Goal: Task Accomplishment & Management: Complete application form

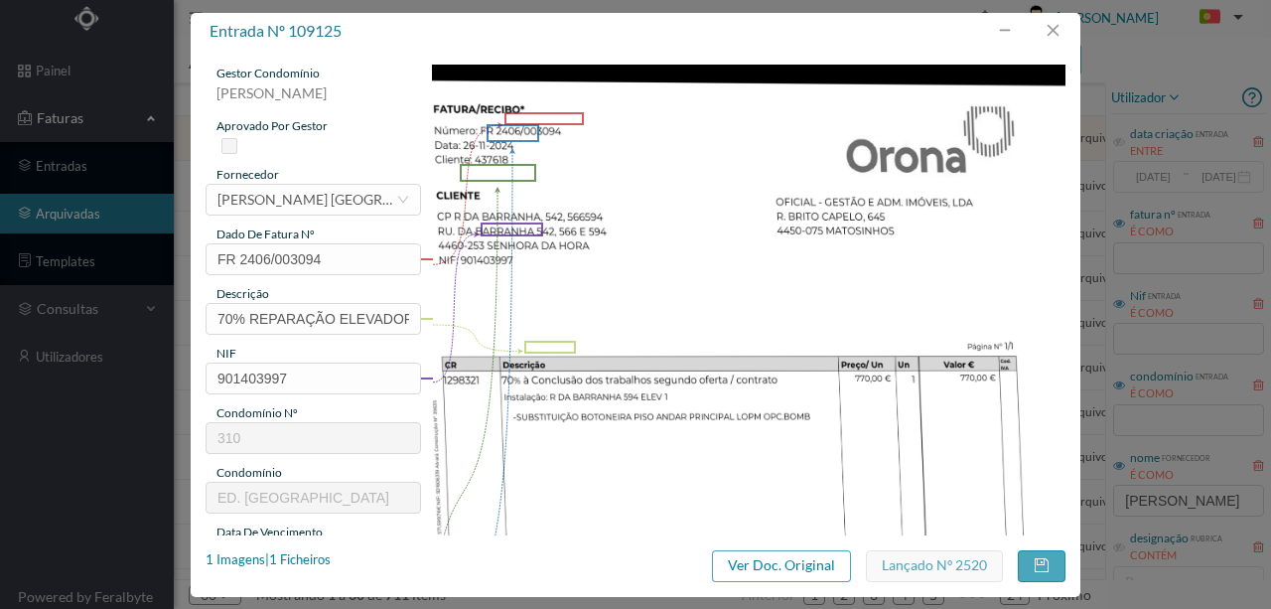
scroll to position [463, 0]
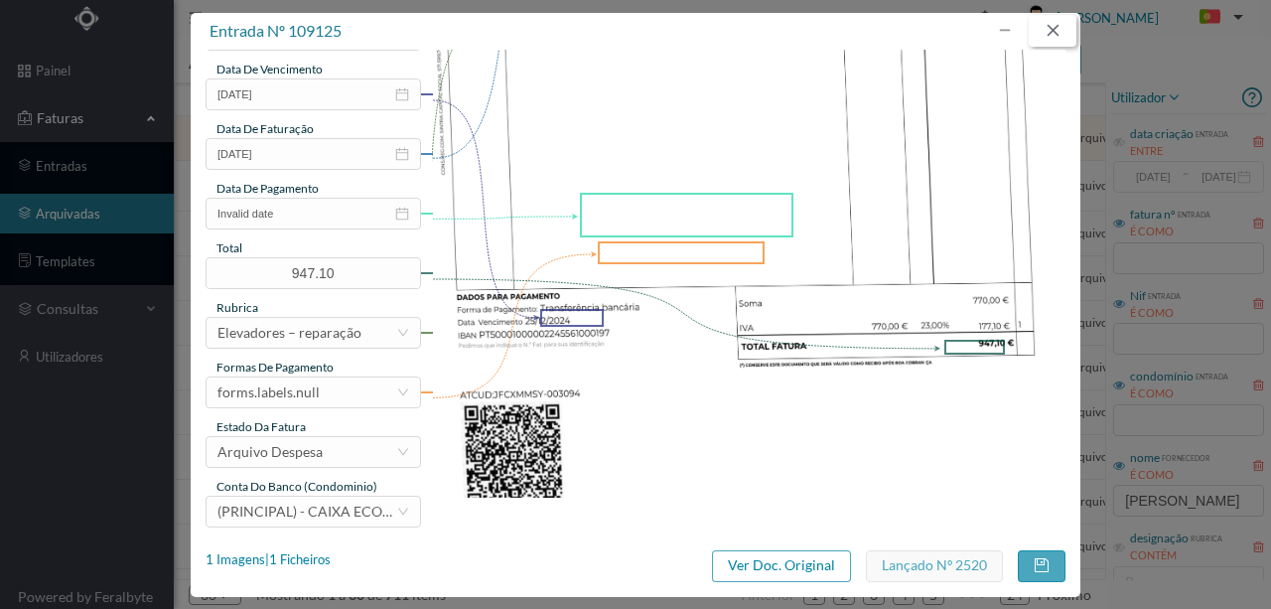
drag, startPoint x: 1062, startPoint y: 34, endPoint x: 1019, endPoint y: 34, distance: 42.7
click at [1060, 34] on button "button" at bounding box center [1053, 31] width 48 height 32
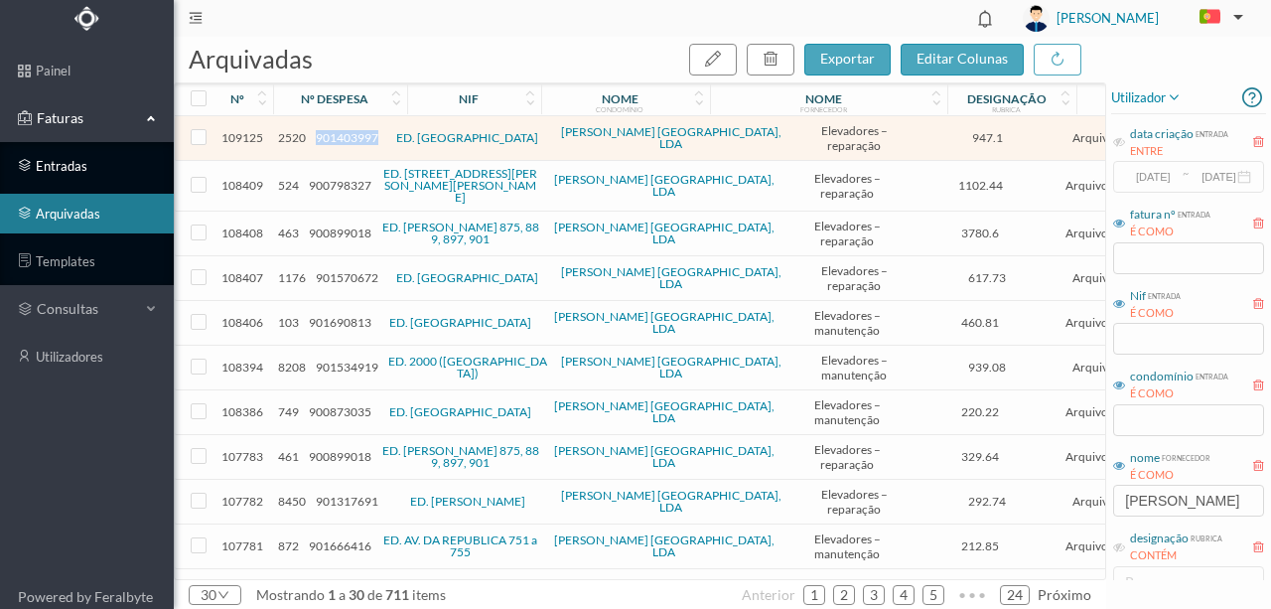
click at [76, 168] on link "entradas" at bounding box center [87, 166] width 174 height 40
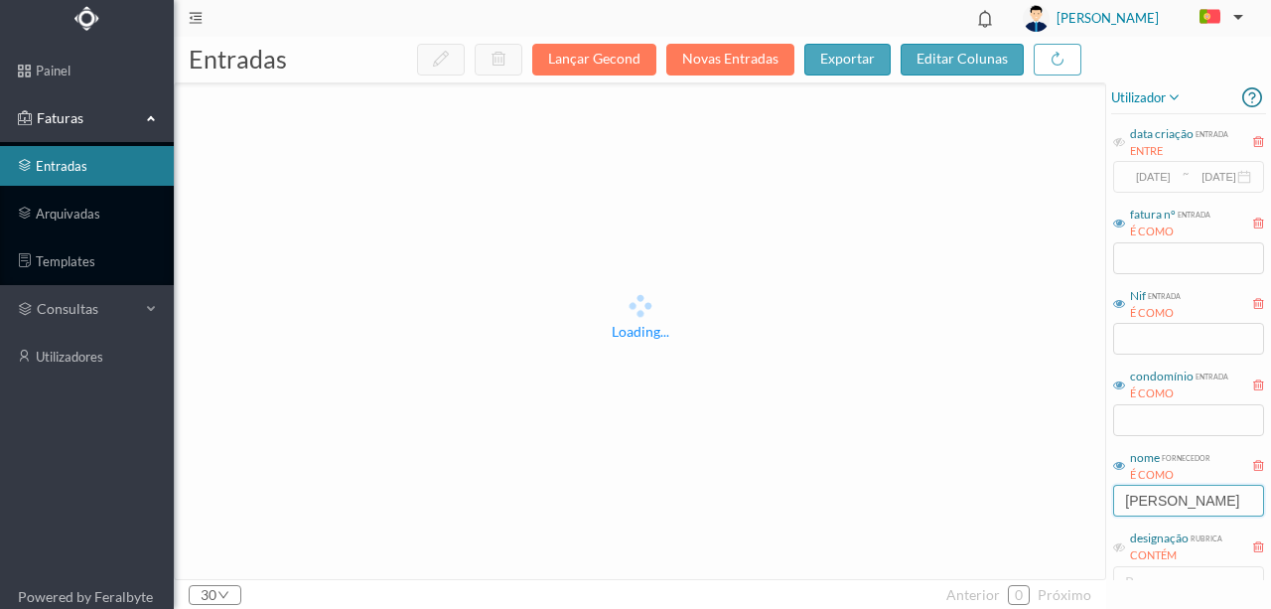
drag, startPoint x: 1185, startPoint y: 502, endPoint x: 984, endPoint y: 491, distance: 200.9
click at [984, 491] on div "entradas Lançar Gecond Novas Entradas exportar editar colunas Loading... 30 ant…" at bounding box center [722, 323] width 1097 height 572
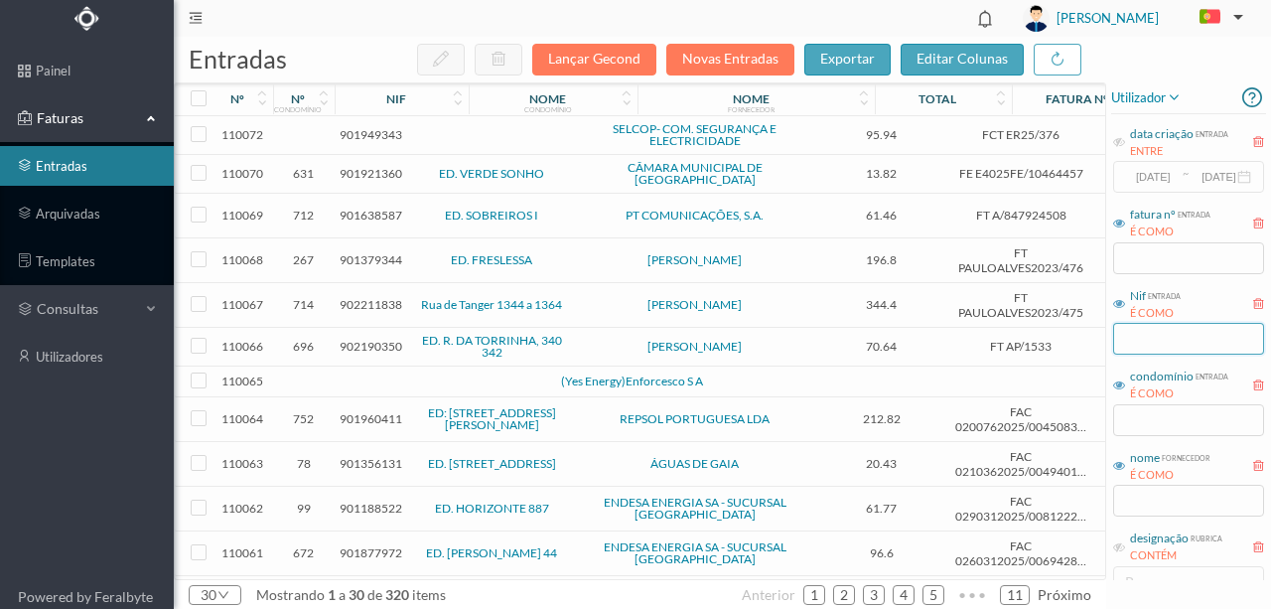
click at [1149, 334] on input "text" at bounding box center [1188, 339] width 151 height 32
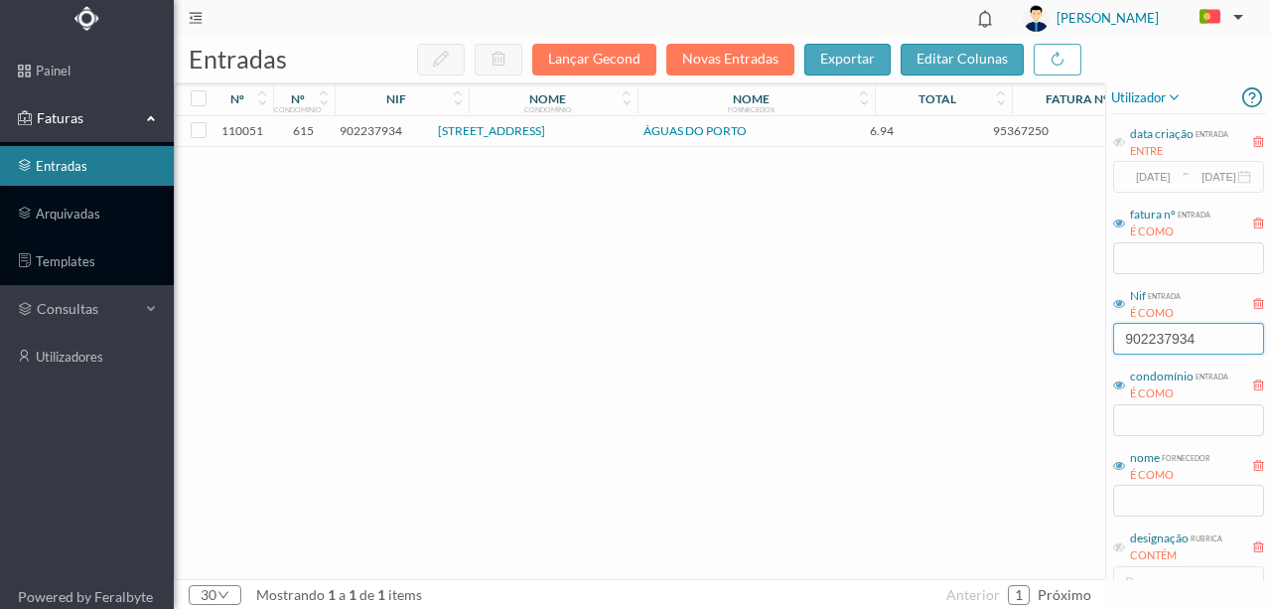
type input "902237934"
click at [369, 133] on span "902237934" at bounding box center [371, 130] width 63 height 15
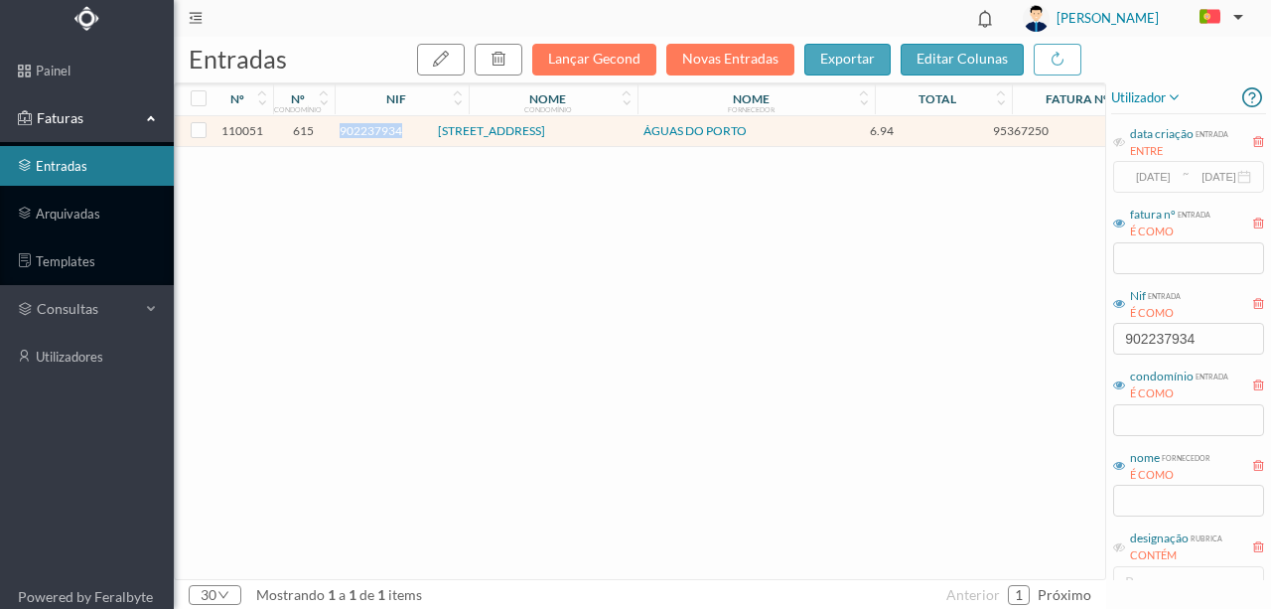
click at [369, 133] on span "902237934" at bounding box center [371, 130] width 63 height 15
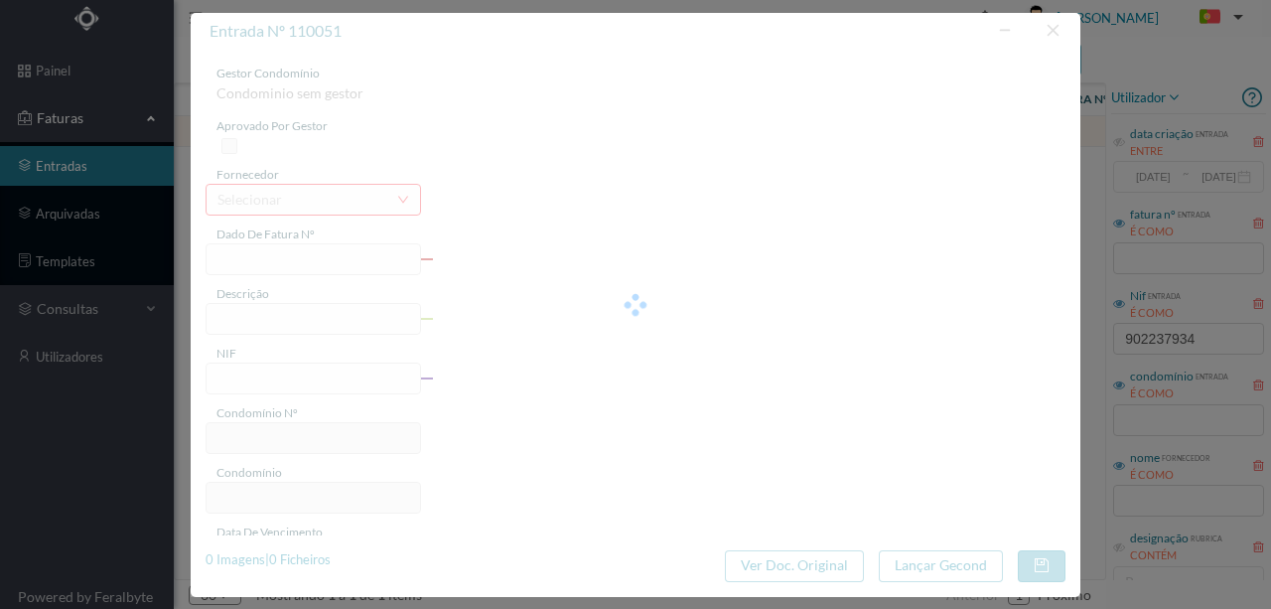
type input "95367250"
type input "RUA MARTIRES LIBERDADE, NR 310, COMUNS PORTO"
type input "902237934"
type input "[DATE]"
type input "2025-08-18"
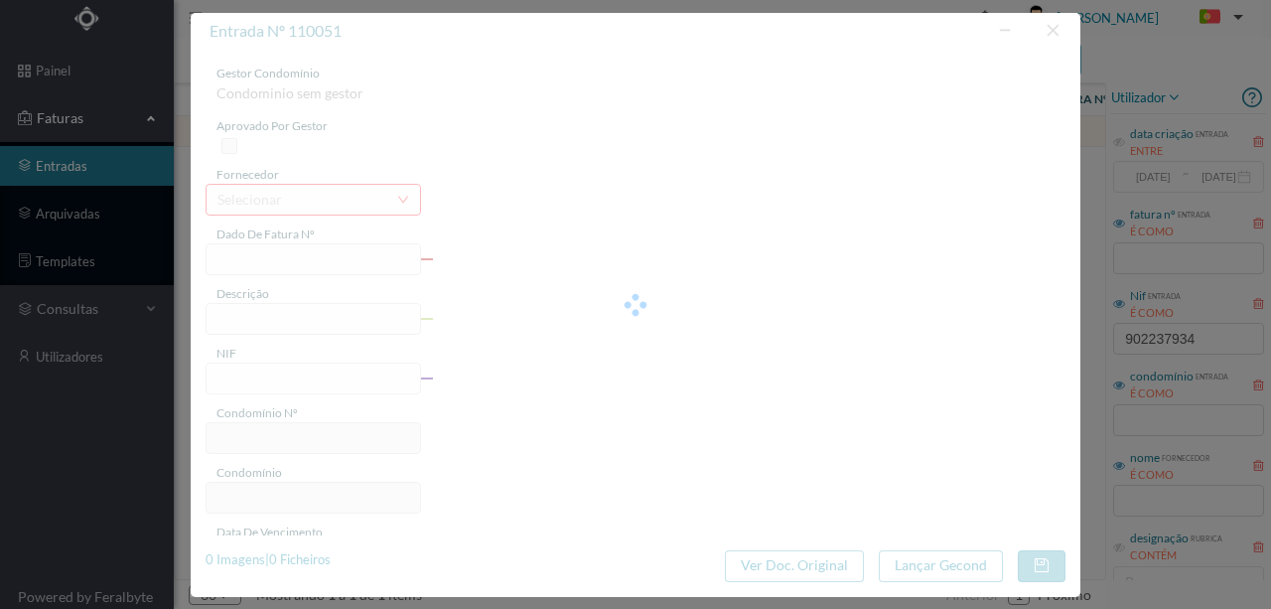
type input "6.94"
type input "615"
type input "Rua dos Mártires da Liberdade 310"
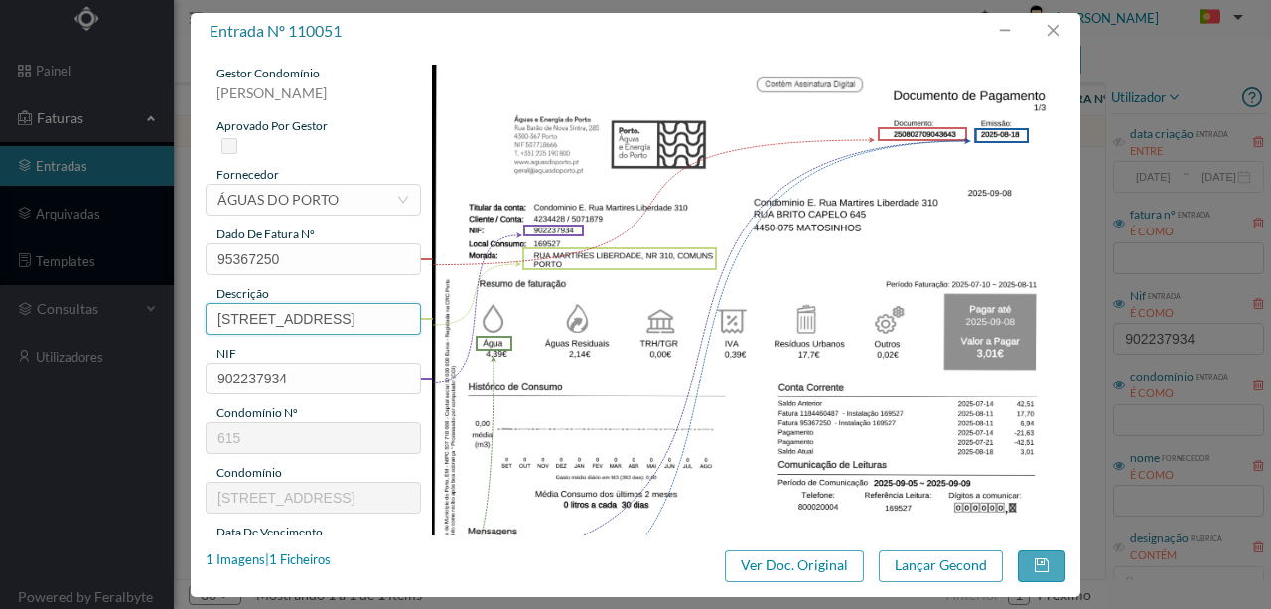
scroll to position [0, 173]
drag, startPoint x: 212, startPoint y: 317, endPoint x: 686, endPoint y: 317, distance: 474.7
click at [686, 317] on div "gestor condomínio Susana Silva aprovado por gestor fornecedor selecionar ÁGUAS …" at bounding box center [636, 528] width 860 height 926
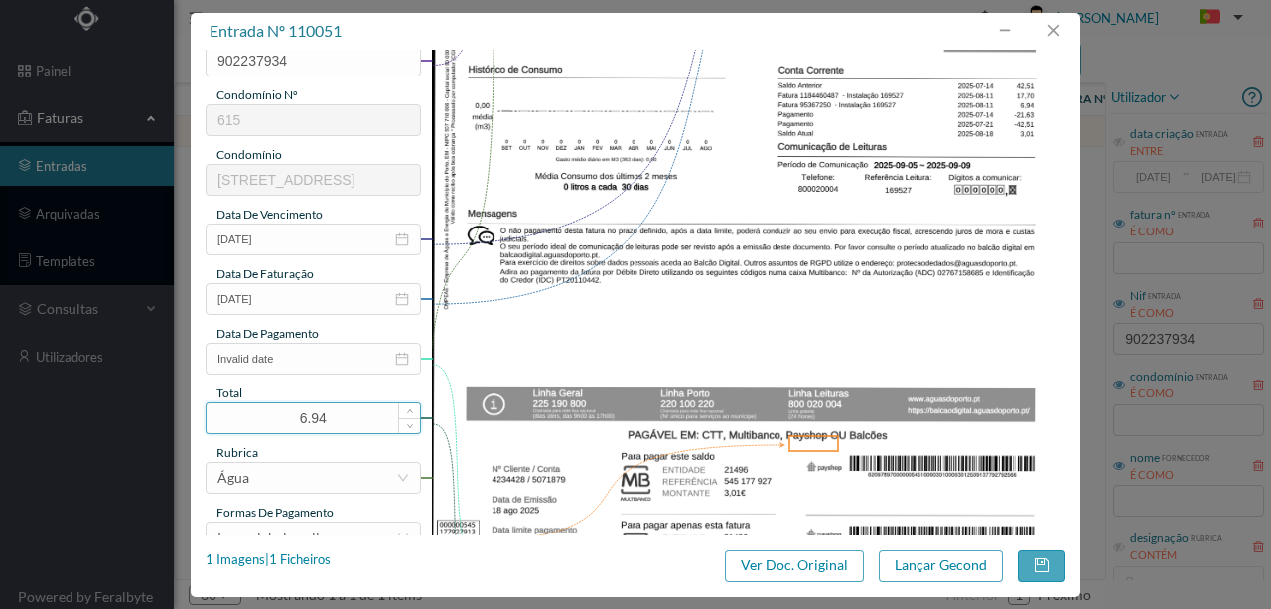
scroll to position [331, 0]
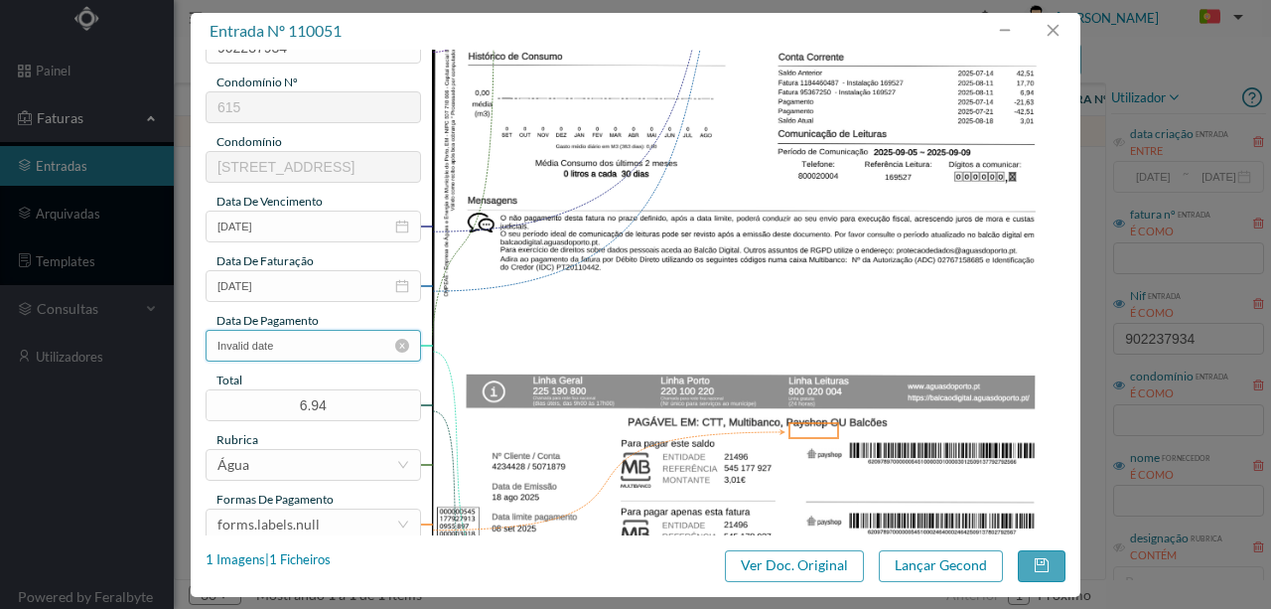
type input "310 Comuns(10.07.2025 a 11.08.2025)"
click at [340, 354] on input "Invalid date" at bounding box center [314, 346] width 216 height 32
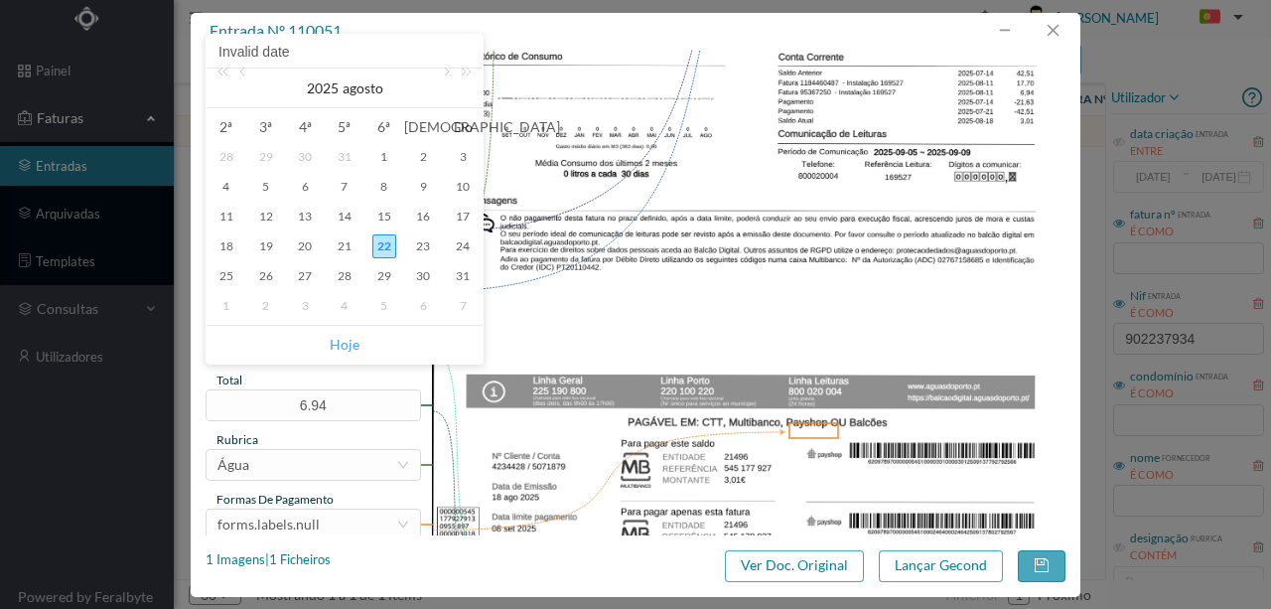
click at [343, 340] on link "Hoje" at bounding box center [345, 345] width 30 height 38
type input "[DATE]"
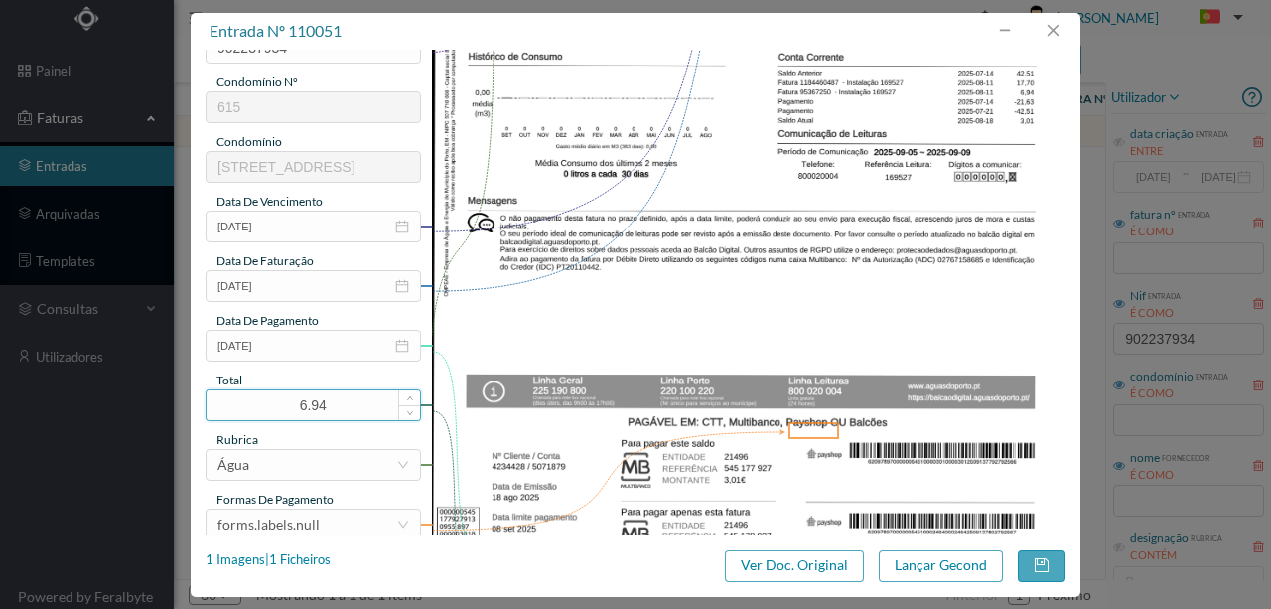
drag, startPoint x: 339, startPoint y: 397, endPoint x: 243, endPoint y: 399, distance: 95.4
click at [245, 399] on input "6.94" at bounding box center [314, 405] width 214 height 30
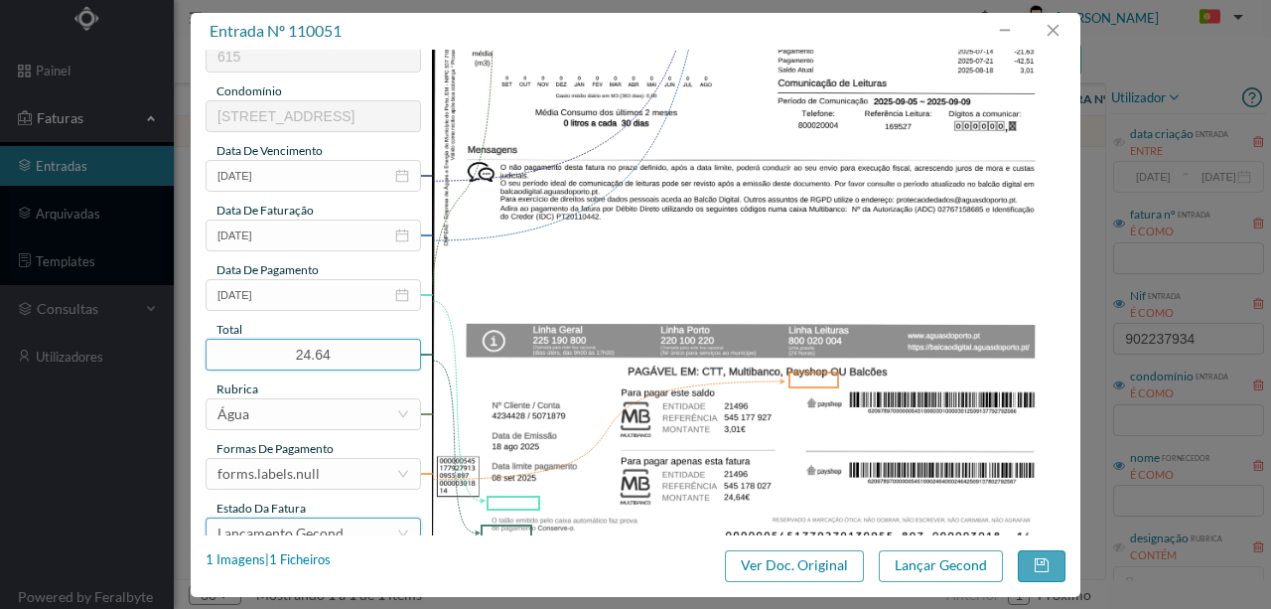
scroll to position [463, 0]
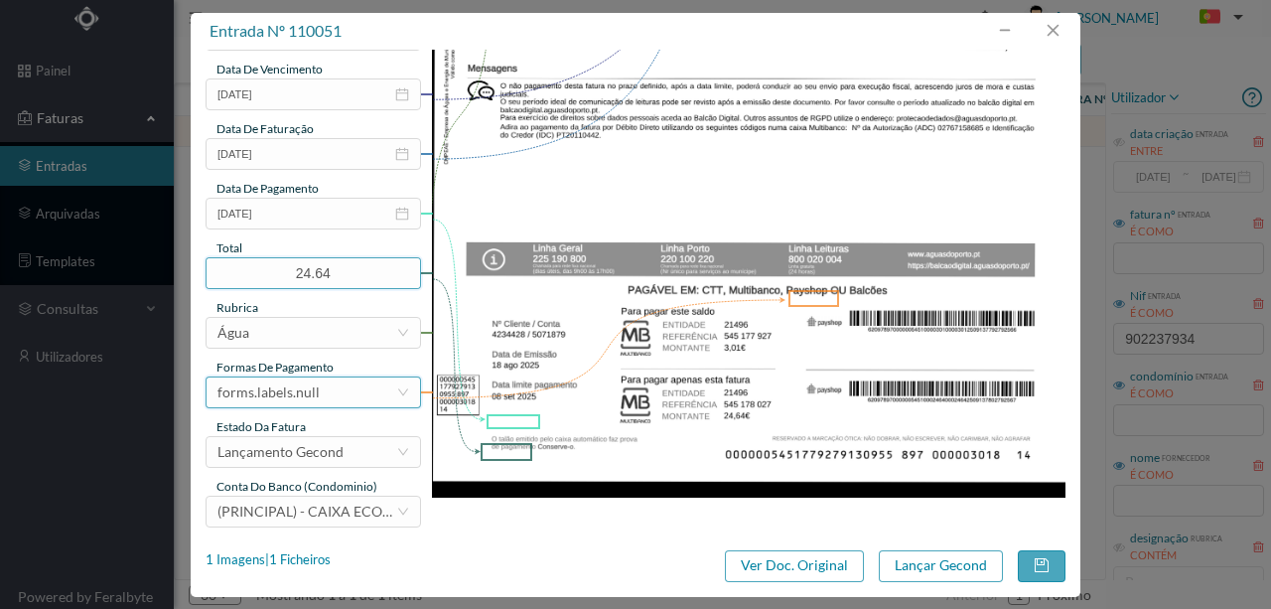
type input "24.64"
click at [287, 395] on div "forms.labels.null" at bounding box center [269, 392] width 102 height 30
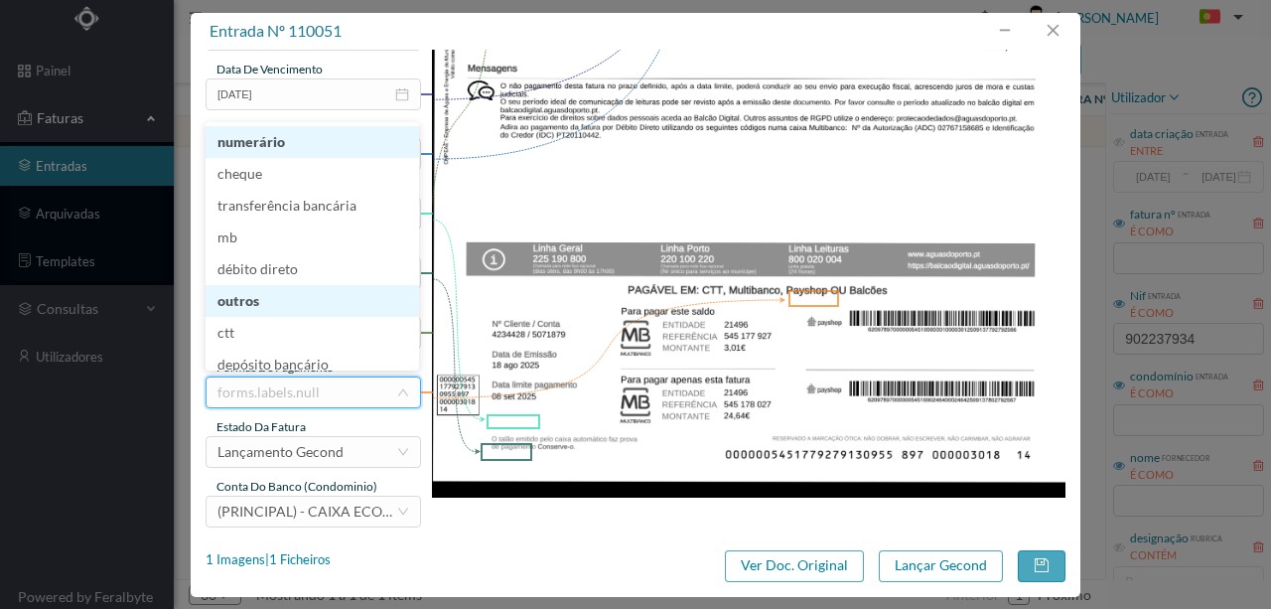
scroll to position [4, 0]
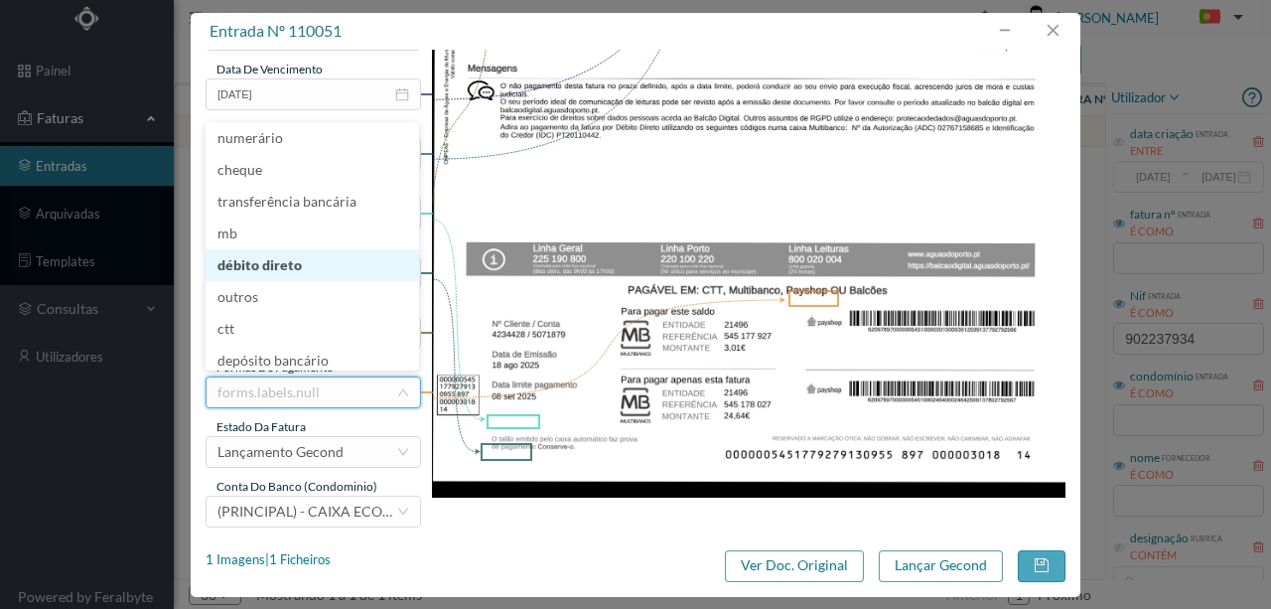
click at [270, 262] on li "débito direto" at bounding box center [313, 265] width 214 height 32
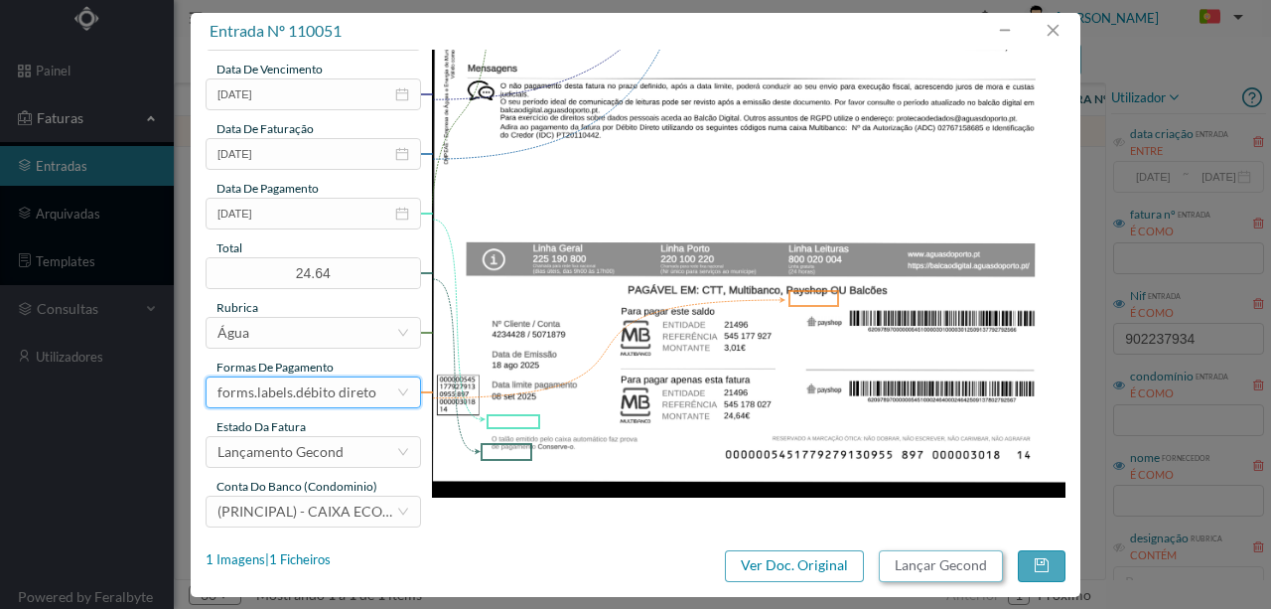
drag, startPoint x: 936, startPoint y: 569, endPoint x: 1004, endPoint y: 607, distance: 78.2
click at [935, 569] on button "Lançar Gecond" at bounding box center [941, 566] width 124 height 32
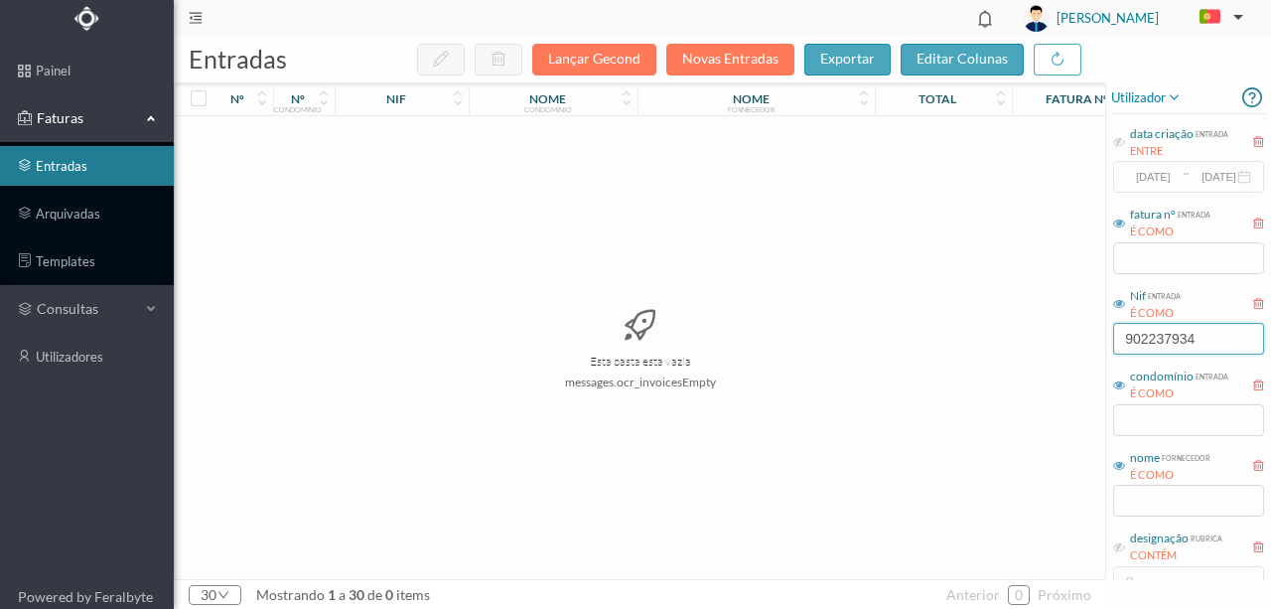
drag, startPoint x: 1207, startPoint y: 341, endPoint x: 1069, endPoint y: 342, distance: 138.1
click at [1069, 342] on div "entradas Lançar Gecond Novas Entradas exportar editar colunas nº nº condomínio …" at bounding box center [722, 323] width 1097 height 572
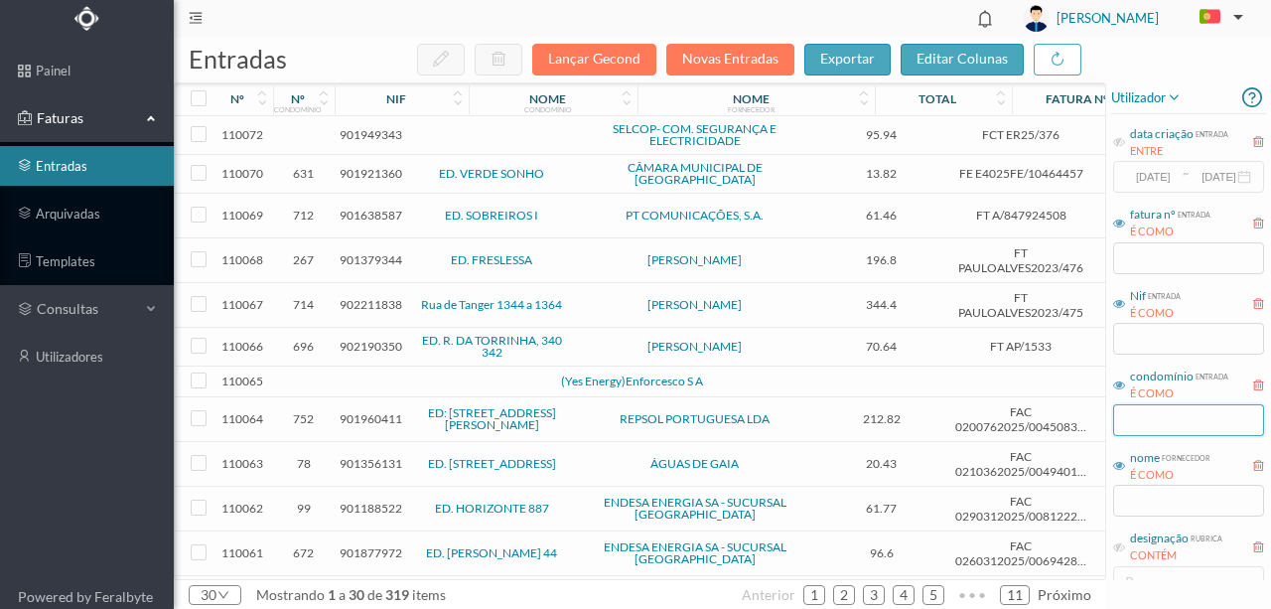
click at [1150, 423] on input "text" at bounding box center [1188, 420] width 151 height 32
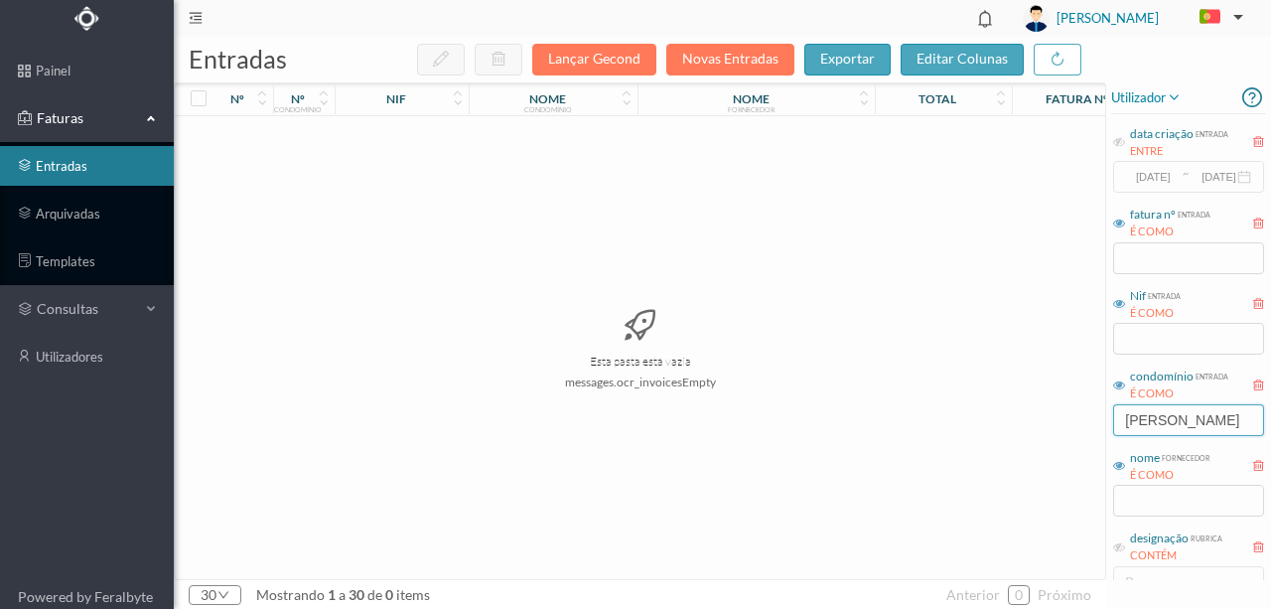
type input "alta ho"
drag, startPoint x: 1178, startPoint y: 412, endPoint x: 926, endPoint y: 354, distance: 259.0
click at [998, 399] on div "entradas Lançar Gecond Novas Entradas exportar editar colunas nº nº condomínio …" at bounding box center [722, 323] width 1097 height 572
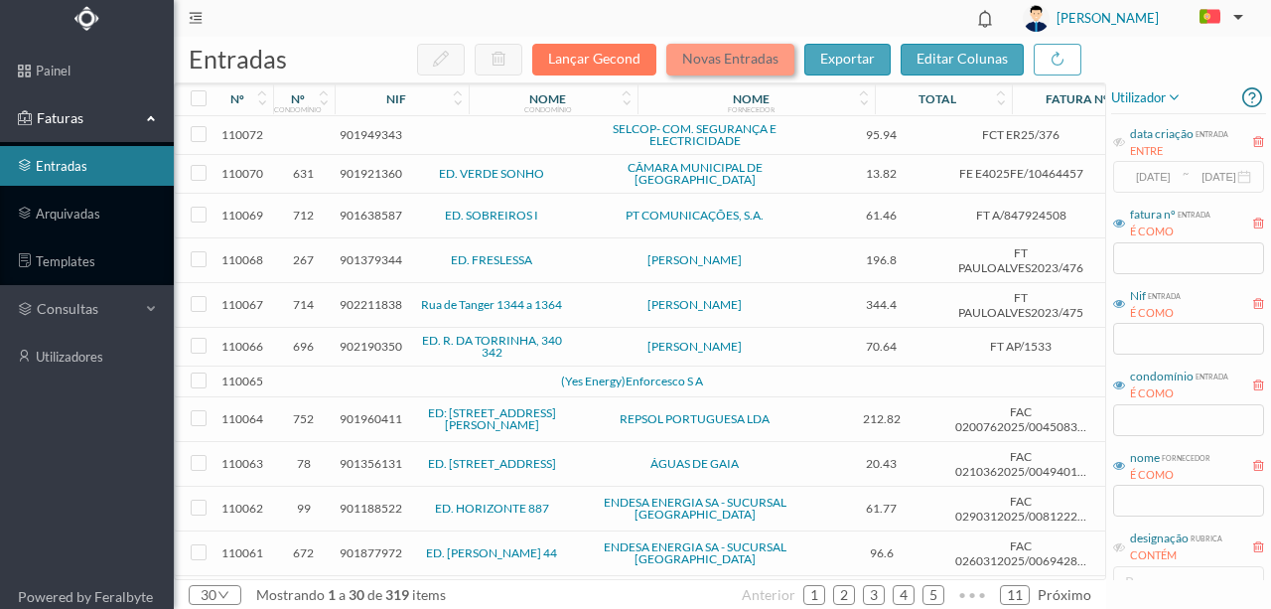
click at [713, 68] on button "Novas Entradas" at bounding box center [730, 60] width 128 height 32
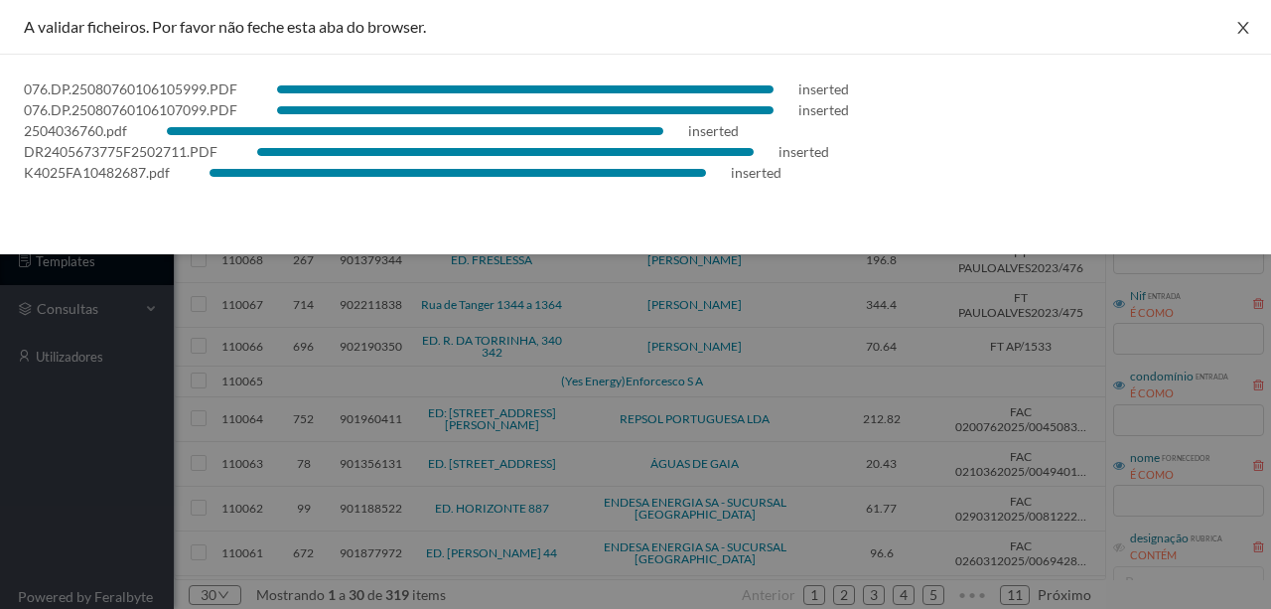
drag, startPoint x: 1249, startPoint y: 32, endPoint x: 1201, endPoint y: 52, distance: 52.6
click at [1249, 32] on icon "icon: close" at bounding box center [1243, 28] width 16 height 16
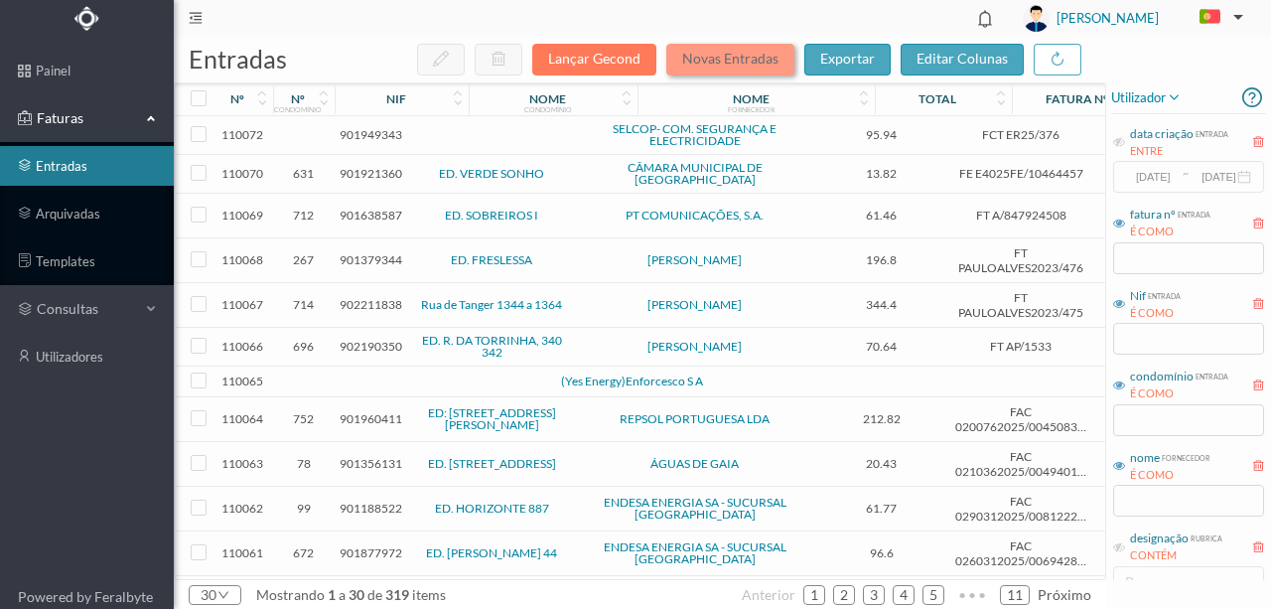
click at [760, 57] on button "Novas Entradas" at bounding box center [730, 60] width 128 height 32
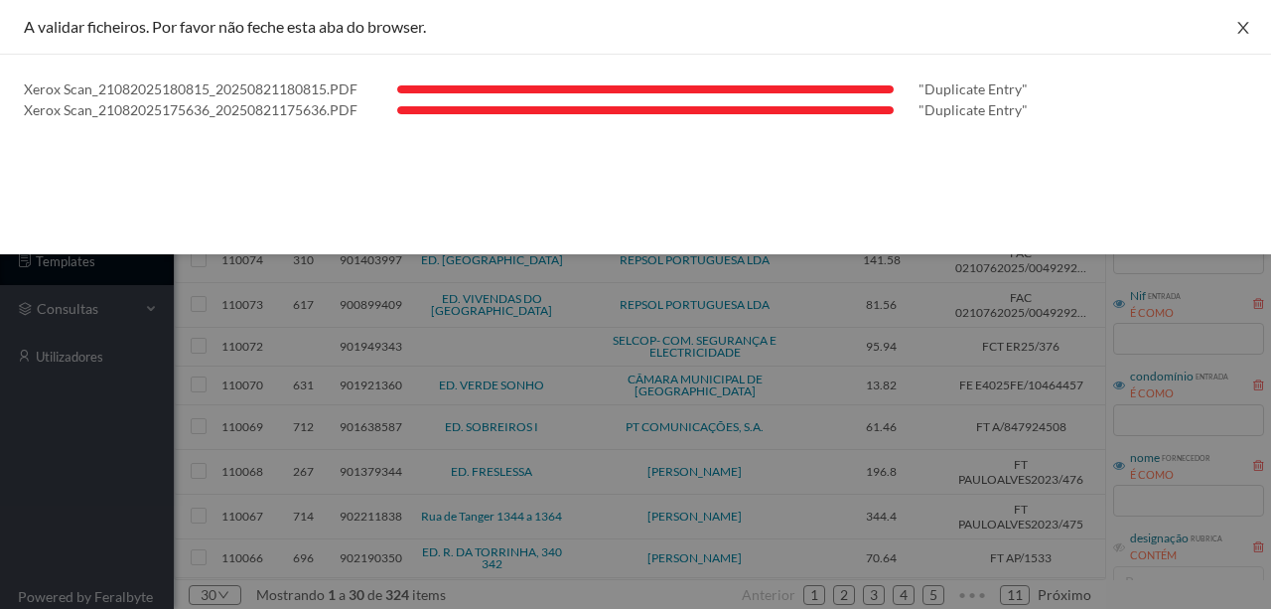
drag, startPoint x: 1244, startPoint y: 36, endPoint x: 1003, endPoint y: 45, distance: 241.5
click at [1237, 36] on button "Close" at bounding box center [1244, 28] width 56 height 56
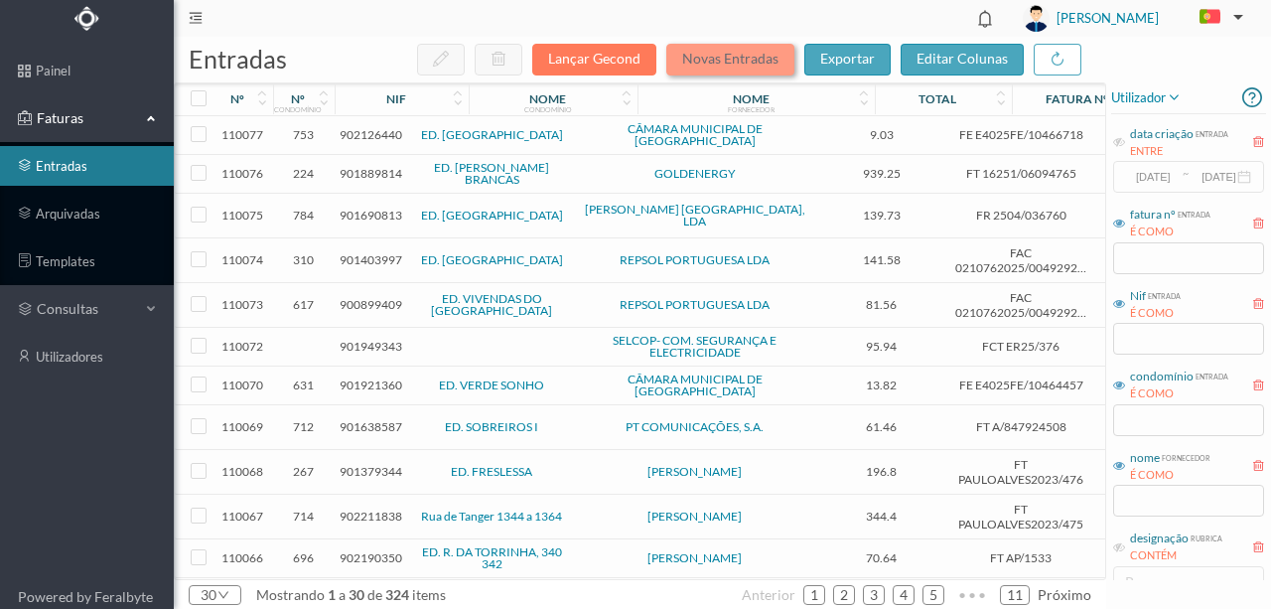
click at [709, 50] on button "Novas Entradas" at bounding box center [730, 60] width 128 height 32
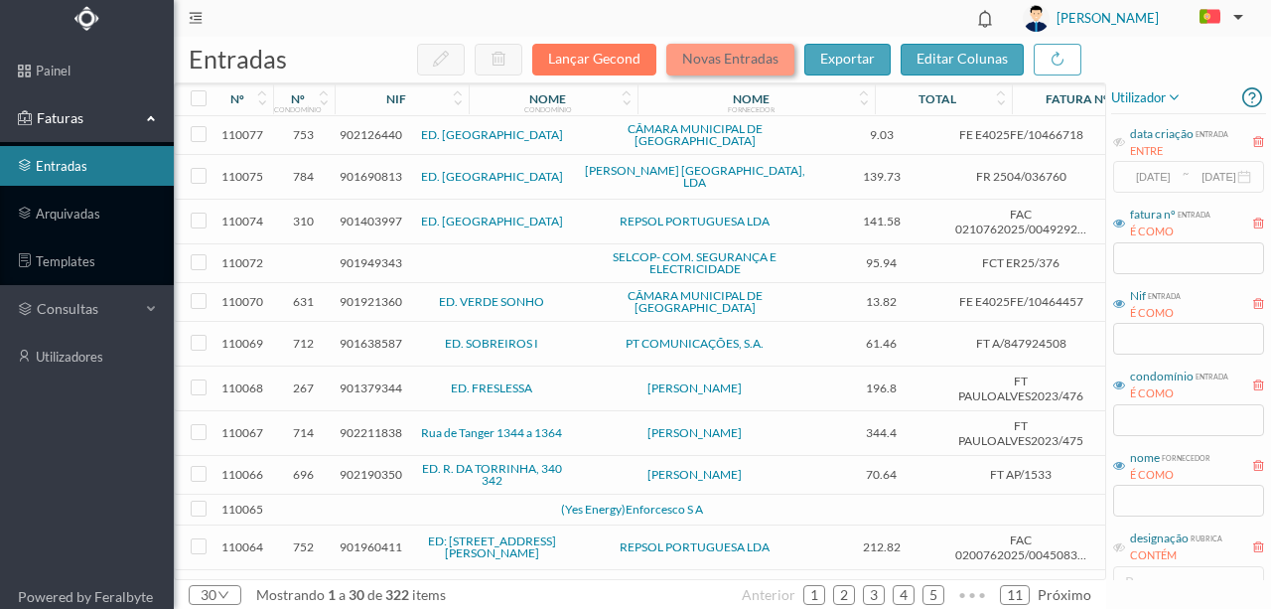
click at [731, 50] on button "Novas Entradas" at bounding box center [730, 60] width 128 height 32
click at [722, 60] on button "Novas Entradas" at bounding box center [730, 60] width 128 height 32
click at [1144, 499] on input "text" at bounding box center [1188, 501] width 151 height 32
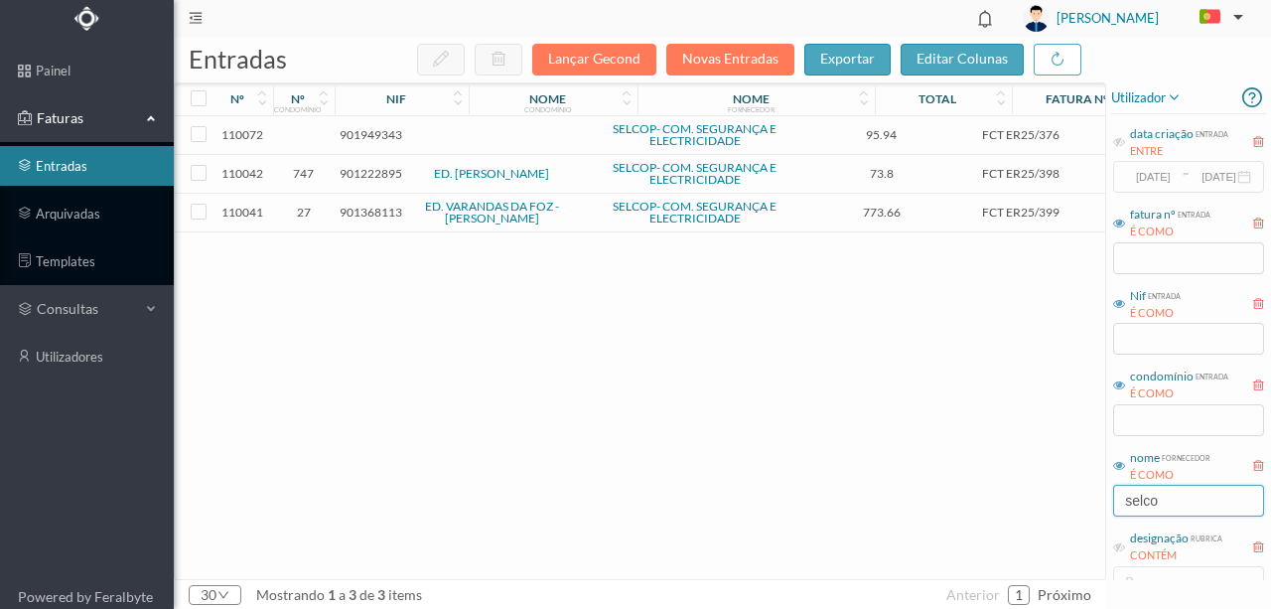
type input "selco"
click at [371, 132] on span "901949343" at bounding box center [371, 134] width 63 height 15
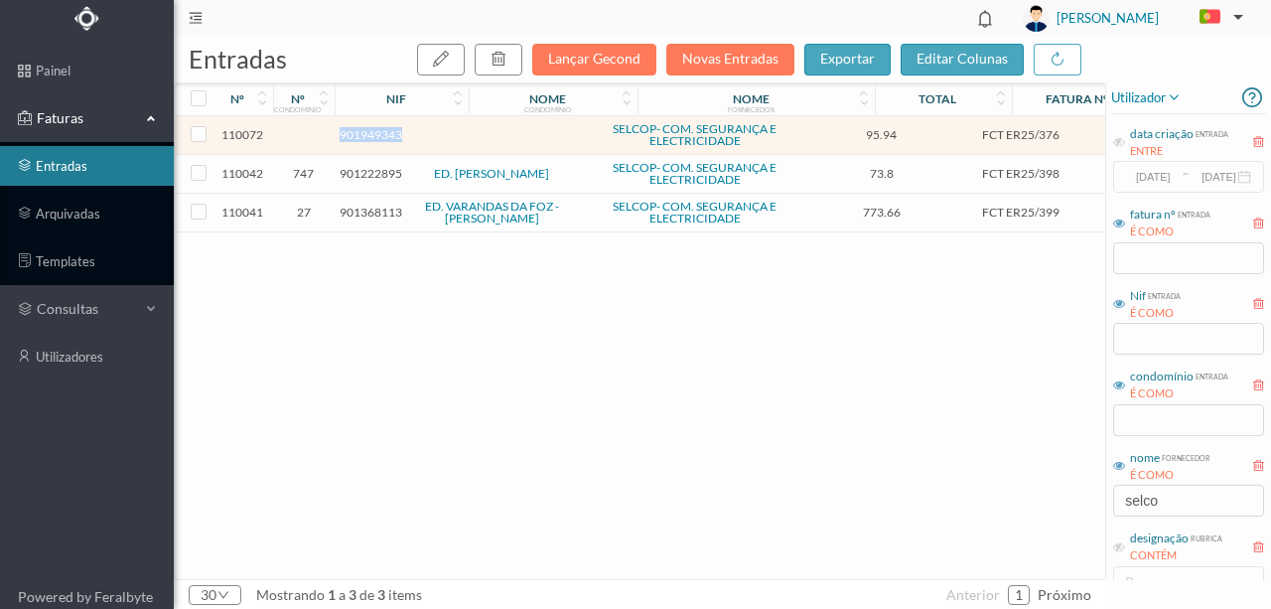
click at [371, 132] on span "901949343" at bounding box center [371, 134] width 63 height 15
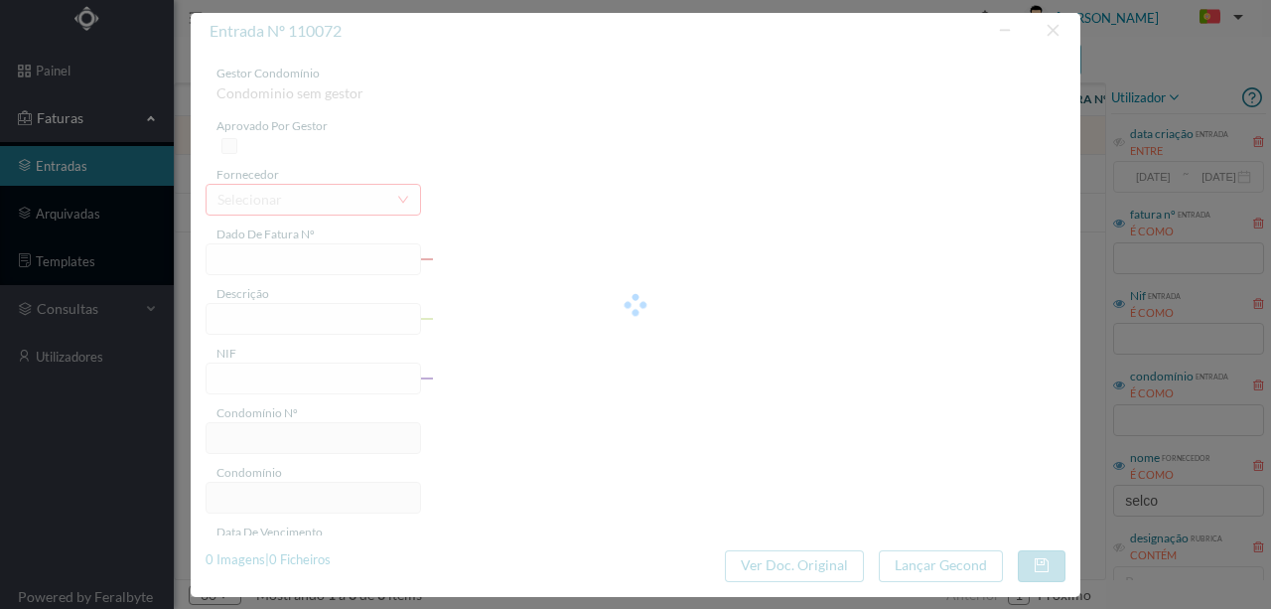
type input "FCT ER25/376"
type input "Alteraçao camara vigilancia"
type input "901949343"
type input "[DATE]"
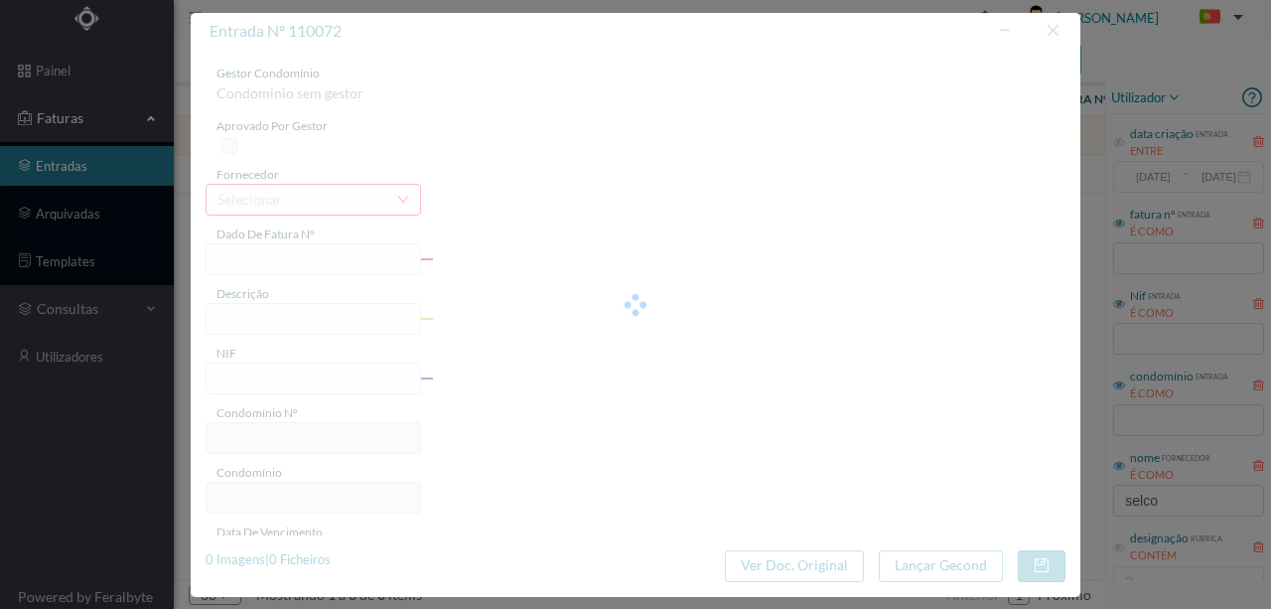
type input "95.94"
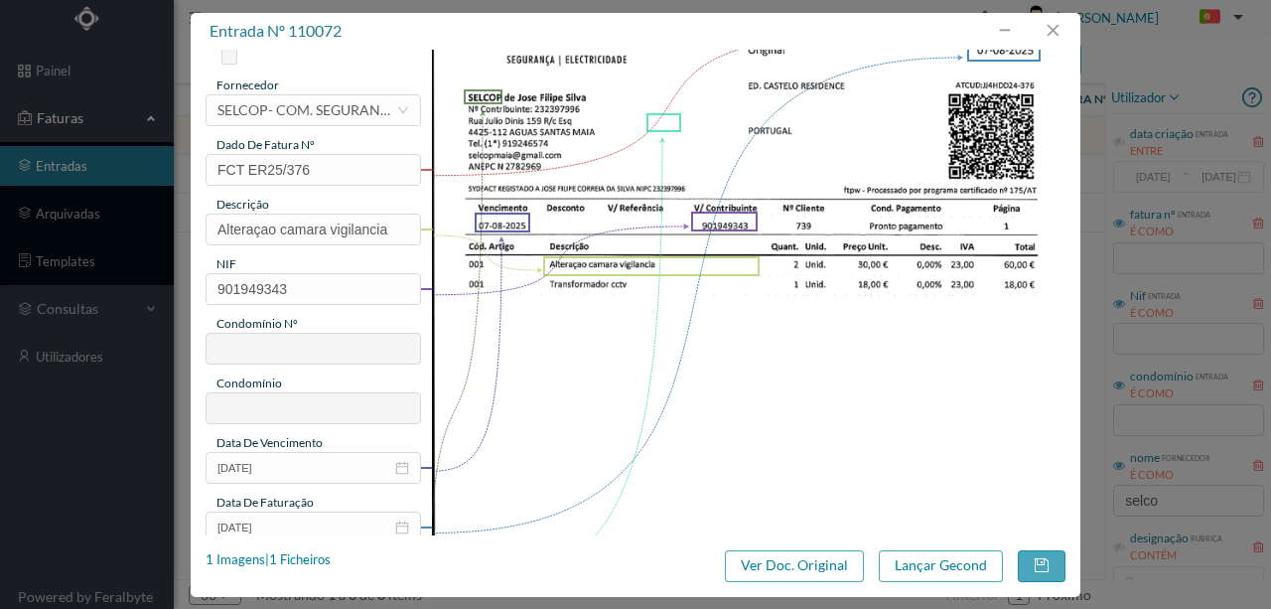
scroll to position [199, 0]
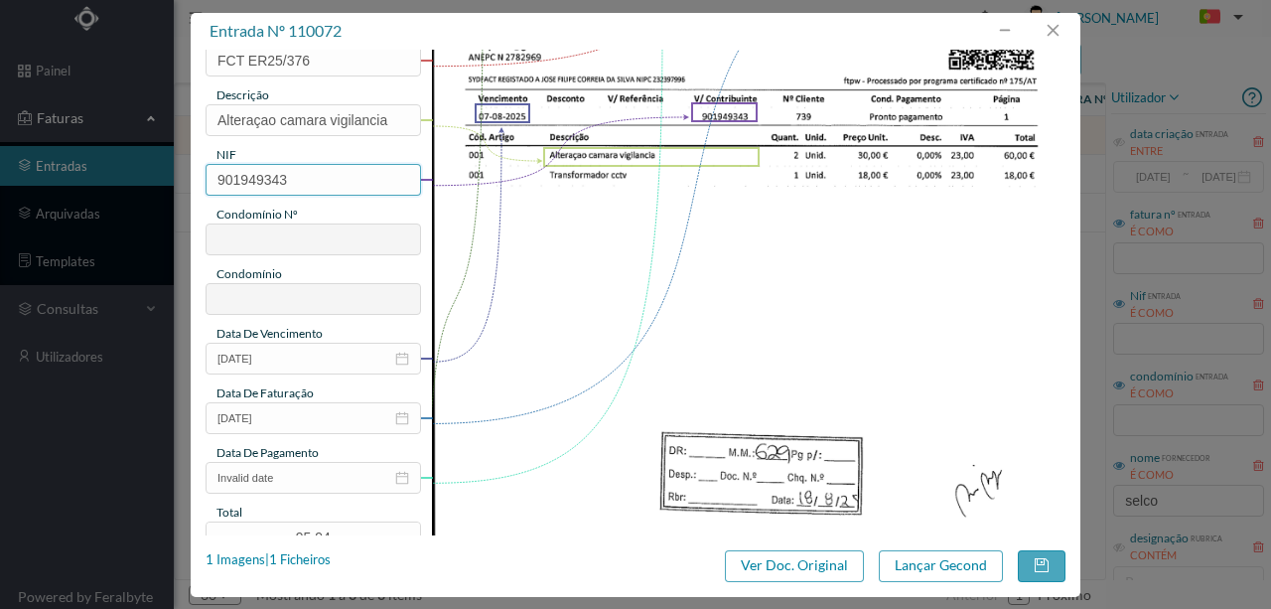
drag, startPoint x: 274, startPoint y: 179, endPoint x: 96, endPoint y: 183, distance: 177.8
click at [98, 182] on div "entrada nº 110072 gestor condomínio Condominio sem gestor aprovado por gestor f…" at bounding box center [635, 304] width 1271 height 609
drag, startPoint x: 270, startPoint y: 181, endPoint x: 150, endPoint y: 184, distance: 120.2
click at [150, 184] on div "entrada nº 110072 gestor condomínio Condominio sem gestor aprovado por gestor f…" at bounding box center [635, 304] width 1271 height 609
paste input "5"
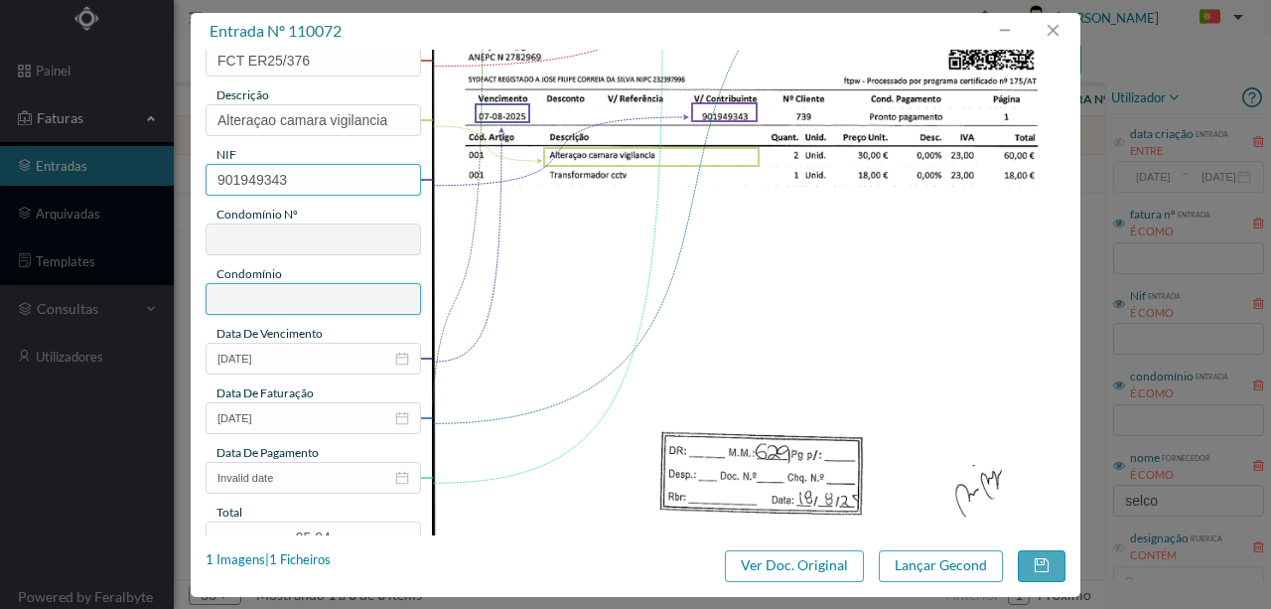
type input "901949353"
type input "629"
type input "ED. CASTELO RESIDENCE"
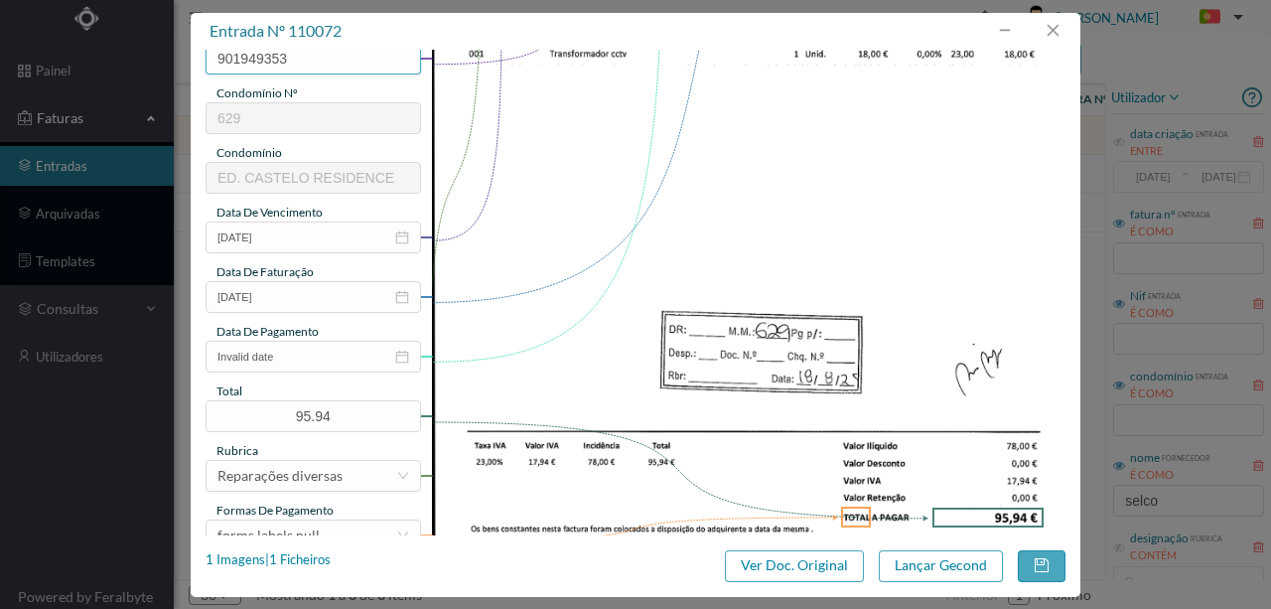
scroll to position [331, 0]
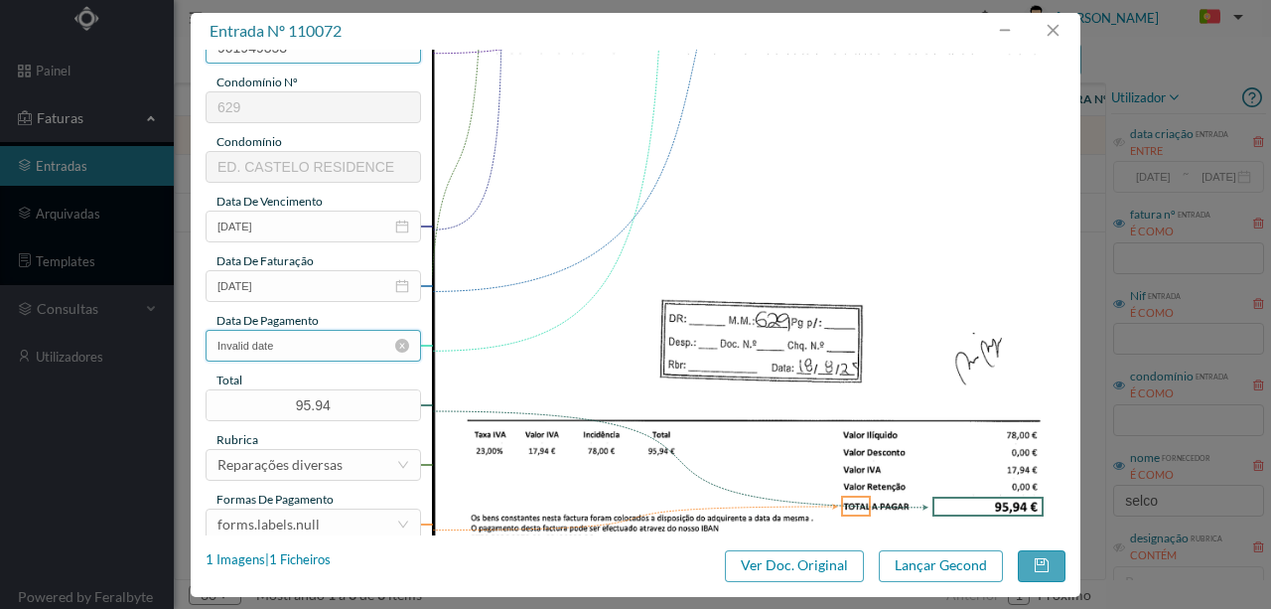
type input "901949353"
click at [322, 348] on input "Invalid date" at bounding box center [314, 346] width 216 height 32
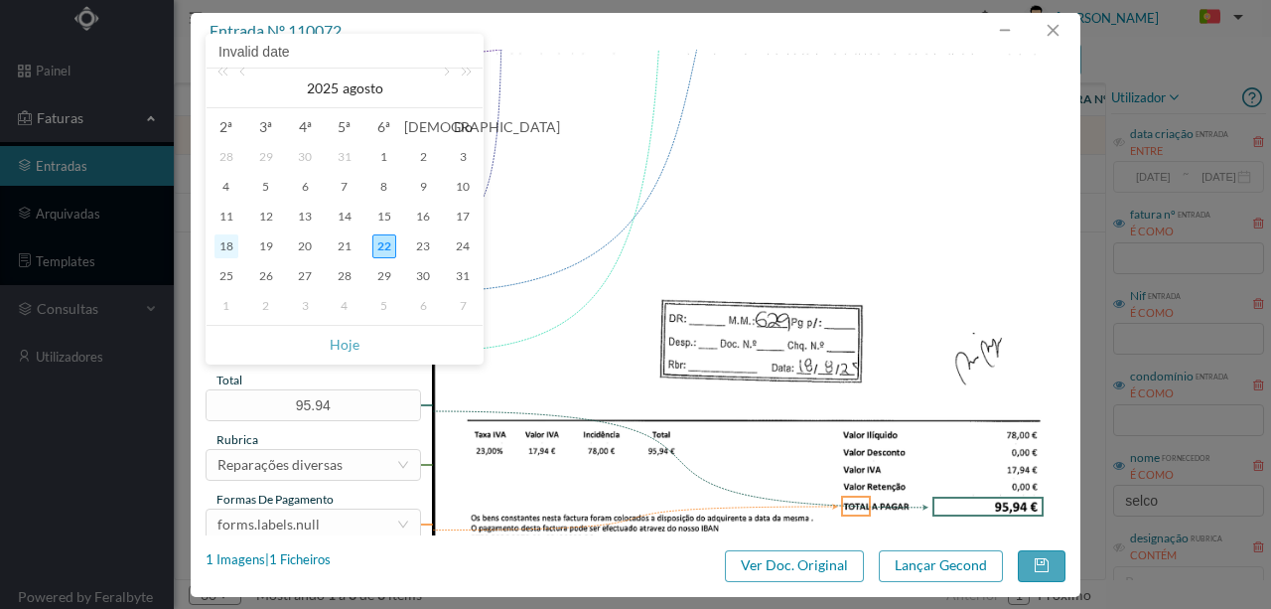
click at [232, 250] on div "18" at bounding box center [227, 246] width 24 height 24
type input "18-08-2025"
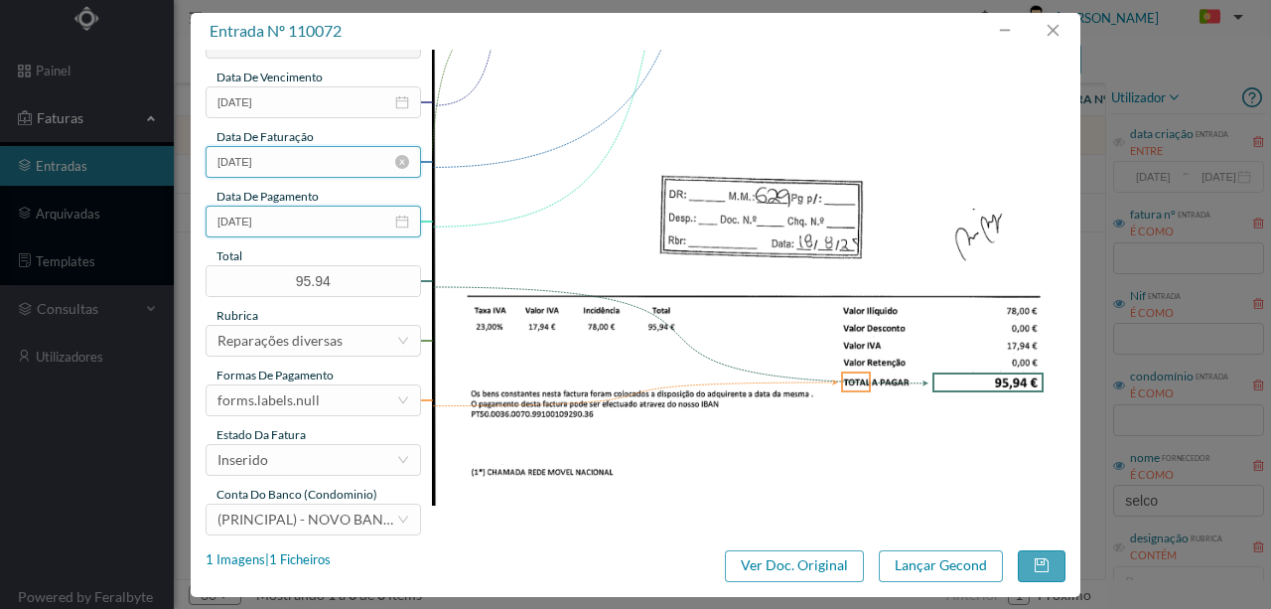
scroll to position [470, 0]
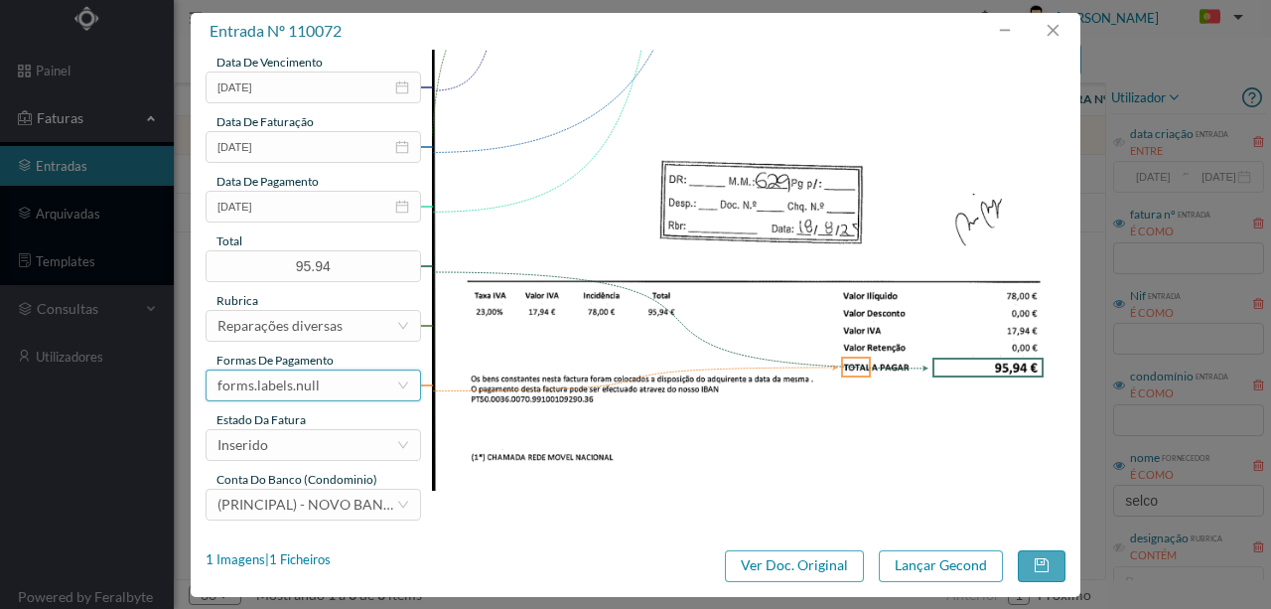
click at [306, 381] on div "forms.labels.null" at bounding box center [269, 385] width 102 height 30
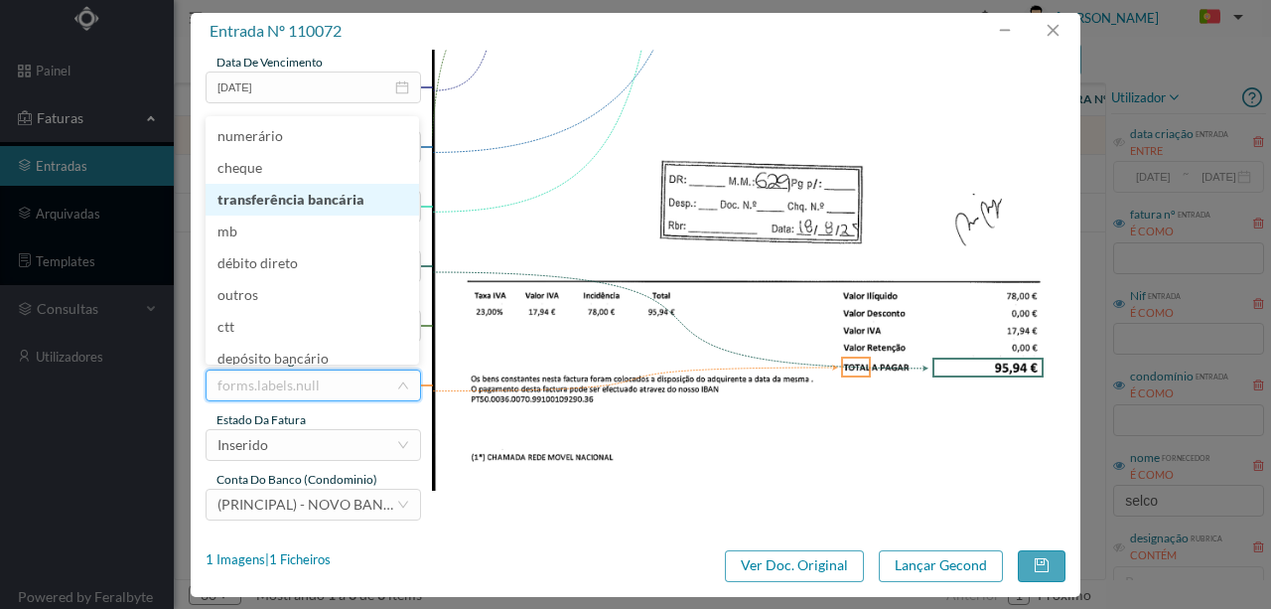
click at [326, 208] on li "transferência bancária" at bounding box center [313, 200] width 214 height 32
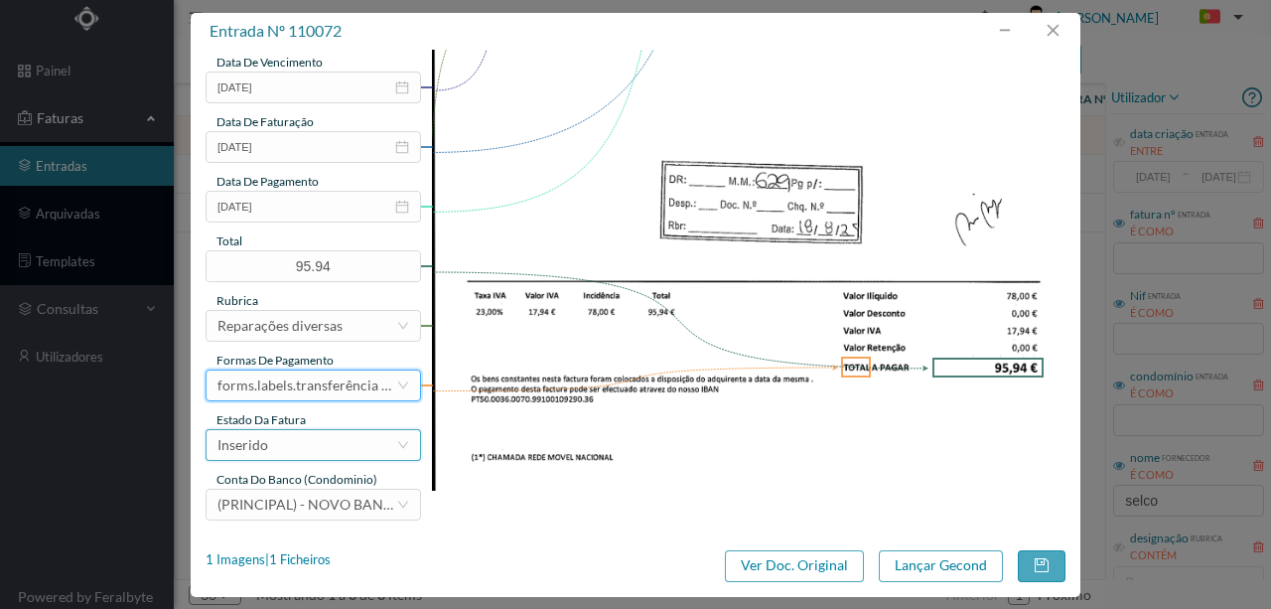
click at [294, 440] on div "Inserido" at bounding box center [307, 445] width 179 height 30
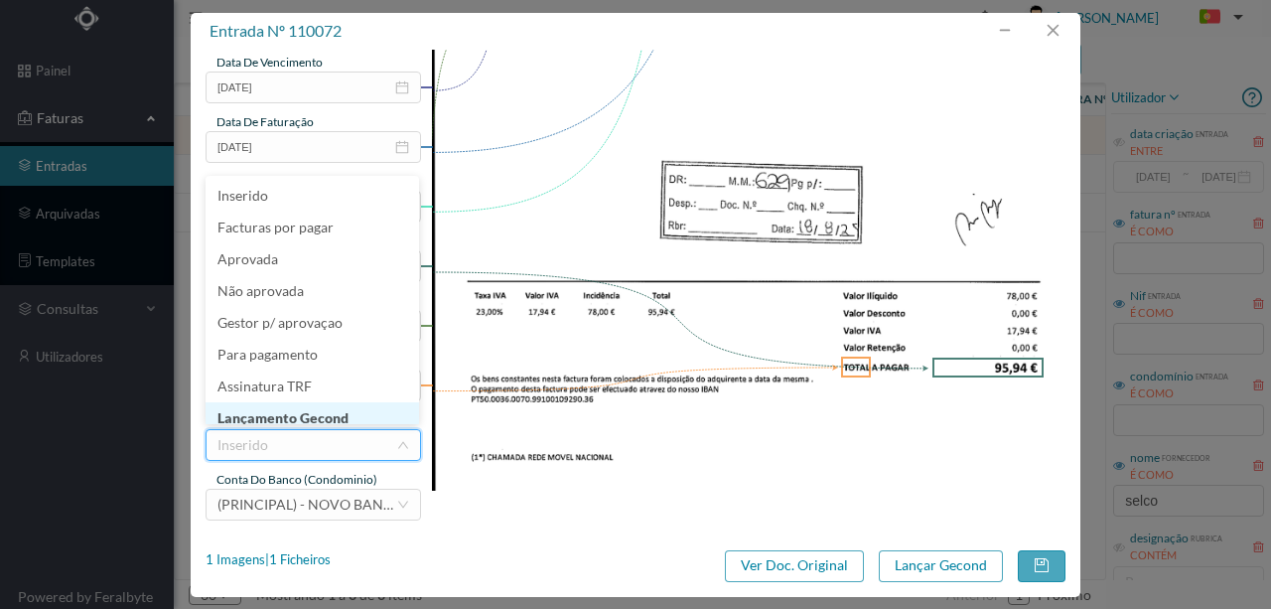
scroll to position [10, 0]
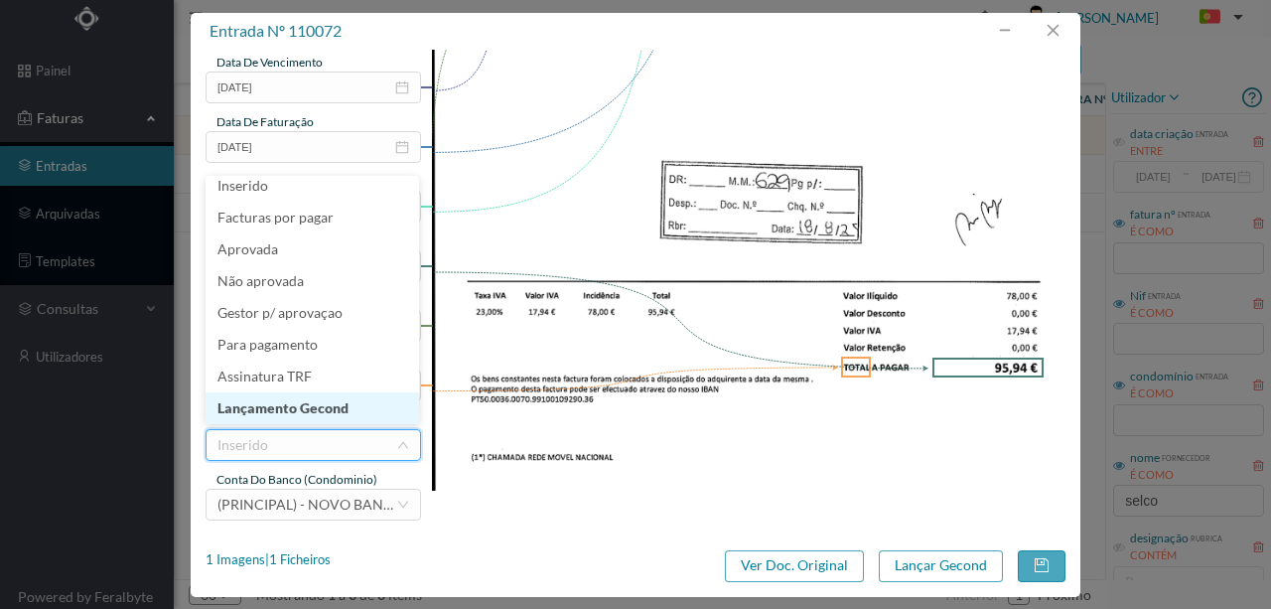
click at [340, 402] on li "Lançamento Gecond" at bounding box center [313, 408] width 214 height 32
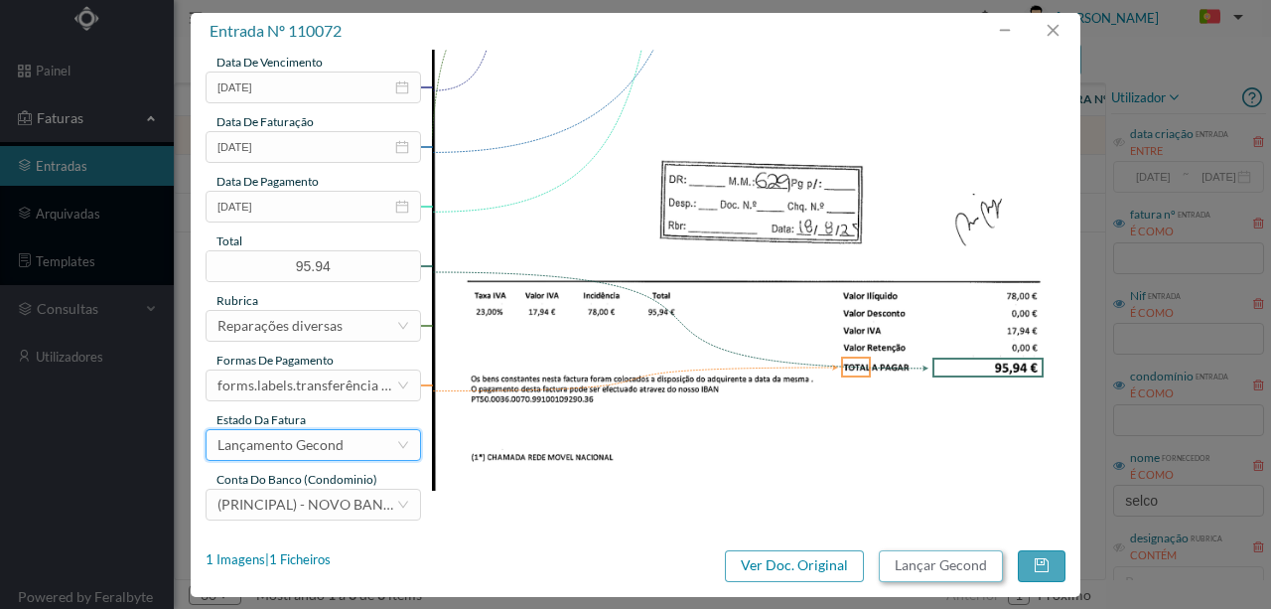
click at [968, 564] on button "Lançar Gecond" at bounding box center [941, 566] width 124 height 32
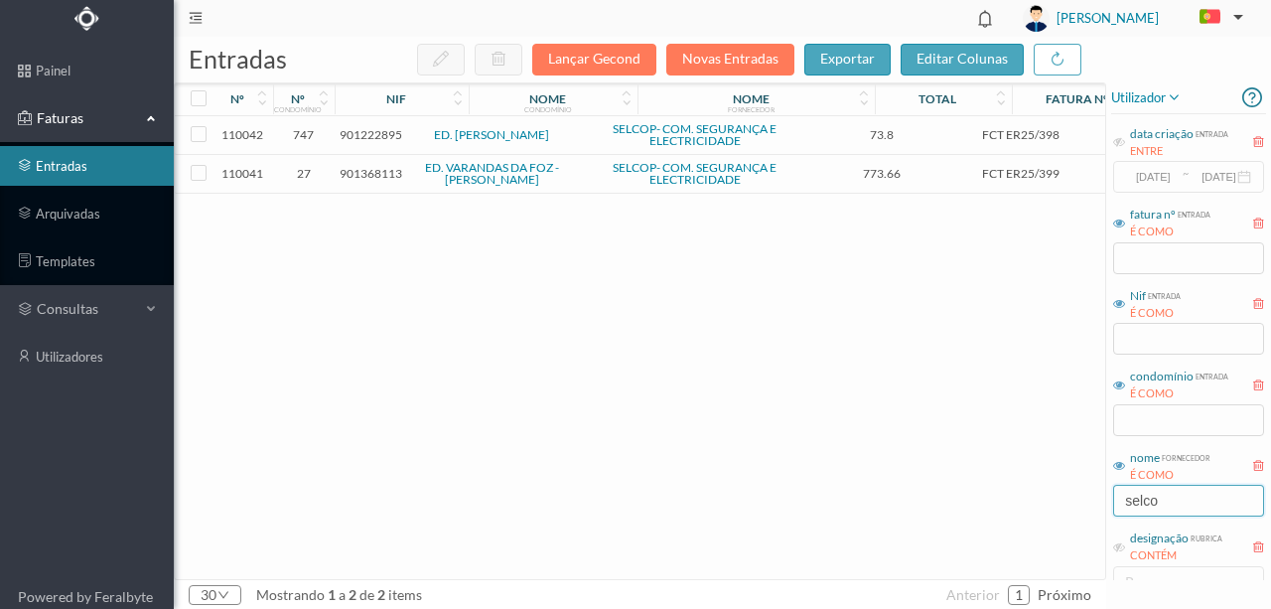
drag, startPoint x: 1124, startPoint y: 505, endPoint x: 872, endPoint y: 465, distance: 255.4
click at [896, 491] on div "entradas Lançar Gecond Novas Entradas exportar editar colunas nº nº condomínio …" at bounding box center [722, 323] width 1097 height 572
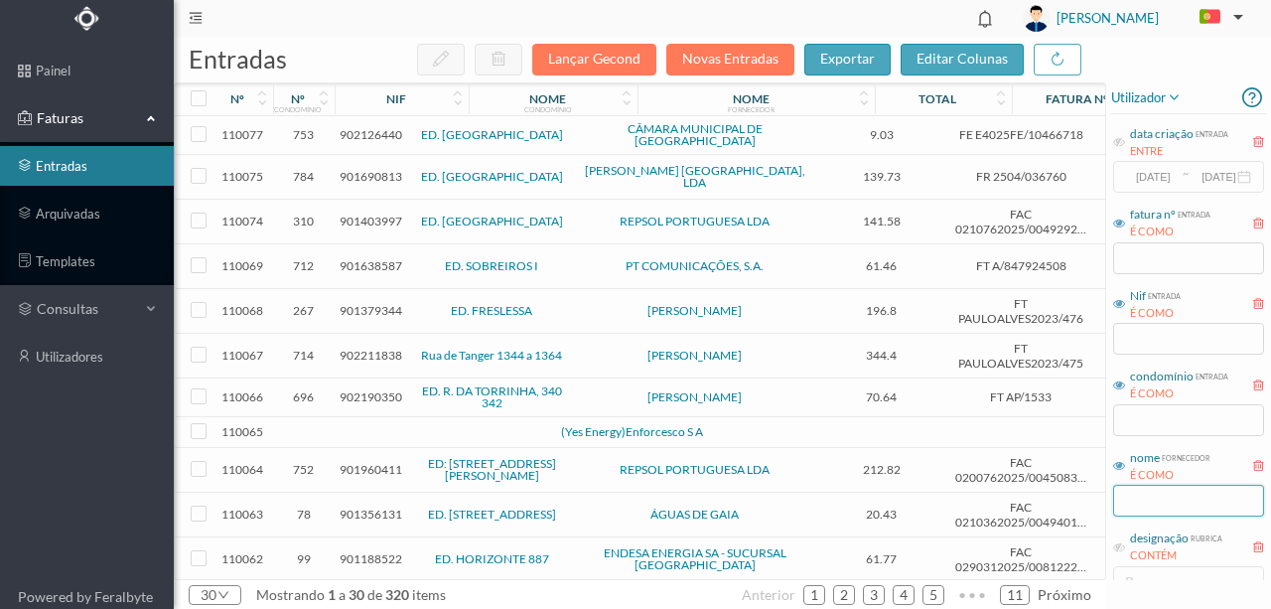
click at [1167, 496] on input "text" at bounding box center [1188, 501] width 151 height 32
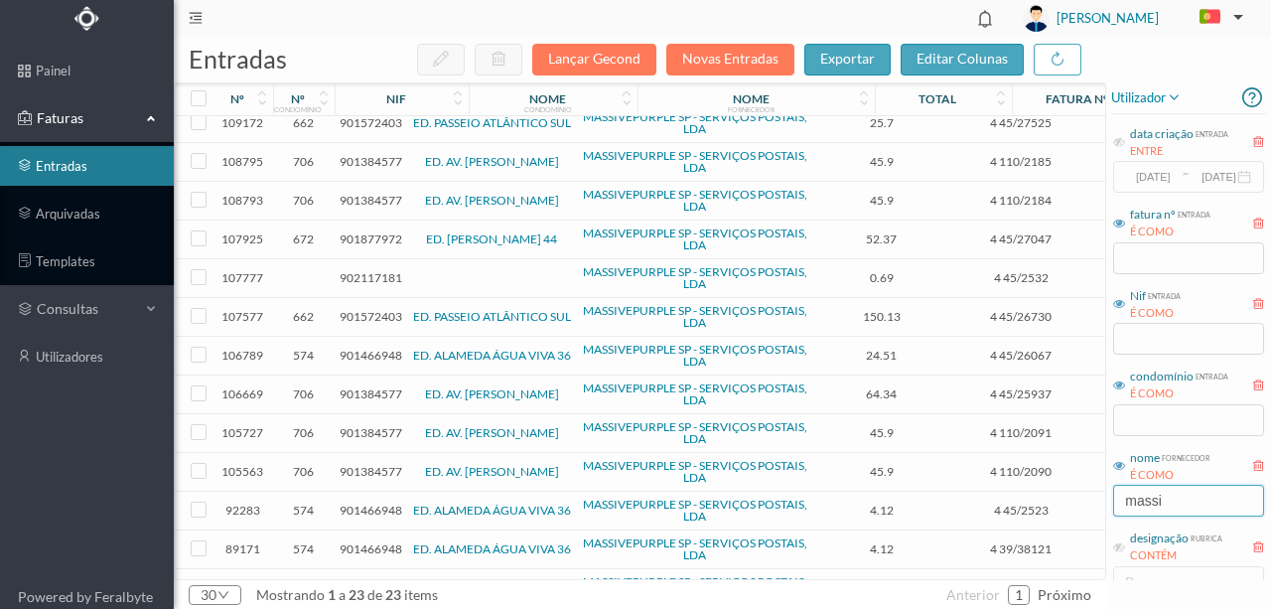
scroll to position [293, 0]
type input "massi"
click at [79, 215] on link "arquivadas" at bounding box center [87, 214] width 174 height 40
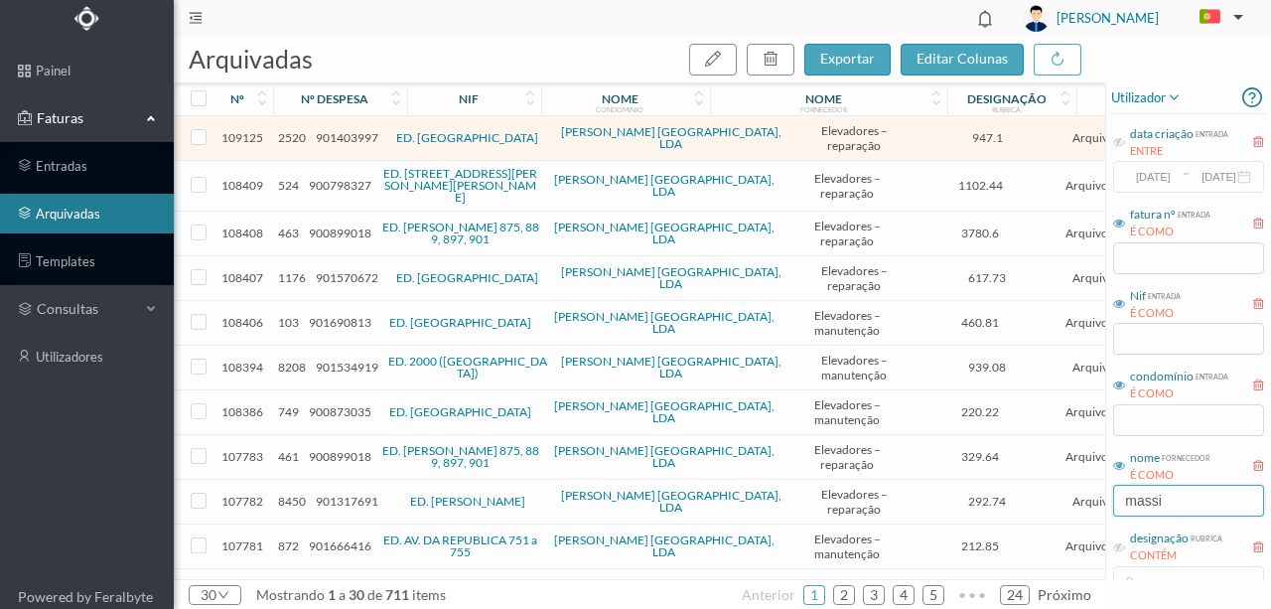
drag, startPoint x: 1204, startPoint y: 499, endPoint x: 1021, endPoint y: 503, distance: 182.8
click at [1021, 503] on div "arquivadas exportar editar colunas nº nº despesa nif nome condomínio nome forne…" at bounding box center [722, 323] width 1097 height 572
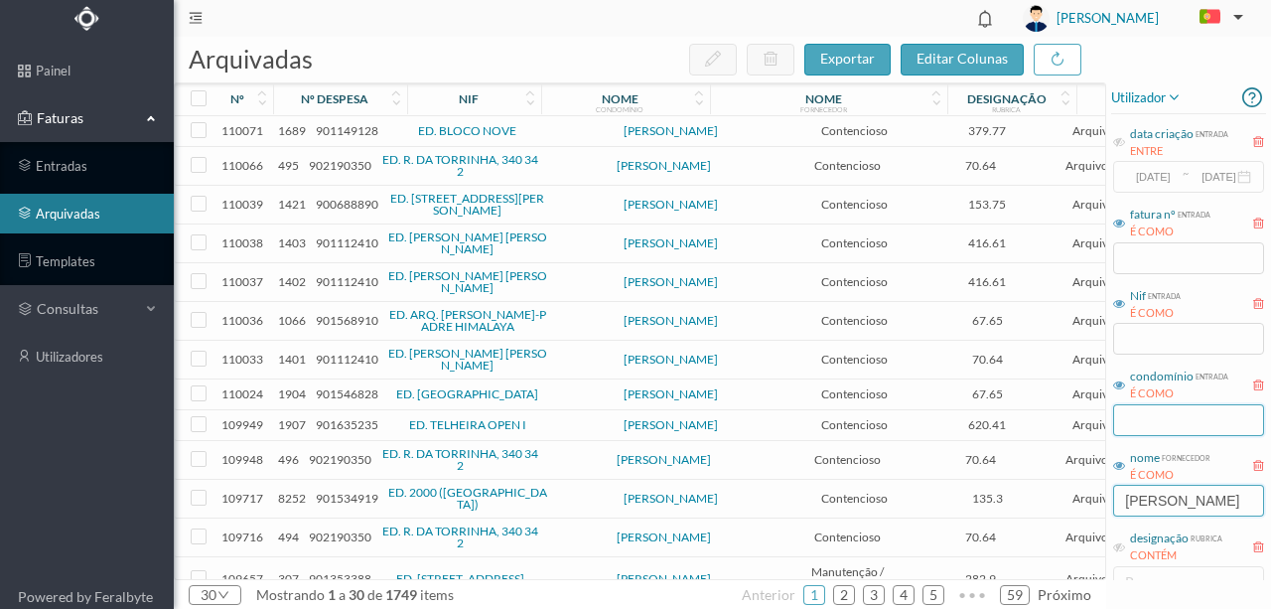
type input "ana"
click at [1145, 419] on input "text" at bounding box center [1188, 420] width 151 height 32
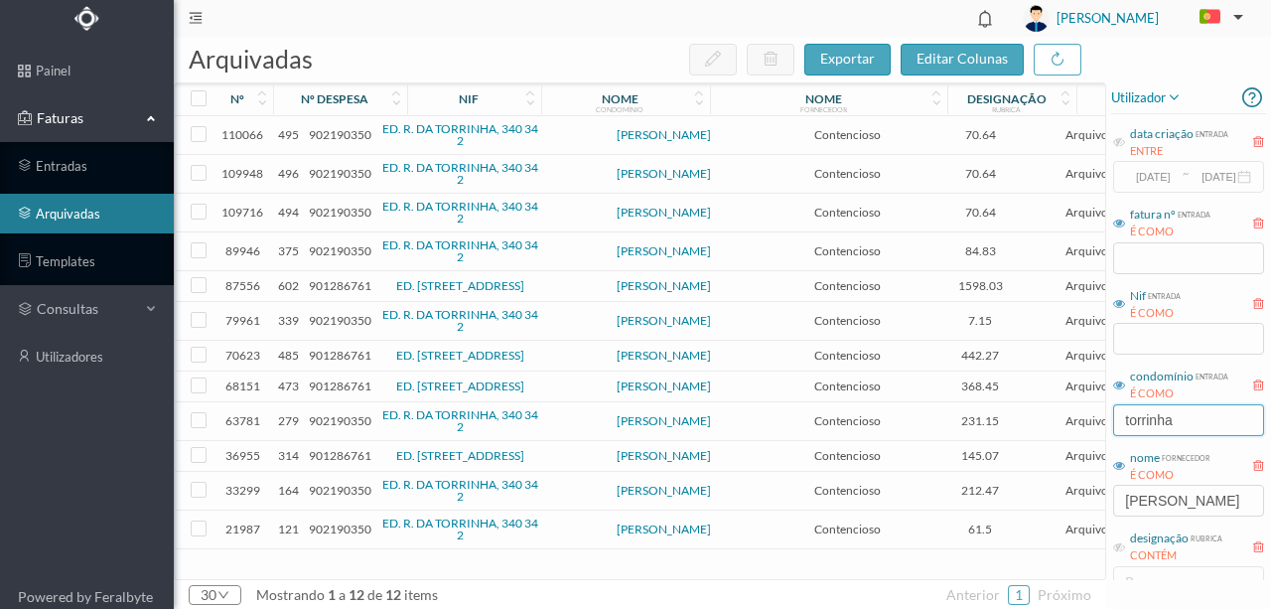
click at [1212, 424] on input "torrinha" at bounding box center [1188, 420] width 151 height 32
click at [1187, 513] on input "ana" at bounding box center [1188, 501] width 151 height 32
click at [1182, 416] on input "torrinha" at bounding box center [1188, 420] width 151 height 32
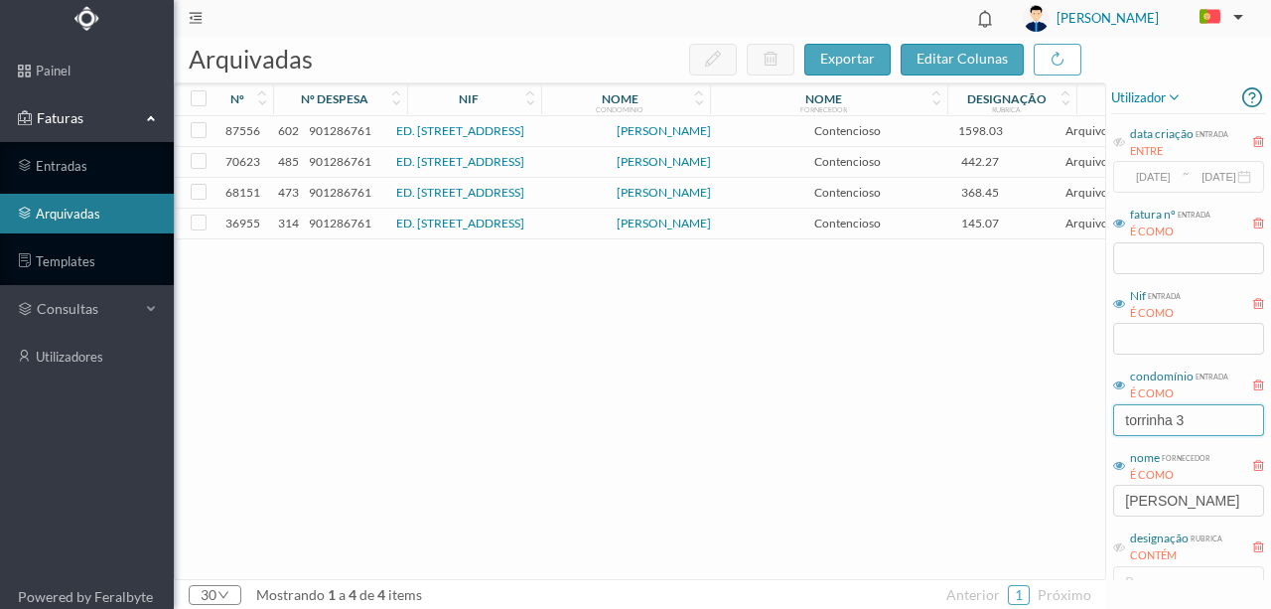
drag, startPoint x: 1222, startPoint y: 423, endPoint x: 1062, endPoint y: 437, distance: 160.5
click at [1062, 437] on div "arquivadas exportar editar colunas nº nº despesa nif nome condomínio nome forne…" at bounding box center [722, 323] width 1097 height 572
type input "rua da to"
drag, startPoint x: 1184, startPoint y: 496, endPoint x: 1088, endPoint y: 509, distance: 97.2
click at [1088, 509] on div "arquivadas exportar editar colunas nº nº despesa nif nome condomínio nome forne…" at bounding box center [722, 323] width 1097 height 572
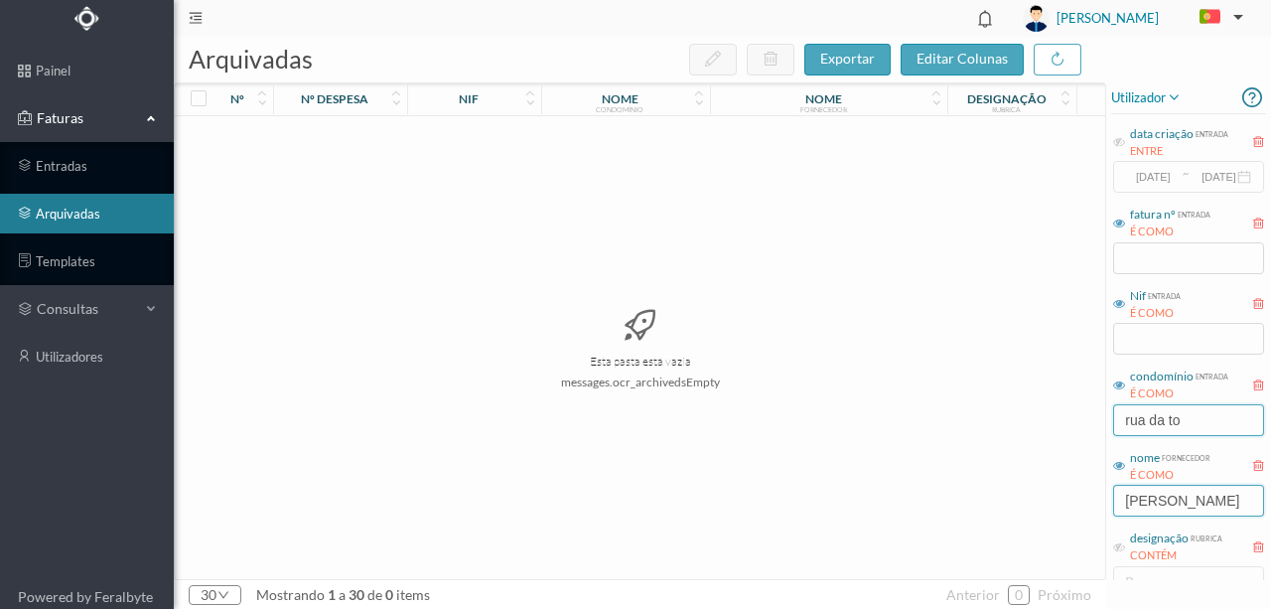
type input "ana pont"
drag, startPoint x: 1156, startPoint y: 424, endPoint x: 948, endPoint y: 446, distance: 208.7
click at [1017, 427] on div "arquivadas exportar editar colunas nº nº despesa nif nome condomínio nome forne…" at bounding box center [722, 323] width 1097 height 572
click at [1196, 502] on input "ana pont" at bounding box center [1188, 501] width 151 height 32
drag, startPoint x: 1196, startPoint y: 502, endPoint x: 1082, endPoint y: 512, distance: 114.7
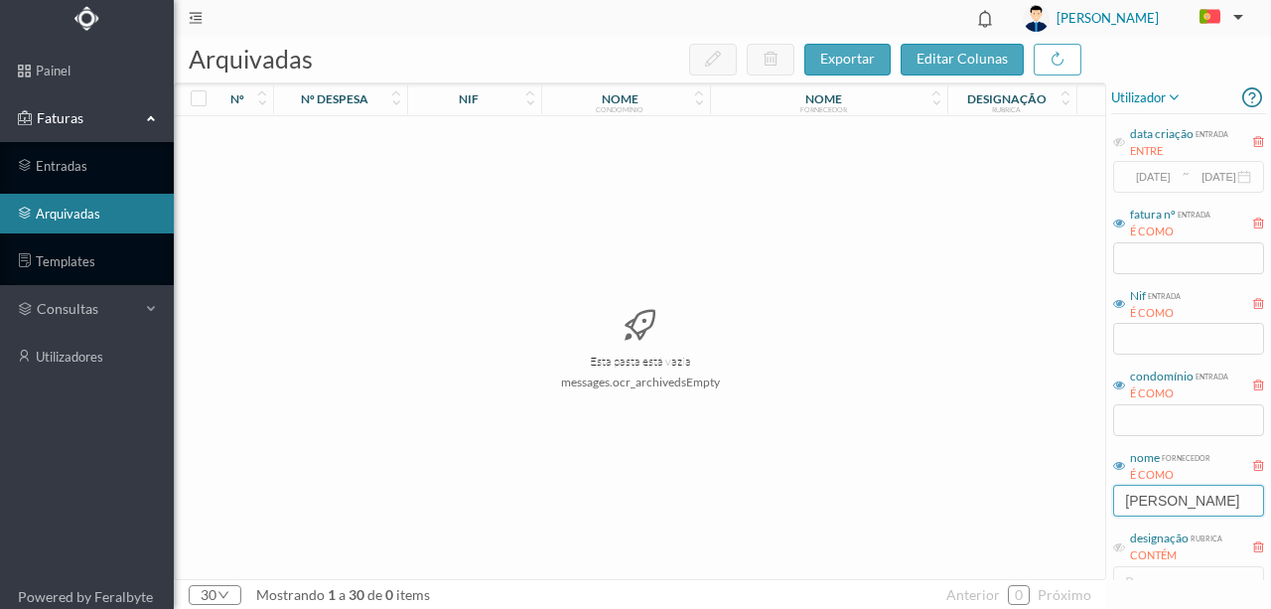
click at [1082, 512] on div "arquivadas exportar editar colunas nº nº despesa nif nome condomínio nome forne…" at bounding box center [722, 323] width 1097 height 572
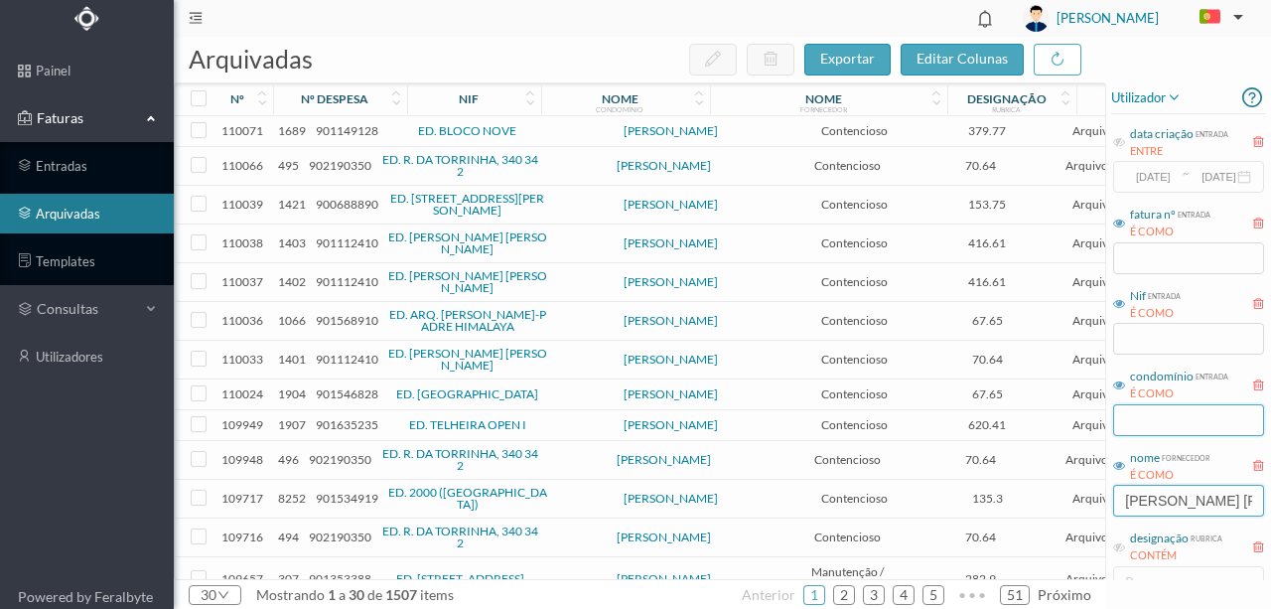
type input "ana cris"
click at [1160, 419] on input "text" at bounding box center [1188, 420] width 151 height 32
click at [332, 167] on span "902190350" at bounding box center [340, 165] width 63 height 15
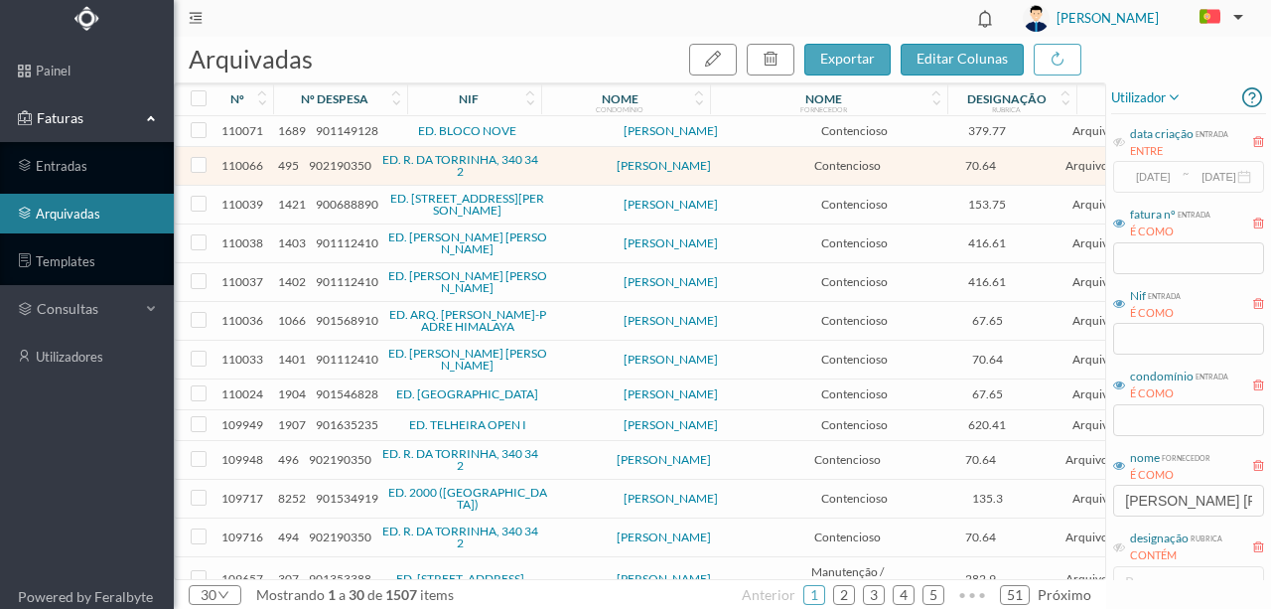
click at [330, 159] on span "902190350" at bounding box center [340, 165] width 63 height 15
click at [1156, 340] on input "text" at bounding box center [1188, 339] width 151 height 32
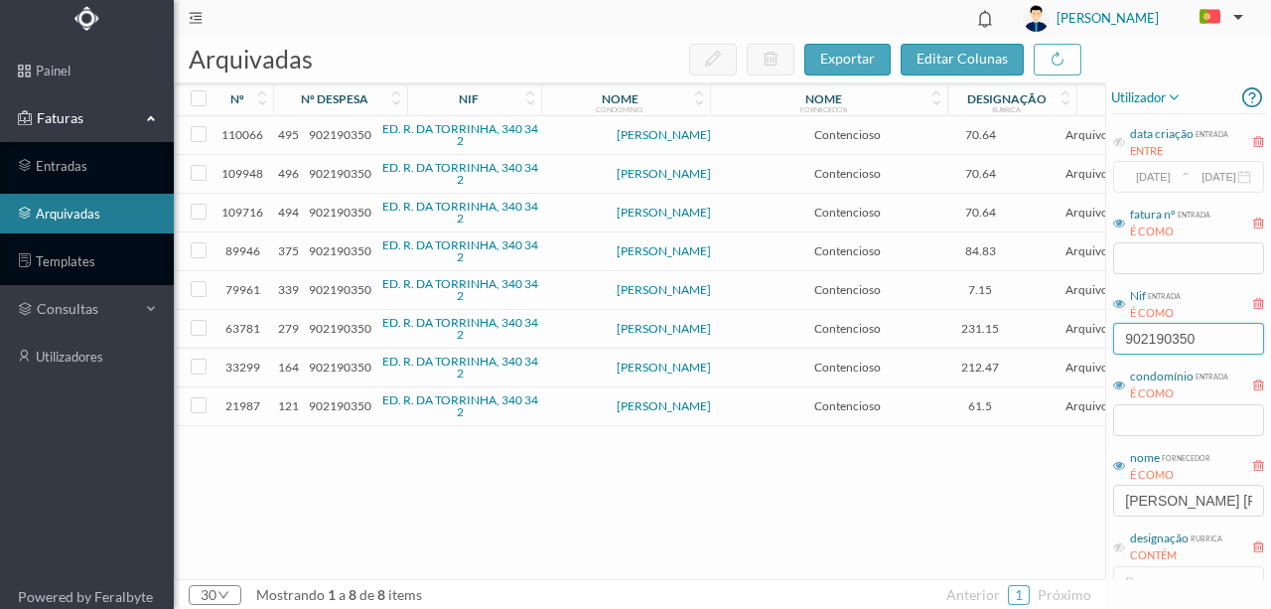
type input "902190350"
click at [344, 135] on span "902190350" at bounding box center [340, 134] width 63 height 15
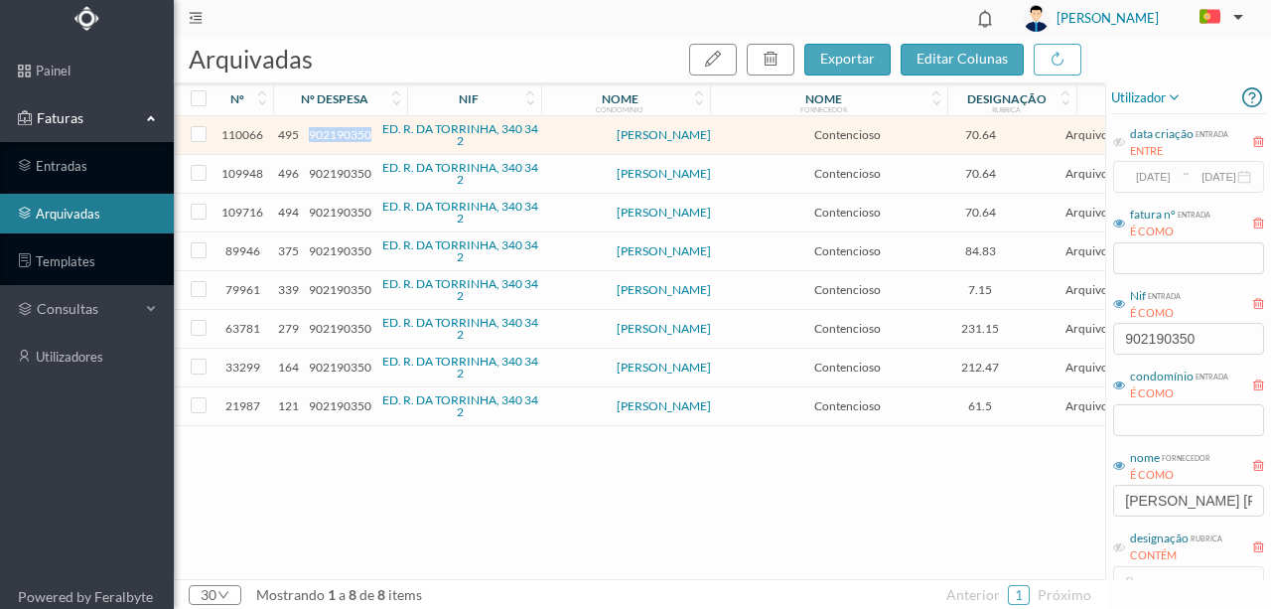
click at [344, 135] on span "902190350" at bounding box center [340, 134] width 63 height 15
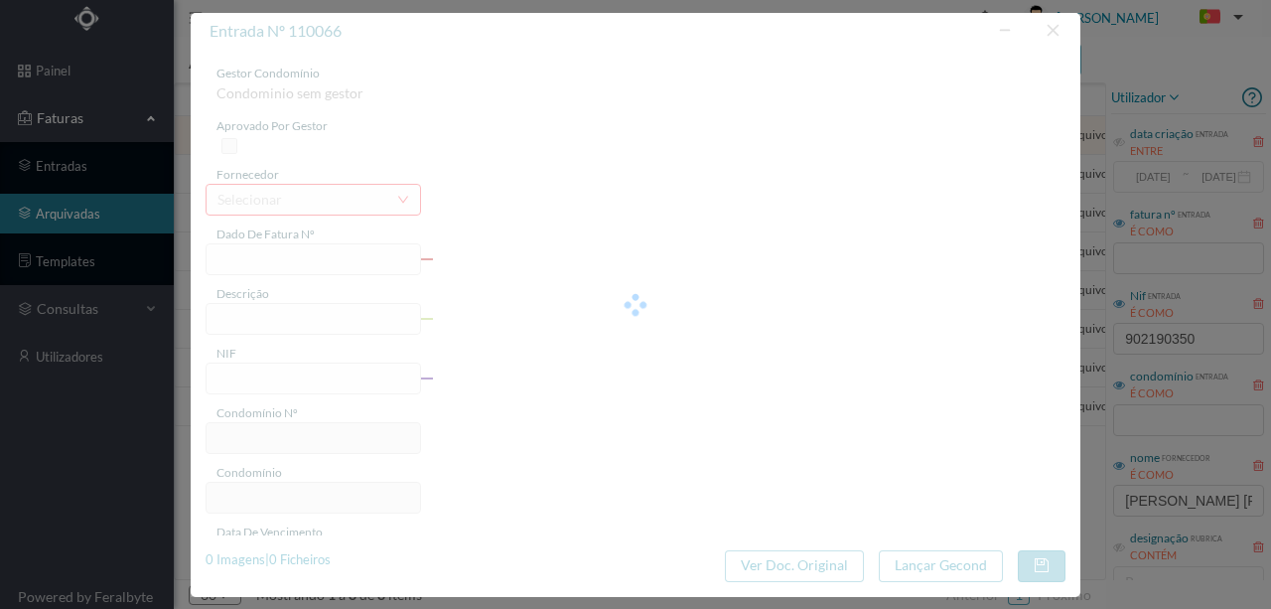
type input "FT AP/1533"
type input "Honorarios Fase 1 - Envio de 1ª carta - Fração A"
type input "902190350"
type input "[DATE]"
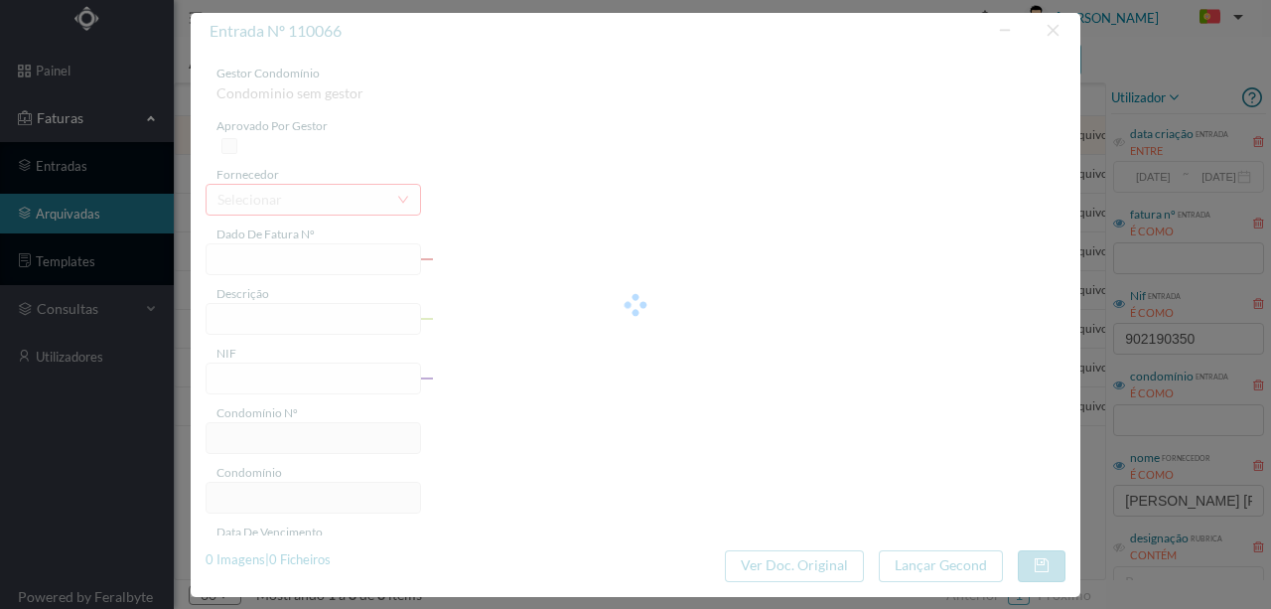
type input "[DATE]"
type input "70.64"
type input "696"
type input "ED. R. [GEOGRAPHIC_DATA], 340 342"
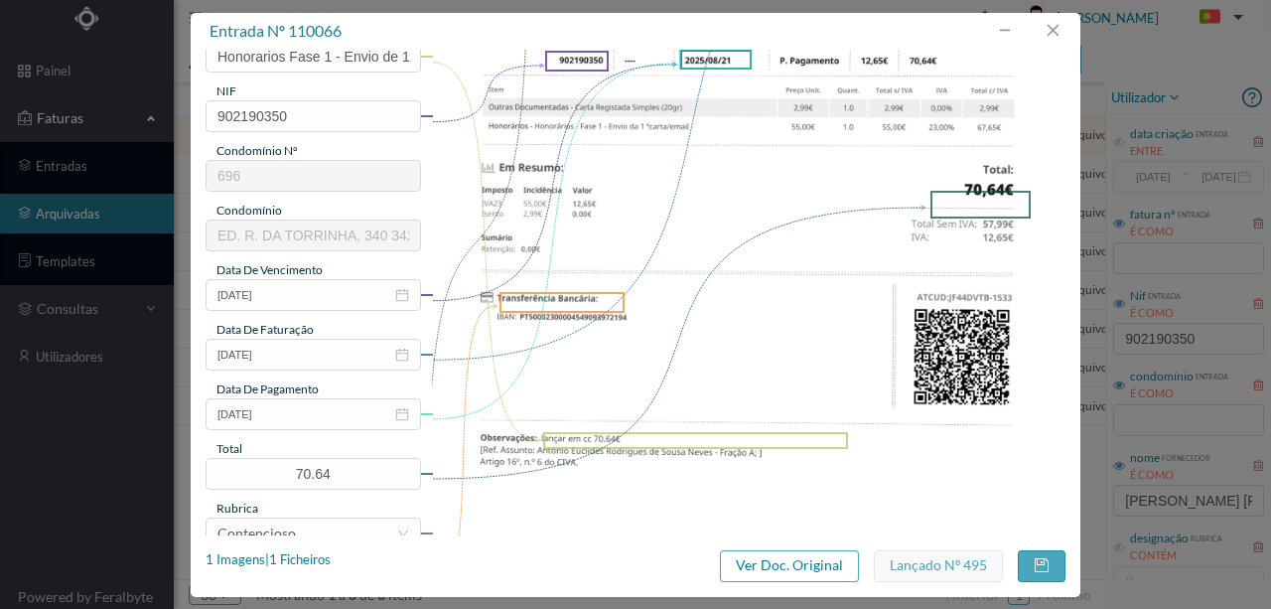
scroll to position [264, 0]
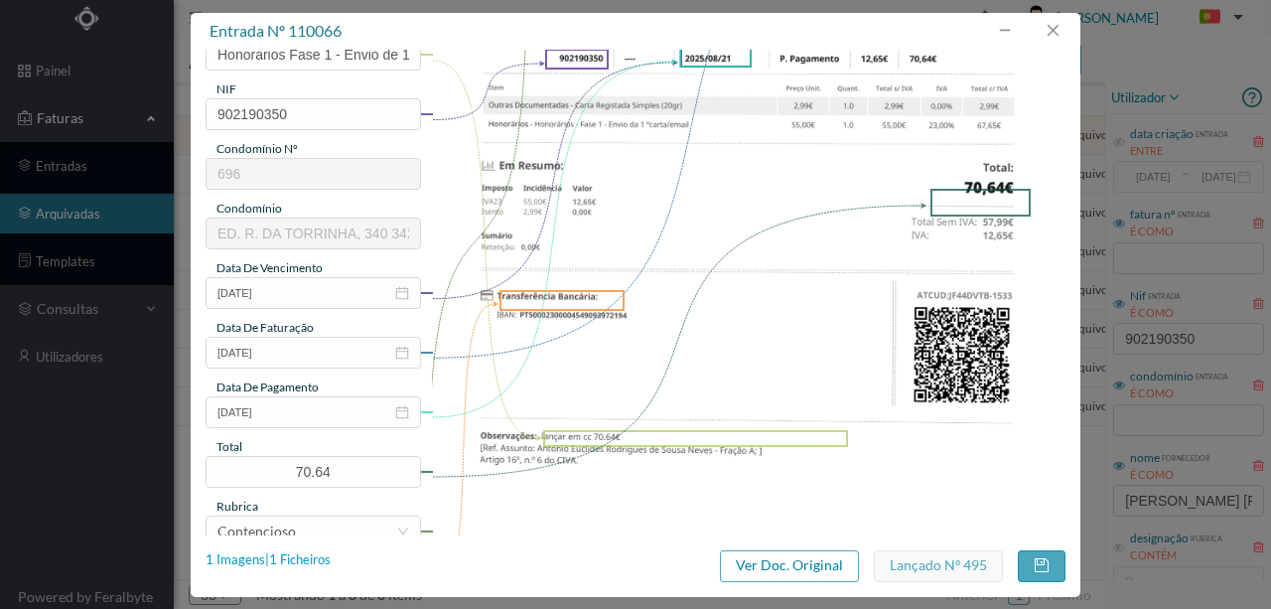
click at [314, 556] on div "1 Imagens | 1 Ficheiros" at bounding box center [268, 560] width 125 height 20
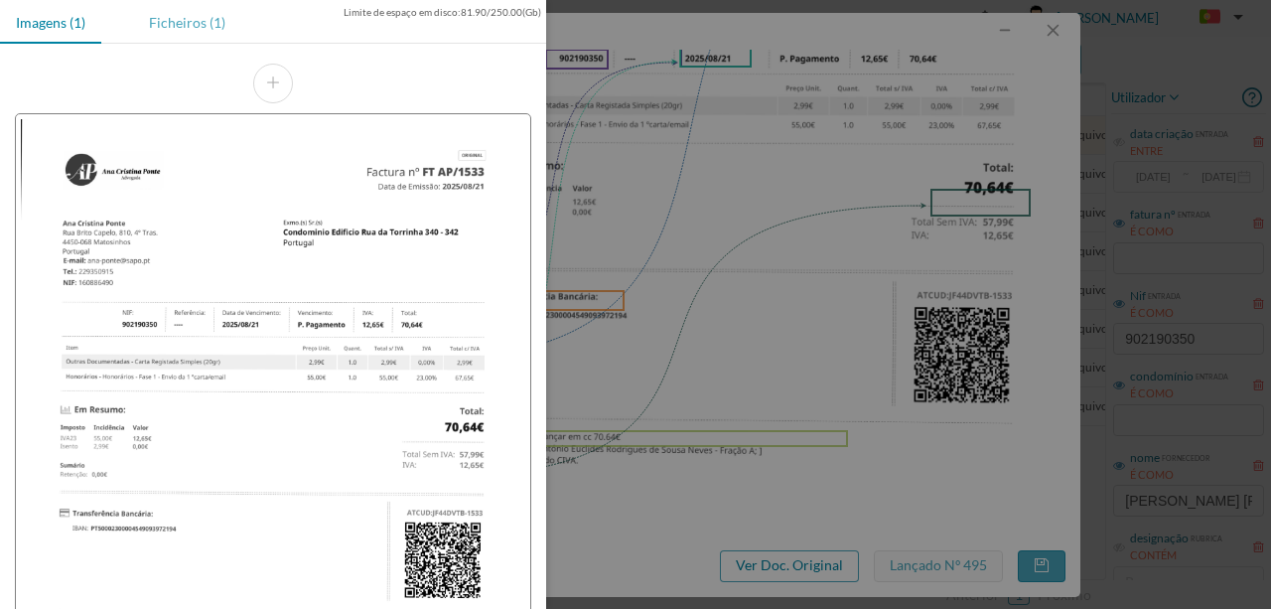
click at [165, 25] on div "Ficheiros (1)" at bounding box center [187, 22] width 108 height 45
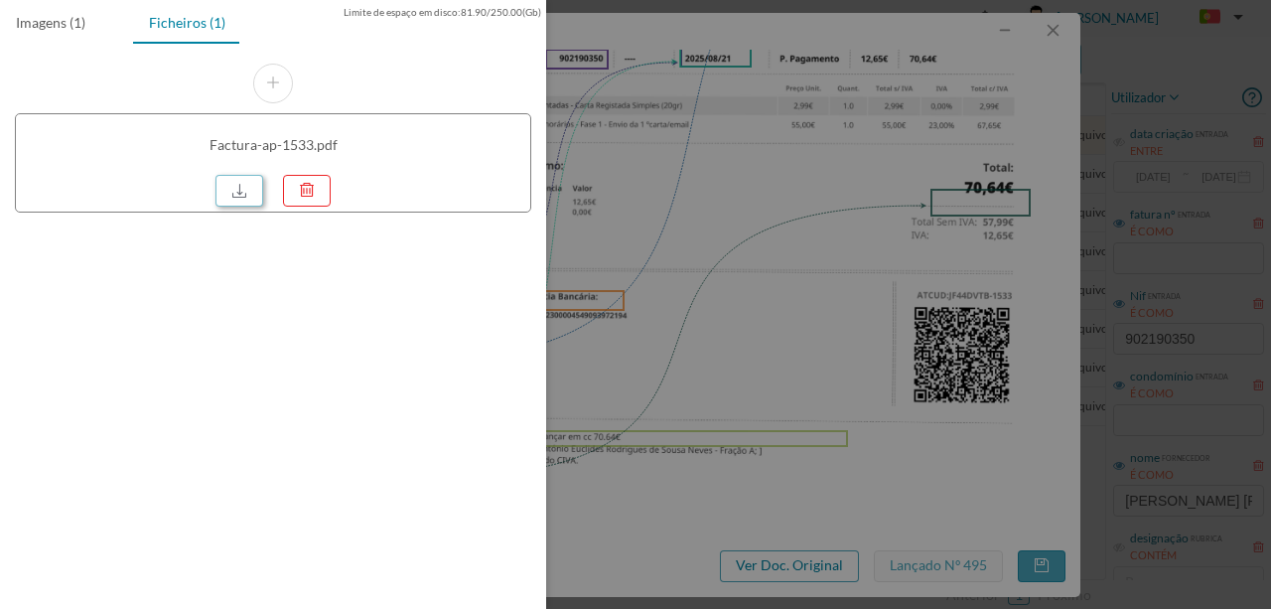
click at [236, 192] on link at bounding box center [240, 191] width 48 height 32
click at [669, 220] on div at bounding box center [635, 304] width 1271 height 609
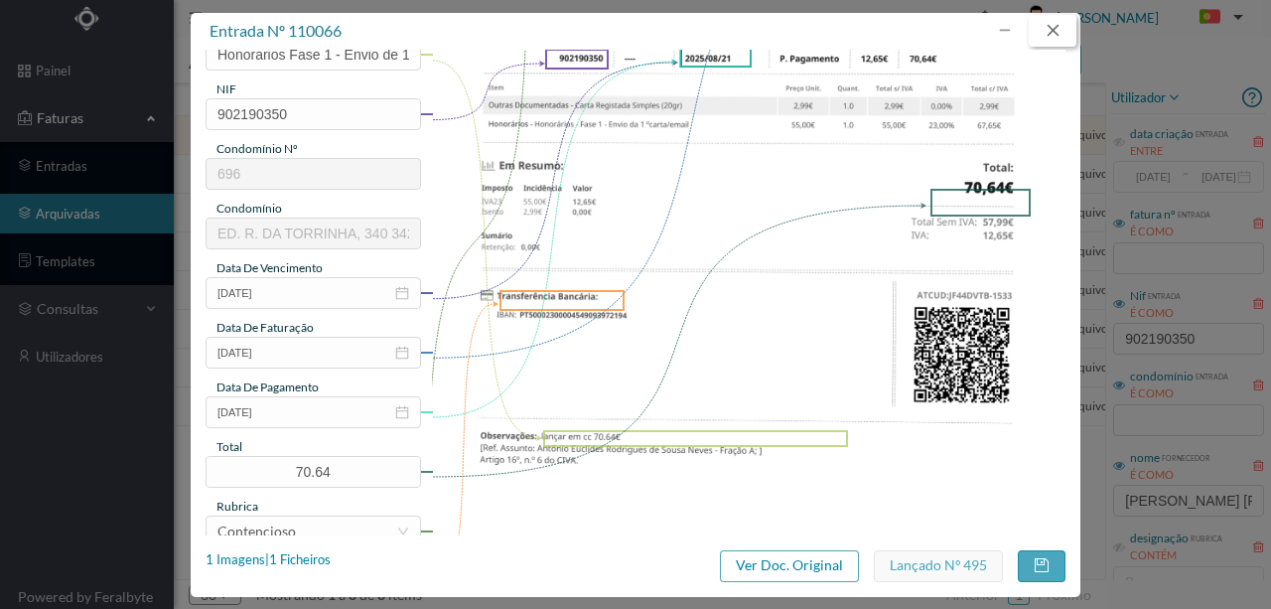
click at [1054, 35] on button "button" at bounding box center [1053, 31] width 48 height 32
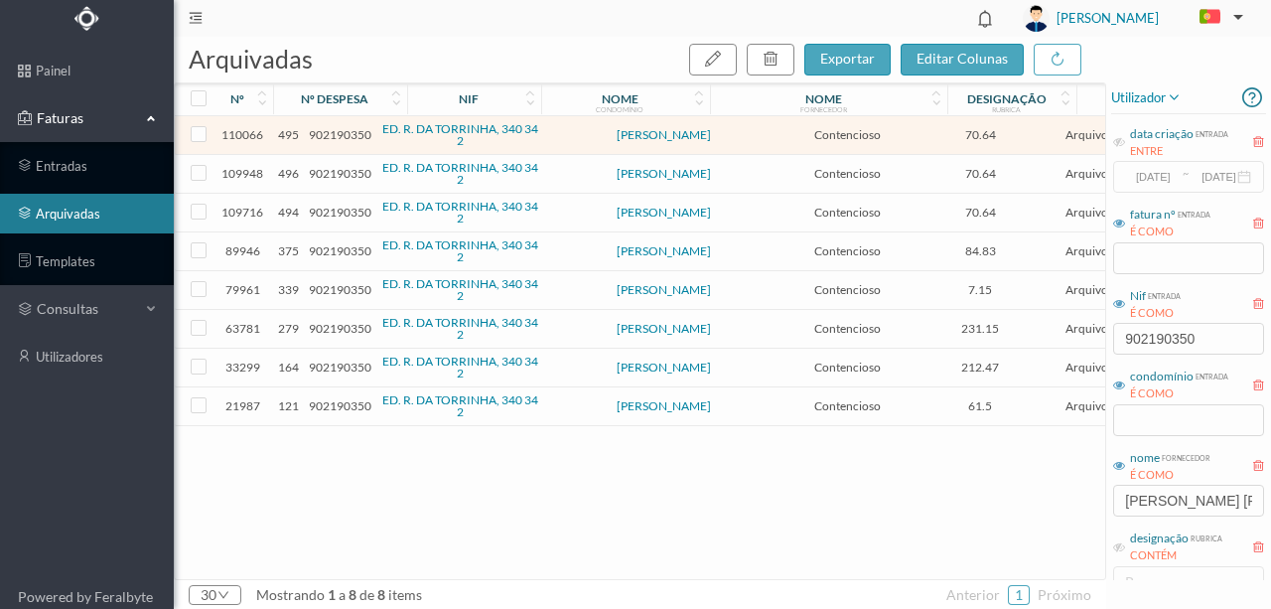
click at [328, 173] on span "902190350" at bounding box center [340, 173] width 63 height 15
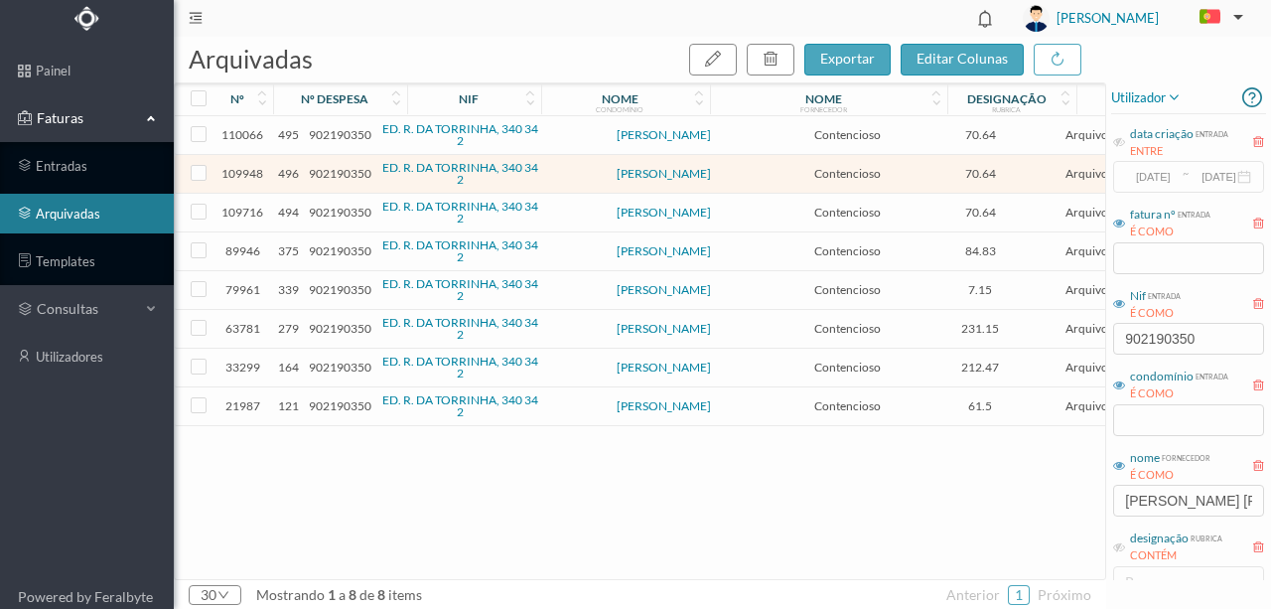
click at [328, 173] on span "902190350" at bounding box center [340, 173] width 63 height 15
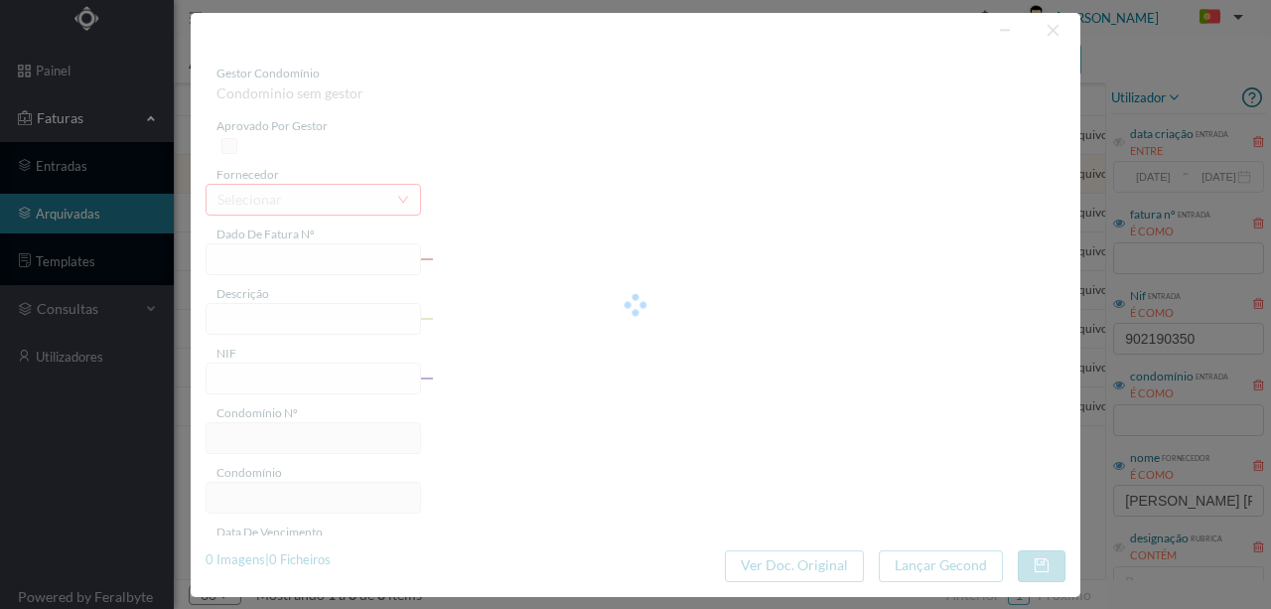
type input "FT AP/1526"
type input "Honorarios Fase 1 - Envio de 1ª carta - Fração A"
type input "902190350"
type input "2025-08-18"
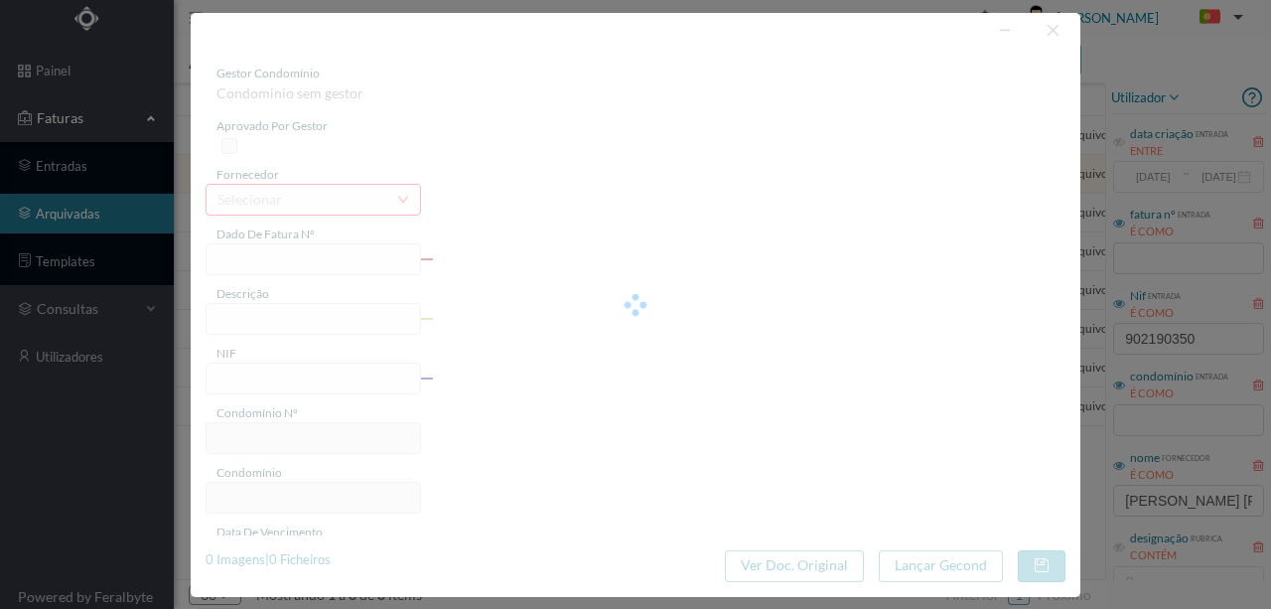
type input "[DATE]"
type input "70.64"
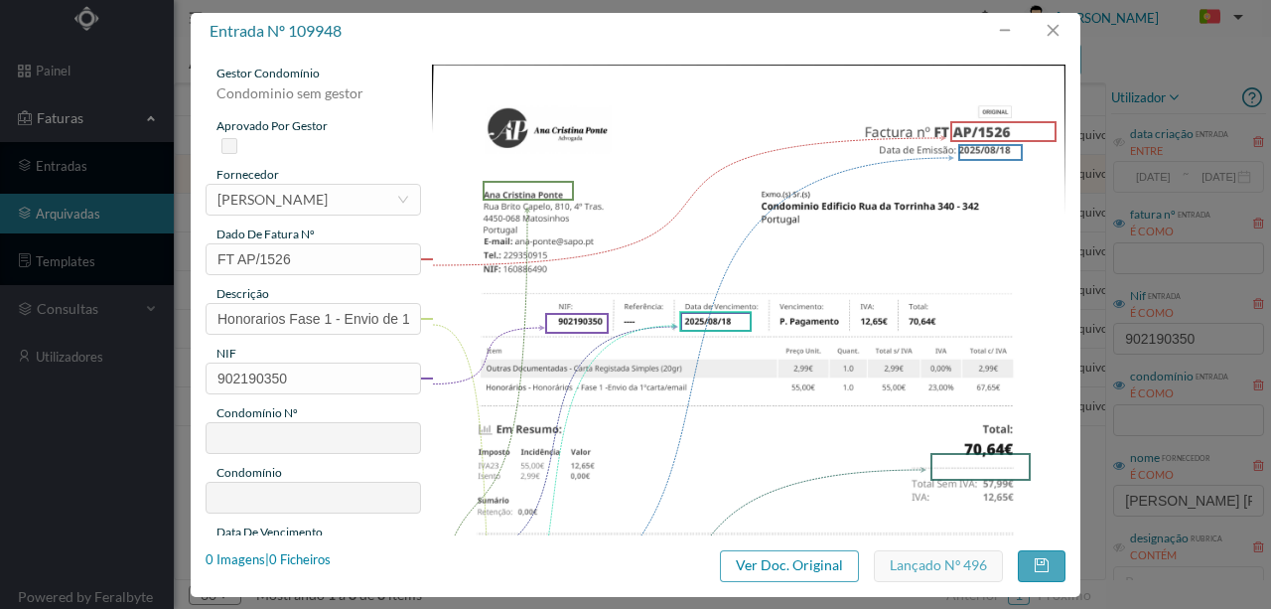
type input "696"
type input "ED. R. [GEOGRAPHIC_DATA], 340 342"
click at [323, 562] on div "1 Imagens | 1 Ficheiros" at bounding box center [268, 560] width 125 height 20
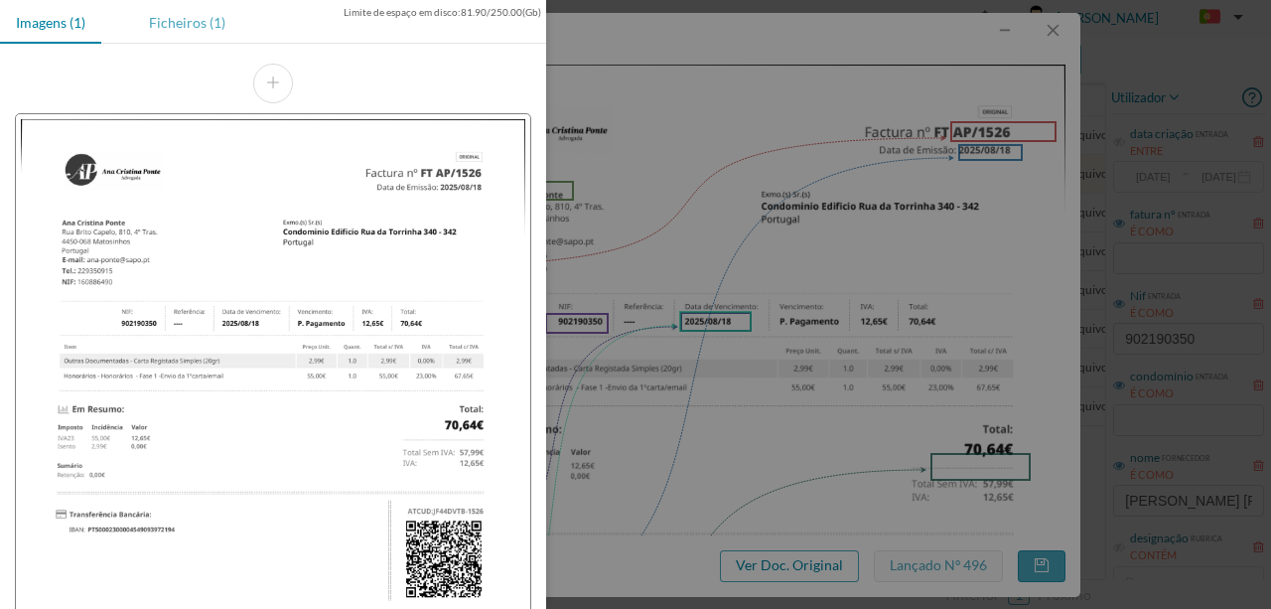
click at [182, 25] on div "Ficheiros (1)" at bounding box center [187, 22] width 108 height 45
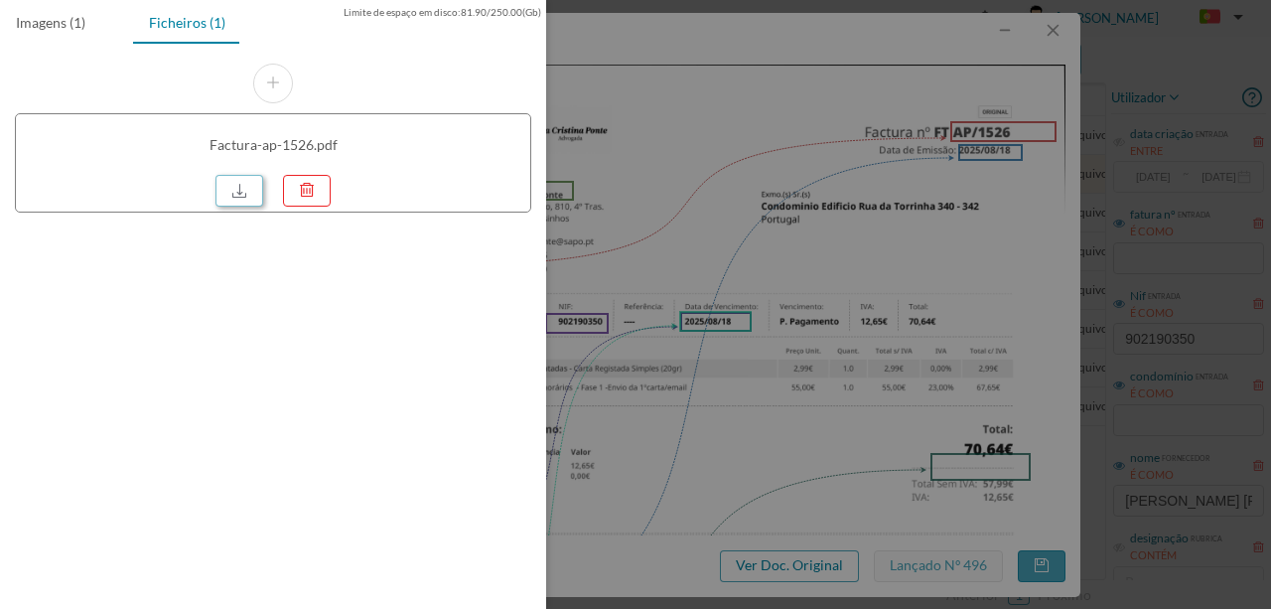
click at [237, 187] on link at bounding box center [240, 191] width 48 height 32
click at [799, 170] on div at bounding box center [635, 304] width 1271 height 609
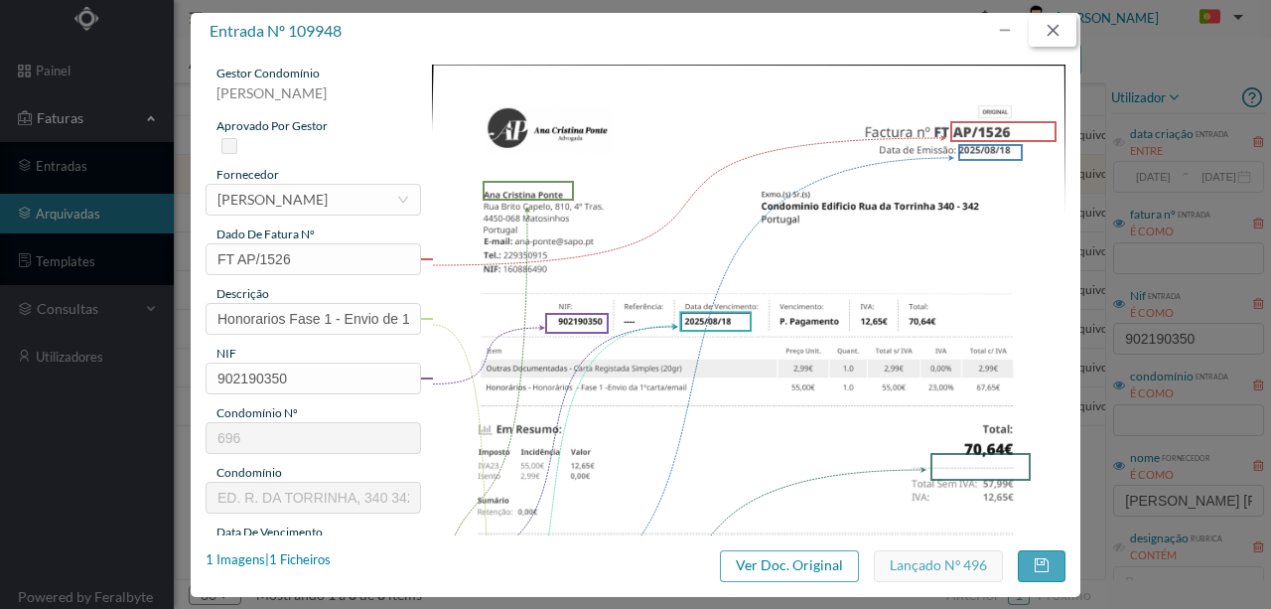
click at [1052, 34] on button "button" at bounding box center [1053, 31] width 48 height 32
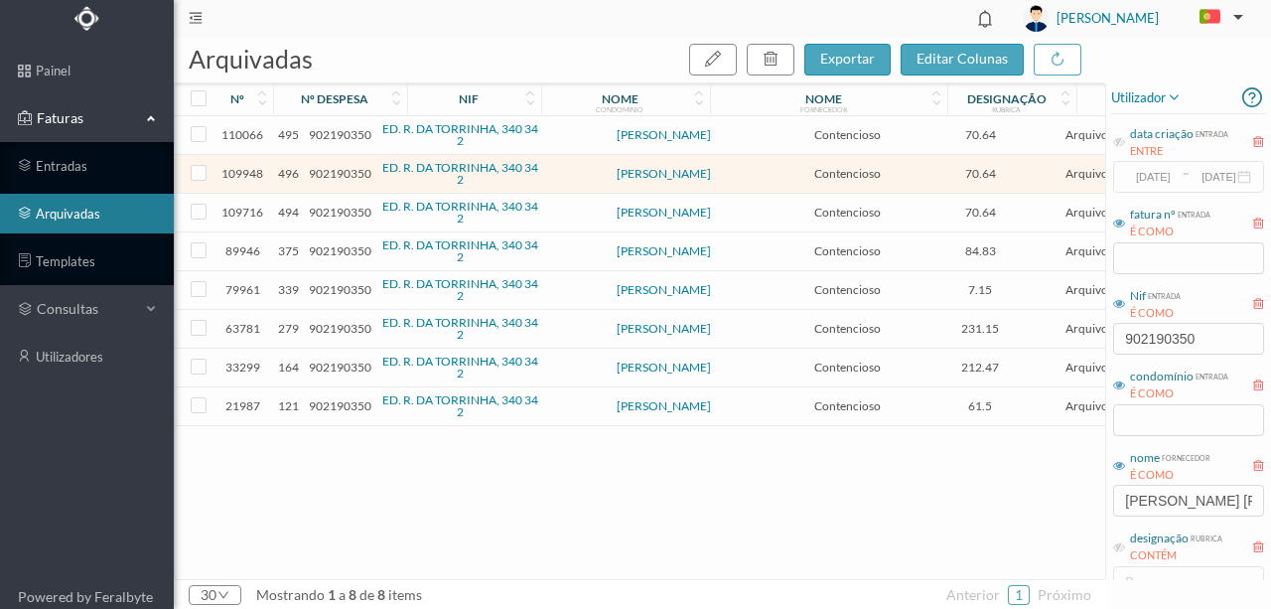
click at [341, 211] on span "902190350" at bounding box center [340, 212] width 63 height 15
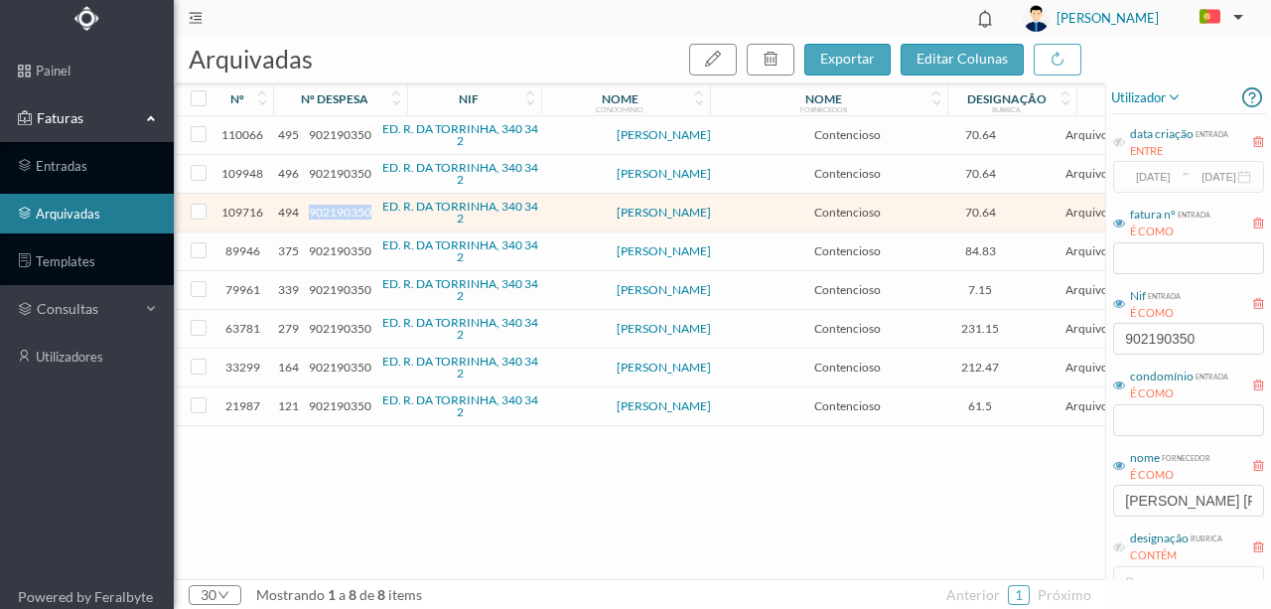
click at [341, 211] on span "902190350" at bounding box center [340, 212] width 63 height 15
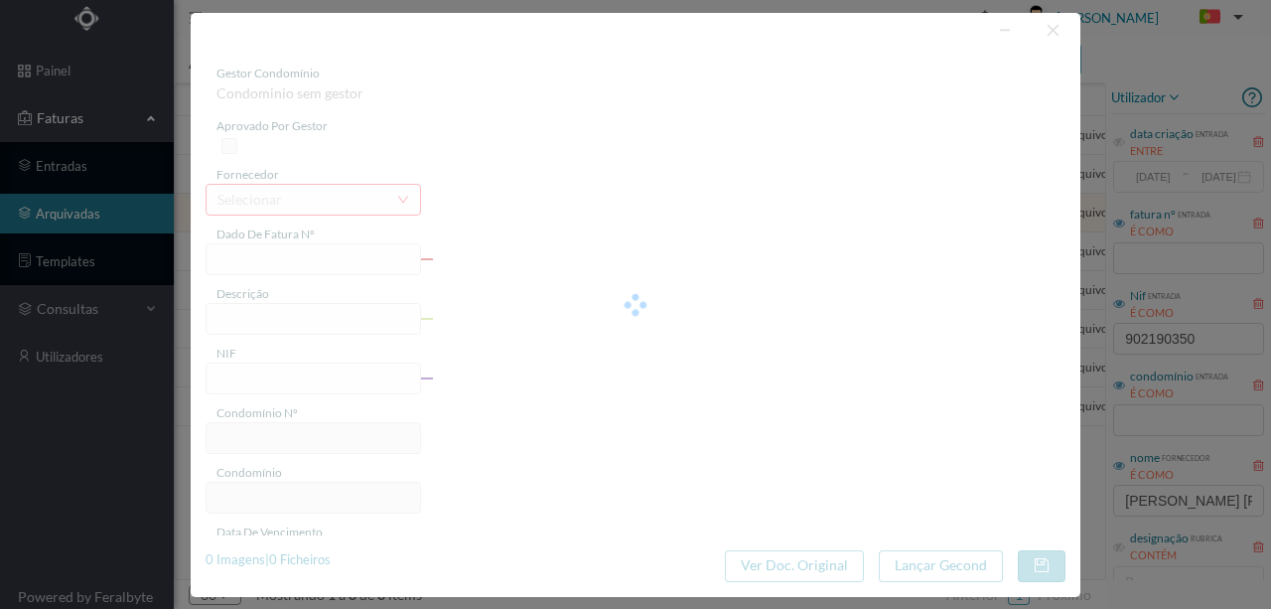
type input "FT AP/1524"
type input "Honorarios Fase 1 - Envio de 1ª carta Fração A"
type input "902190350"
type input "2025-08-14"
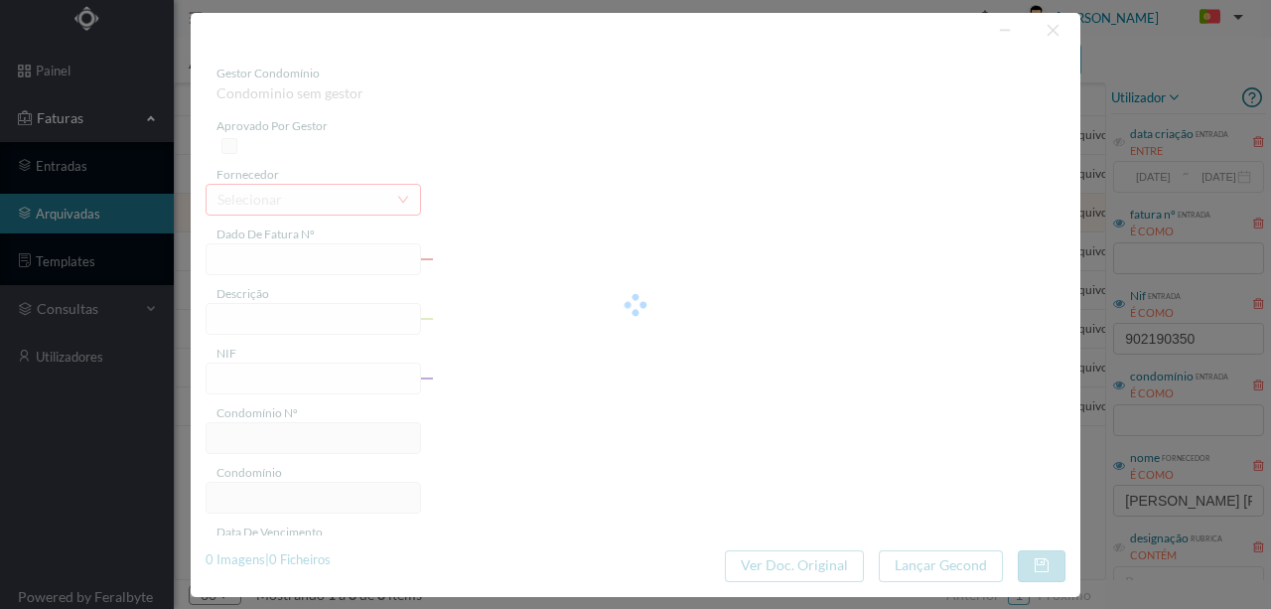
type input "2025-08-18"
type input "70.64"
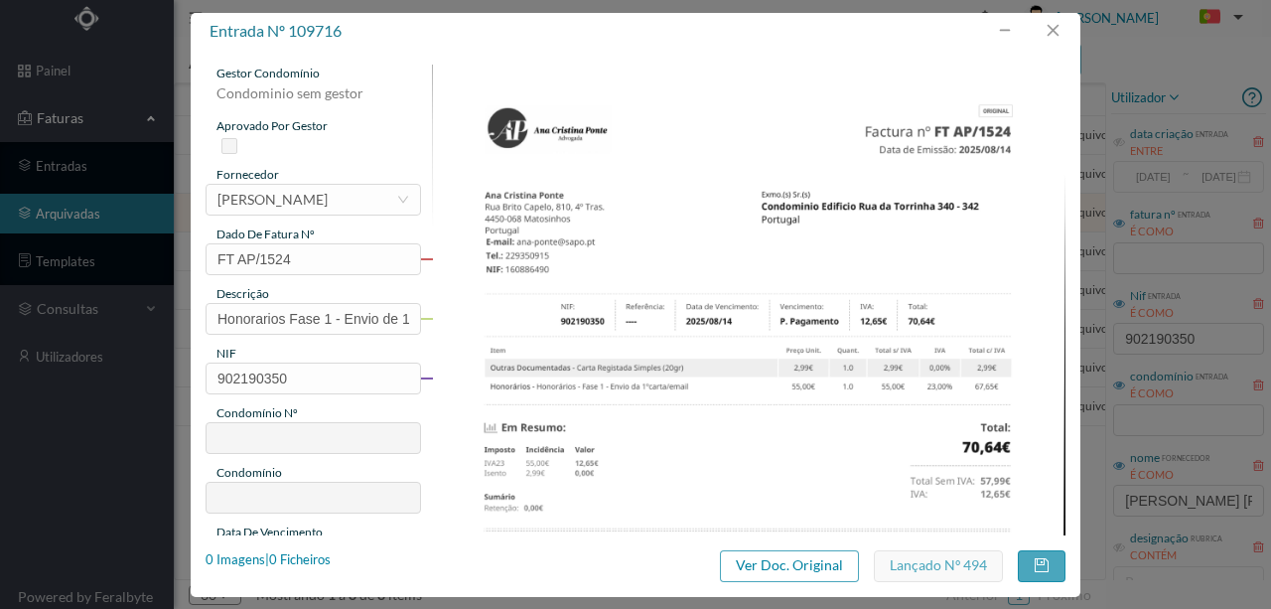
type input "696"
type input "ED. R. [GEOGRAPHIC_DATA], 340 342"
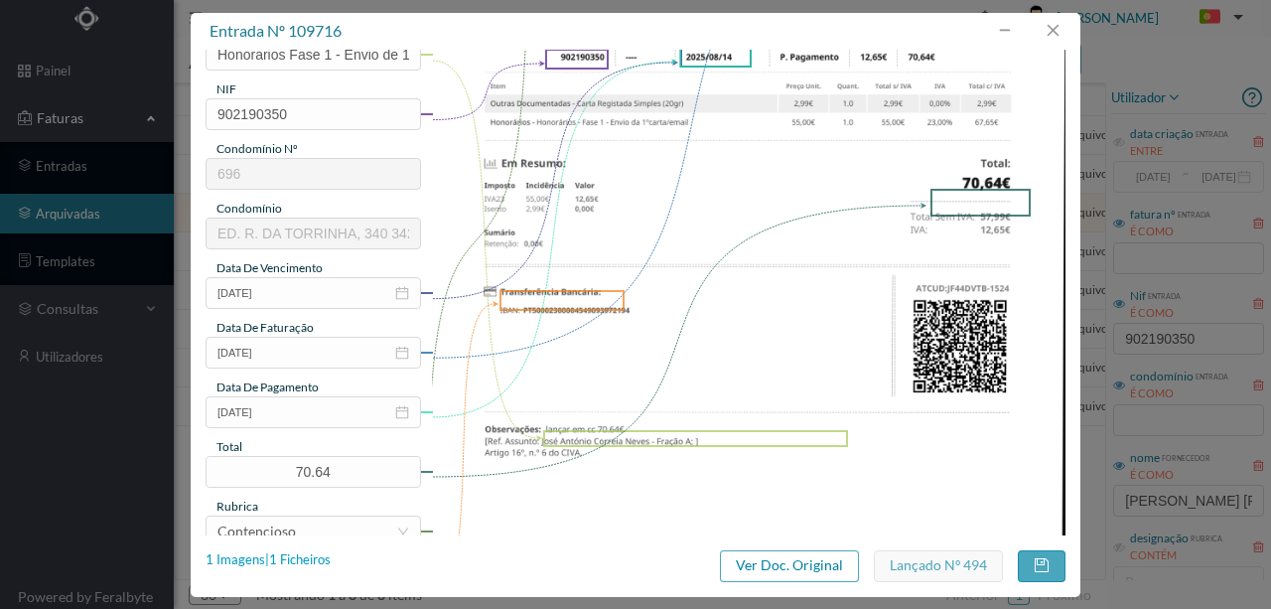
click at [314, 556] on div "1 Imagens | 1 Ficheiros" at bounding box center [268, 560] width 125 height 20
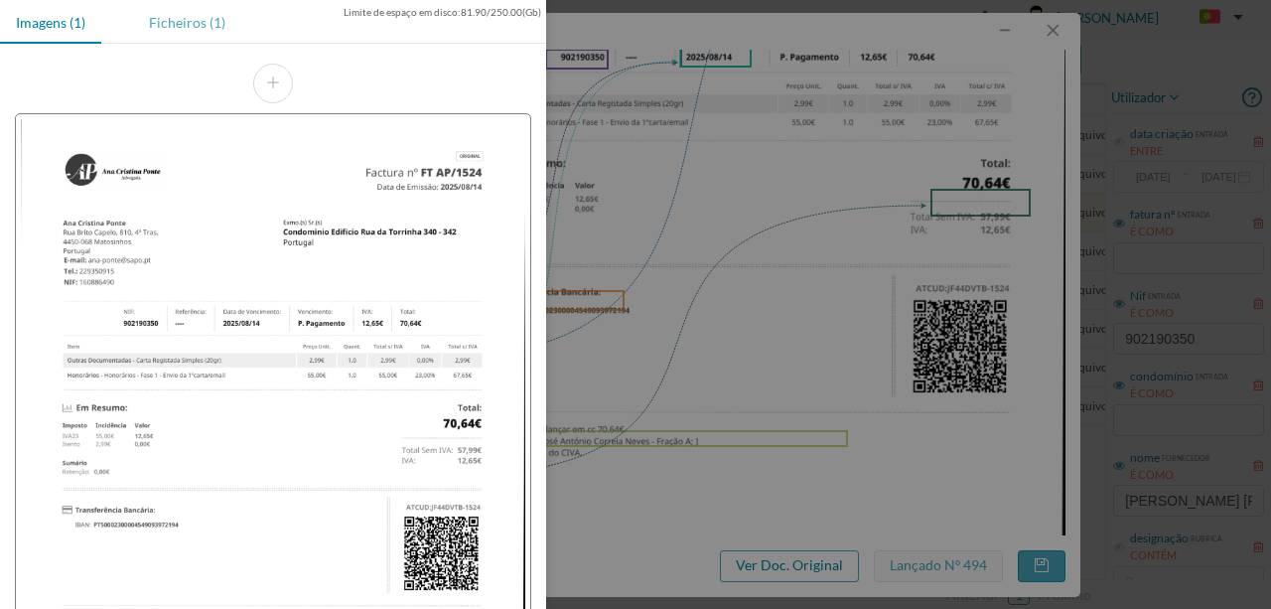
click at [182, 22] on div "Ficheiros (1)" at bounding box center [187, 22] width 108 height 45
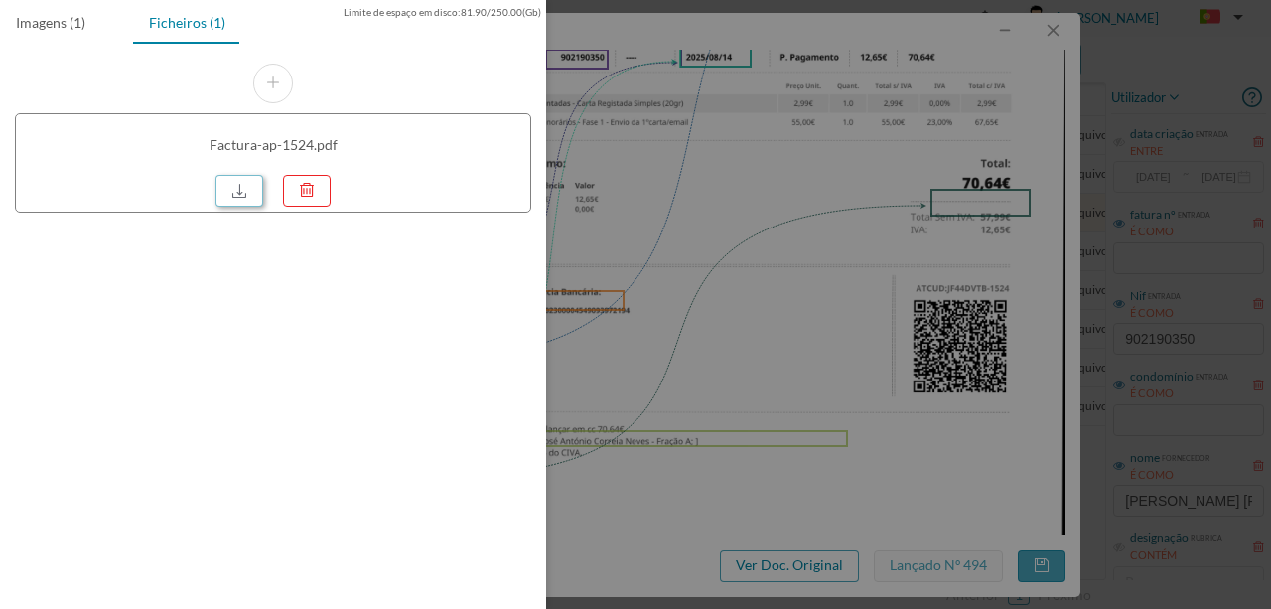
click at [241, 186] on link at bounding box center [240, 191] width 48 height 32
drag, startPoint x: 787, startPoint y: 161, endPoint x: 425, endPoint y: 78, distance: 370.8
click at [787, 161] on div at bounding box center [635, 304] width 1271 height 609
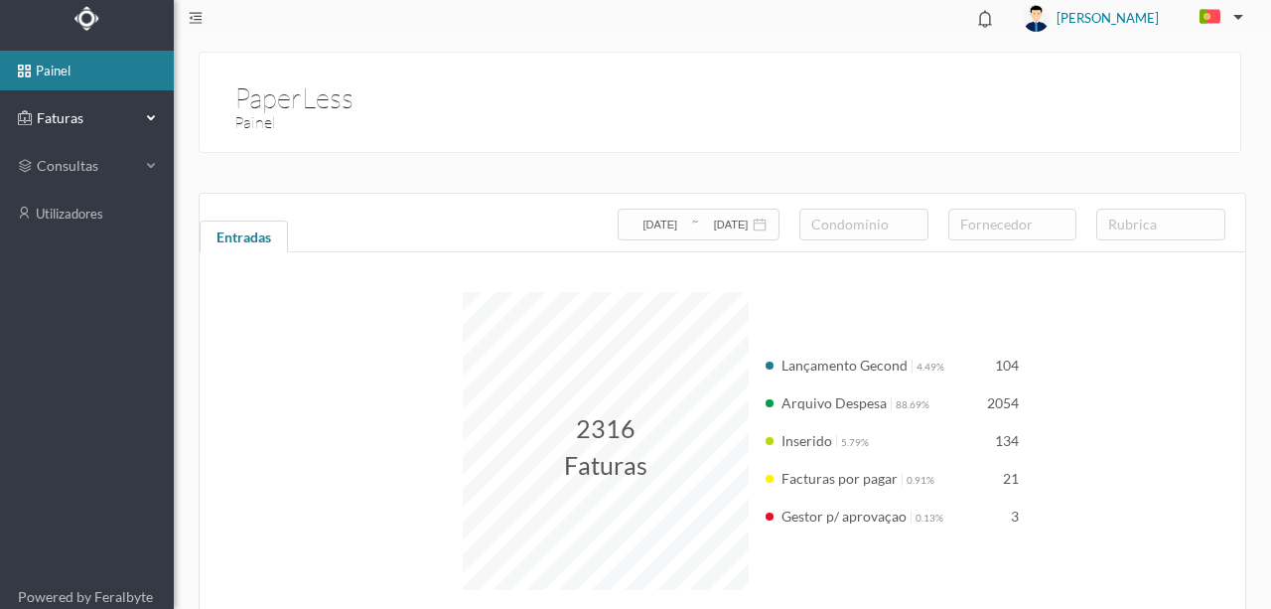
click at [62, 117] on span "Faturas" at bounding box center [86, 118] width 109 height 20
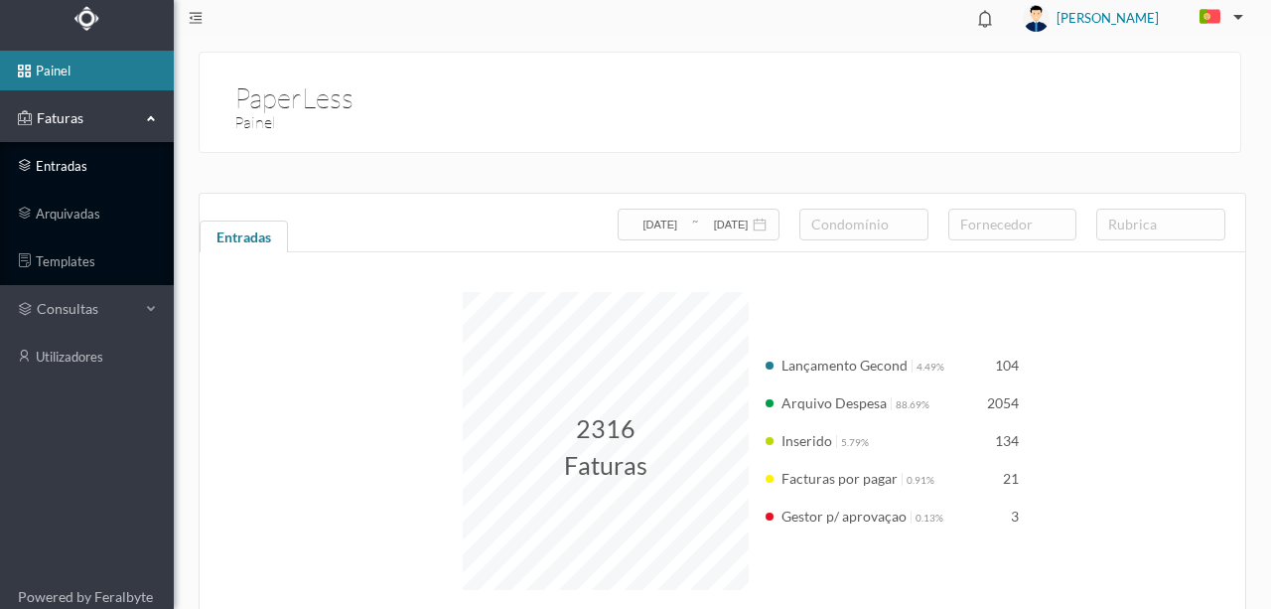
click at [53, 161] on link "entradas" at bounding box center [87, 166] width 174 height 40
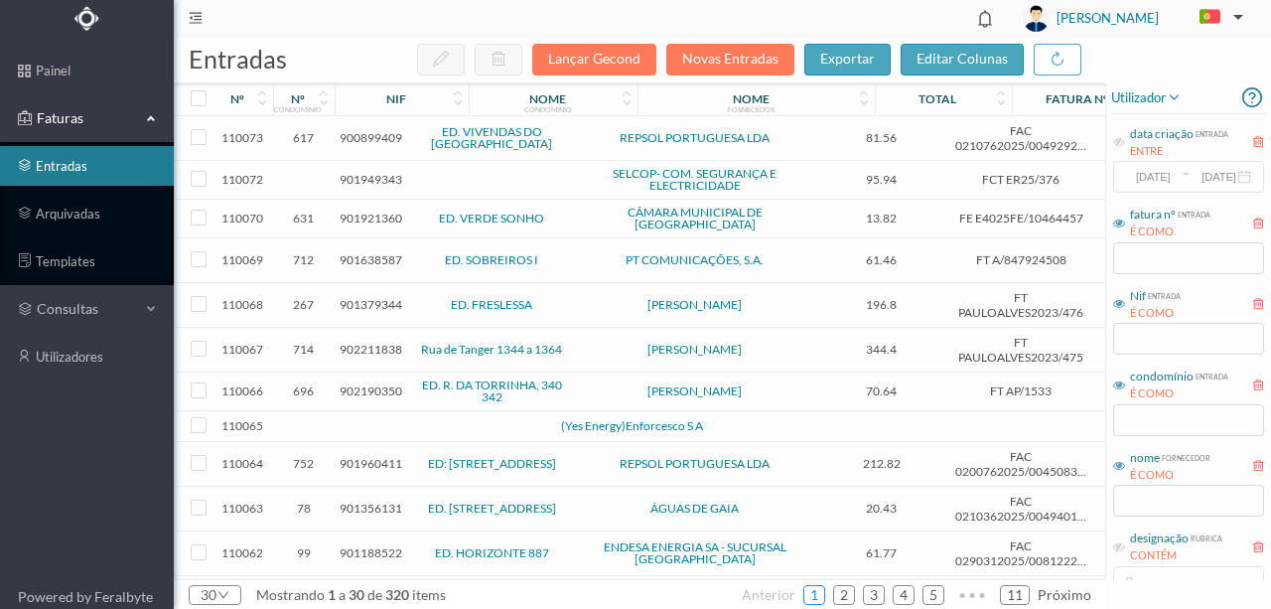
click at [824, 586] on link "1" at bounding box center [814, 595] width 20 height 30
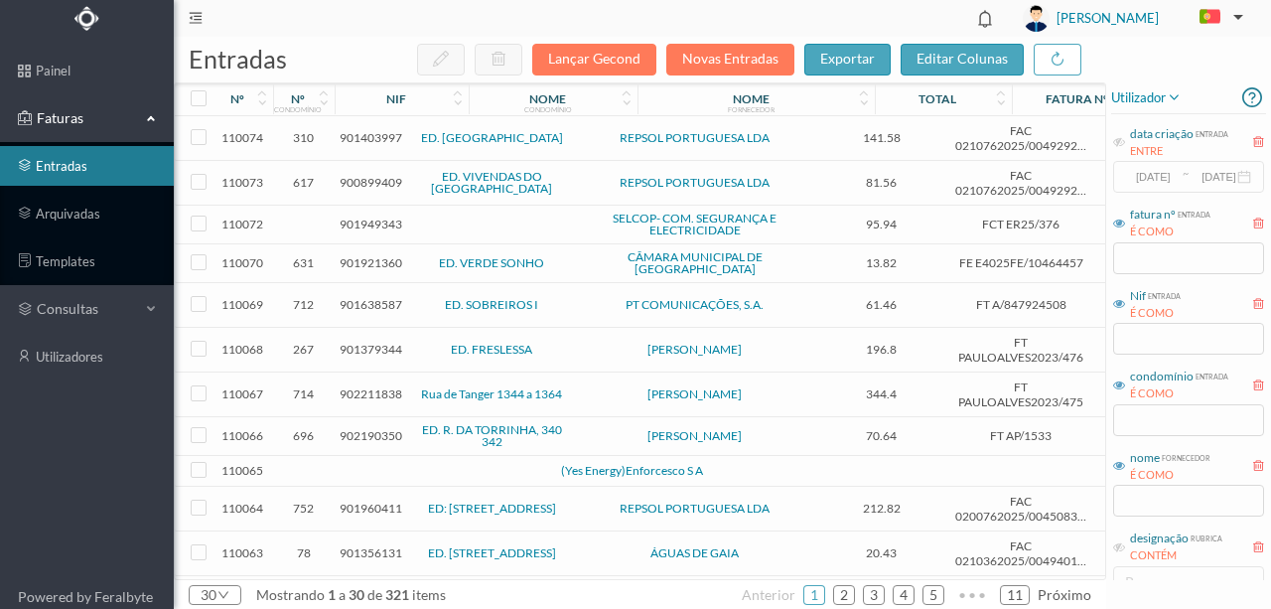
click at [375, 183] on span "900899409" at bounding box center [371, 182] width 63 height 15
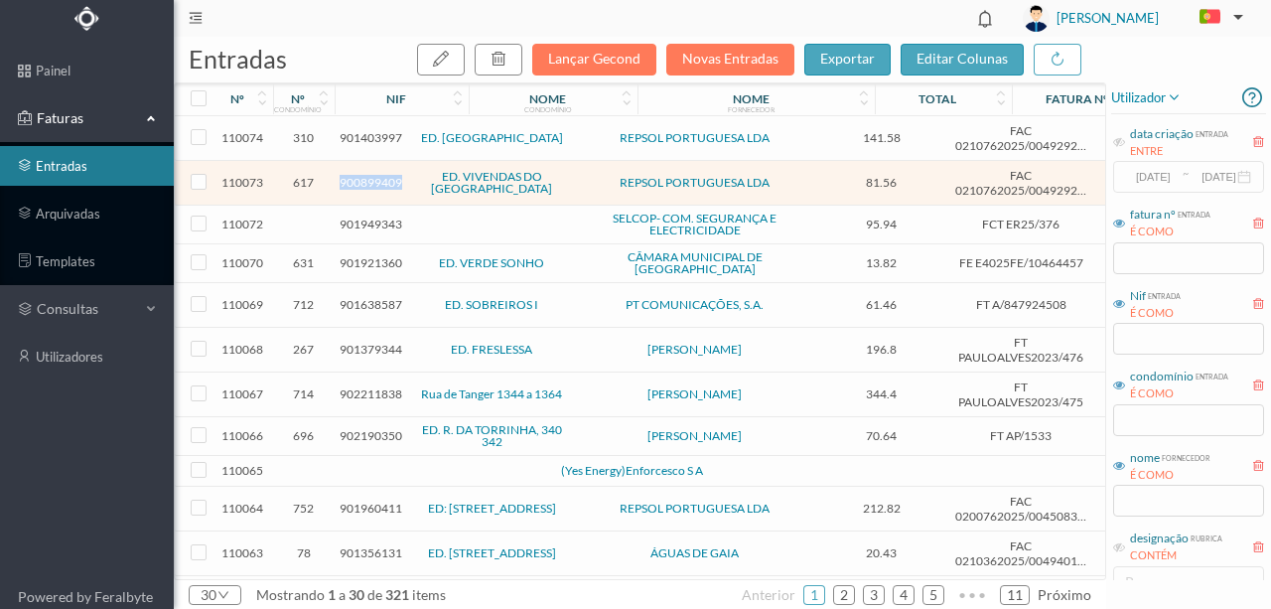
click at [375, 183] on span "900899409" at bounding box center [371, 182] width 63 height 15
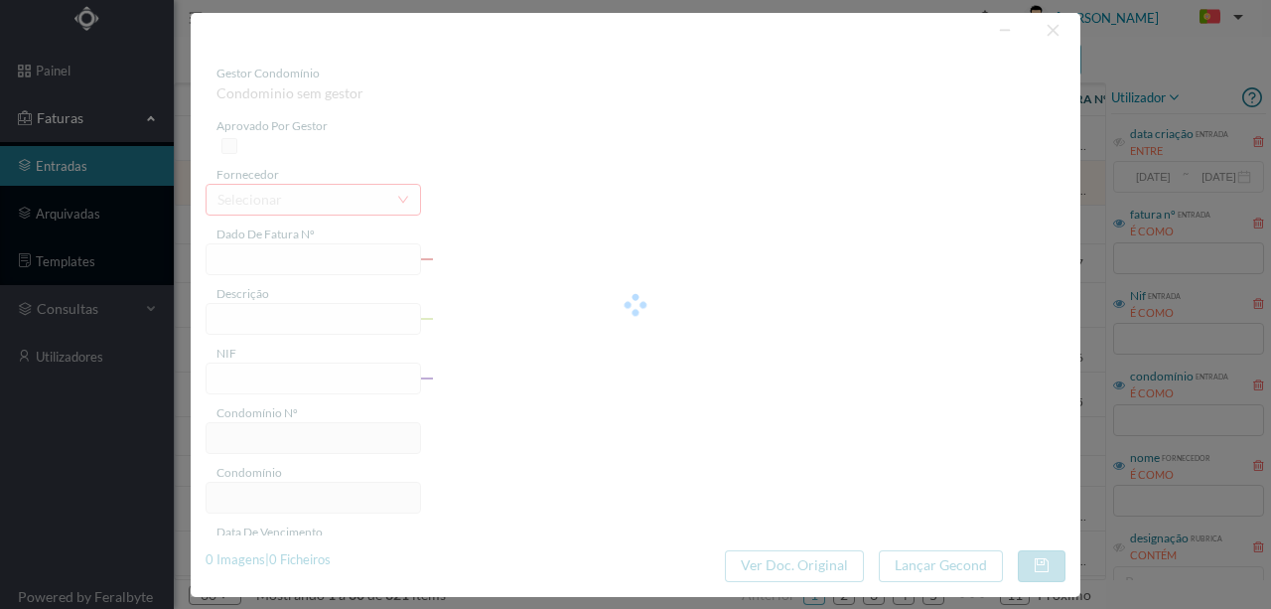
type input "FAC 0210762025/0049292402"
type input "[STREET_ADDRESS] GARAGE"
type input "900899409"
type input "[DATE]"
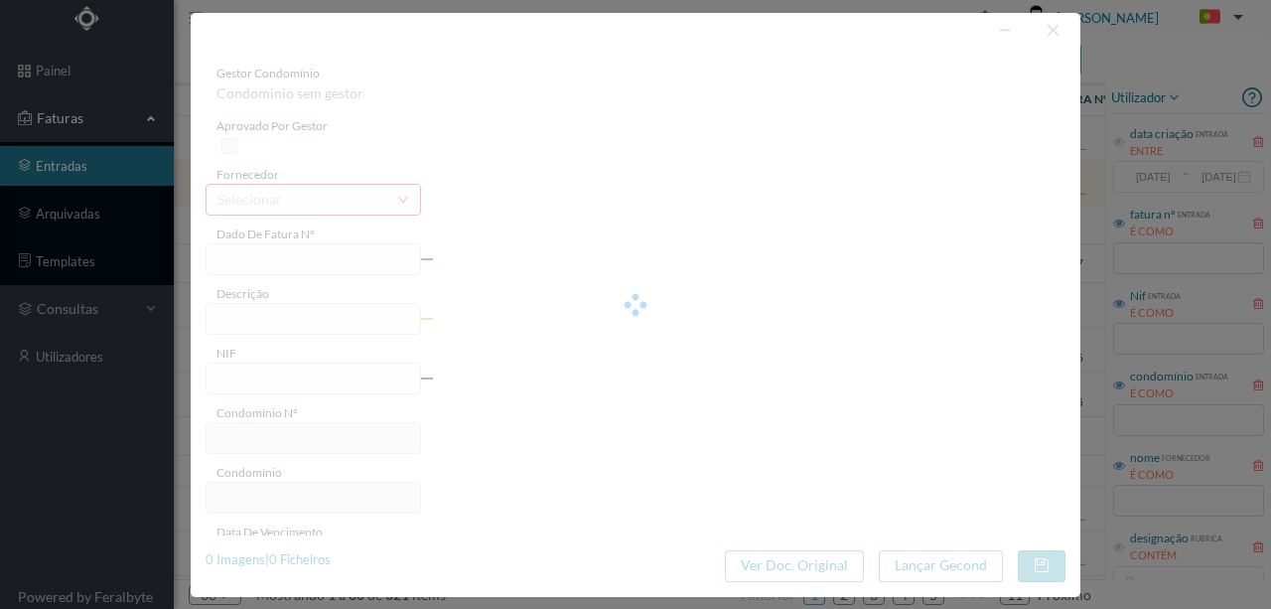
type input "[DATE]"
type input "81.56"
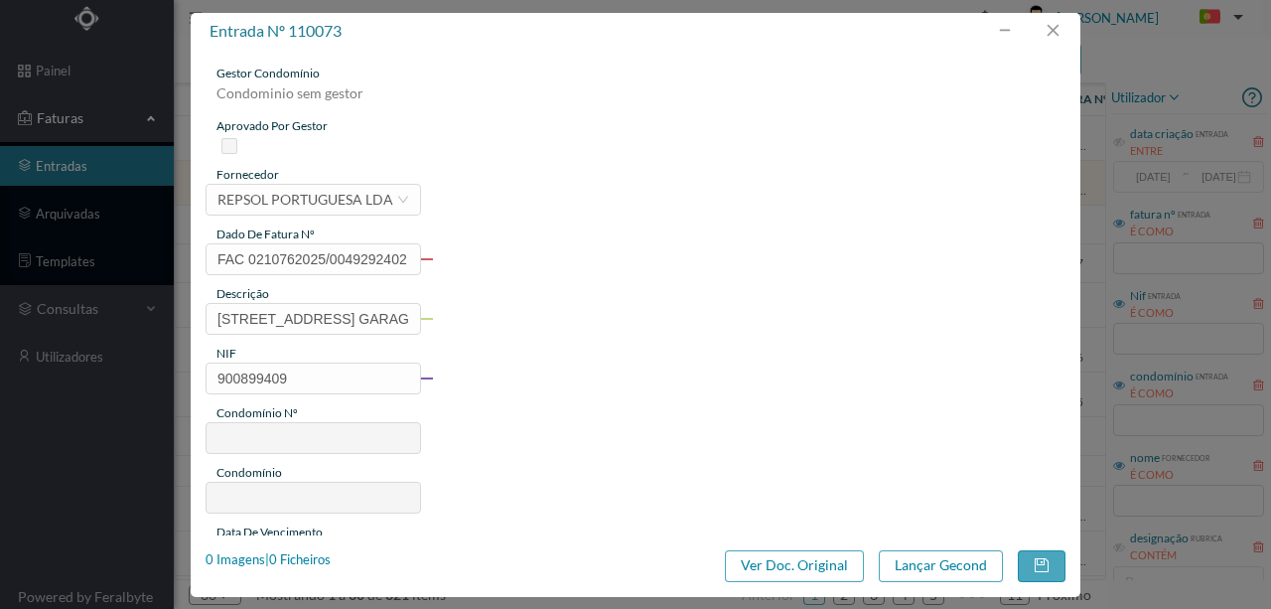
type input "617"
type input "ED. VIVENDAS DO [GEOGRAPHIC_DATA]"
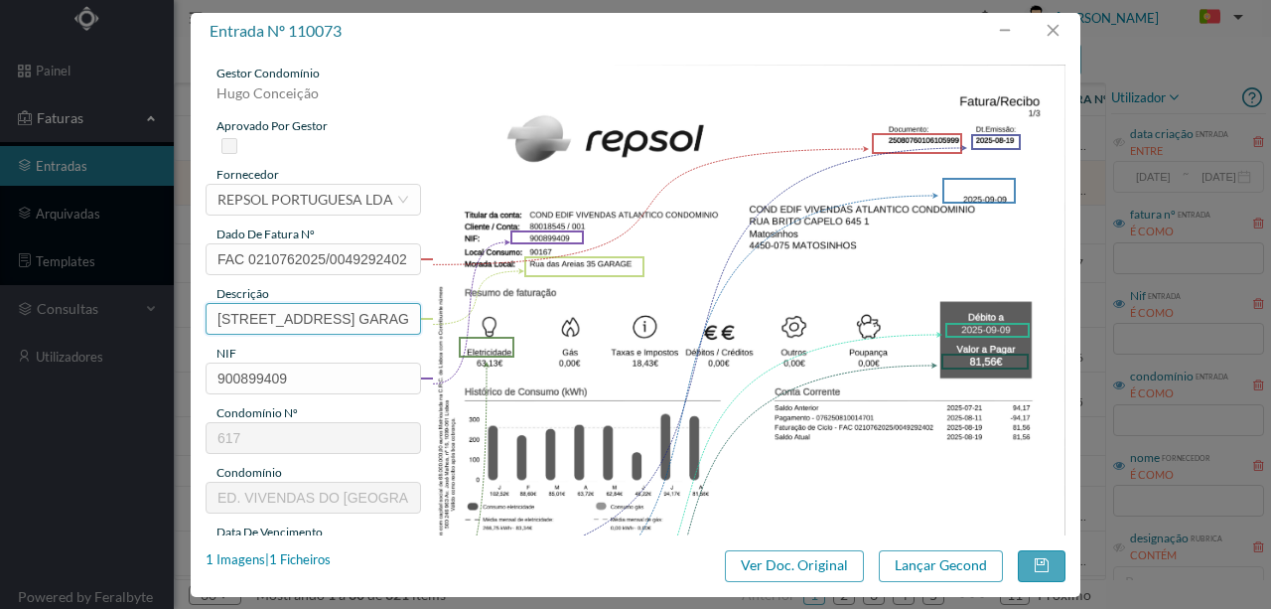
drag, startPoint x: 403, startPoint y: 318, endPoint x: 151, endPoint y: 299, distance: 253.0
click at [152, 304] on div "entrada nº 110073 gestor condomínio [PERSON_NAME] aprovado por gestor fornecedo…" at bounding box center [635, 304] width 1271 height 609
click at [320, 558] on div "1 Imagens | 1 Ficheiros" at bounding box center [268, 560] width 125 height 20
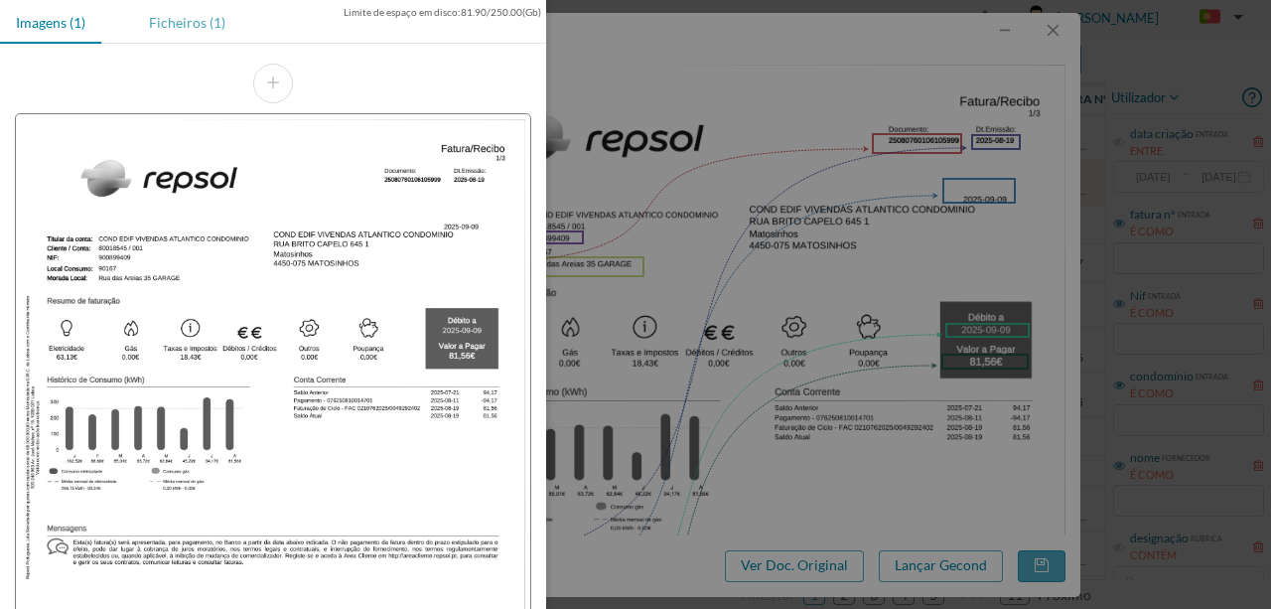
click at [191, 26] on div "Ficheiros (1)" at bounding box center [187, 22] width 108 height 45
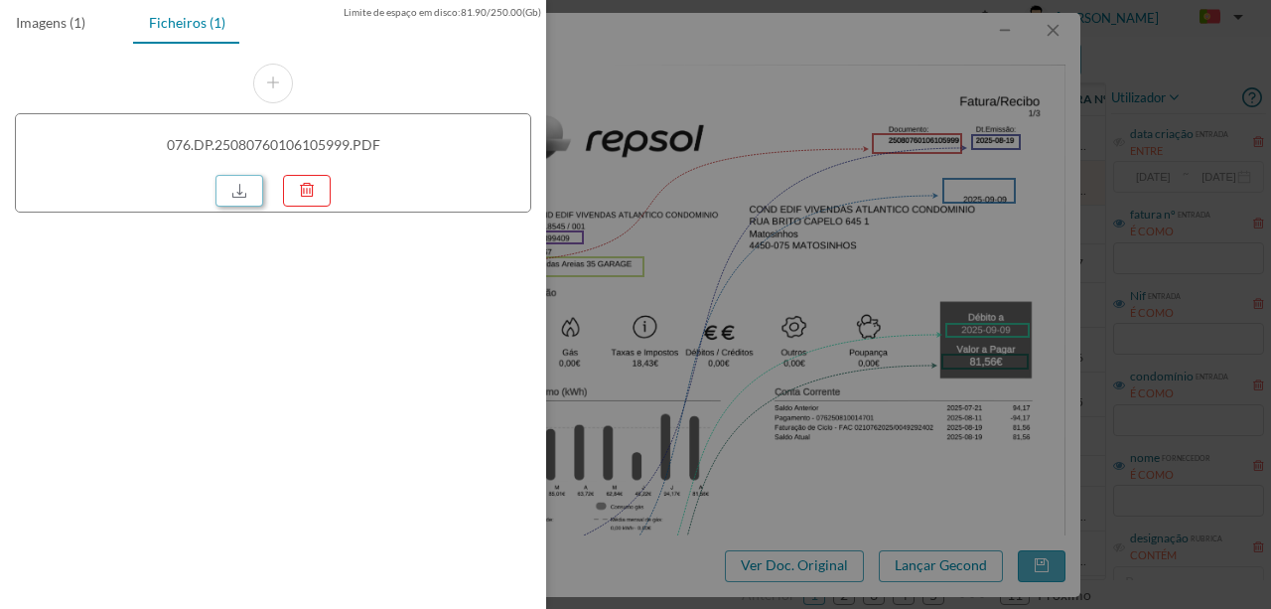
click at [224, 190] on link at bounding box center [240, 191] width 48 height 32
drag, startPoint x: 671, startPoint y: 240, endPoint x: 637, endPoint y: 266, distance: 43.3
click at [670, 240] on div at bounding box center [635, 304] width 1271 height 609
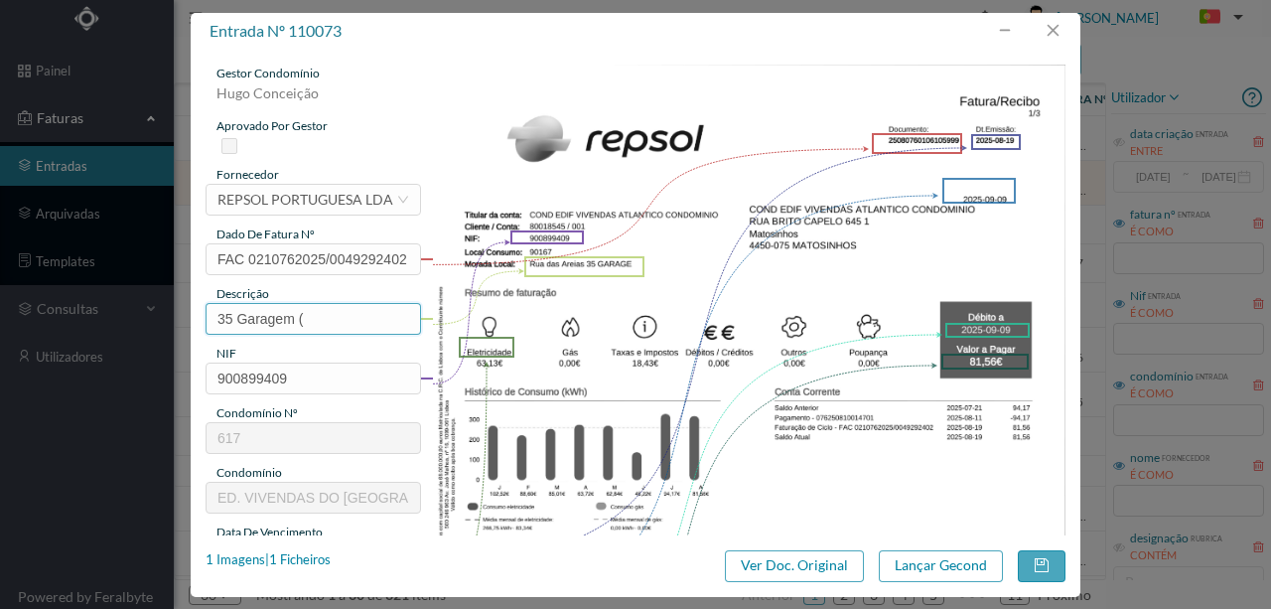
click at [326, 322] on input "35 Garagem (" at bounding box center [314, 319] width 216 height 32
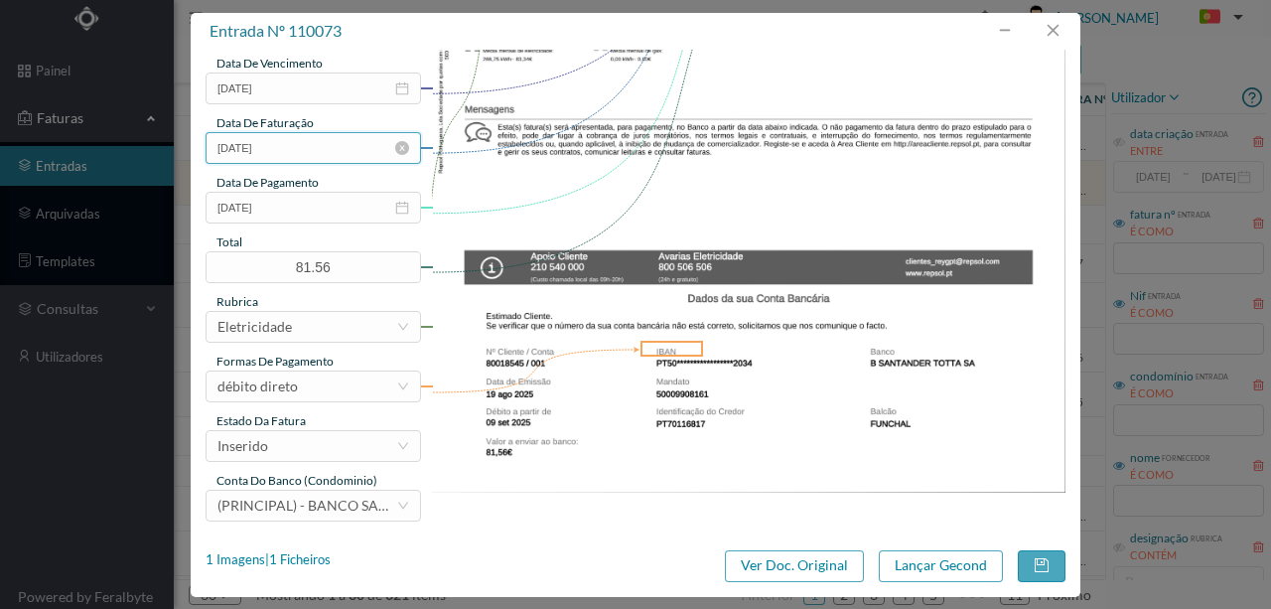
scroll to position [470, 0]
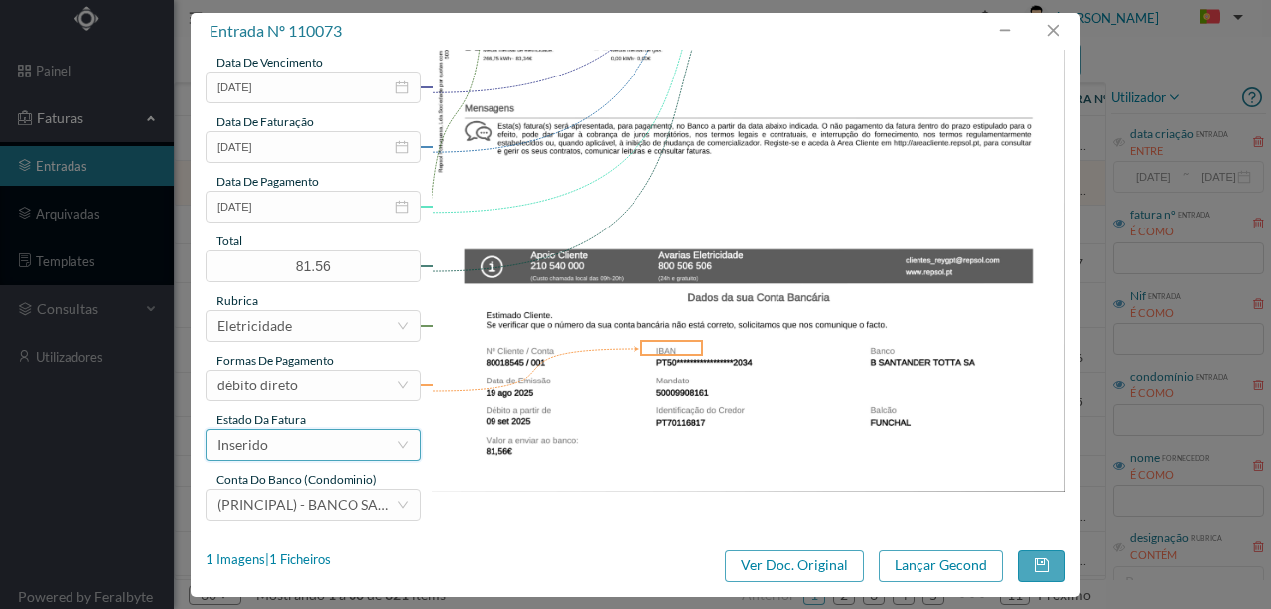
type input "35 Garagem ([DATE] a [DATE])"
click at [289, 449] on div "Inserido" at bounding box center [307, 445] width 179 height 30
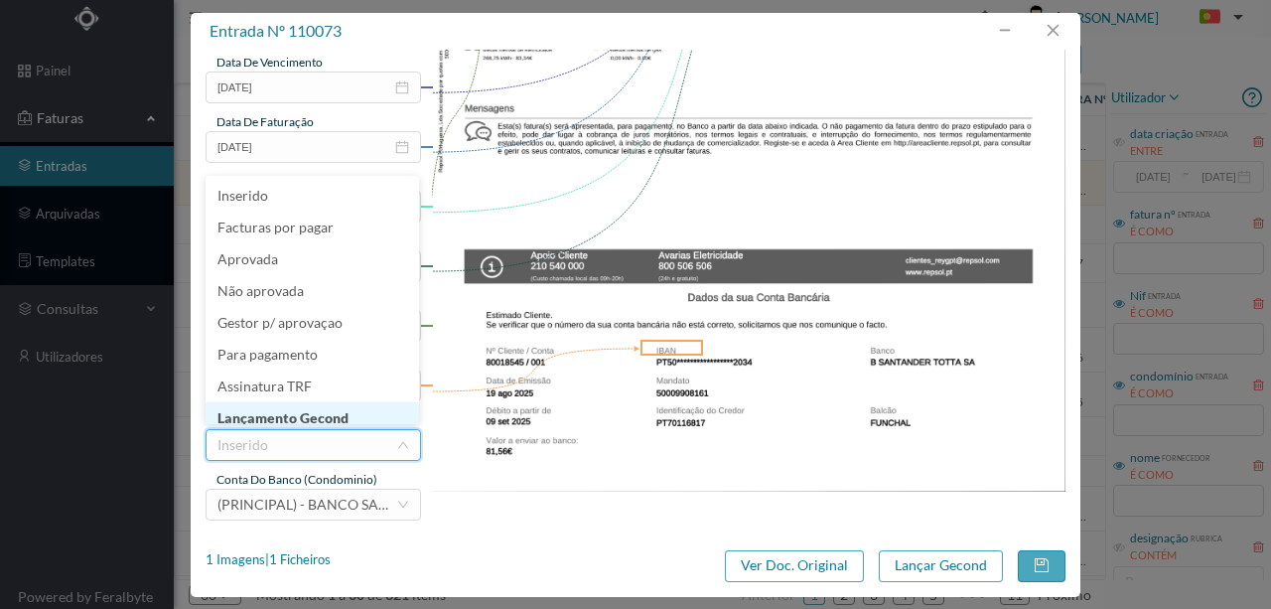
scroll to position [10, 0]
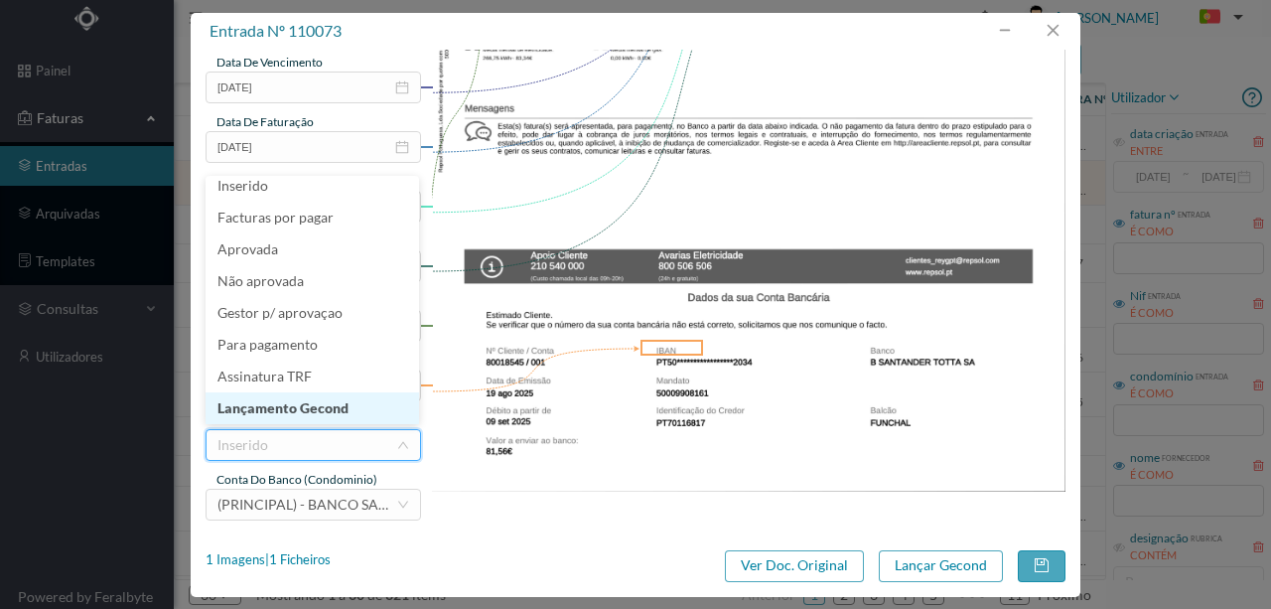
click at [304, 411] on li "Lançamento Gecond" at bounding box center [313, 408] width 214 height 32
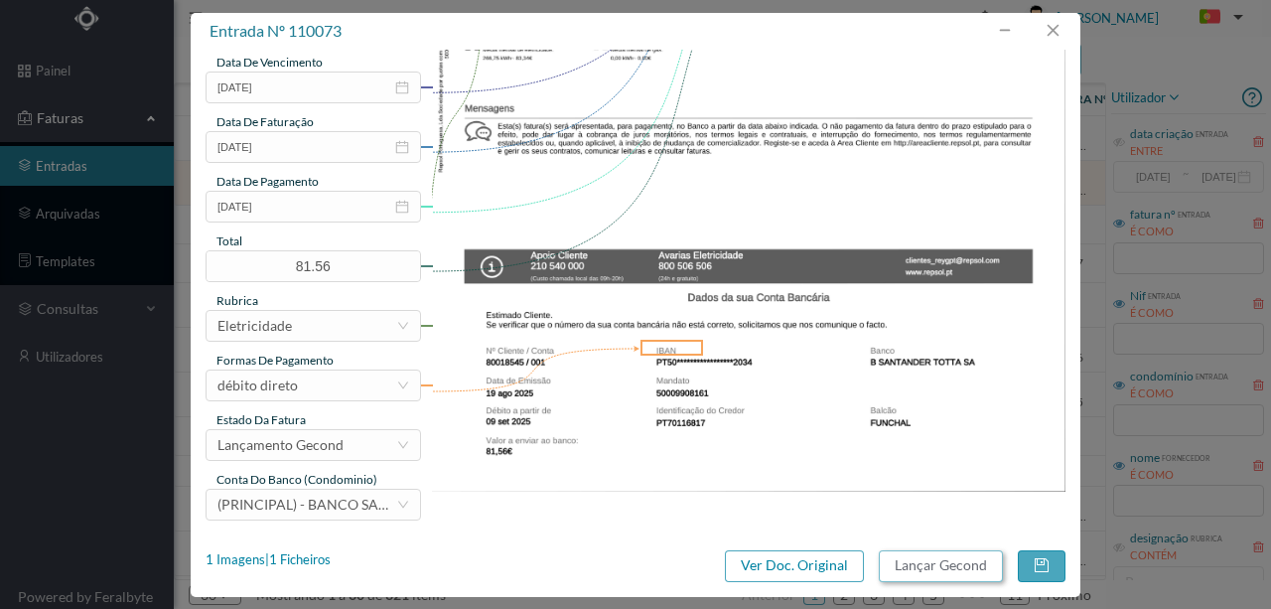
click at [942, 565] on button "Lançar Gecond" at bounding box center [941, 566] width 124 height 32
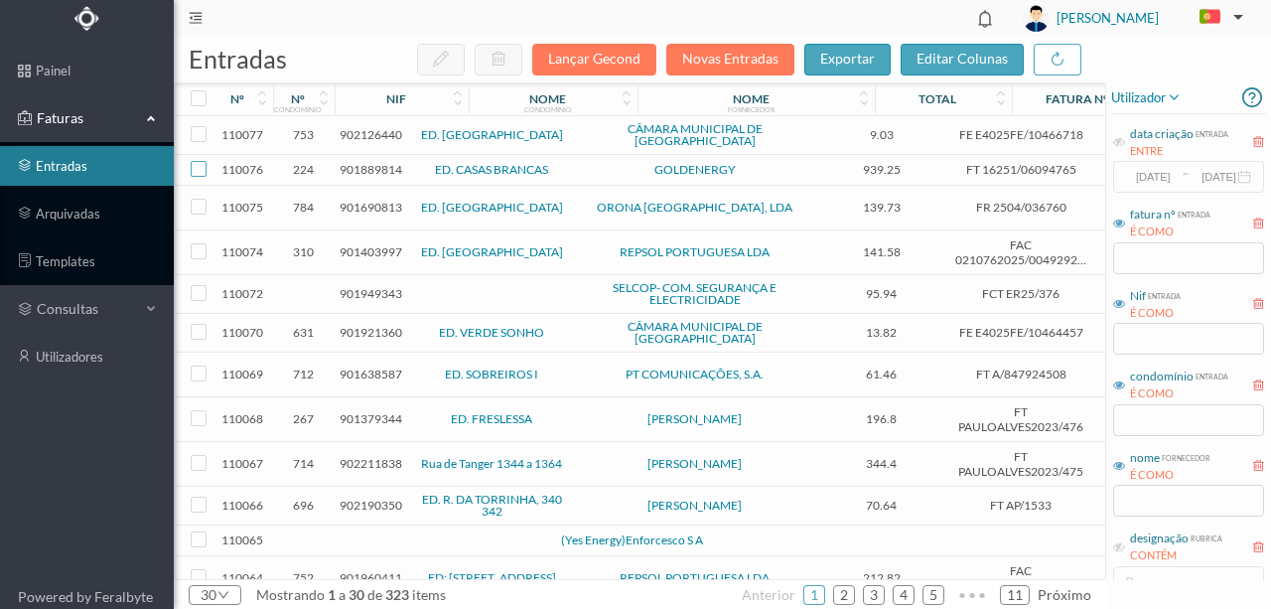
click at [205, 162] on input "checkbox" at bounding box center [199, 169] width 16 height 16
checkbox input "true"
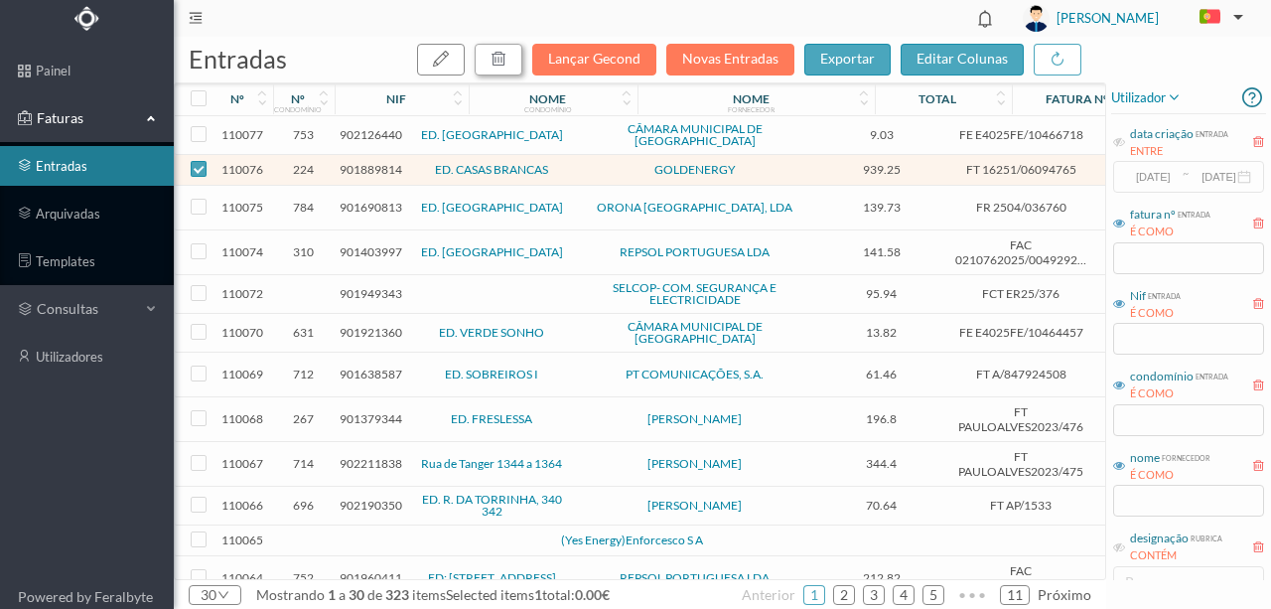
click at [519, 57] on button "button" at bounding box center [499, 60] width 48 height 32
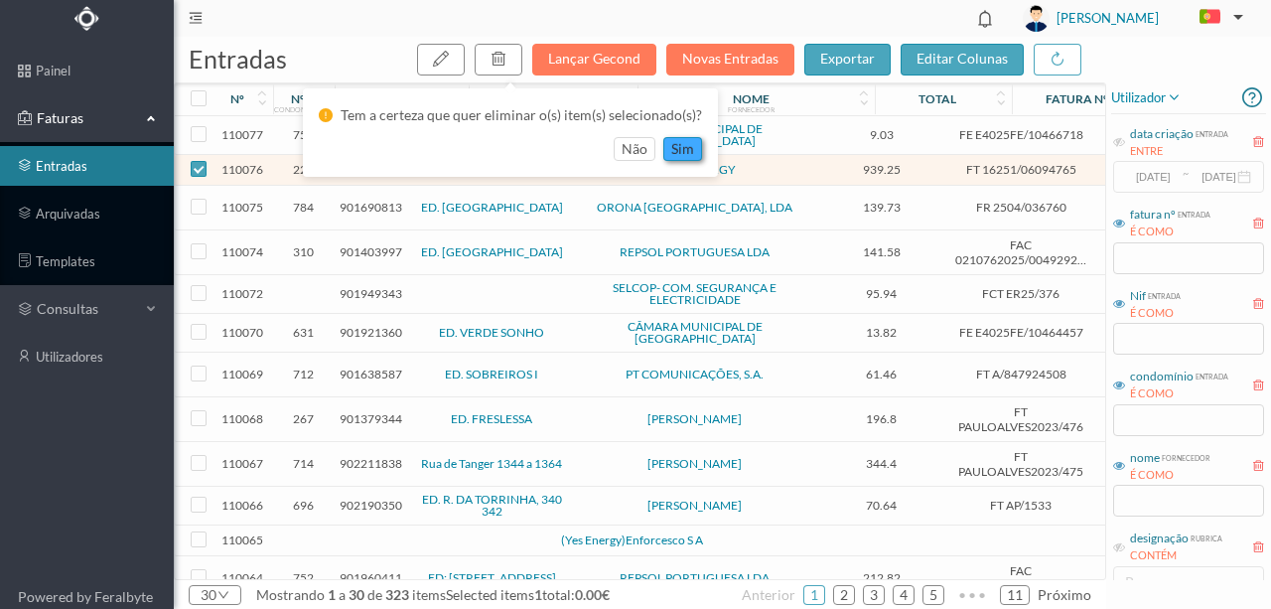
click at [683, 150] on button "sim" at bounding box center [682, 149] width 39 height 24
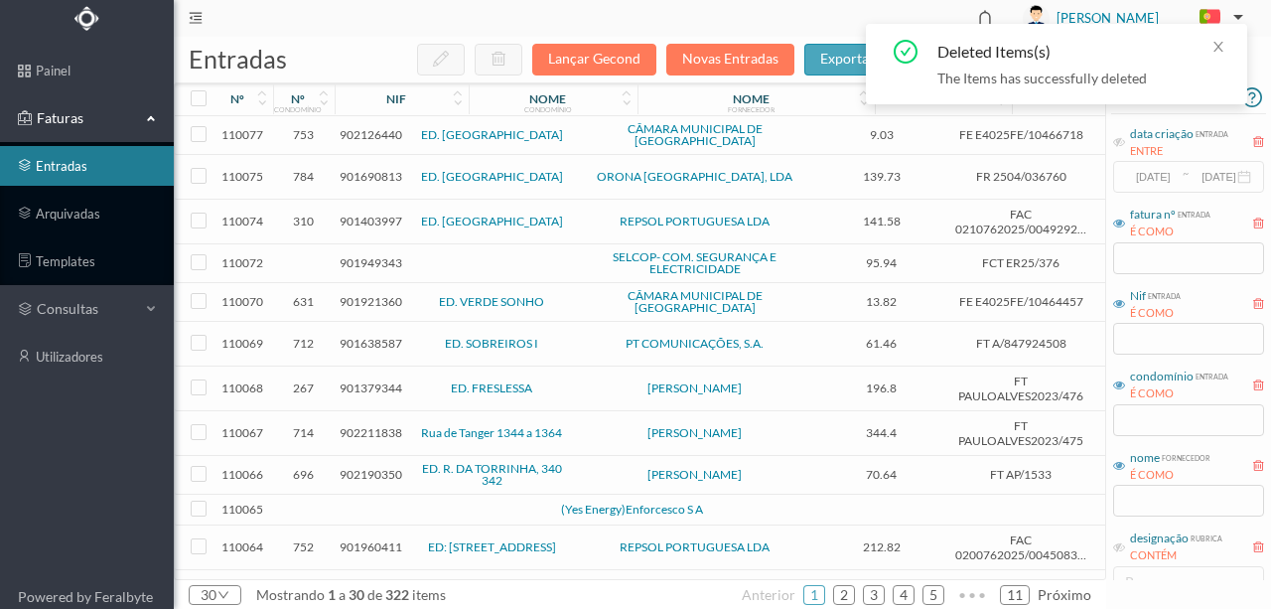
click at [364, 255] on span "901949343" at bounding box center [371, 262] width 63 height 15
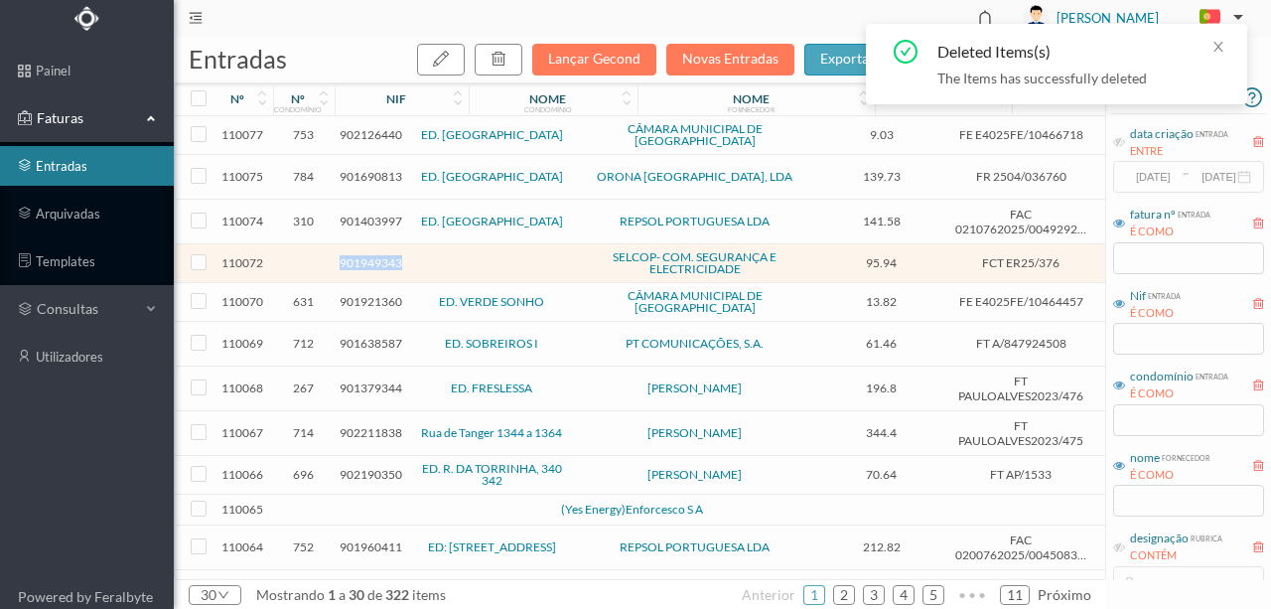
click at [364, 255] on span "901949343" at bounding box center [371, 262] width 63 height 15
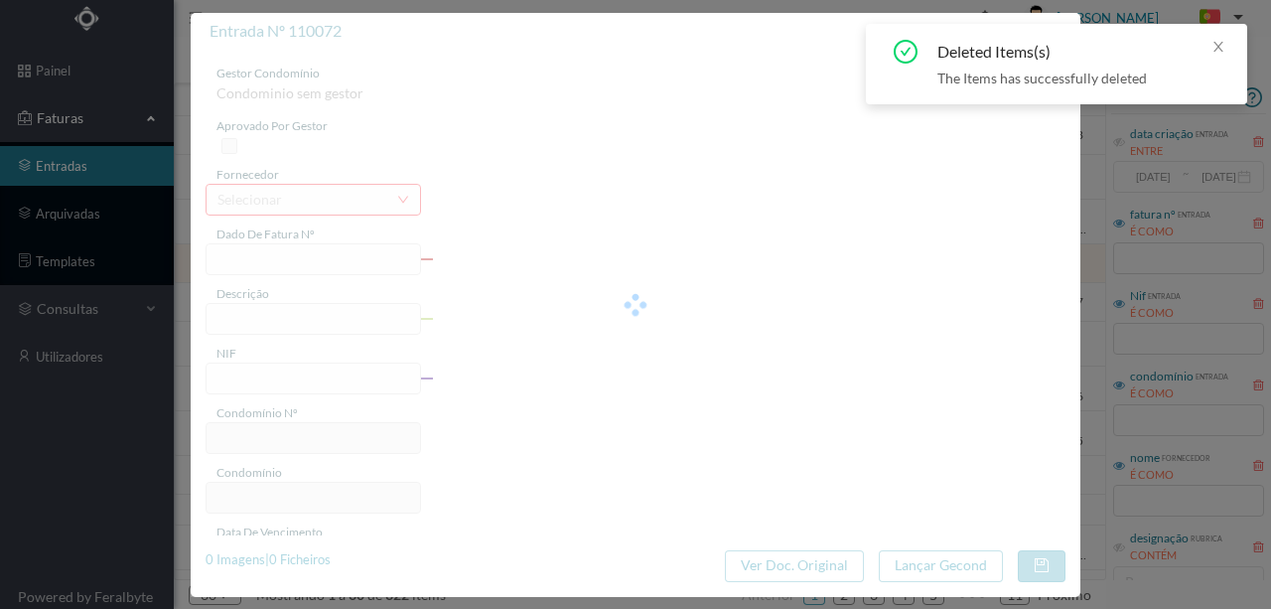
type input "FCT ER25/376"
type input "Alteraçao camara vigilancia"
type input "901949343"
type input "07-08-2025"
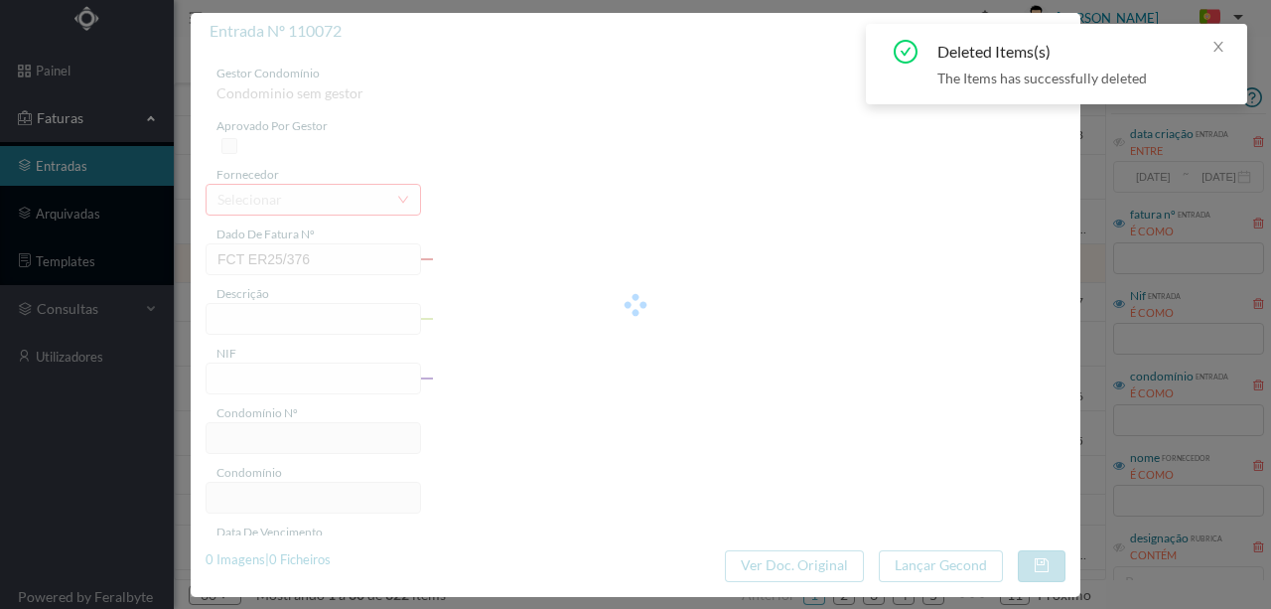
type input "95.94"
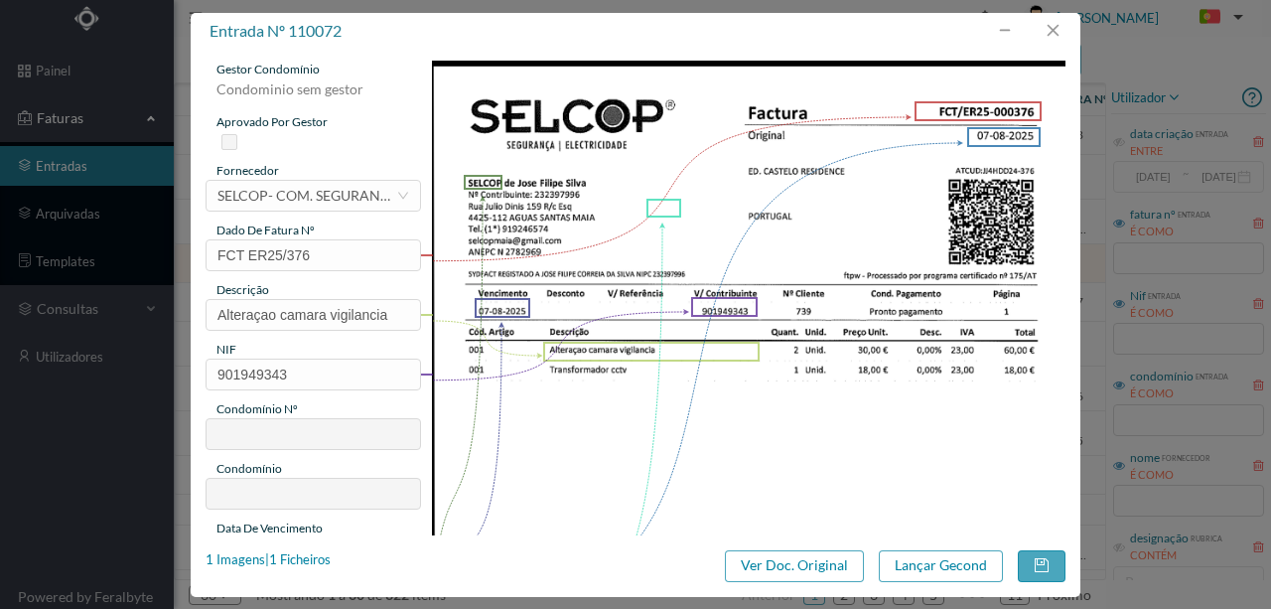
scroll to position [0, 0]
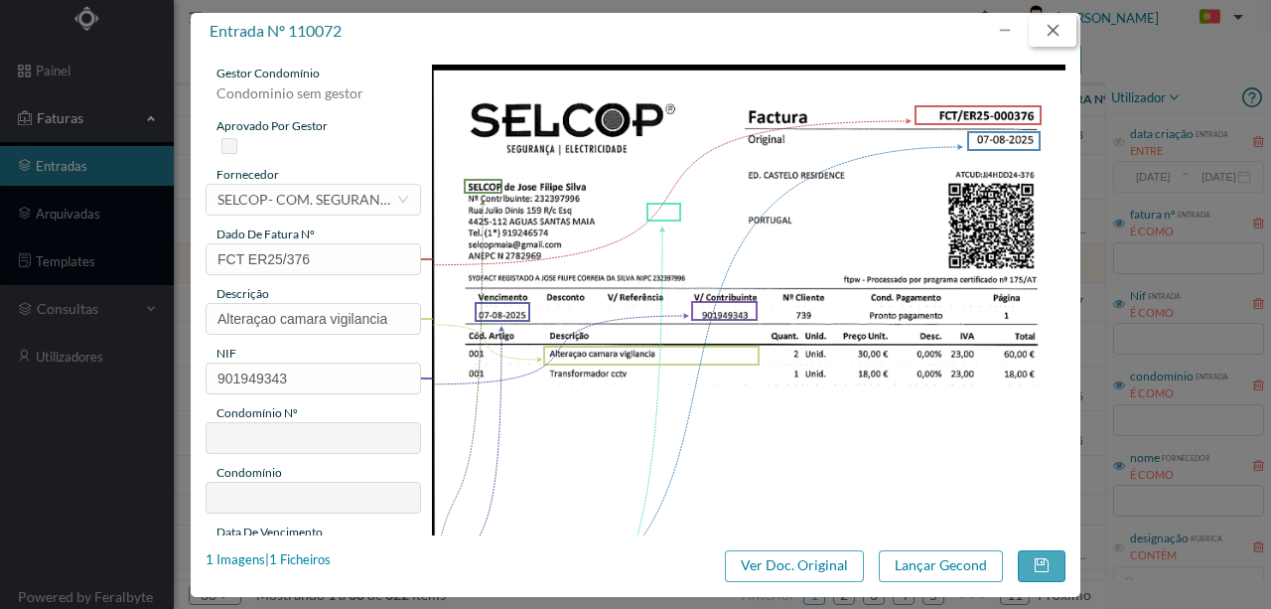
click at [1045, 23] on button "button" at bounding box center [1053, 31] width 48 height 32
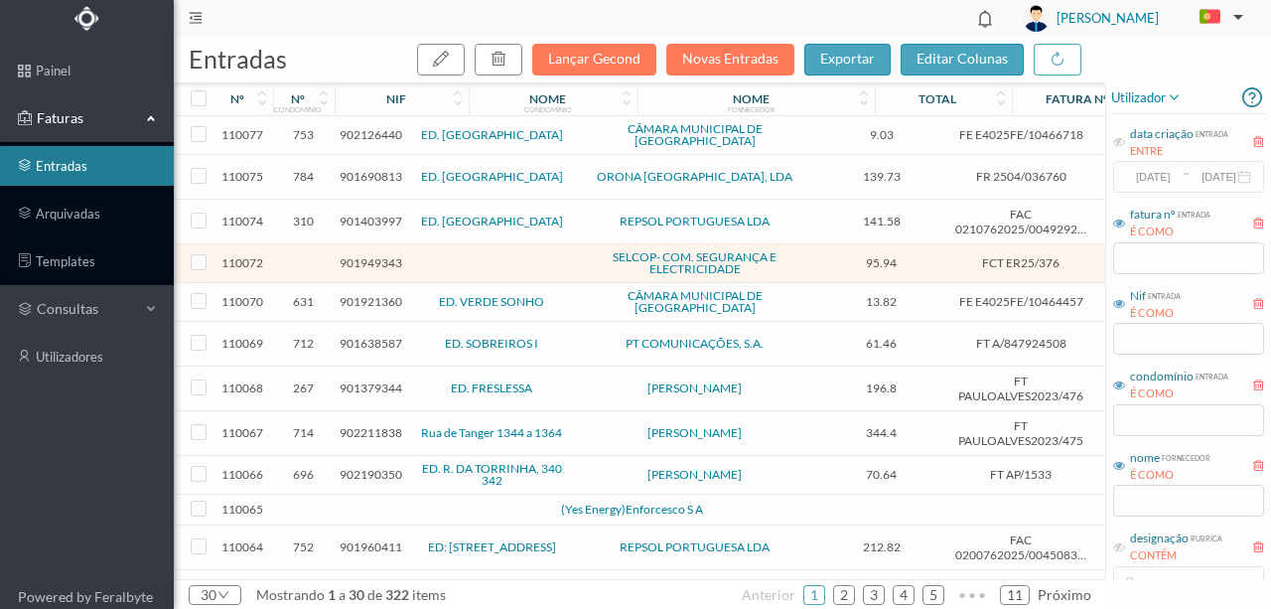
click at [380, 294] on span "901921360" at bounding box center [371, 301] width 63 height 15
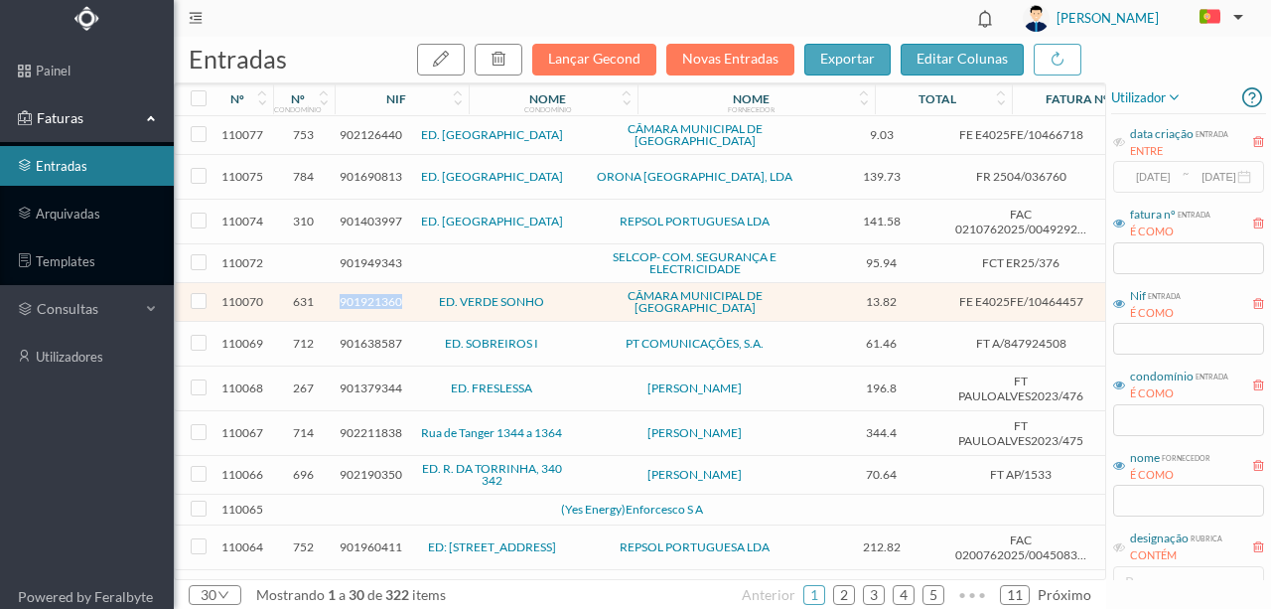
click at [380, 294] on span "901921360" at bounding box center [371, 301] width 63 height 15
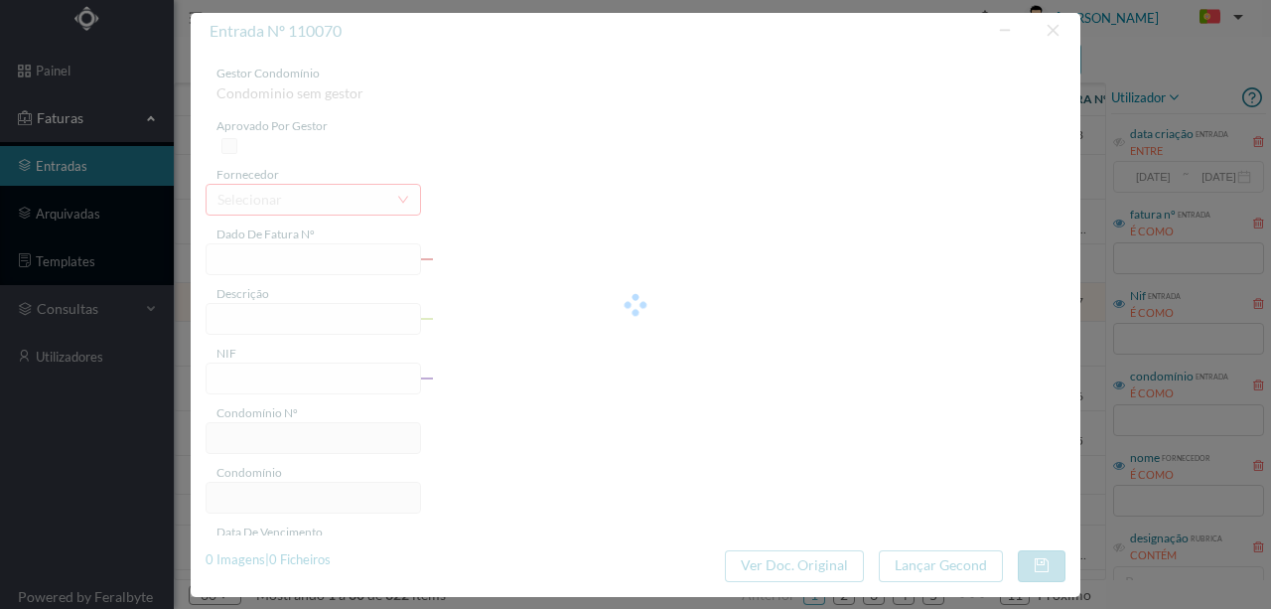
type input "FE E4025FE/10464457"
type input "901921360"
type input "Invalid date"
type input "21-08-2025"
type input "13.82"
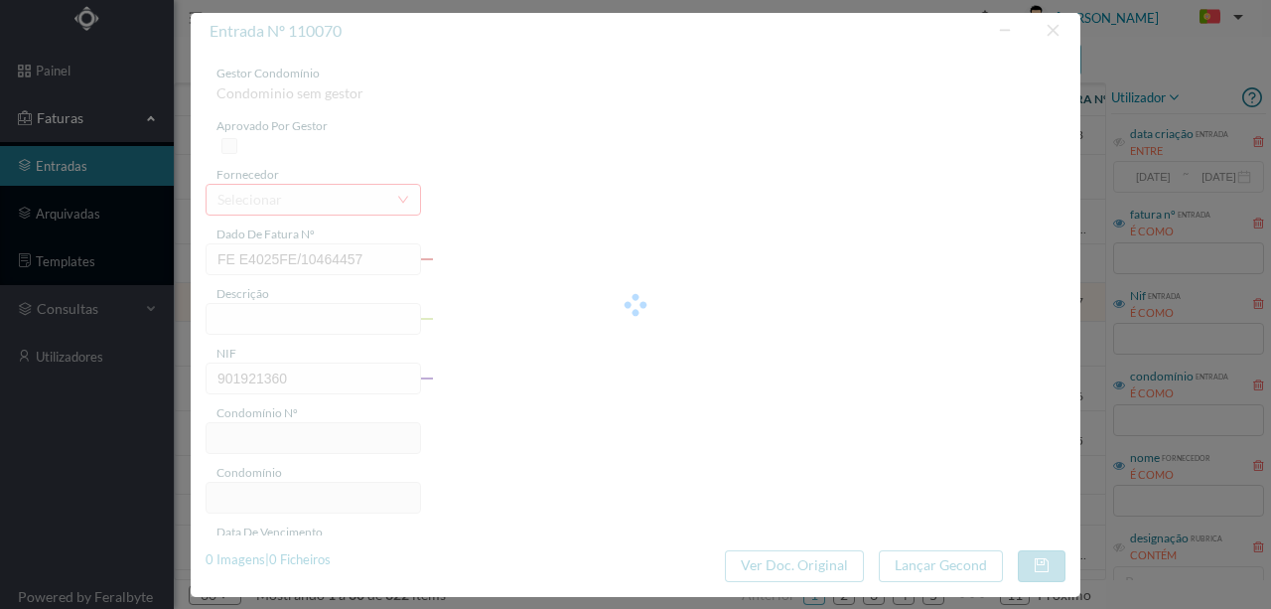
type input "631"
type input "ED. VERDE SONHO"
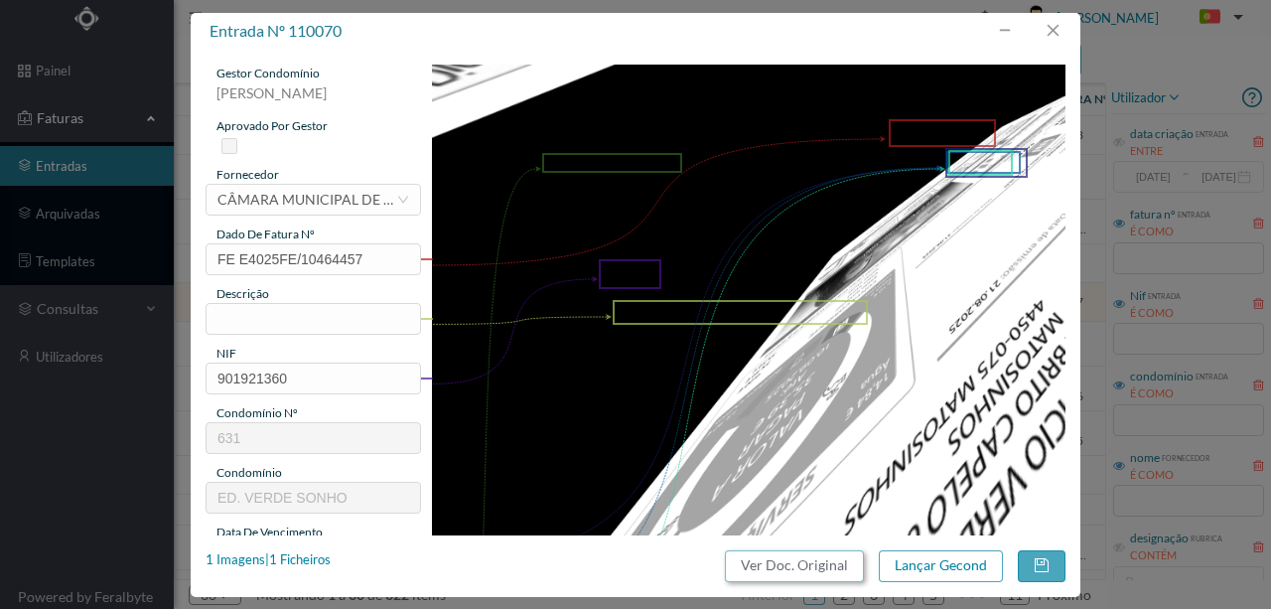
click at [804, 564] on button "Ver Doc. Original" at bounding box center [794, 566] width 139 height 32
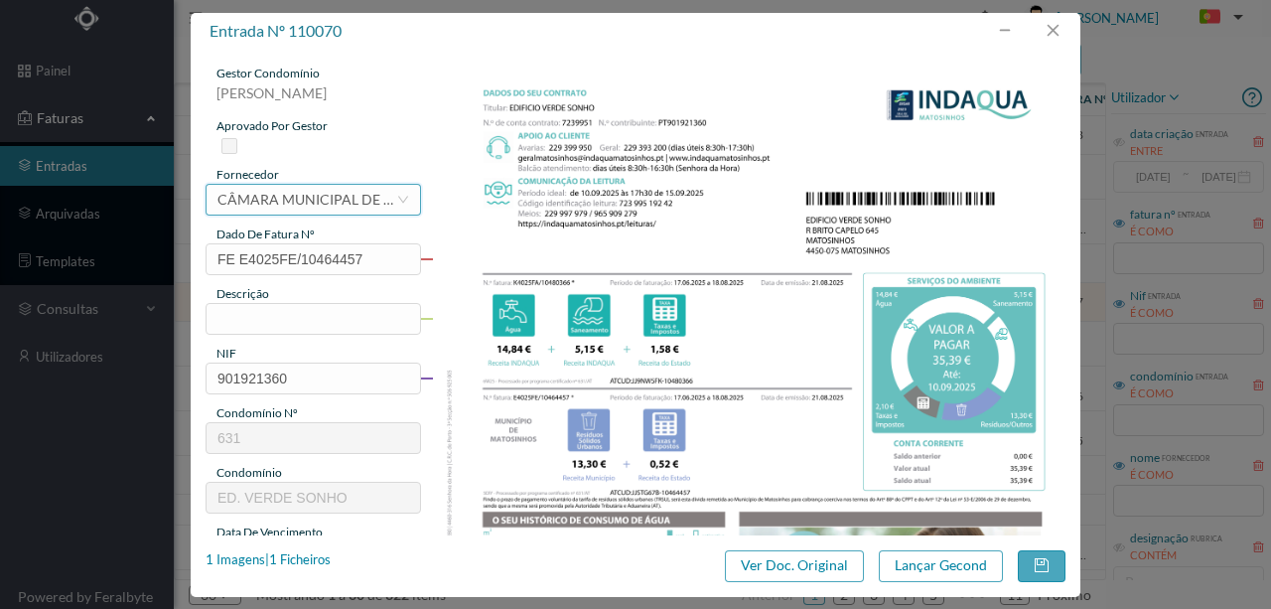
drag, startPoint x: 334, startPoint y: 202, endPoint x: 515, endPoint y: 293, distance: 203.4
click at [334, 202] on div "CÂMARA MUNICIPAL DE [GEOGRAPHIC_DATA]" at bounding box center [307, 200] width 179 height 30
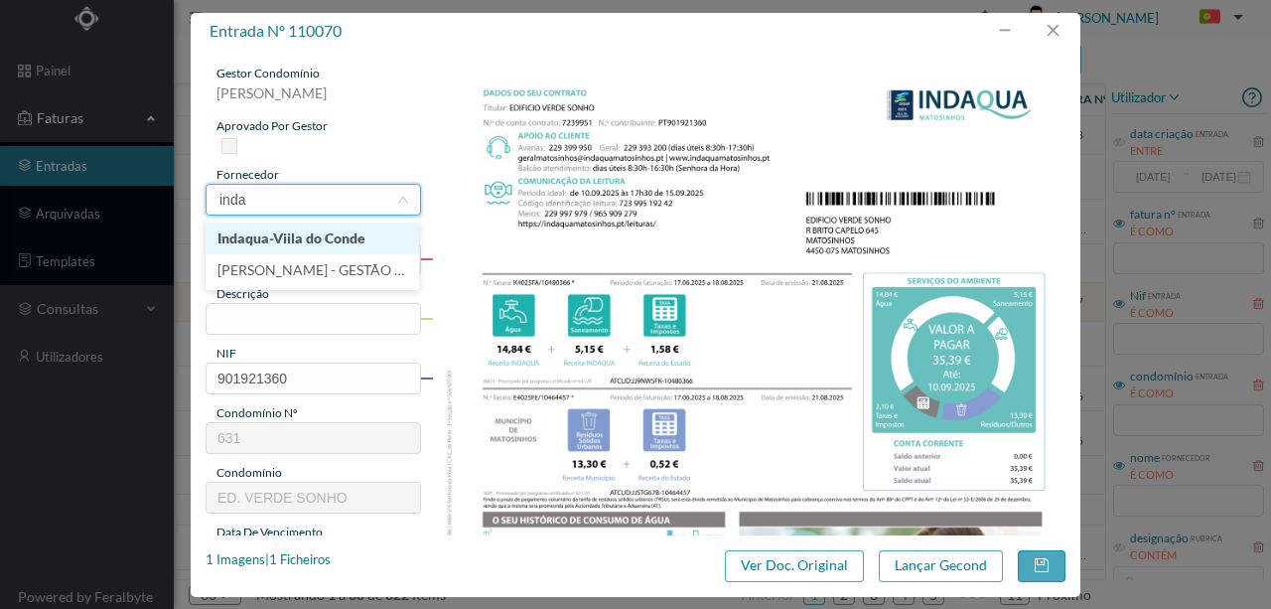
type input "indaq"
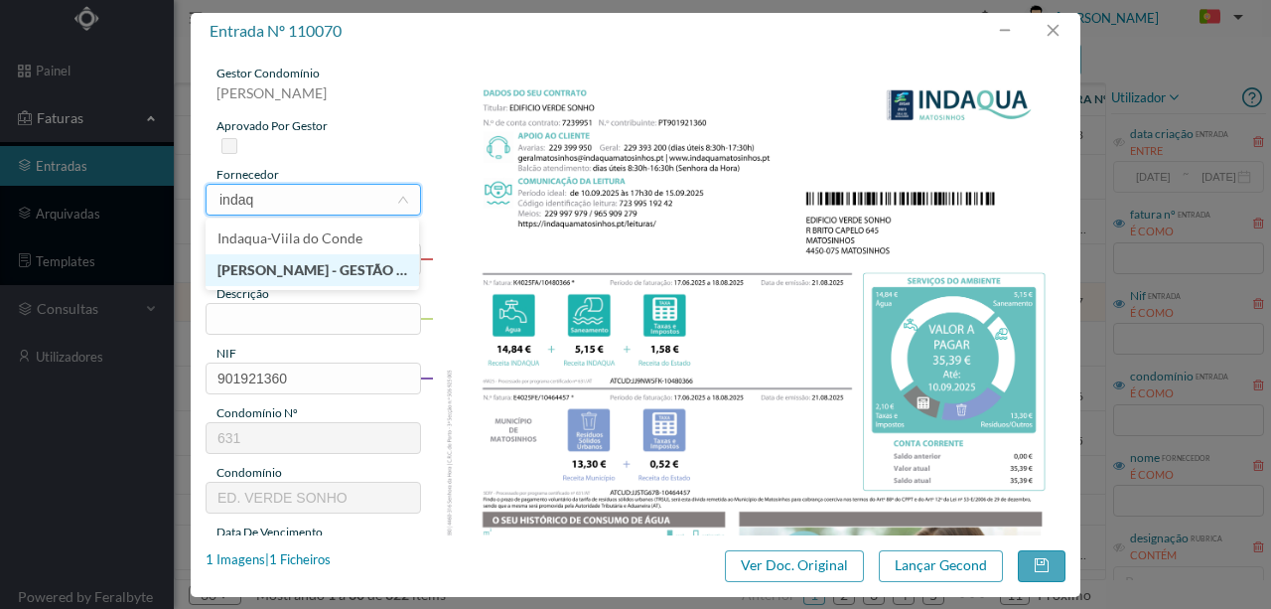
click at [335, 266] on li "[PERSON_NAME] - GESTÃO DE ÁGUAS DE MATOSINHOS" at bounding box center [313, 270] width 214 height 32
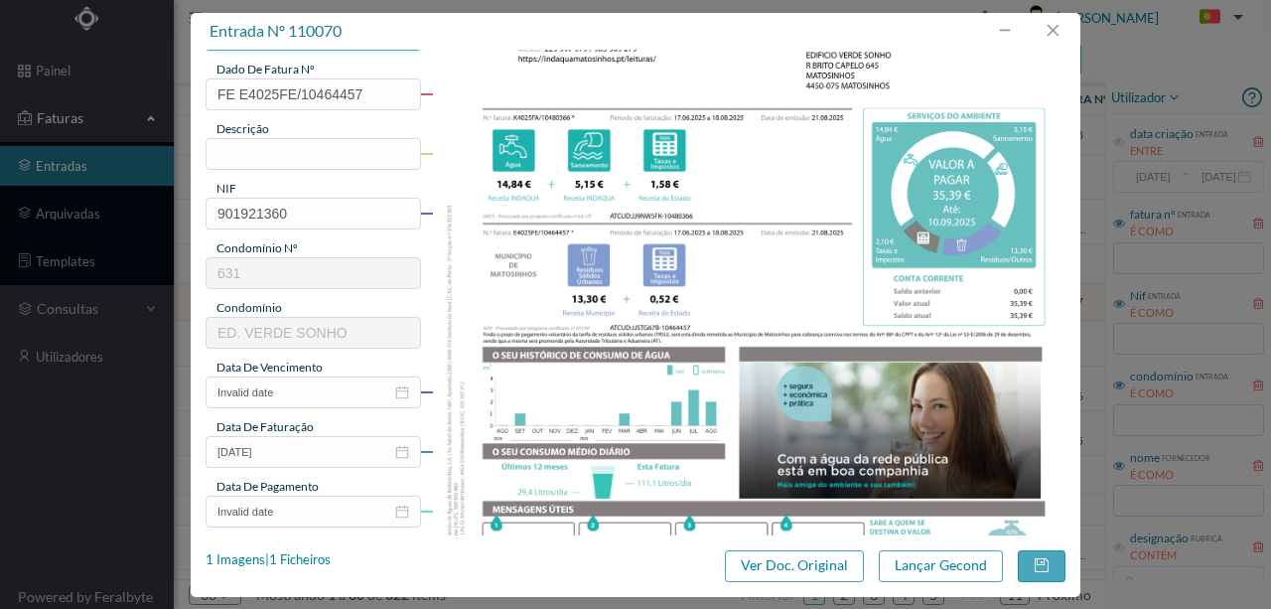
scroll to position [73, 0]
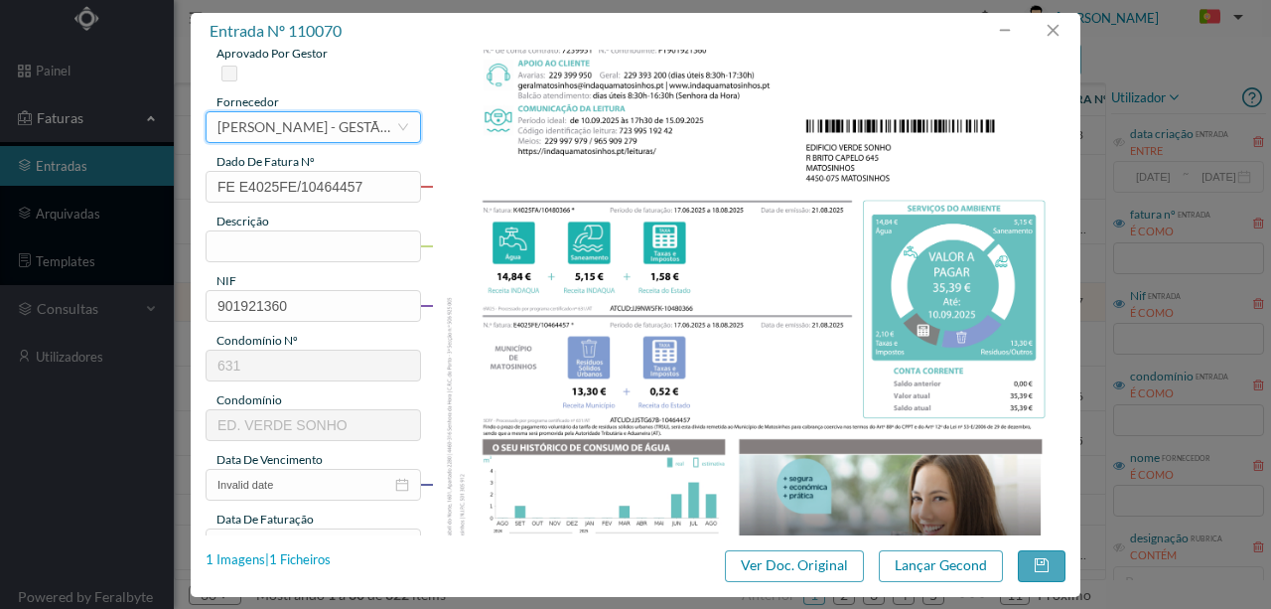
click at [314, 554] on div "1 Imagens | 1 Ficheiros" at bounding box center [268, 560] width 125 height 20
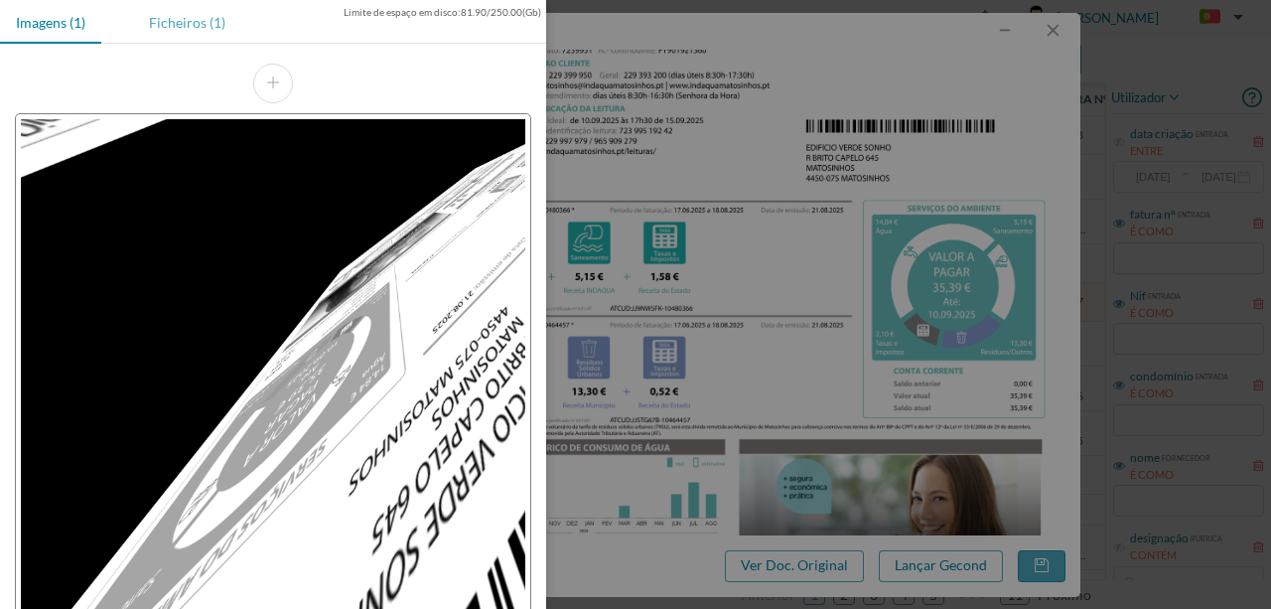
click at [195, 23] on div "Ficheiros (1)" at bounding box center [187, 22] width 108 height 45
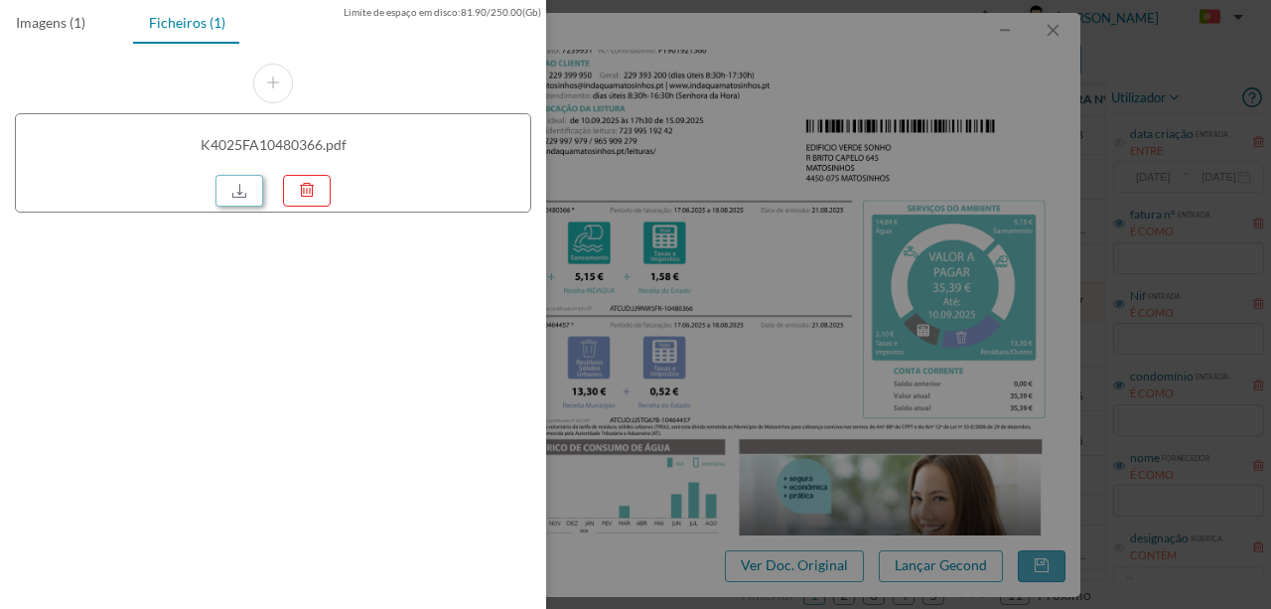
click at [234, 189] on link at bounding box center [240, 191] width 48 height 32
click at [688, 176] on div at bounding box center [635, 304] width 1271 height 609
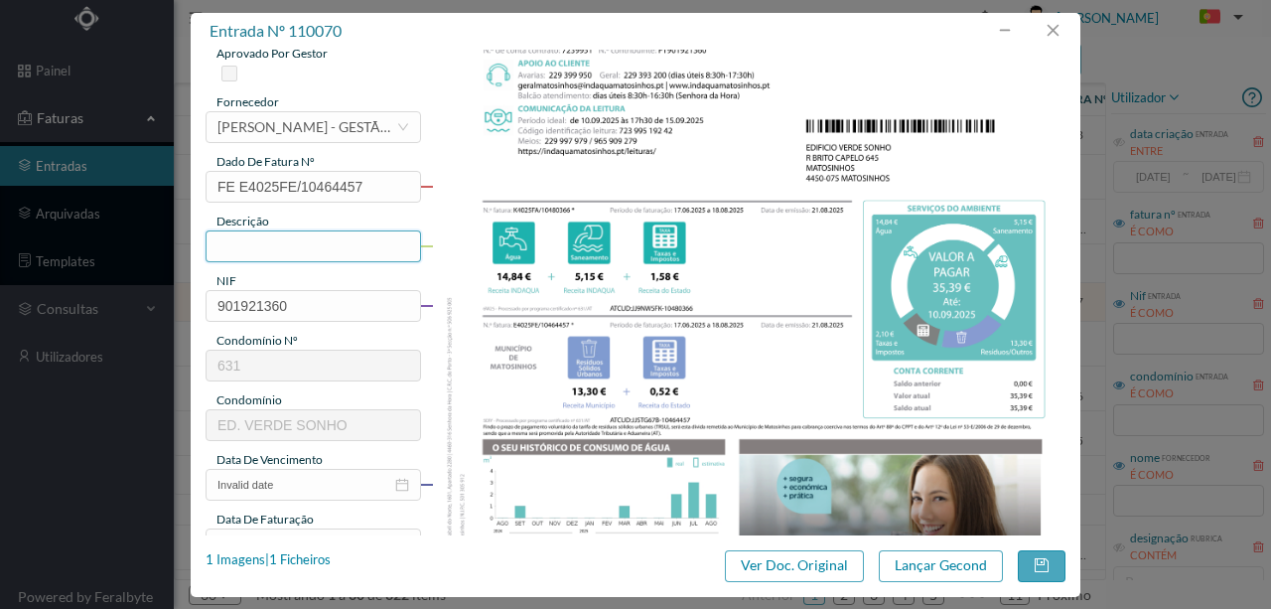
click at [247, 242] on input "text" at bounding box center [314, 246] width 216 height 32
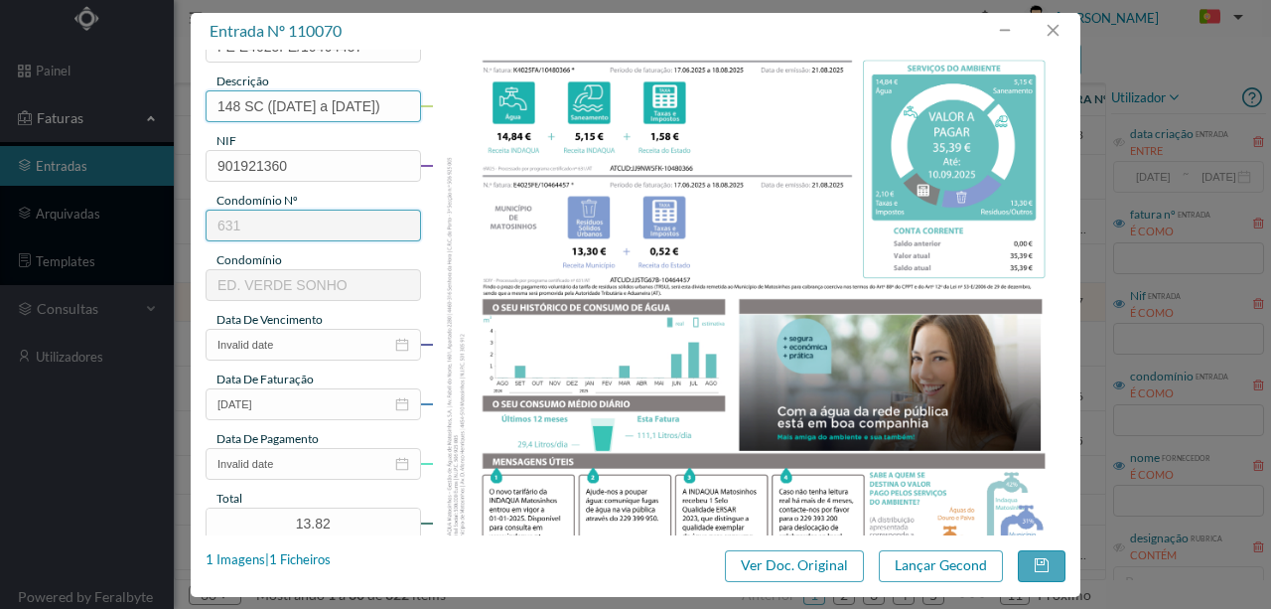
scroll to position [271, 0]
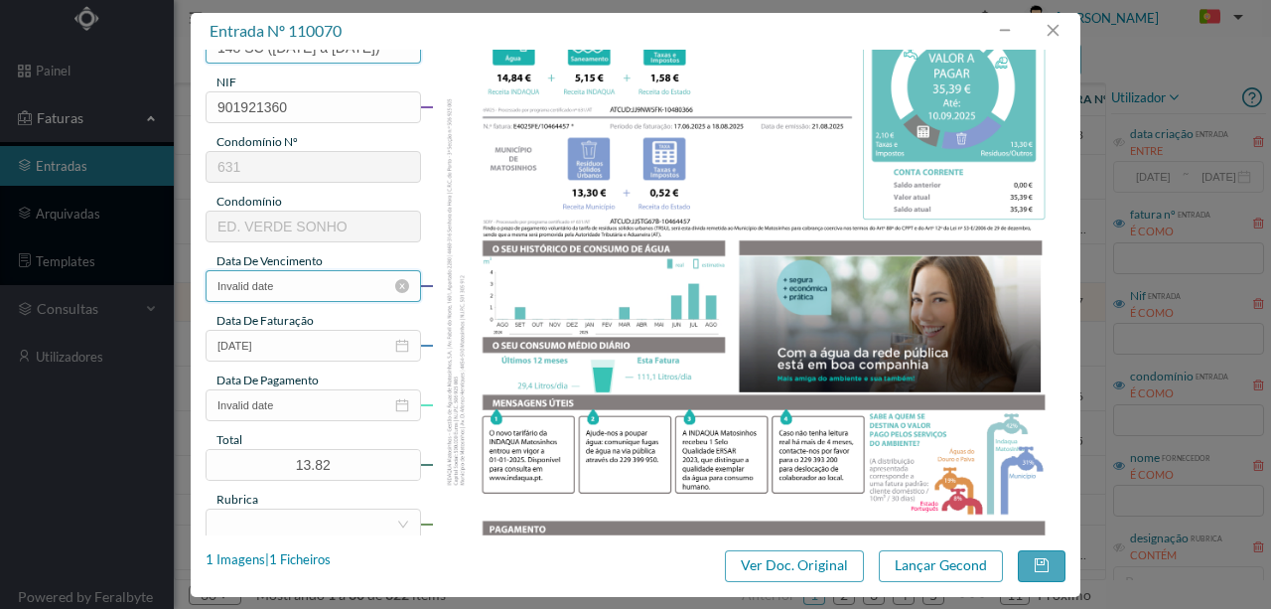
type input "148 SC (17.06.2025 a 18.08.2025)"
click at [315, 284] on input "Invalid date" at bounding box center [314, 286] width 216 height 32
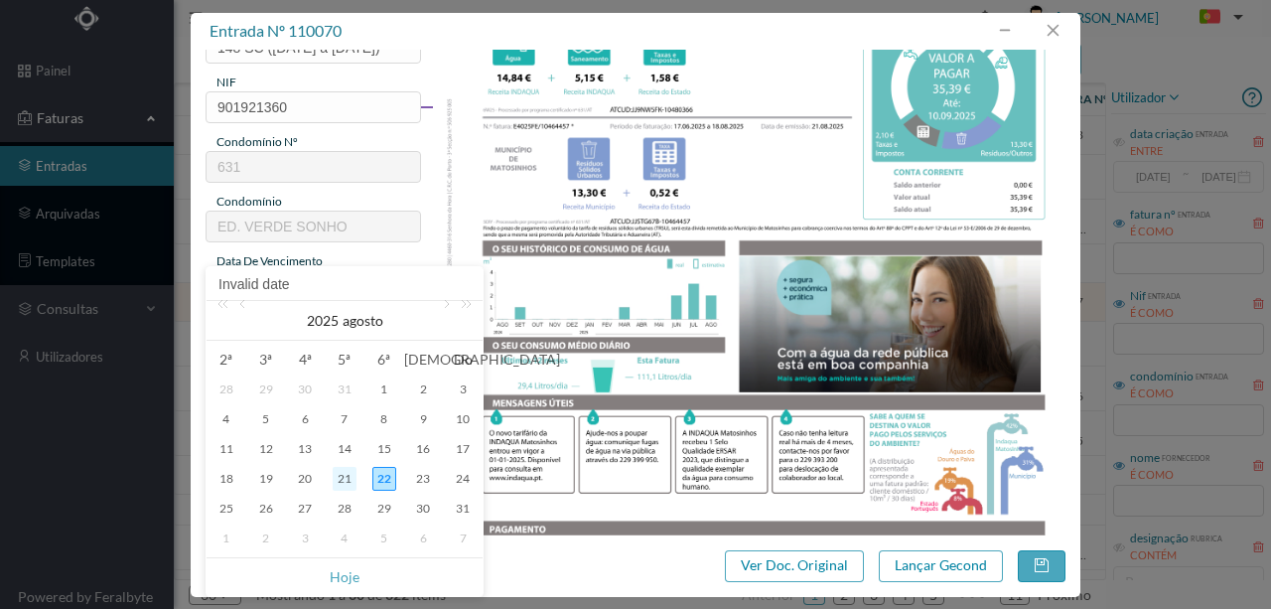
click at [348, 481] on div "21" at bounding box center [345, 479] width 24 height 24
type input "21-08-2025"
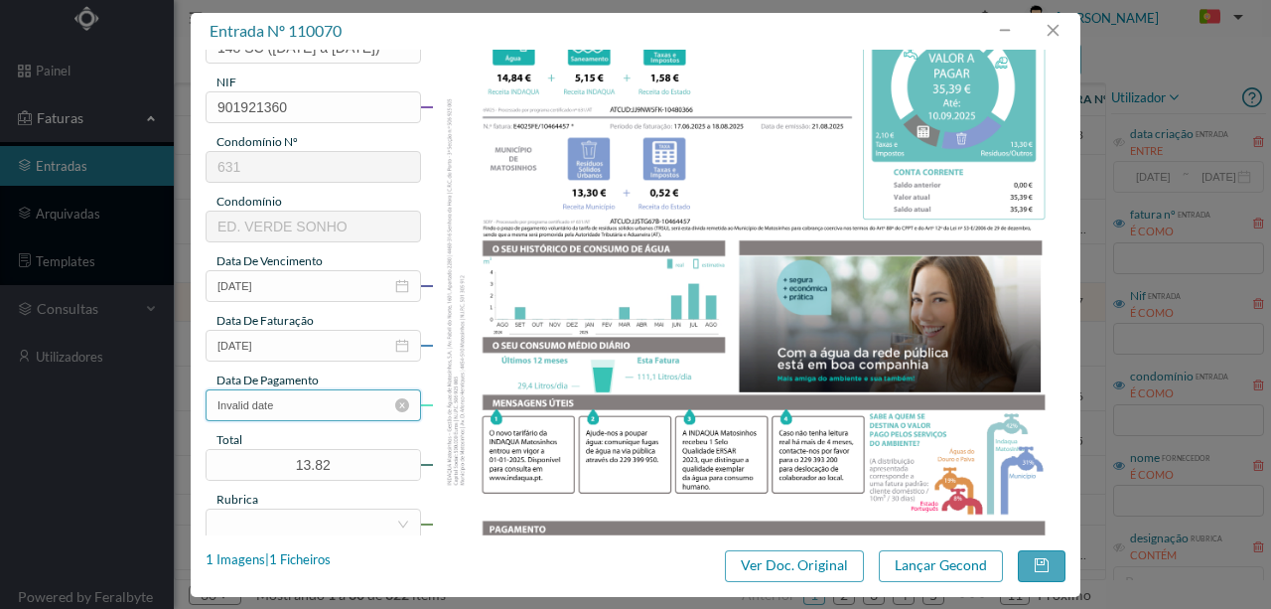
click at [324, 401] on input "Invalid date" at bounding box center [314, 405] width 216 height 32
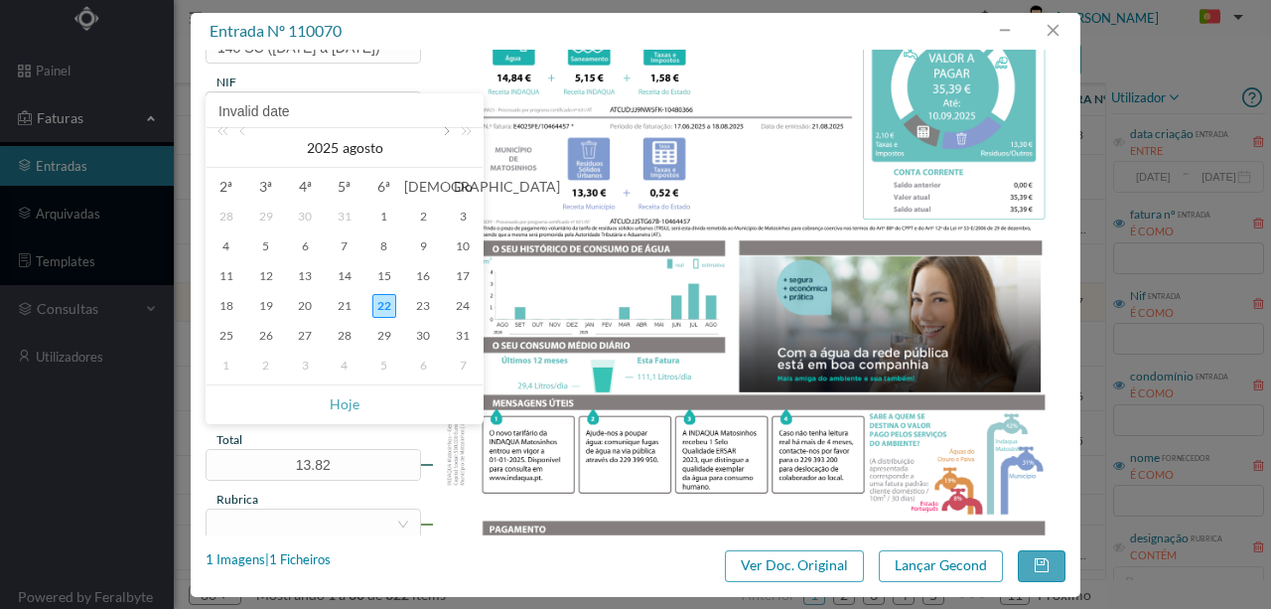
click at [447, 137] on link at bounding box center [445, 148] width 18 height 40
click at [304, 250] on div "10" at bounding box center [305, 246] width 24 height 24
type input "10-09-2025"
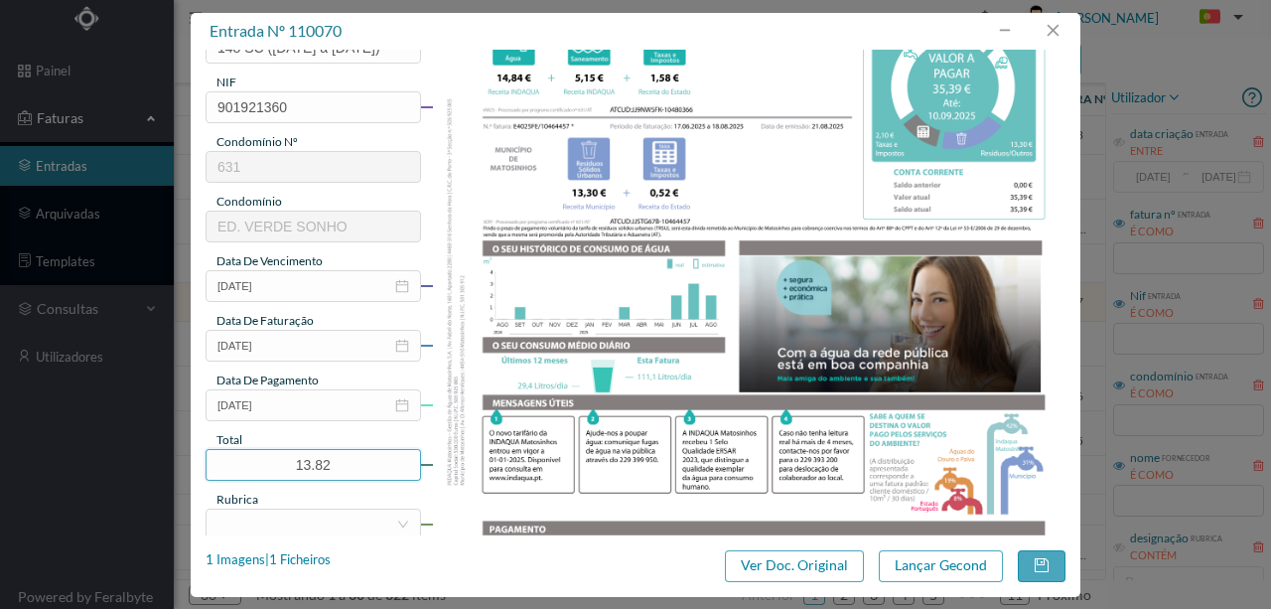
drag, startPoint x: 342, startPoint y: 463, endPoint x: 138, endPoint y: 461, distance: 203.6
click at [138, 461] on div "entrada nº 110070 gestor condomínio Rui Marques aprovado por gestor fornecedor …" at bounding box center [635, 304] width 1271 height 609
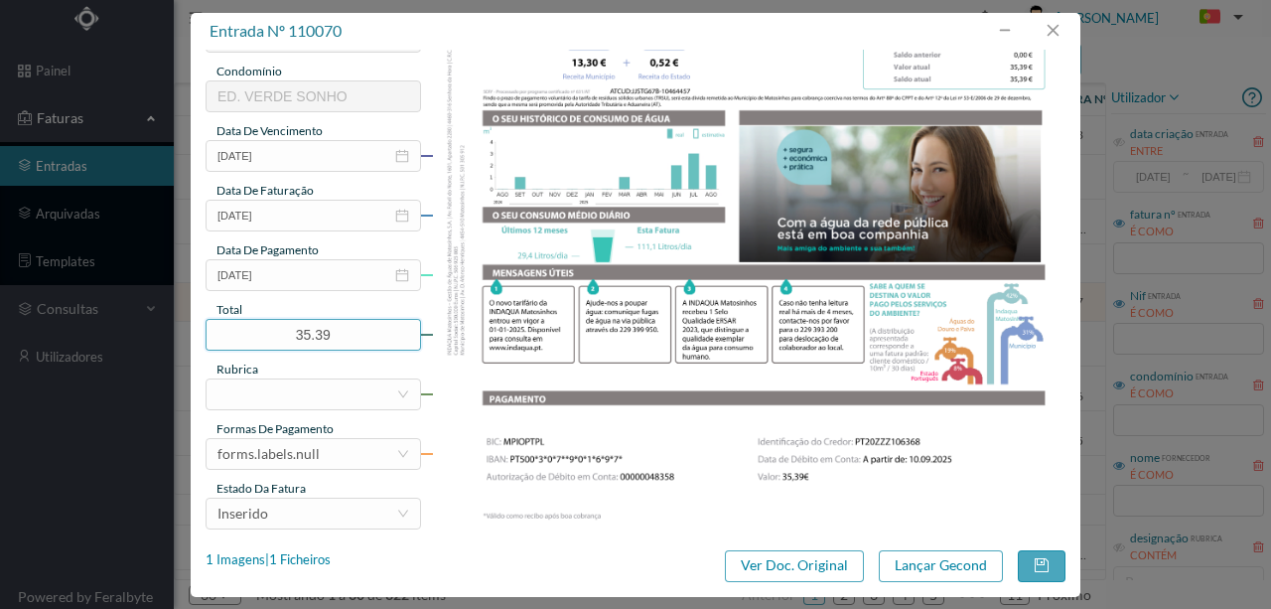
scroll to position [403, 0]
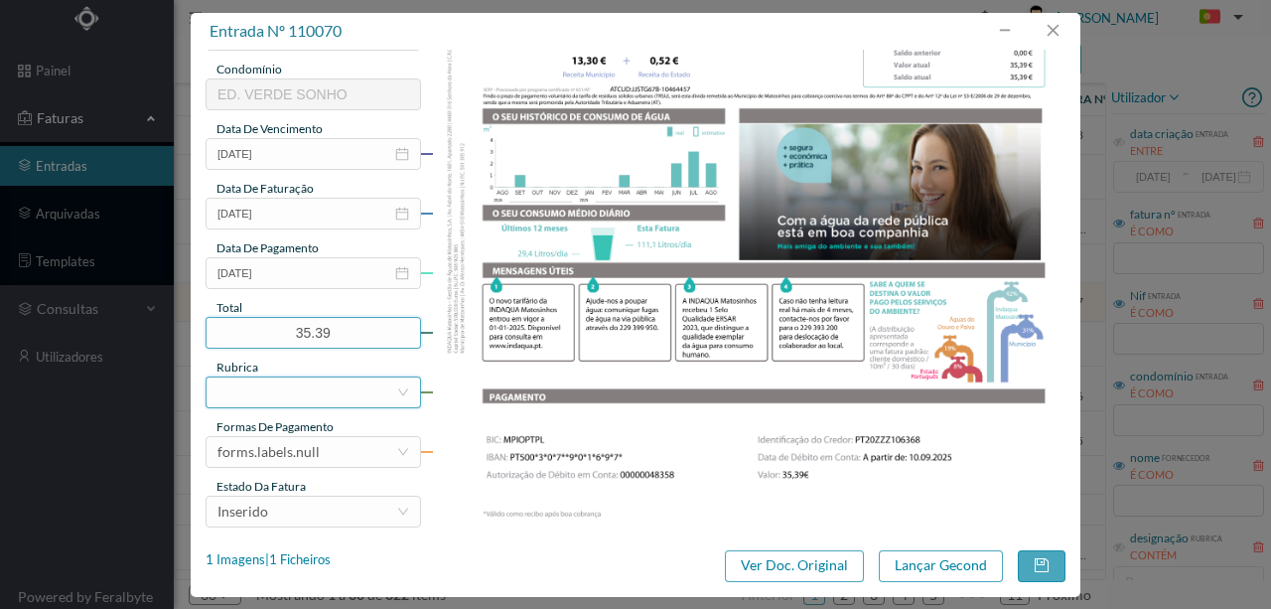
type input "35.39"
click at [262, 393] on div at bounding box center [307, 392] width 179 height 30
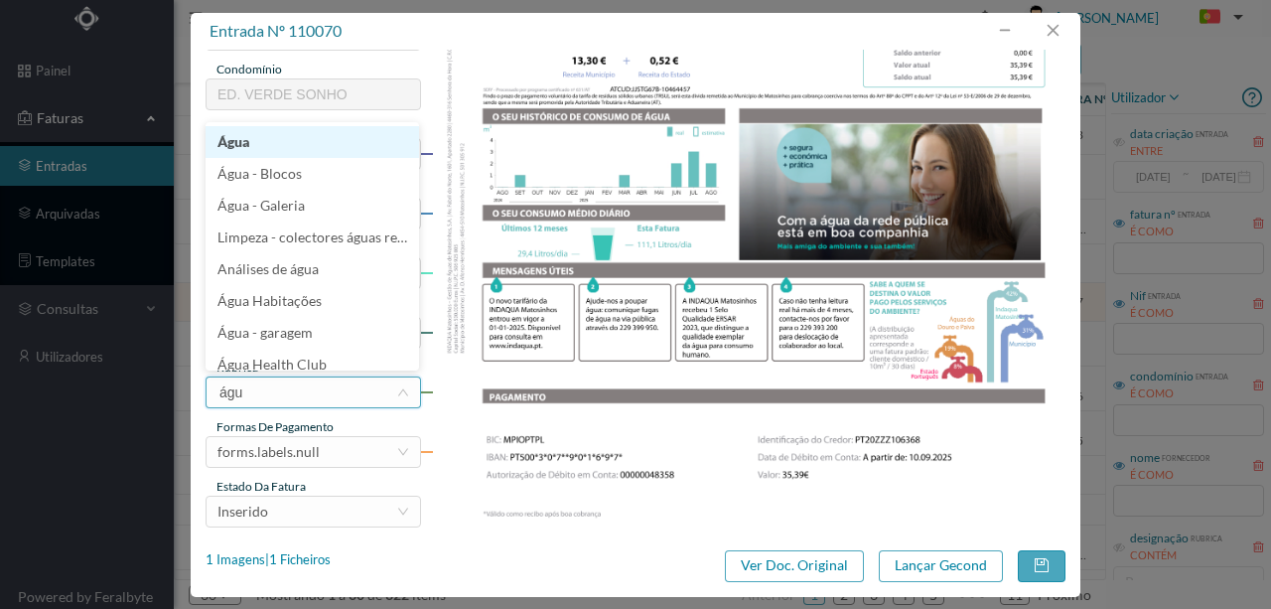
type input "água"
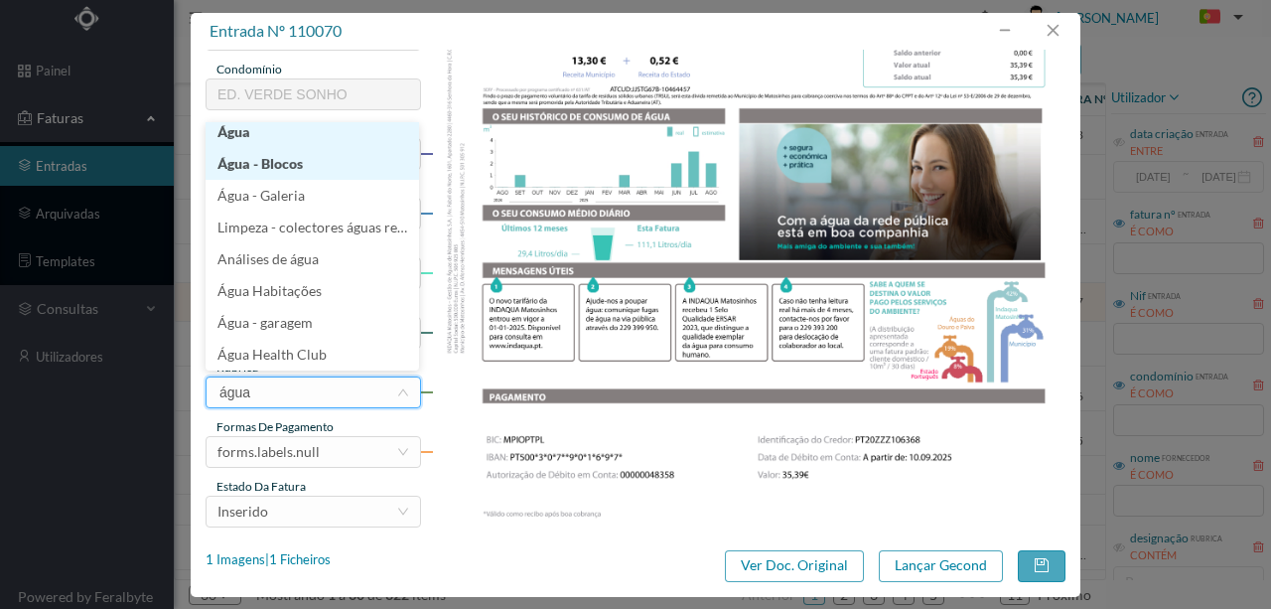
scroll to position [4, 0]
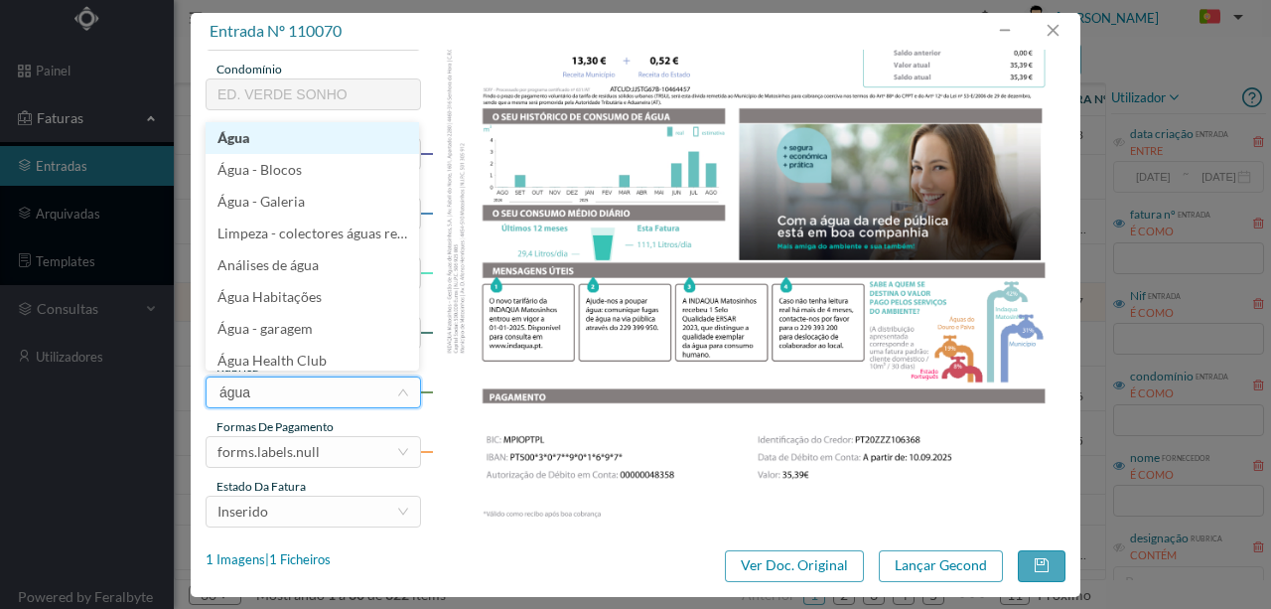
click at [236, 141] on li "Água" at bounding box center [313, 138] width 214 height 32
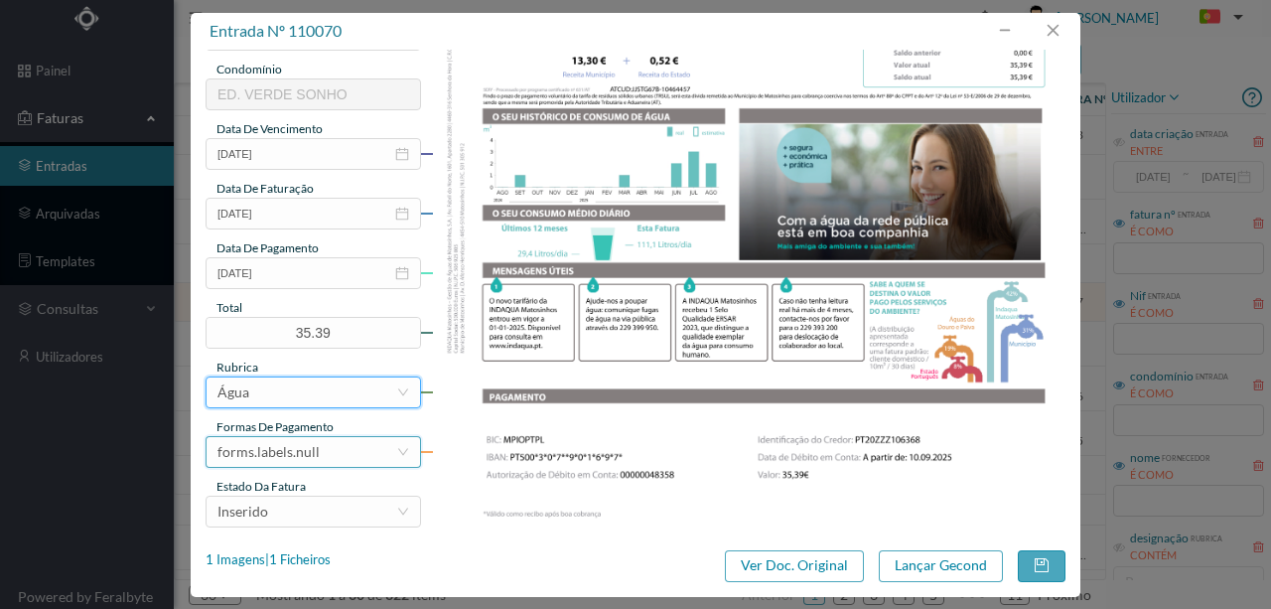
click at [320, 449] on div "forms.labels.null" at bounding box center [307, 452] width 179 height 30
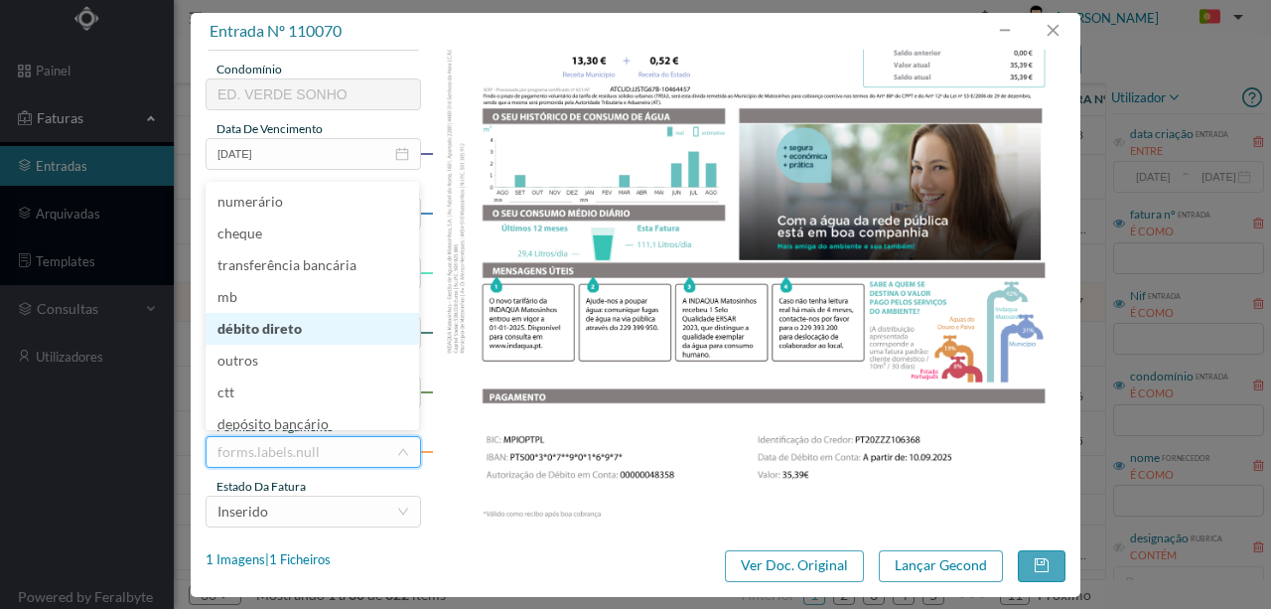
click at [259, 332] on li "débito direto" at bounding box center [313, 329] width 214 height 32
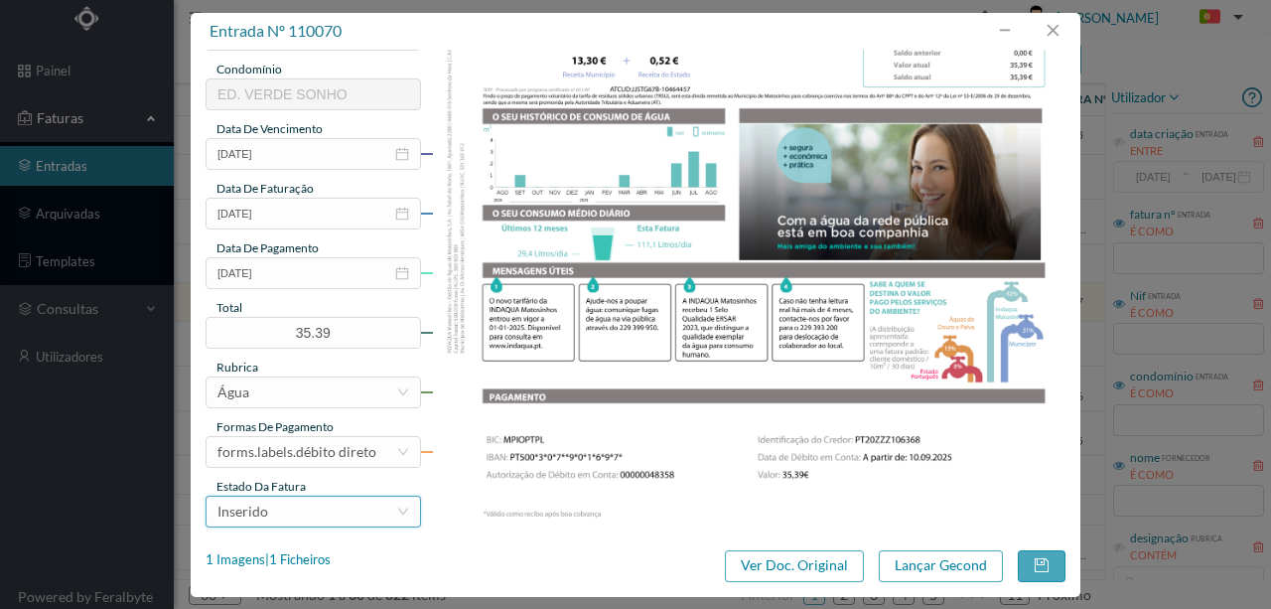
click at [266, 514] on div "Inserido" at bounding box center [243, 512] width 51 height 30
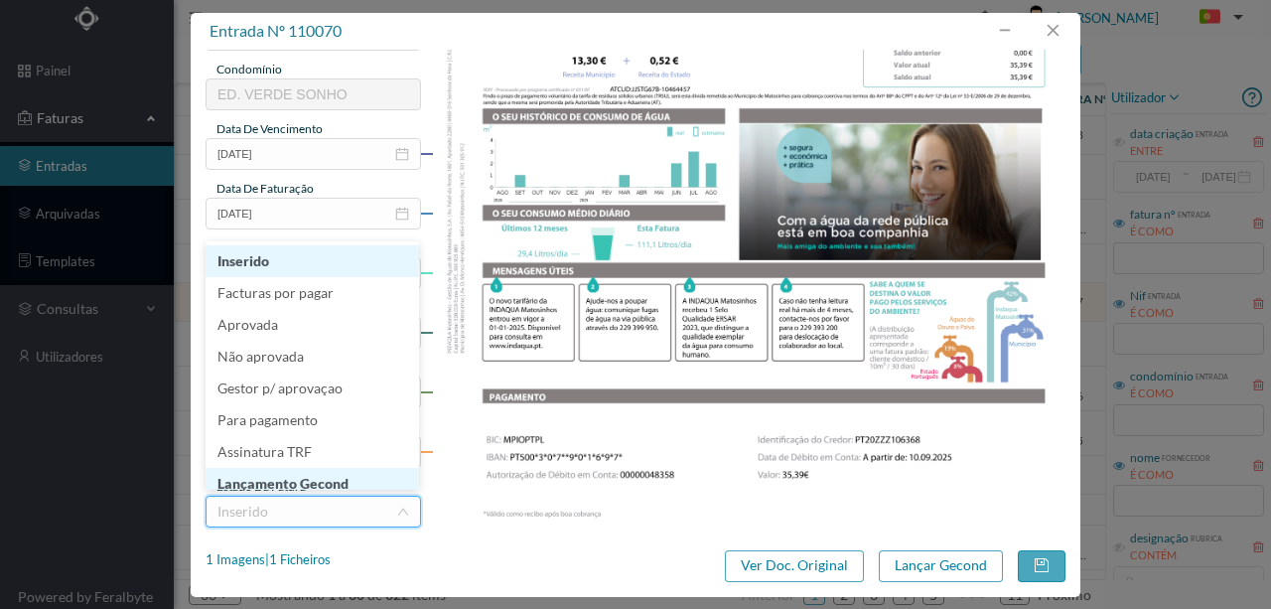
scroll to position [10, 0]
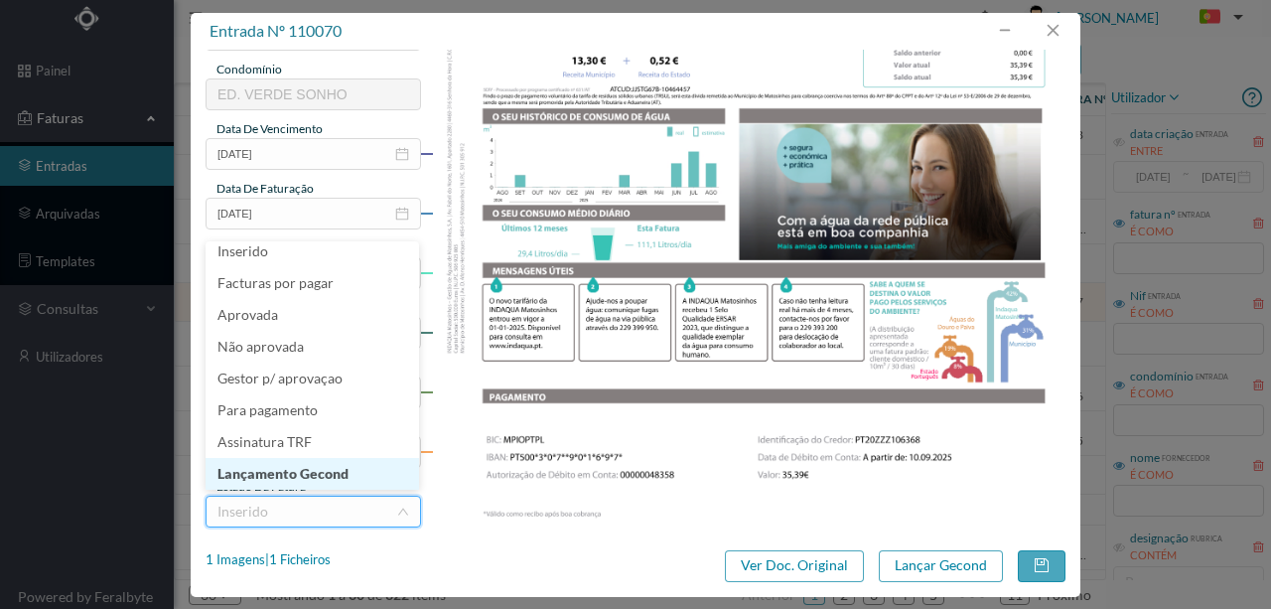
click at [296, 475] on li "Lançamento Gecond" at bounding box center [313, 474] width 214 height 32
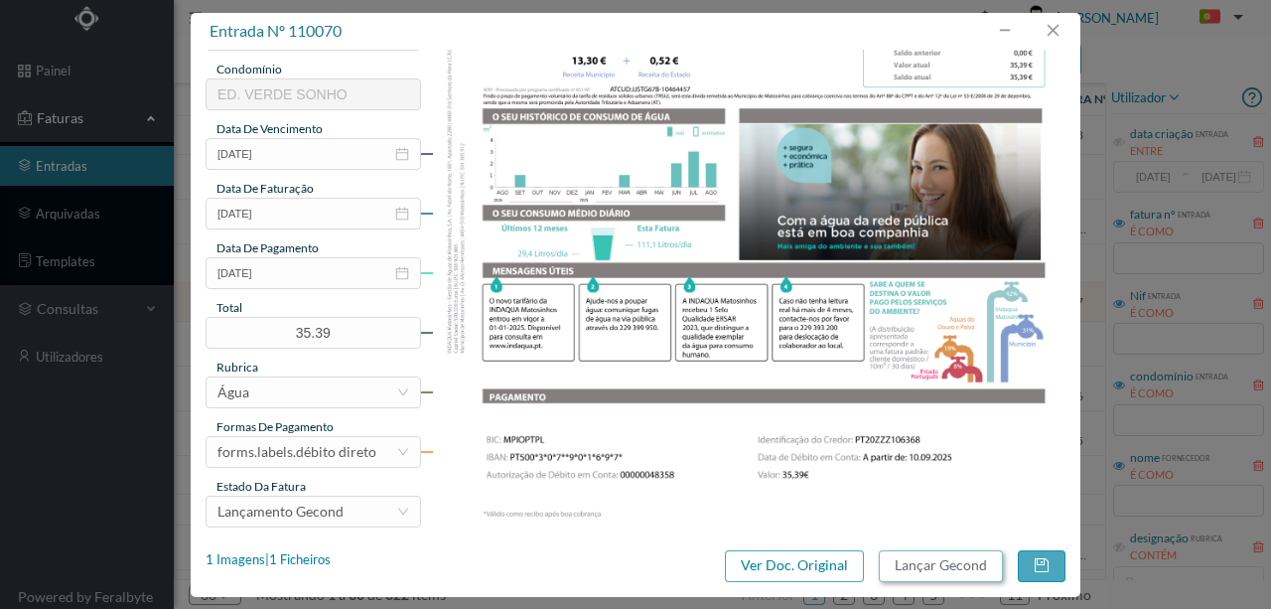
click at [943, 570] on button "Lançar Gecond" at bounding box center [941, 566] width 124 height 32
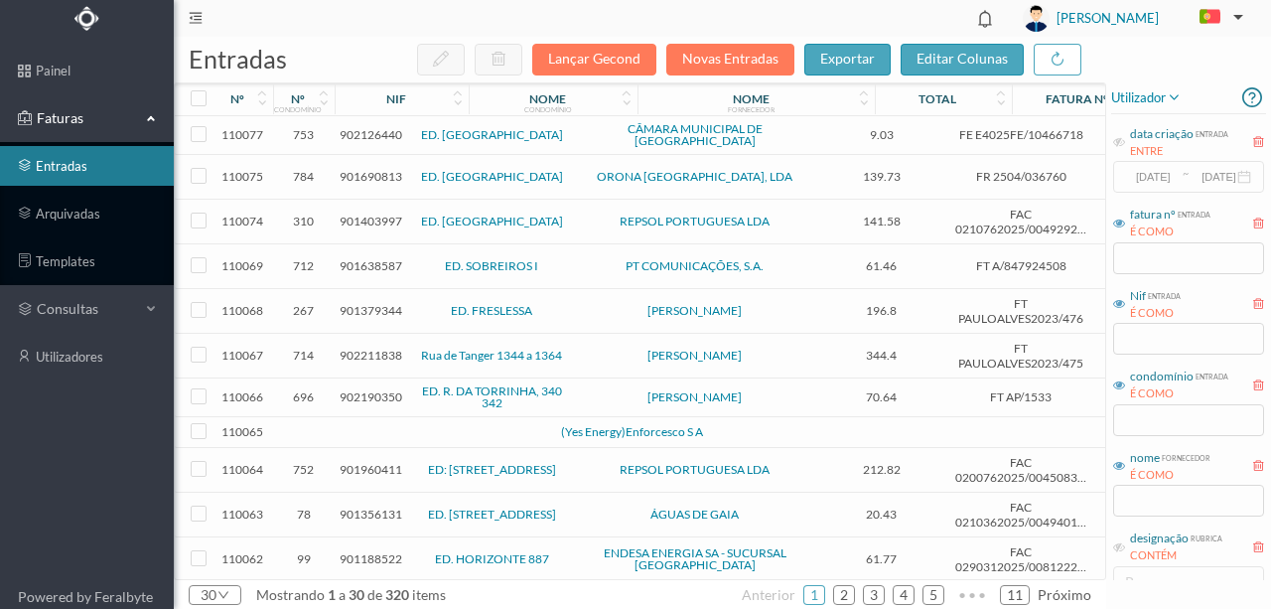
click at [356, 303] on span "901379344" at bounding box center [371, 310] width 63 height 15
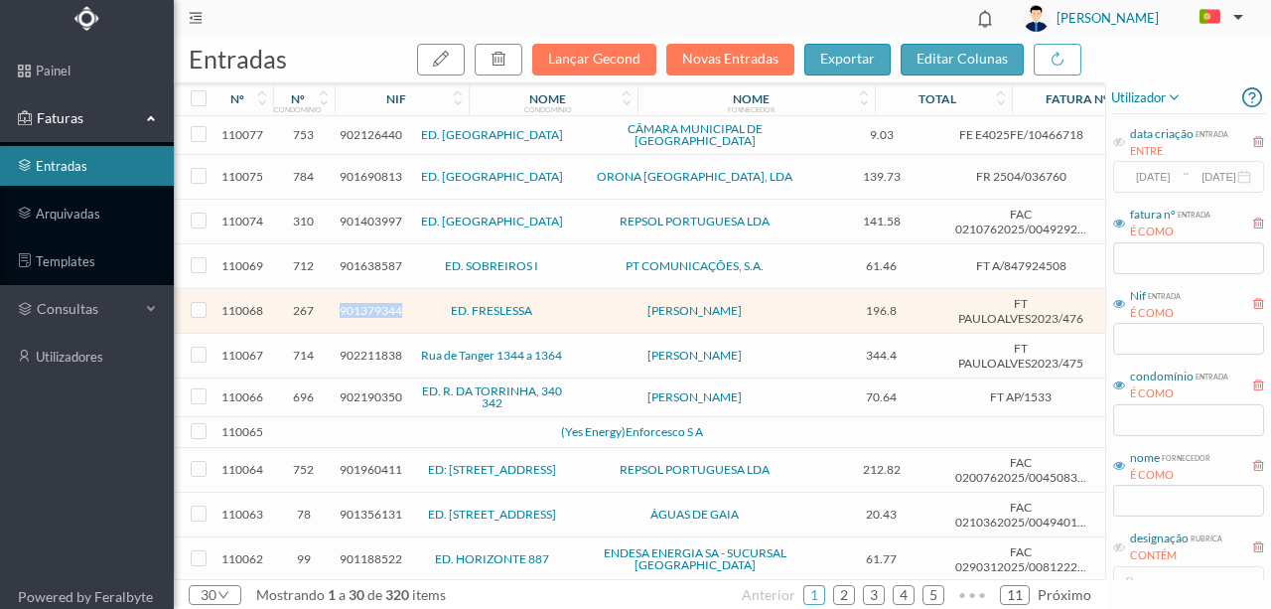
click at [356, 303] on span "901379344" at bounding box center [371, 310] width 63 height 15
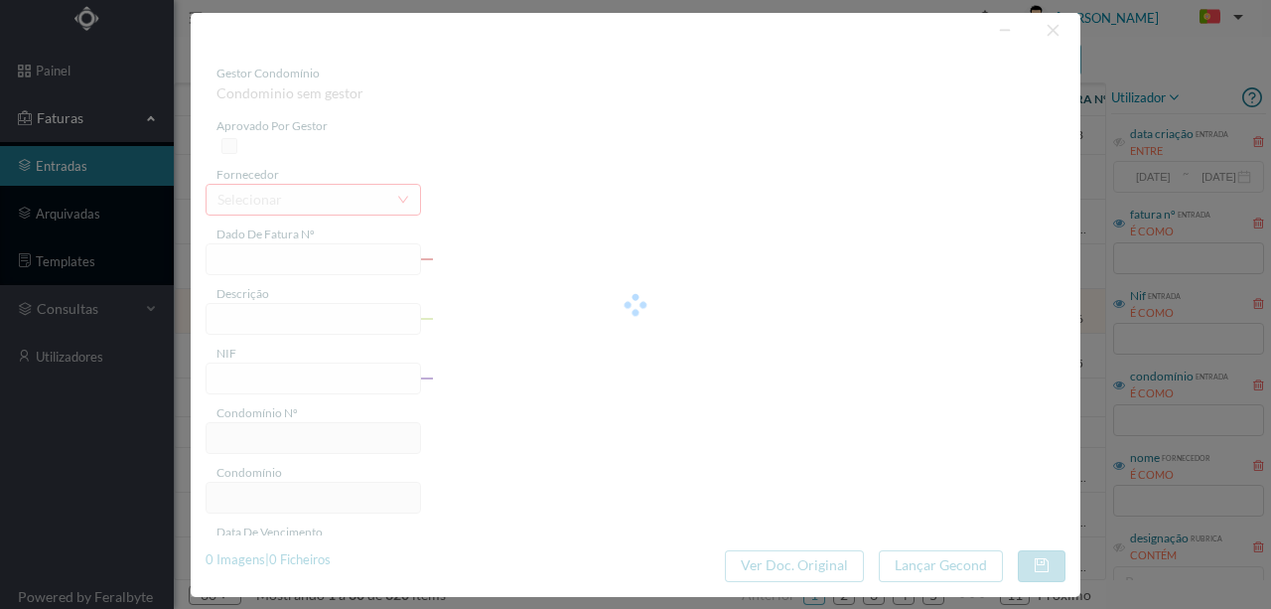
type input "FT PAULOALVES2023/476"
type input "manutenção - Limpeza em todos os caleiros de cobertura do prédio vedações em ch…"
type input "901379344"
type input "[DATE]"
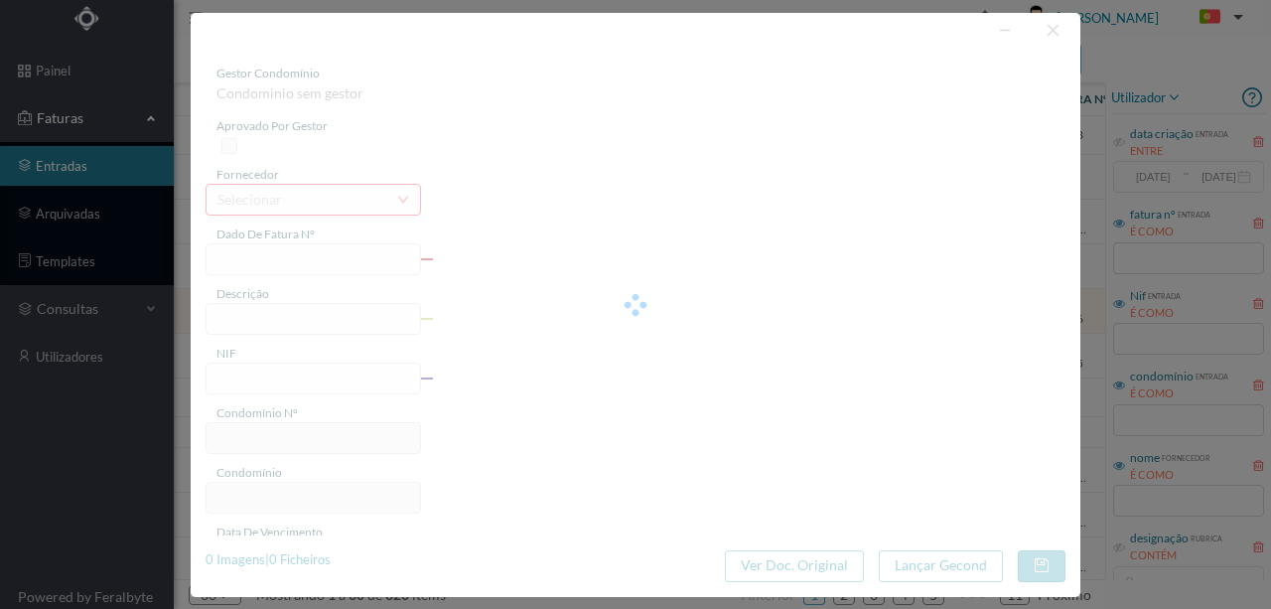
type input "[DATE]"
type input "196.80"
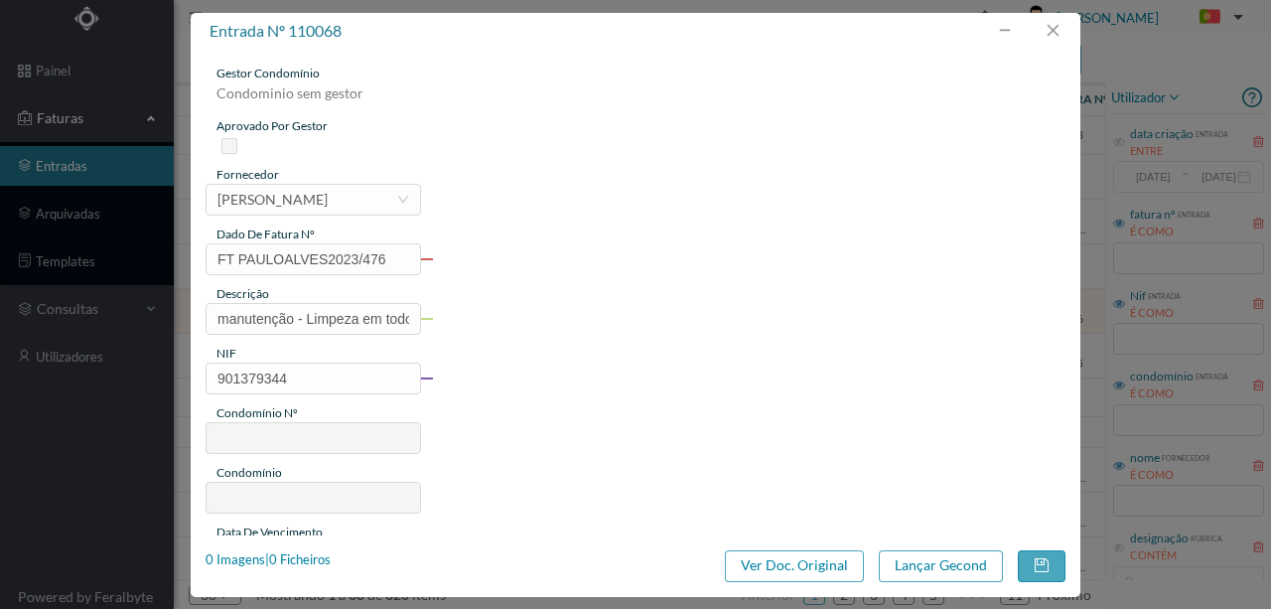
type input "267"
type input "ED. FRESLESSA"
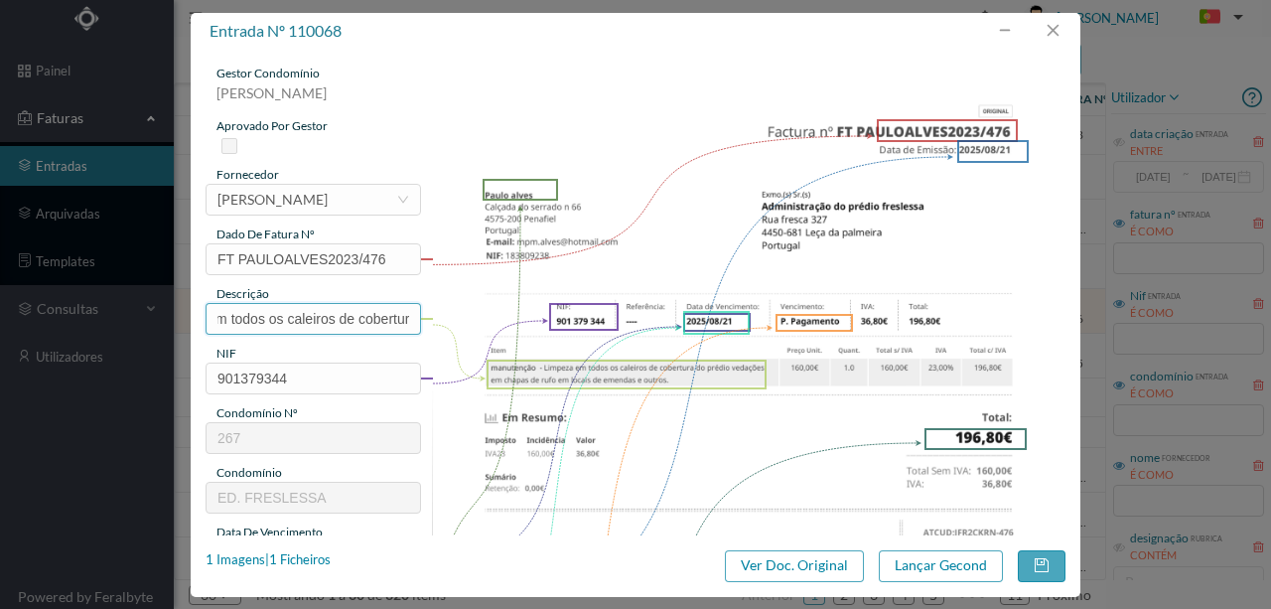
scroll to position [0, 609]
drag, startPoint x: 211, startPoint y: 318, endPoint x: 575, endPoint y: 324, distance: 364.5
click at [575, 324] on div "gestor condomínio Susana Silva aprovado por gestor fornecedor selecionar Paulo …" at bounding box center [636, 528] width 860 height 926
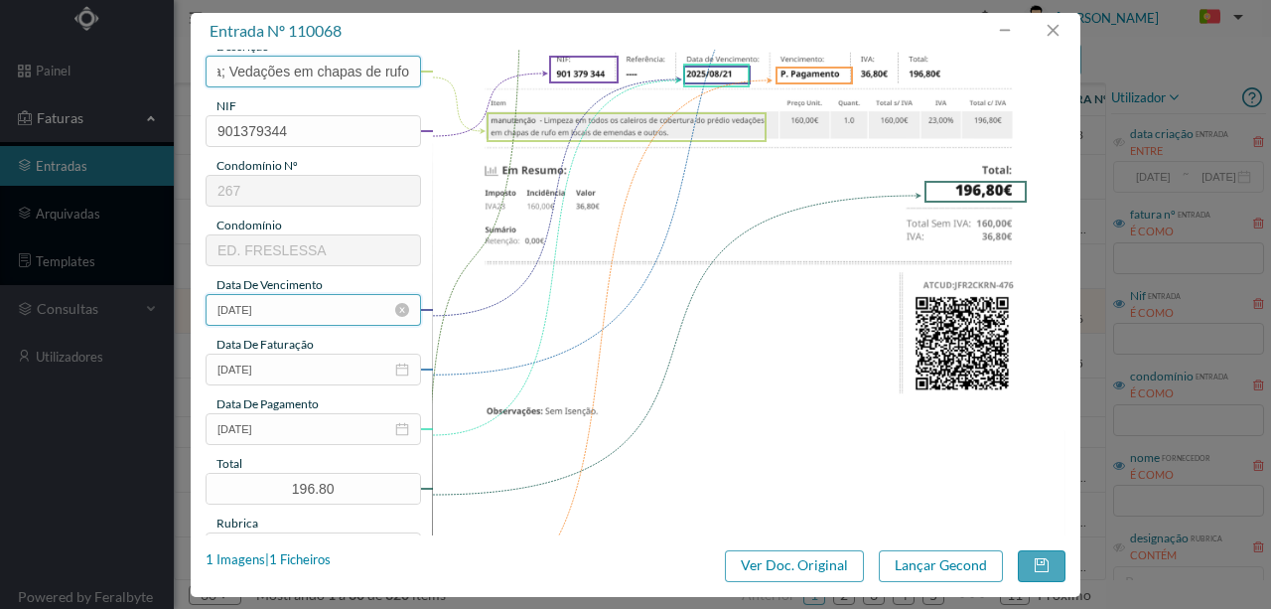
scroll to position [264, 0]
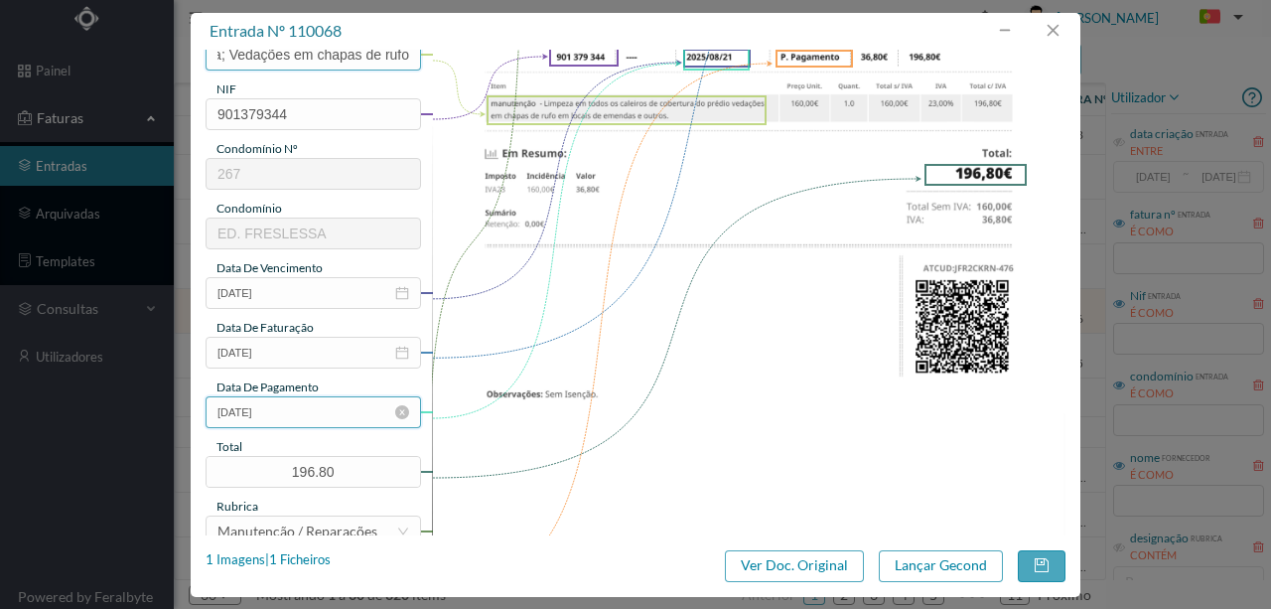
type input "Limpeza em caleiras da cobertura; Vedações em chapas de rufo"
click at [316, 411] on input "[DATE]" at bounding box center [314, 412] width 216 height 32
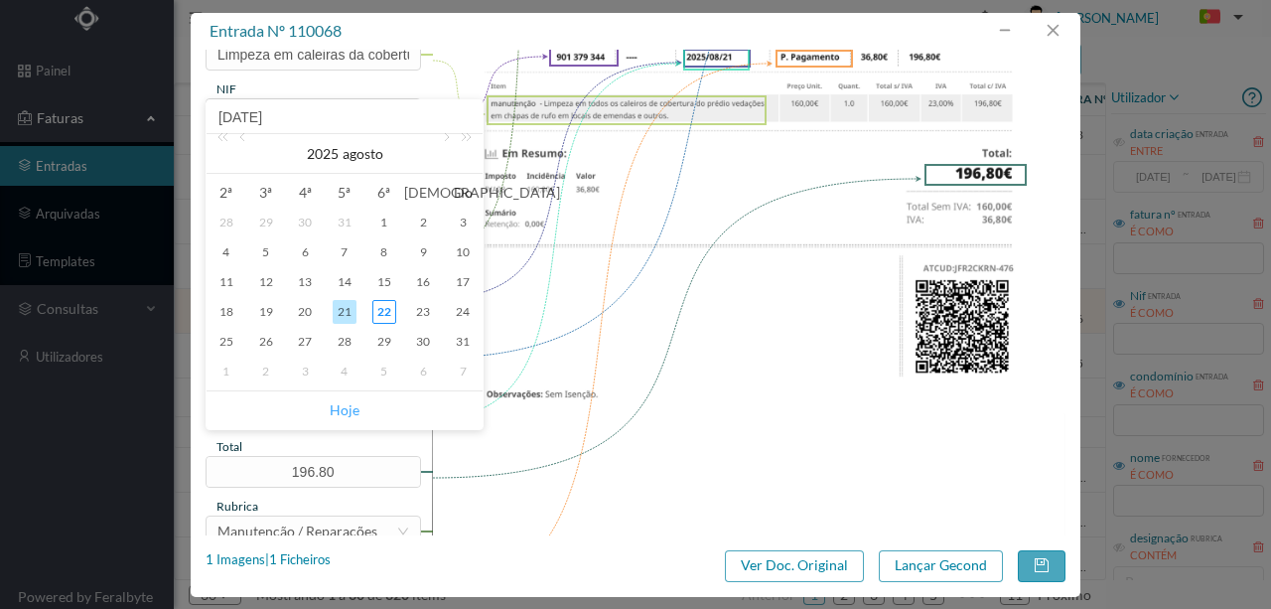
click at [346, 415] on link "Hoje" at bounding box center [345, 410] width 30 height 38
type input "[DATE]"
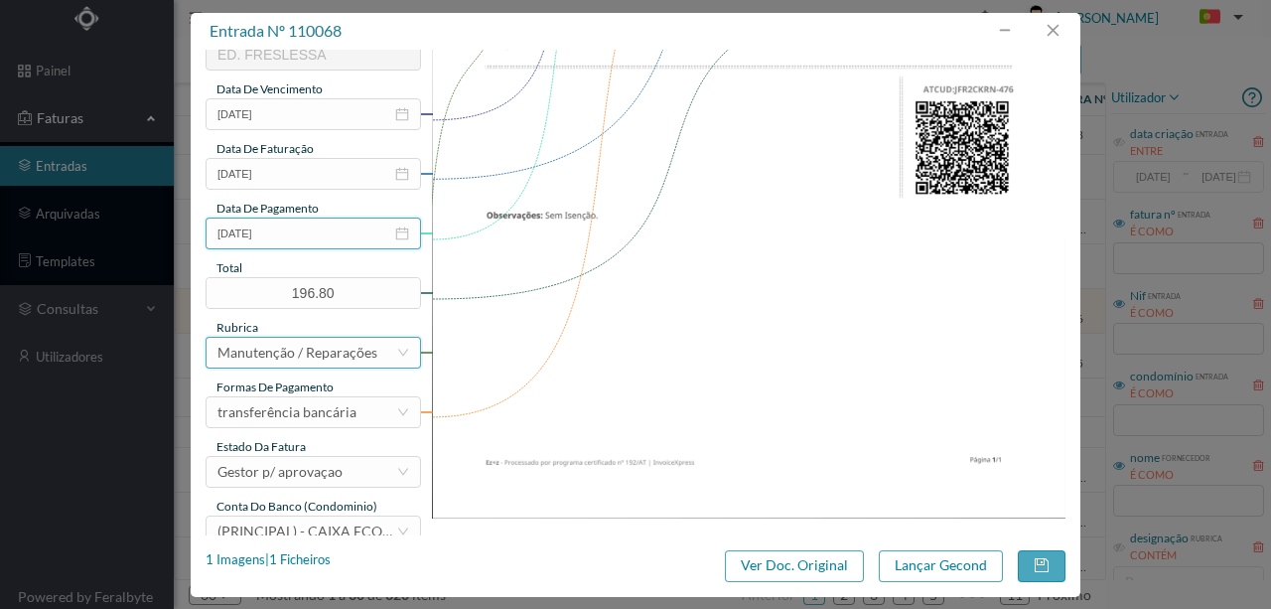
scroll to position [470, 0]
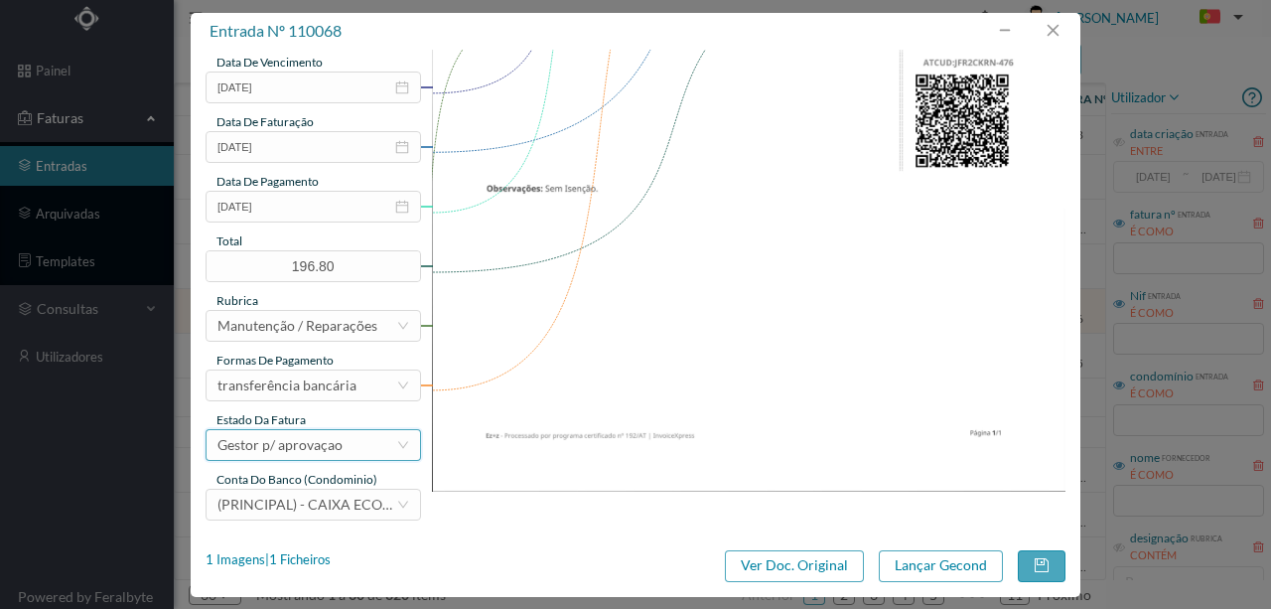
click at [317, 451] on div "Gestor p/ aprovaçao" at bounding box center [280, 445] width 125 height 30
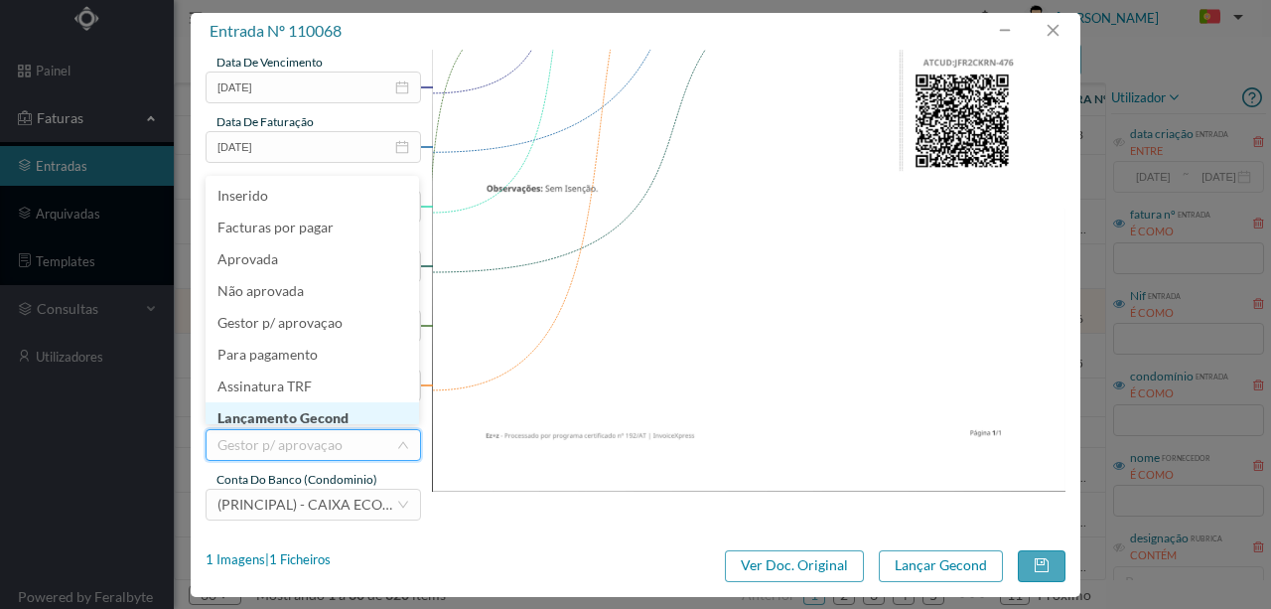
scroll to position [10, 0]
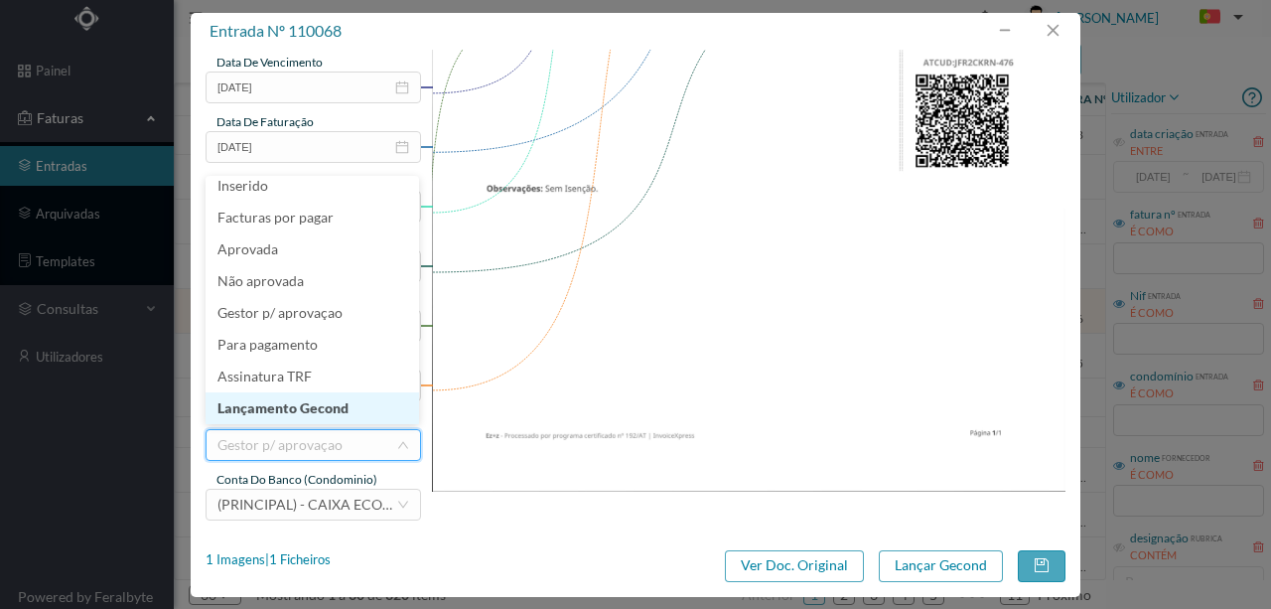
click at [339, 405] on li "Lançamento Gecond" at bounding box center [313, 408] width 214 height 32
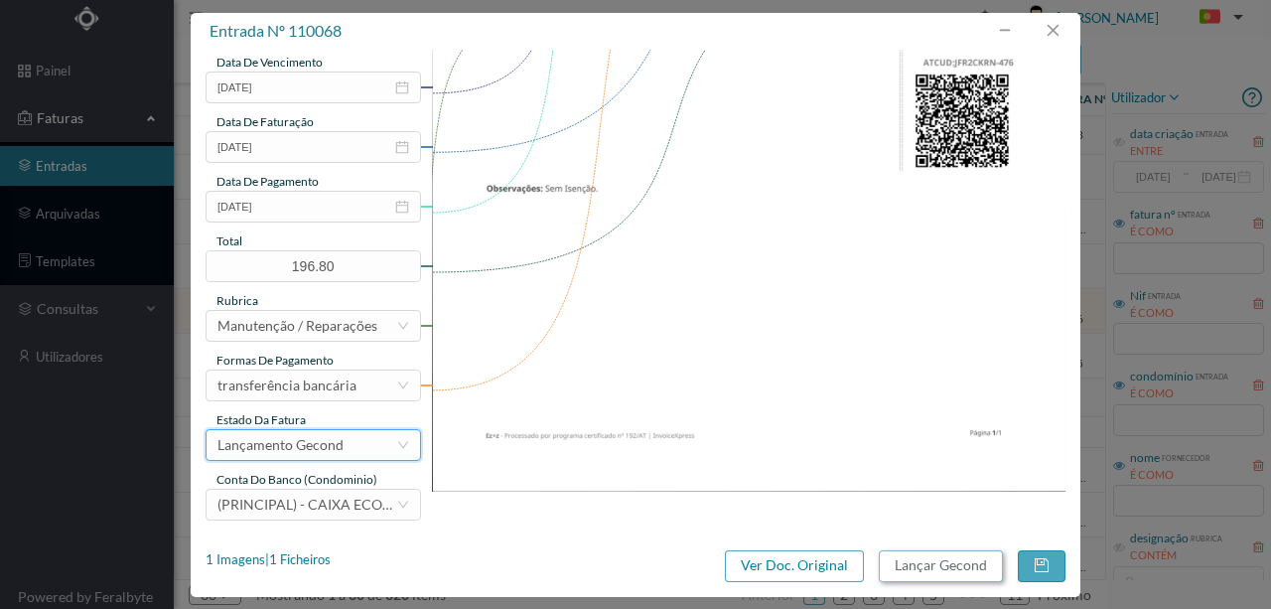
click at [912, 568] on button "Lançar Gecond" at bounding box center [941, 566] width 124 height 32
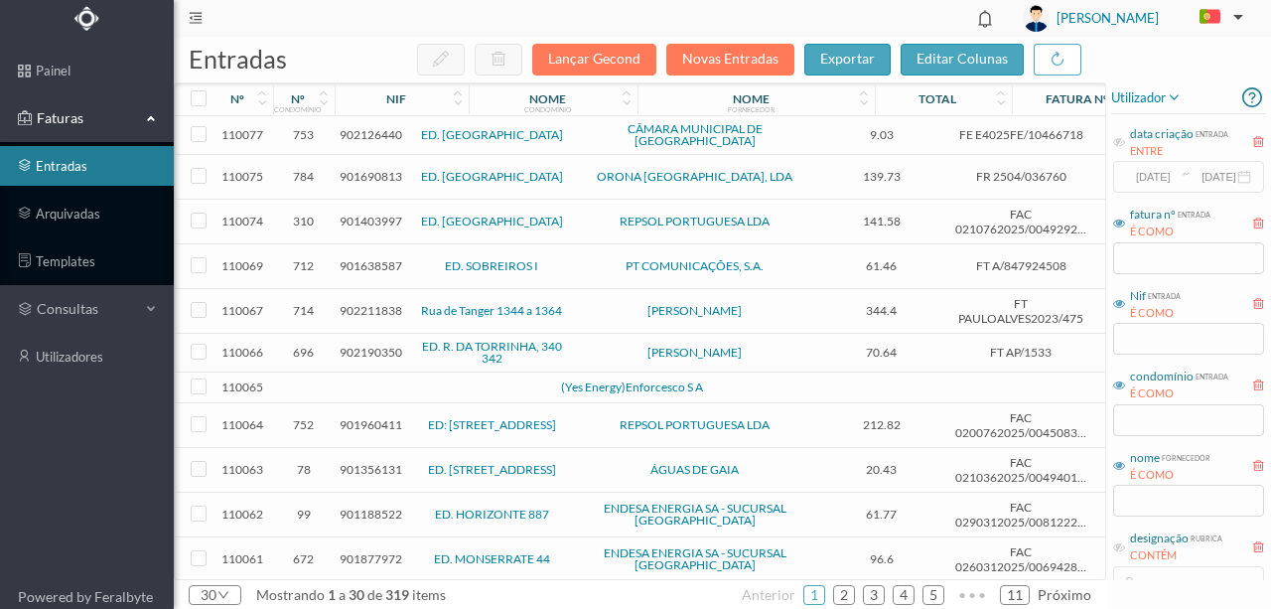
click at [371, 303] on span "902211838" at bounding box center [371, 310] width 63 height 15
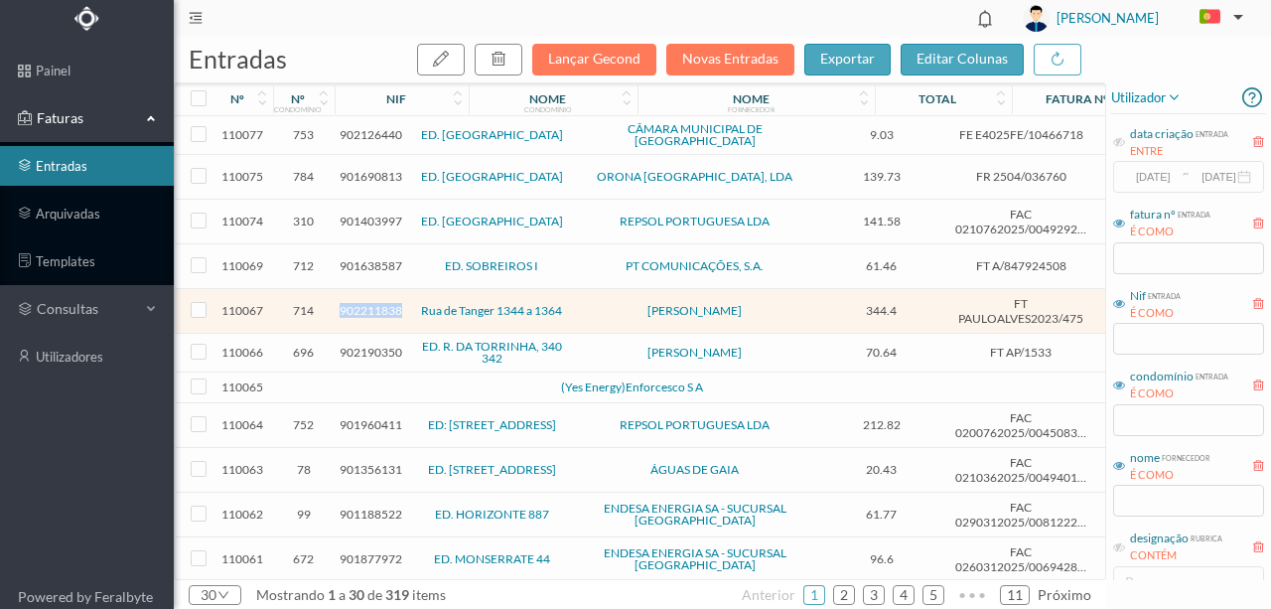
click at [371, 303] on span "902211838" at bounding box center [371, 310] width 63 height 15
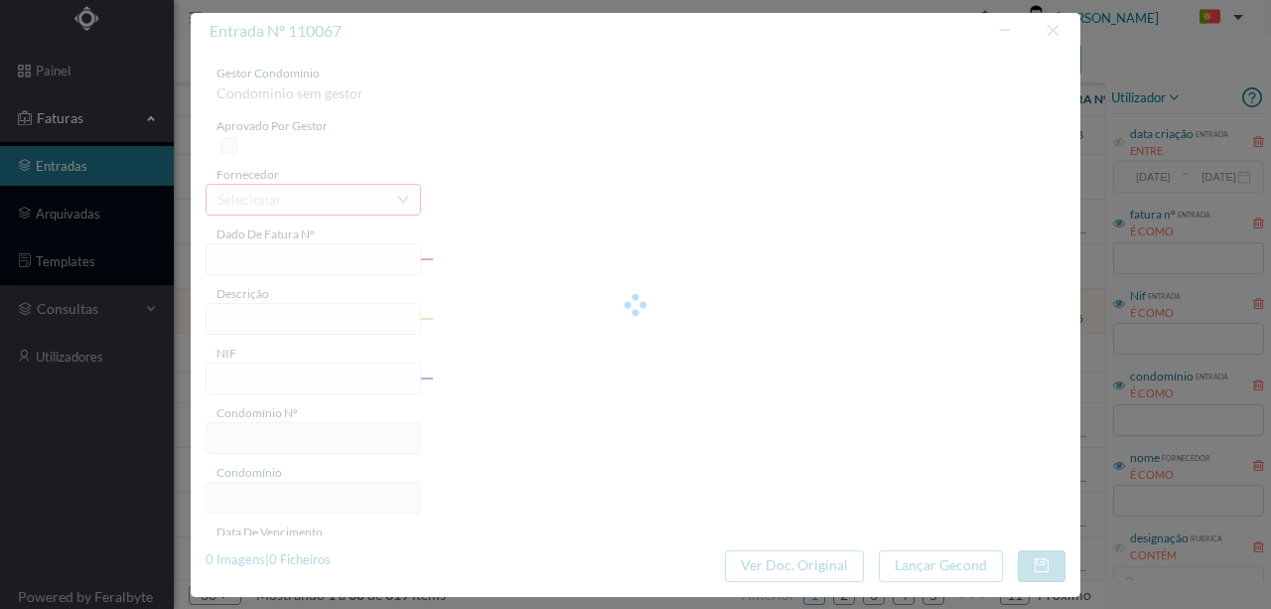
type input "FT PAULOALVES2023/475"
type input "902211838"
type input "[DATE]"
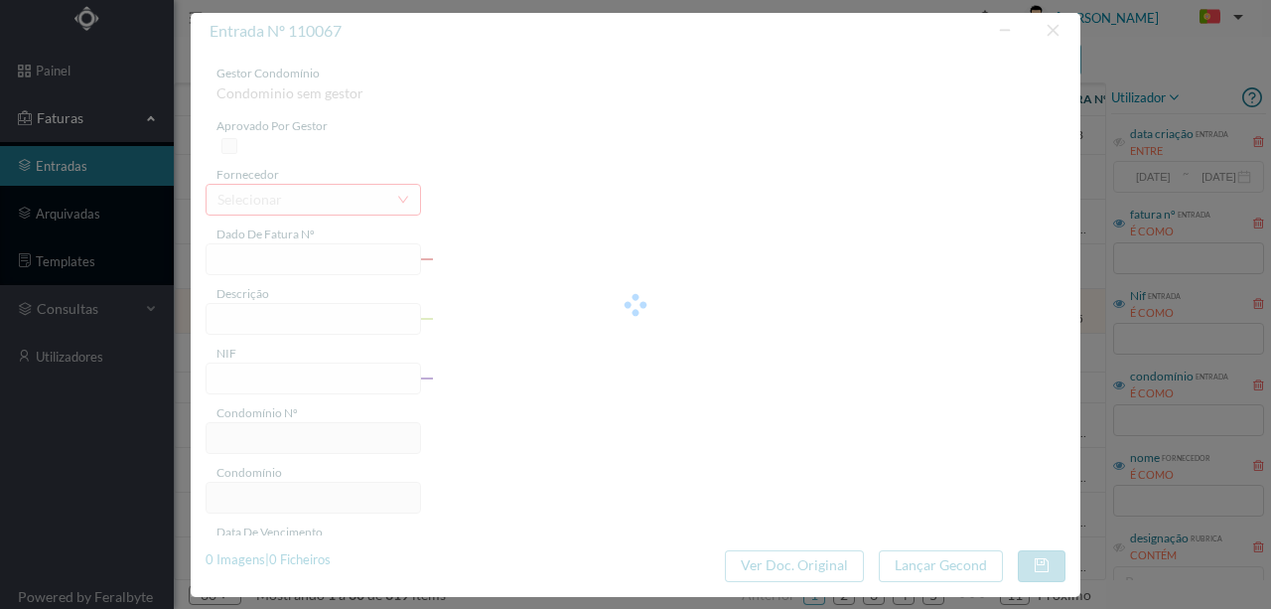
type input "344.40"
type input "714"
type input "Rua de Tanger 1344 a 1364"
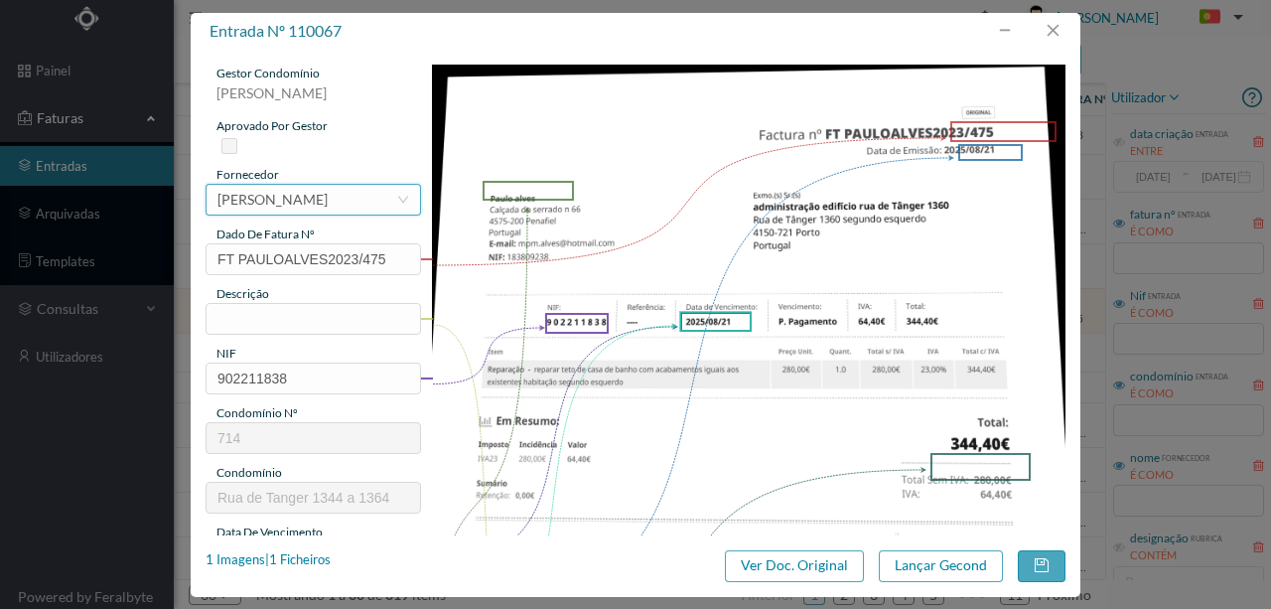
click at [250, 203] on div "[PERSON_NAME]" at bounding box center [273, 200] width 110 height 30
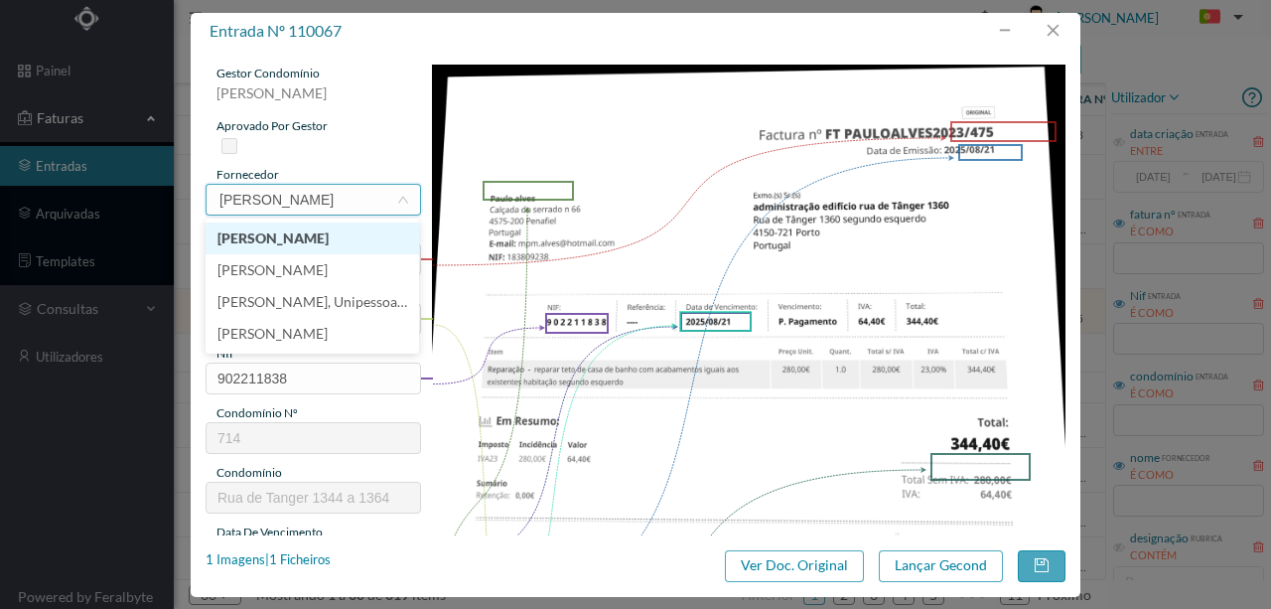
type input "paulo alv"
click at [288, 238] on li "[PERSON_NAME]" at bounding box center [313, 238] width 214 height 32
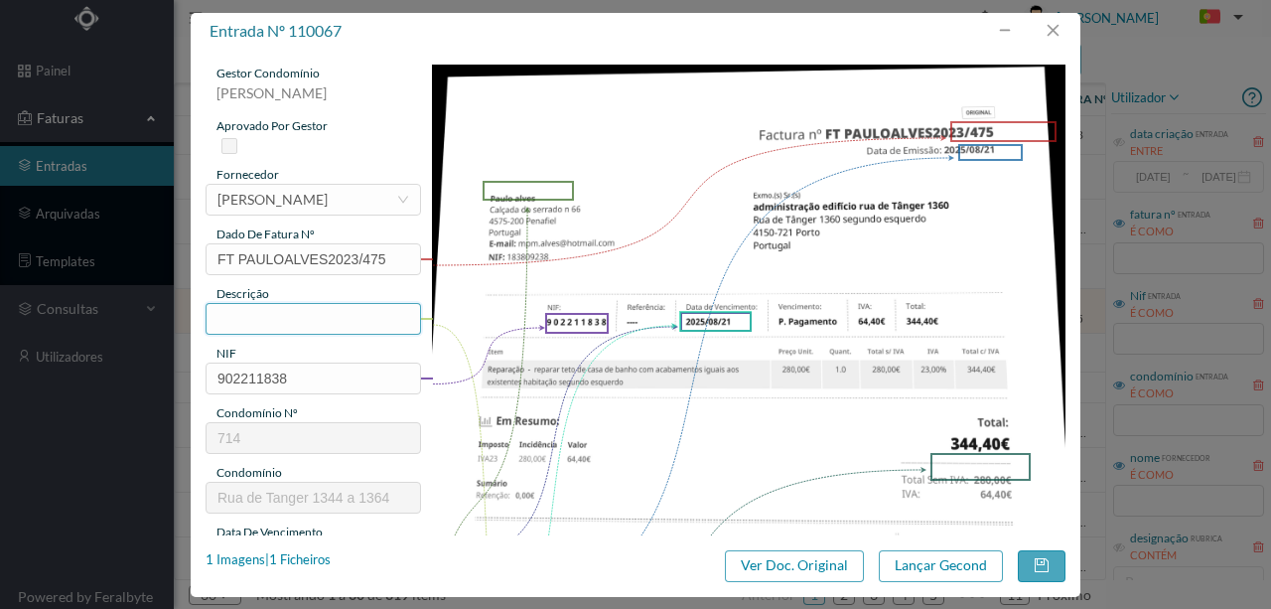
click at [279, 314] on input "text" at bounding box center [314, 319] width 216 height 32
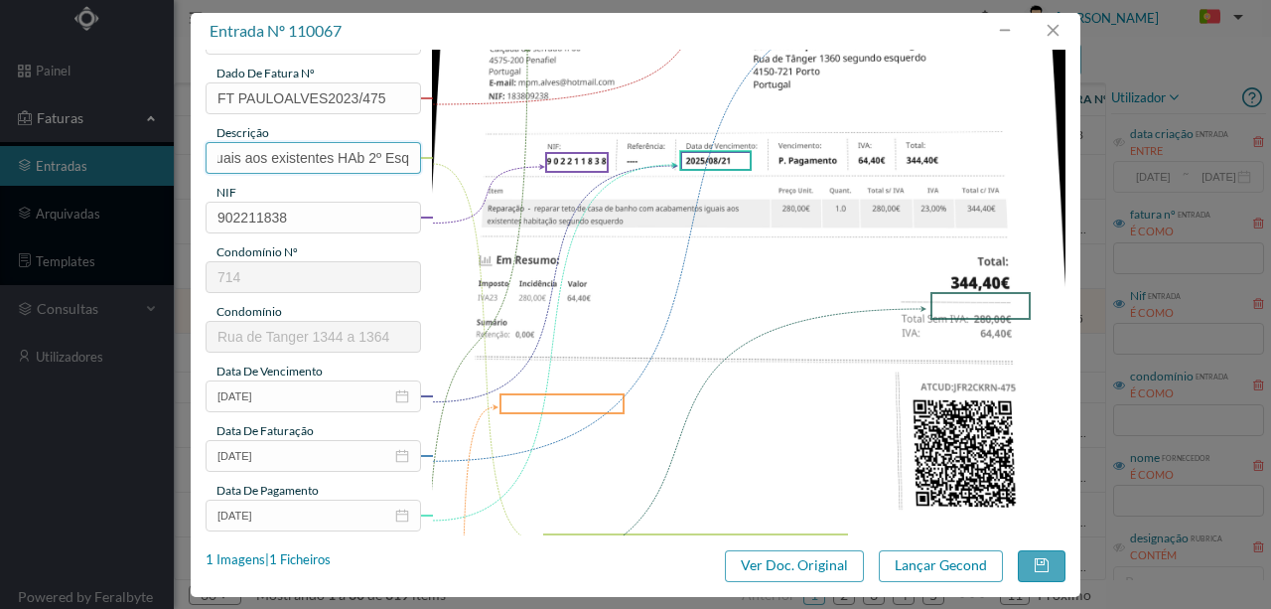
scroll to position [199, 0]
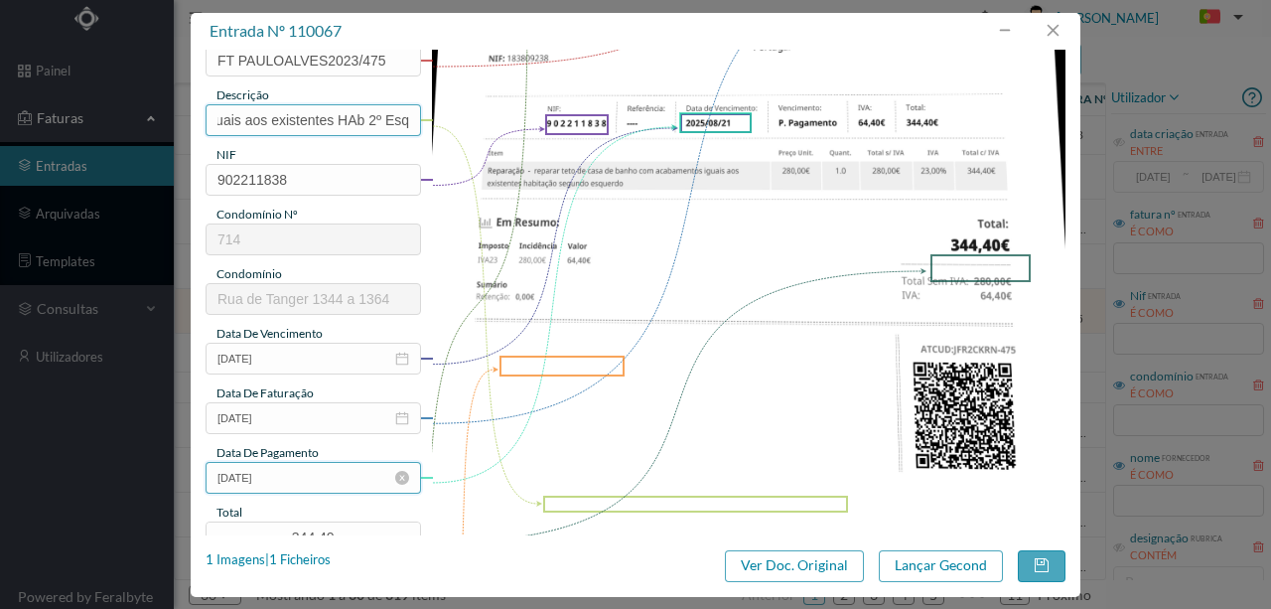
type input "Reparar teto de casa de banho com acabamentos iguais aos existentes HAb 2º Esq"
click at [302, 472] on input "[DATE]" at bounding box center [314, 478] width 216 height 32
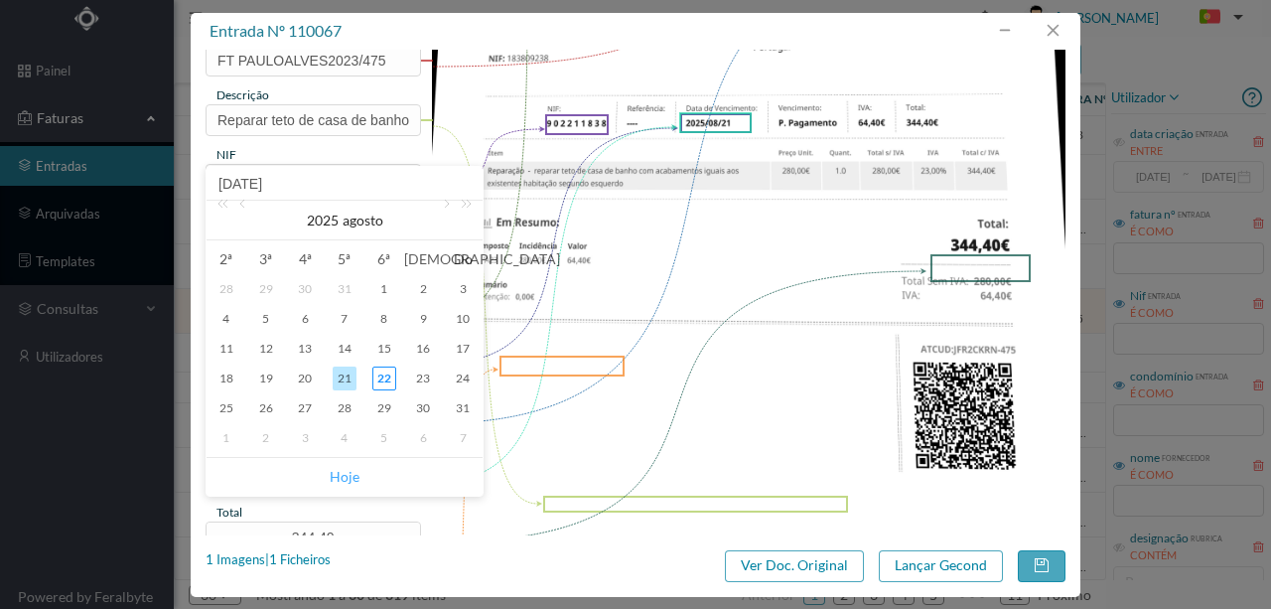
click at [341, 481] on link "Hoje" at bounding box center [345, 477] width 30 height 38
type input "[DATE]"
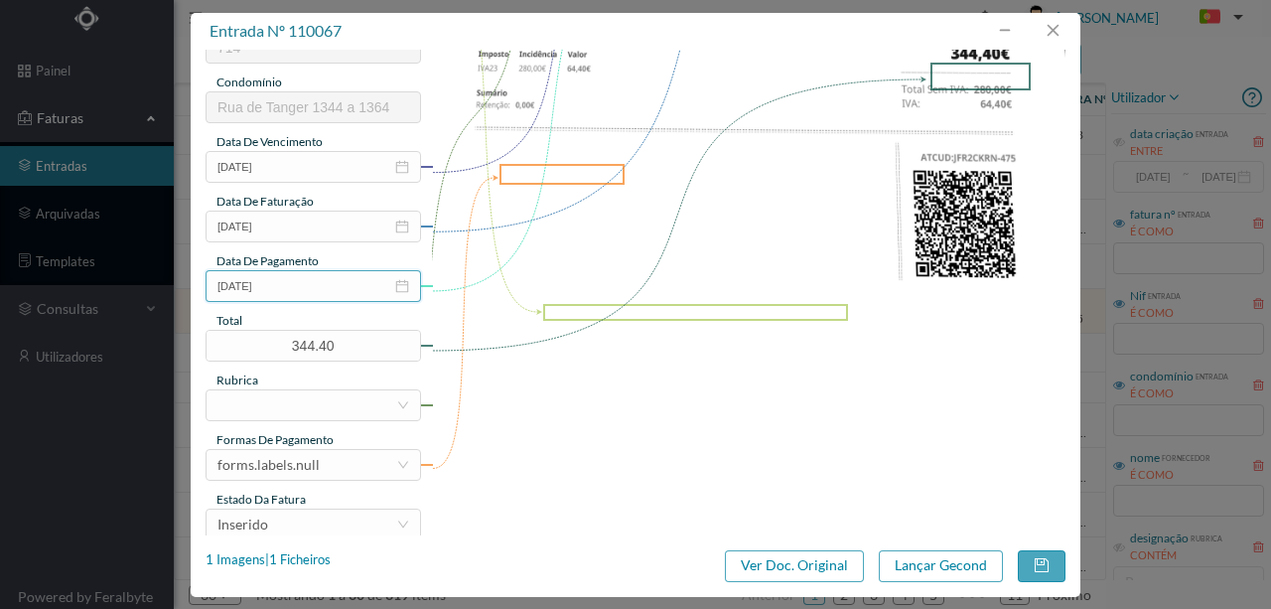
scroll to position [397, 0]
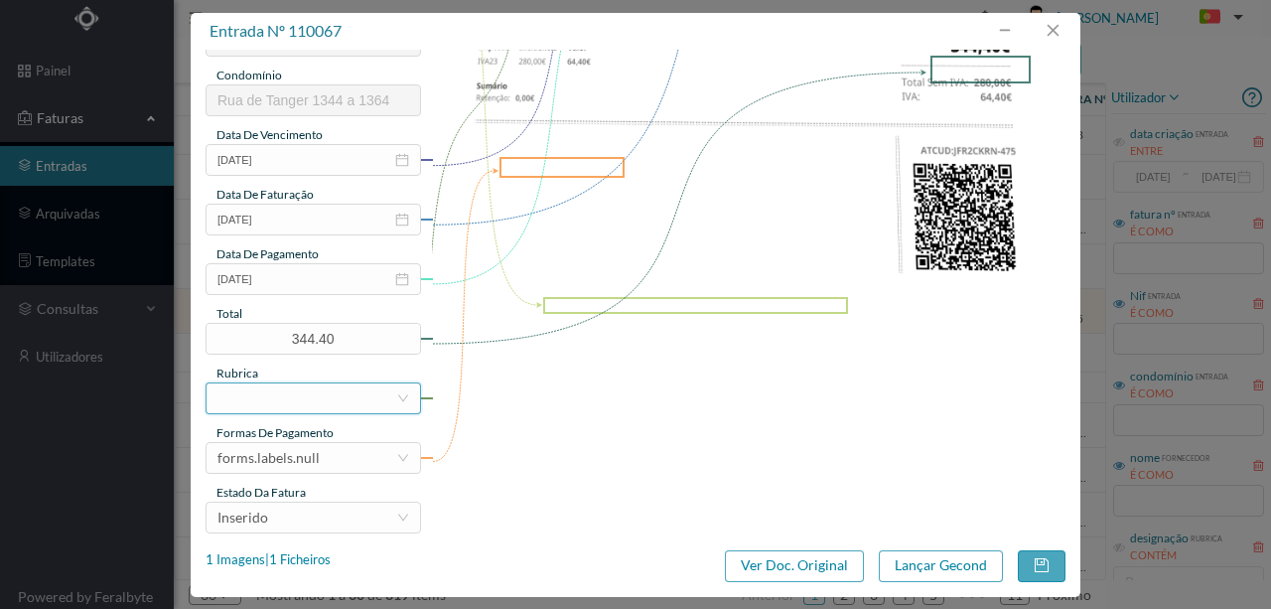
click at [266, 401] on div at bounding box center [307, 398] width 179 height 30
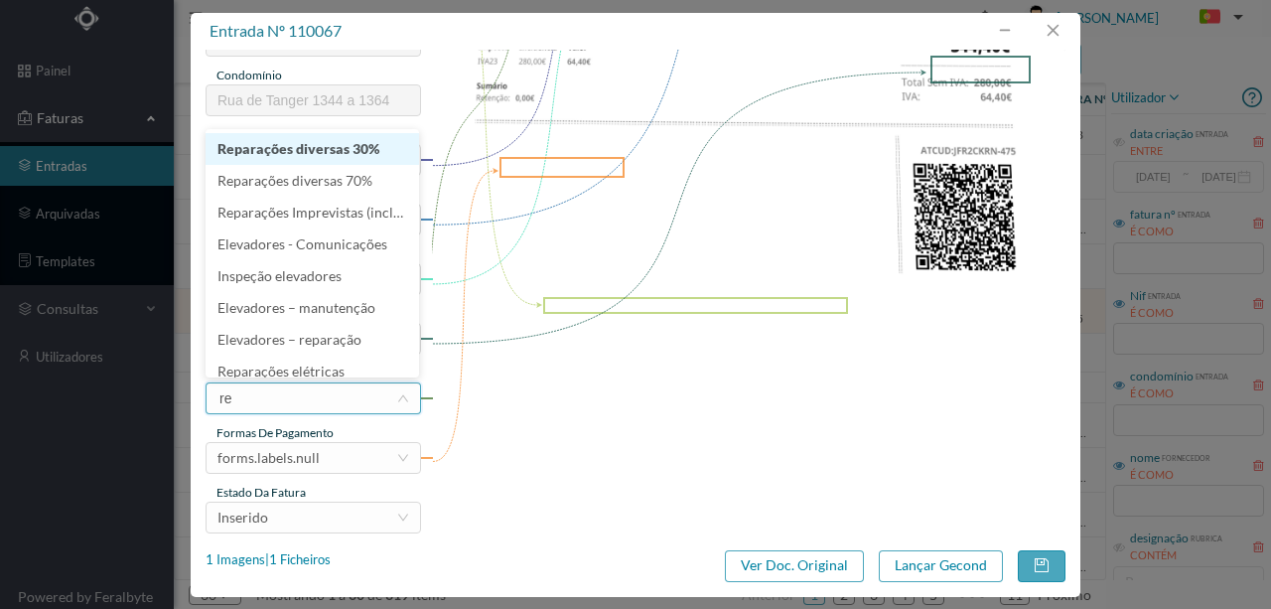
type input "rep"
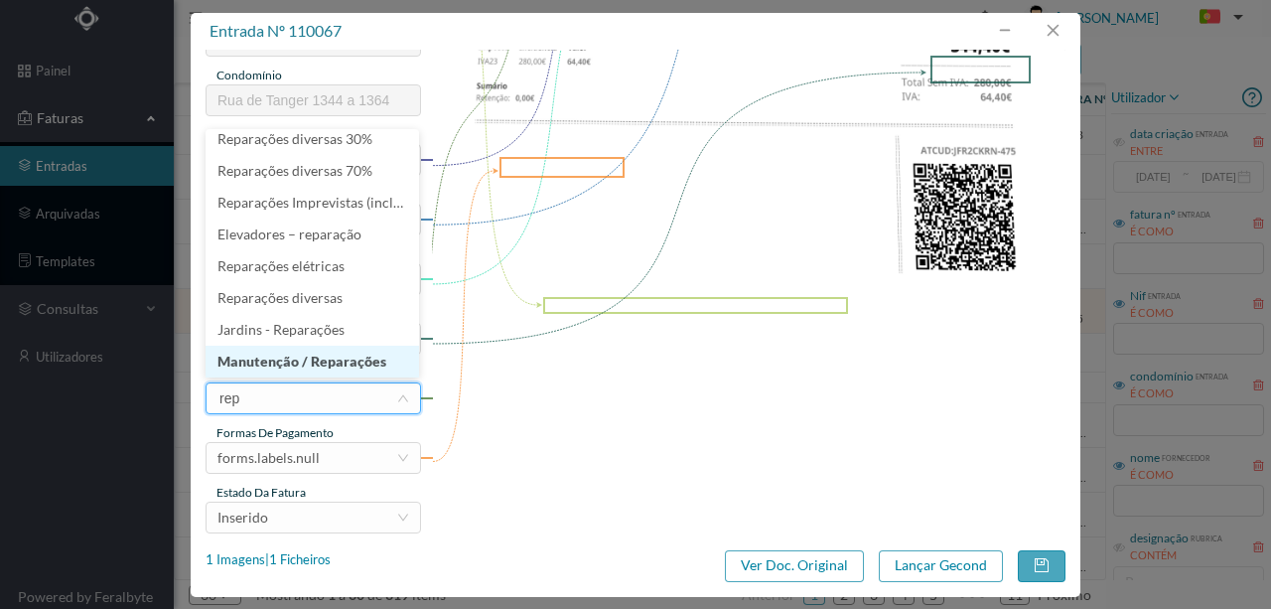
click at [323, 363] on li "Manutenção / Reparações" at bounding box center [313, 362] width 214 height 32
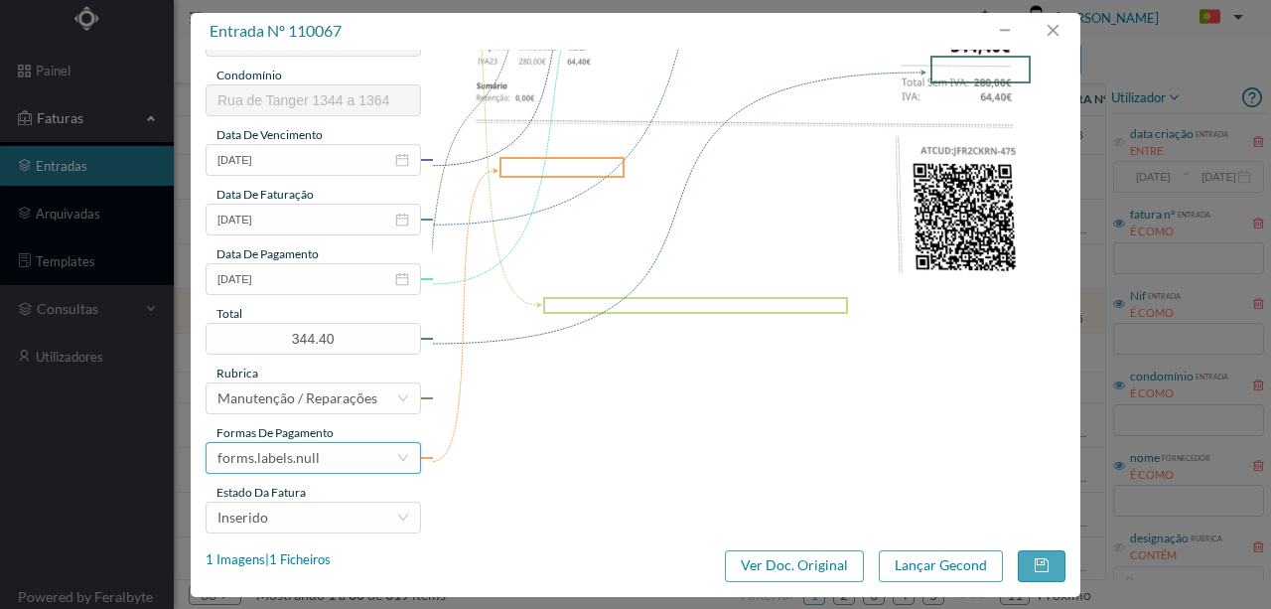
click at [281, 459] on div "forms.labels.null" at bounding box center [269, 458] width 102 height 30
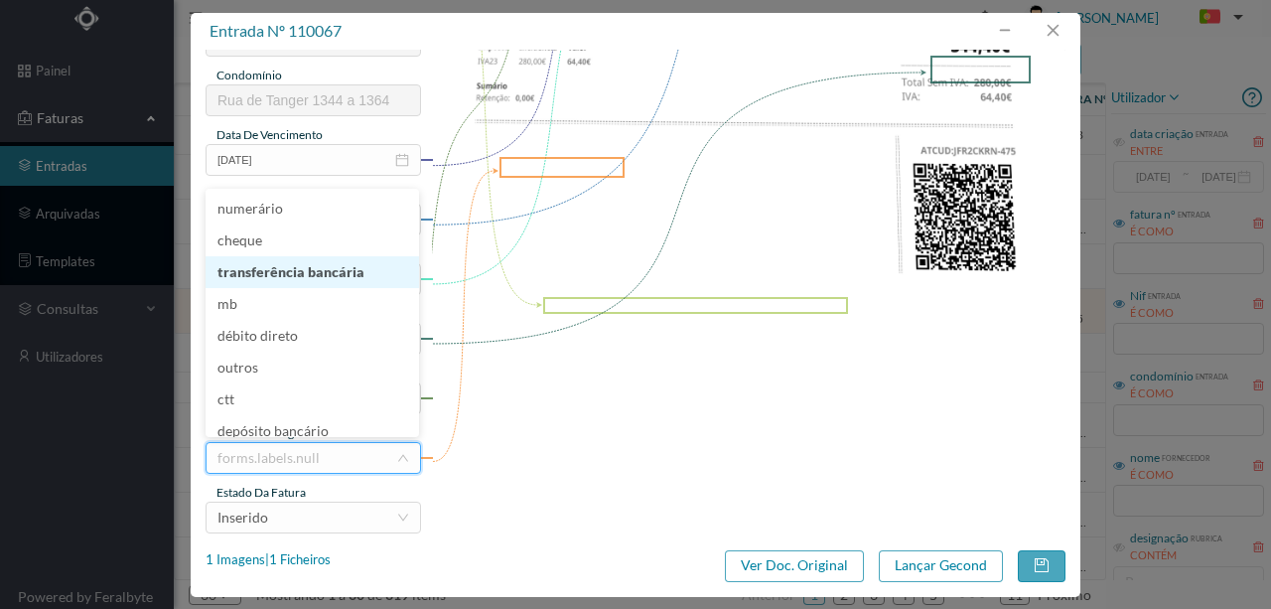
click at [287, 274] on li "transferência bancária" at bounding box center [313, 272] width 214 height 32
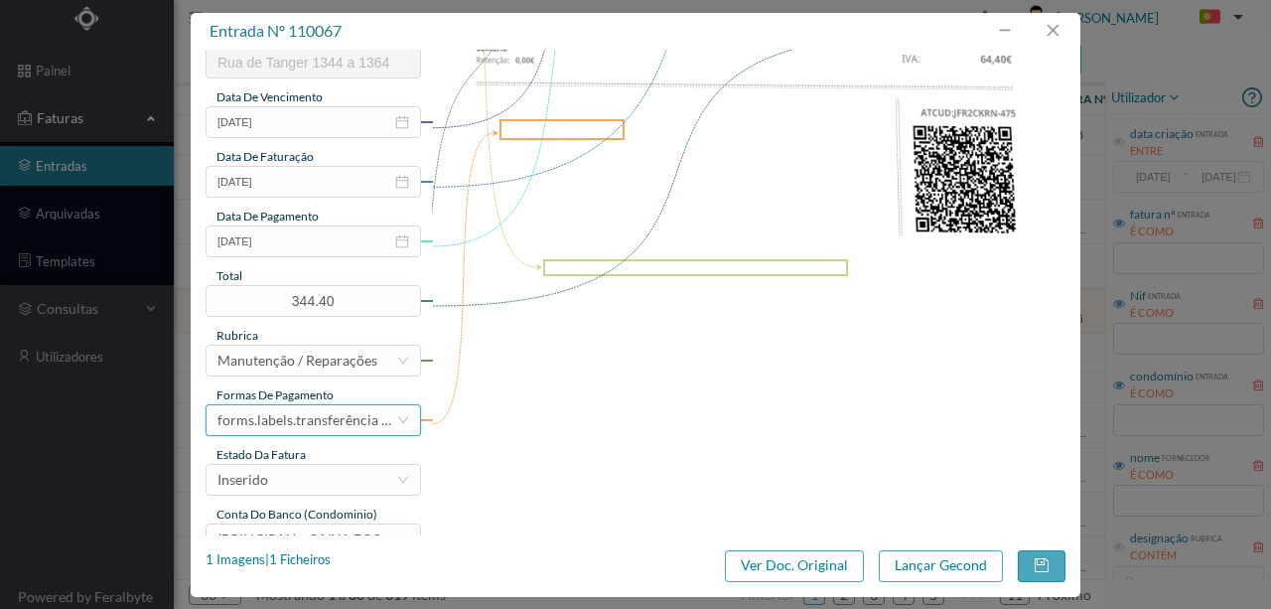
scroll to position [470, 0]
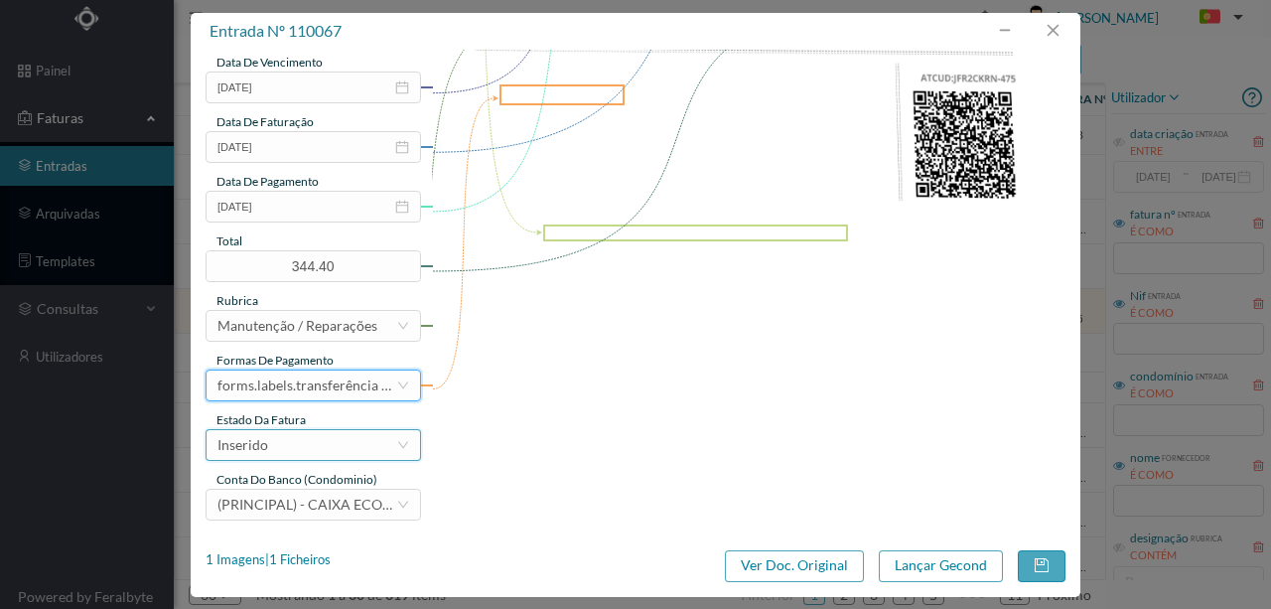
click at [288, 452] on div "Inserido" at bounding box center [307, 445] width 179 height 30
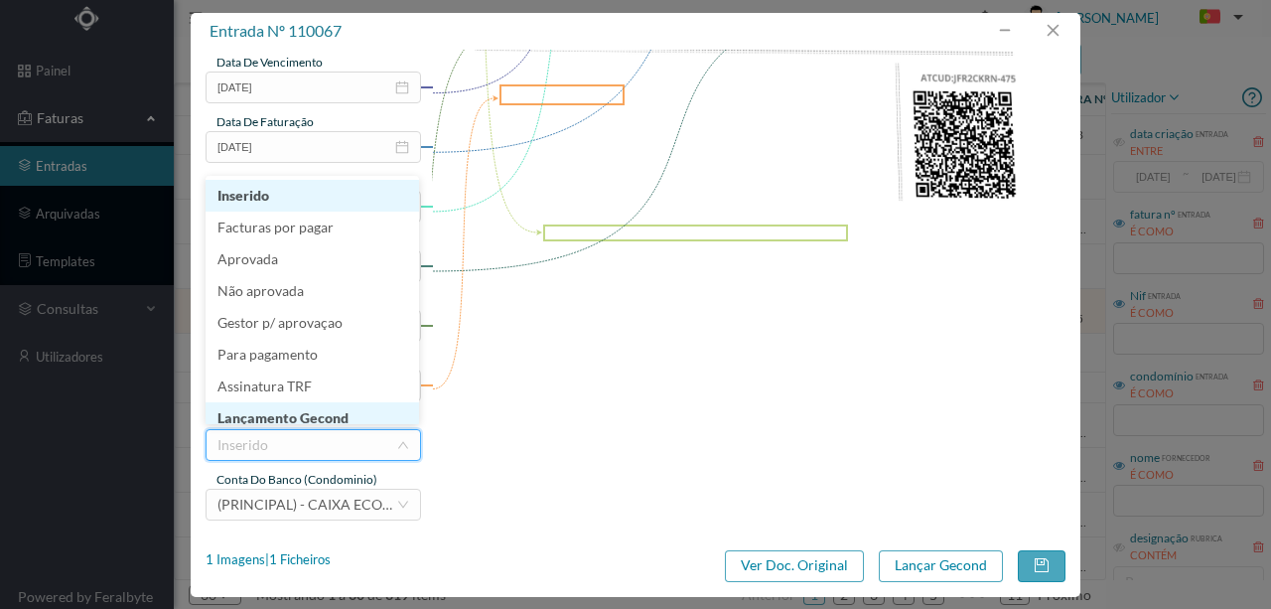
scroll to position [10, 0]
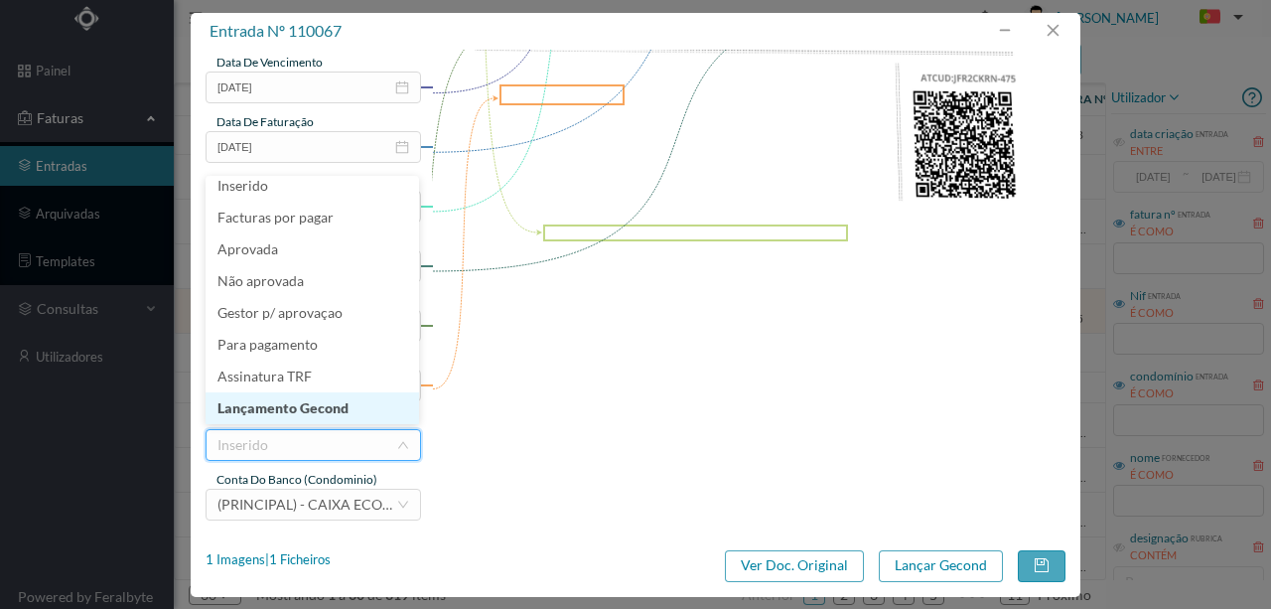
click at [330, 419] on li "Lançamento Gecond" at bounding box center [313, 408] width 214 height 32
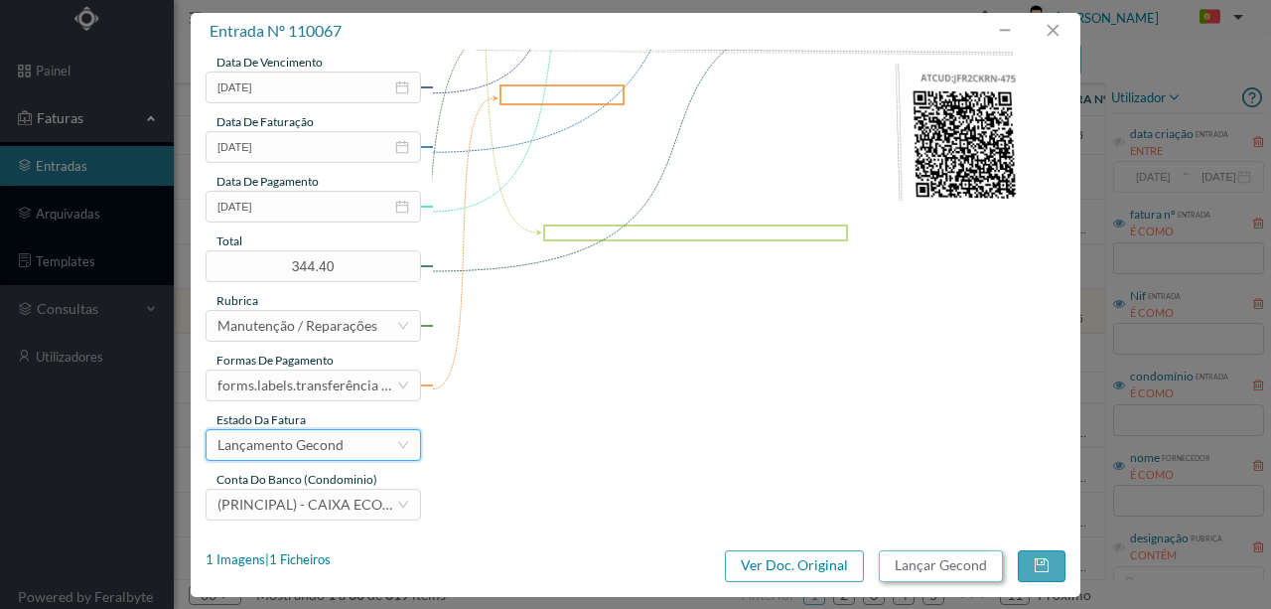
click at [932, 562] on button "Lançar Gecond" at bounding box center [941, 566] width 124 height 32
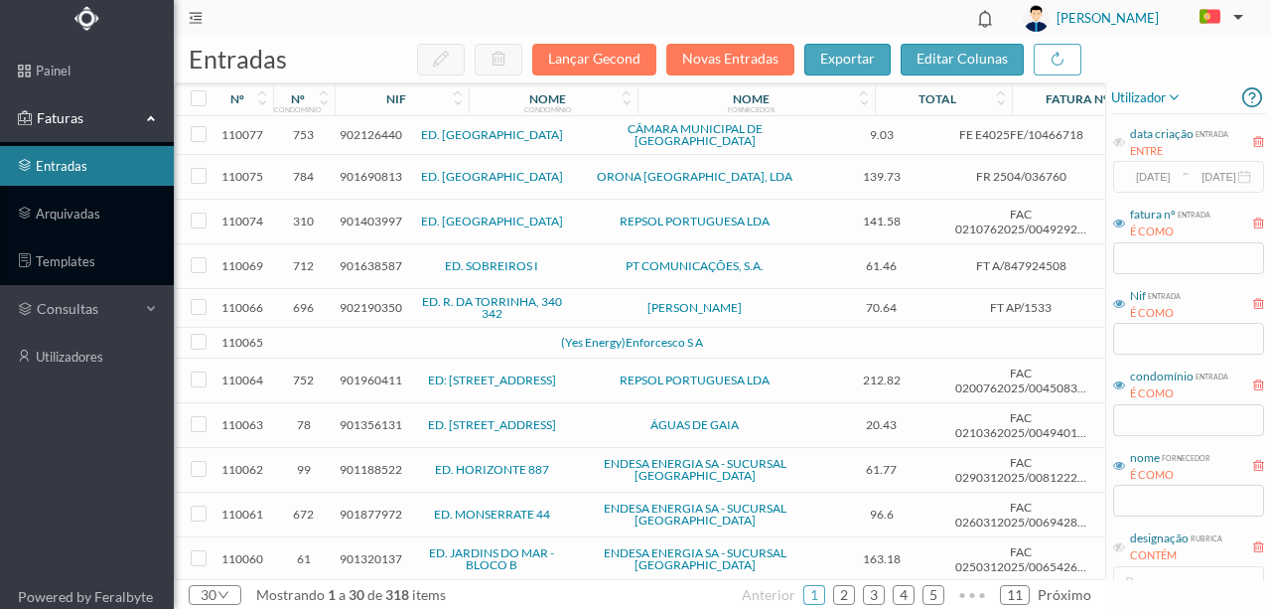
click at [359, 300] on span "902190350" at bounding box center [371, 307] width 63 height 15
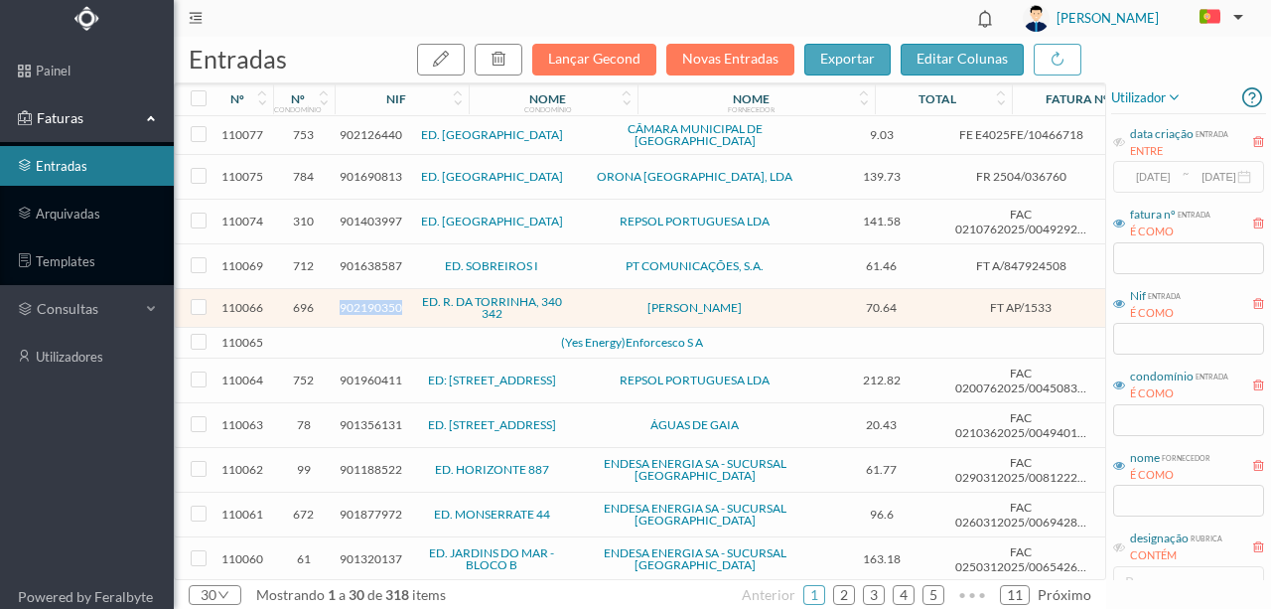
click at [359, 300] on span "902190350" at bounding box center [371, 307] width 63 height 15
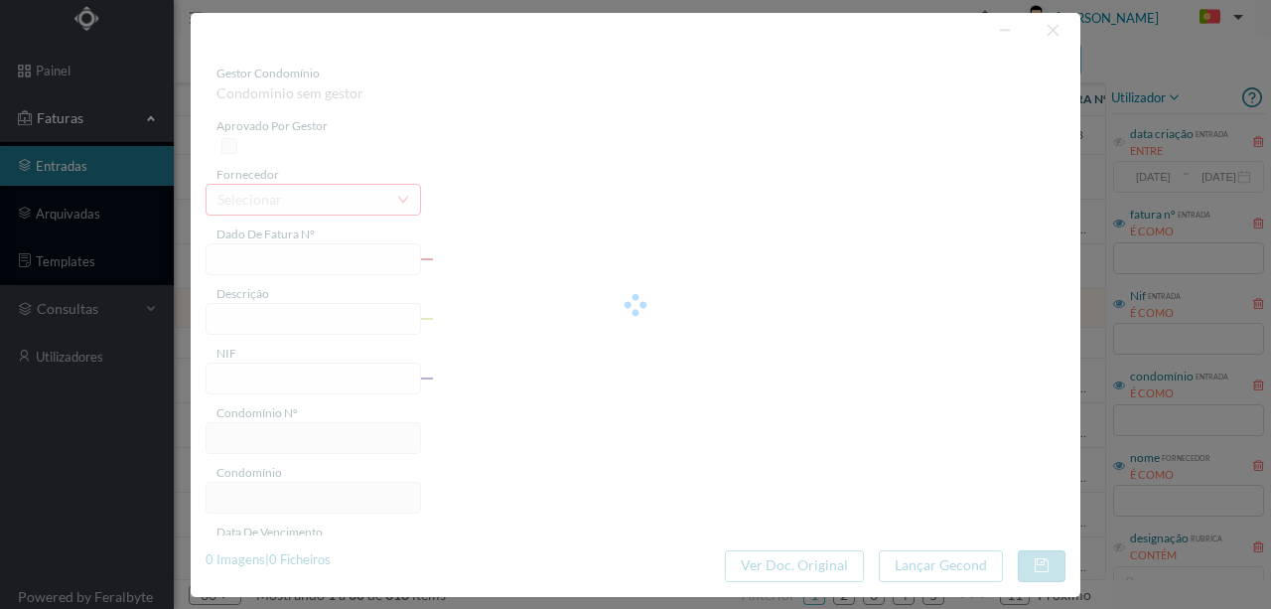
type input "FT AP/1533"
type input "ançar em cc 70.64€ ="
type input "902190350"
type input "[DATE]"
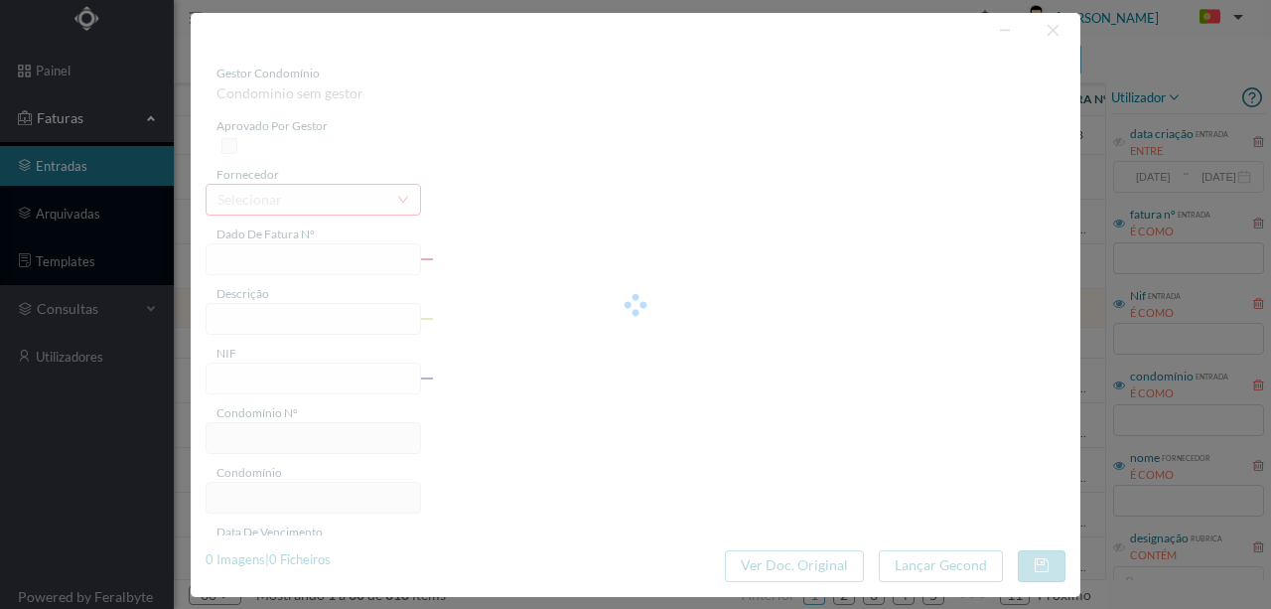
type input "[DATE]"
type input "70.64"
type input "696"
type input "ED. R. DA TORRINHA, 340 342"
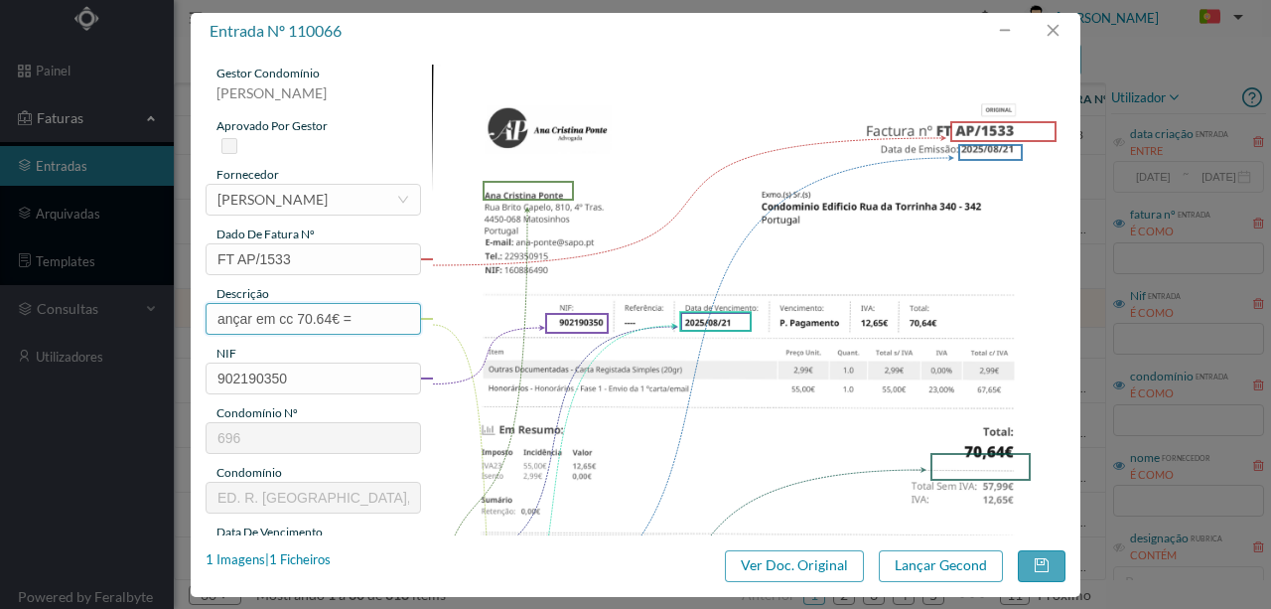
drag, startPoint x: 375, startPoint y: 320, endPoint x: 108, endPoint y: 306, distance: 267.5
click at [108, 306] on div "entrada nº 110066 gestor condomínio Susana Silva aprovado por gestor fornecedor…" at bounding box center [635, 304] width 1271 height 609
click at [393, 318] on input "Honorarios Fase 1 - Envio de 1ª carta" at bounding box center [314, 319] width 216 height 32
type input "Honorarios Fase 1 - Envio de 1ª carta - Fração A"
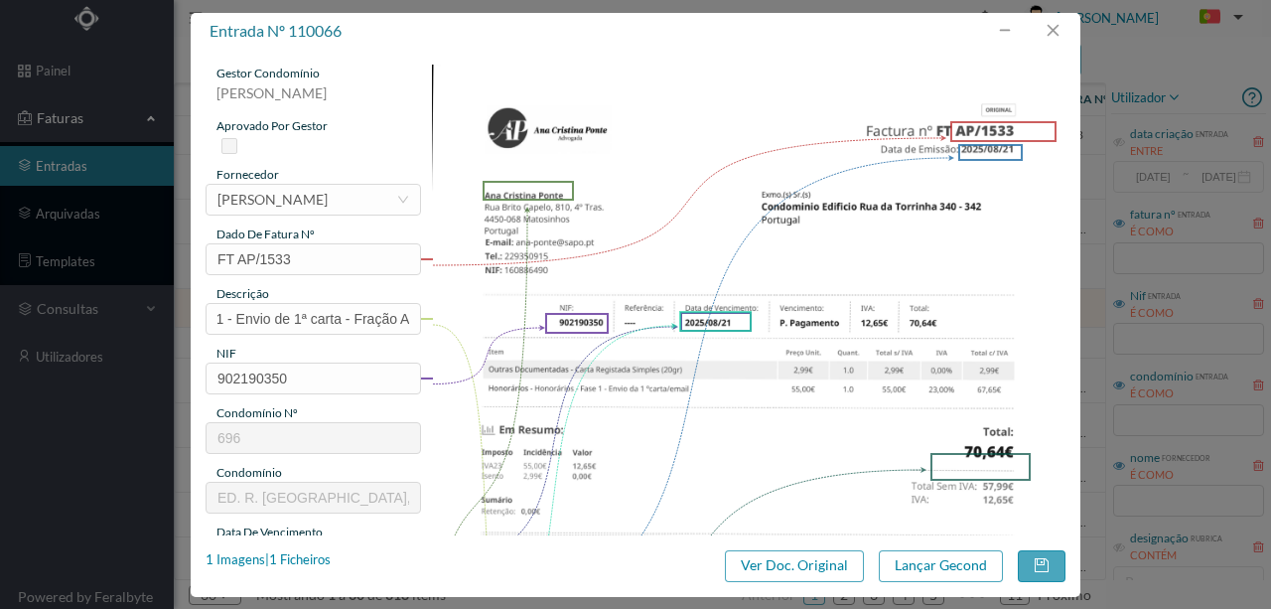
click at [593, 385] on img at bounding box center [749, 513] width 635 height 897
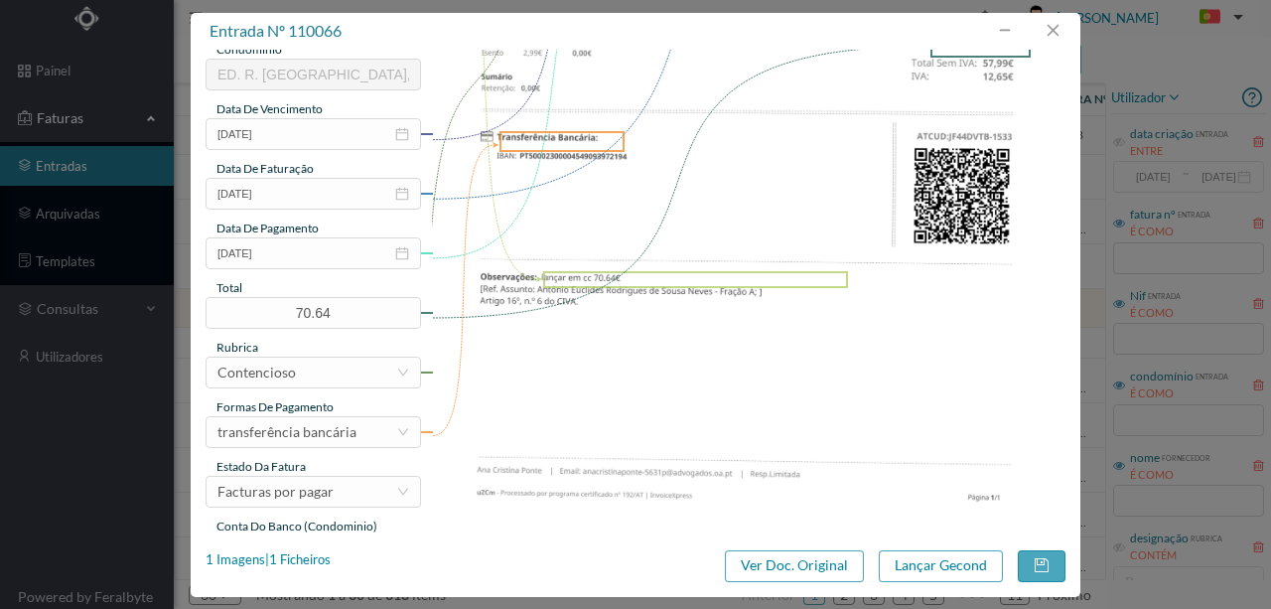
scroll to position [470, 0]
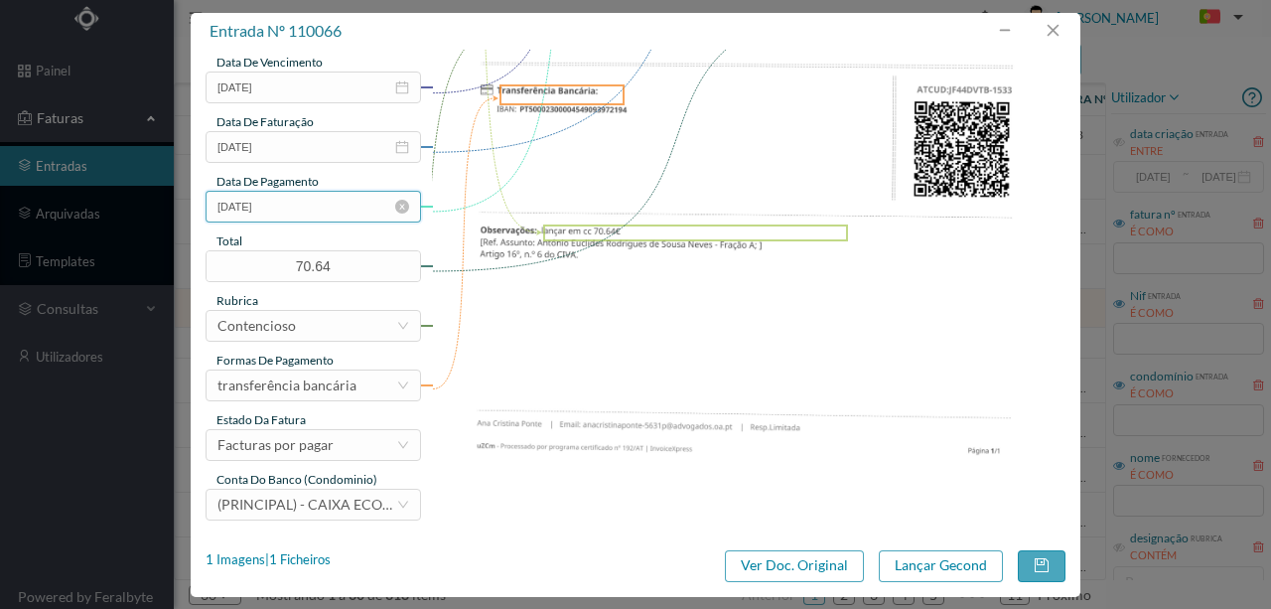
click at [312, 205] on input "[DATE]" at bounding box center [314, 207] width 216 height 32
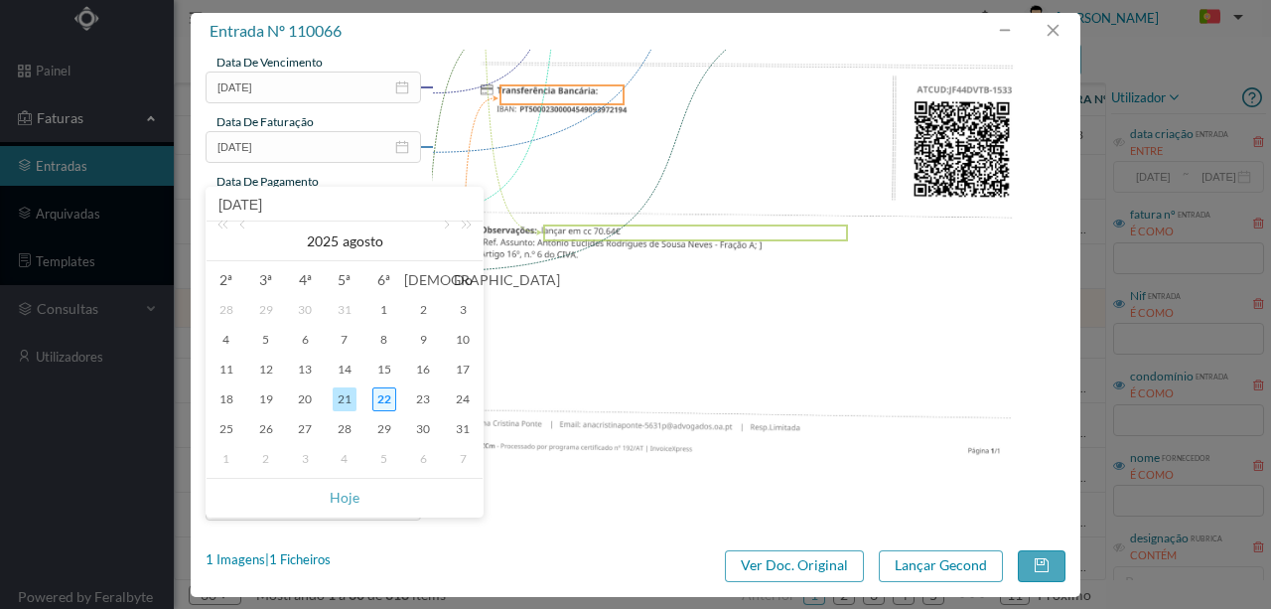
click at [377, 393] on div "22" at bounding box center [384, 399] width 24 height 24
type input "[DATE]"
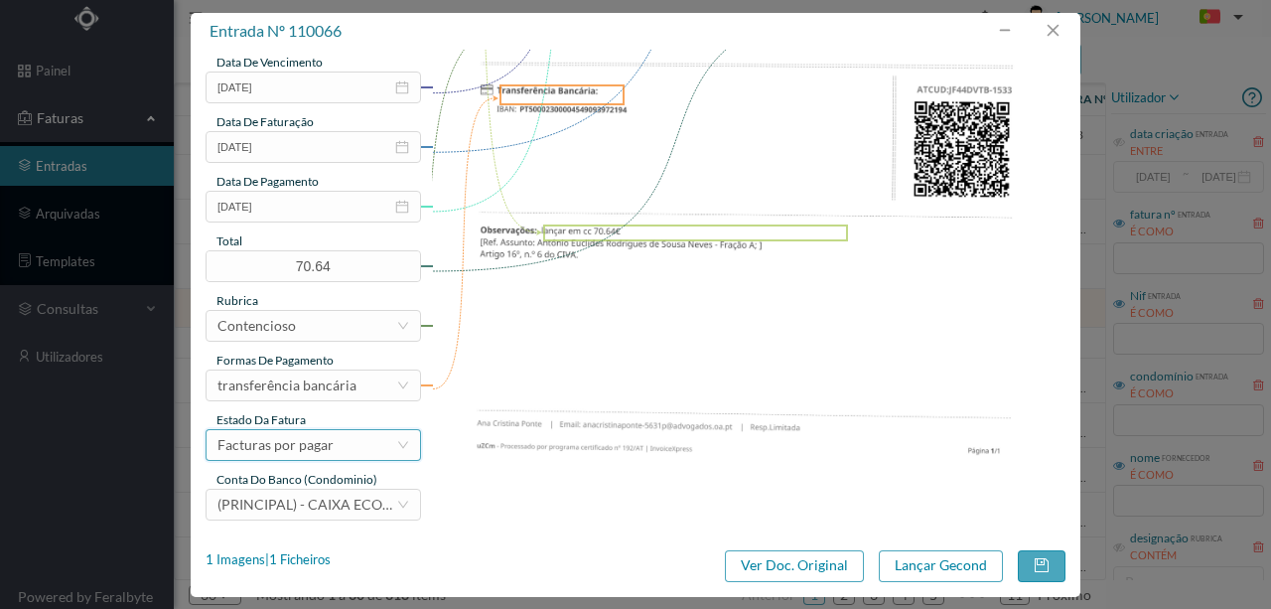
click at [316, 447] on div "Facturas por pagar" at bounding box center [276, 445] width 116 height 30
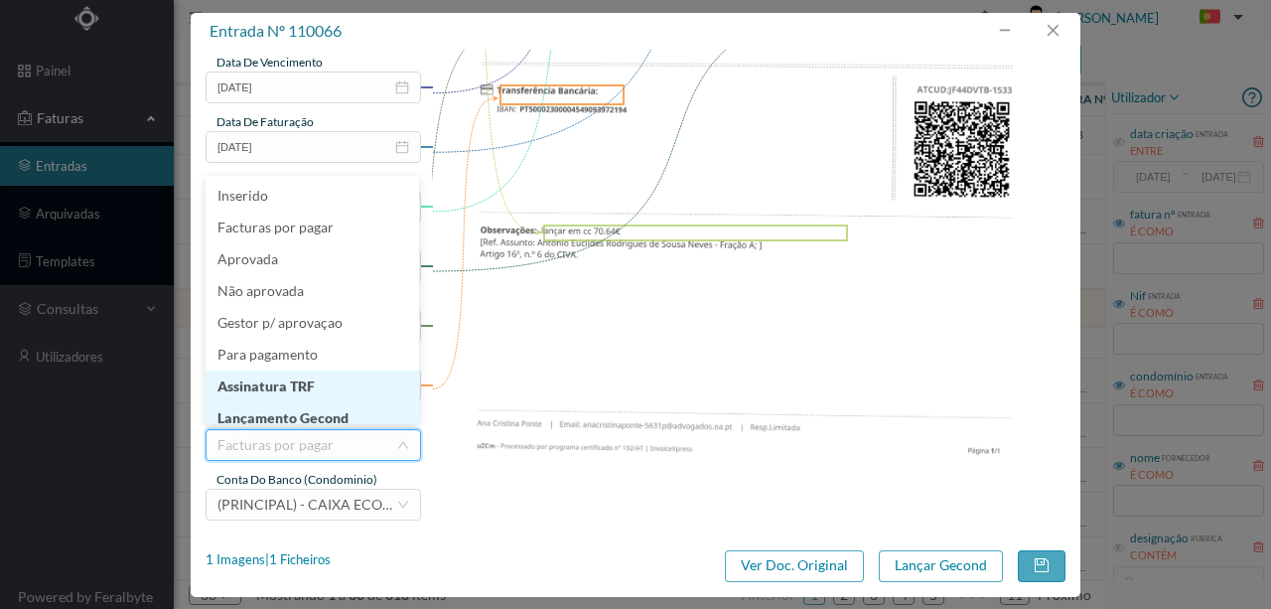
scroll to position [10, 0]
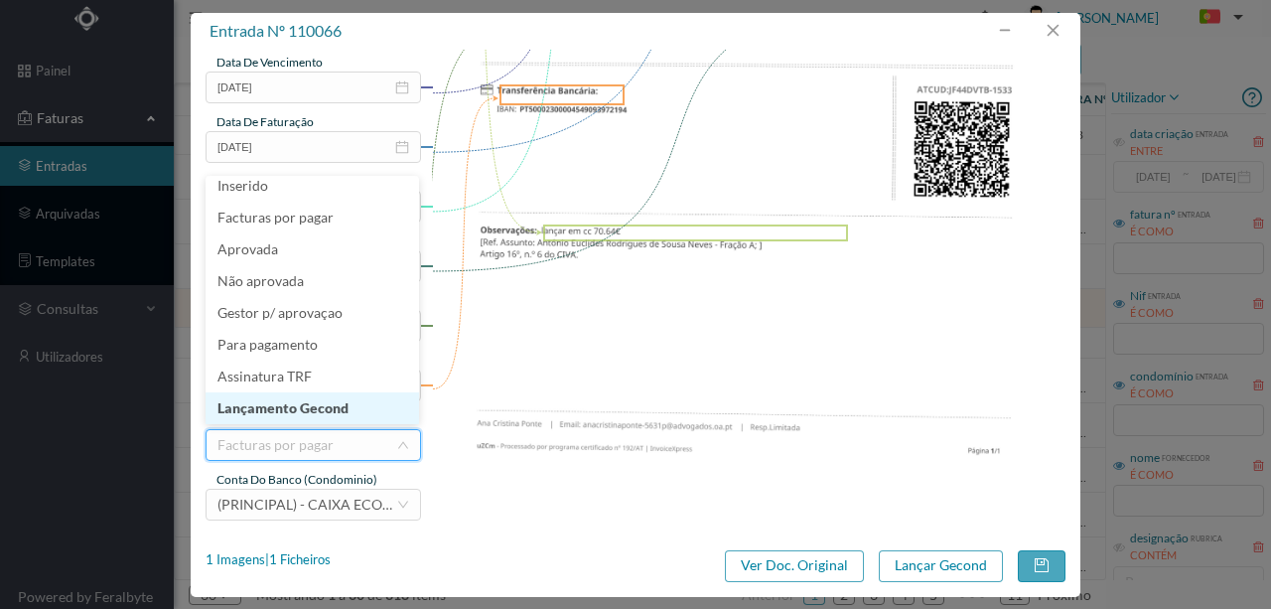
click at [304, 407] on li "Lançamento Gecond" at bounding box center [313, 408] width 214 height 32
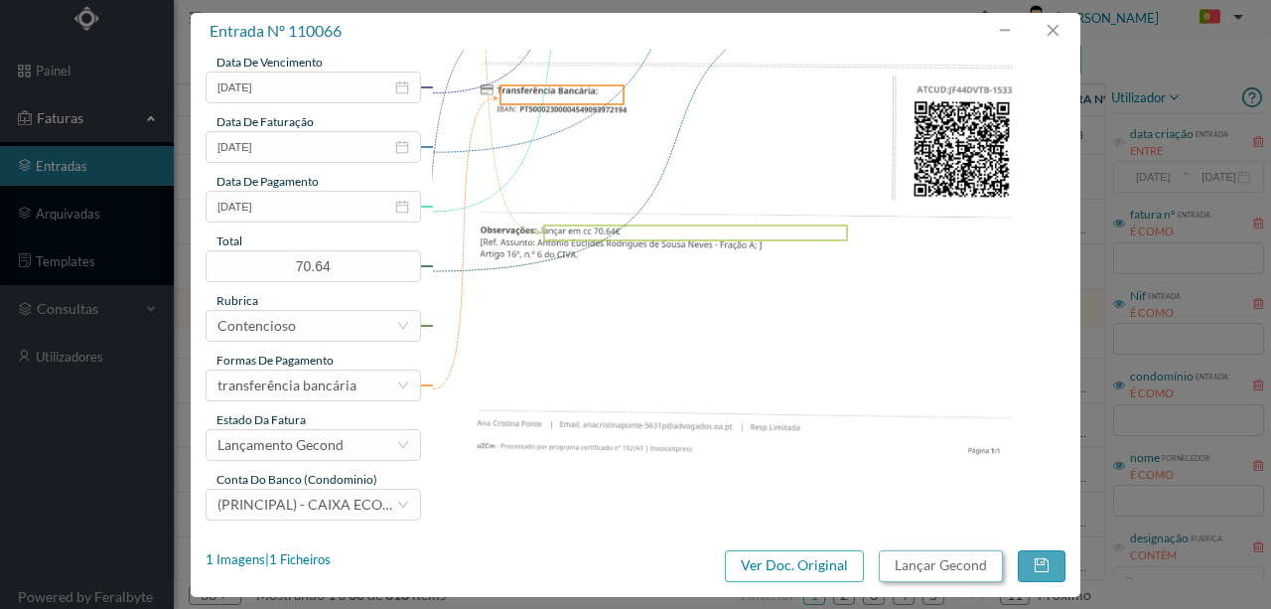
click at [945, 564] on button "Lançar Gecond" at bounding box center [941, 566] width 124 height 32
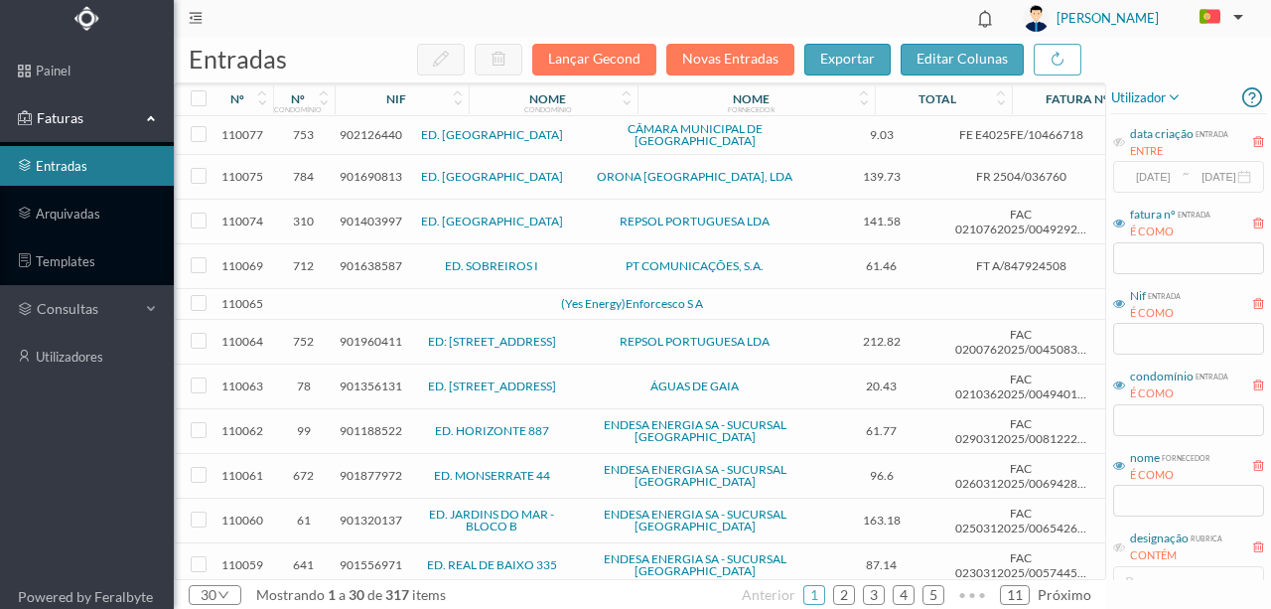
click at [357, 296] on td at bounding box center [430, 304] width 170 height 31
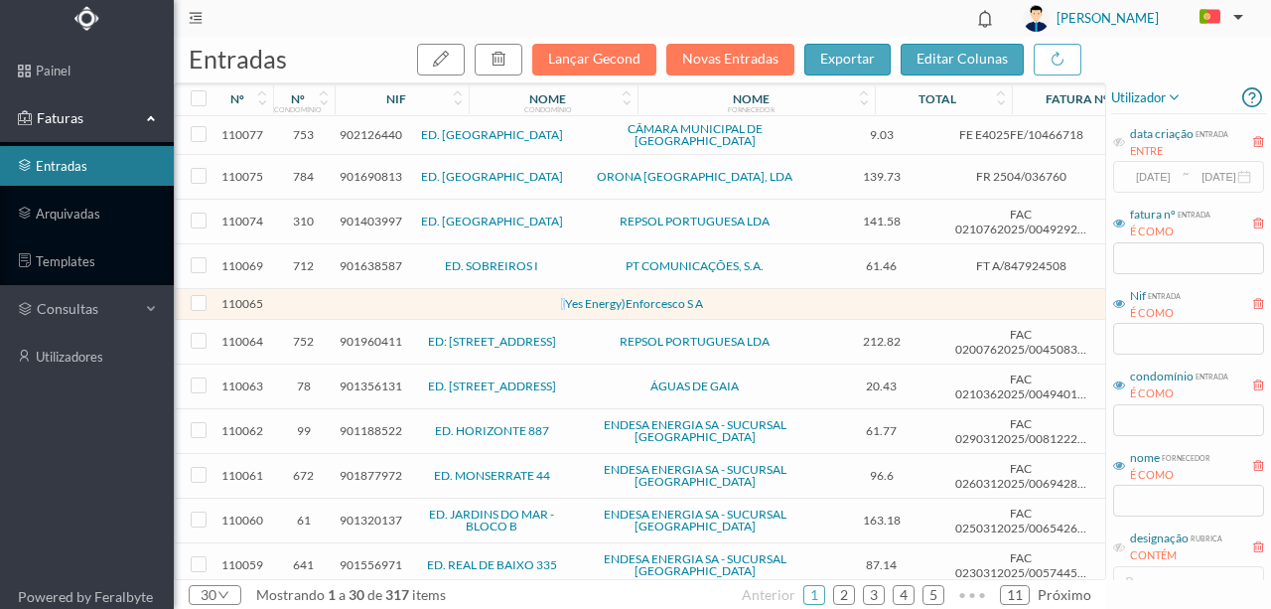
click at [357, 296] on td at bounding box center [430, 304] width 170 height 31
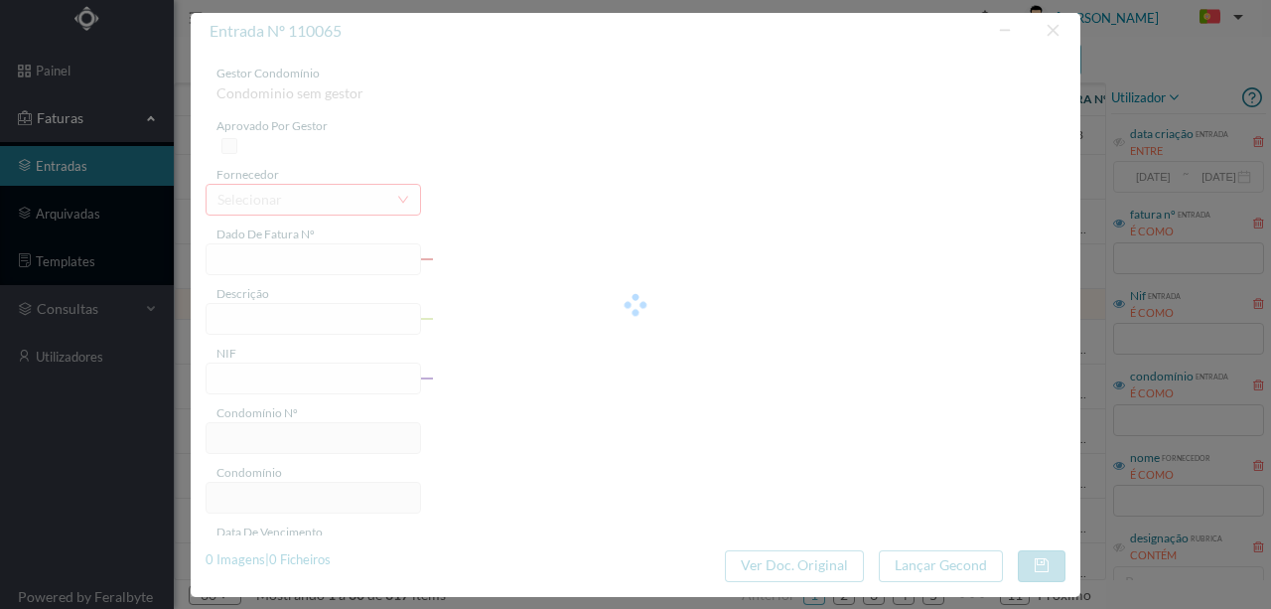
type input "0"
type input "Invalid date"
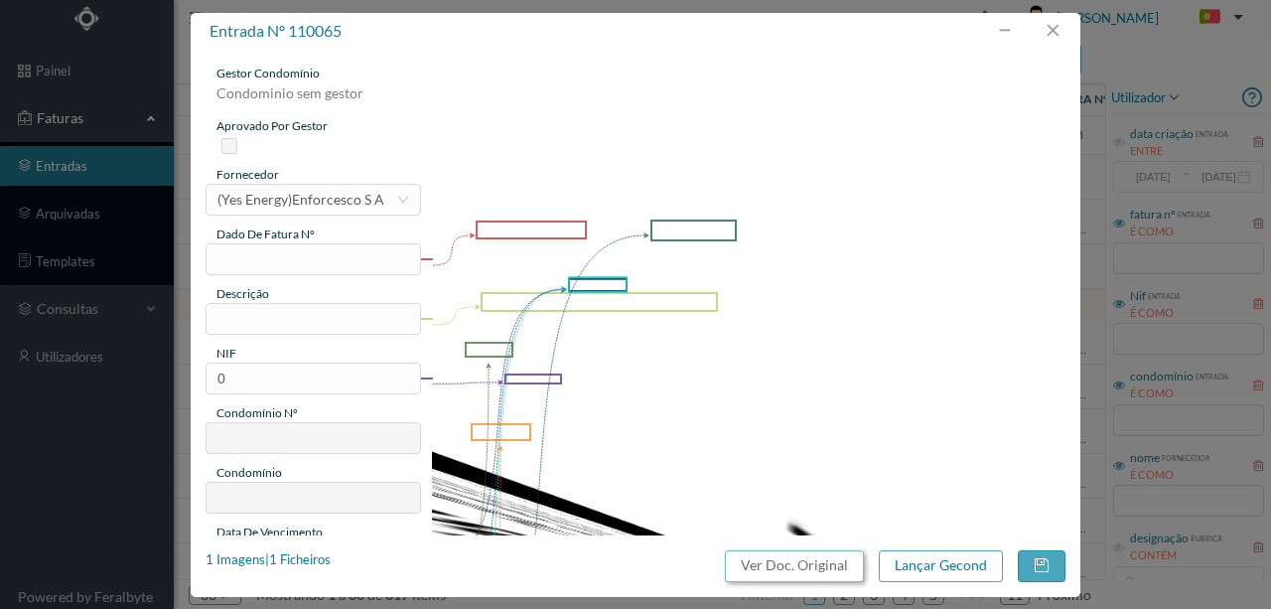
click at [842, 569] on button "Ver Doc. Original" at bounding box center [794, 566] width 139 height 32
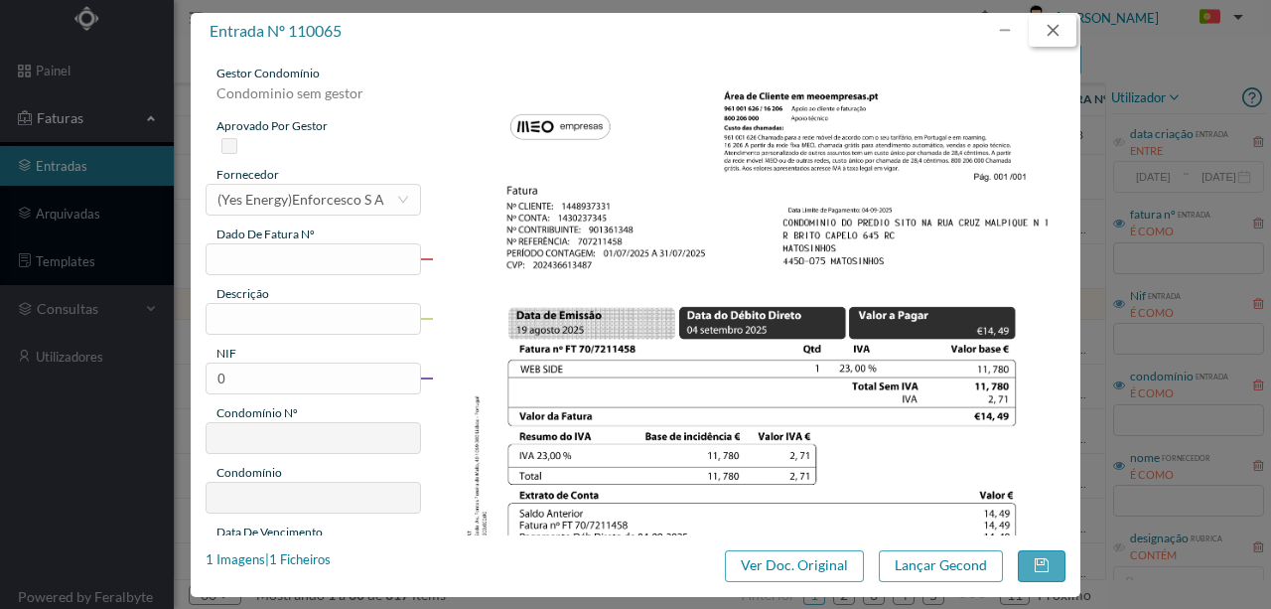
click at [1051, 33] on button "button" at bounding box center [1053, 31] width 48 height 32
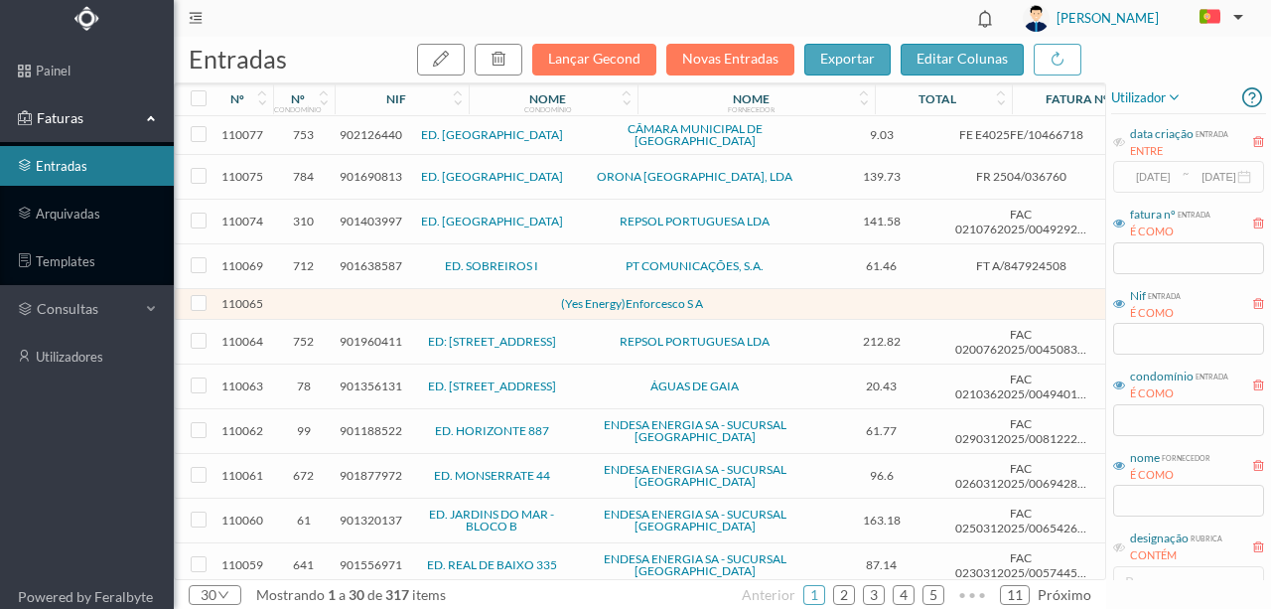
click at [364, 378] on span "901356131" at bounding box center [371, 385] width 63 height 15
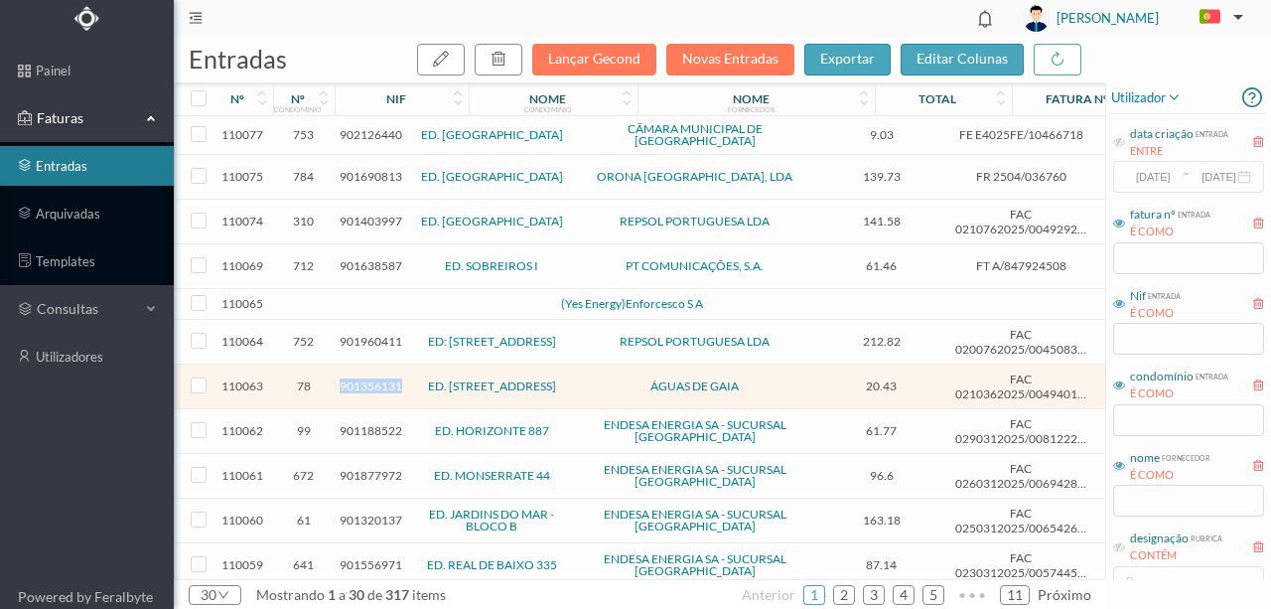
click at [364, 378] on span "901356131" at bounding box center [371, 385] width 63 height 15
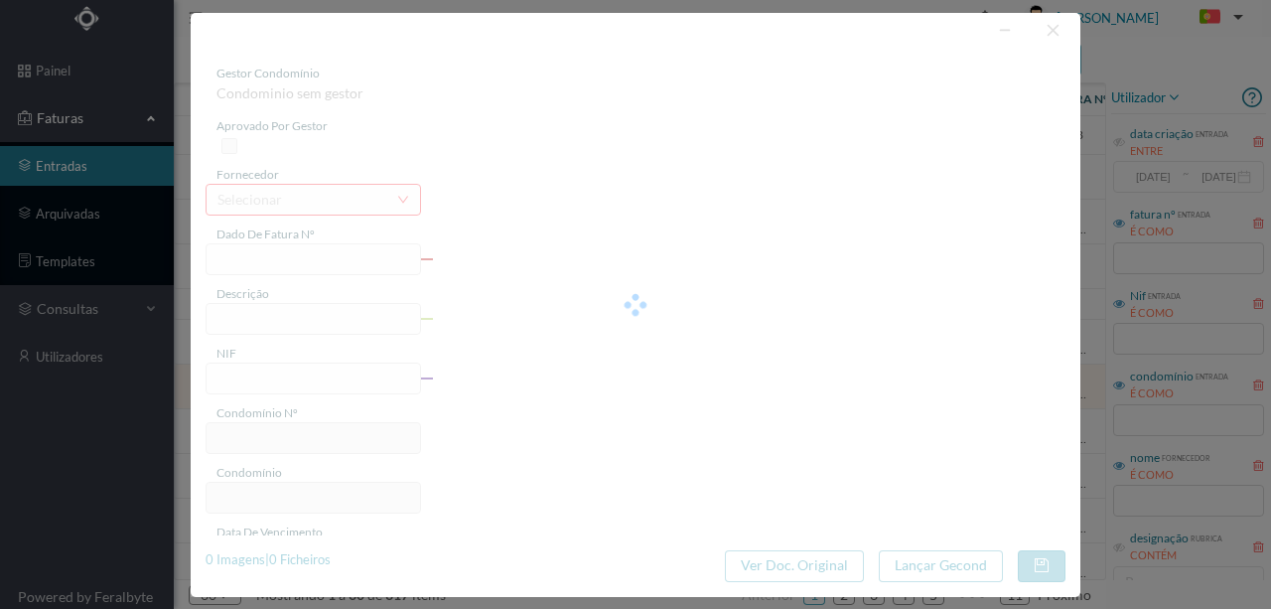
type input "FAC 0210362025/0049401741"
type input "VALADARES, 4405-579 VILA NOVA DE GAIA"
type input "901356131"
type input "Invalid date"
type input "2025-08-19"
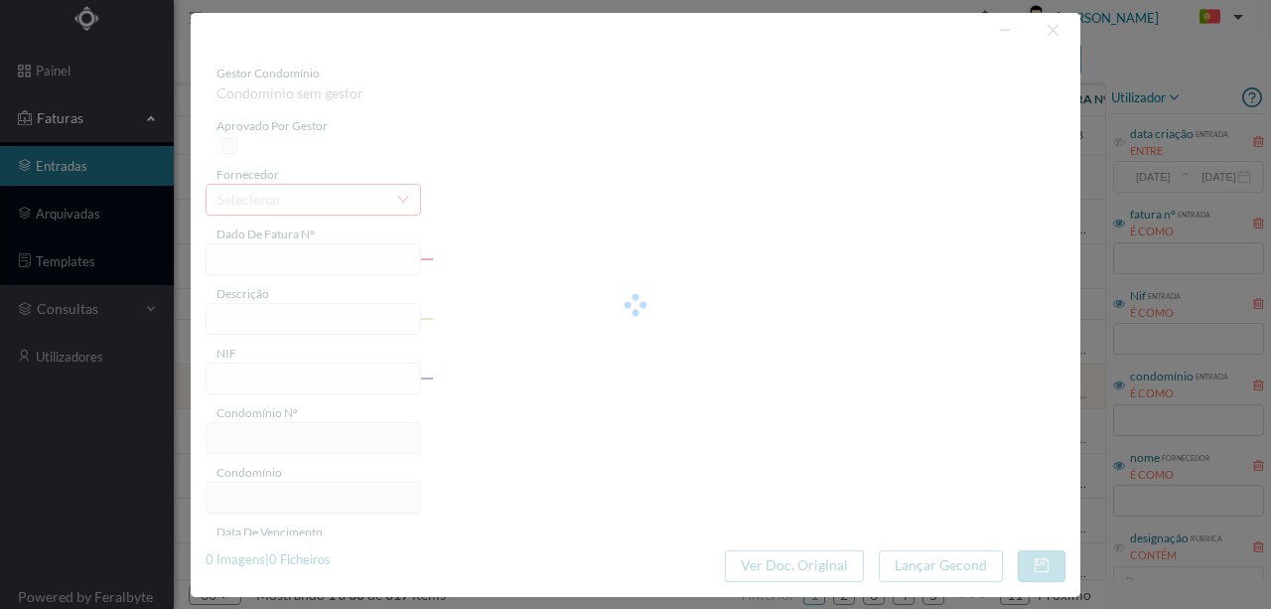
type input "20.43"
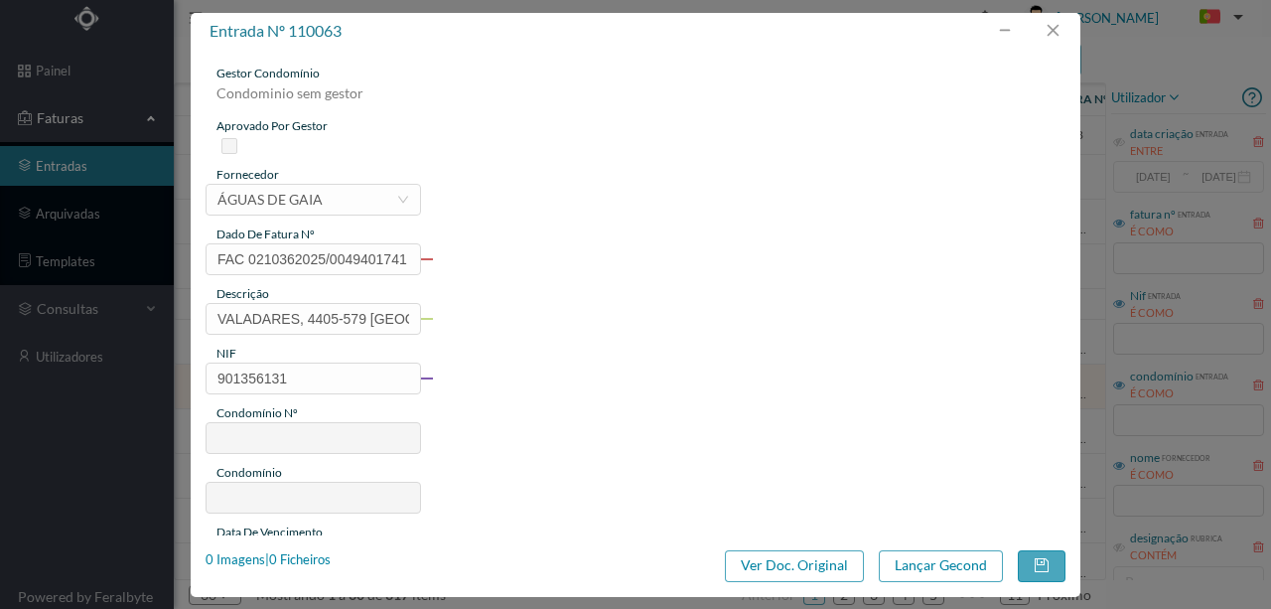
type input "78"
type input "ED. [STREET_ADDRESS]"
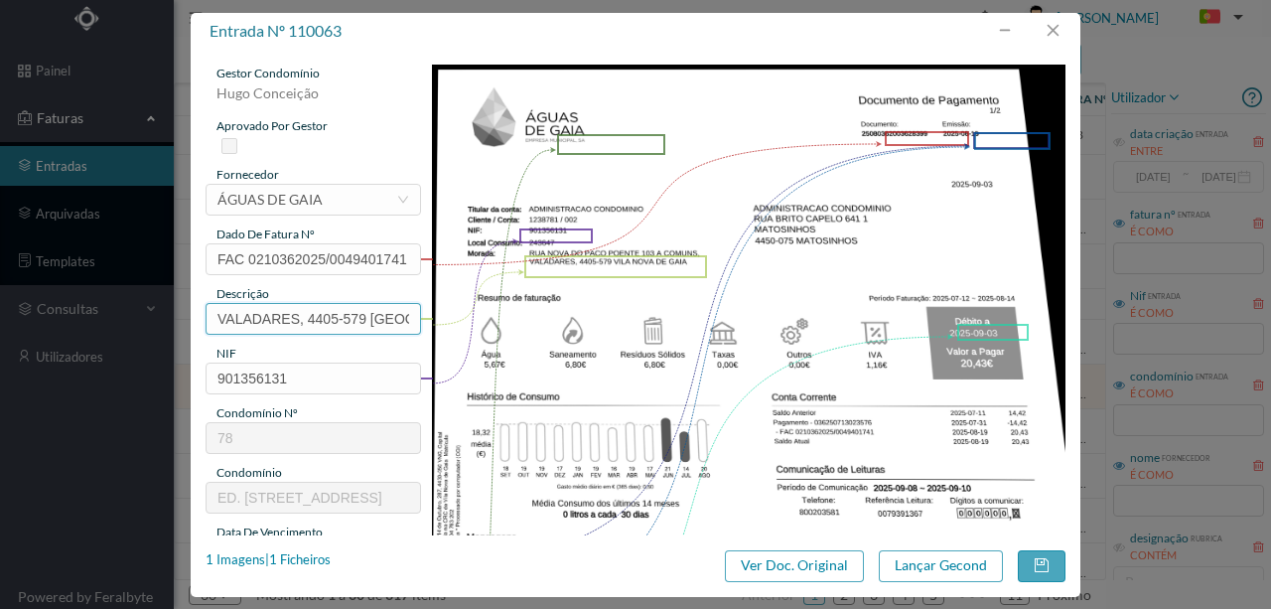
scroll to position [0, 93]
drag, startPoint x: 211, startPoint y: 314, endPoint x: 719, endPoint y: 311, distance: 508.5
click at [718, 312] on div "gestor condomínio Hugo Conceição aprovado por gestor fornecedor selecionar ÁGUA…" at bounding box center [636, 528] width 860 height 926
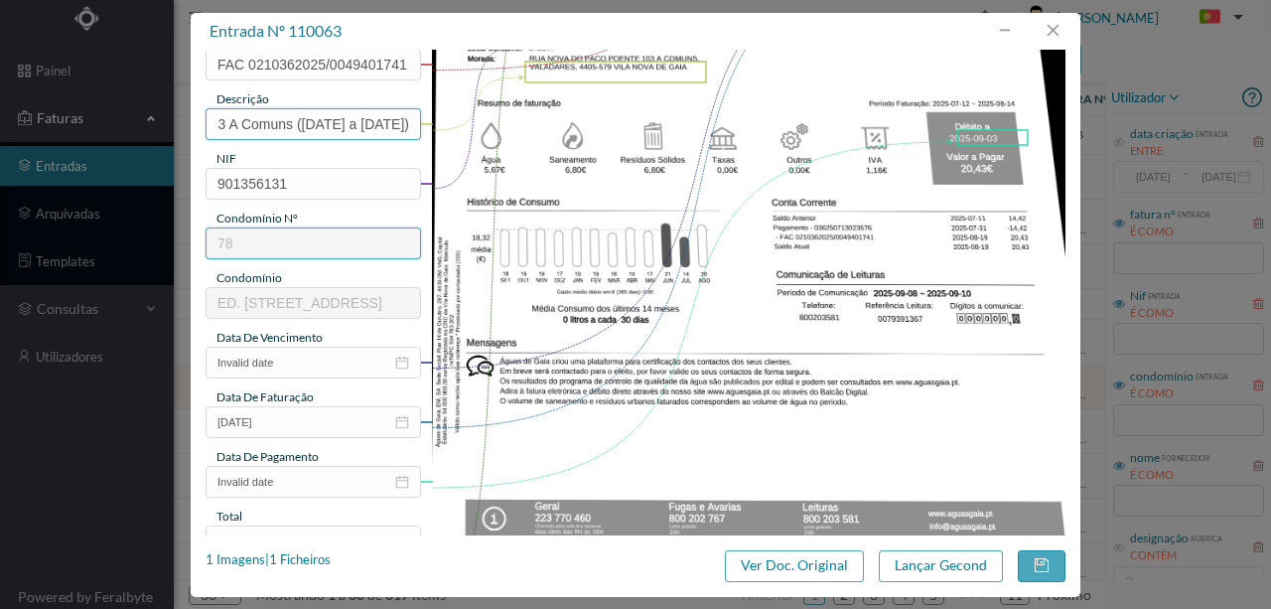
scroll to position [199, 0]
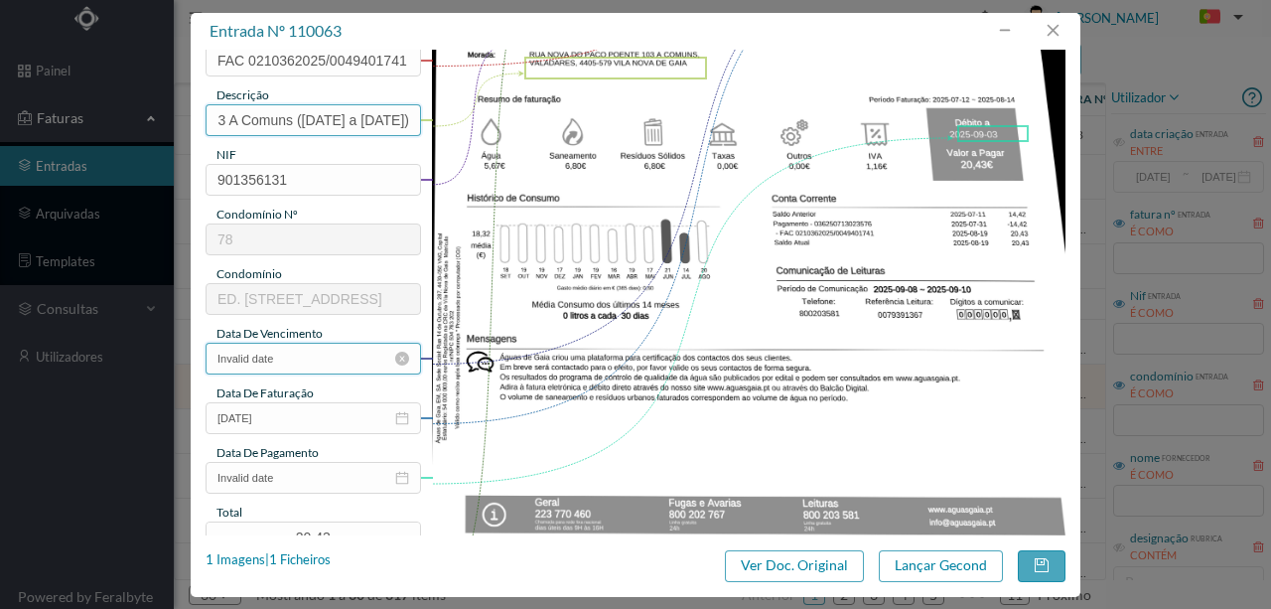
type input "103 A Comuns (12.07.2025 a 14.08.2025)"
click at [308, 358] on input "Invalid date" at bounding box center [314, 359] width 216 height 32
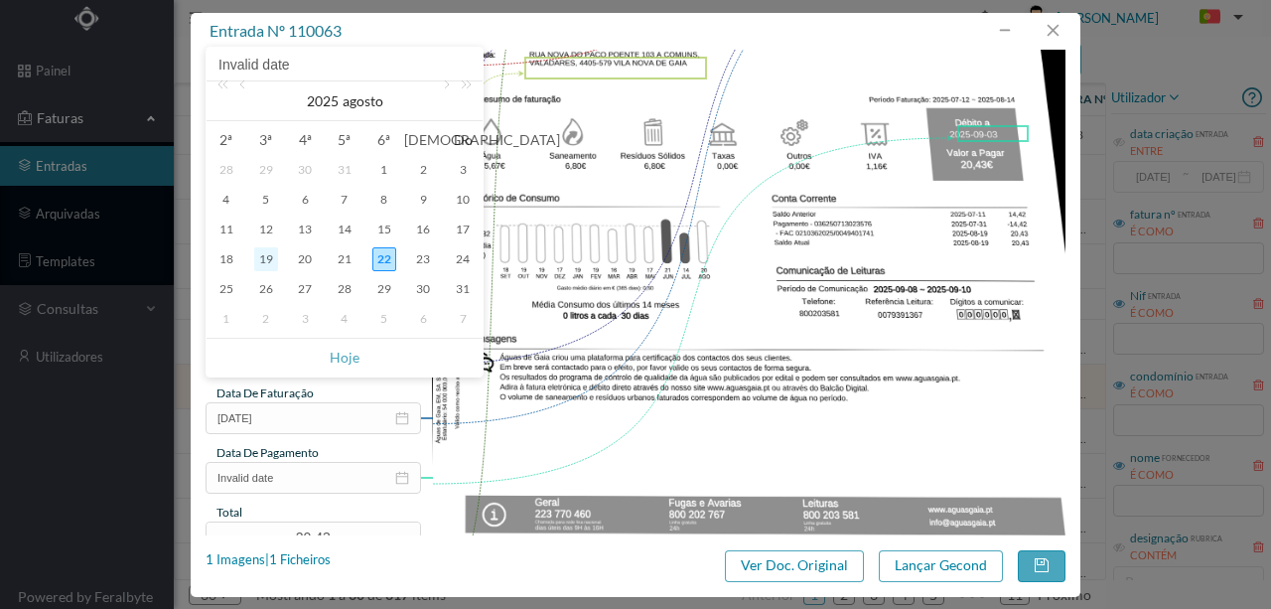
click at [271, 258] on div "19" at bounding box center [266, 259] width 24 height 24
type input "2025-08-19"
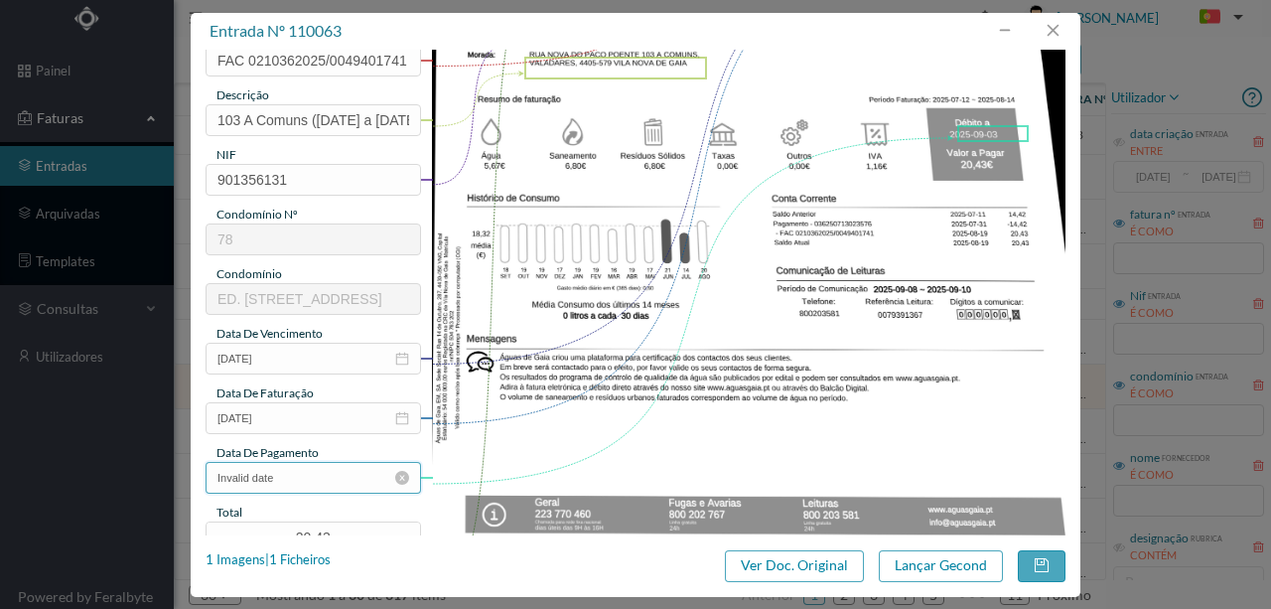
click at [312, 485] on input "Invalid date" at bounding box center [314, 478] width 216 height 32
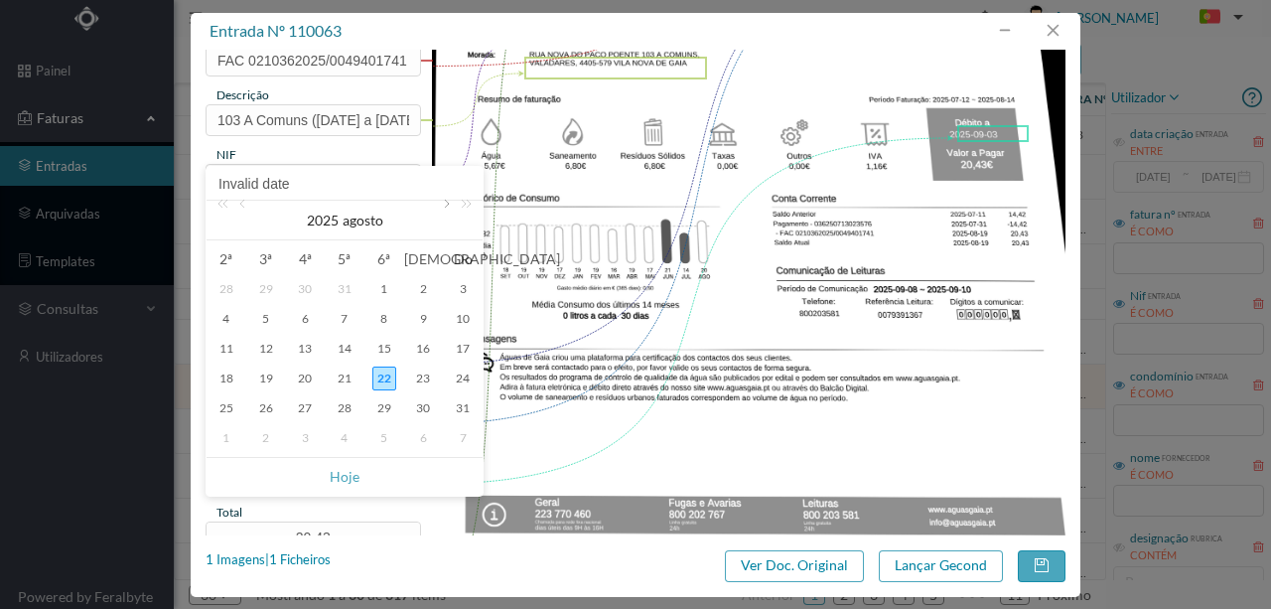
click at [443, 207] on link at bounding box center [445, 221] width 18 height 40
click at [308, 289] on div "3" at bounding box center [305, 289] width 24 height 24
type input "2025-09-03"
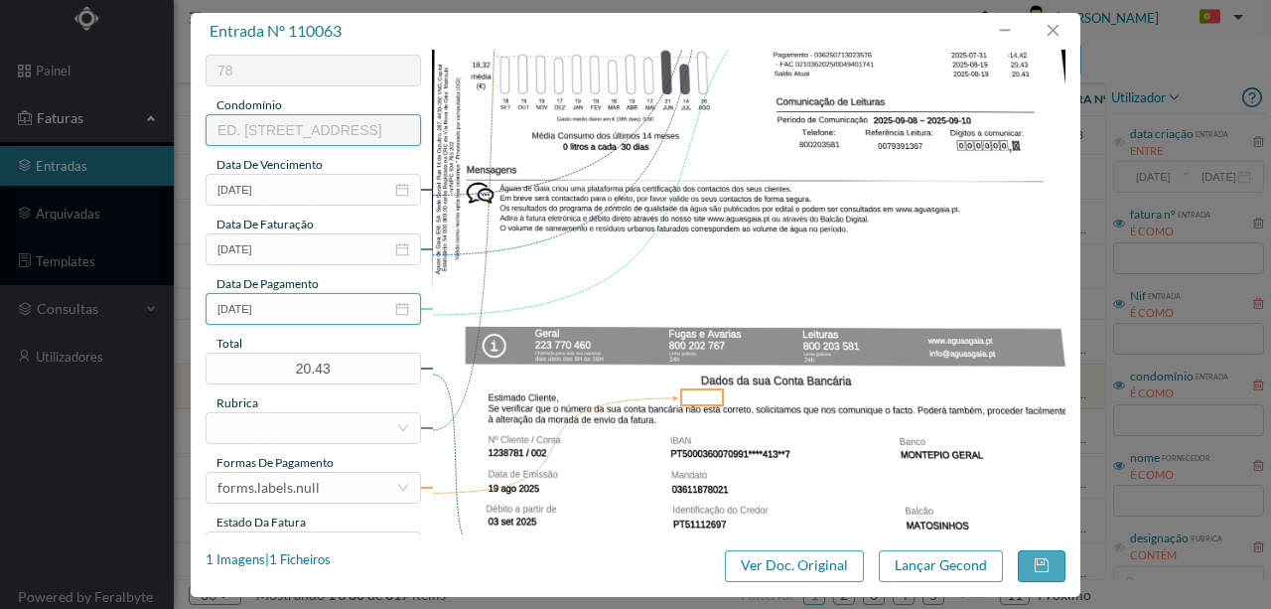
scroll to position [397, 0]
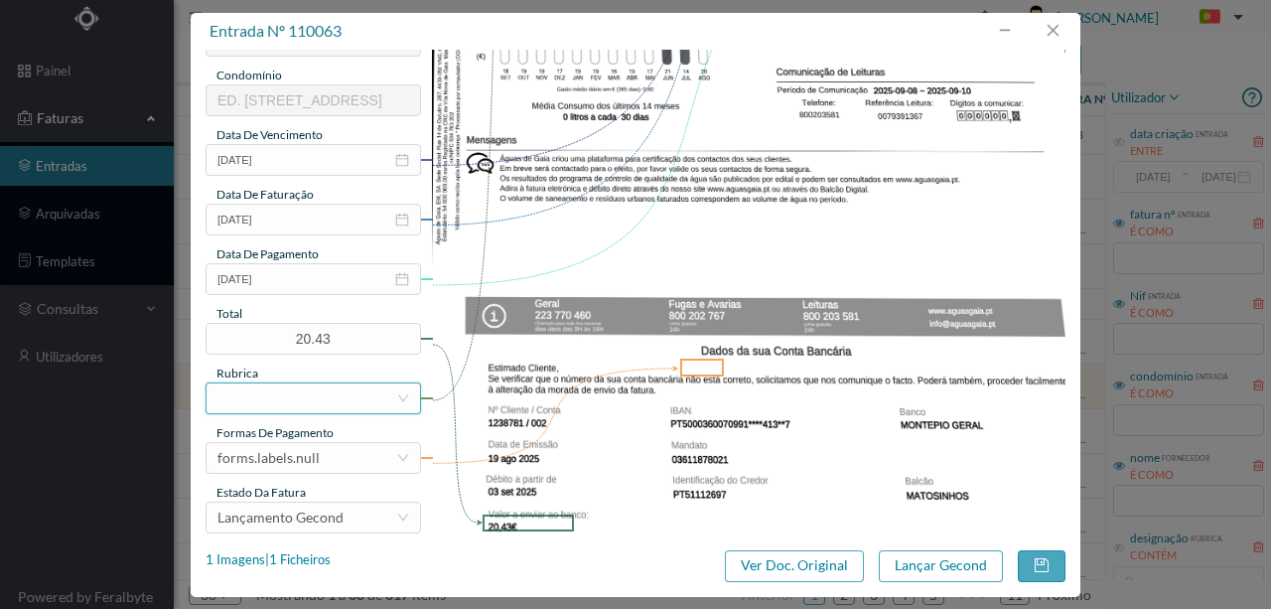
click at [304, 409] on div at bounding box center [307, 398] width 179 height 30
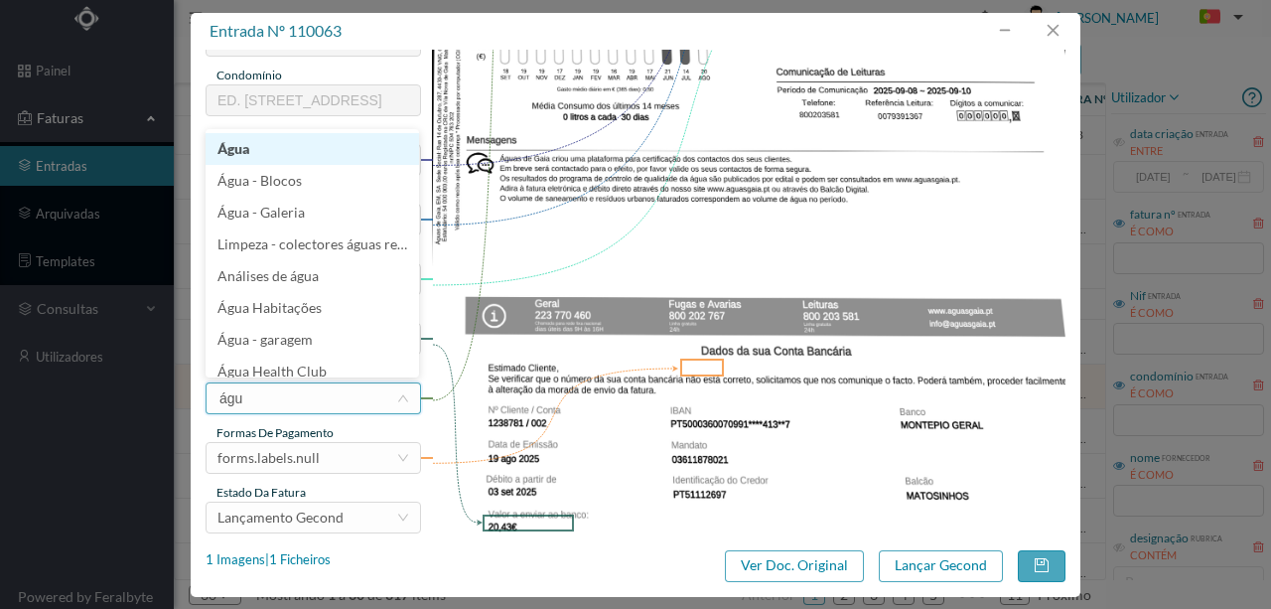
type input "água"
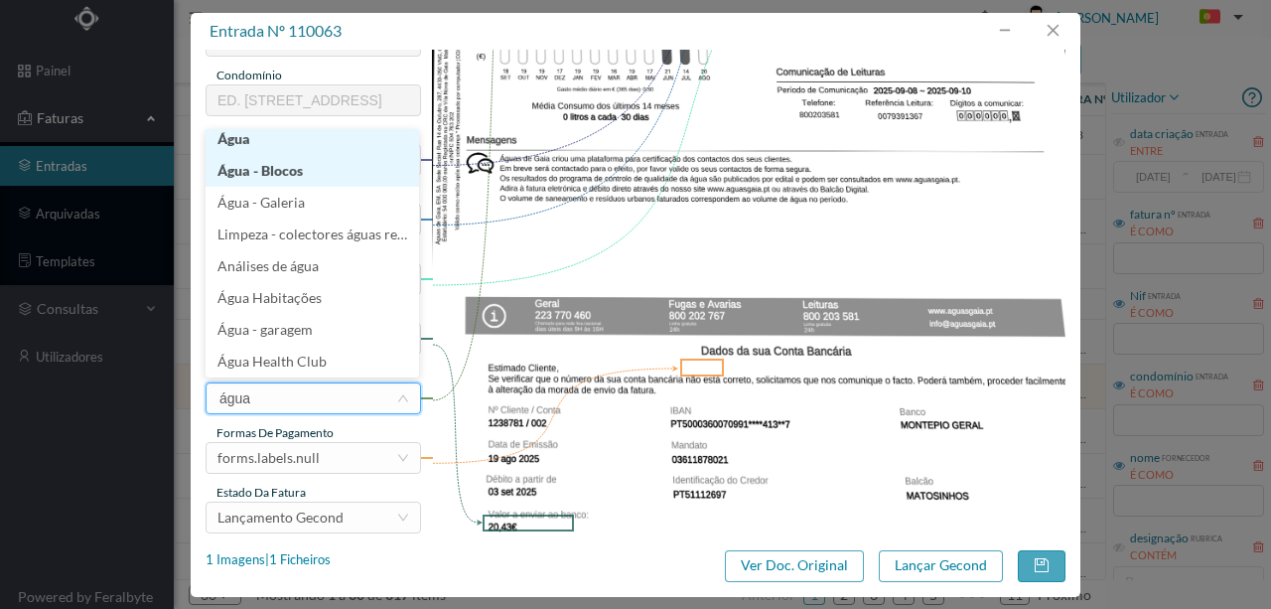
scroll to position [4, 0]
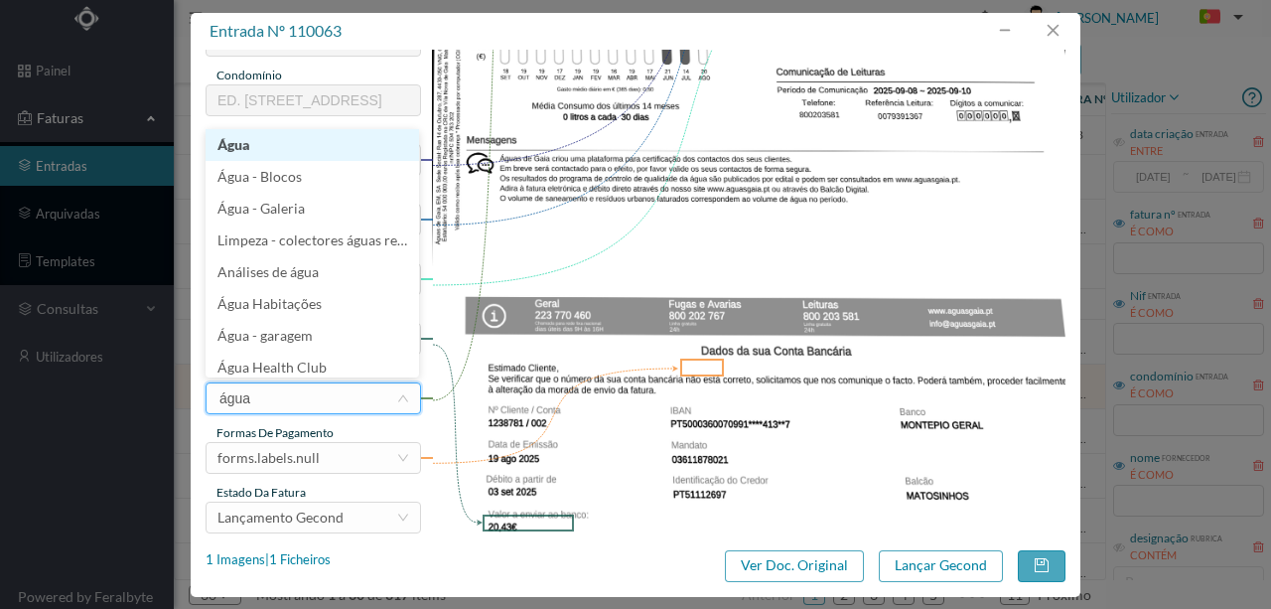
click at [243, 143] on li "Água" at bounding box center [313, 145] width 214 height 32
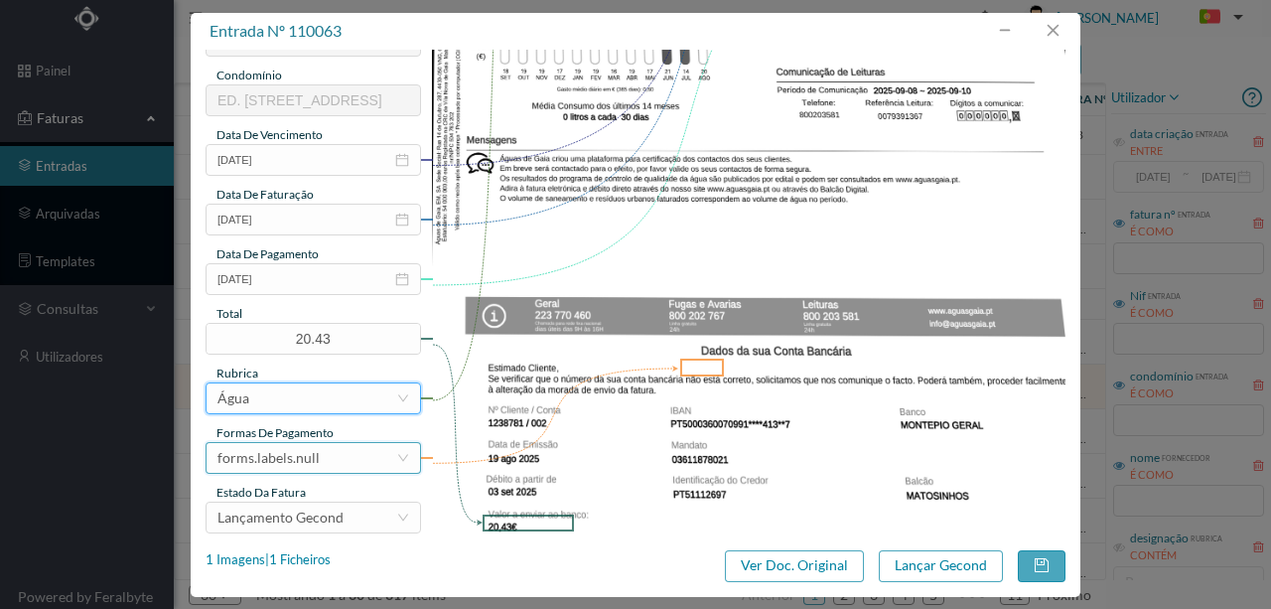
click at [302, 469] on div "forms.labels.null" at bounding box center [269, 458] width 102 height 30
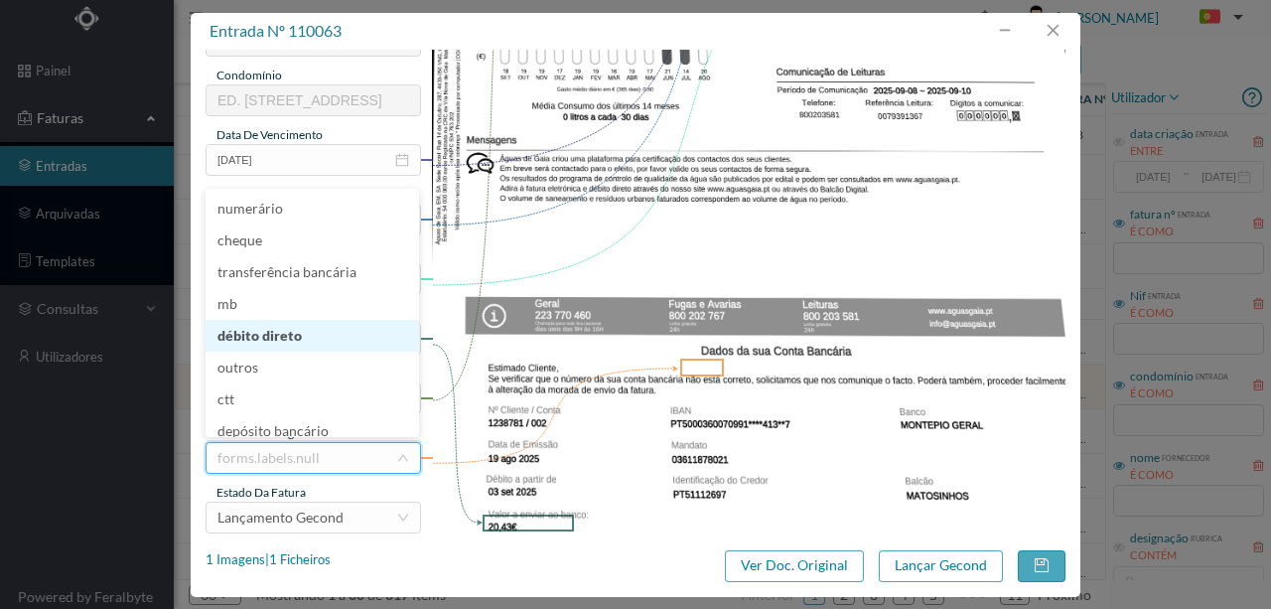
scroll to position [10, 0]
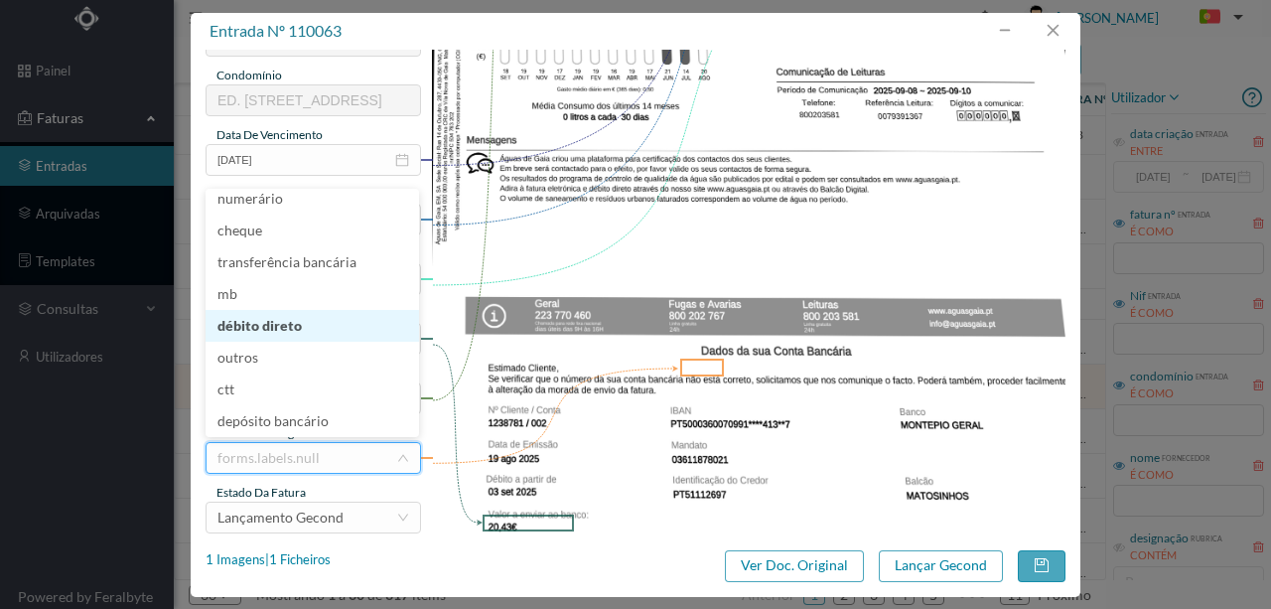
click at [259, 330] on li "débito direto" at bounding box center [313, 326] width 214 height 32
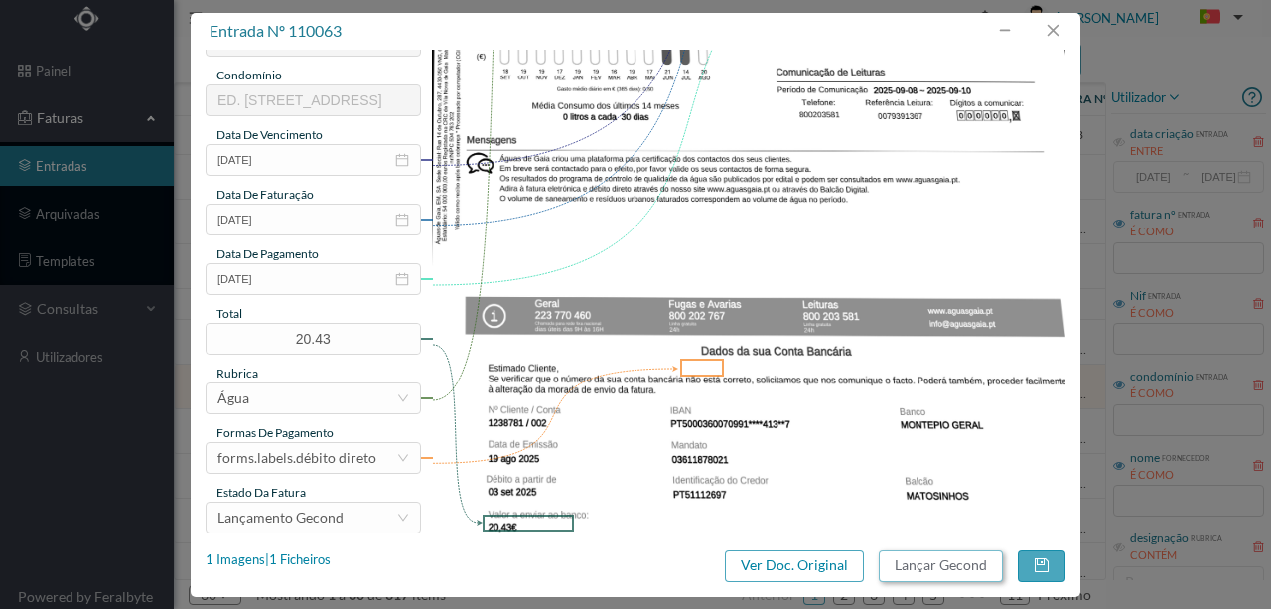
click at [945, 570] on button "Lançar Gecond" at bounding box center [941, 566] width 124 height 32
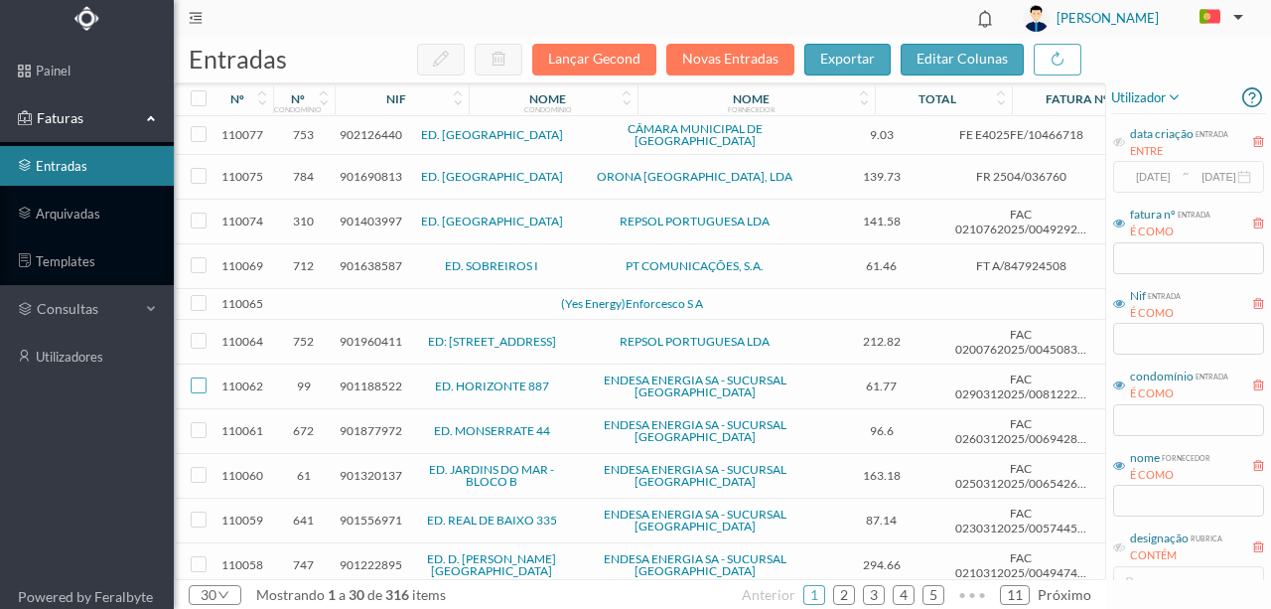
click at [201, 377] on input "checkbox" at bounding box center [199, 385] width 16 height 16
checkbox input "true"
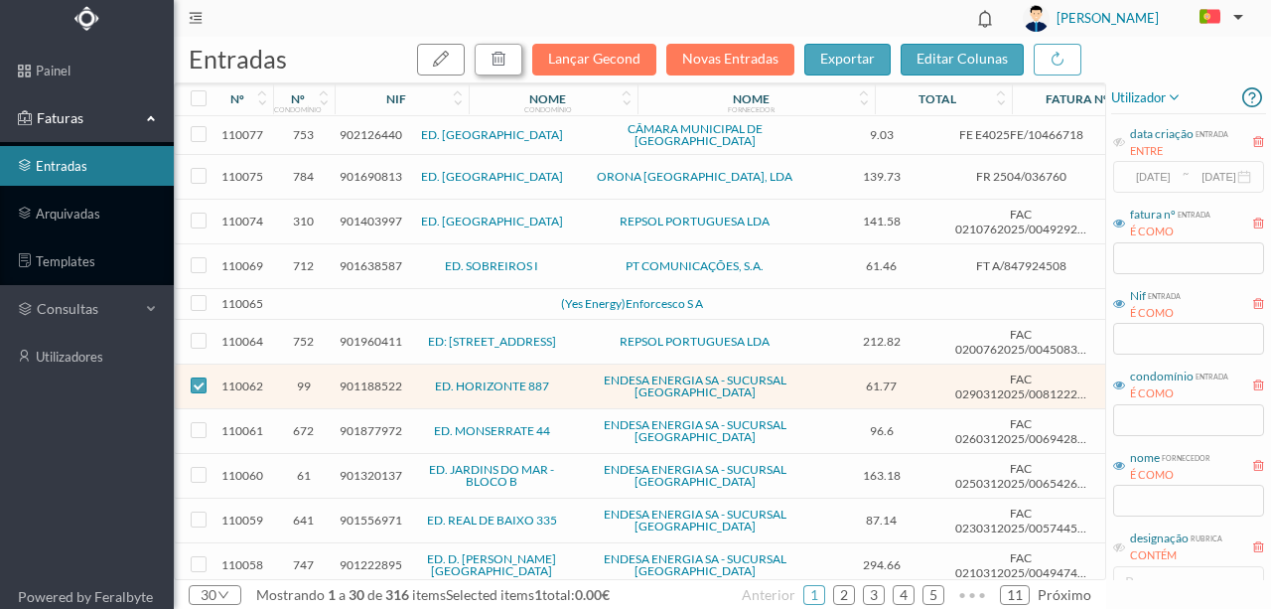
click at [516, 56] on button "button" at bounding box center [499, 60] width 48 height 32
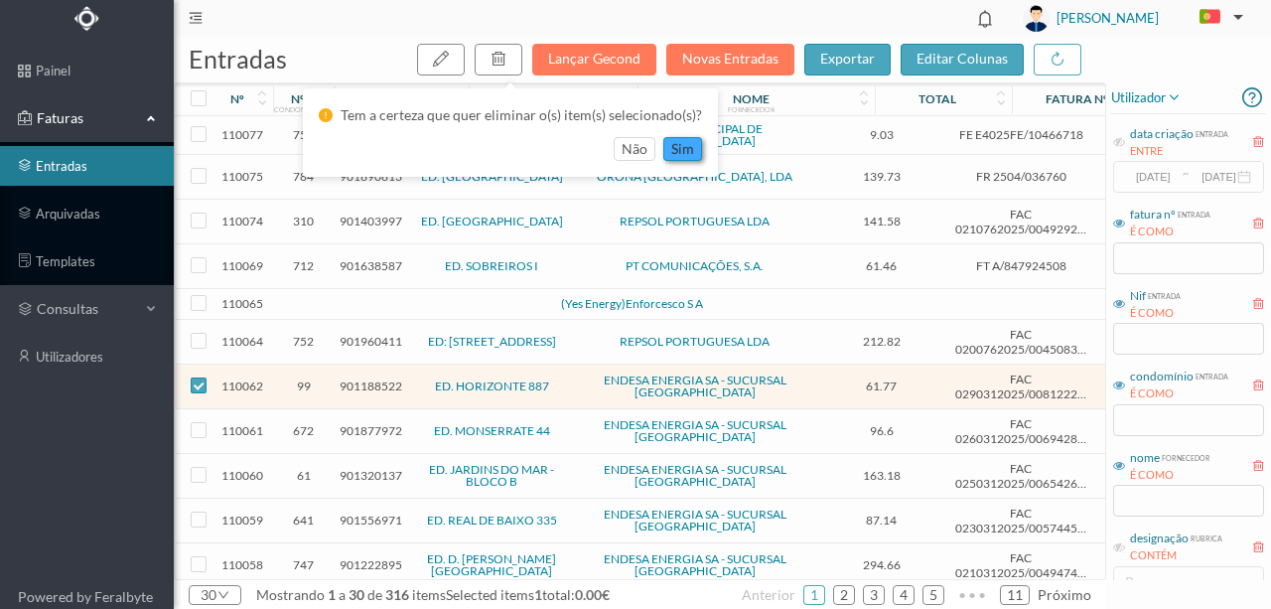
click at [669, 157] on button "sim" at bounding box center [682, 149] width 39 height 24
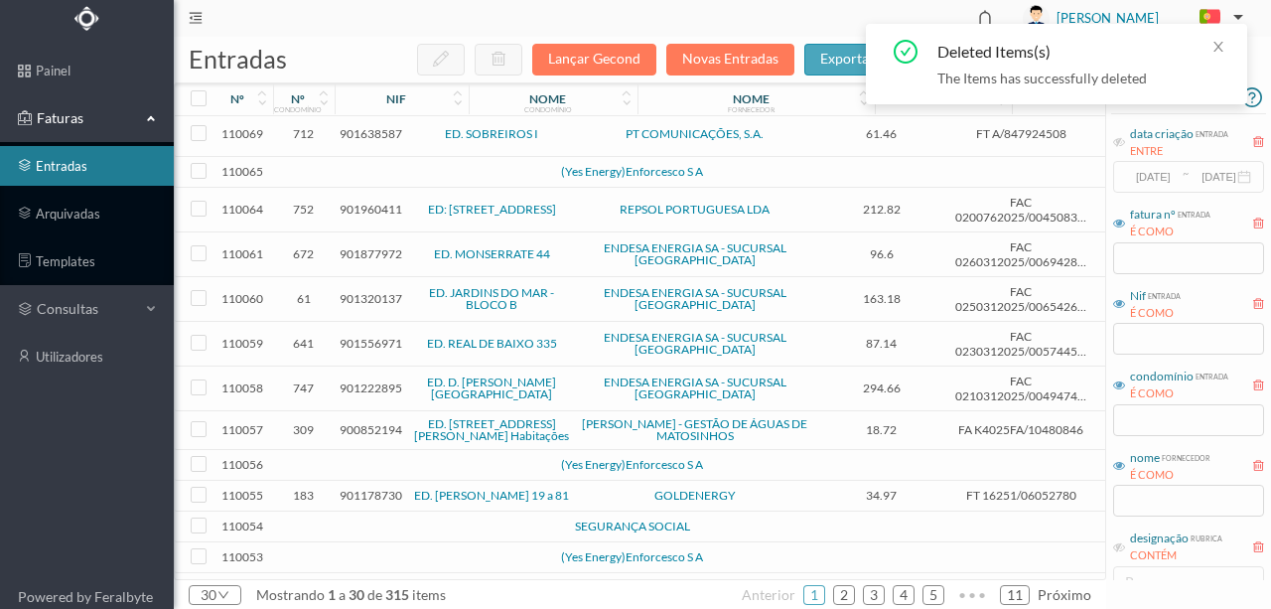
scroll to position [199, 0]
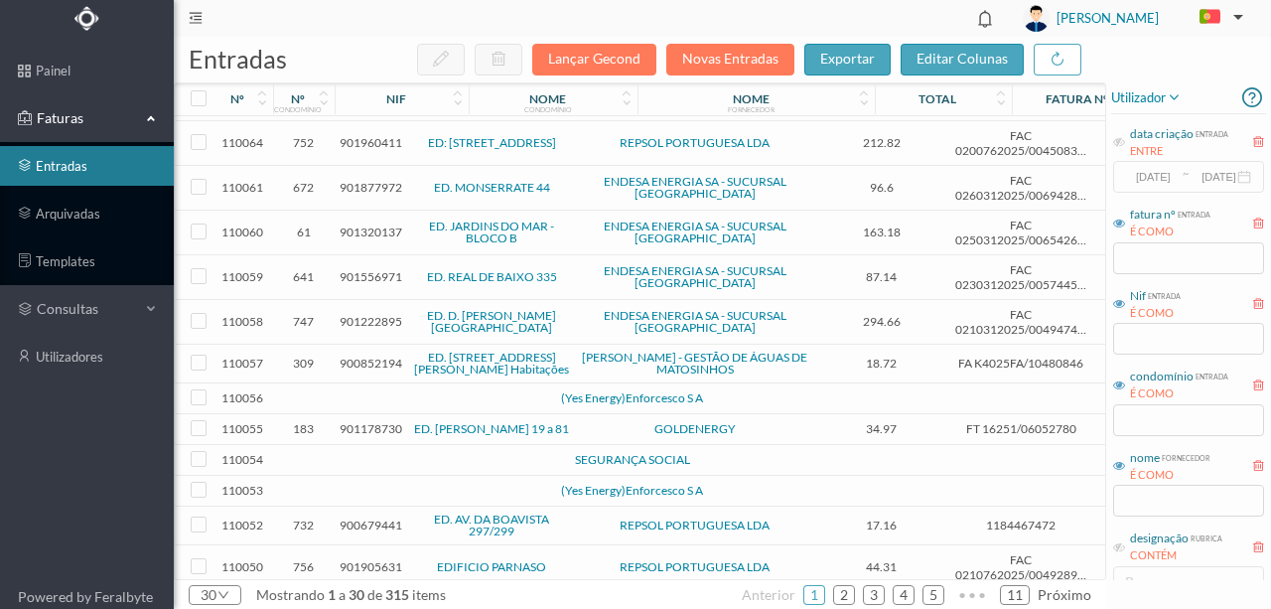
click at [363, 314] on span "901222895" at bounding box center [371, 321] width 63 height 15
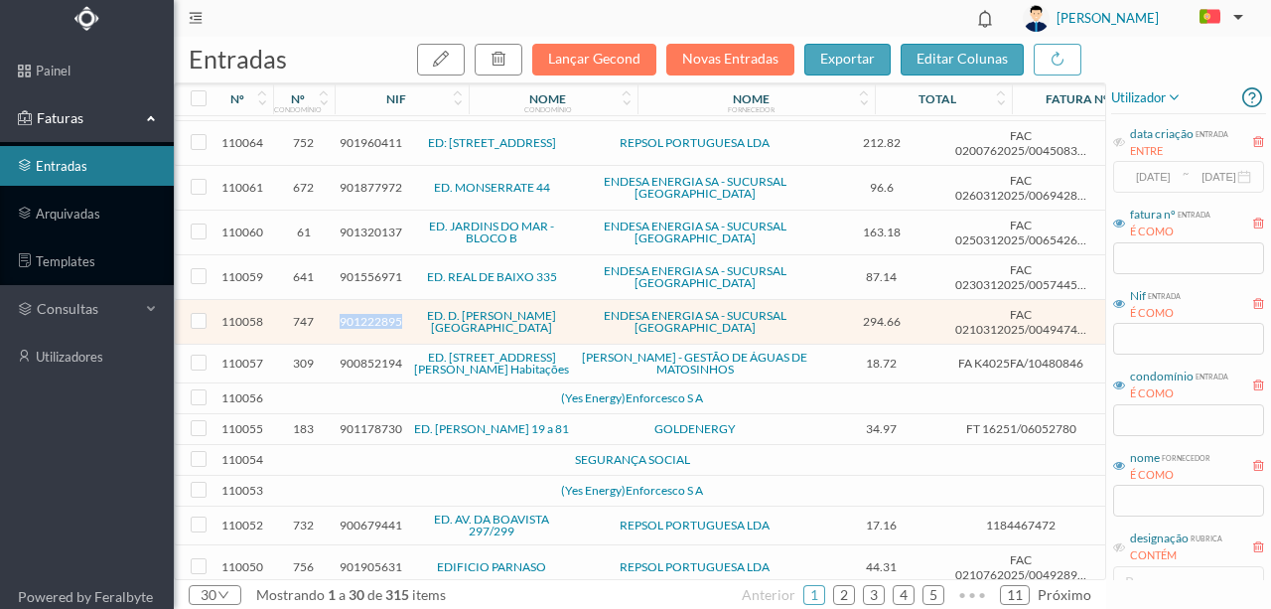
click at [363, 314] on span "901222895" at bounding box center [371, 321] width 63 height 15
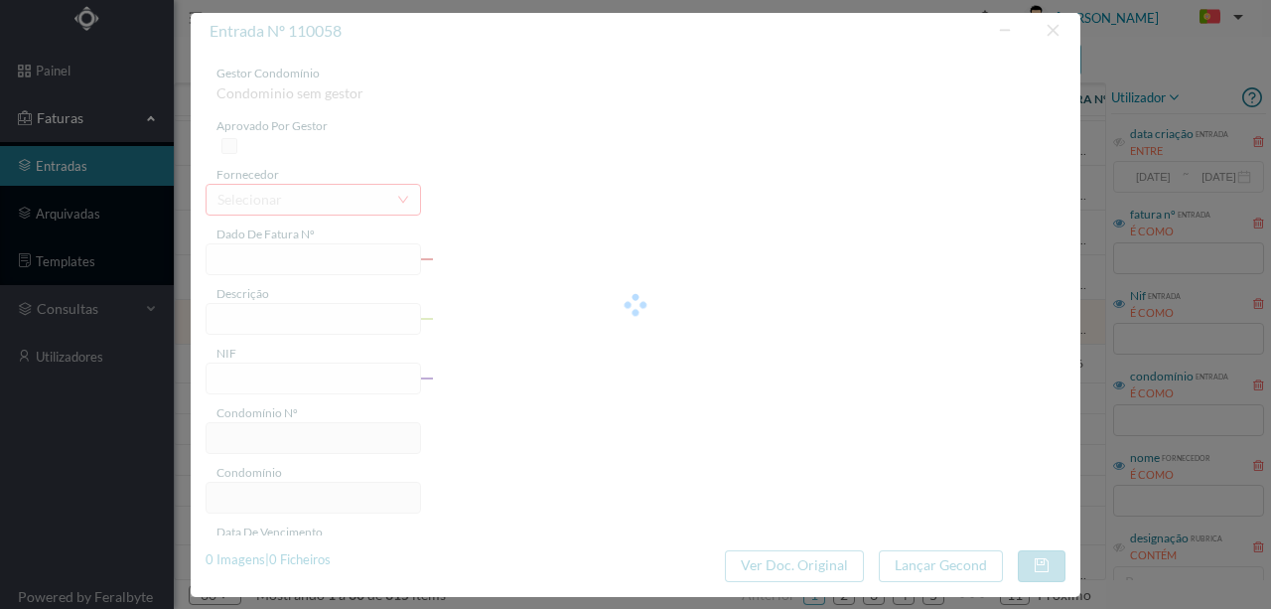
type input "FAC 0210312025/0049474099"
type input "Rua Mota Pinto 226 COMUNS"
type input "901222895"
type input "04-09-0002"
type input "20-08-2025"
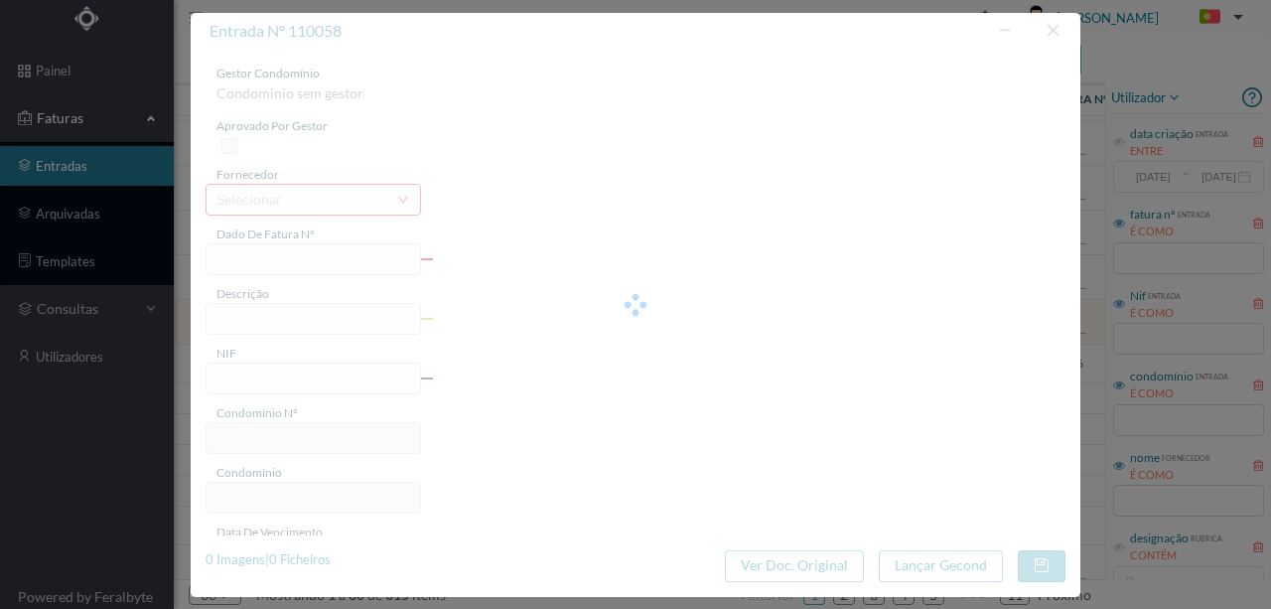
type input "04-09-2025"
type input "294.66"
type input "747"
type input "ED. D. [PERSON_NAME][GEOGRAPHIC_DATA]"
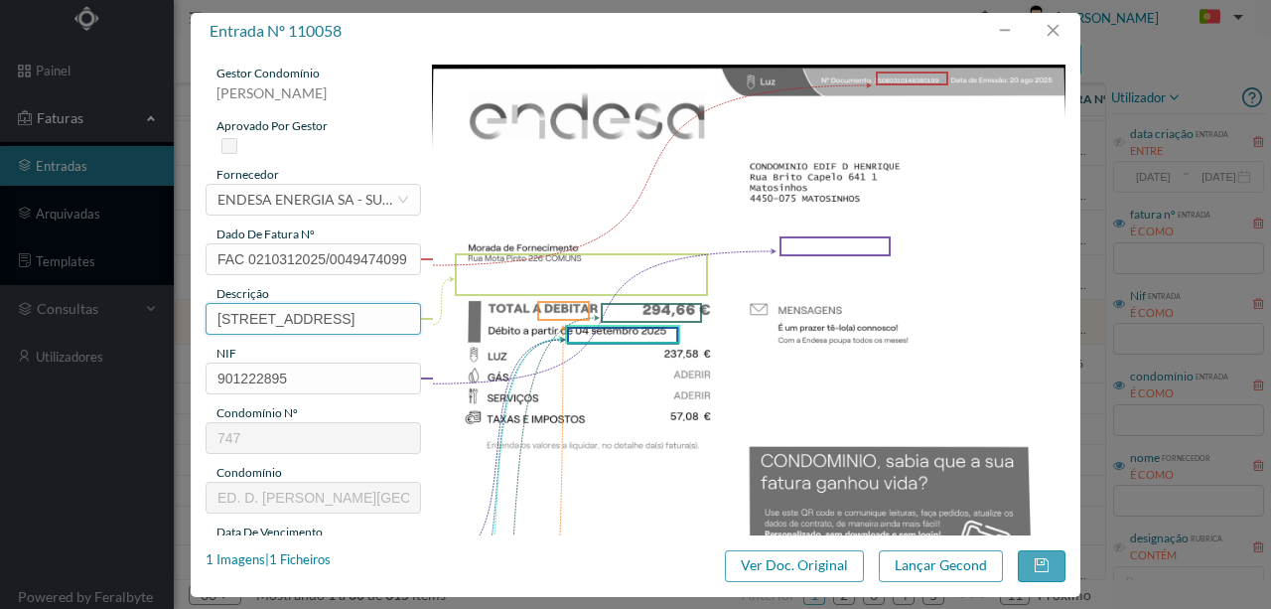
drag, startPoint x: 315, startPoint y: 318, endPoint x: 21, endPoint y: 312, distance: 294.0
click at [16, 312] on div "entrada nº 110058 gestor condomínio Rui Marques aprovado por gestor fornecedor …" at bounding box center [635, 304] width 1271 height 609
click at [321, 559] on div "1 Imagens | 1 Ficheiros" at bounding box center [268, 560] width 125 height 20
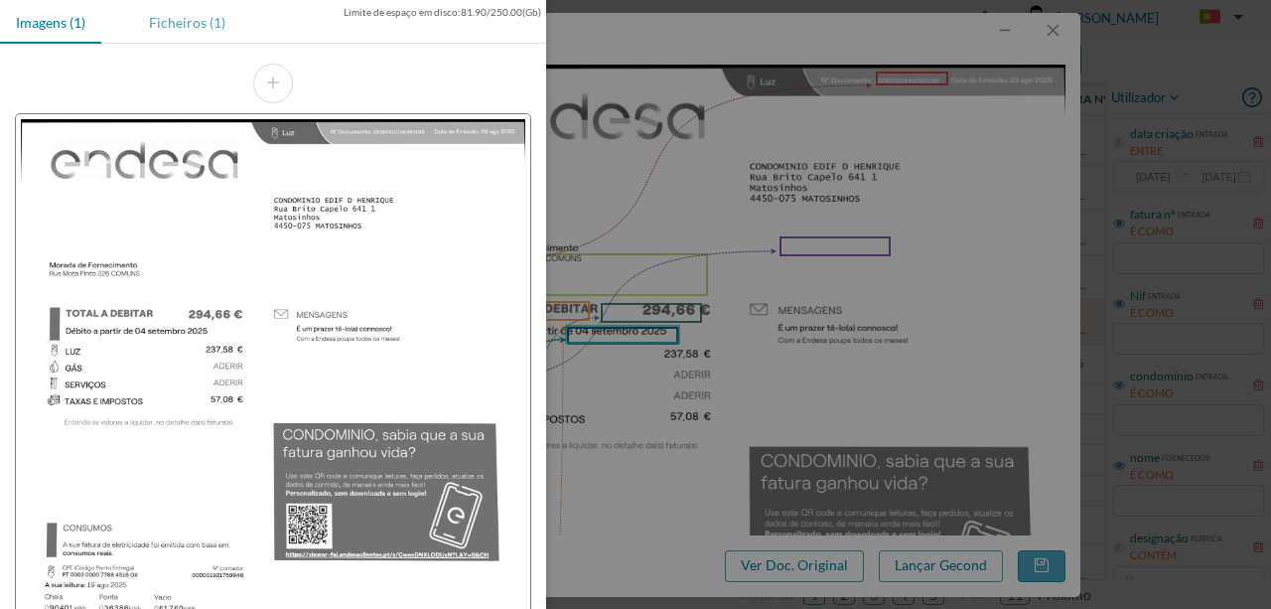
click at [177, 21] on div "Ficheiros (1)" at bounding box center [187, 22] width 108 height 45
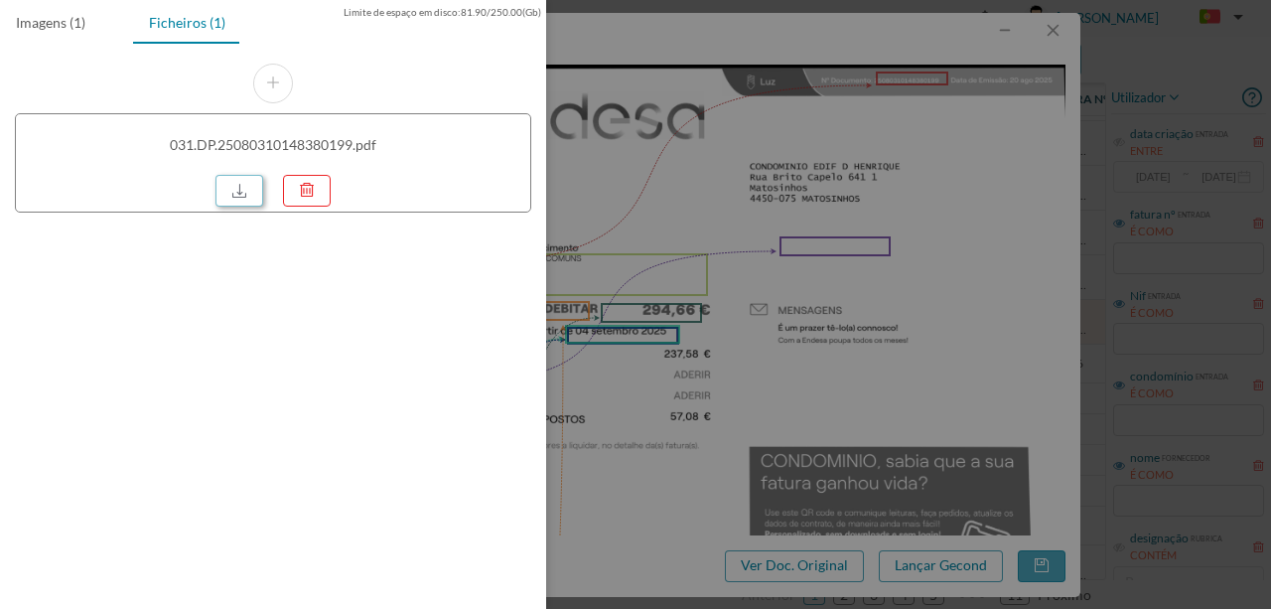
click at [242, 199] on link at bounding box center [240, 191] width 48 height 32
click at [486, 312] on div "Limite de espaço em disco : 81.90 / 250.00 (Gb) Imagens (1) Ficheiros (1) 031.D…" at bounding box center [273, 304] width 546 height 609
click at [735, 295] on div at bounding box center [635, 304] width 1271 height 609
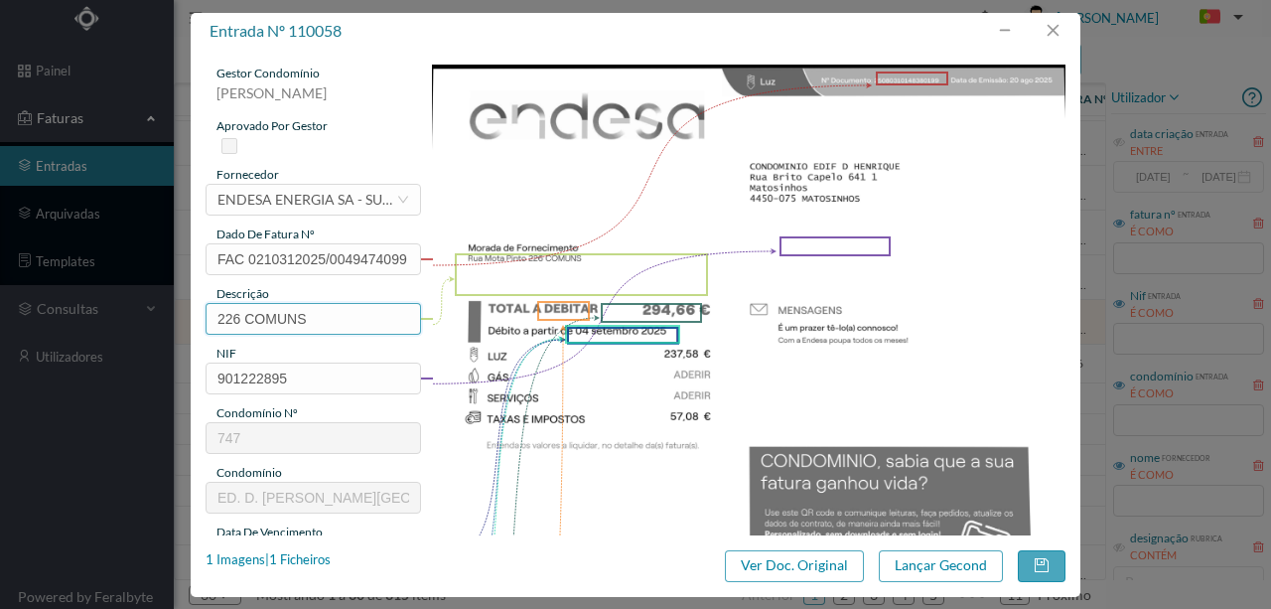
click at [303, 322] on input "226 COMUNS" at bounding box center [314, 319] width 216 height 32
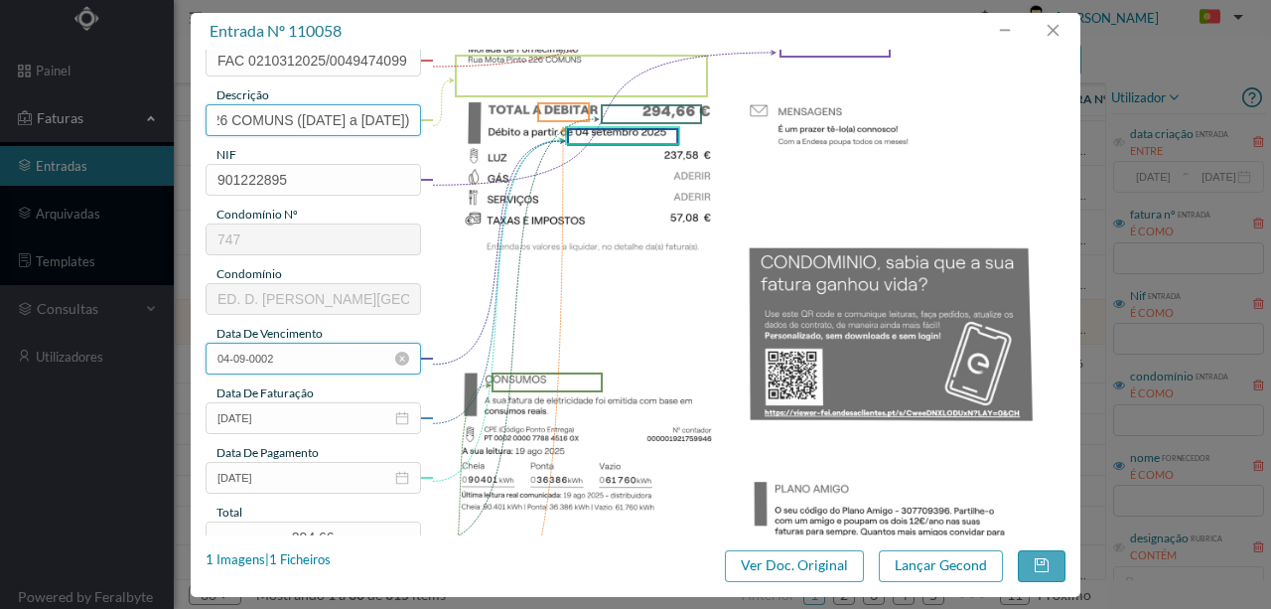
type input "226 COMUNS (08.08.2025 a 19.08.2025)"
click at [310, 363] on input "04-09-0002" at bounding box center [314, 359] width 216 height 32
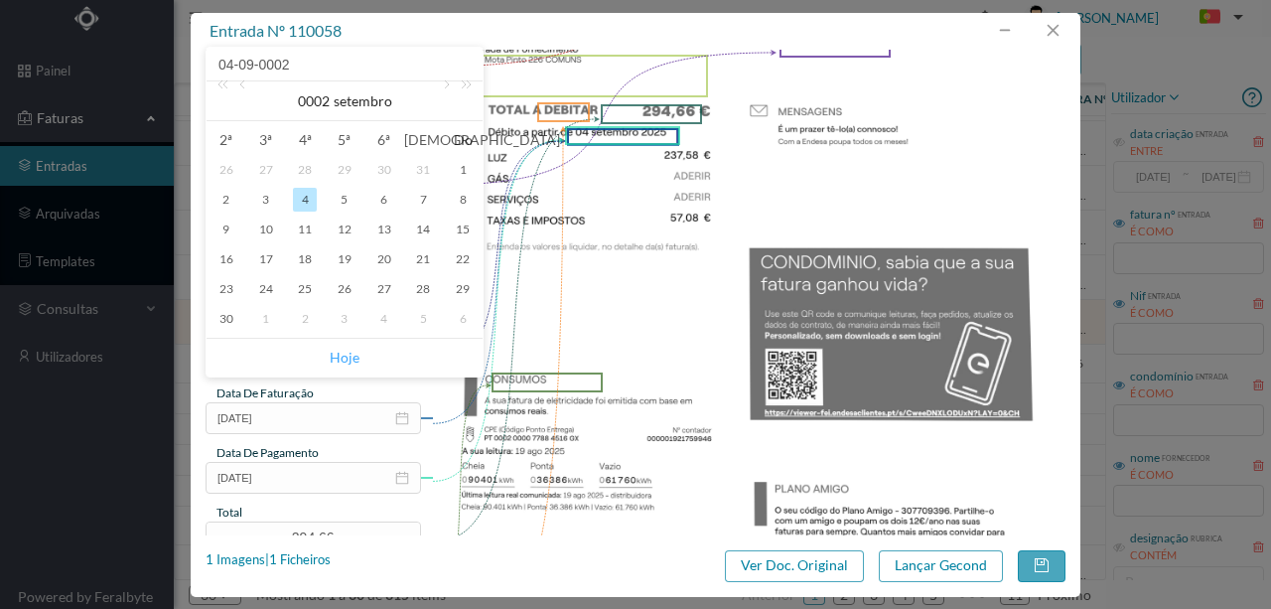
click at [345, 358] on link "Hoje" at bounding box center [345, 358] width 30 height 38
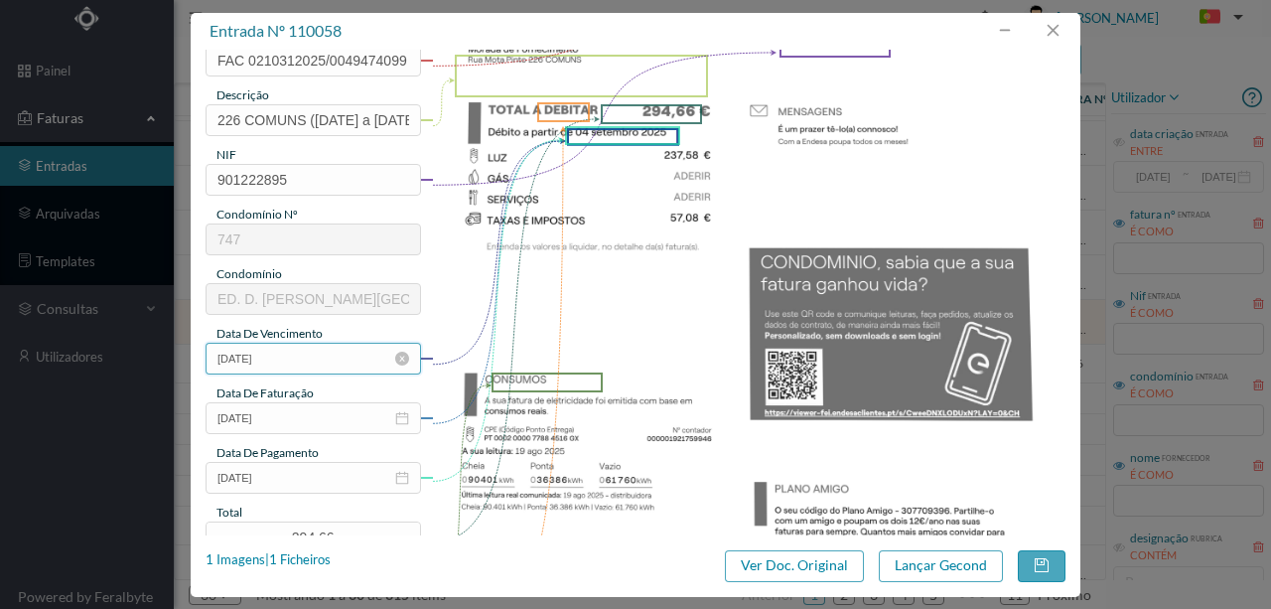
click at [300, 363] on input "22-08-2025" at bounding box center [314, 359] width 216 height 32
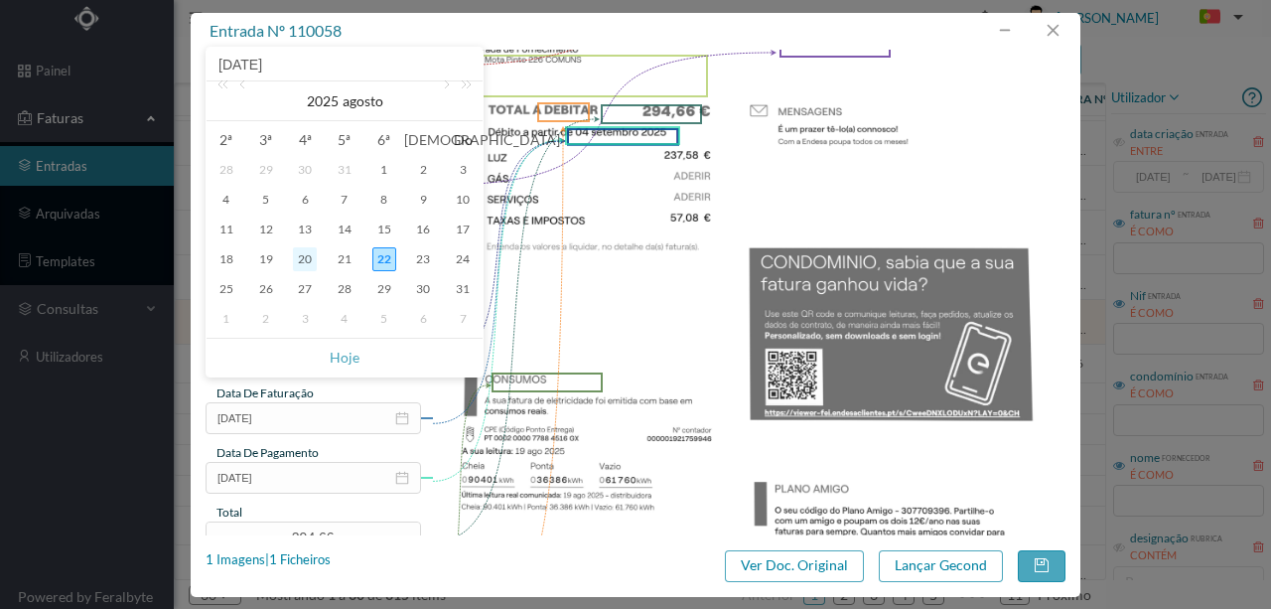
click at [300, 258] on div "20" at bounding box center [305, 259] width 24 height 24
type input "20-08-2025"
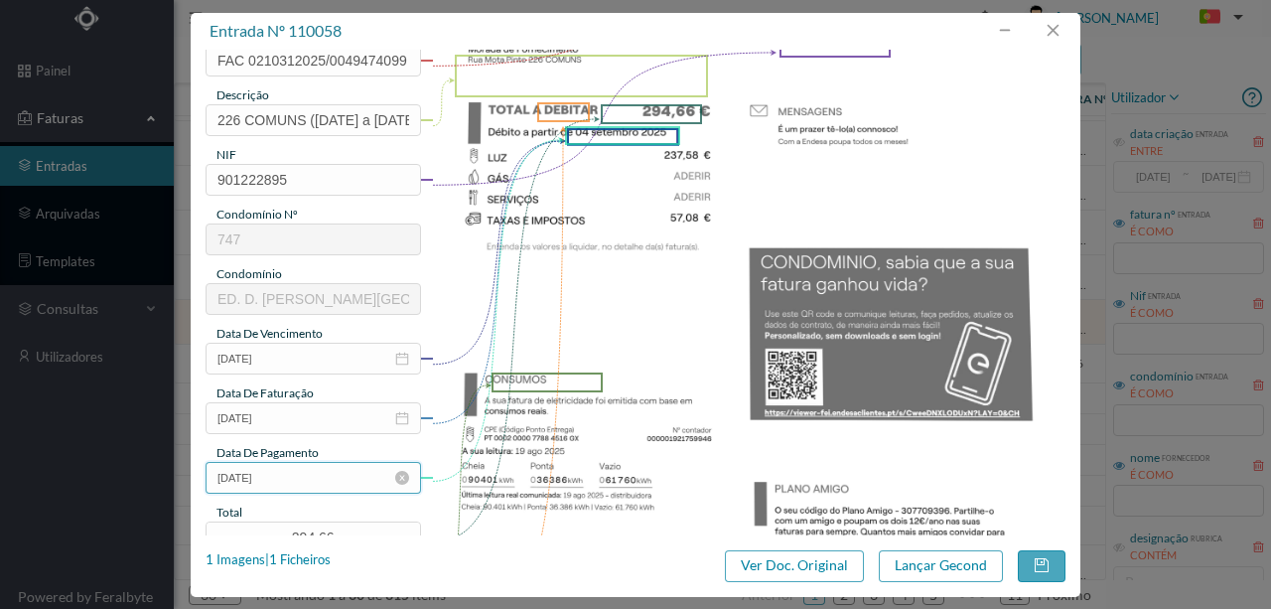
click at [302, 483] on input "04-09-2025" at bounding box center [314, 478] width 216 height 32
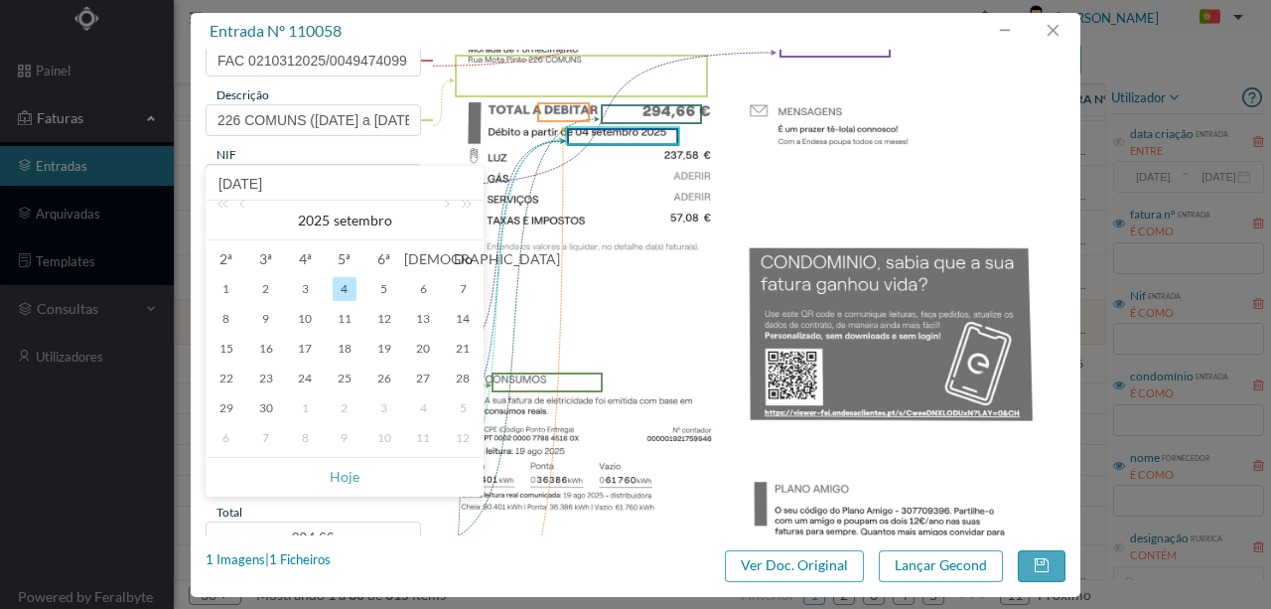
click at [519, 480] on img at bounding box center [749, 314] width 635 height 896
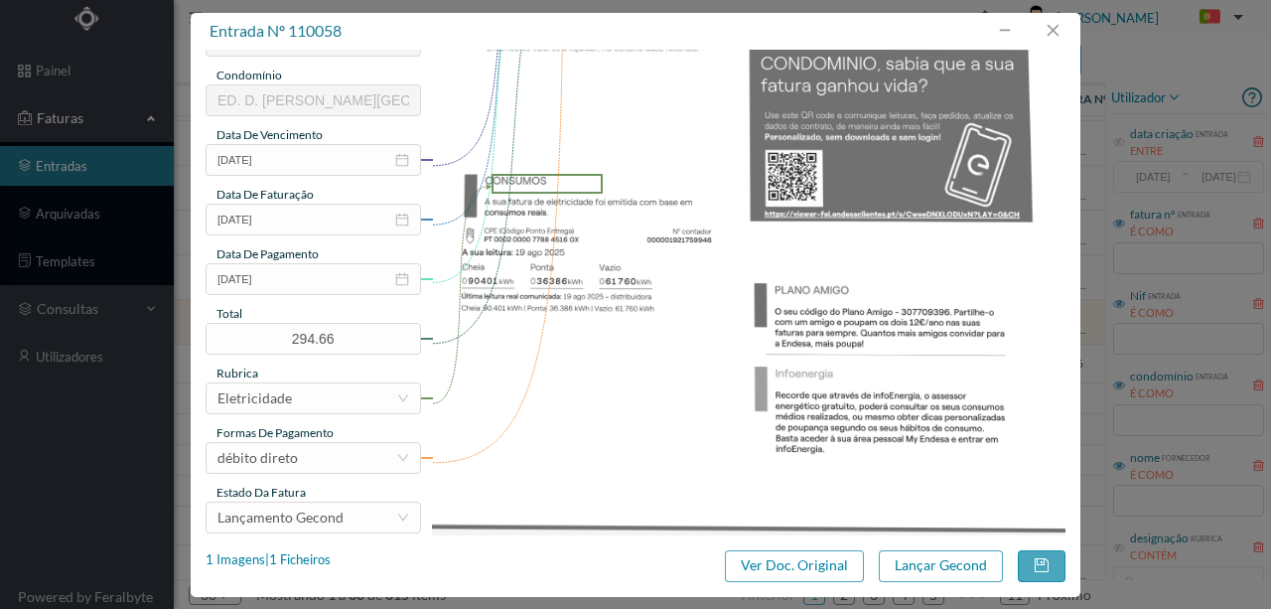
scroll to position [463, 0]
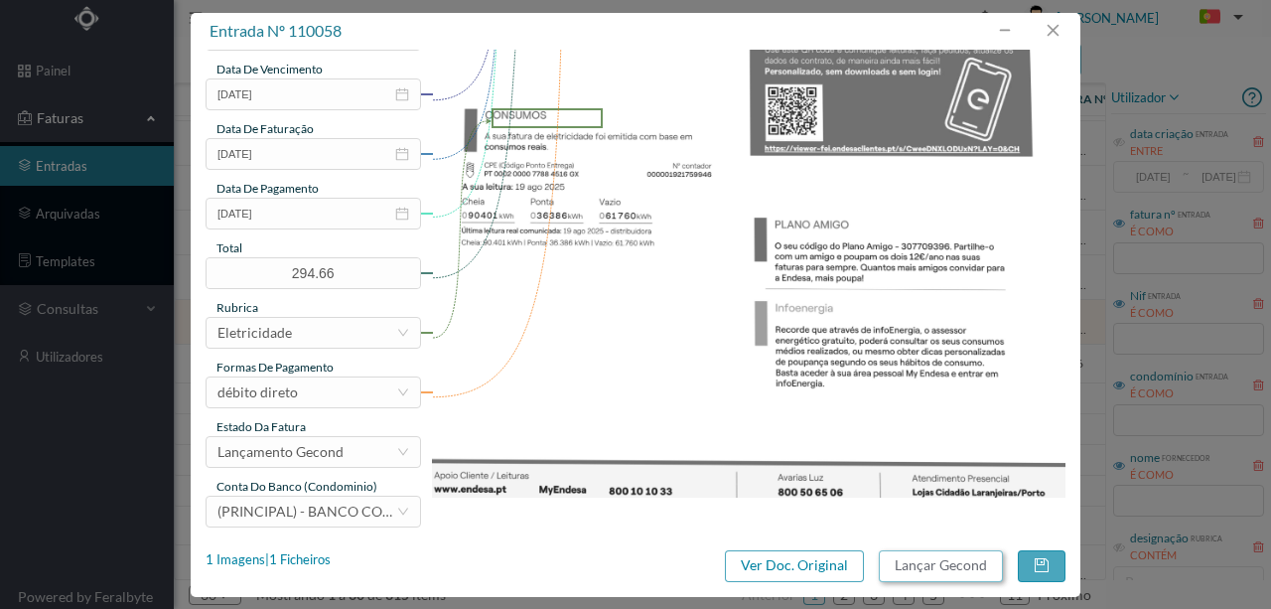
click at [949, 561] on button "Lançar Gecond" at bounding box center [941, 566] width 124 height 32
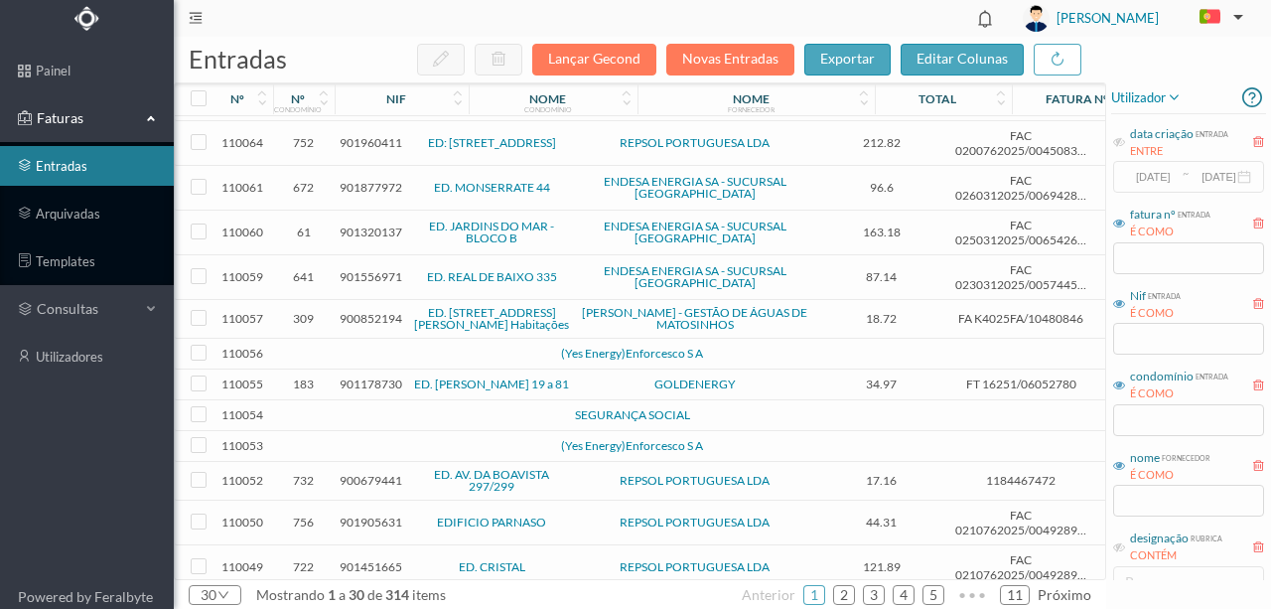
click at [350, 311] on span "900852194" at bounding box center [371, 318] width 63 height 15
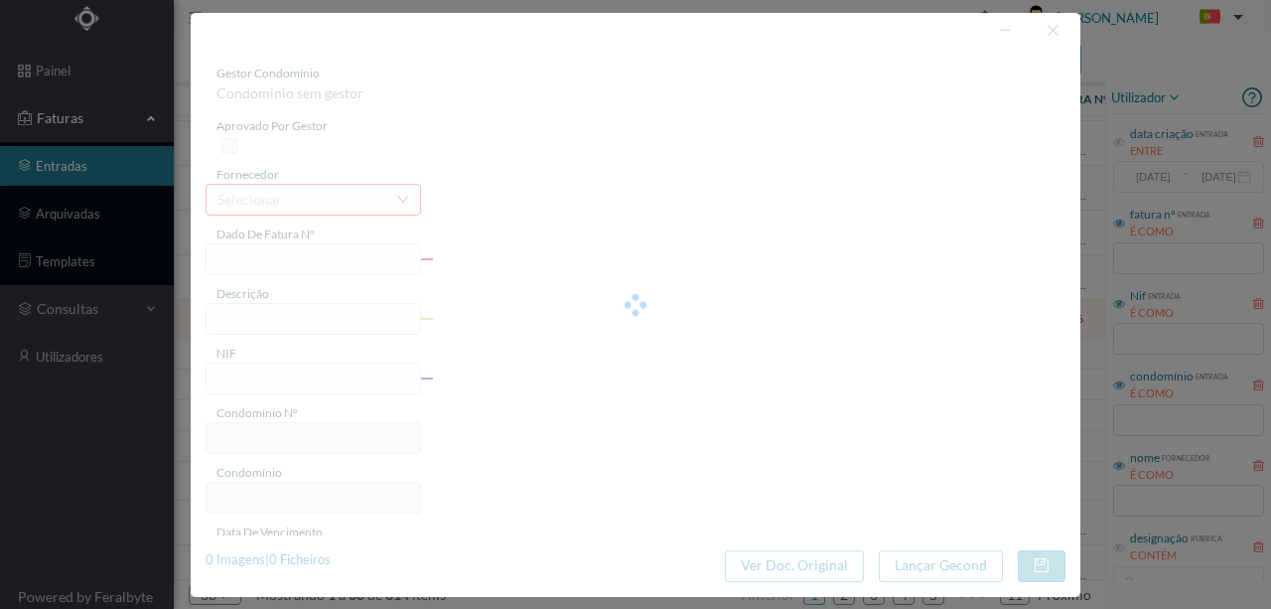
type input "FA K4025FA/10480846"
type input "Periodo de faturação: 14.06.2025 a 14.08.2025"
type input "900852194"
type input "10-09-2025"
type input "21-08-2025"
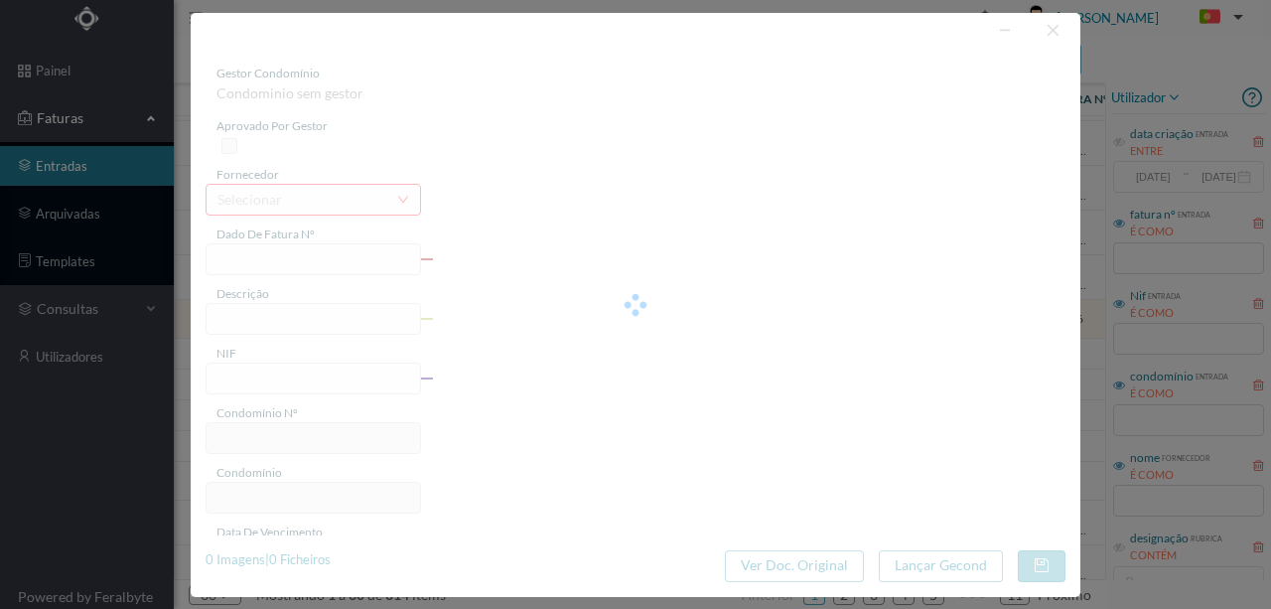
type input "10-09-2025"
type input "18.72"
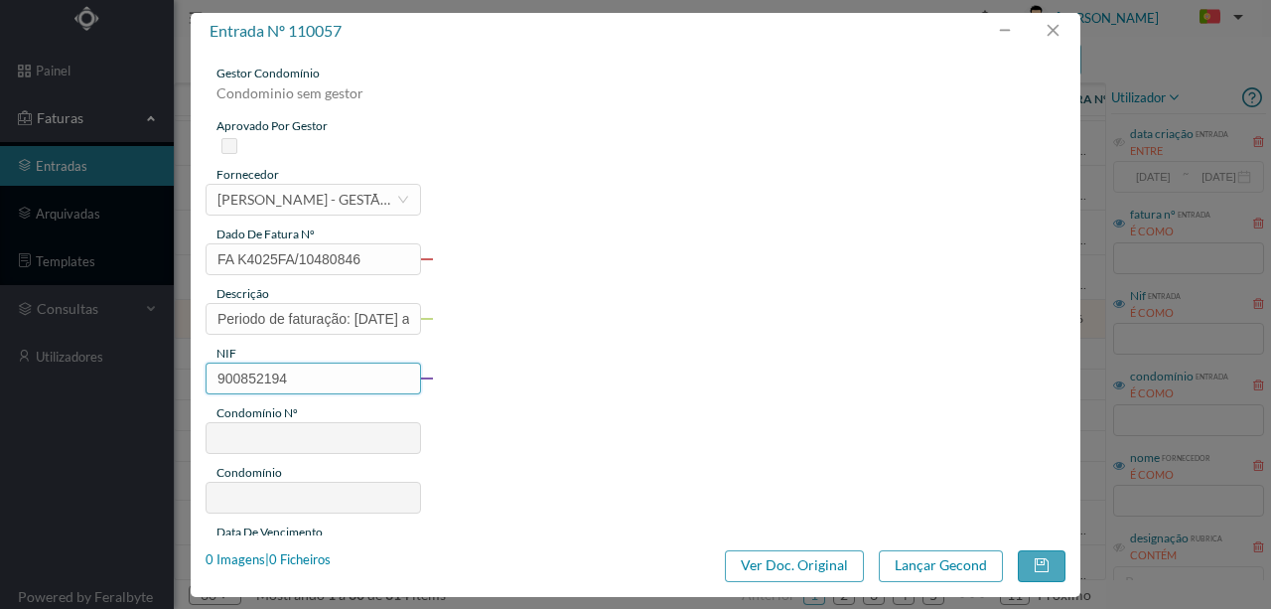
type input "309"
type input "ED. RUA ALFREDO CUNHA, 376 2º BL. Habitações"
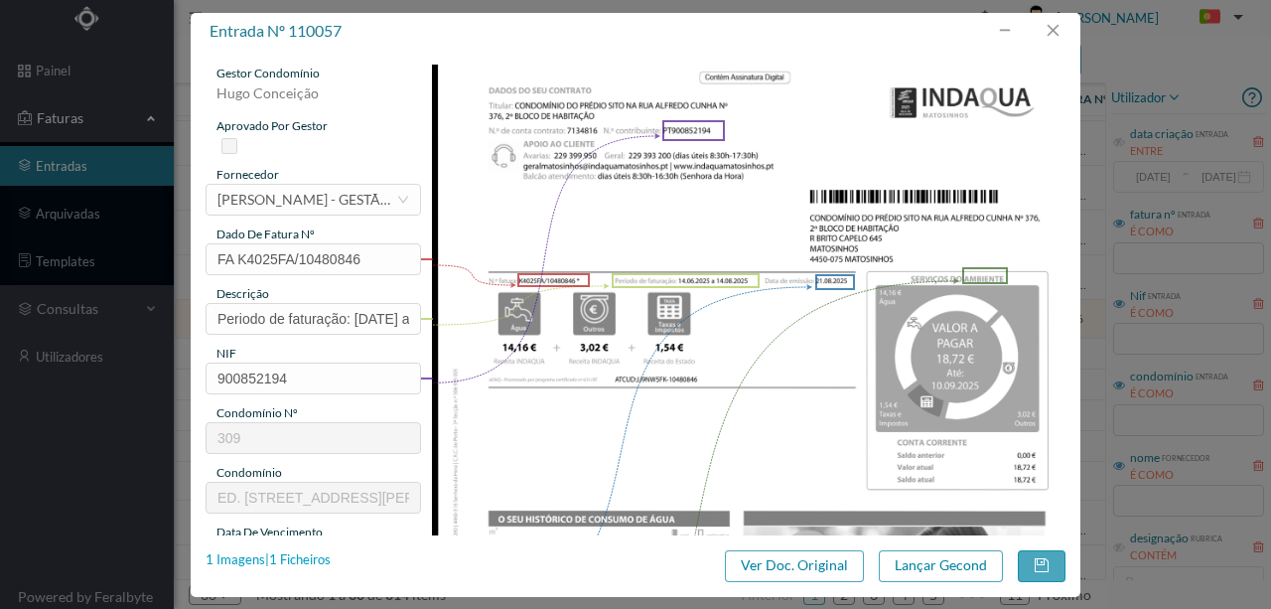
click at [307, 564] on div "1 Imagens | 1 Ficheiros" at bounding box center [268, 560] width 125 height 20
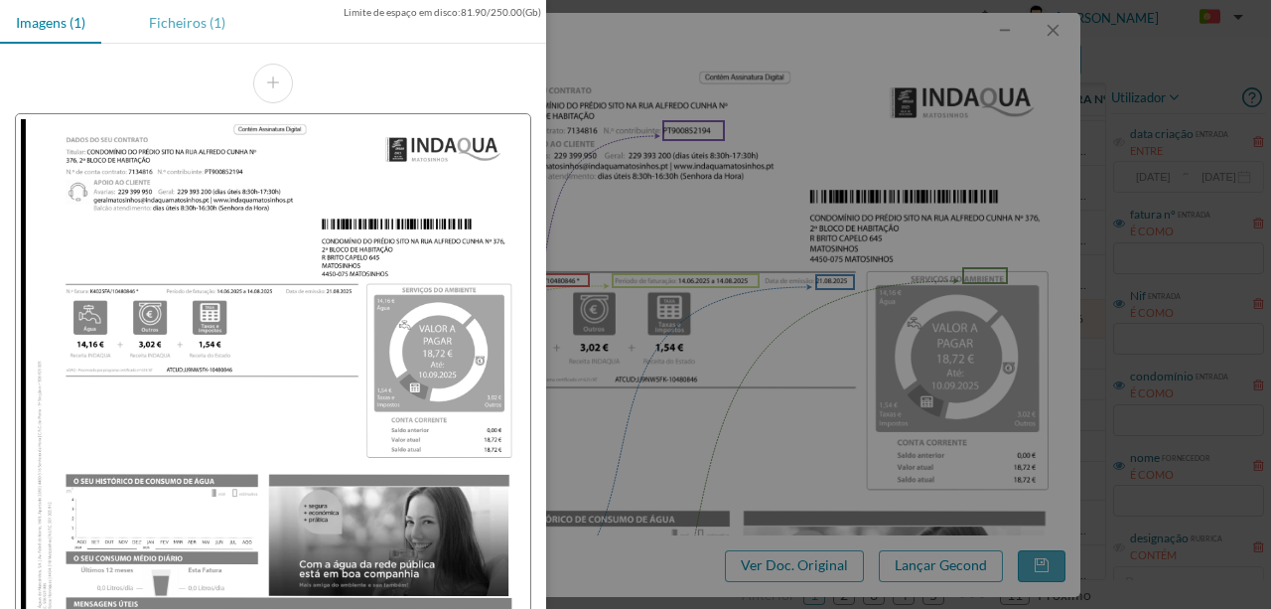
click at [167, 25] on div "Ficheiros (1)" at bounding box center [187, 22] width 108 height 45
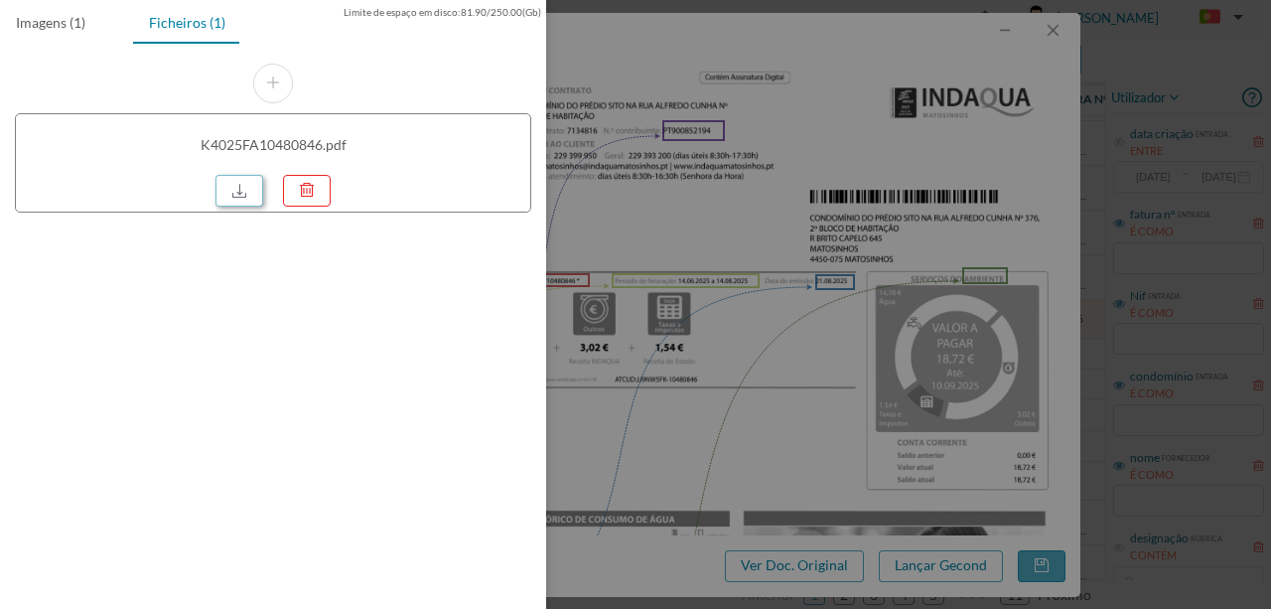
click at [245, 181] on link at bounding box center [240, 191] width 48 height 32
click at [690, 199] on div at bounding box center [635, 304] width 1271 height 609
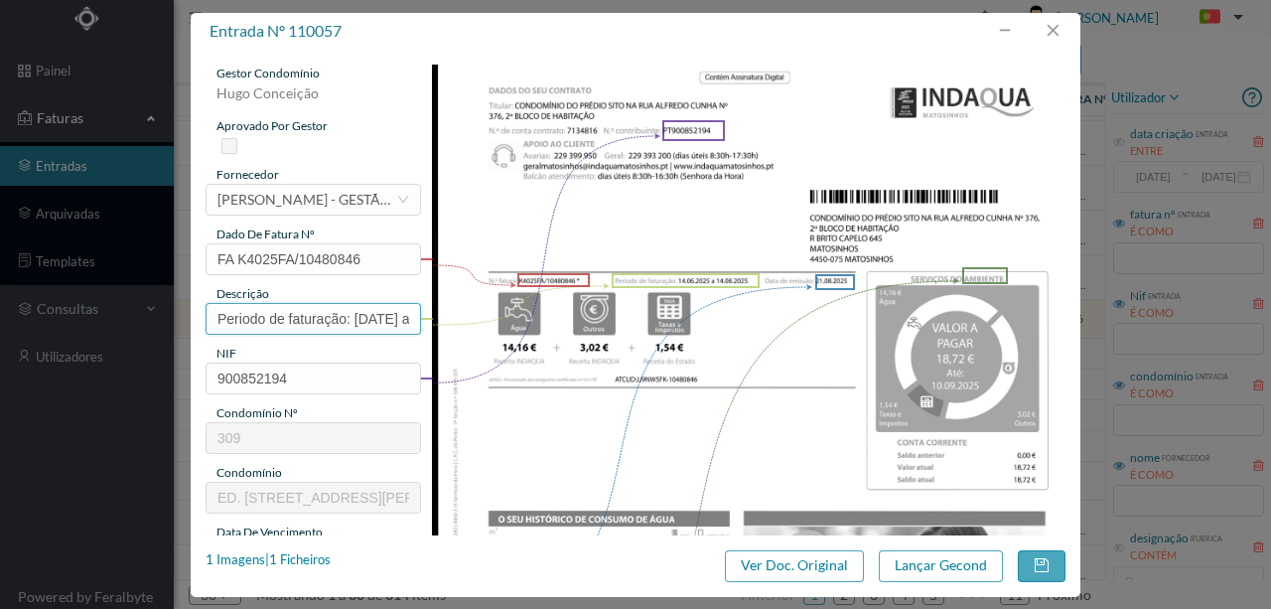
drag, startPoint x: 352, startPoint y: 320, endPoint x: 78, endPoint y: 299, distance: 273.9
click at [79, 300] on div "entrada nº 110057 gestor condomínio Hugo Conceição aprovado por gestor forneced…" at bounding box center [635, 304] width 1271 height 609
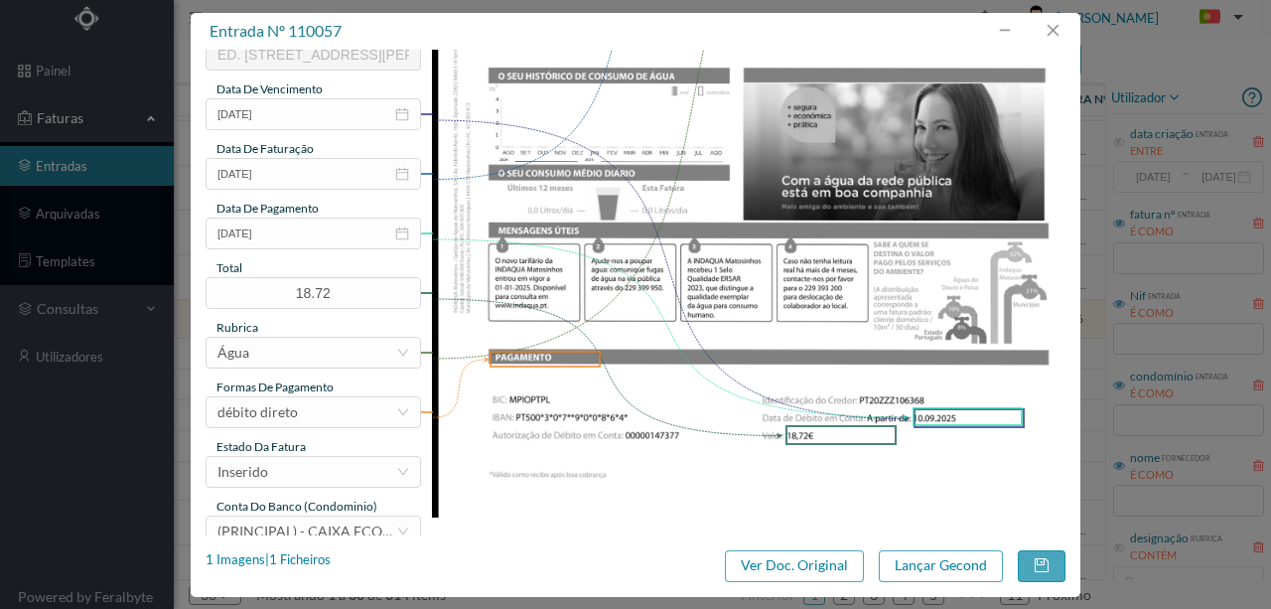
scroll to position [470, 0]
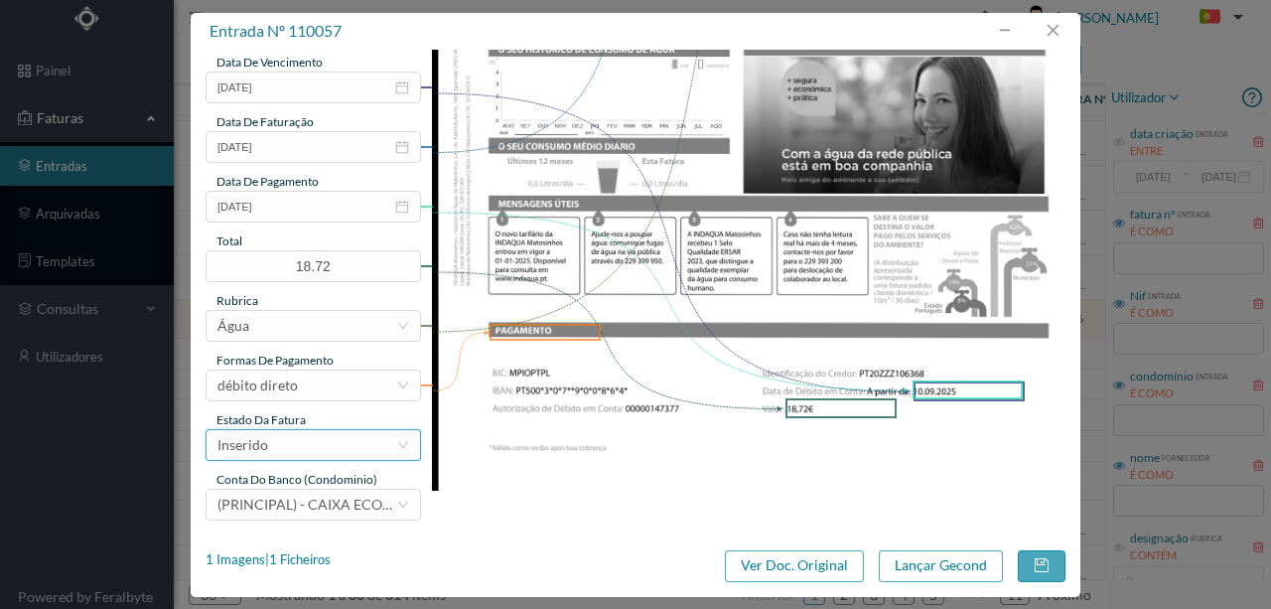
type input "376 Totalizador (14.06.2025 a 14.08.2025)"
click at [311, 458] on div "Inserido" at bounding box center [307, 445] width 179 height 30
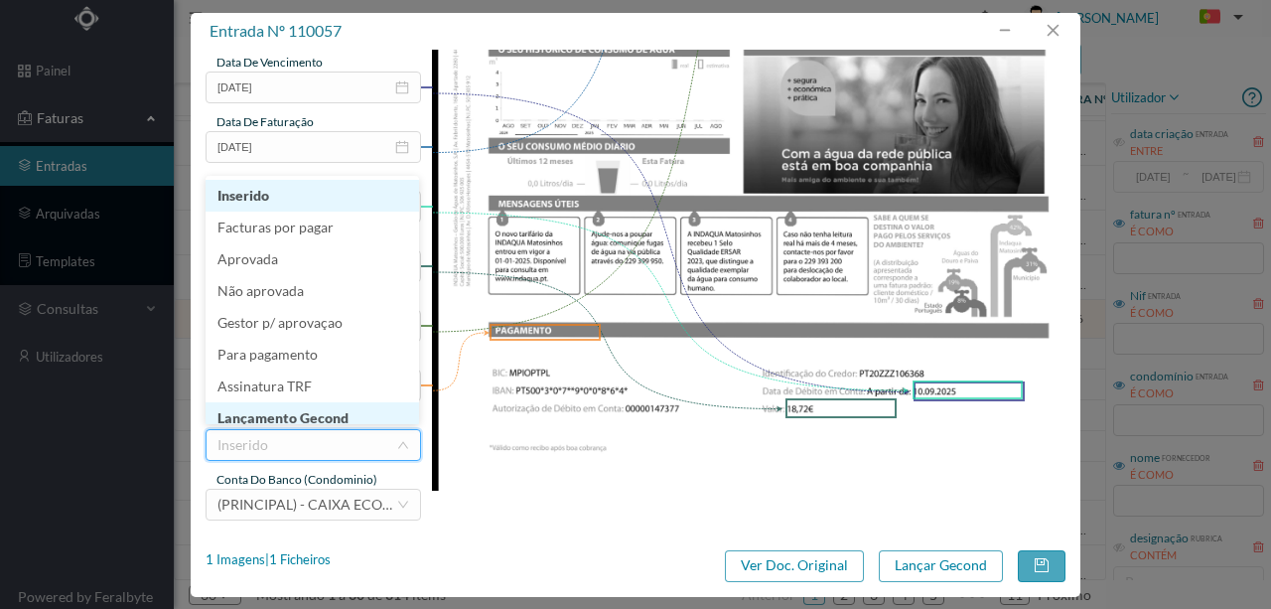
scroll to position [10, 0]
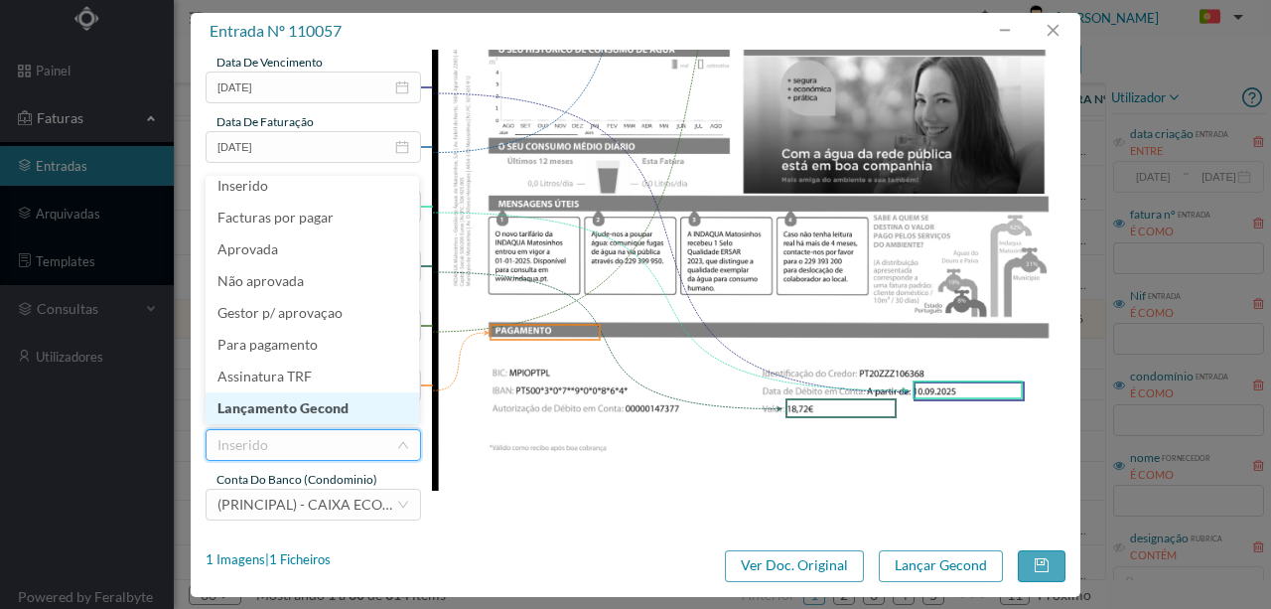
click at [328, 411] on li "Lançamento Gecond" at bounding box center [313, 408] width 214 height 32
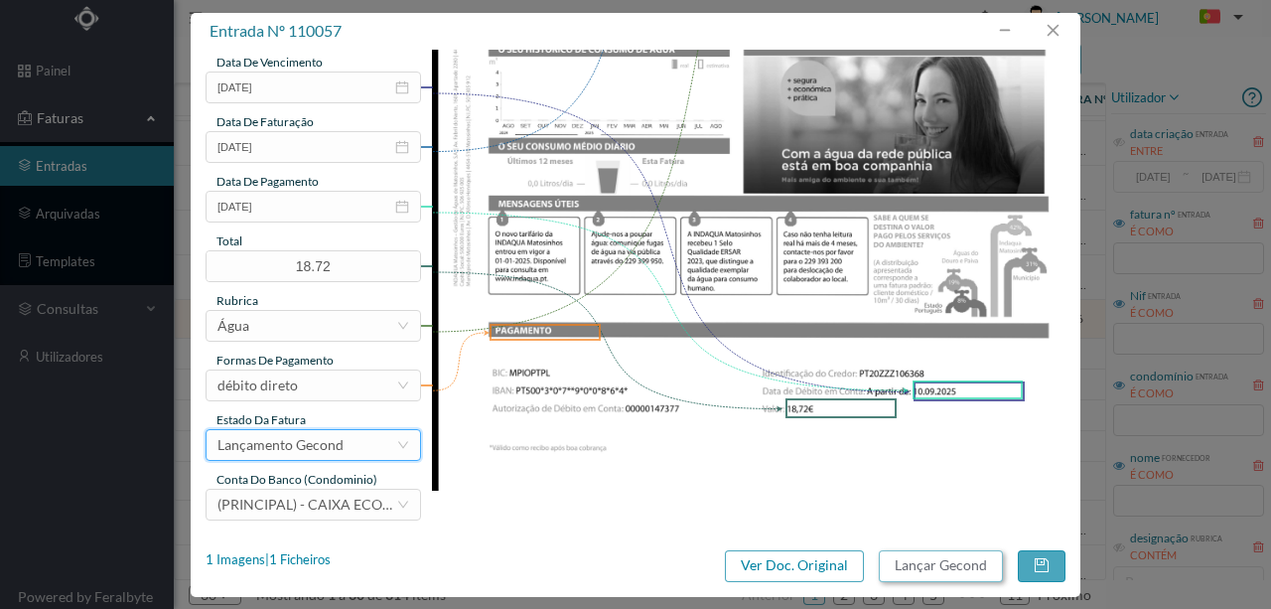
click at [926, 568] on button "Lançar Gecond" at bounding box center [941, 566] width 124 height 32
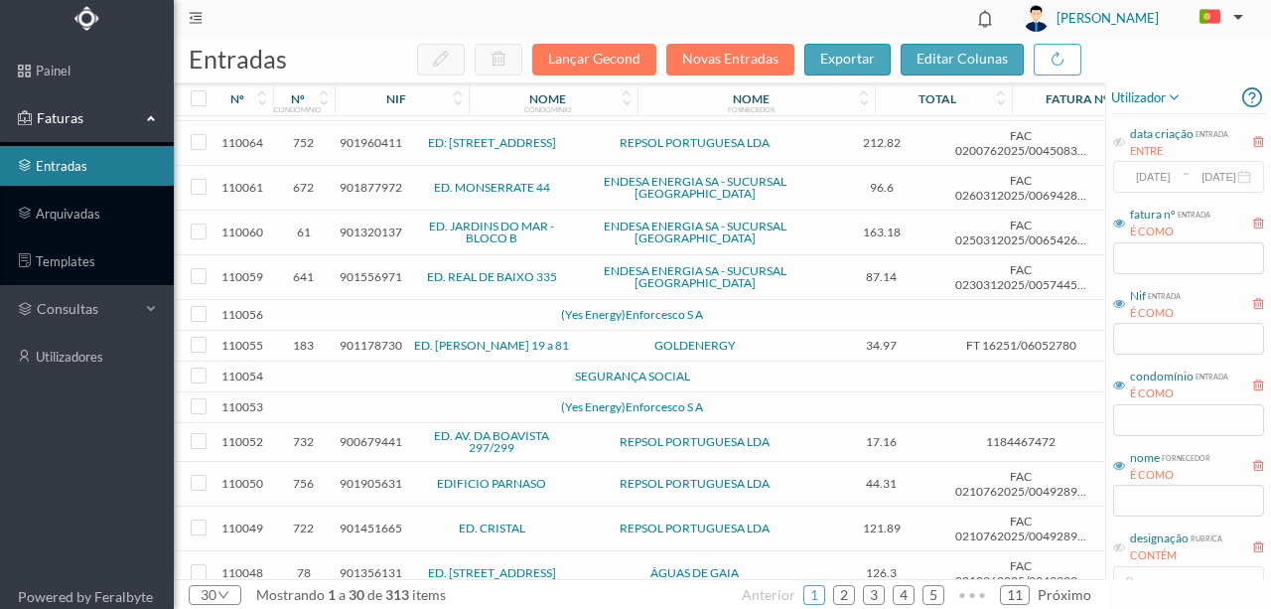
click at [378, 371] on td at bounding box center [430, 377] width 170 height 31
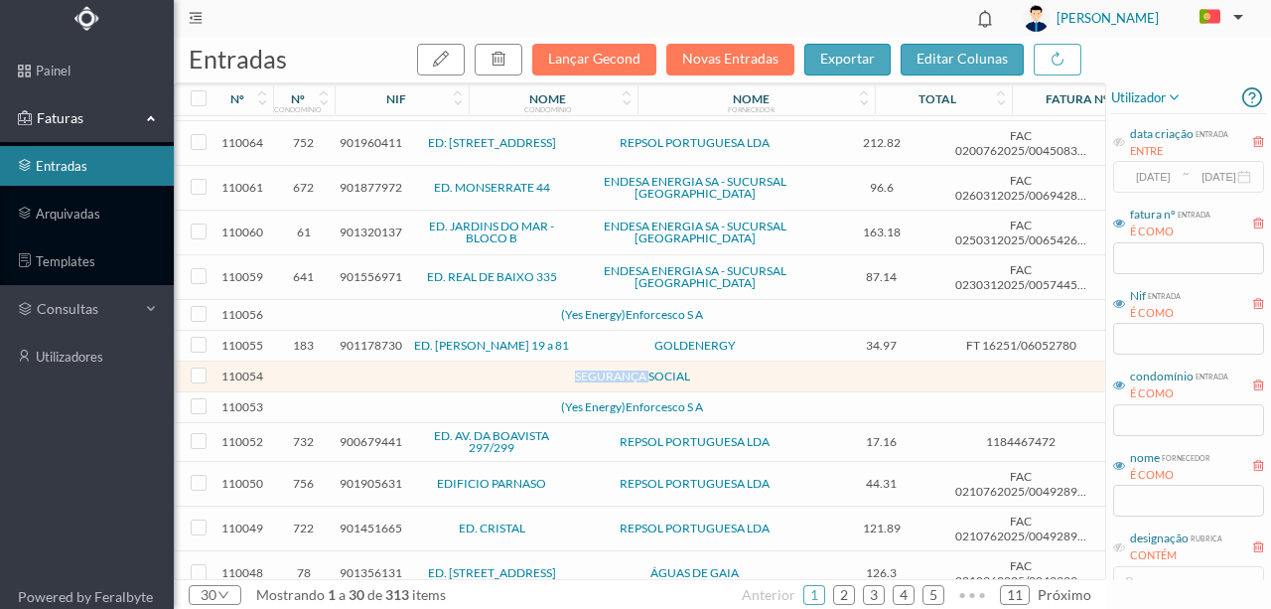
click at [378, 371] on td at bounding box center [430, 377] width 170 height 31
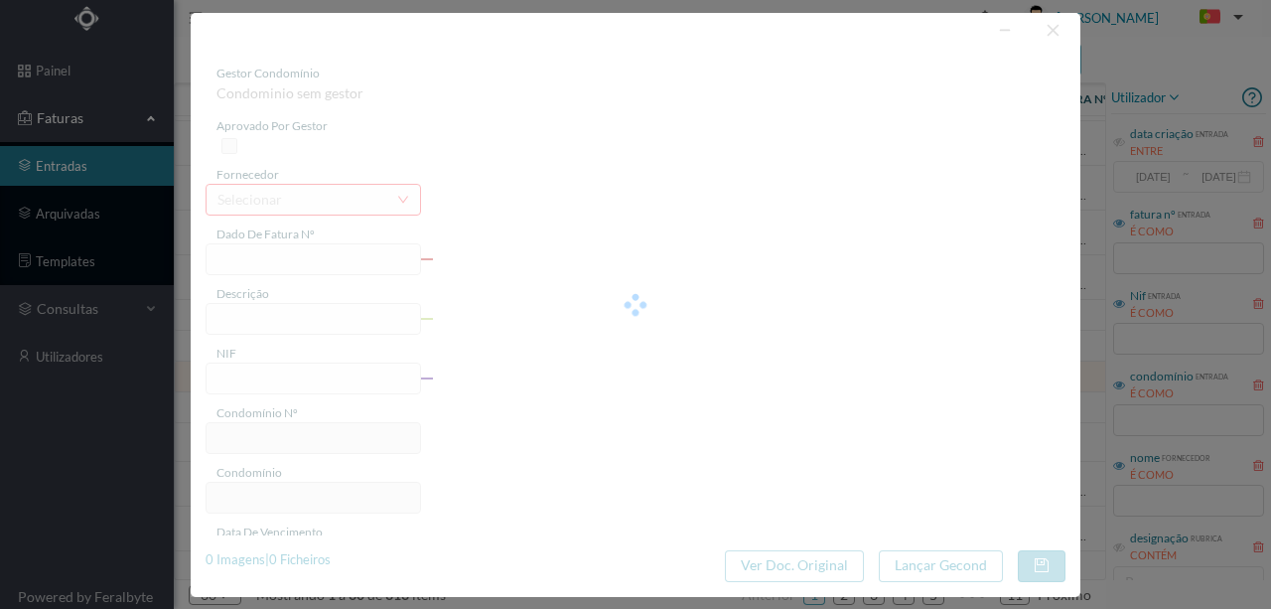
type input "0"
type input "Invalid date"
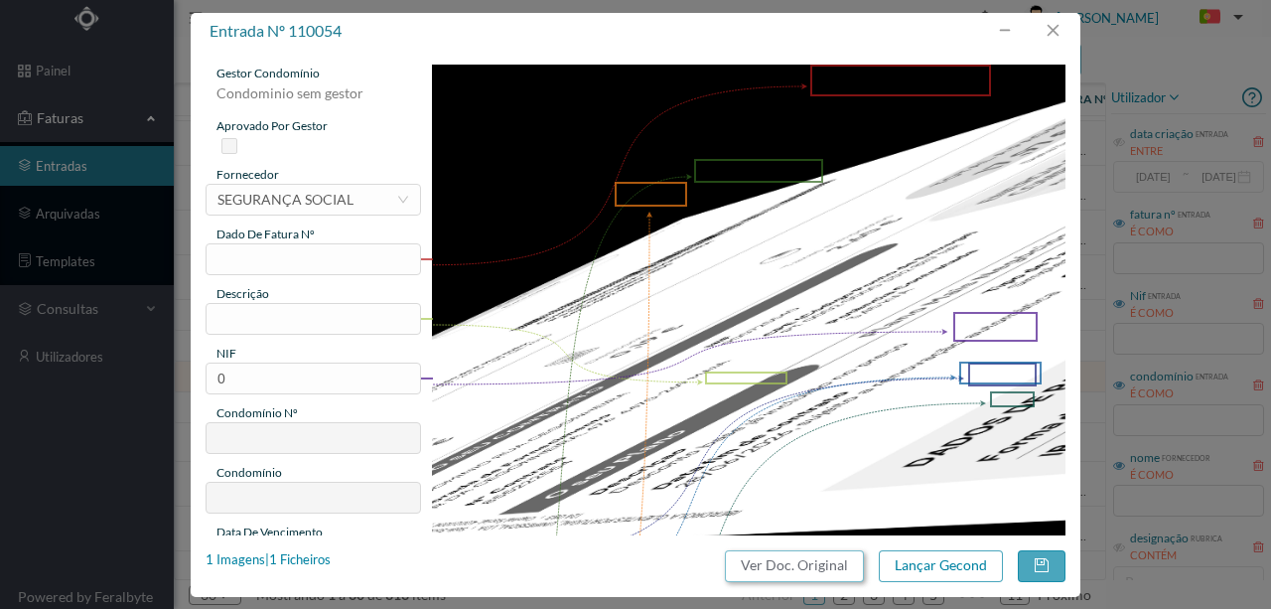
click at [853, 560] on button "Ver Doc. Original" at bounding box center [794, 566] width 139 height 32
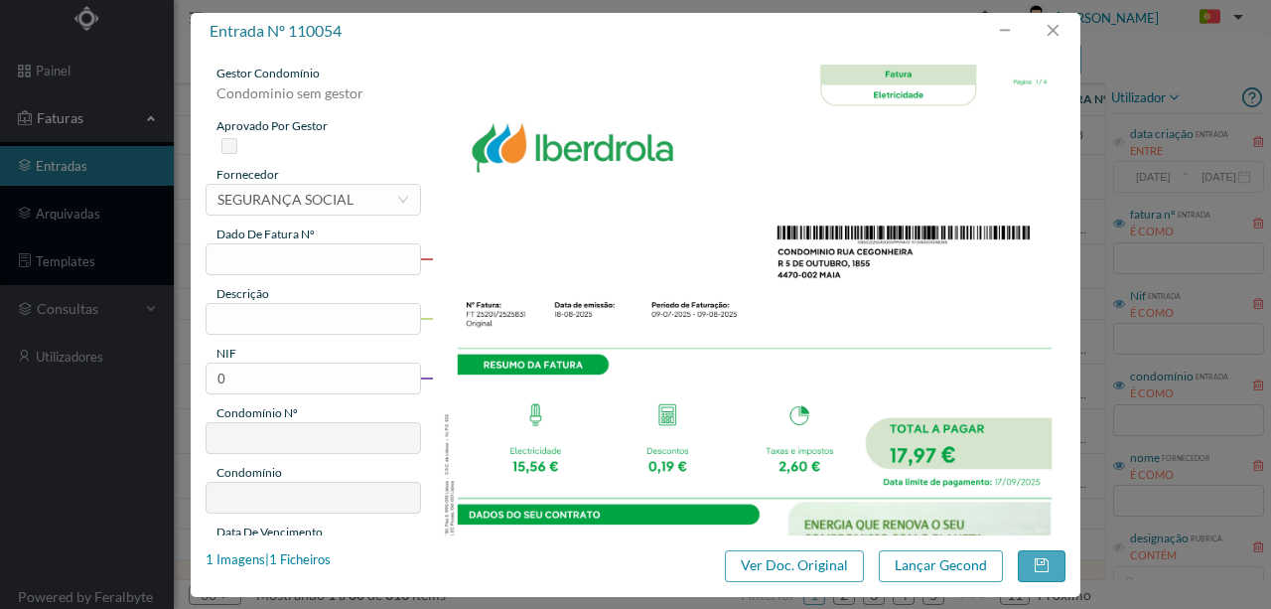
scroll to position [199, 0]
click at [262, 203] on div "SEGURANÇA SOCIAL" at bounding box center [286, 200] width 136 height 30
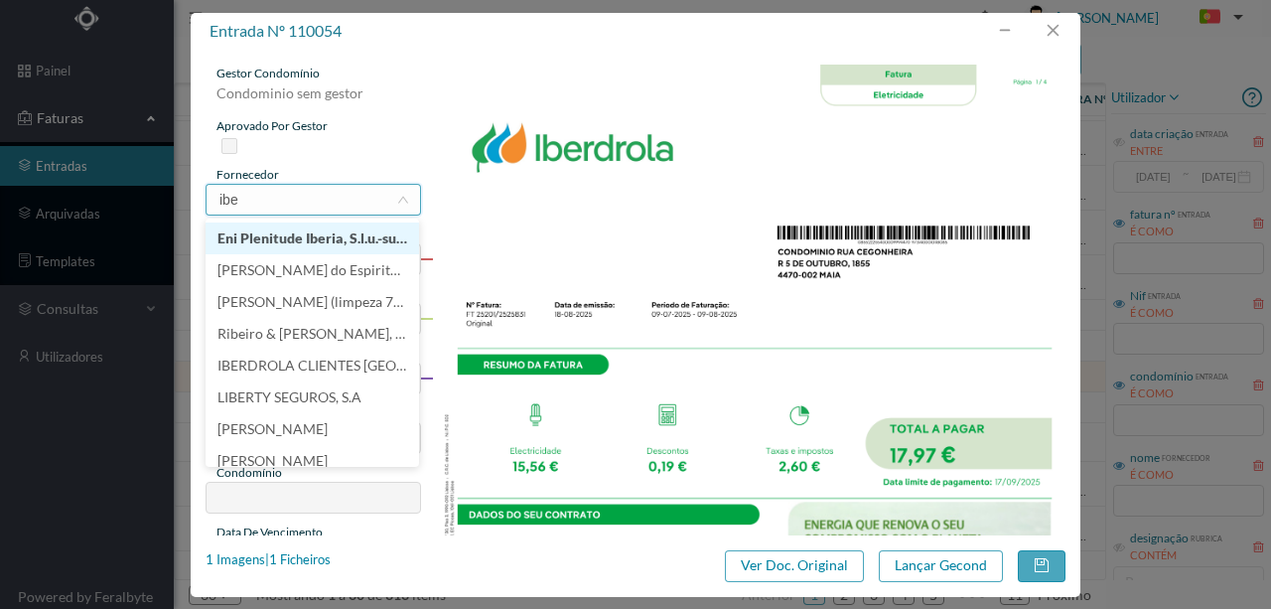
scroll to position [4, 0]
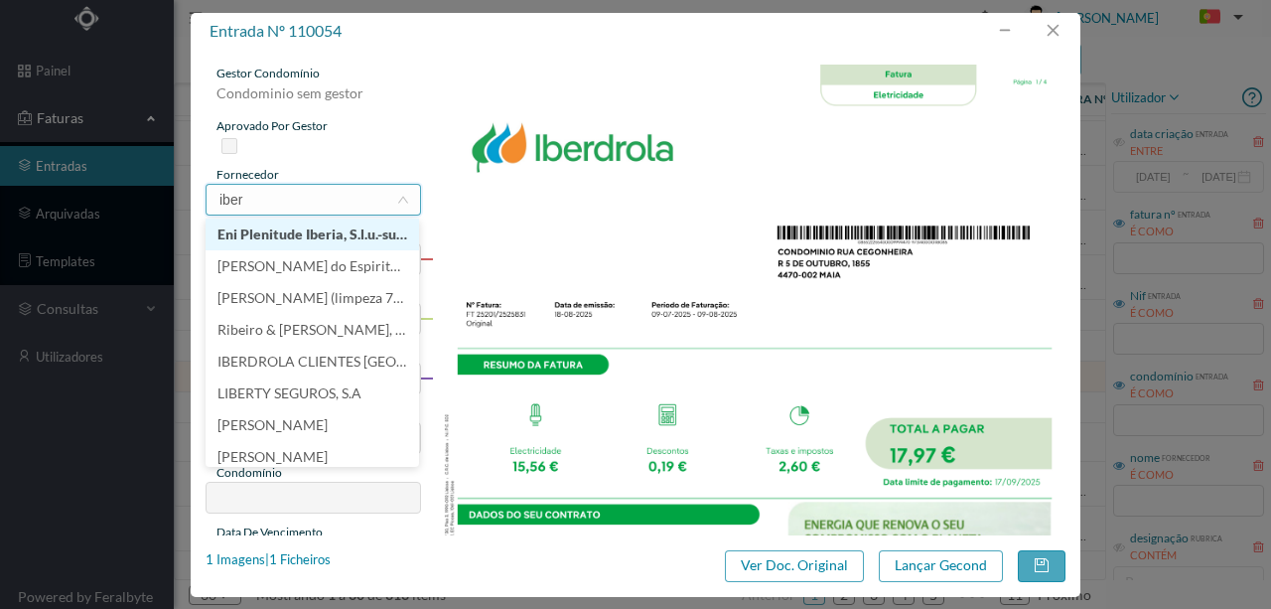
type input "iberd"
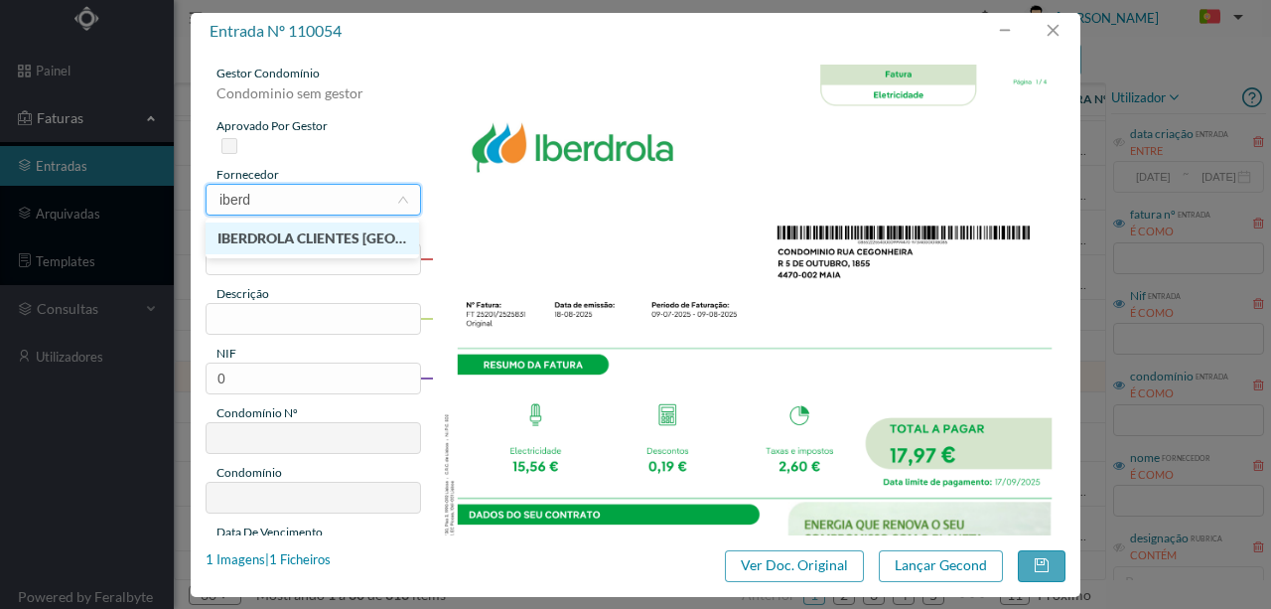
click at [319, 232] on li "IBERDROLA CLIENTES [GEOGRAPHIC_DATA], UNIPESSOAL, LDA" at bounding box center [313, 238] width 214 height 32
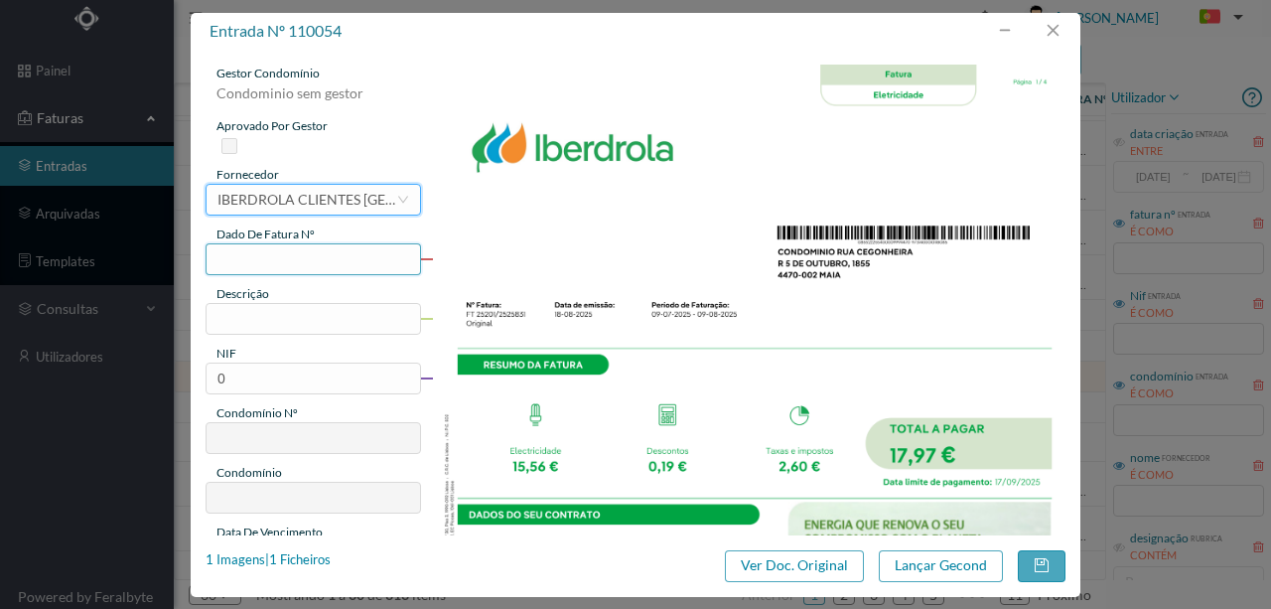
click at [247, 250] on input "text" at bounding box center [314, 259] width 216 height 32
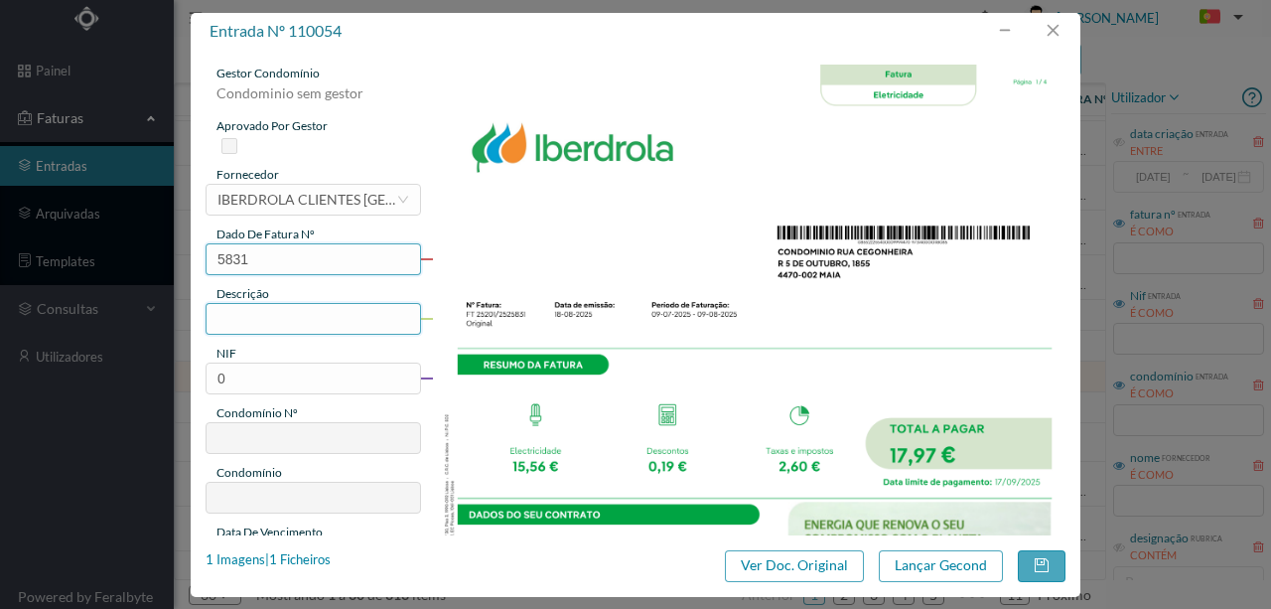
type input "5831"
click at [256, 317] on input "text" at bounding box center [314, 319] width 216 height 32
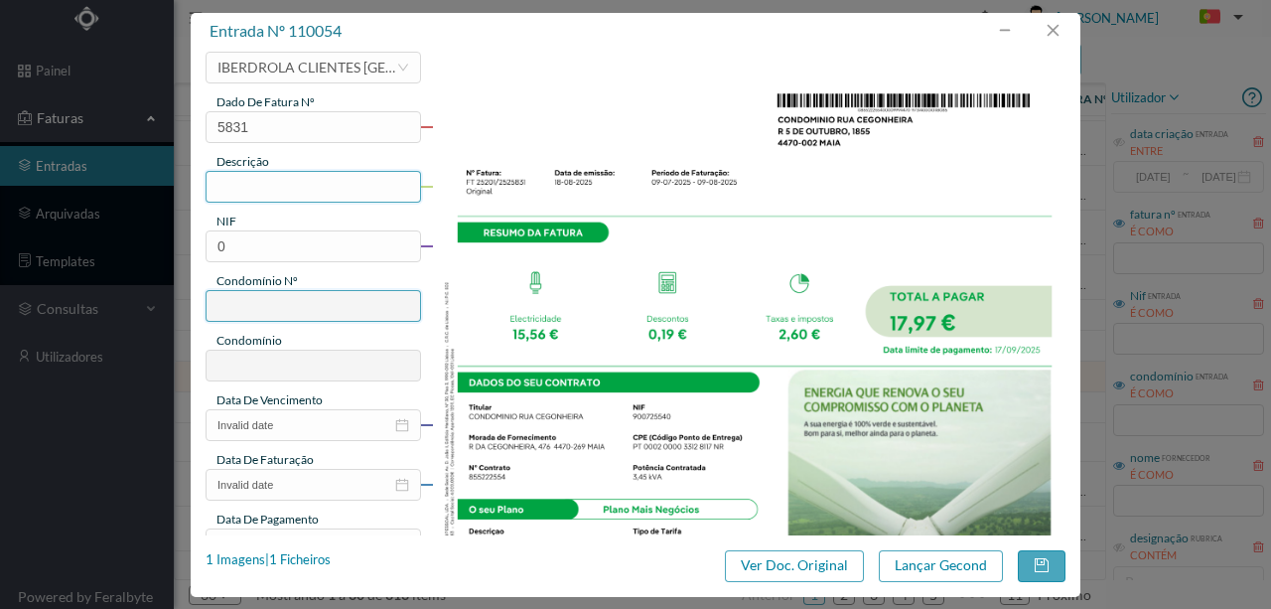
scroll to position [0, 0]
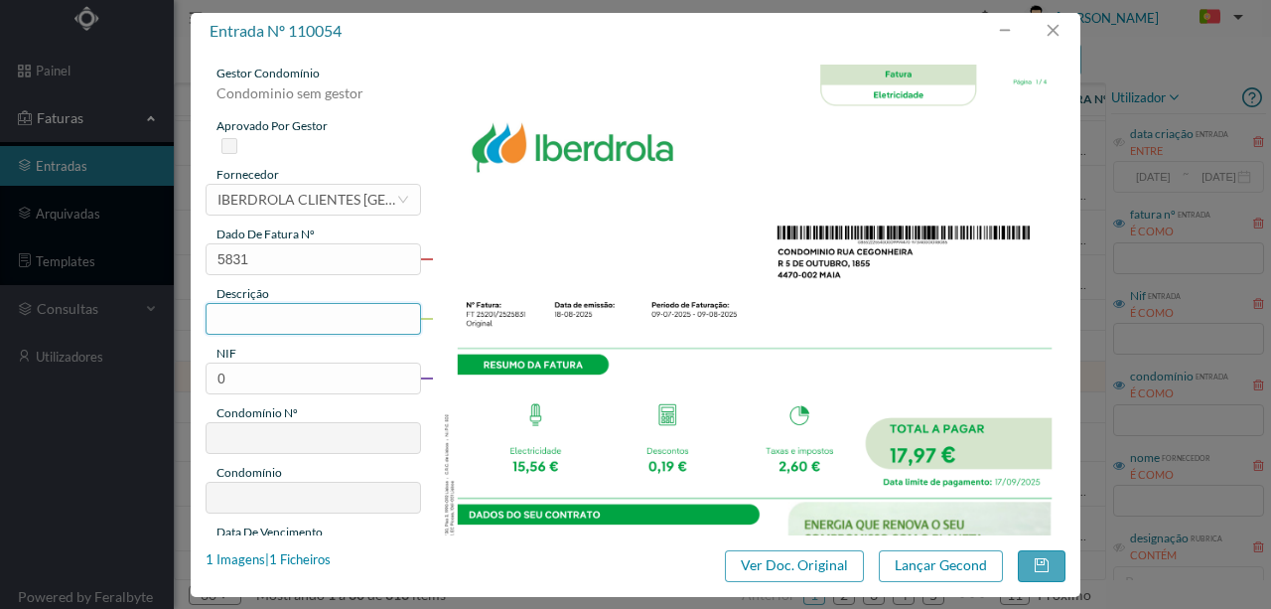
click at [262, 318] on input "text" at bounding box center [314, 319] width 216 height 32
type input "476 (09.07.2025 a 09.08.2025)"
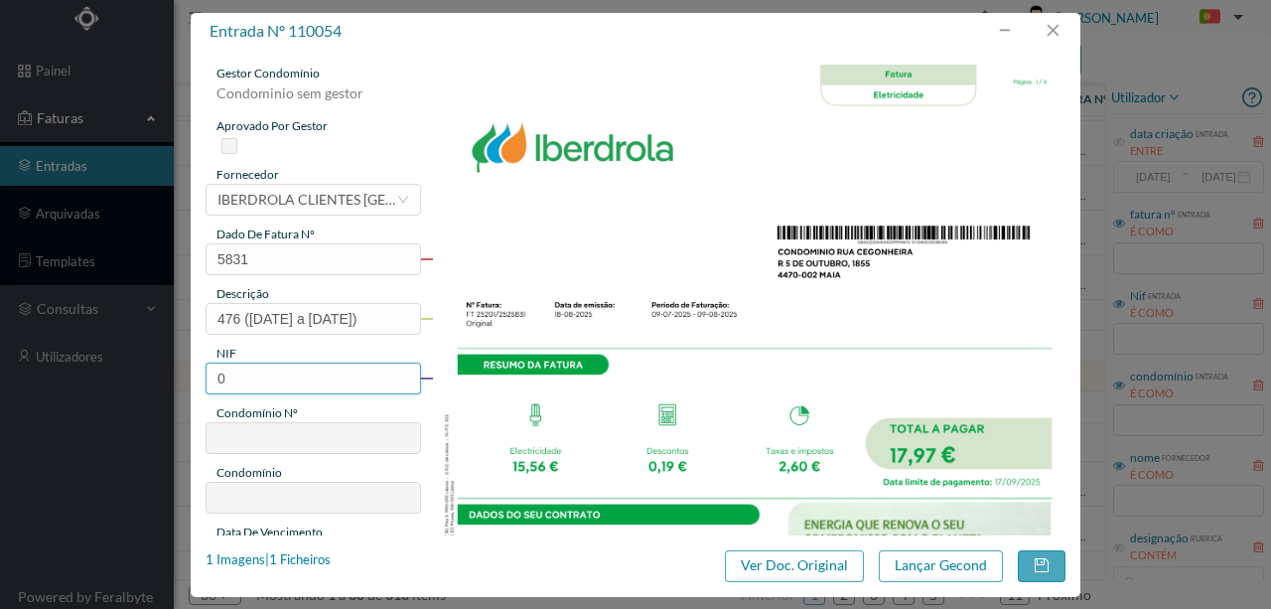
drag, startPoint x: 236, startPoint y: 379, endPoint x: 199, endPoint y: 377, distance: 37.8
click at [199, 377] on div "gestor condomínio Condominio sem gestor aprovado por gestor fornecedor selecion…" at bounding box center [636, 293] width 890 height 486
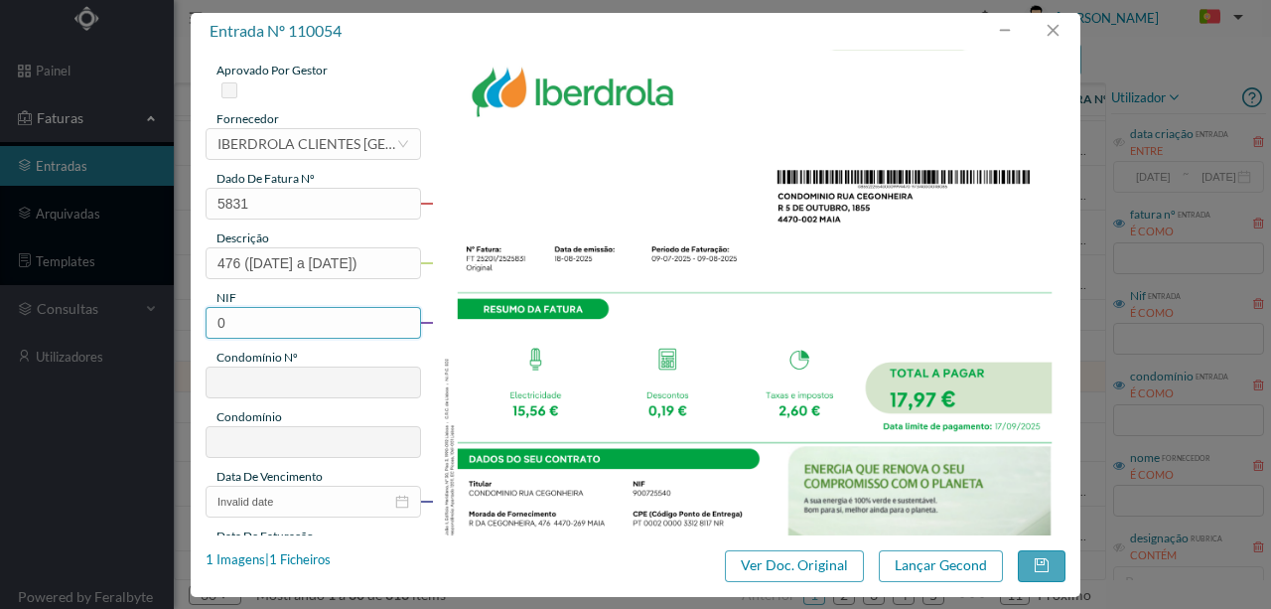
scroll to position [132, 0]
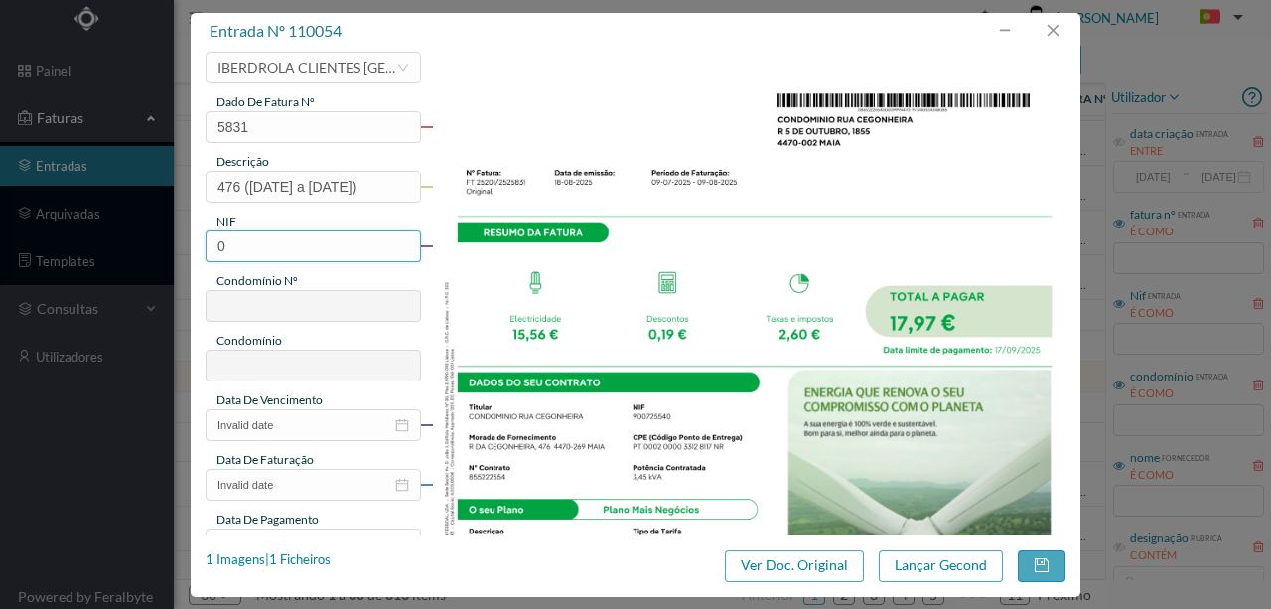
click at [231, 252] on input "0" at bounding box center [314, 246] width 216 height 32
drag, startPoint x: 235, startPoint y: 248, endPoint x: 212, endPoint y: 246, distance: 23.9
click at [212, 246] on input "0" at bounding box center [314, 246] width 216 height 32
type input "900725540"
type input "730"
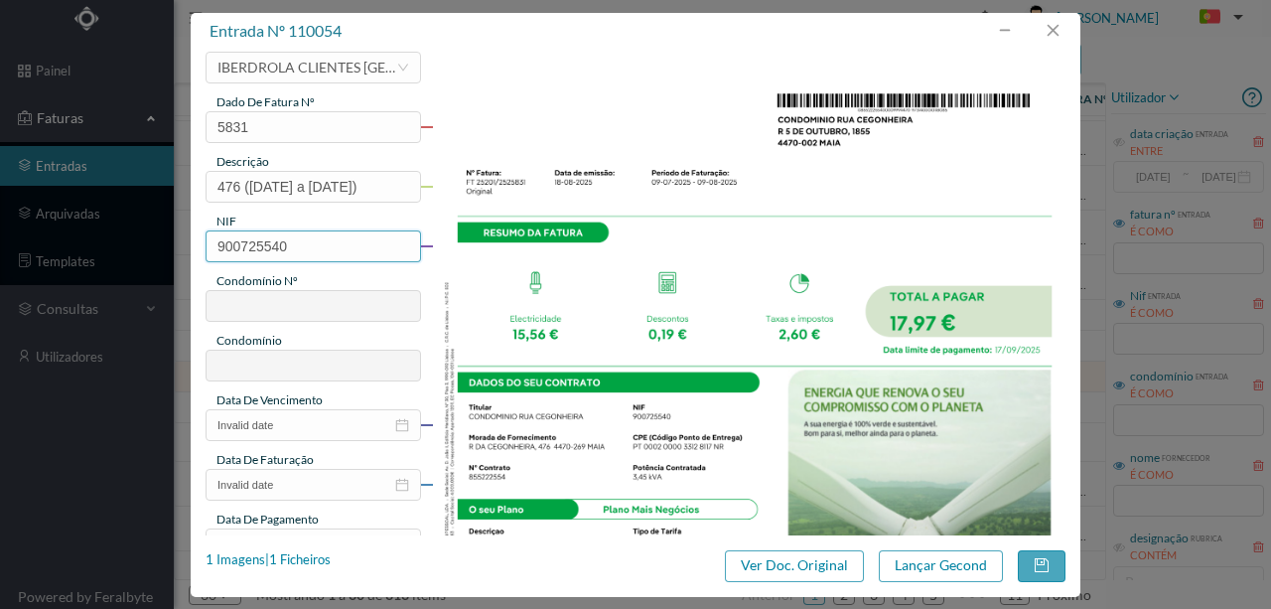
type input "ED. RUA DA CEGONHEIRA 474 A 476"
type input "900725540"
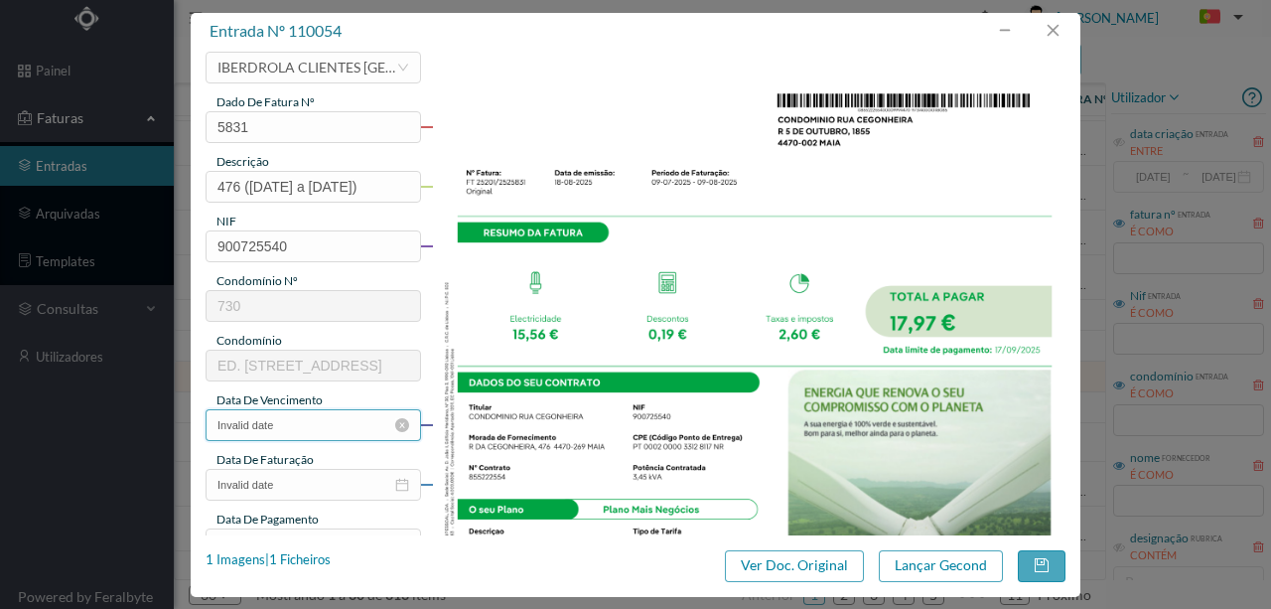
click at [308, 430] on input "Invalid date" at bounding box center [314, 425] width 216 height 32
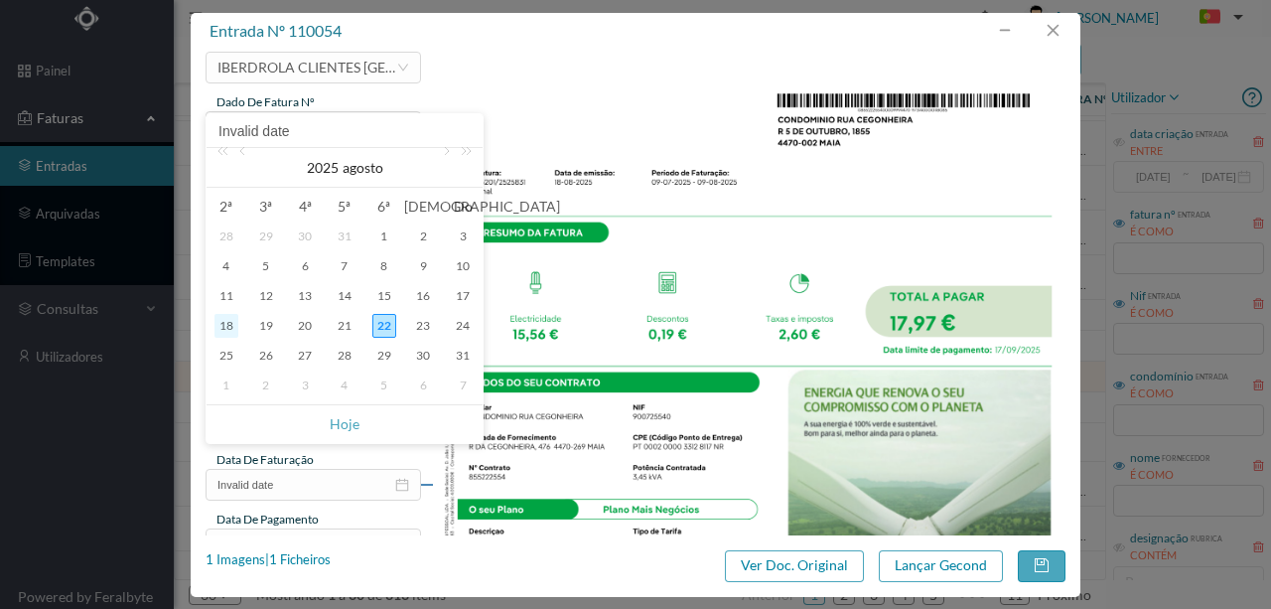
click at [222, 324] on div "18" at bounding box center [227, 326] width 24 height 24
type input "2025-08-18"
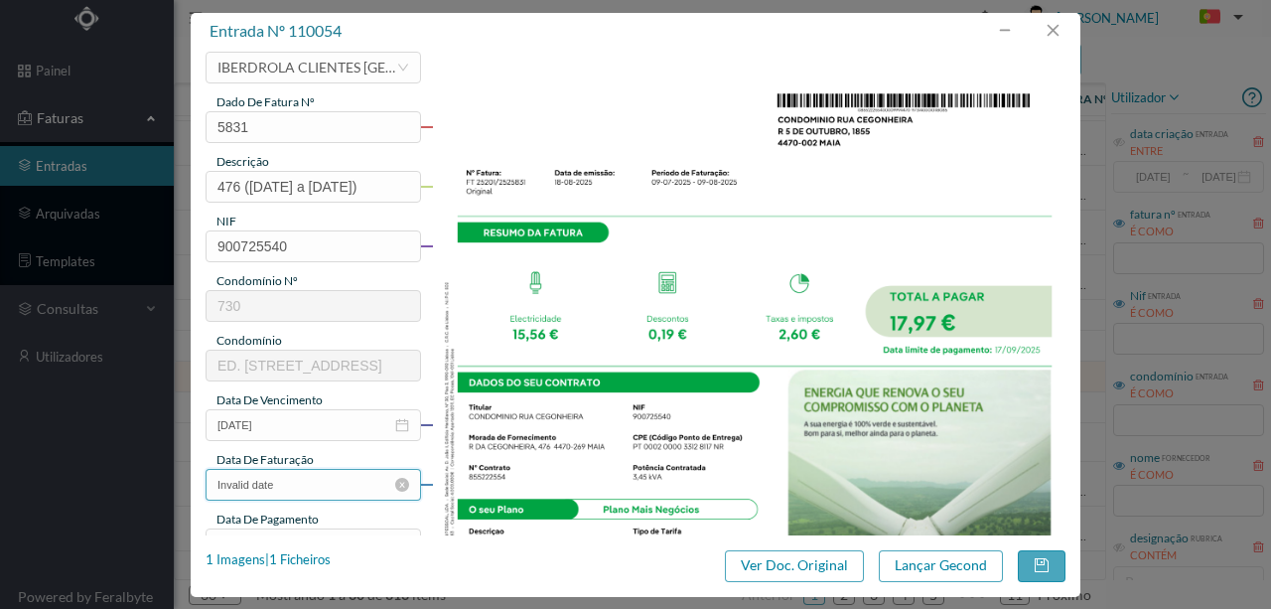
click at [290, 483] on input "Invalid date" at bounding box center [314, 485] width 216 height 32
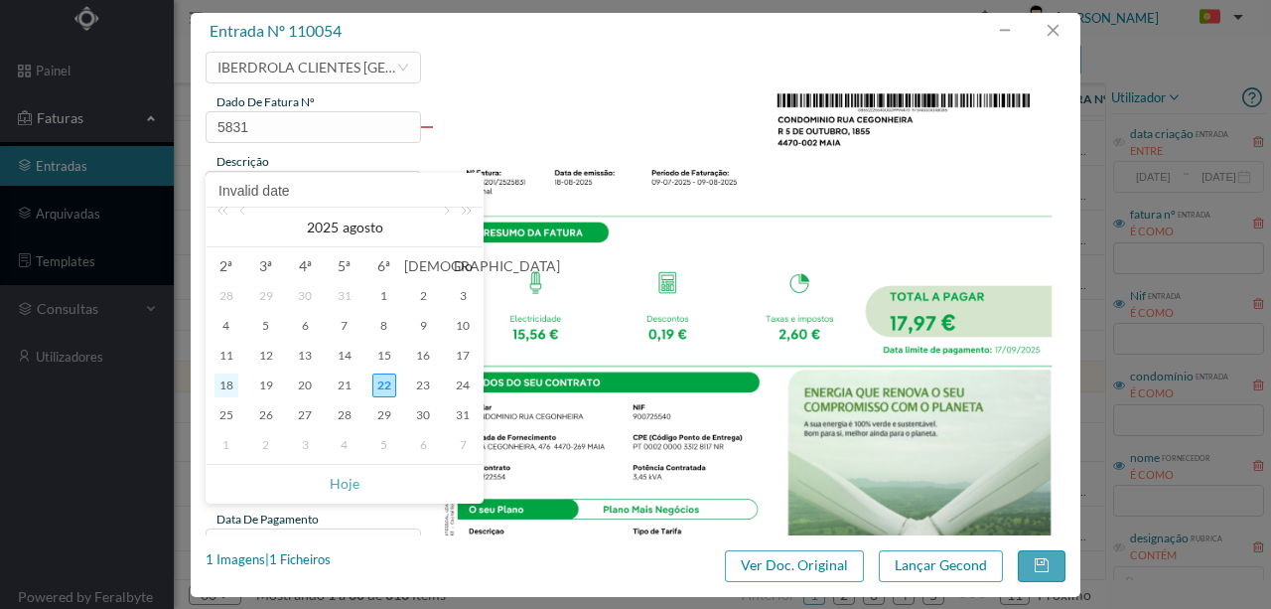
click at [223, 384] on div "18" at bounding box center [227, 385] width 24 height 24
type input "2025-08-18"
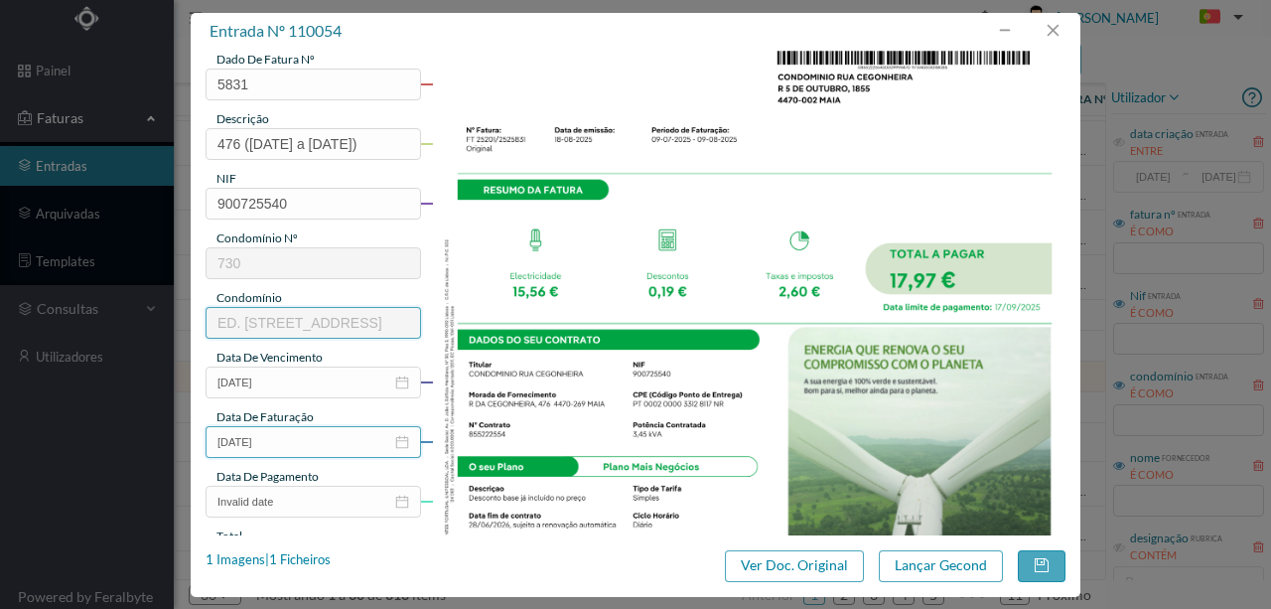
scroll to position [199, 0]
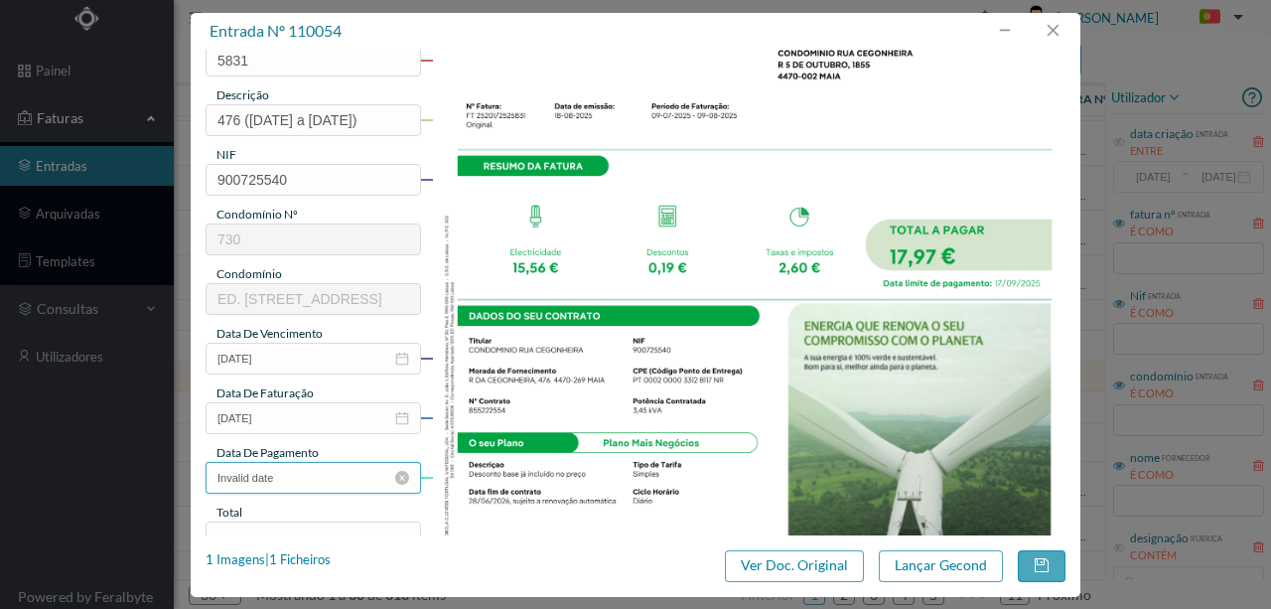
click at [320, 480] on input "Invalid date" at bounding box center [314, 478] width 216 height 32
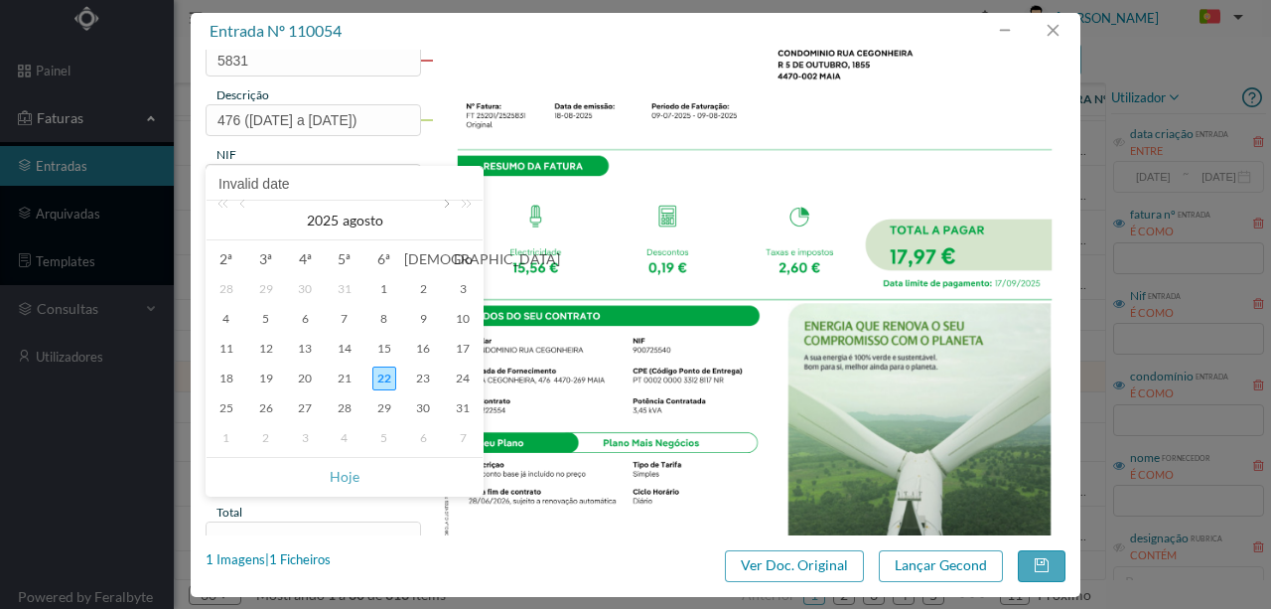
click at [445, 209] on link at bounding box center [445, 221] width 18 height 40
click at [309, 349] on div "17" at bounding box center [305, 349] width 24 height 24
type input "2025-09-17"
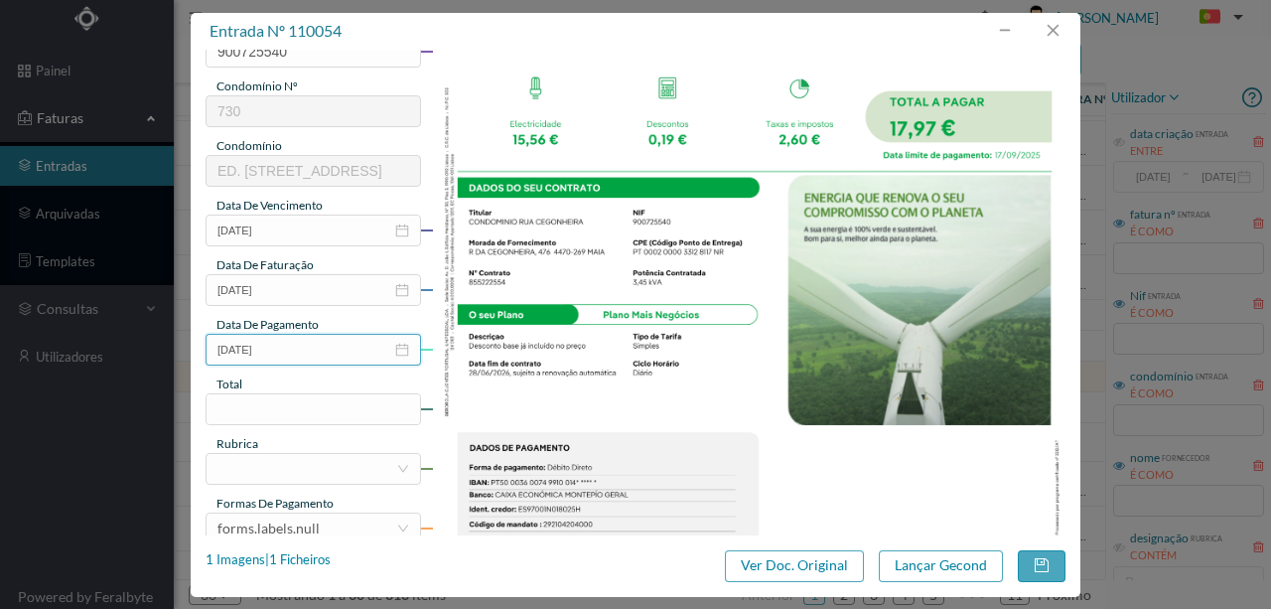
scroll to position [331, 0]
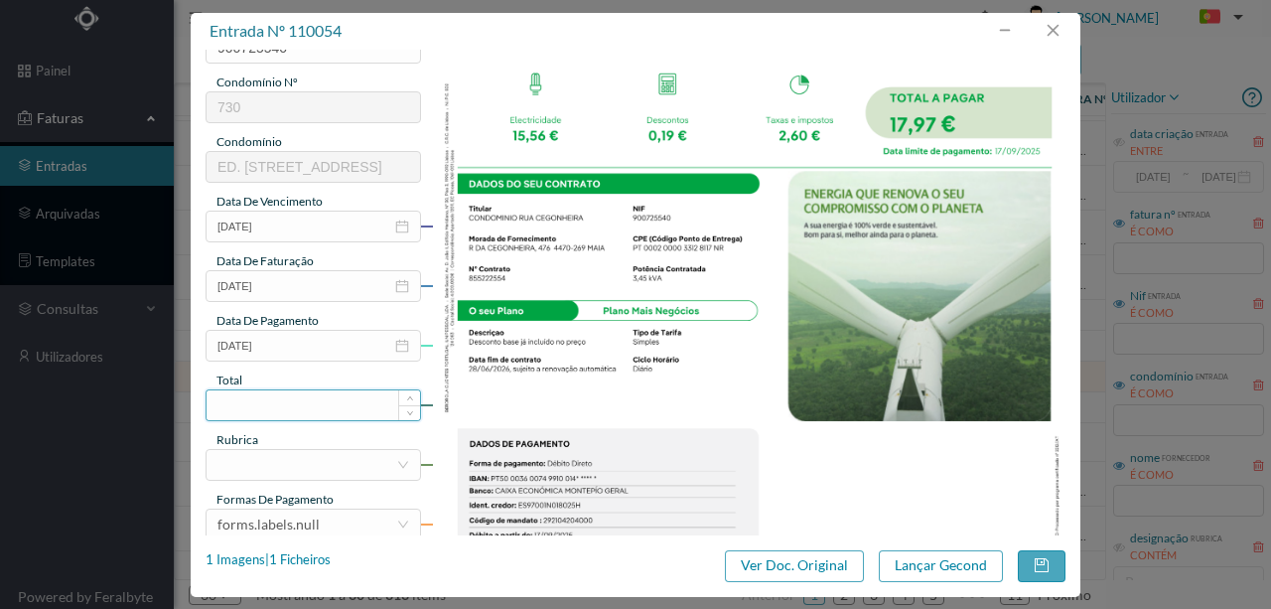
click at [265, 403] on input at bounding box center [314, 405] width 214 height 30
type input "17.97"
click at [235, 467] on div at bounding box center [307, 465] width 179 height 30
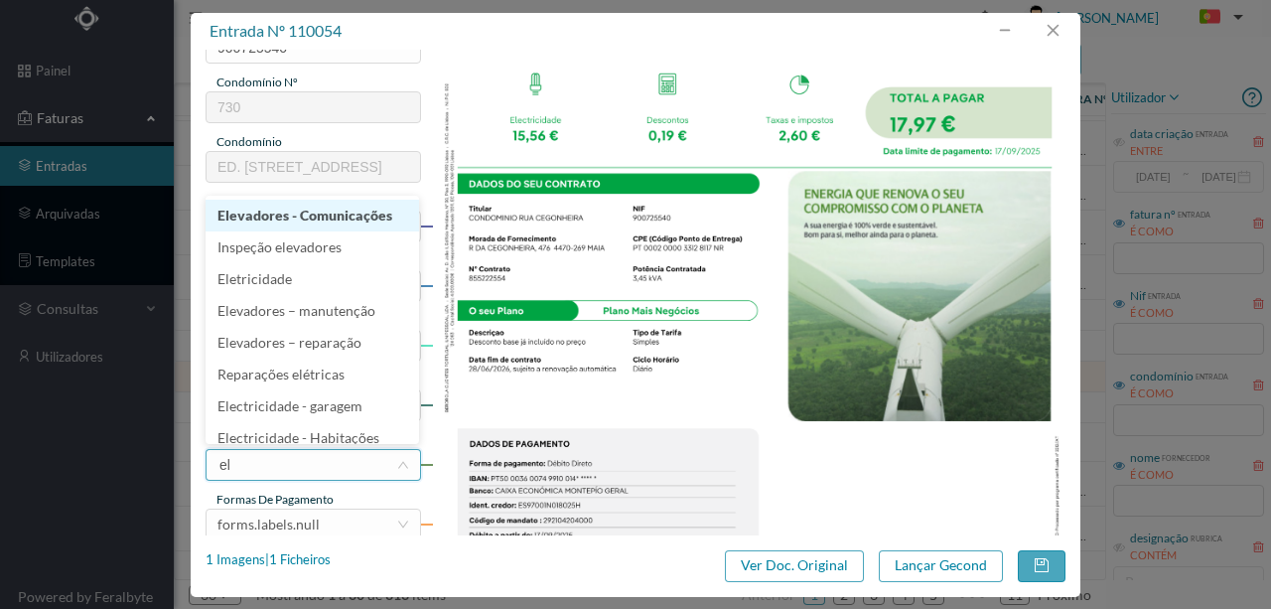
type input "ele"
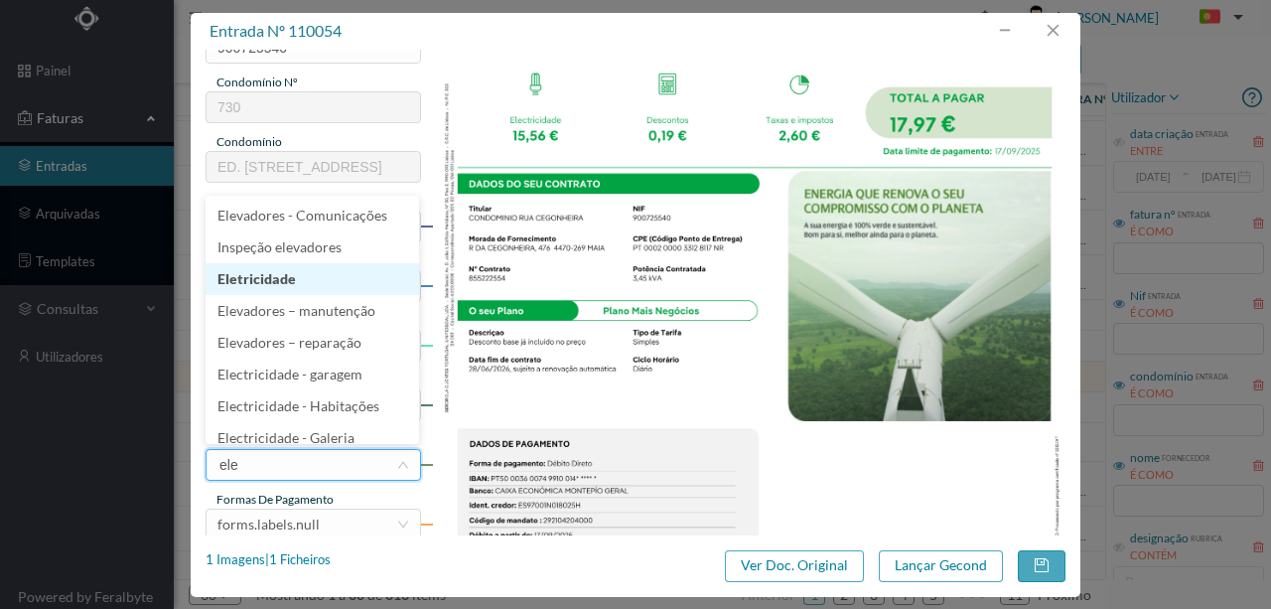
click at [225, 283] on li "Eletricidade" at bounding box center [313, 279] width 214 height 32
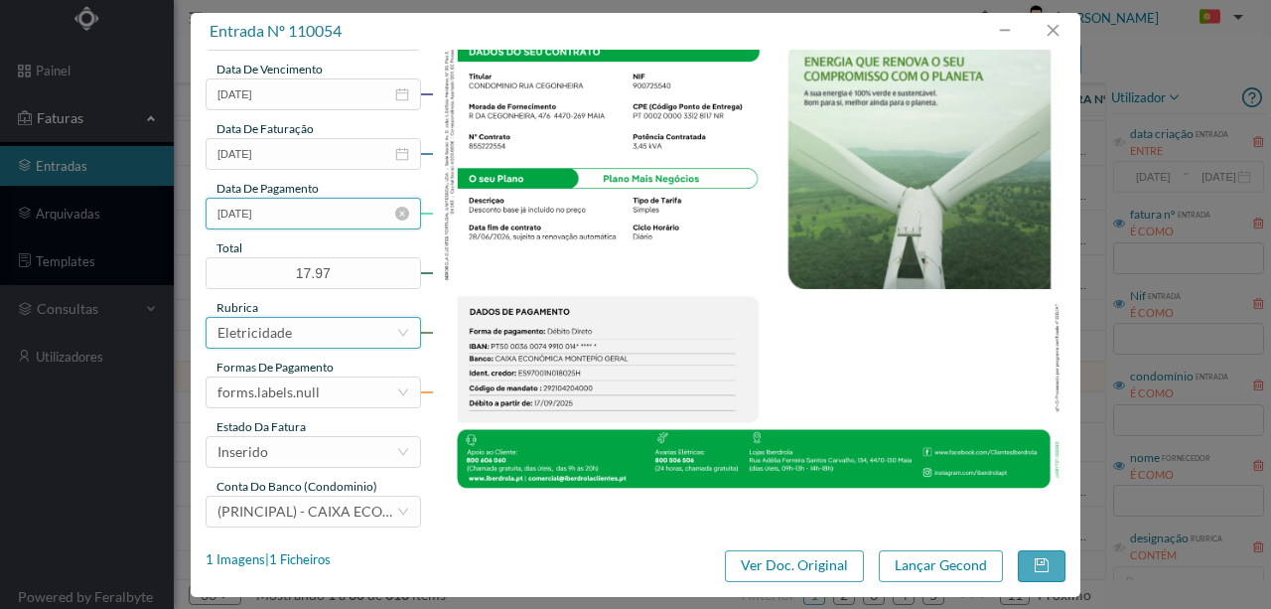
scroll to position [470, 0]
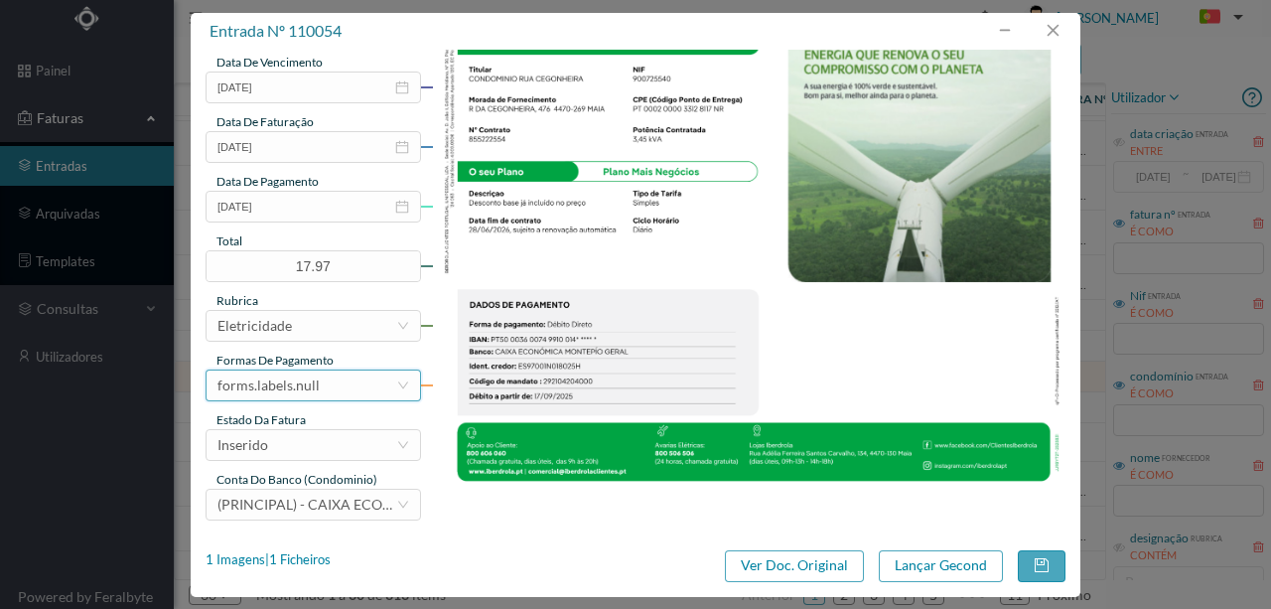
click at [291, 388] on div "forms.labels.null" at bounding box center [269, 385] width 102 height 30
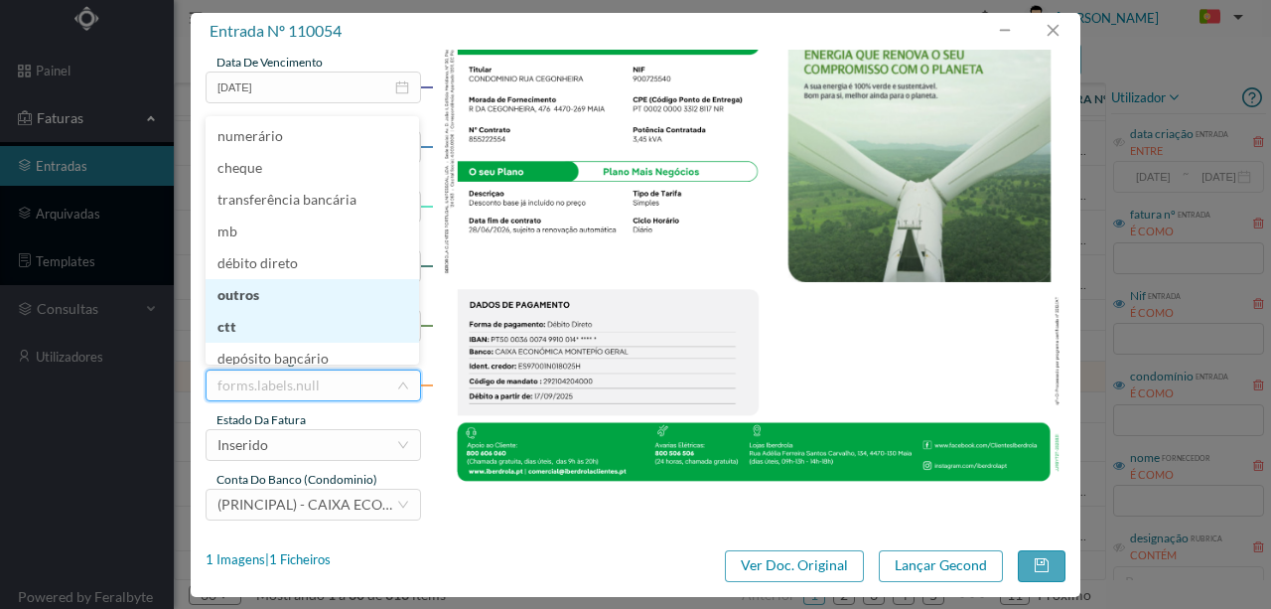
scroll to position [7, 0]
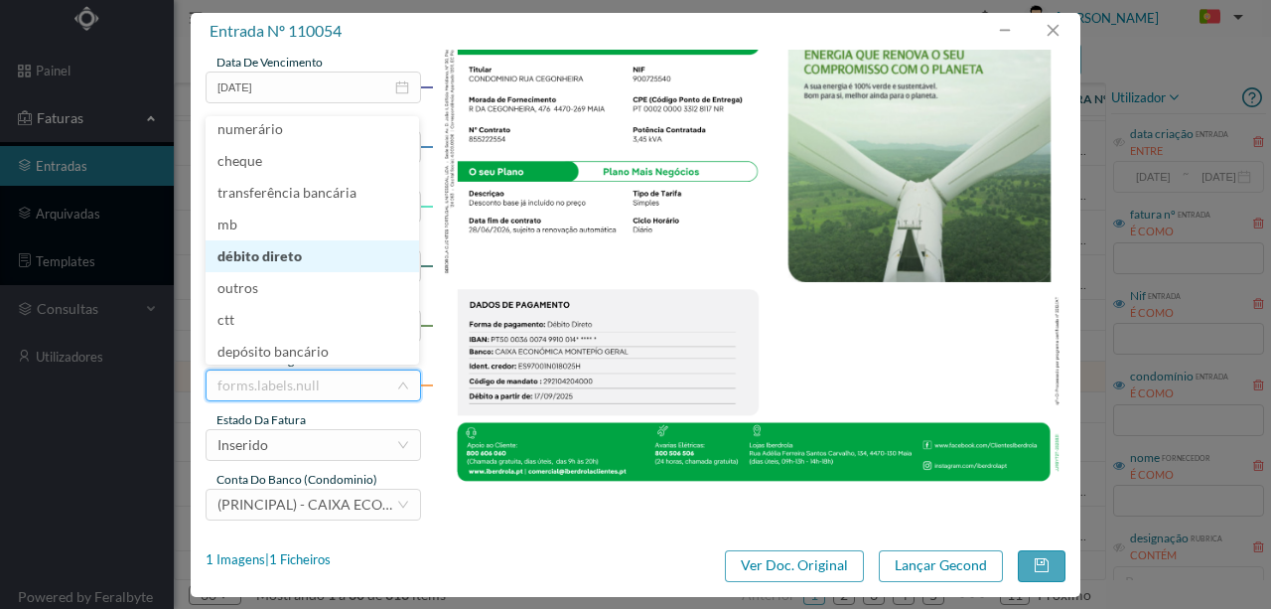
click at [274, 264] on li "débito direto" at bounding box center [313, 256] width 214 height 32
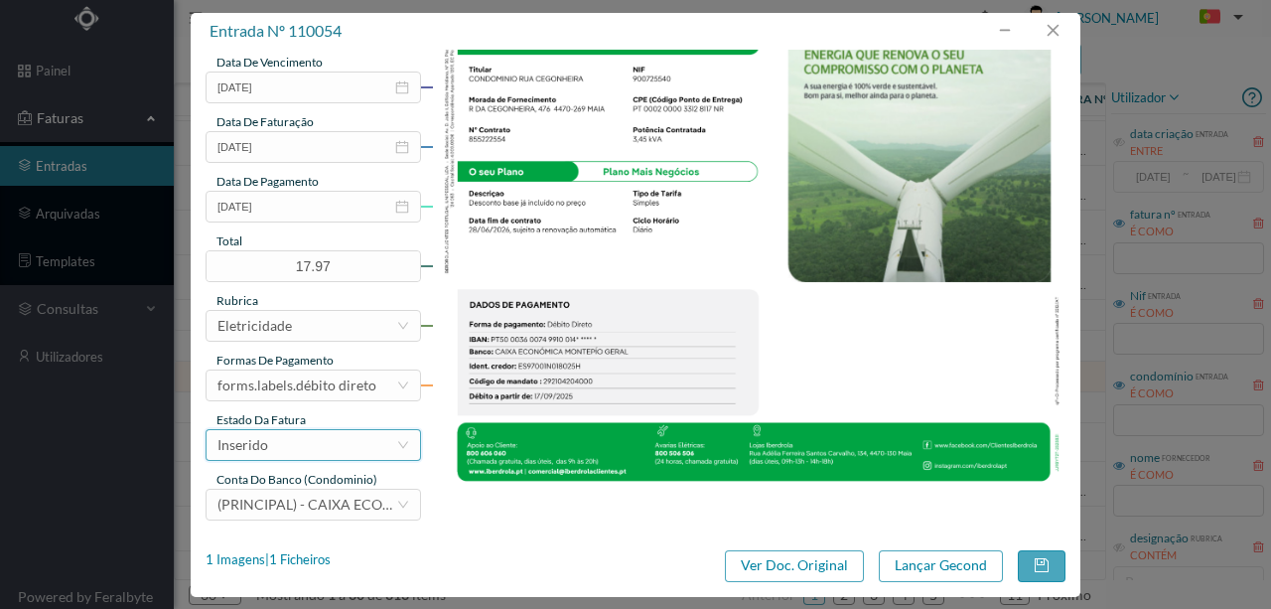
click at [302, 449] on div "Inserido" at bounding box center [307, 445] width 179 height 30
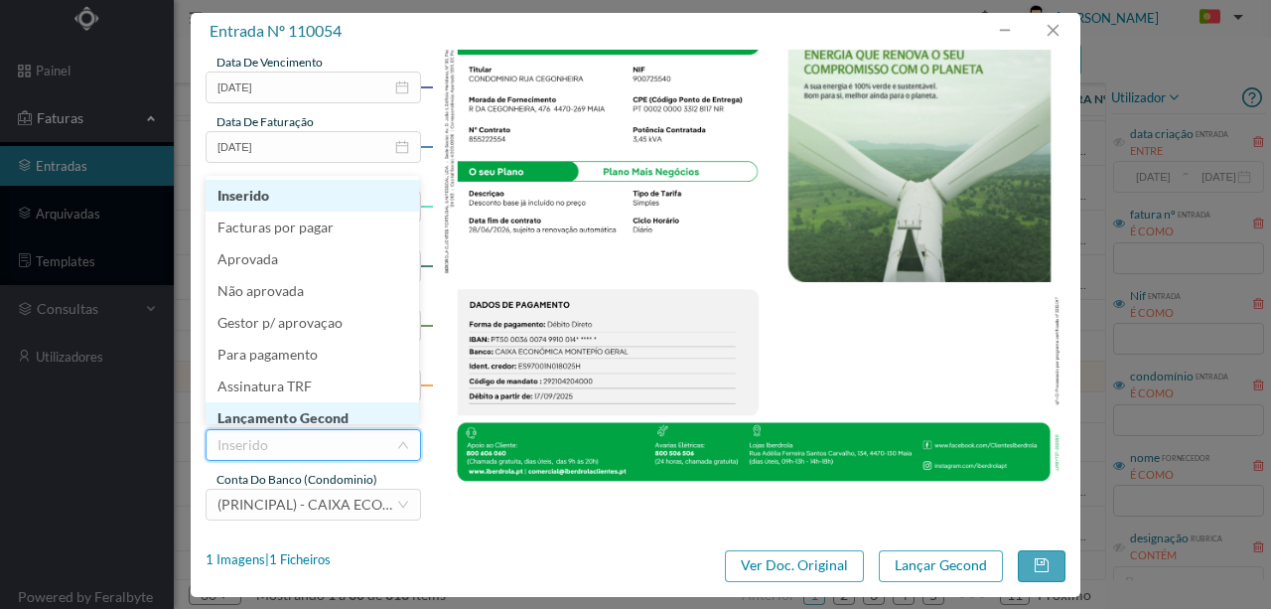
scroll to position [10, 0]
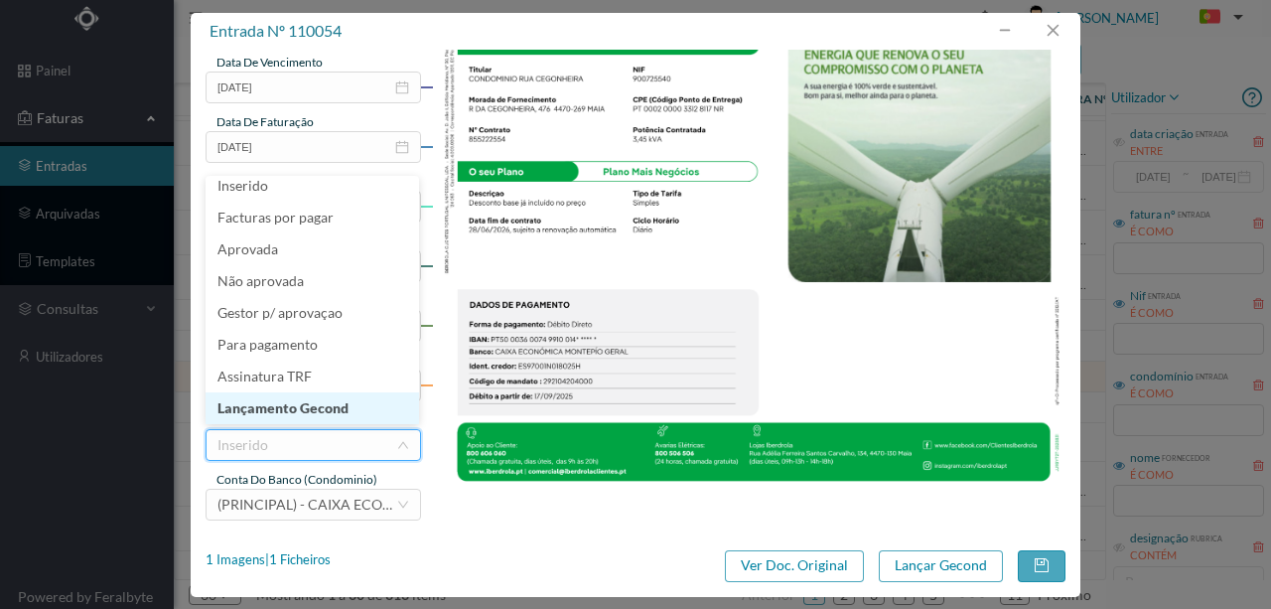
click at [319, 412] on li "Lançamento Gecond" at bounding box center [313, 408] width 214 height 32
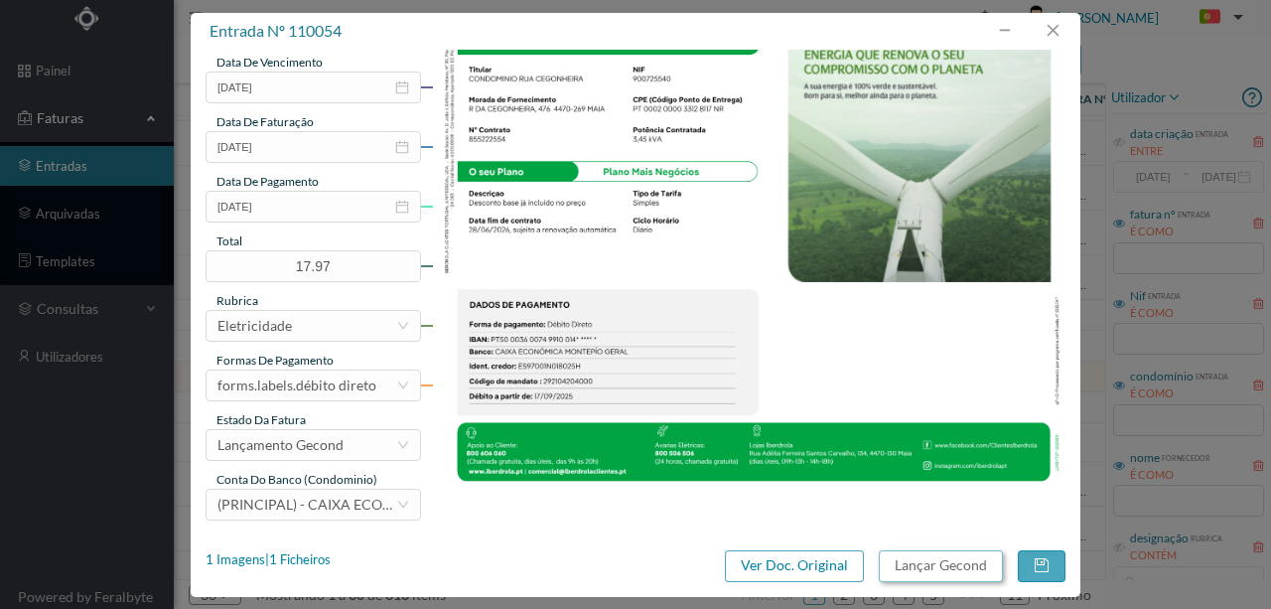
click at [924, 566] on button "Lançar Gecond" at bounding box center [941, 566] width 124 height 32
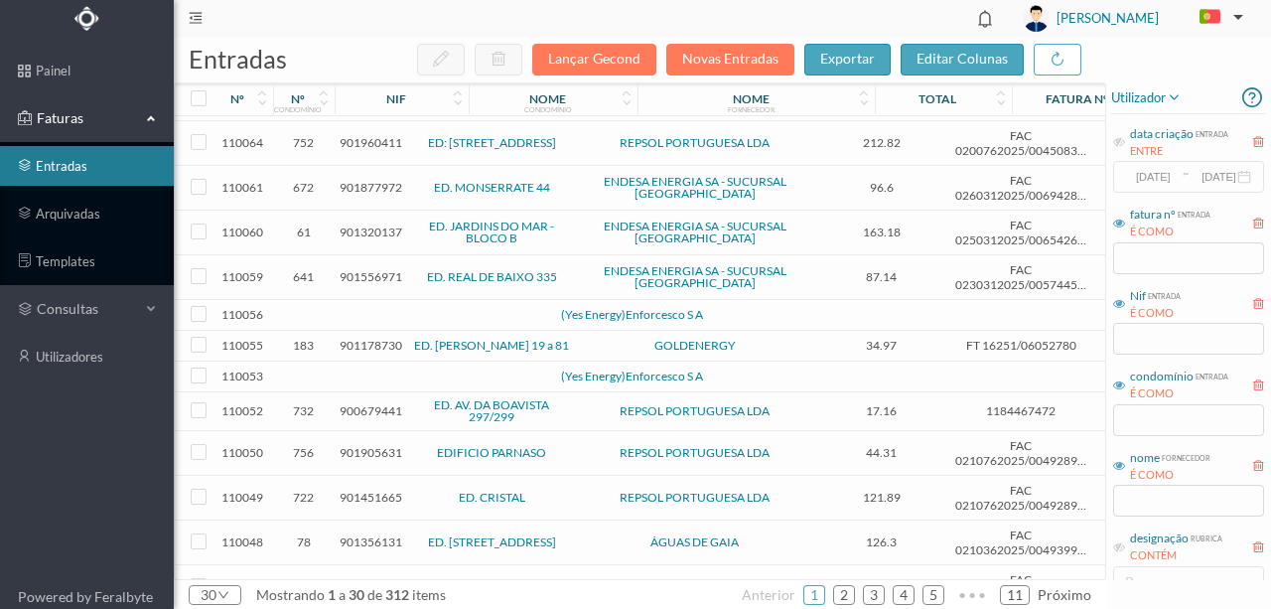
click at [363, 366] on td at bounding box center [430, 377] width 170 height 31
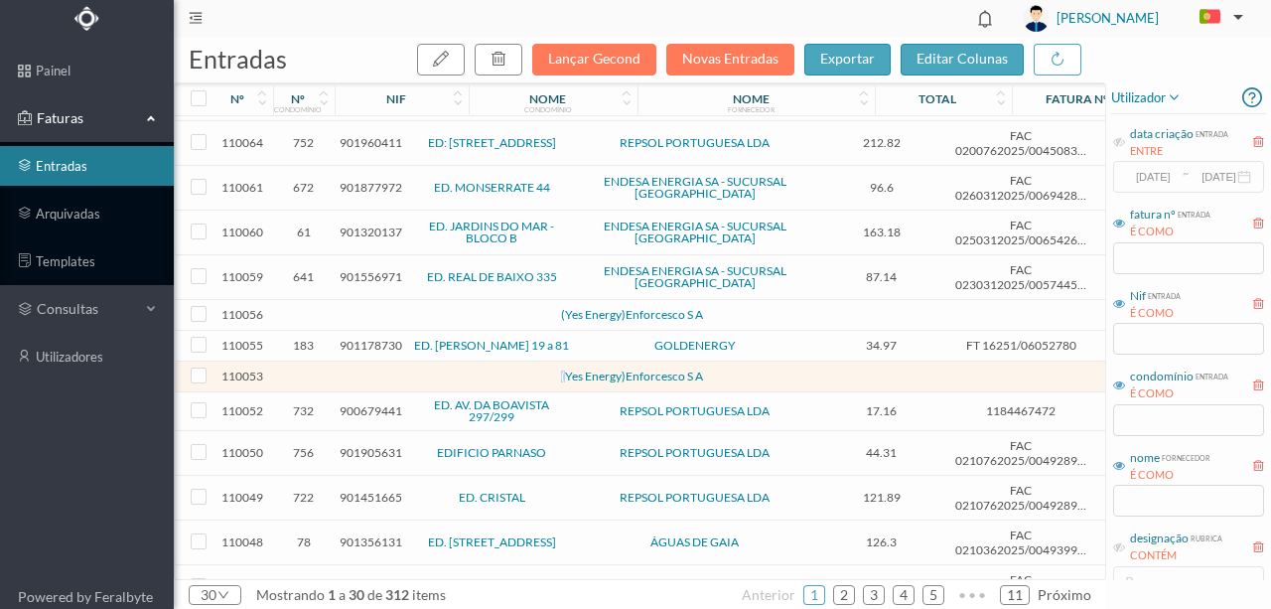
click at [363, 366] on td at bounding box center [430, 377] width 170 height 31
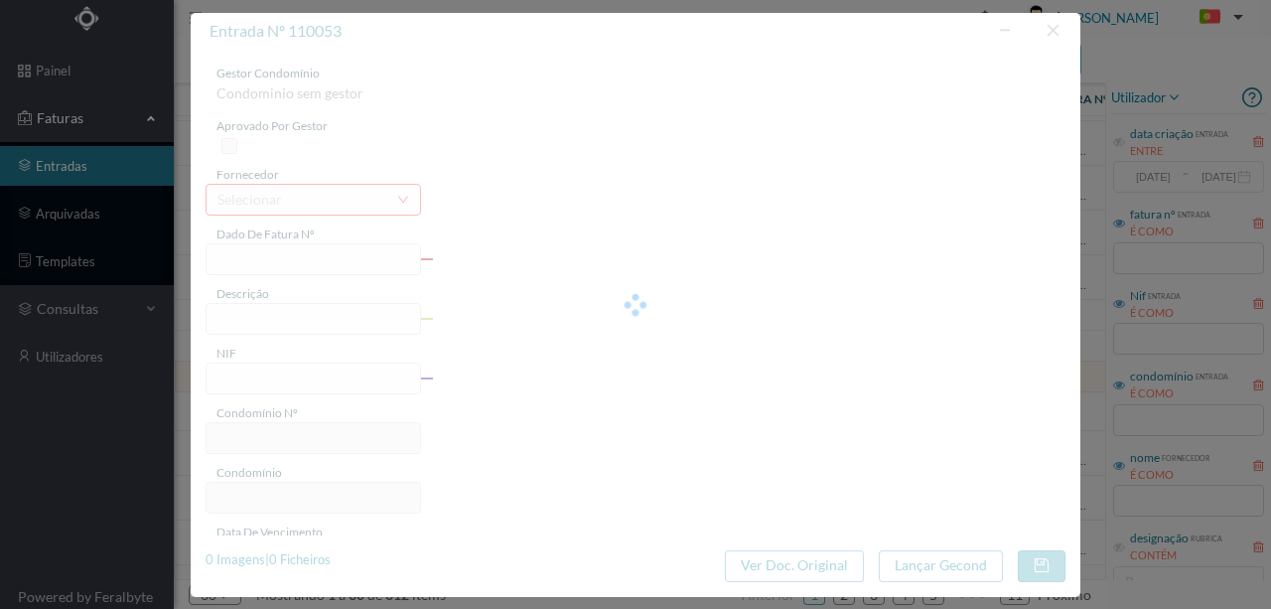
type input "0"
type input "Invalid date"
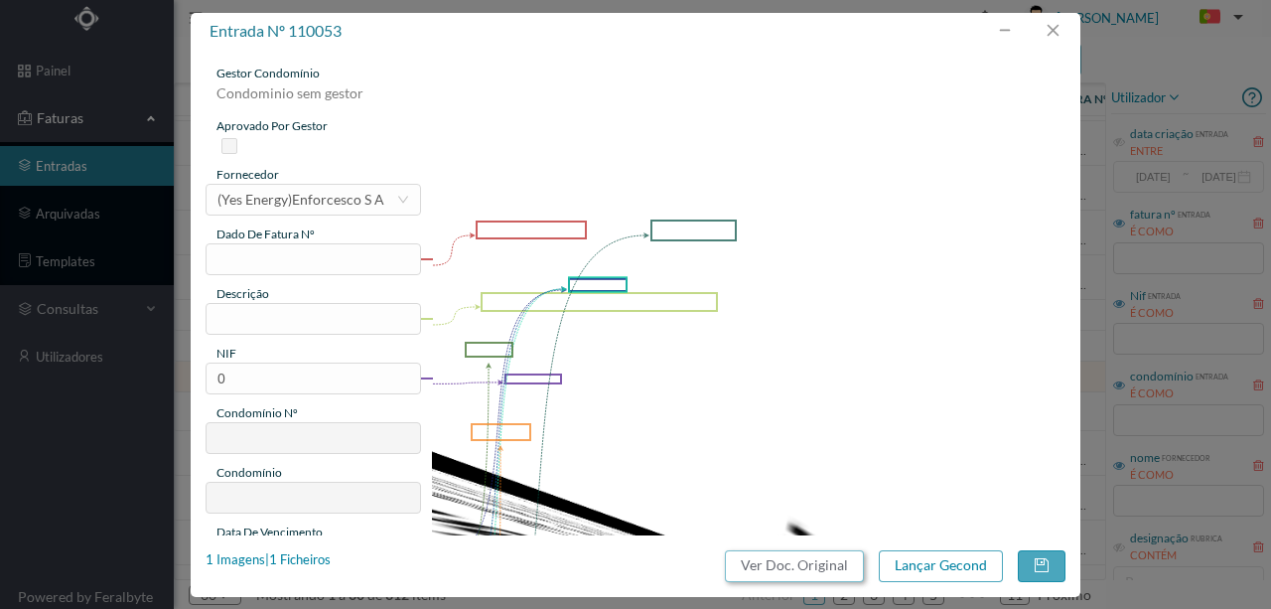
click at [749, 566] on button "Ver Doc. Original" at bounding box center [794, 566] width 139 height 32
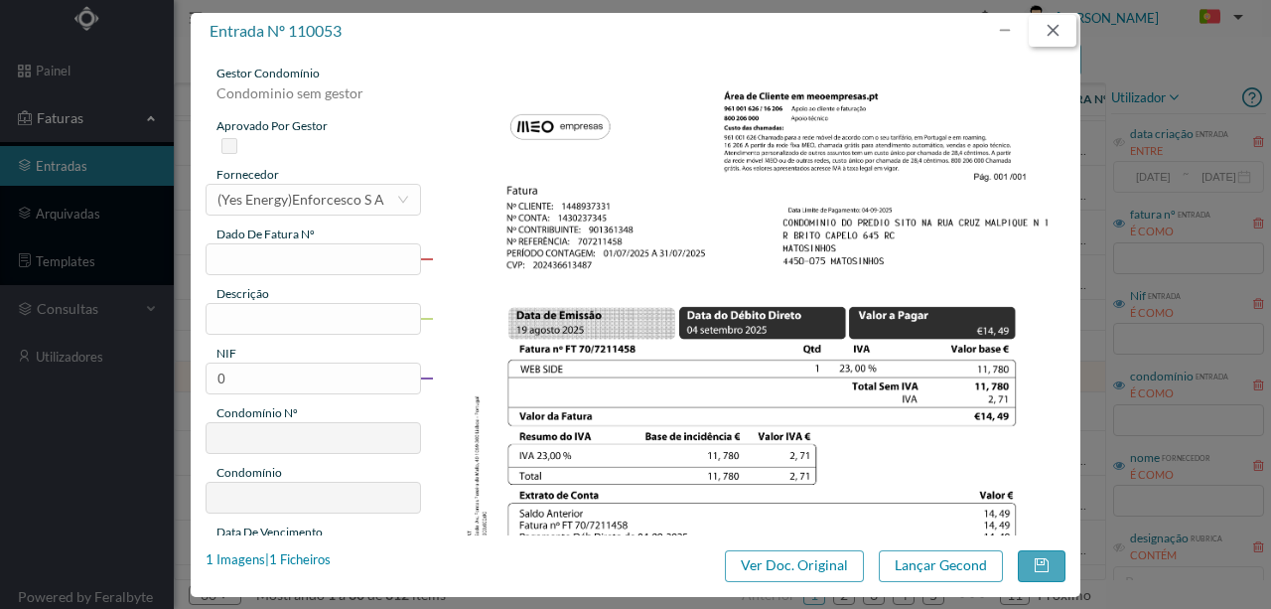
click at [1059, 25] on button "button" at bounding box center [1053, 31] width 48 height 32
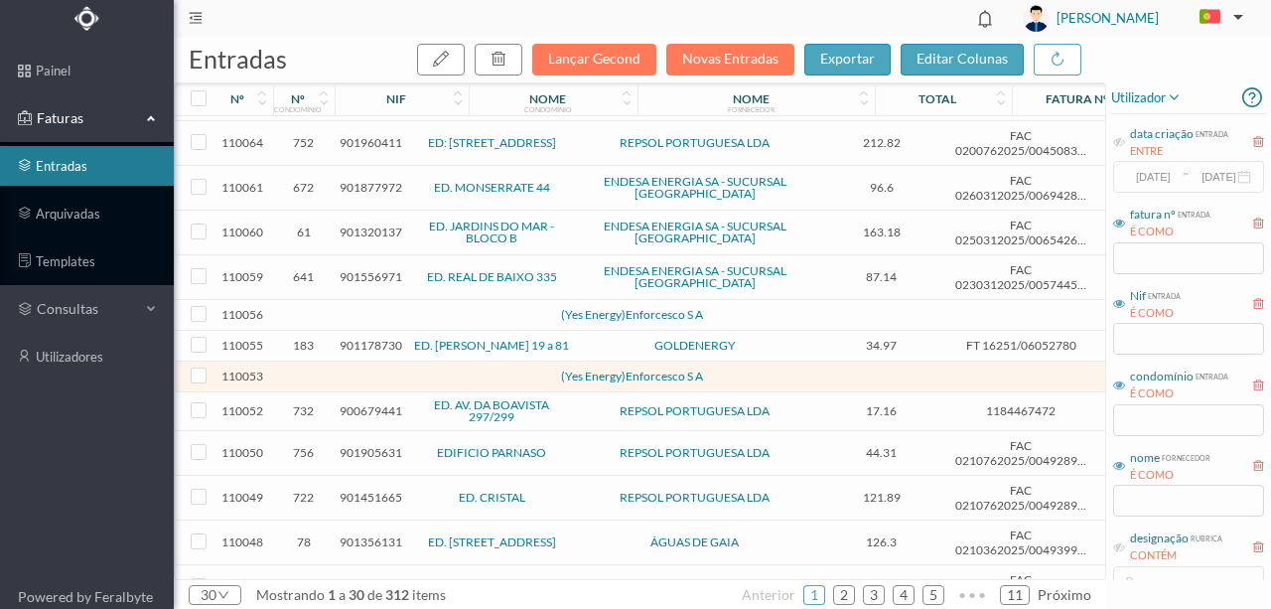
click at [352, 403] on span "900679441" at bounding box center [371, 410] width 63 height 15
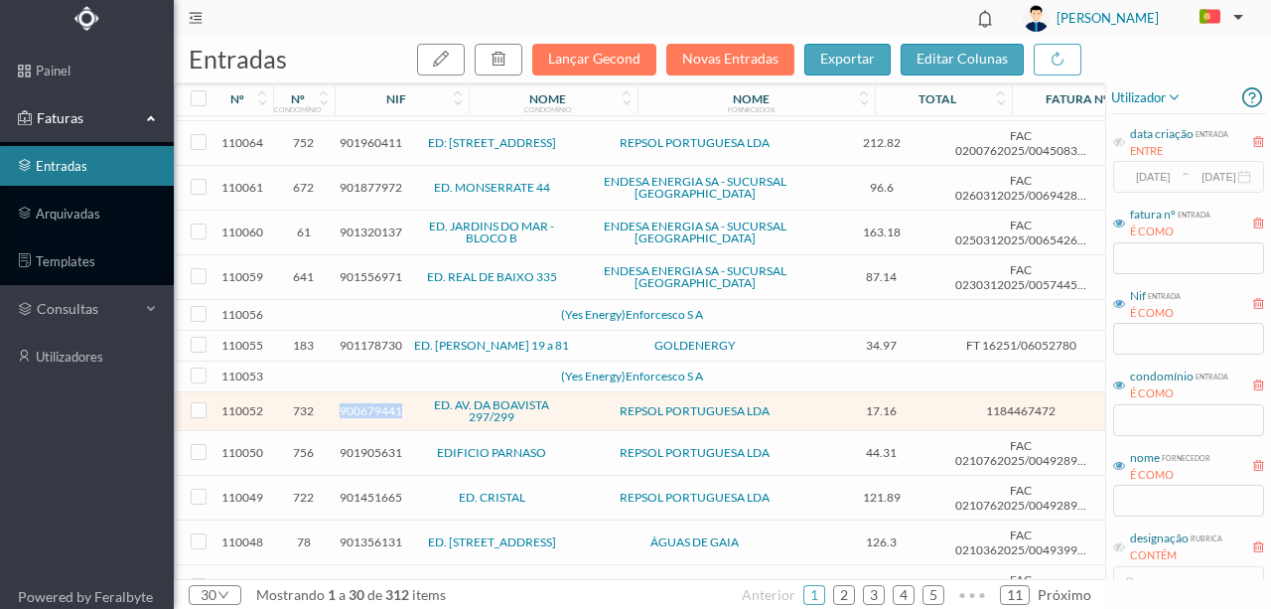
click at [352, 403] on span "900679441" at bounding box center [371, 410] width 63 height 15
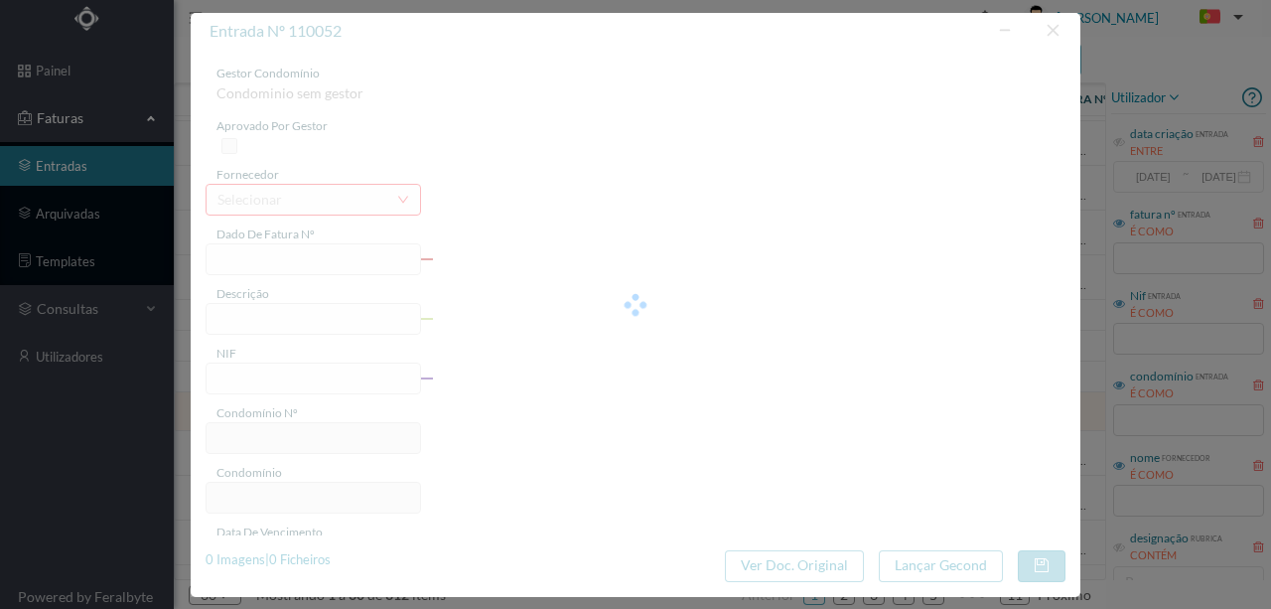
type input "1184467472"
type input "AVENIDA BOAVISTA, NR 297, |"
type input "900679441"
type input "[DATE]"
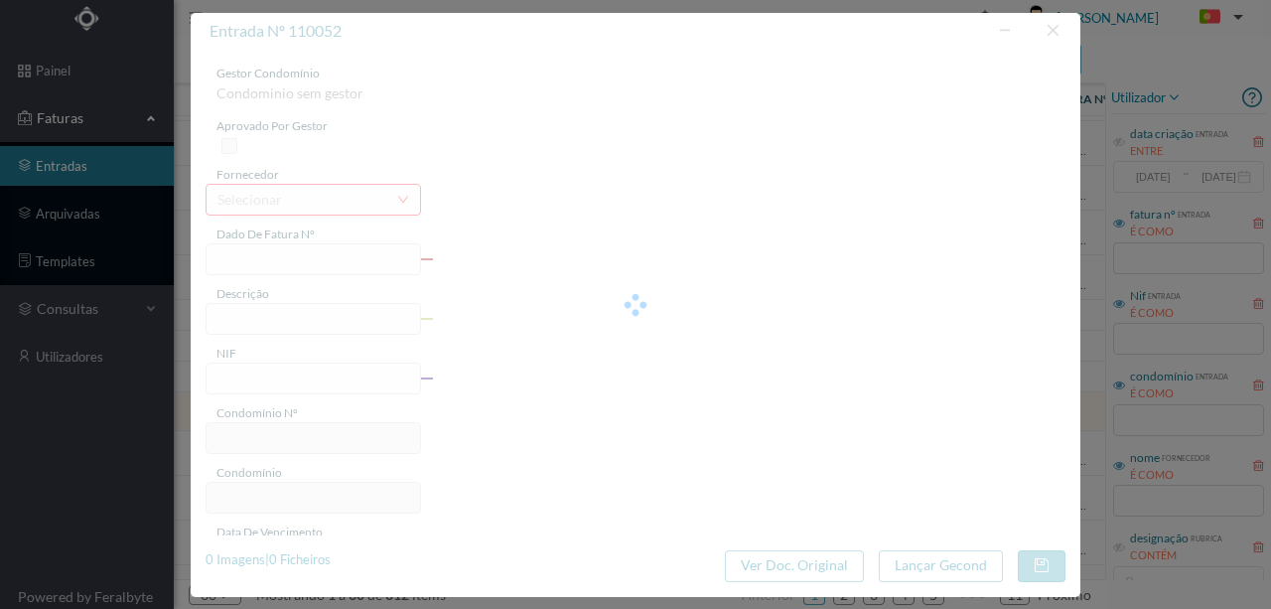
type input "2025-09-02"
type input "17.16"
type input "732"
type input "ED. AV. DA BOAVISTA 297/299"
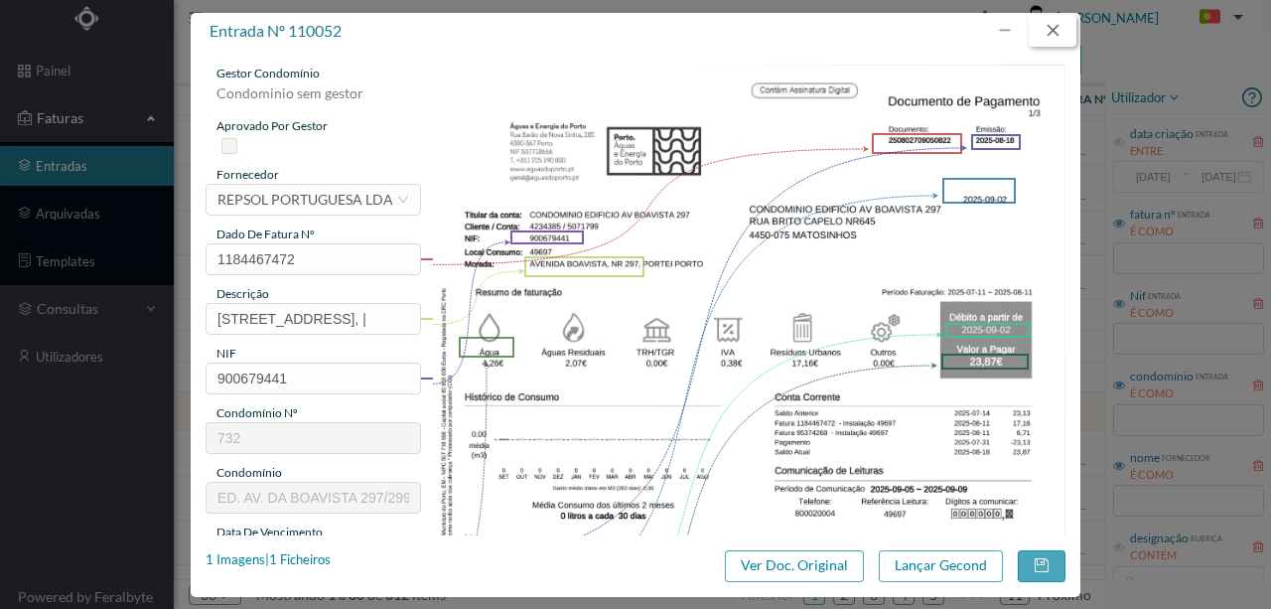
click at [1054, 34] on button "button" at bounding box center [1053, 31] width 48 height 32
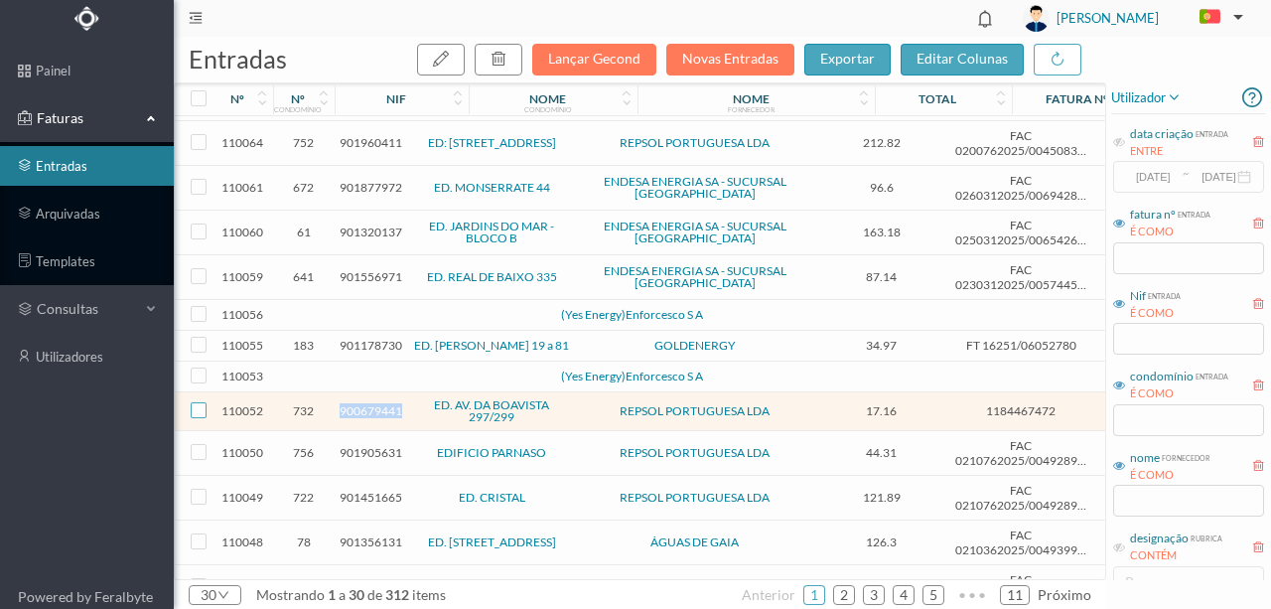
click at [205, 402] on input "checkbox" at bounding box center [199, 410] width 16 height 16
checkbox input "true"
click at [507, 52] on icon "button" at bounding box center [499, 59] width 16 height 16
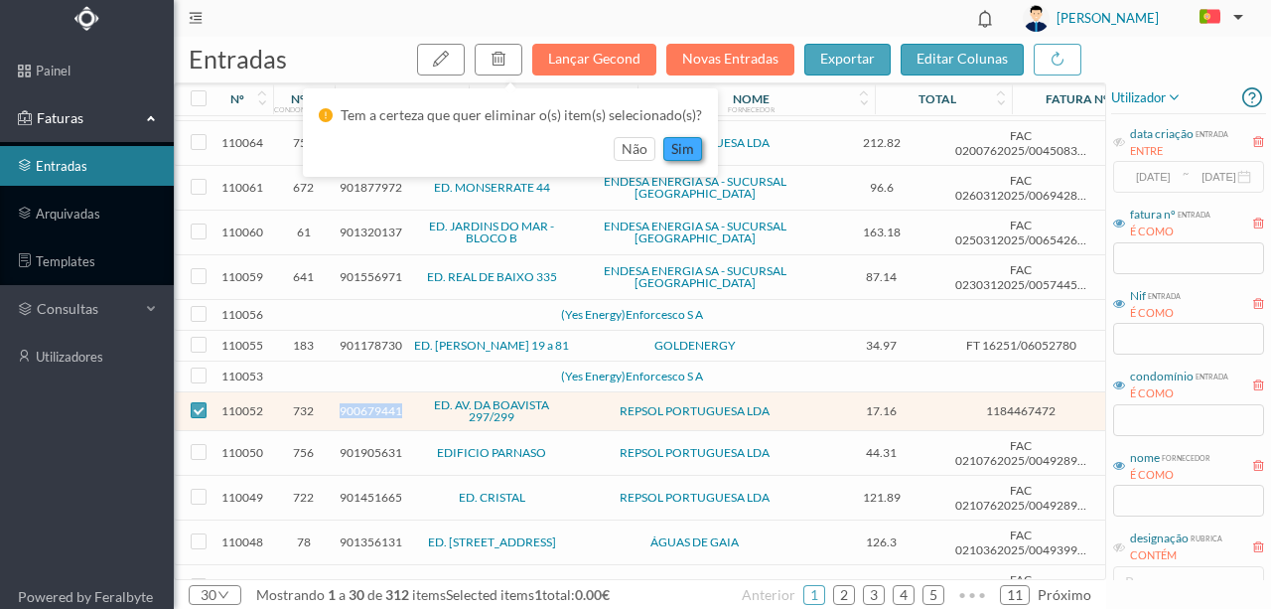
click at [679, 148] on button "sim" at bounding box center [682, 149] width 39 height 24
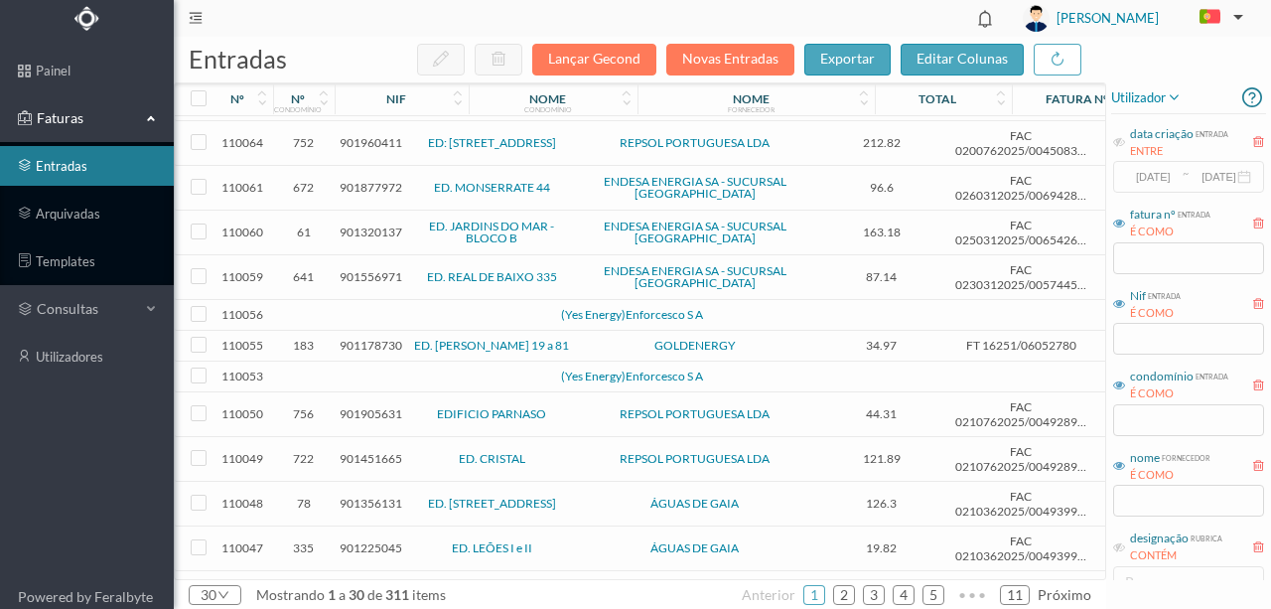
click at [343, 367] on td at bounding box center [340, 377] width 10 height 31
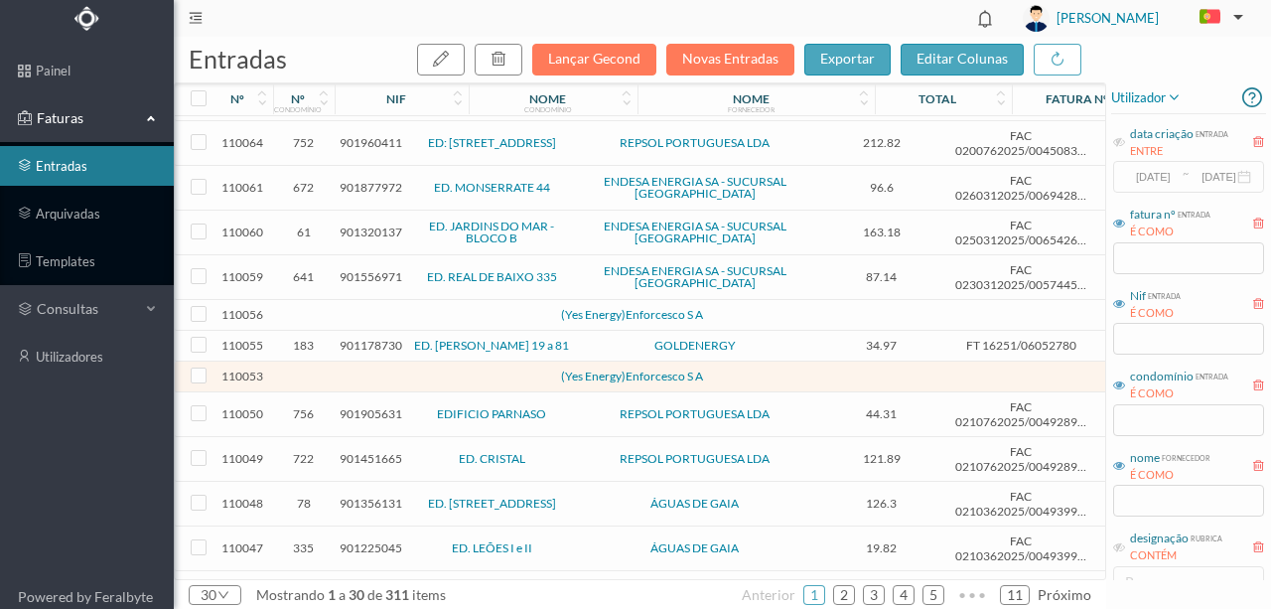
click at [343, 367] on td at bounding box center [340, 377] width 10 height 31
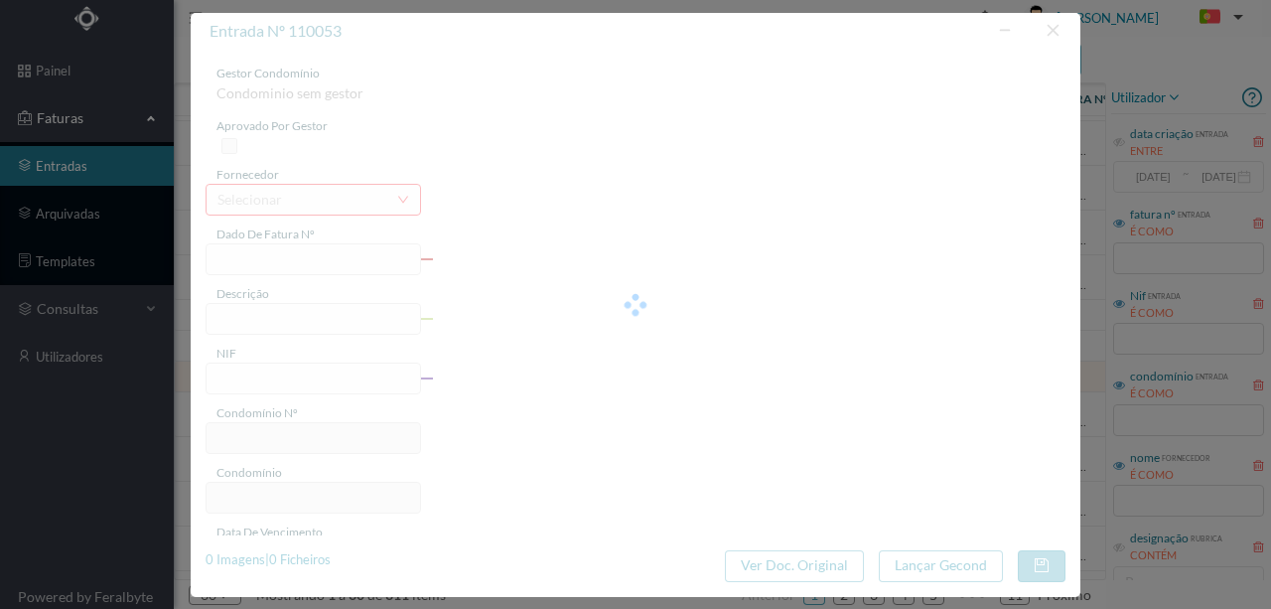
type input "0"
type input "Invalid date"
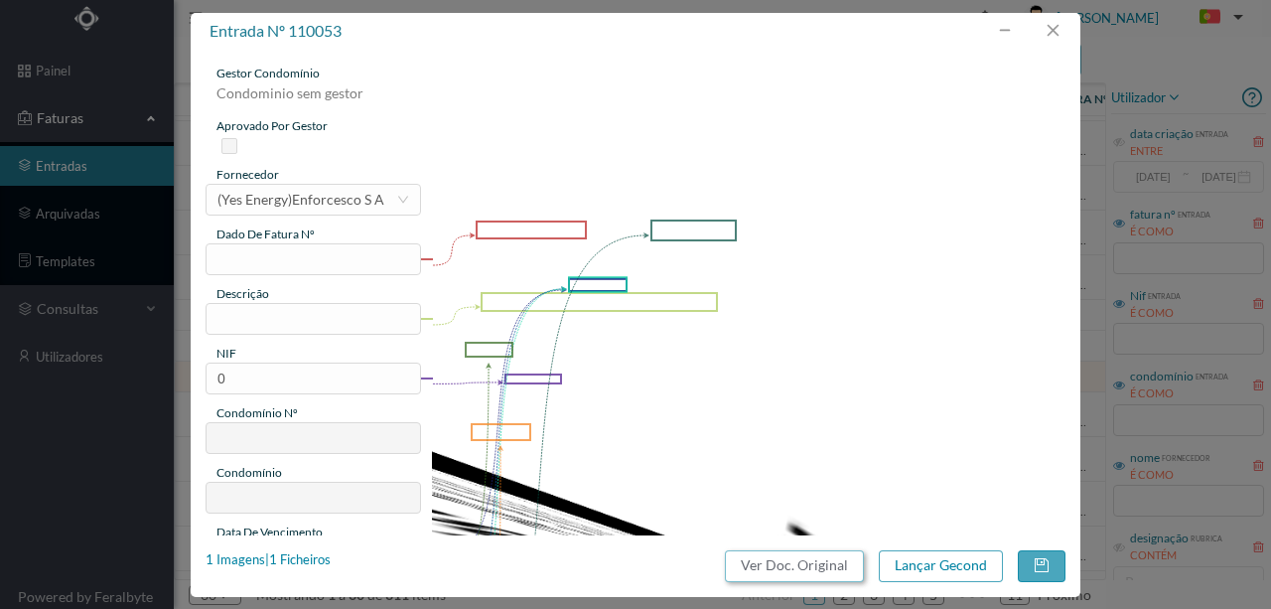
click at [810, 560] on button "Ver Doc. Original" at bounding box center [794, 566] width 139 height 32
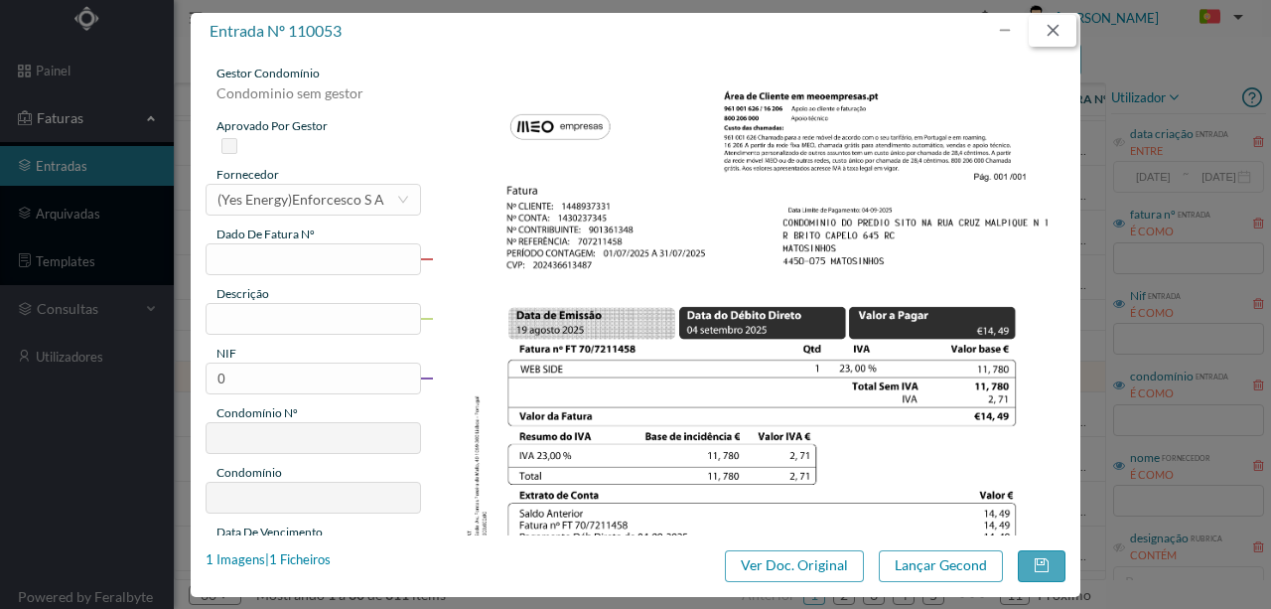
click at [1054, 38] on button "button" at bounding box center [1053, 31] width 48 height 32
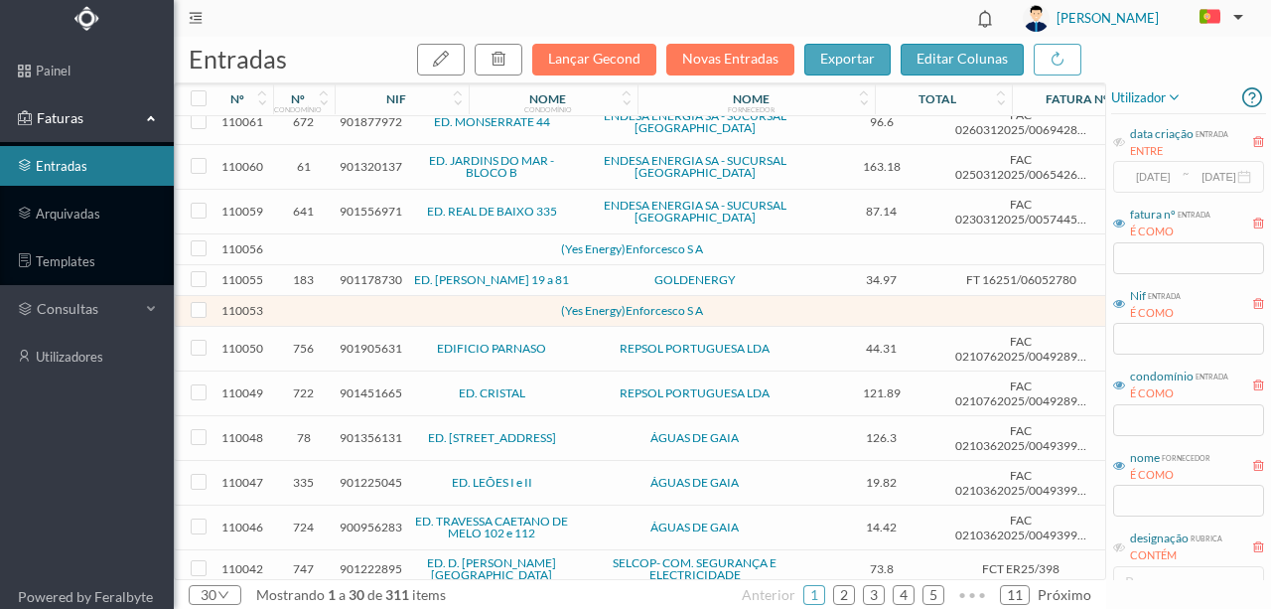
scroll to position [331, 0]
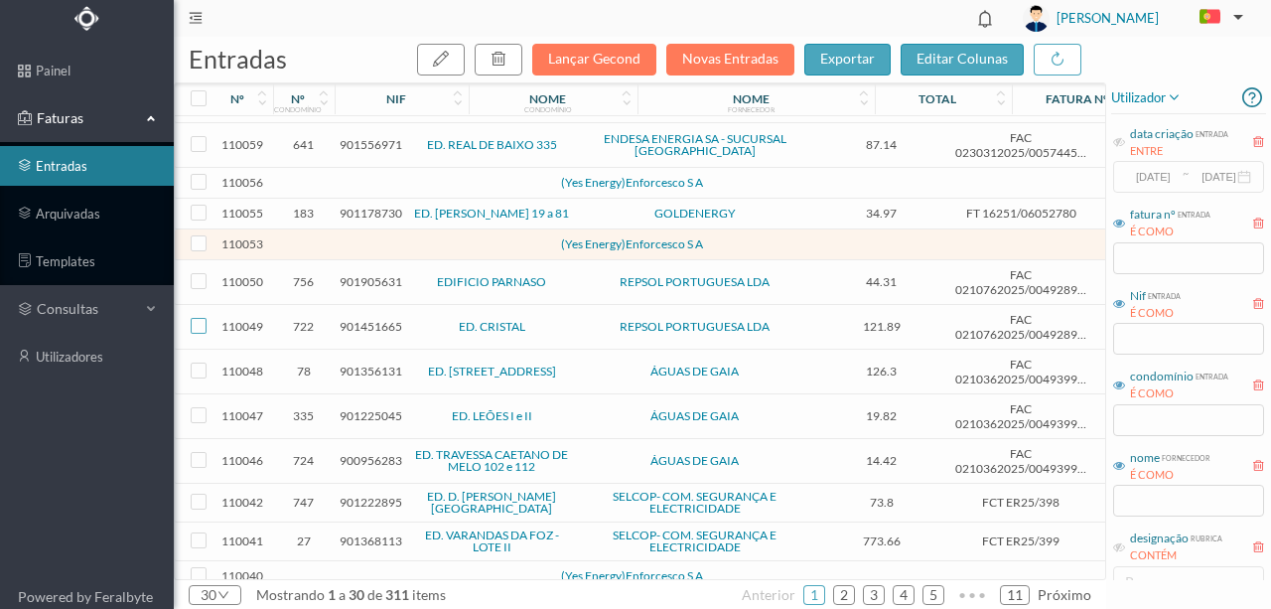
click at [204, 318] on input "checkbox" at bounding box center [199, 326] width 16 height 16
checkbox input "true"
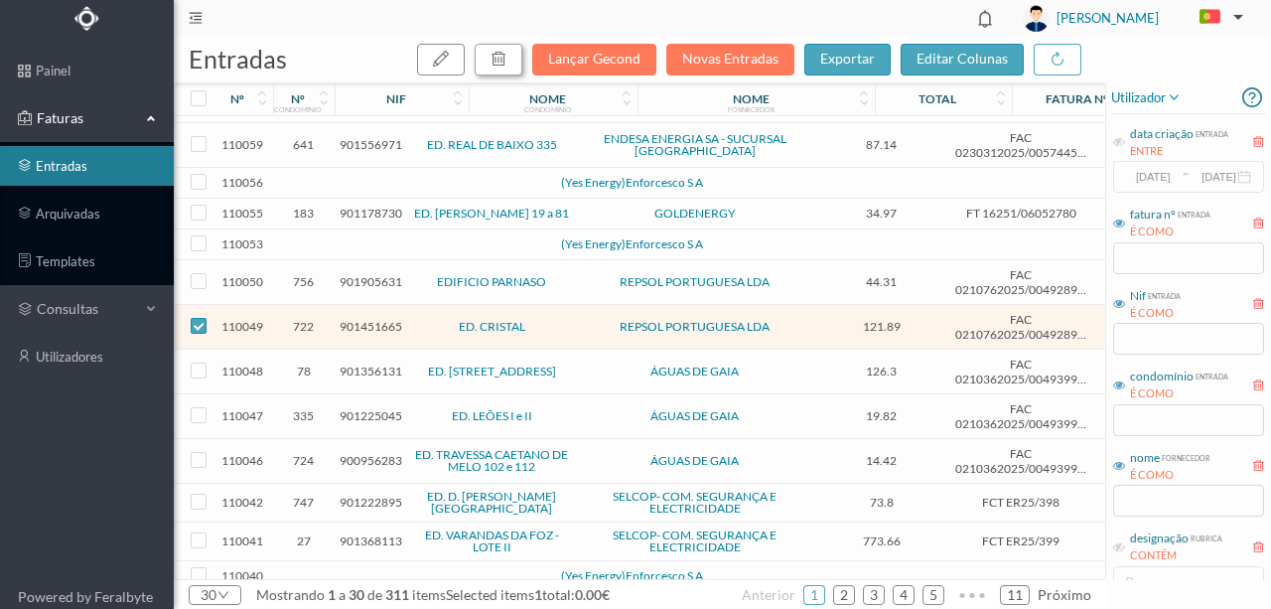
click at [518, 54] on button "button" at bounding box center [499, 60] width 48 height 32
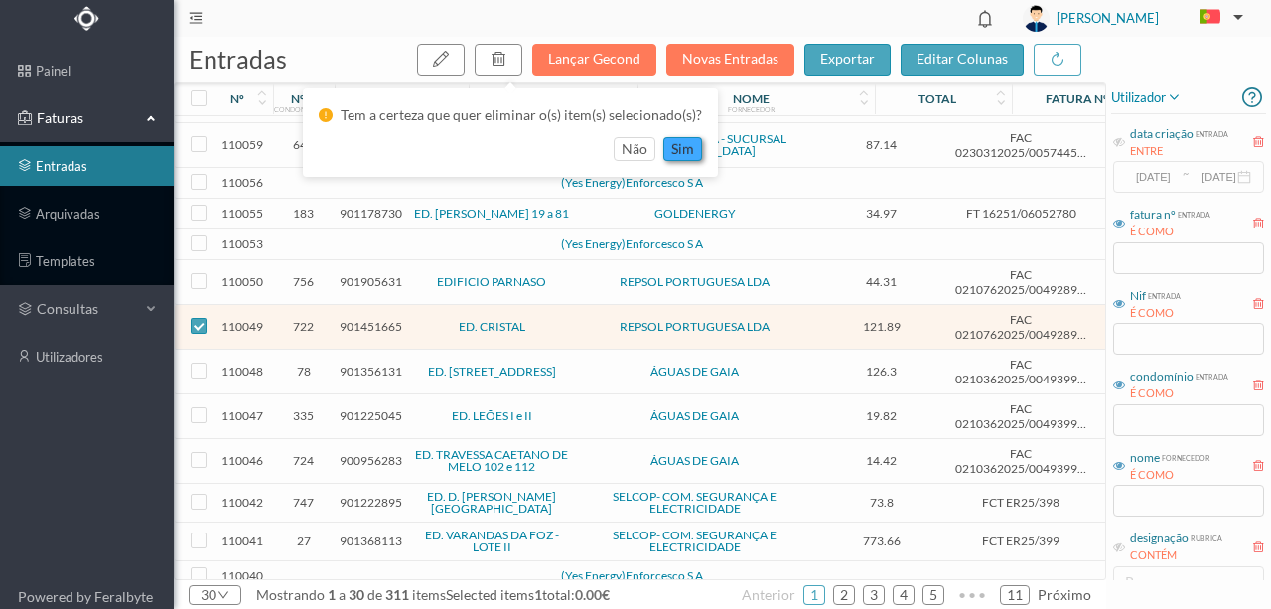
click at [681, 147] on button "sim" at bounding box center [682, 149] width 39 height 24
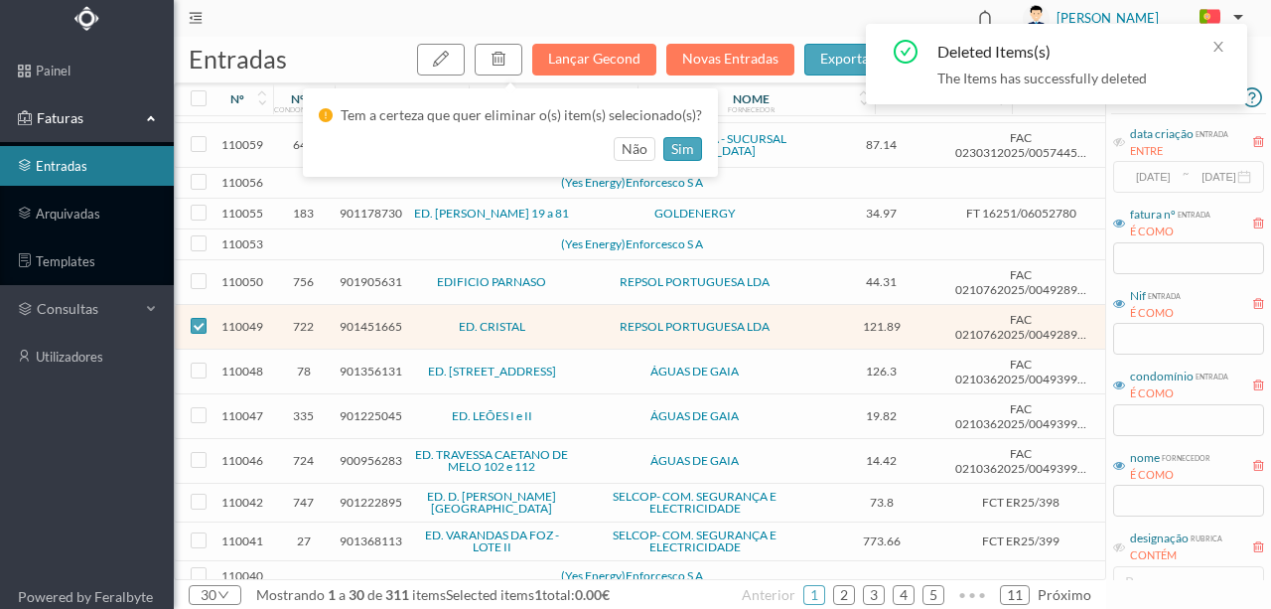
click at [350, 363] on span "901356131" at bounding box center [371, 370] width 63 height 15
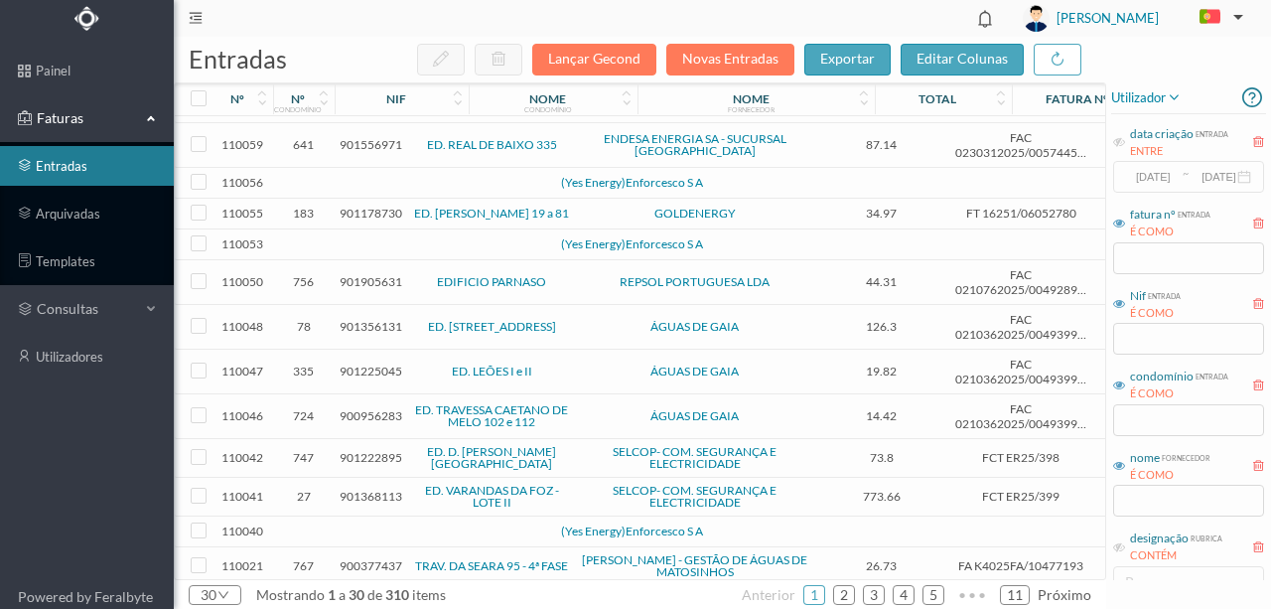
click at [368, 319] on span "901356131" at bounding box center [371, 326] width 63 height 15
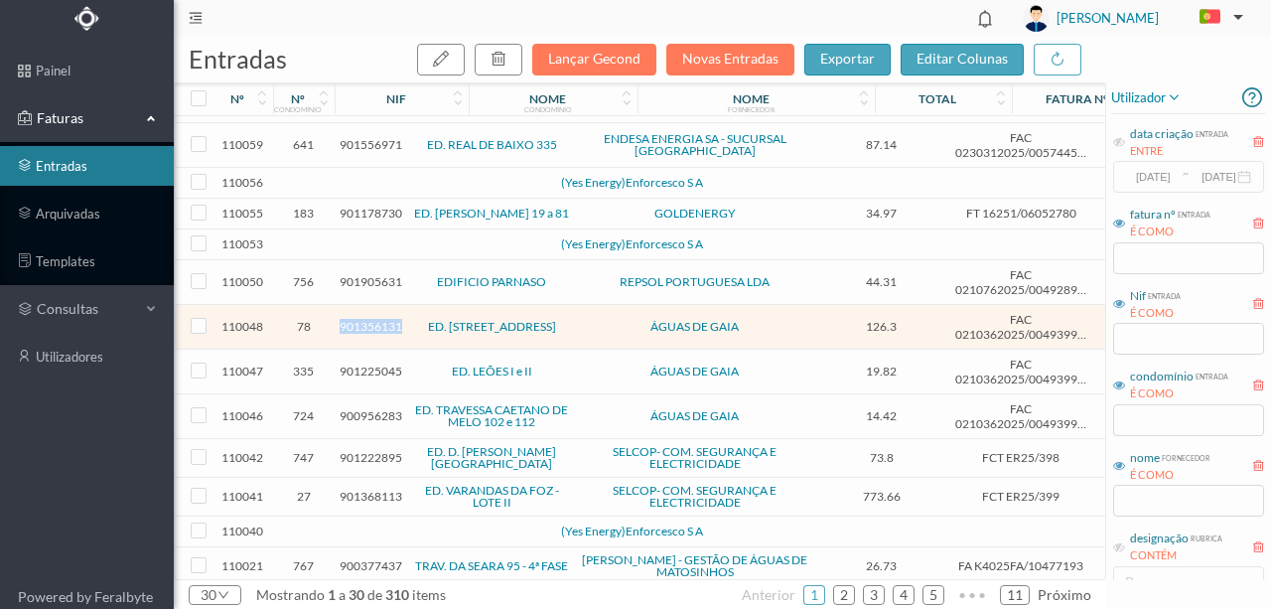
click at [368, 319] on span "901356131" at bounding box center [371, 326] width 63 height 15
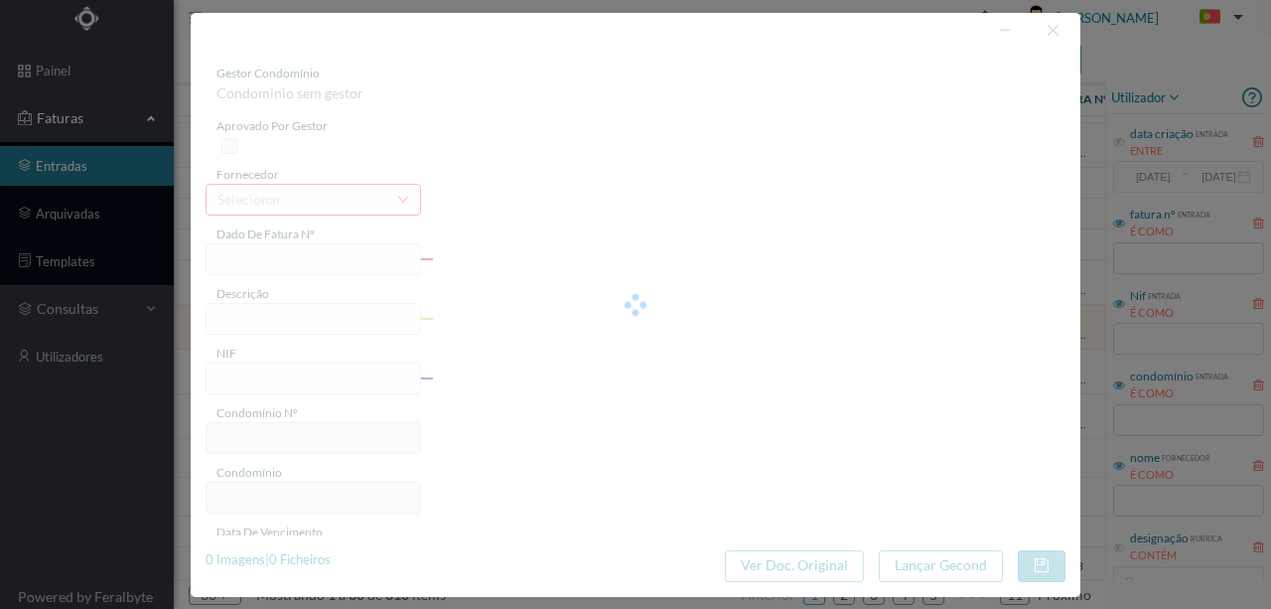
type input "FAC 0210362025/0049399677"
type input "A NOVA DO PACO POENTE 123 B COMUNS, LADARES, 4405-579 VILA NOVA DE GAIA"
type input "901356131"
type input "Invalid date"
type input "[DATE]"
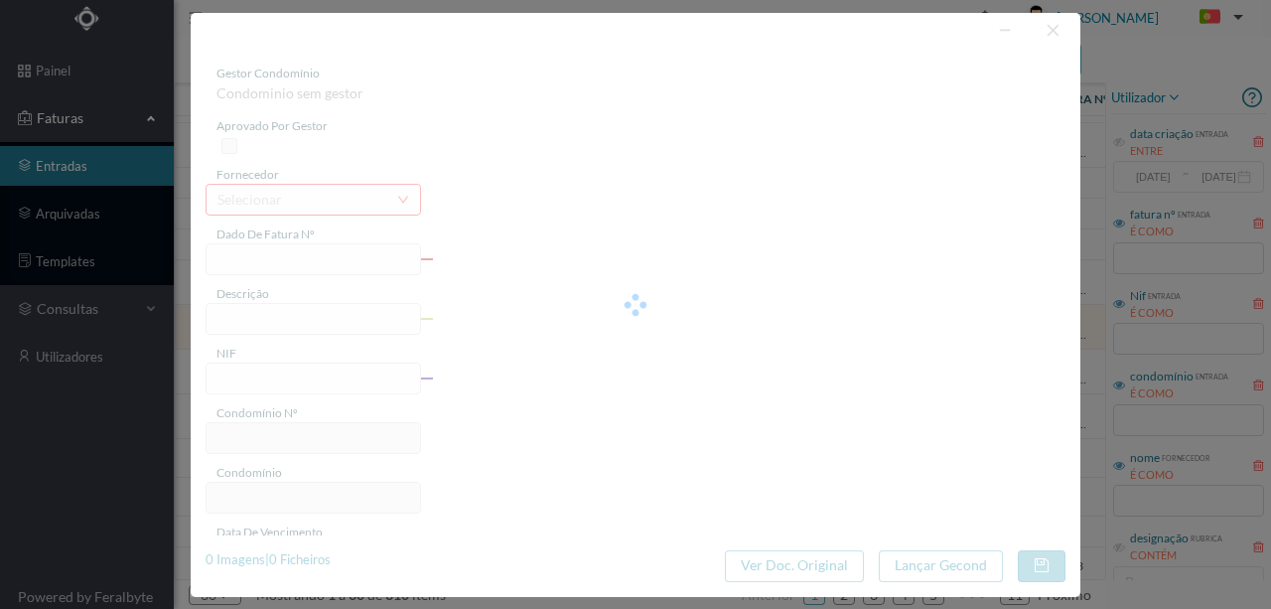
type input "126.30"
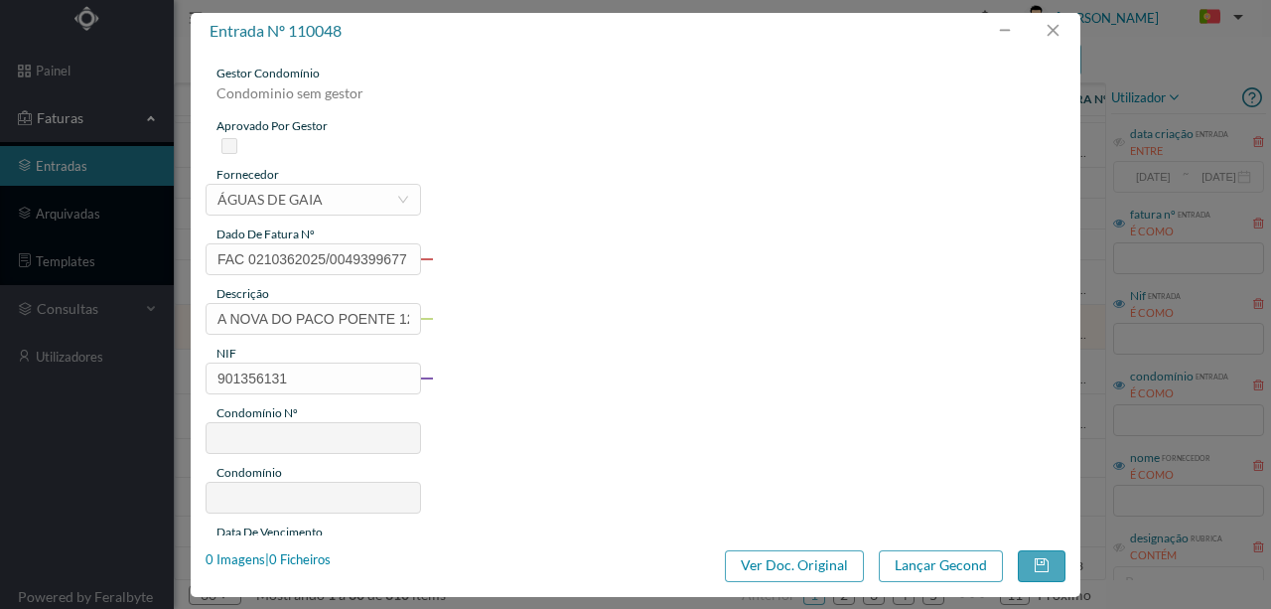
type input "78"
type input "ED. [STREET_ADDRESS]"
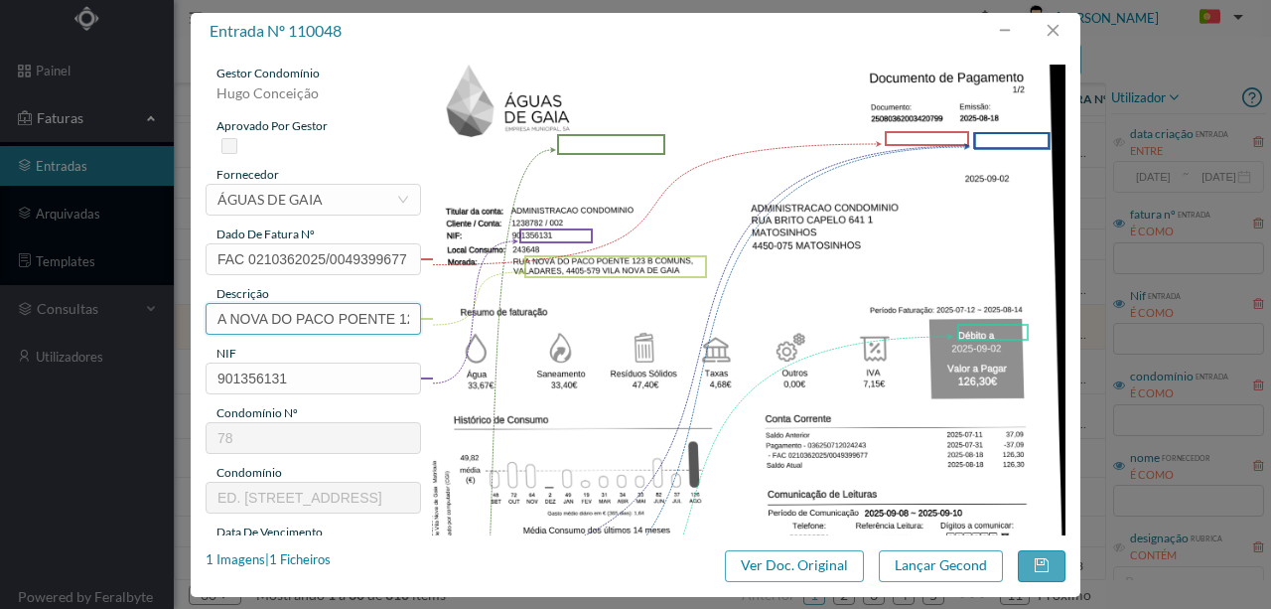
scroll to position [0, 367]
drag, startPoint x: 208, startPoint y: 314, endPoint x: 703, endPoint y: 328, distance: 495.8
click at [677, 330] on div "gestor condomínio Hugo Conceição aprovado por gestor fornecedor selecionar ÁGUA…" at bounding box center [636, 528] width 860 height 926
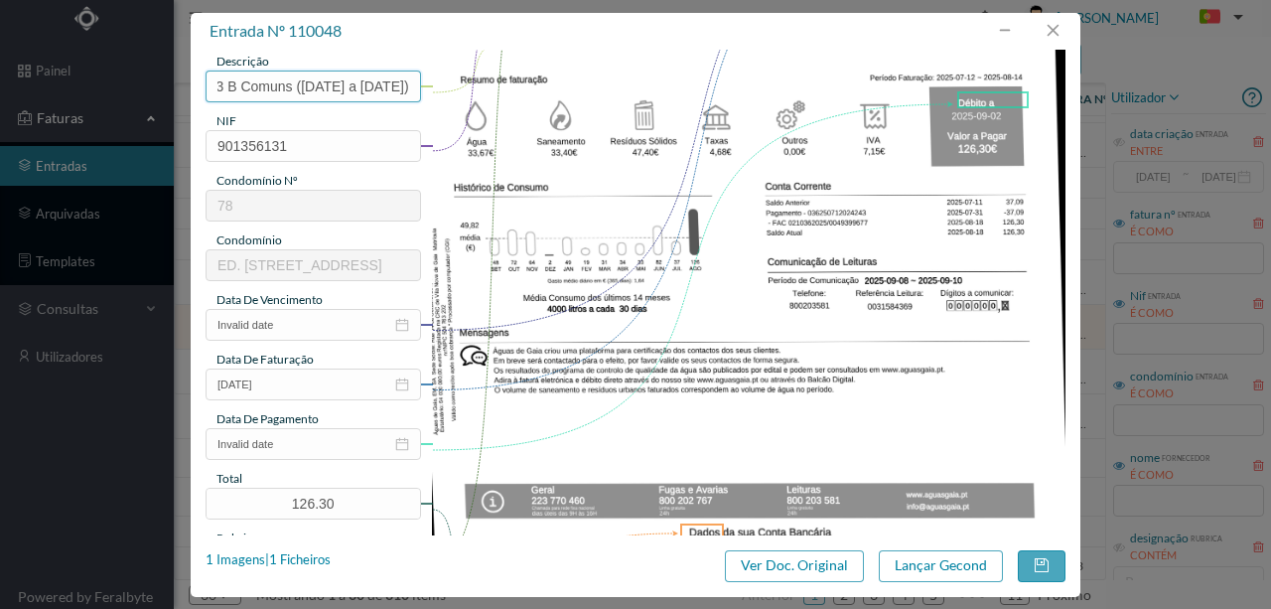
scroll to position [264, 0]
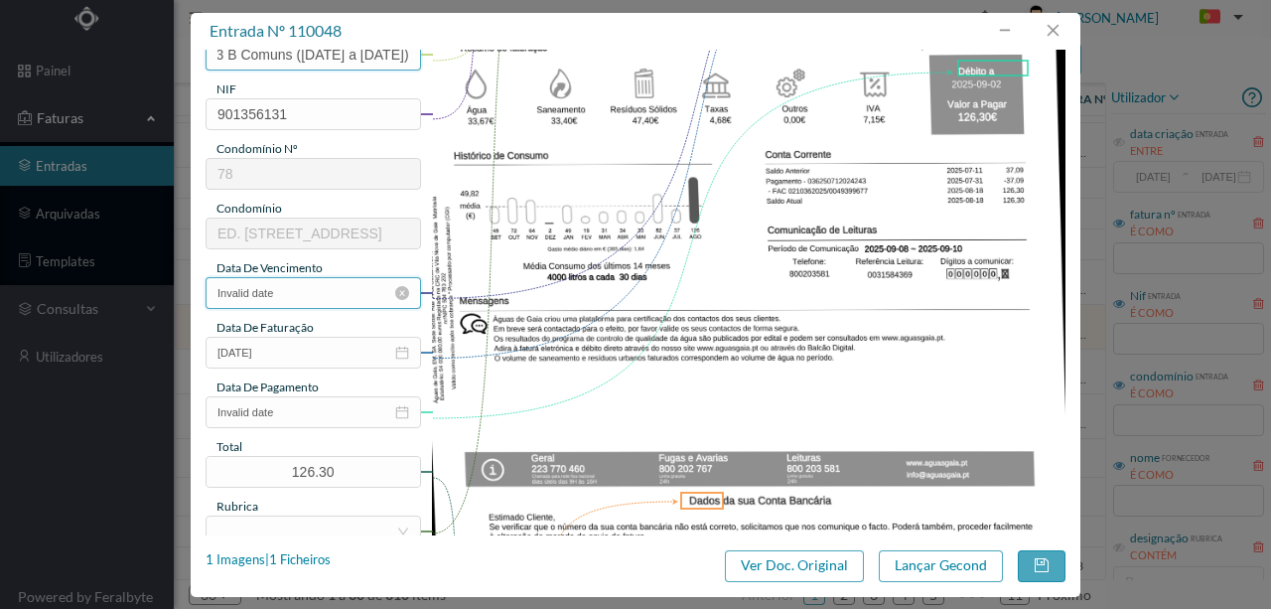
type input "123 B Comuns (12.07.2025 a 14.08.2025)"
click at [297, 291] on input "Invalid date" at bounding box center [314, 293] width 216 height 32
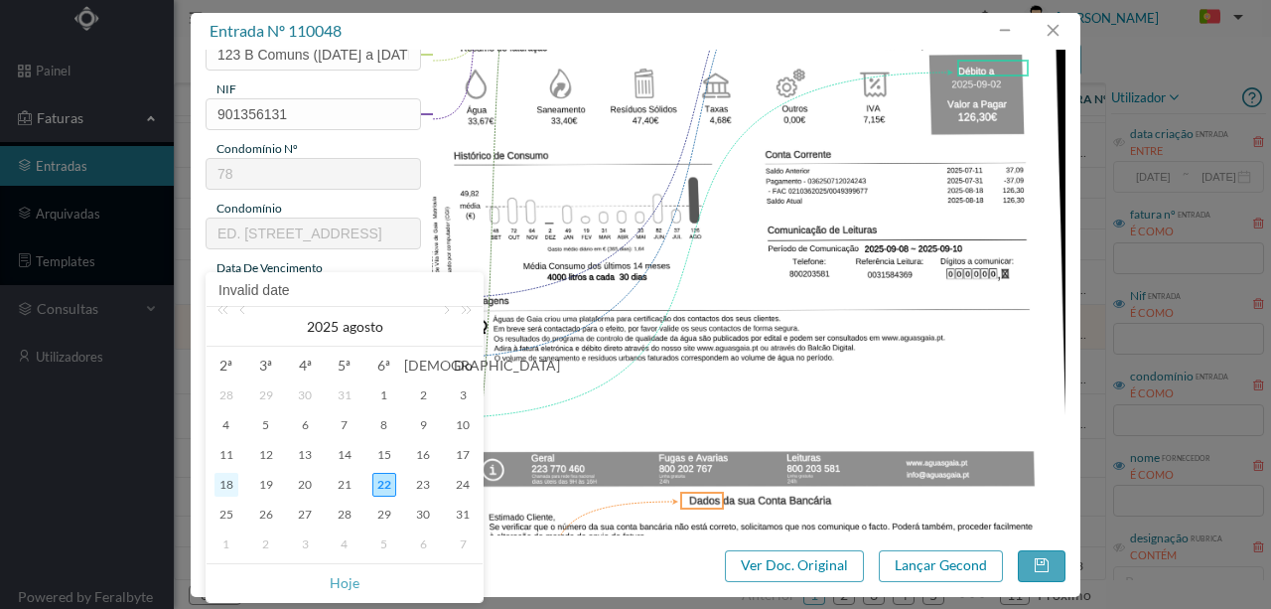
click at [230, 483] on div "18" at bounding box center [227, 485] width 24 height 24
type input "[DATE]"
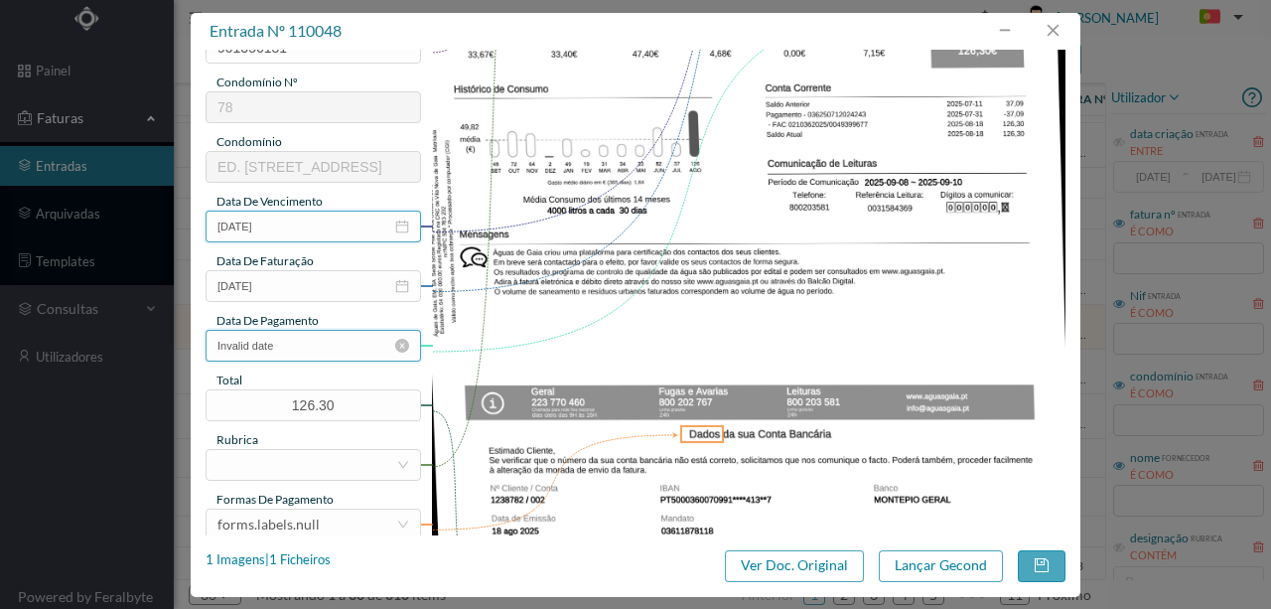
scroll to position [264, 0]
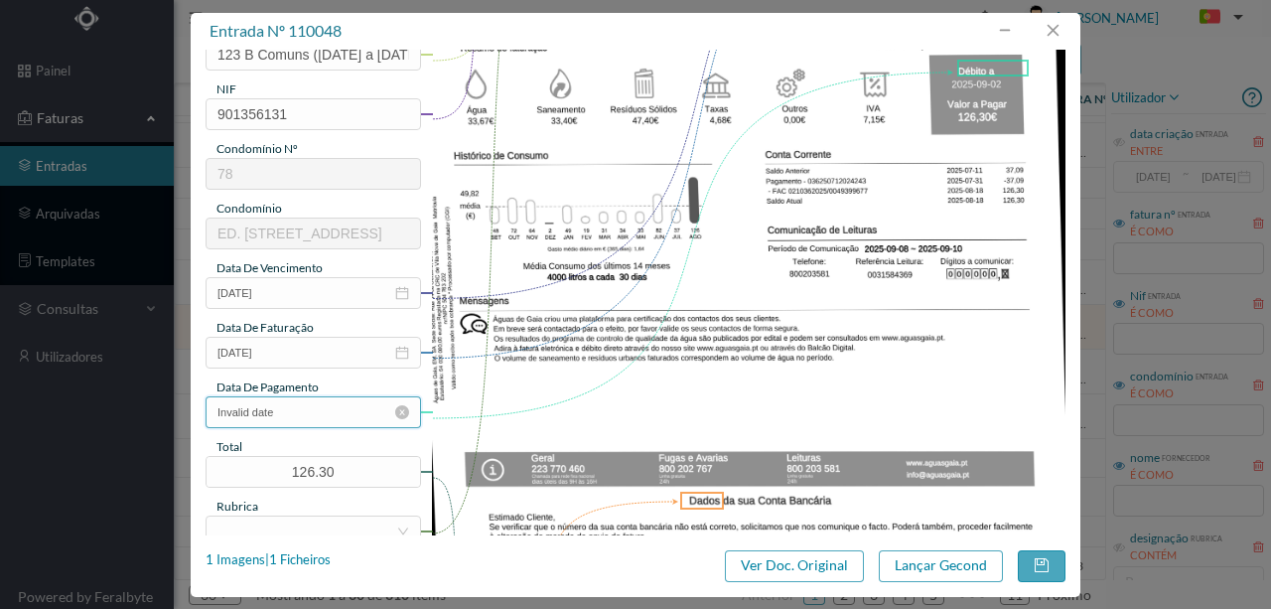
click at [297, 406] on input "Invalid date" at bounding box center [314, 412] width 216 height 32
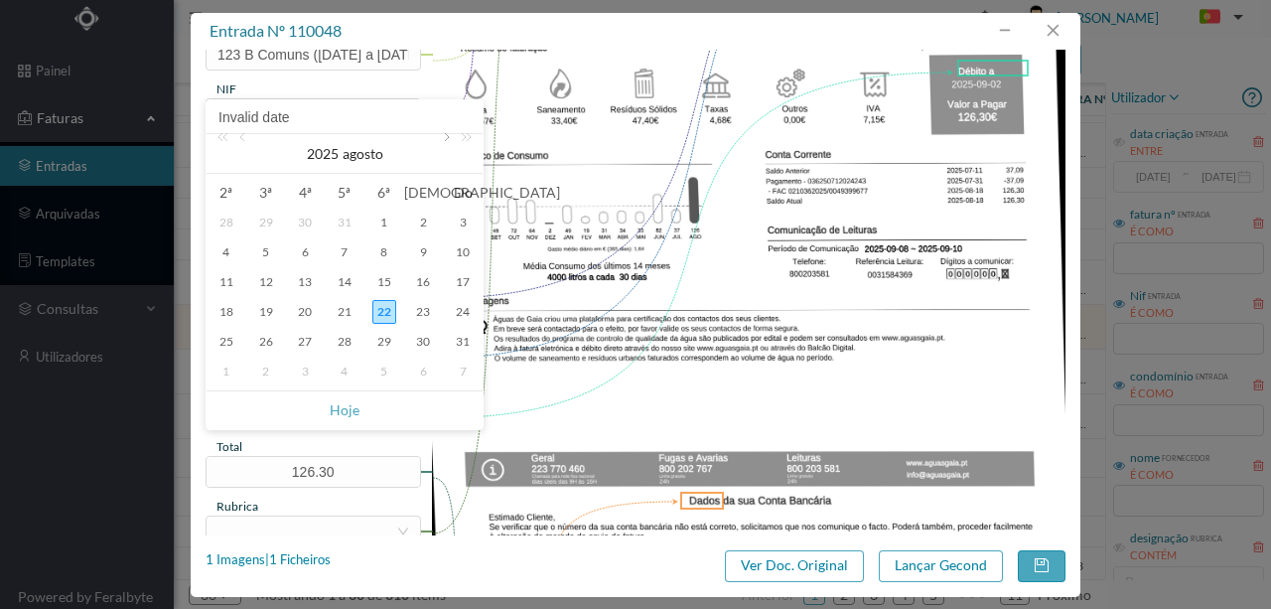
click at [439, 145] on link at bounding box center [445, 154] width 18 height 40
click at [266, 224] on div "2" at bounding box center [266, 223] width 24 height 24
type input "2025-09-02"
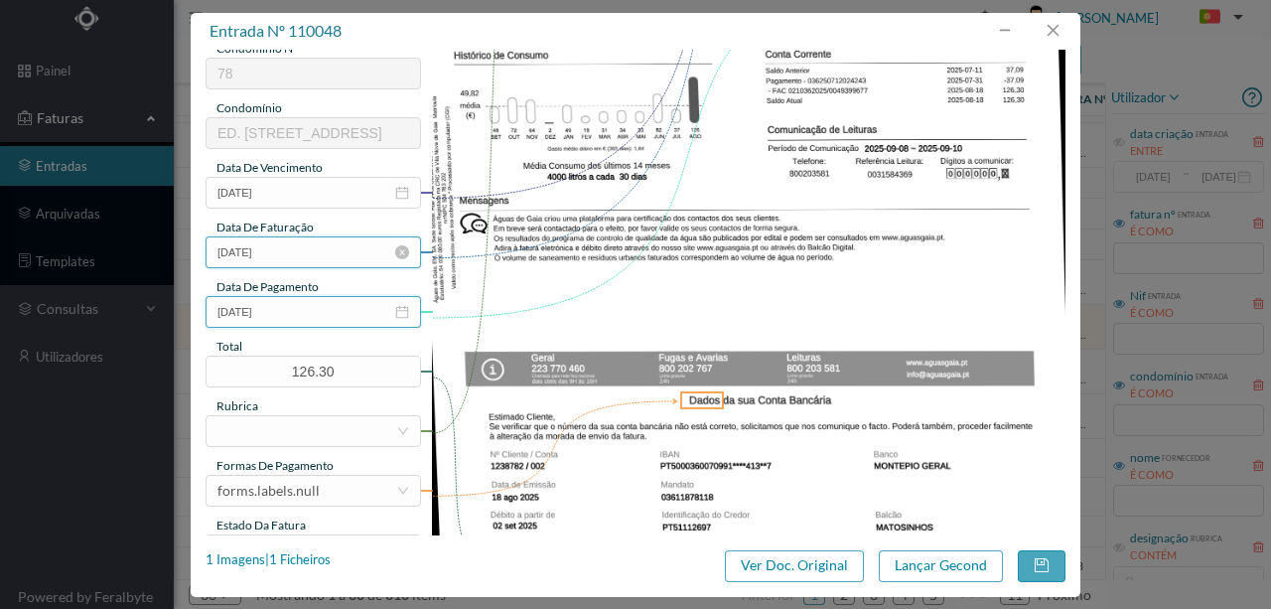
scroll to position [397, 0]
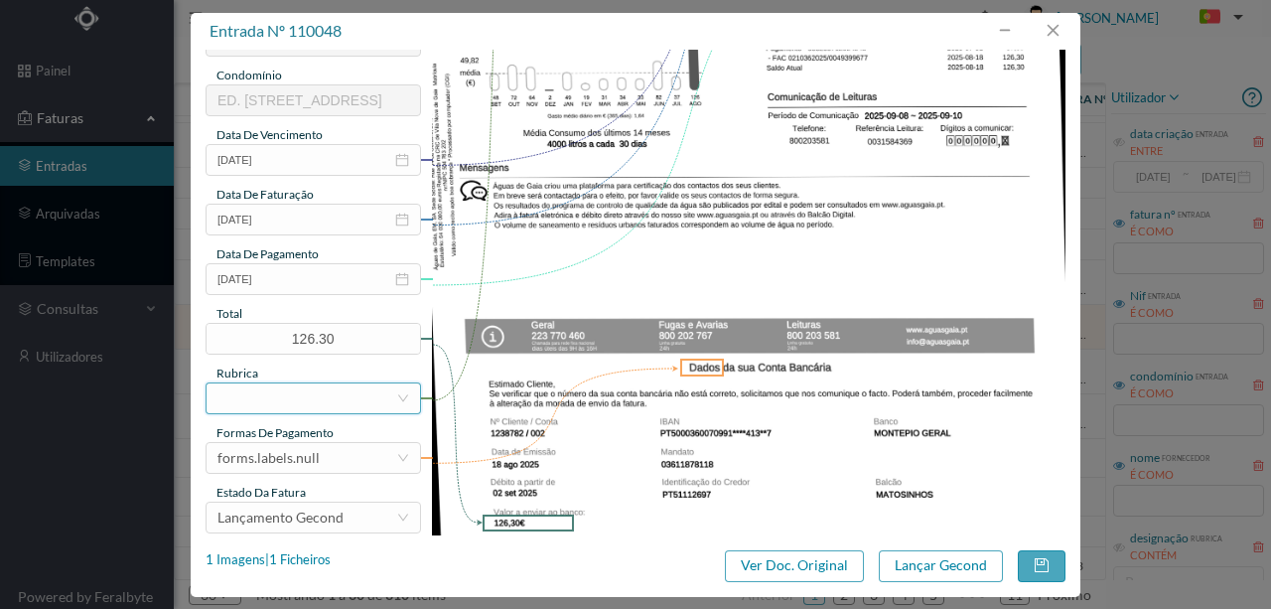
click at [276, 403] on div at bounding box center [307, 398] width 179 height 30
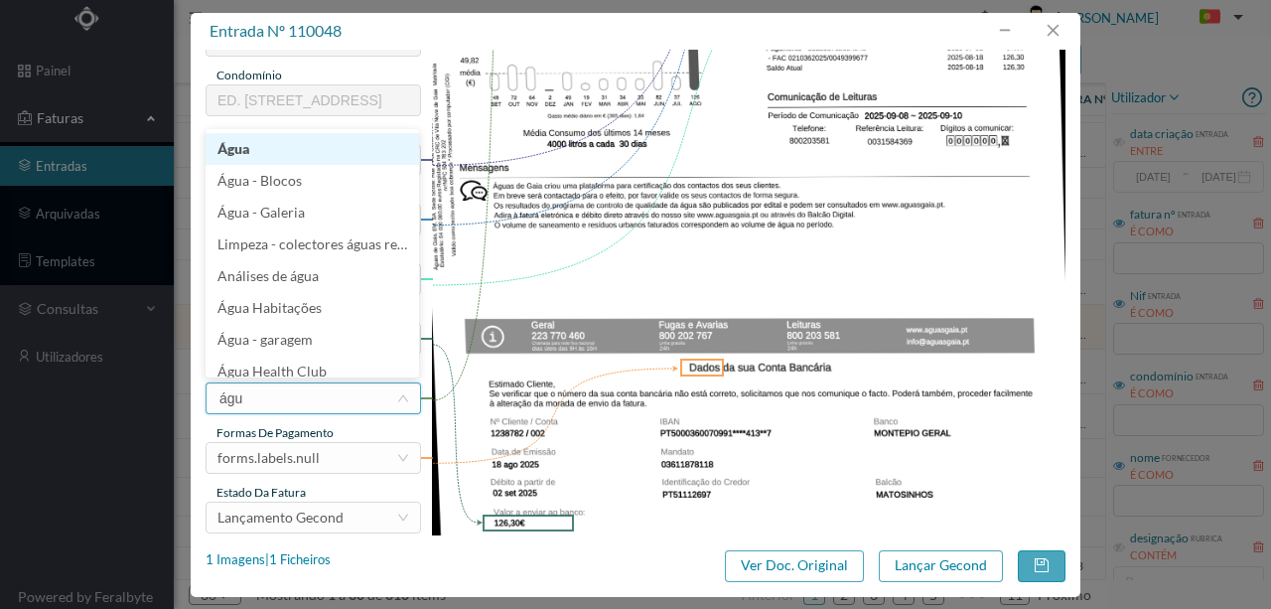
type input "água"
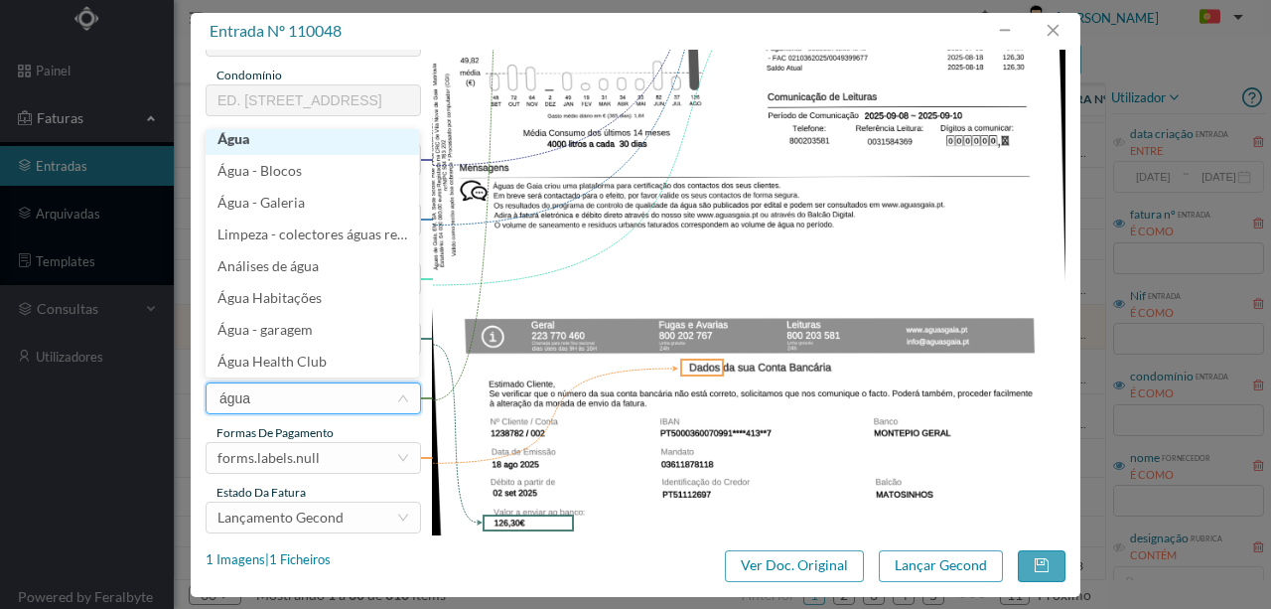
scroll to position [4, 0]
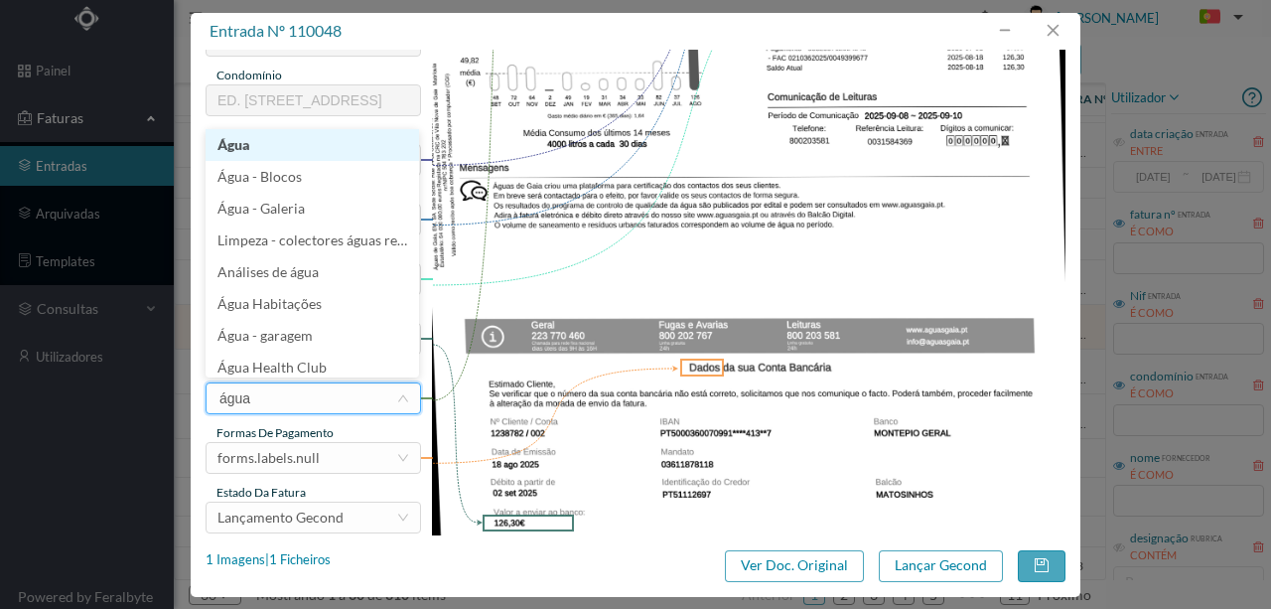
click at [236, 149] on li "Água" at bounding box center [313, 145] width 214 height 32
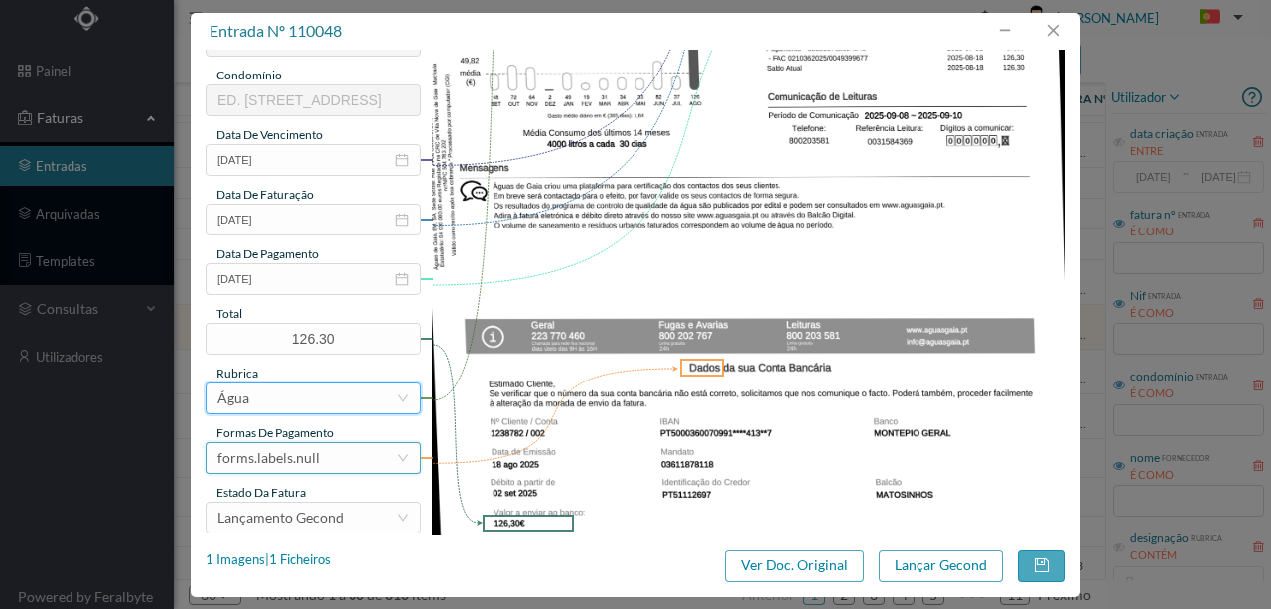
click at [313, 463] on div "forms.labels.null" at bounding box center [269, 458] width 102 height 30
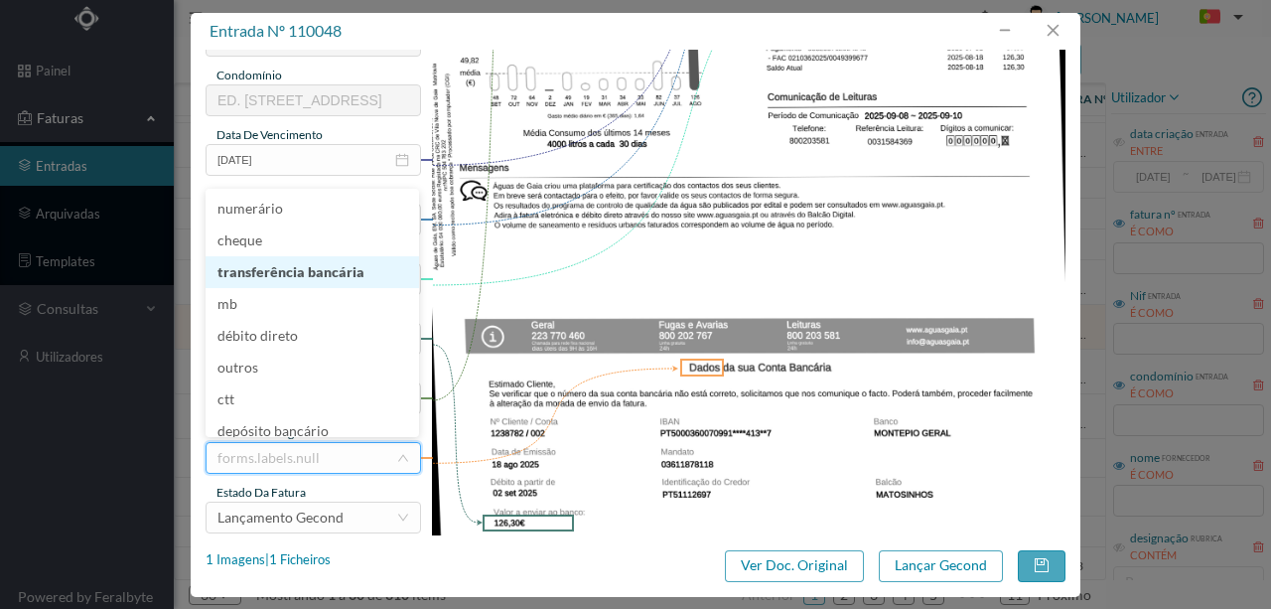
click at [326, 276] on li "transferência bancária" at bounding box center [313, 272] width 214 height 32
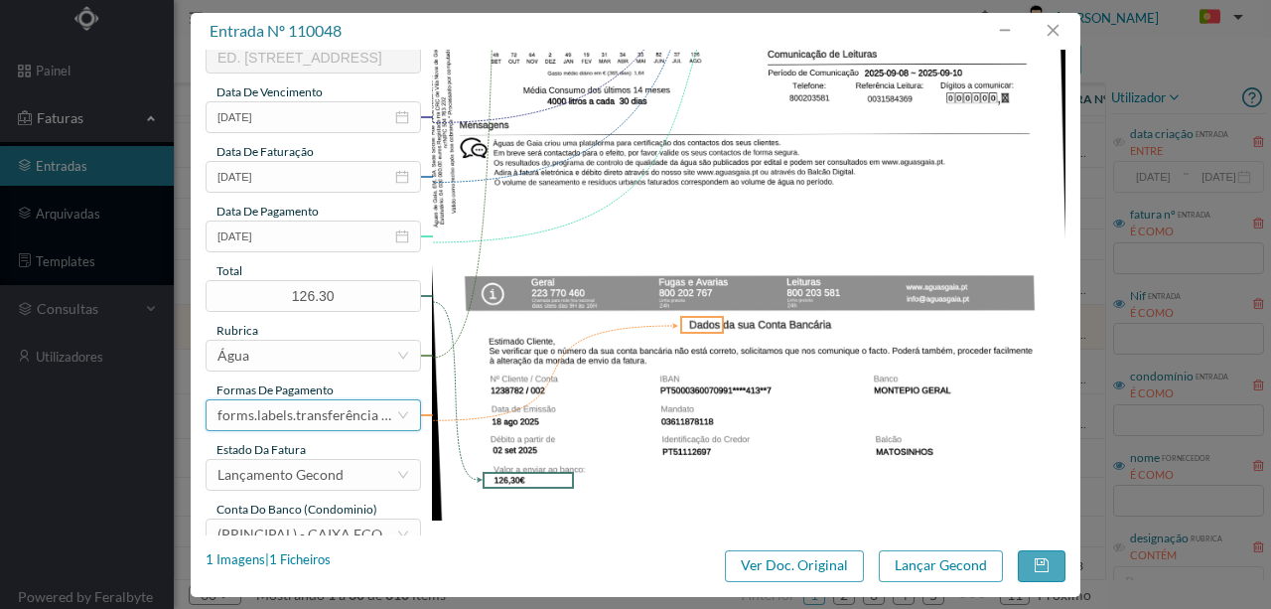
scroll to position [470, 0]
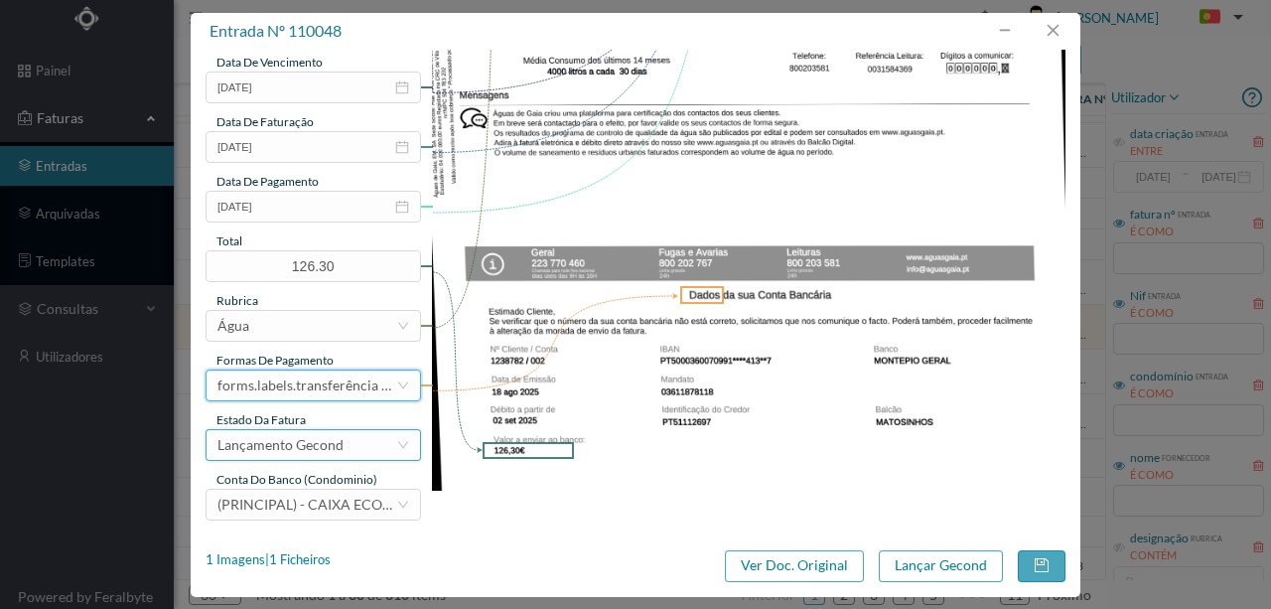
click at [263, 449] on div "Lançamento Gecond" at bounding box center [281, 445] width 126 height 30
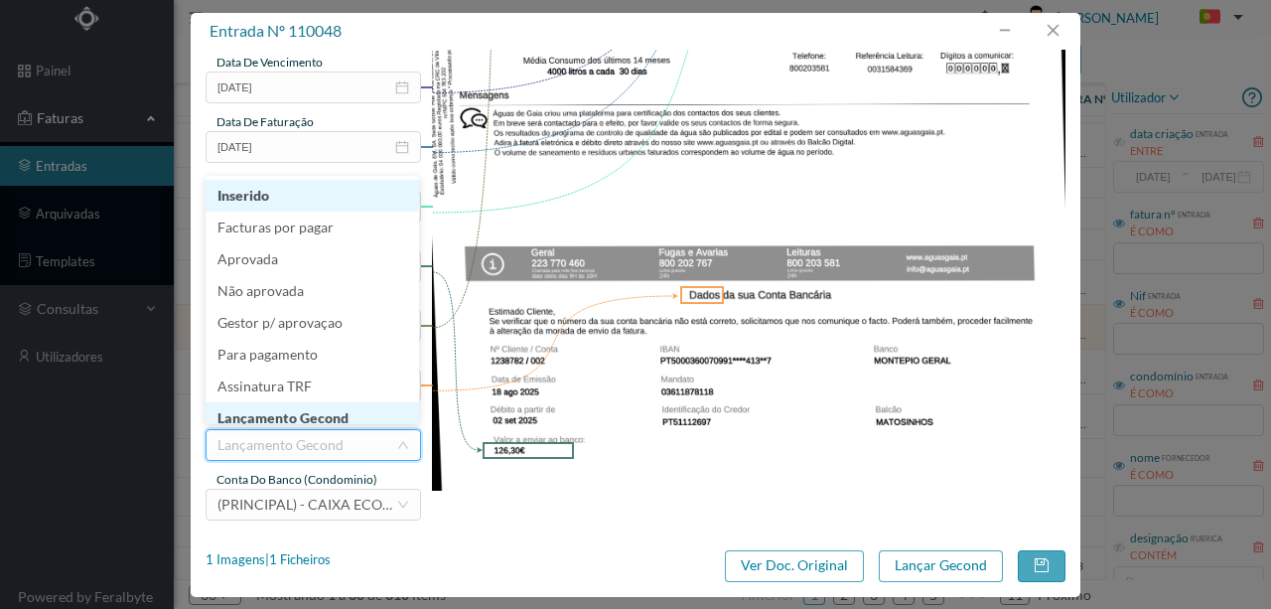
scroll to position [10, 0]
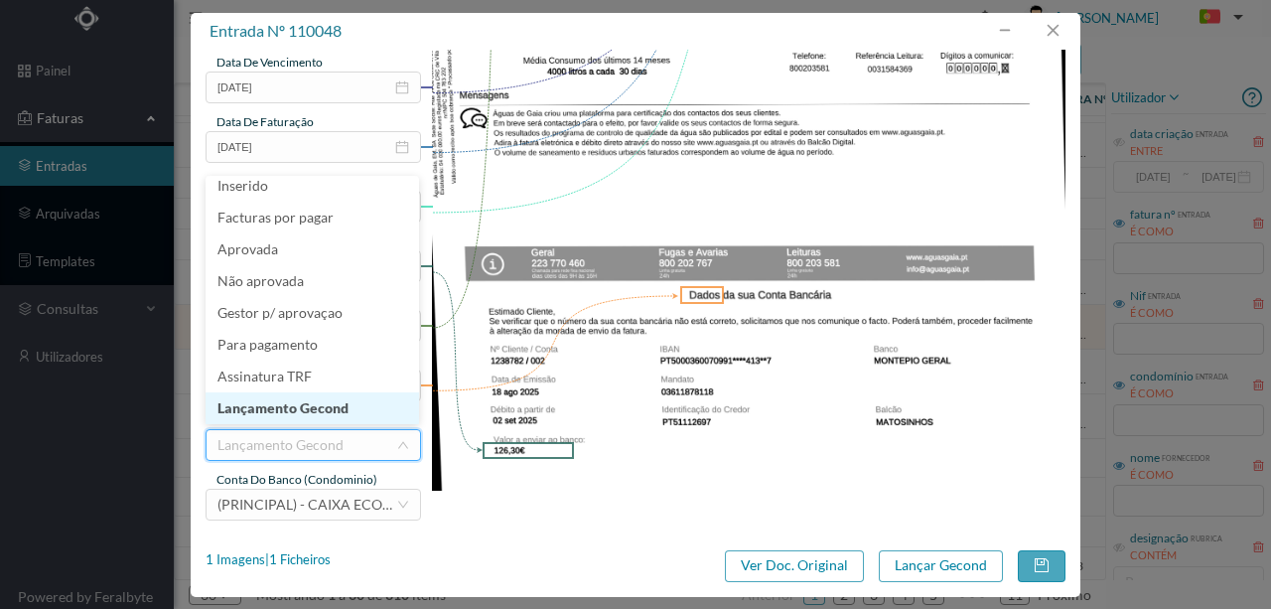
click at [307, 411] on li "Lançamento Gecond" at bounding box center [313, 408] width 214 height 32
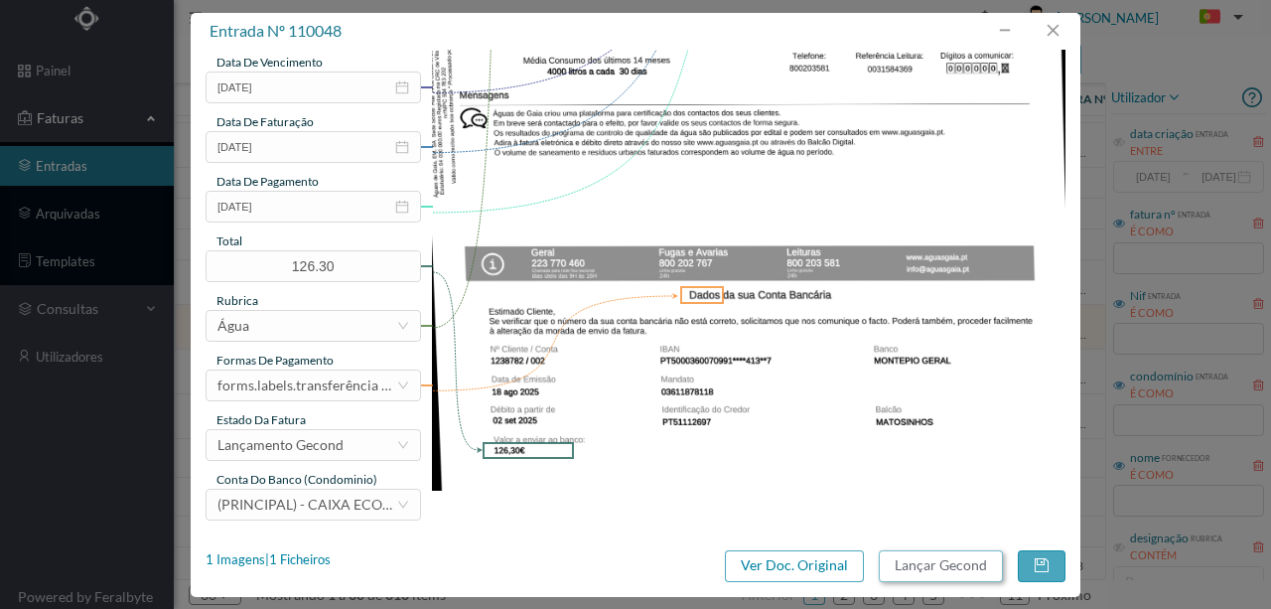
click at [906, 562] on button "Lançar Gecond" at bounding box center [941, 566] width 124 height 32
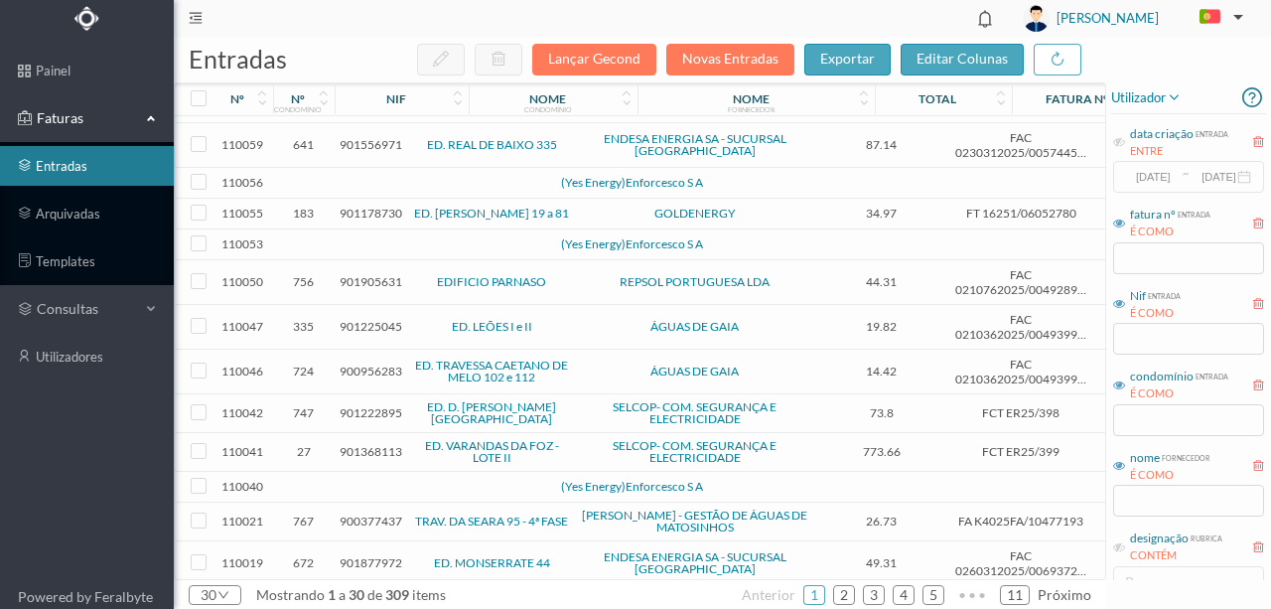
click at [371, 319] on span "901225045" at bounding box center [371, 326] width 63 height 15
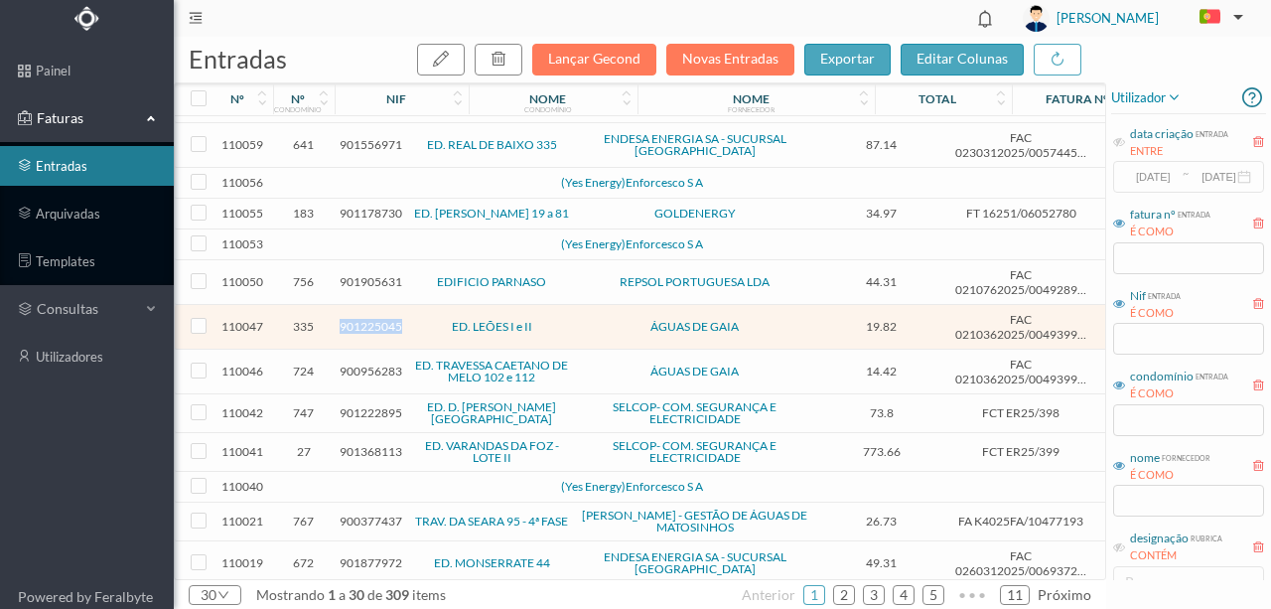
click at [371, 319] on span "901225045" at bounding box center [371, 326] width 63 height 15
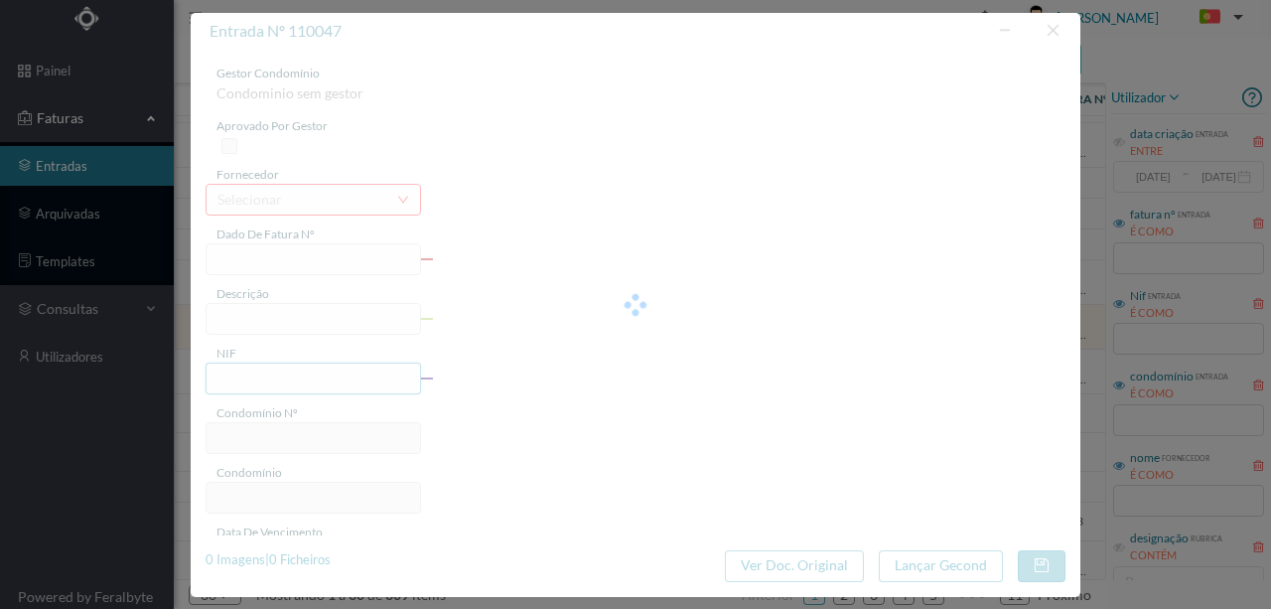
type input "FAC 0210362025/0049399123"
type input "A NOSSA SENHORA FATIMA 22 COMUNS, DALENA, 4405-770 VILA NOVA DE GAIA"
type input "901225045"
type input "Invalid date"
type input "[DATE]"
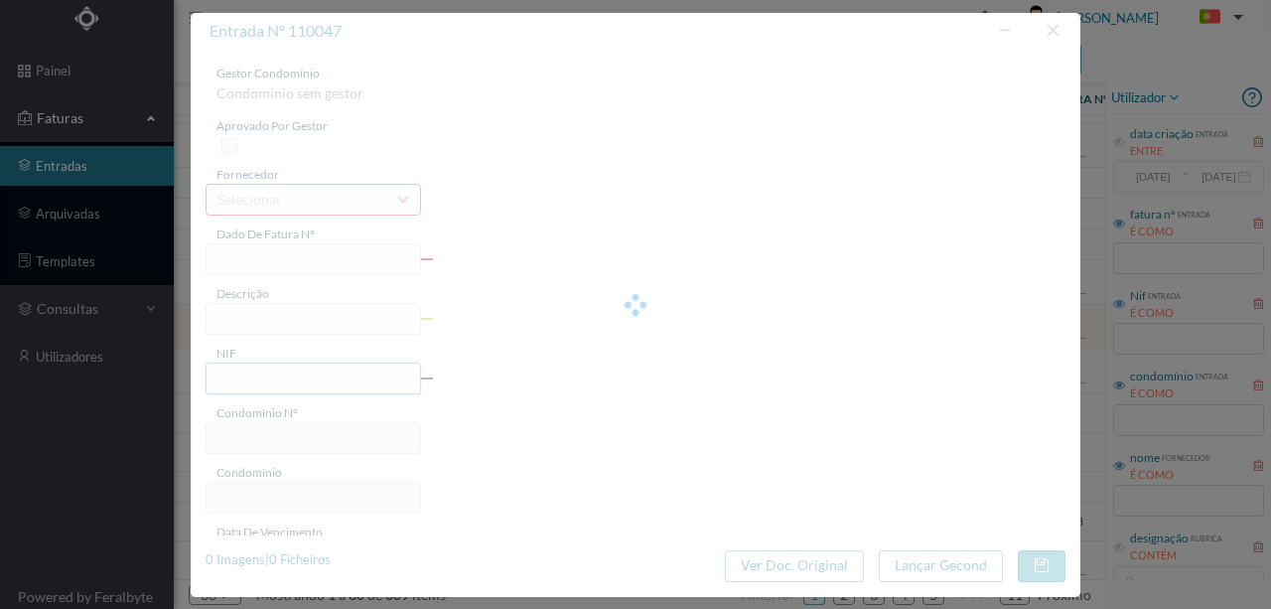
type input "19.82"
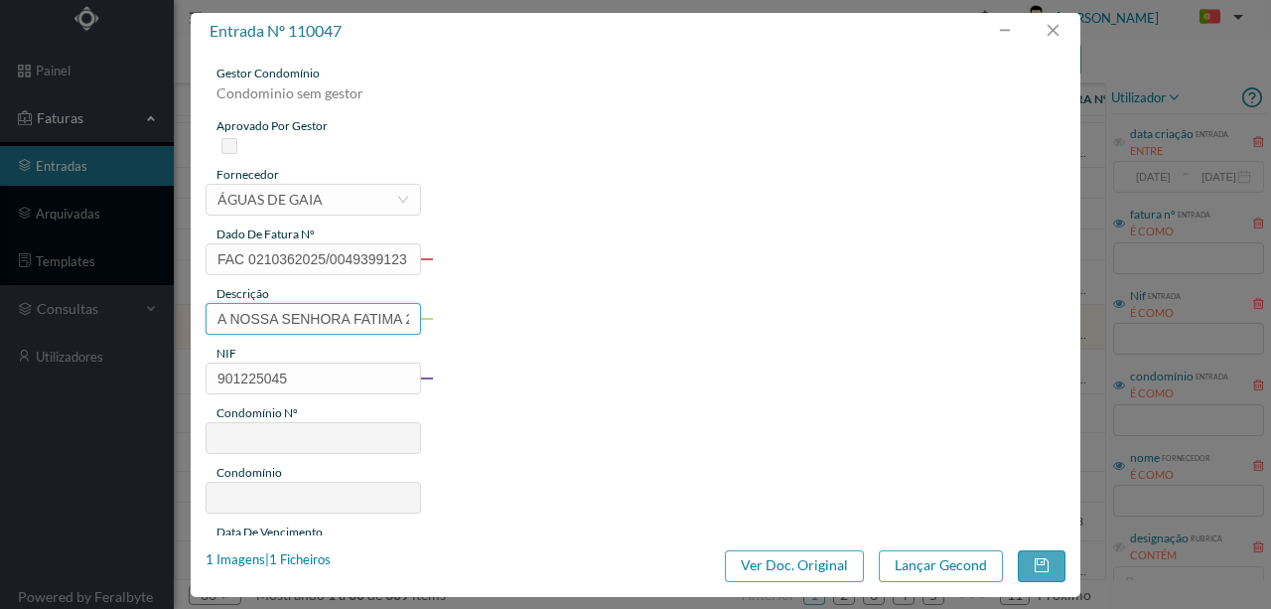
type input "335"
type input "ED. LEÕES I e II"
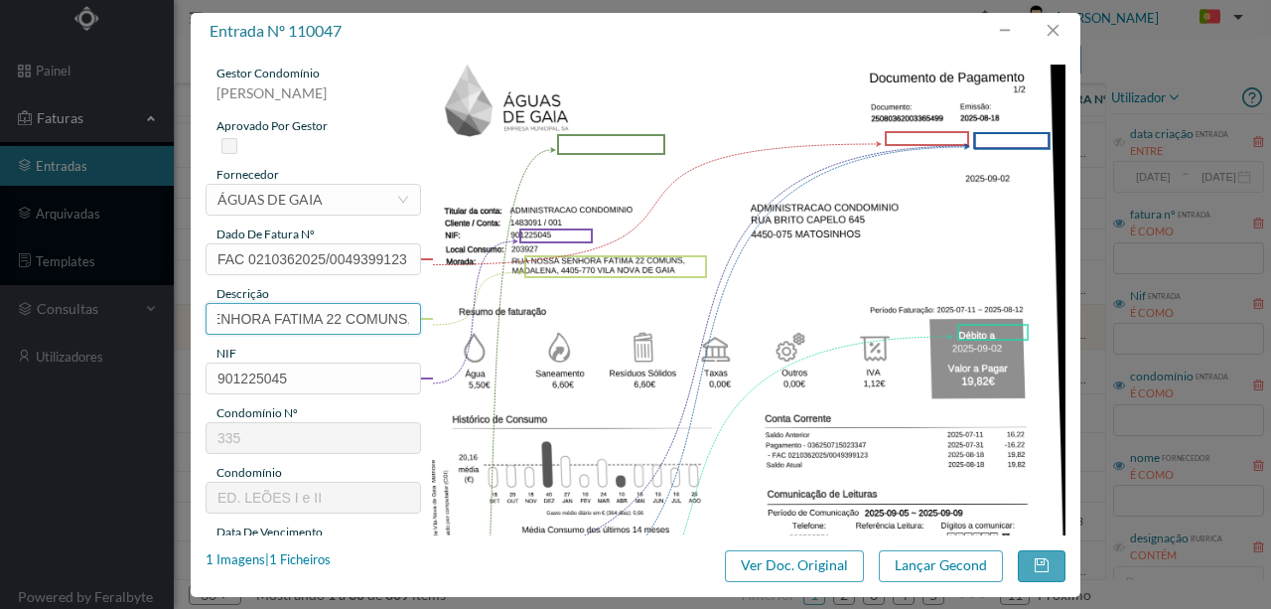
scroll to position [0, 344]
drag, startPoint x: 208, startPoint y: 314, endPoint x: 502, endPoint y: 314, distance: 294.0
click at [502, 314] on div "gestor condomínio Susana Silva aprovado por gestor fornecedor selecionar ÁGUAS …" at bounding box center [636, 528] width 860 height 926
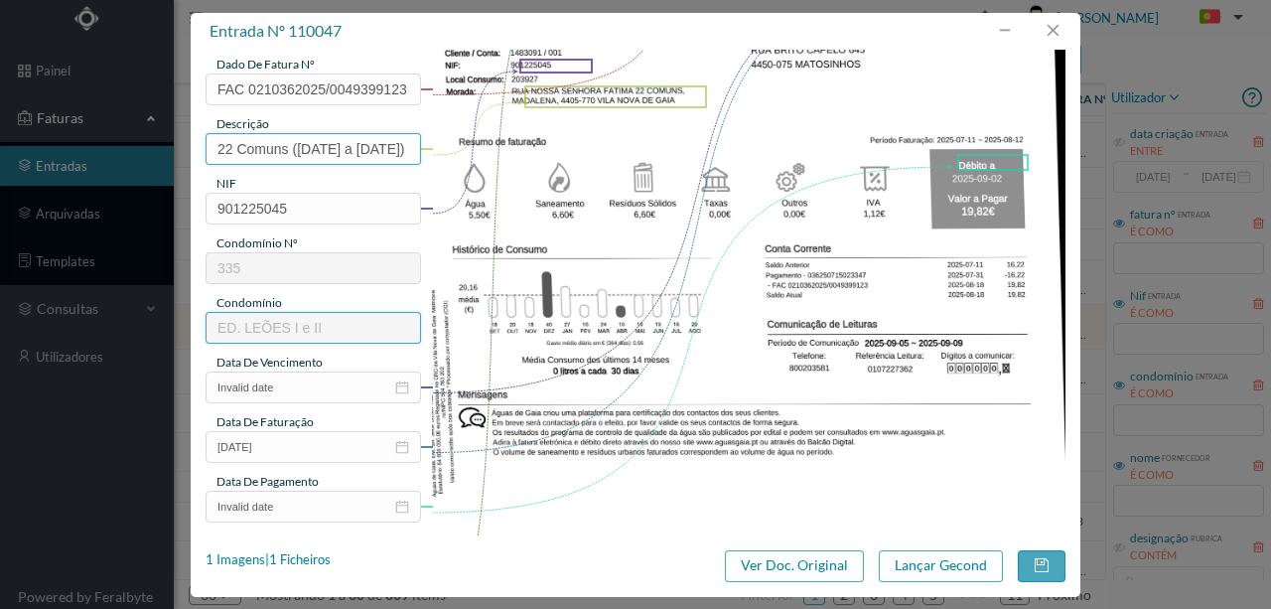
scroll to position [199, 0]
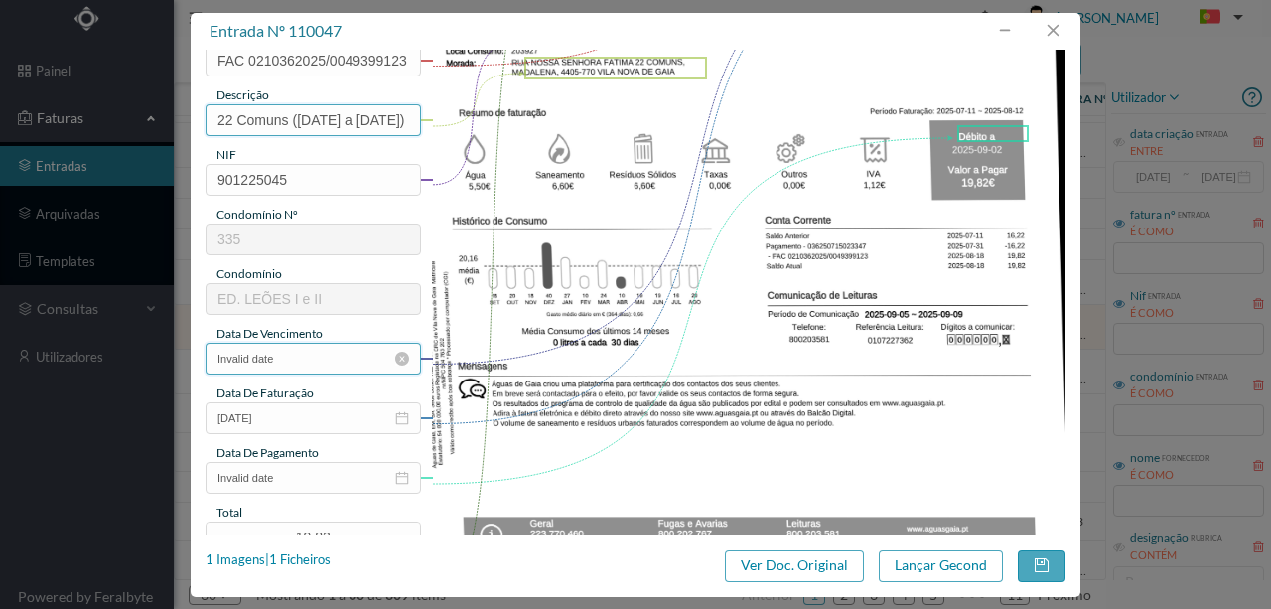
type input "22 Comuns (11.07.2025 a 12.08.2025)"
click at [322, 360] on input "Invalid date" at bounding box center [314, 359] width 216 height 32
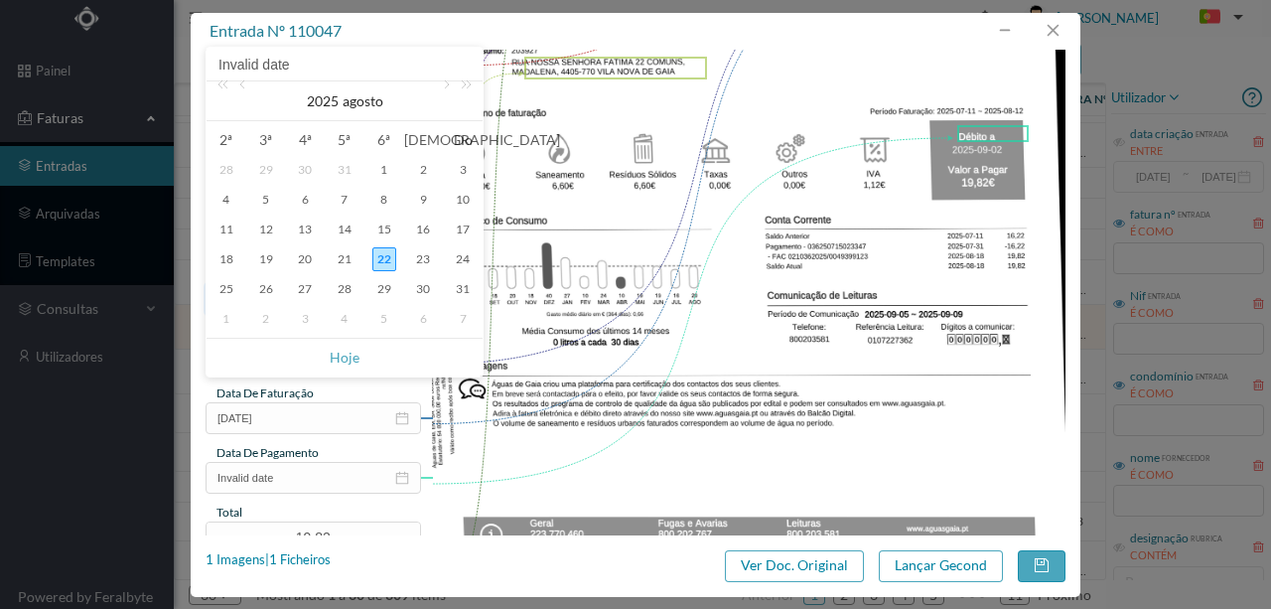
drag, startPoint x: 224, startPoint y: 251, endPoint x: 247, endPoint y: 289, distance: 44.1
click at [224, 252] on div "18" at bounding box center [227, 259] width 24 height 24
type input "[DATE]"
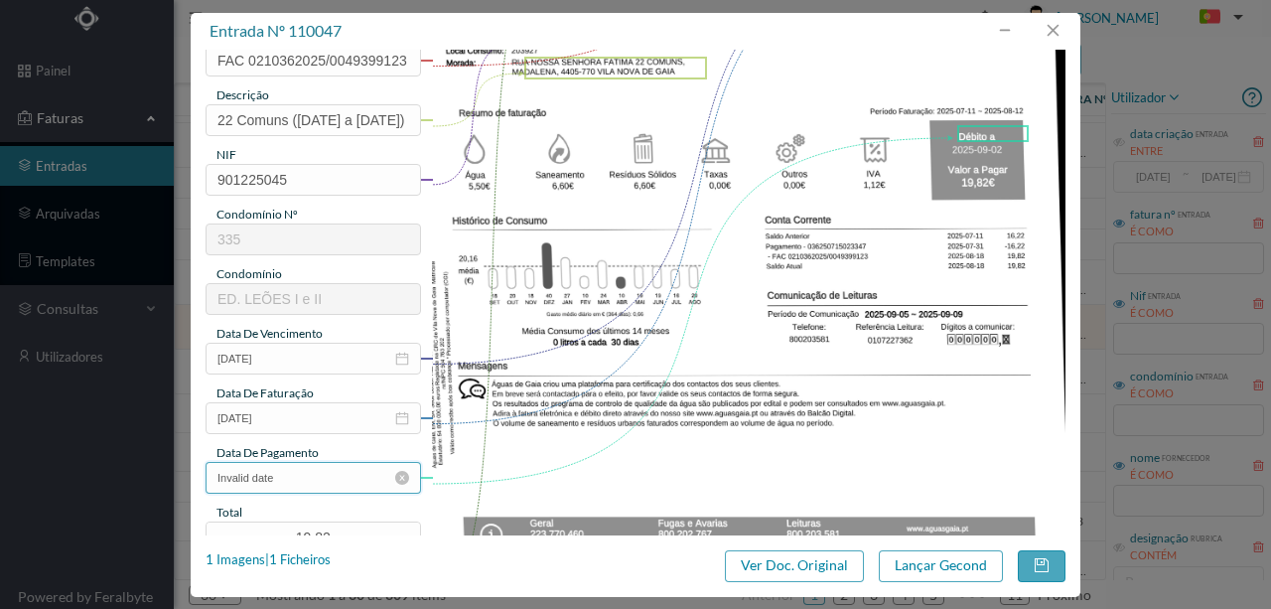
click at [314, 485] on input "Invalid date" at bounding box center [314, 478] width 216 height 32
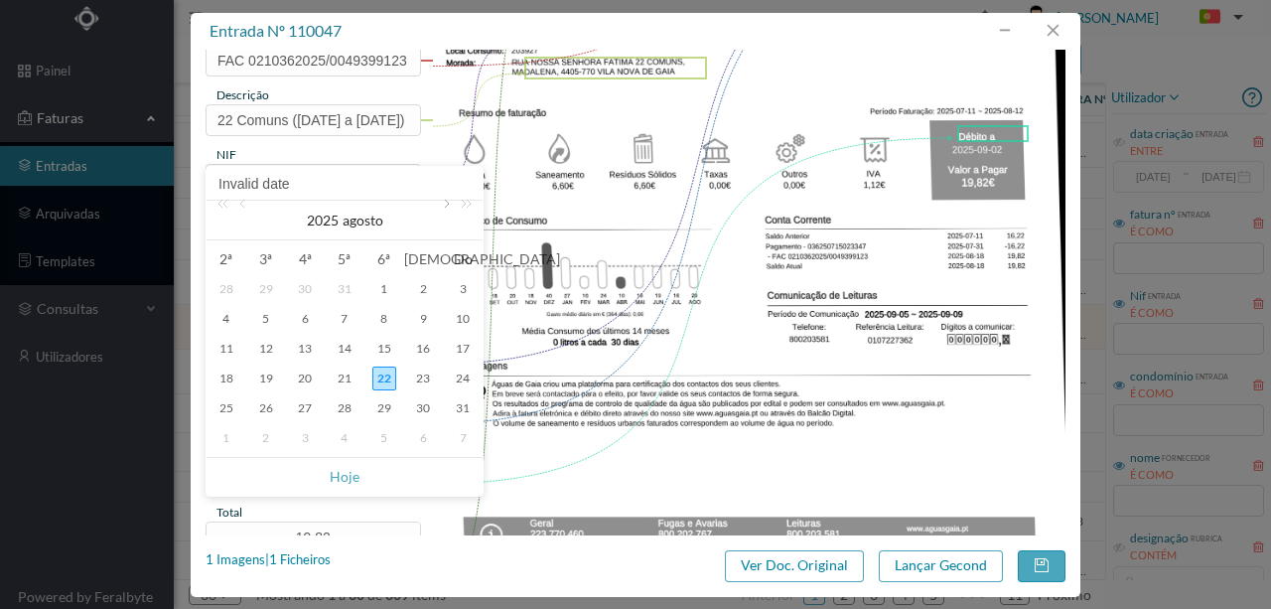
click at [448, 208] on link at bounding box center [445, 221] width 18 height 40
click at [267, 284] on div "2" at bounding box center [266, 289] width 24 height 24
type input "2025-09-02"
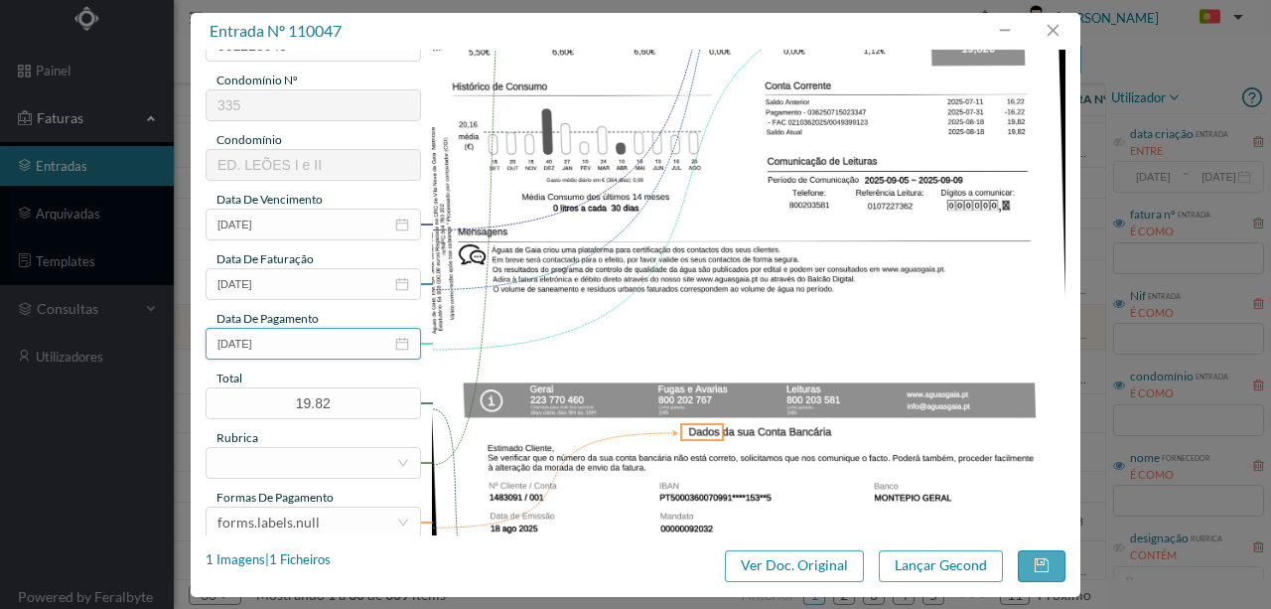
scroll to position [397, 0]
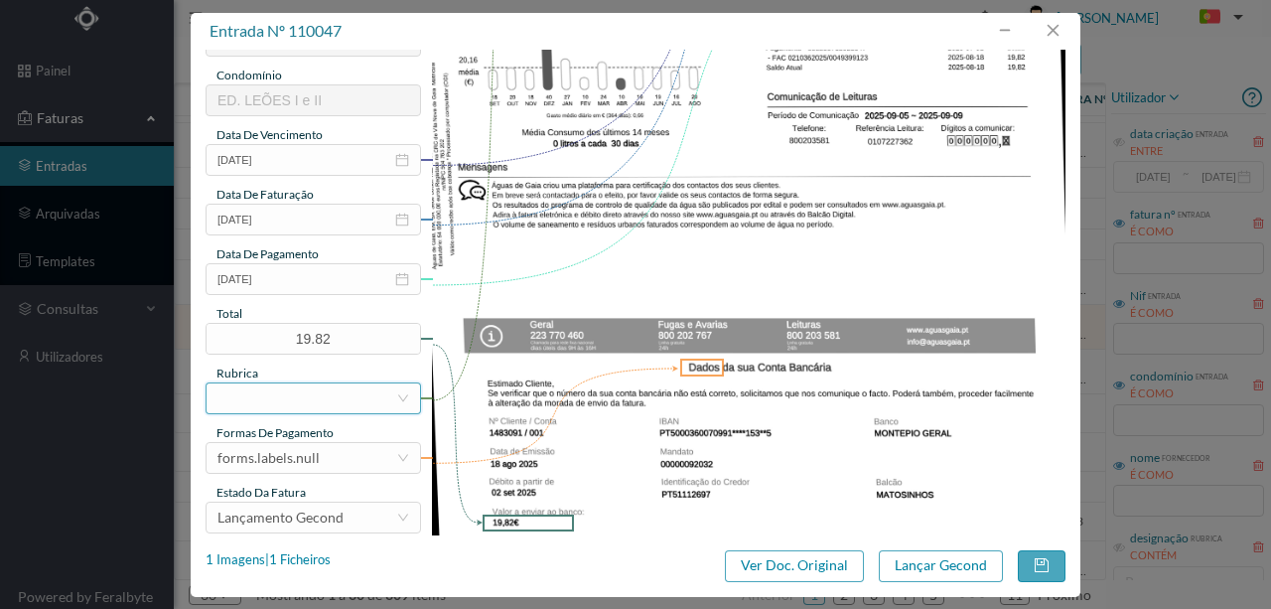
click at [248, 398] on div at bounding box center [307, 398] width 179 height 30
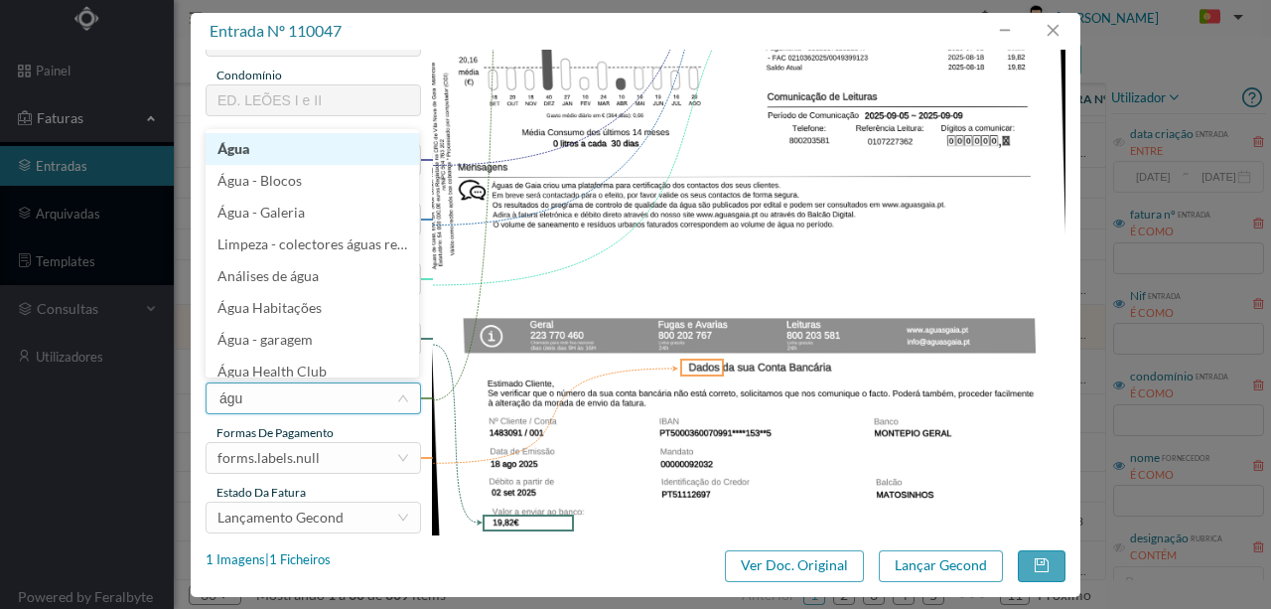
type input "água"
click at [242, 155] on li "Água" at bounding box center [313, 149] width 214 height 32
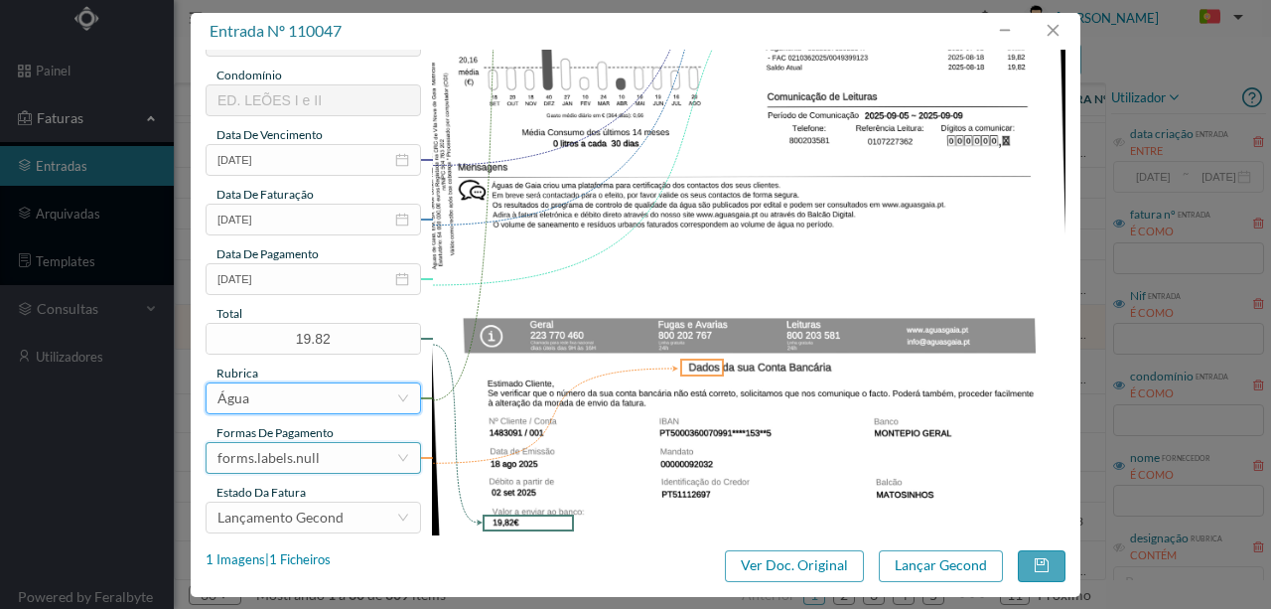
click at [278, 461] on div "forms.labels.null" at bounding box center [269, 458] width 102 height 30
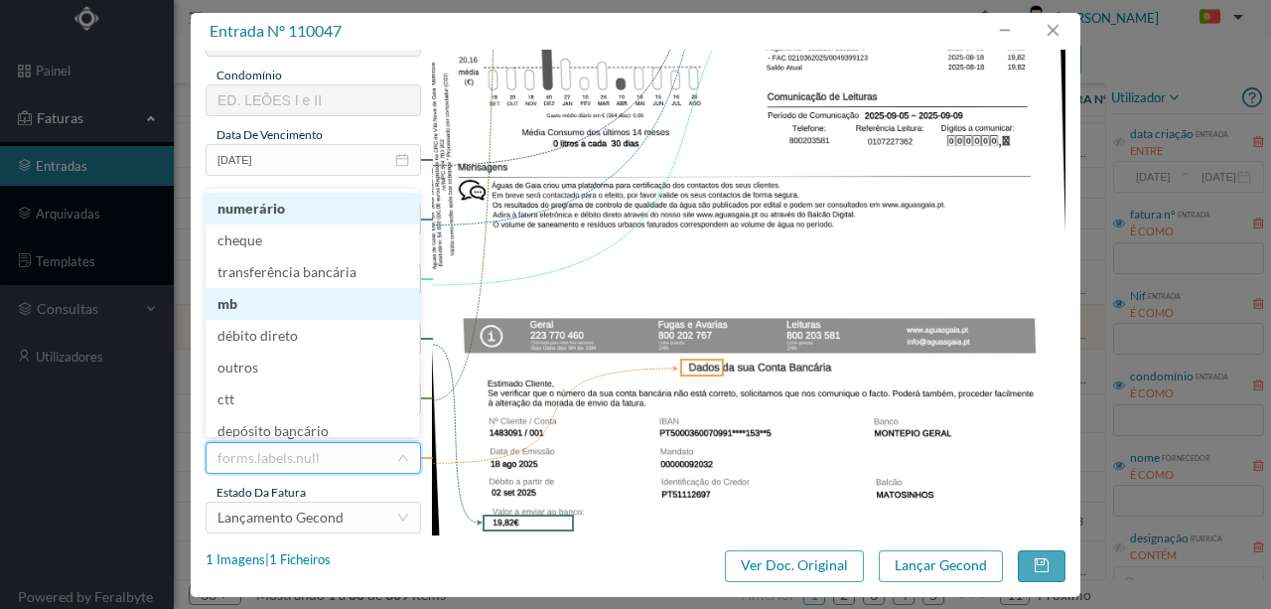
scroll to position [4, 0]
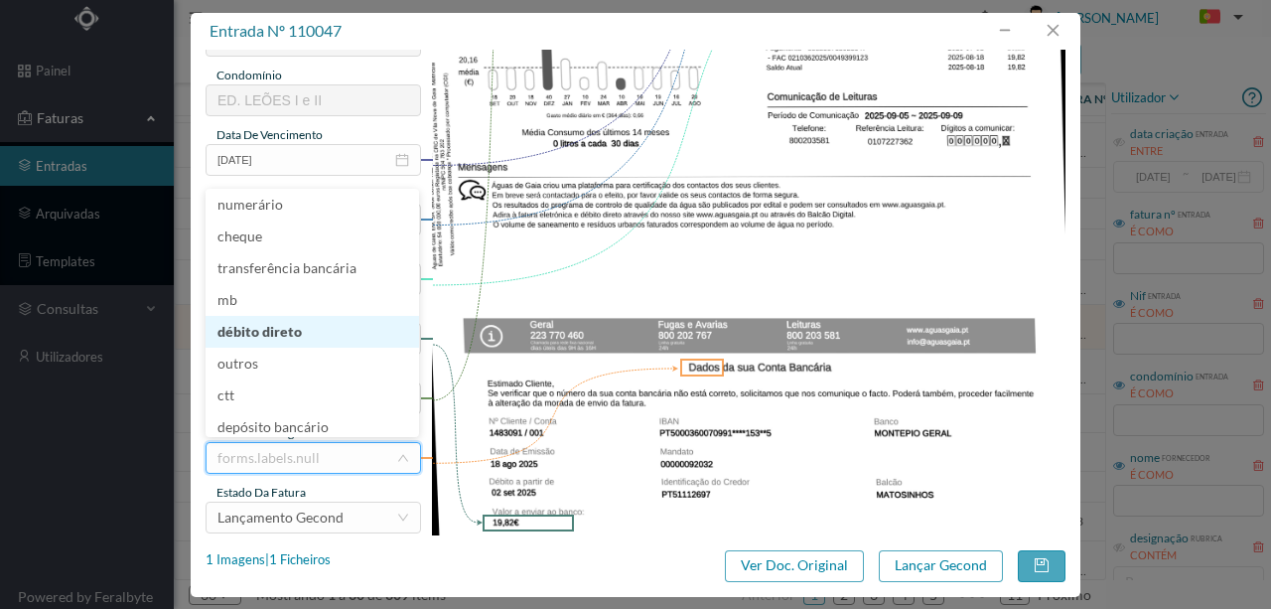
click at [258, 336] on li "débito direto" at bounding box center [313, 332] width 214 height 32
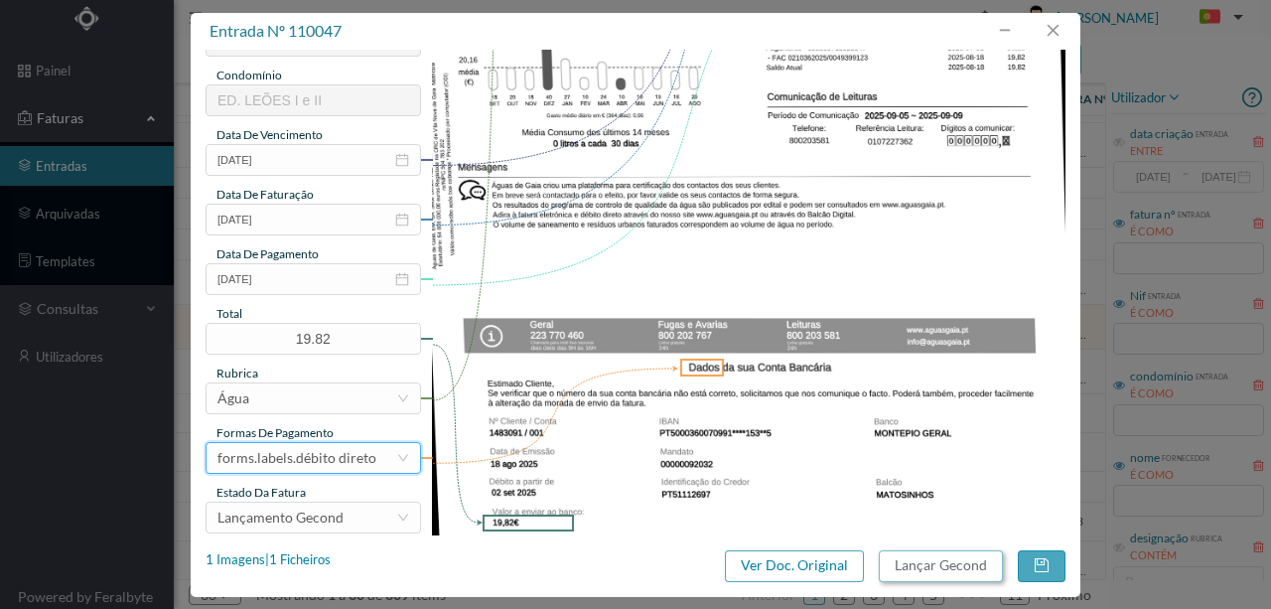
click at [947, 567] on button "Lançar Gecond" at bounding box center [941, 566] width 124 height 32
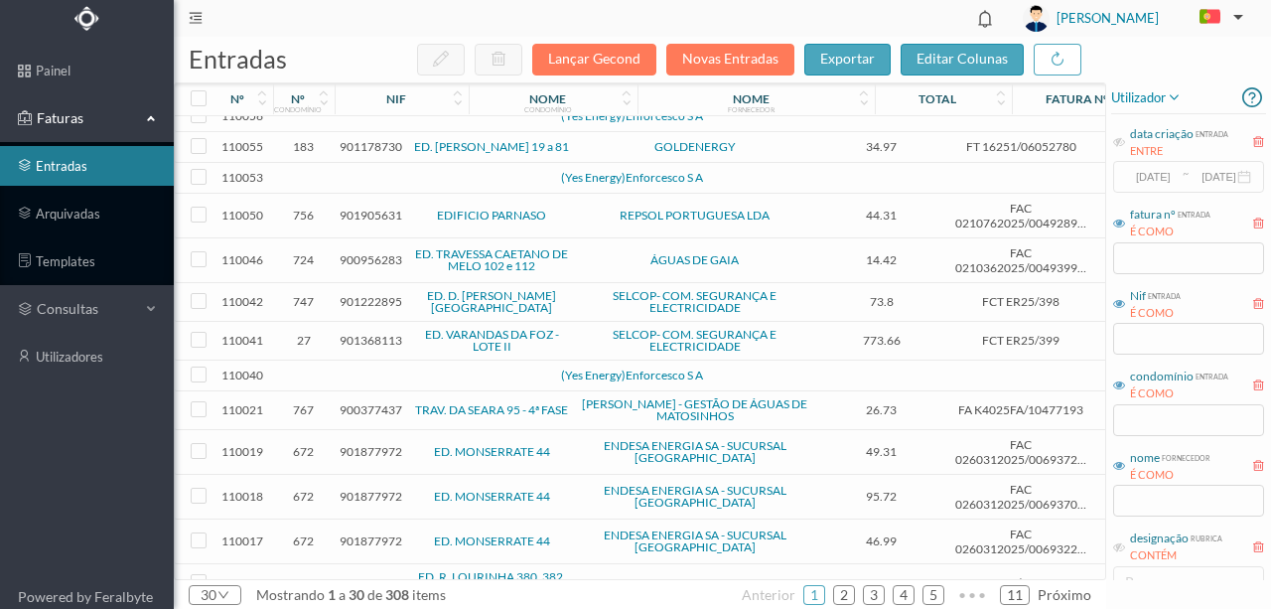
scroll to position [463, 0]
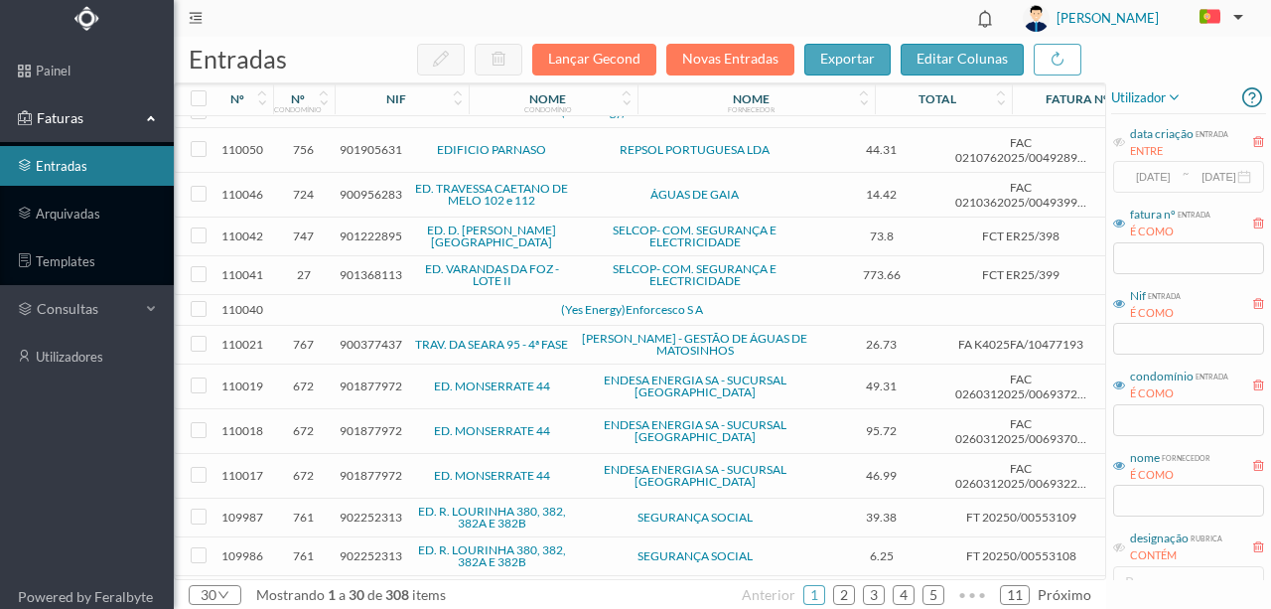
click at [395, 300] on td at bounding box center [430, 310] width 170 height 31
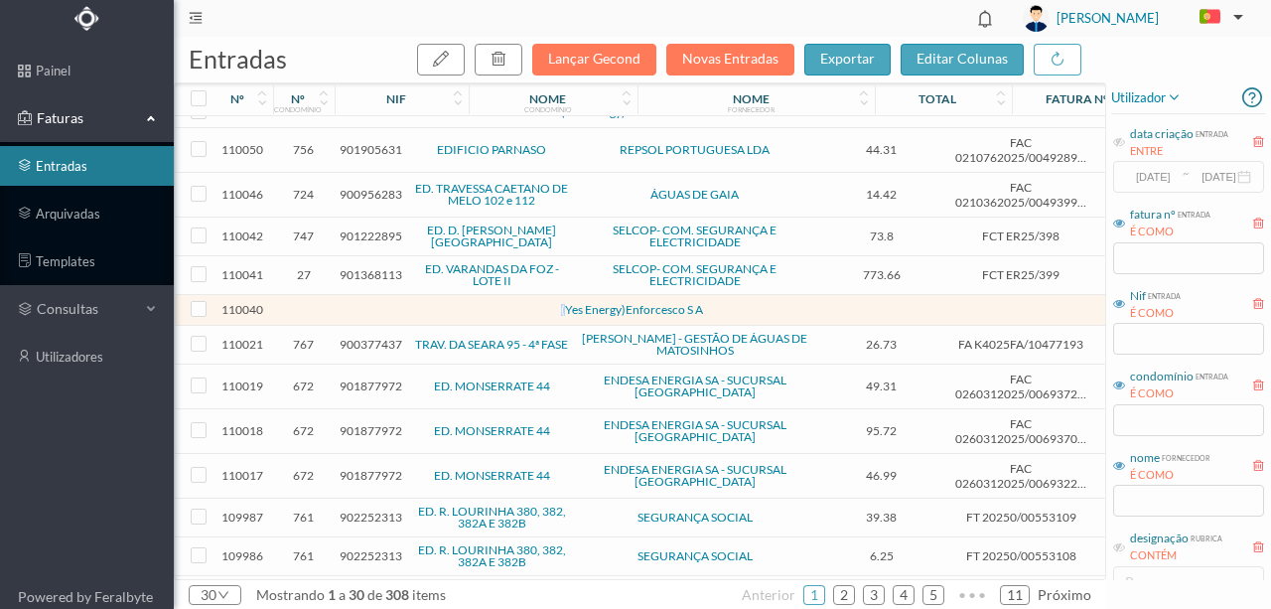
click at [395, 300] on td at bounding box center [430, 310] width 170 height 31
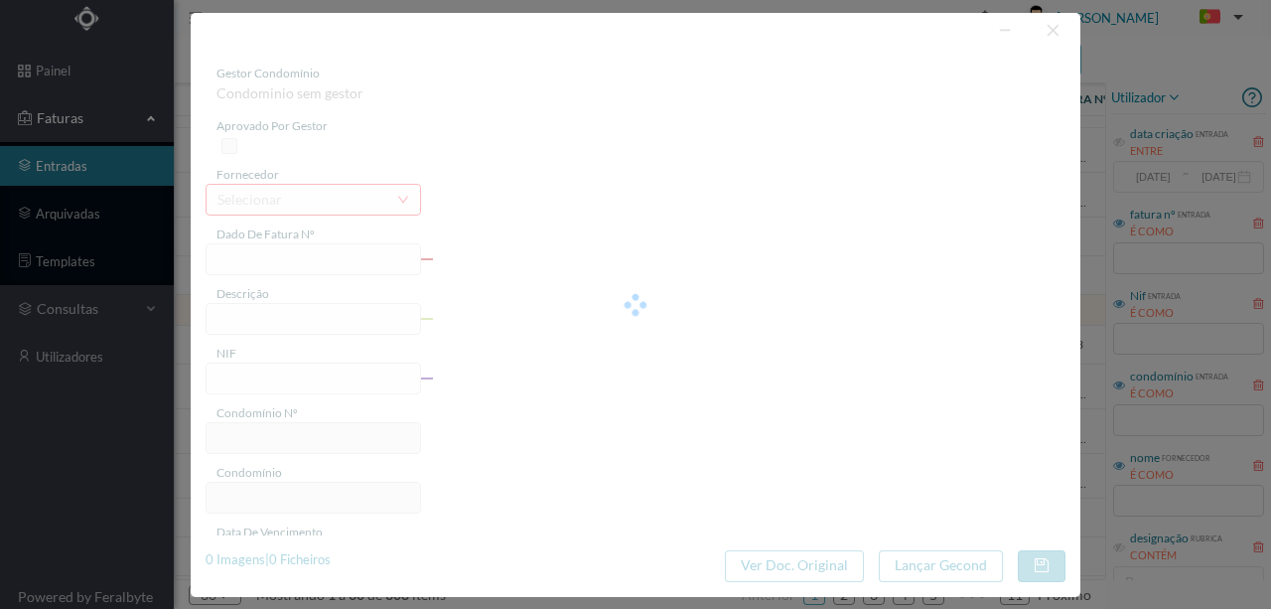
type input "0"
type input "Invalid date"
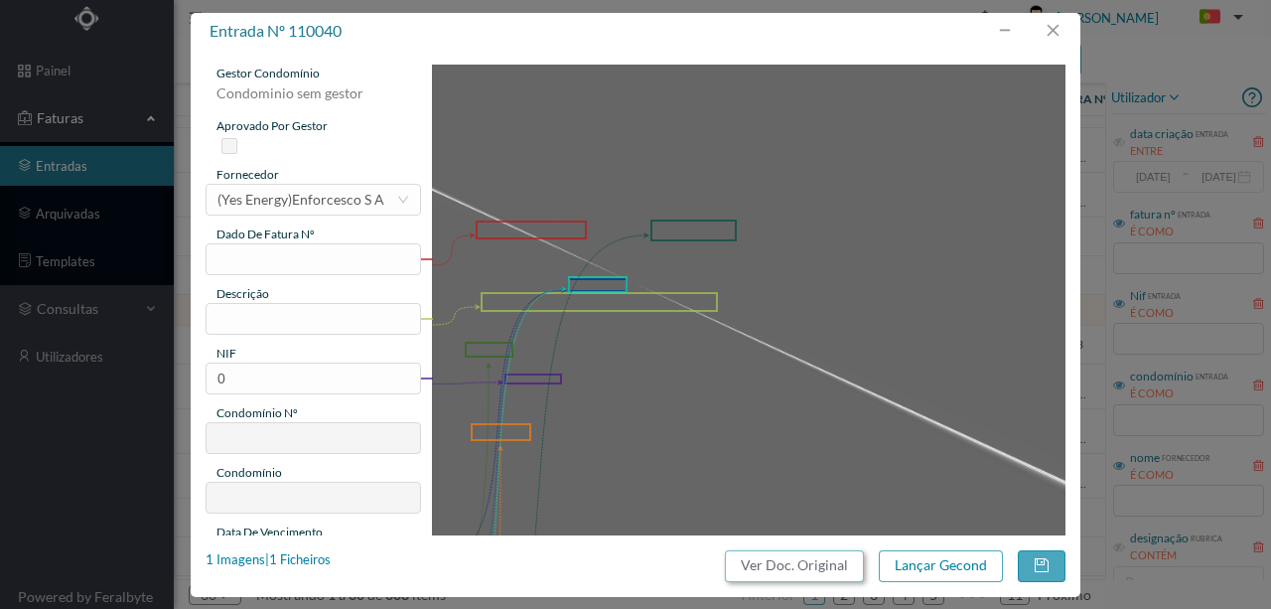
click at [753, 567] on button "Ver Doc. Original" at bounding box center [794, 566] width 139 height 32
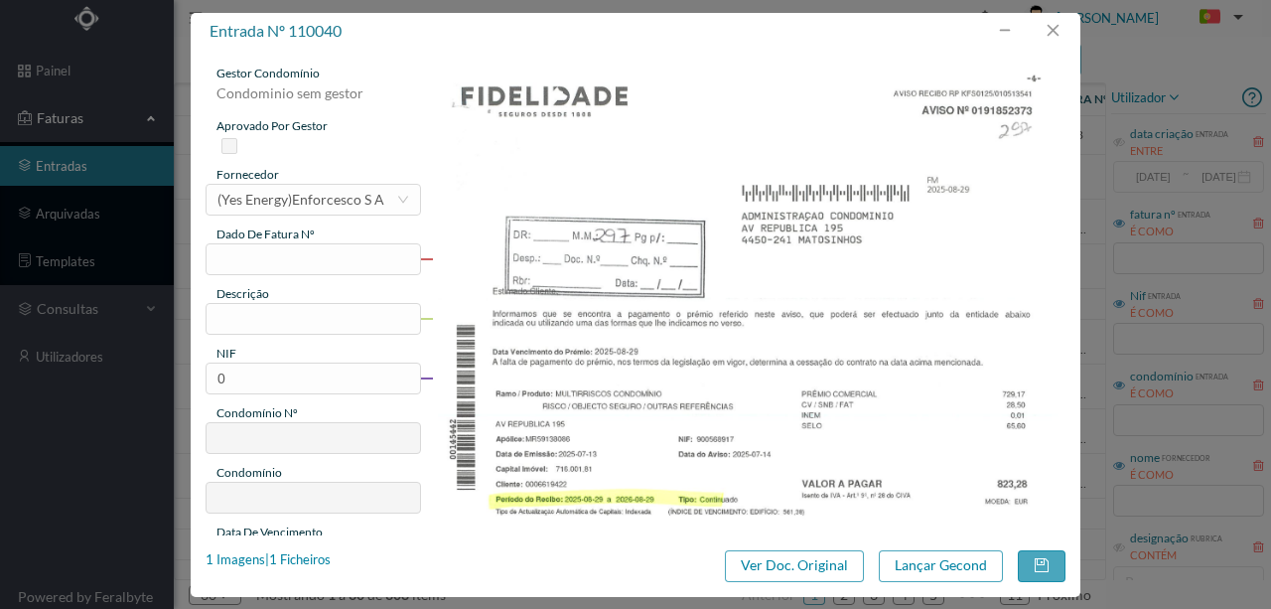
scroll to position [463, 0]
click at [316, 205] on div "(Yes Energy)Enforcesco S A" at bounding box center [301, 200] width 167 height 30
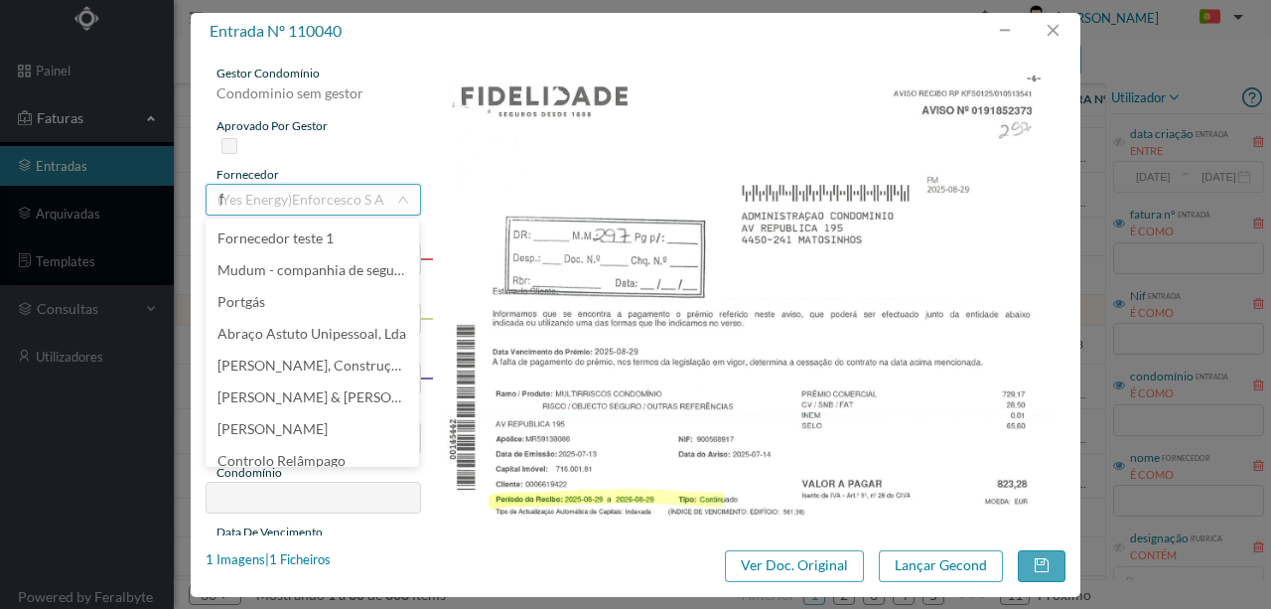
scroll to position [4, 0]
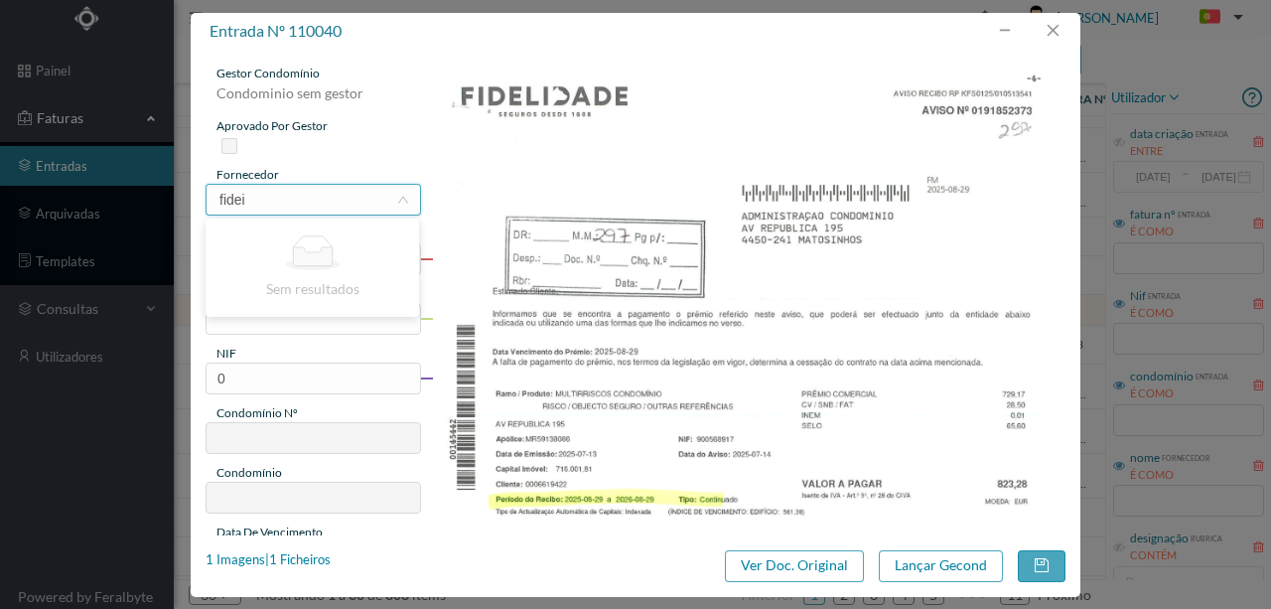
type input "fide"
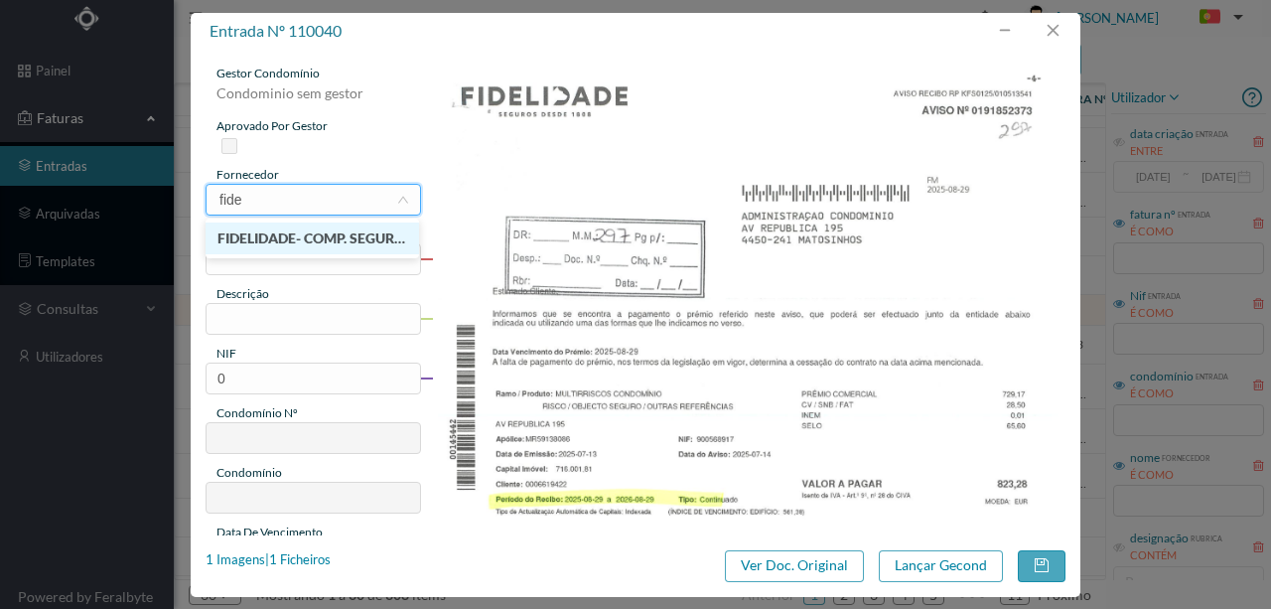
click at [330, 238] on li "FIDELIDADE- COMP. SEGUROS , SA ." at bounding box center [313, 238] width 214 height 32
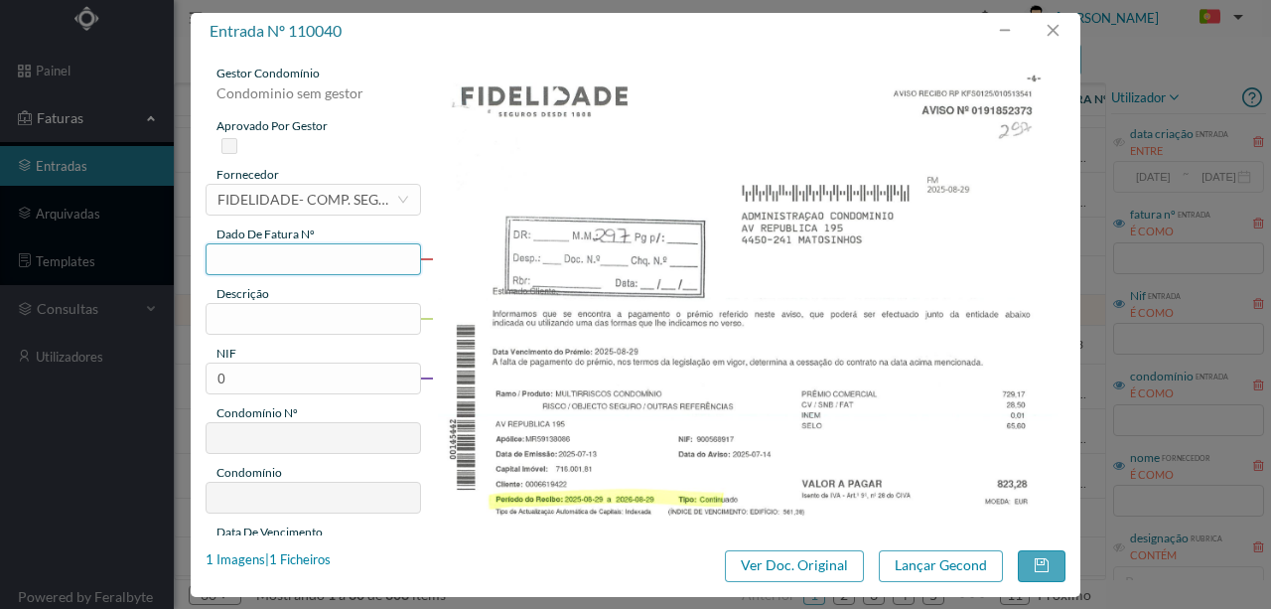
click at [239, 263] on input "text" at bounding box center [314, 259] width 216 height 32
type input "2373"
click at [256, 326] on input "text" at bounding box center [314, 319] width 216 height 32
type input "D"
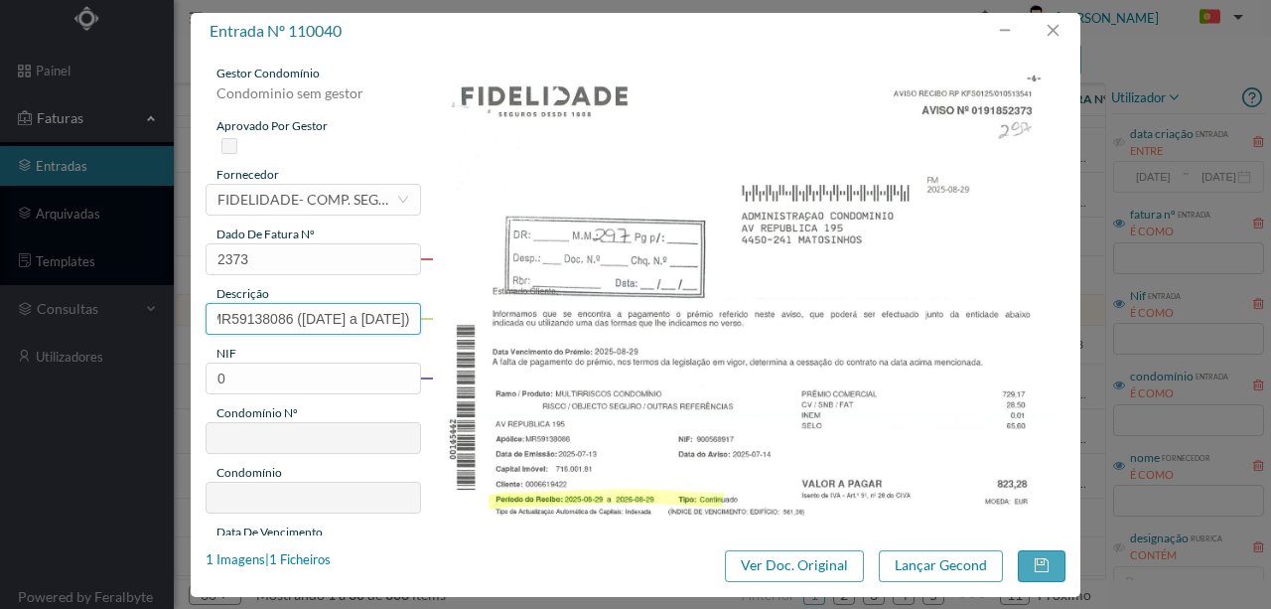
scroll to position [0, 204]
type input "Seg Multirriscos Ap. nº MR59138086 (29.08.2025 a 29.08.2026)"
drag, startPoint x: 286, startPoint y: 373, endPoint x: 145, endPoint y: 373, distance: 141.0
click at [145, 373] on div "entrada nº 110040 gestor condomínio Condominio sem gestor aprovado por gestor f…" at bounding box center [635, 304] width 1271 height 609
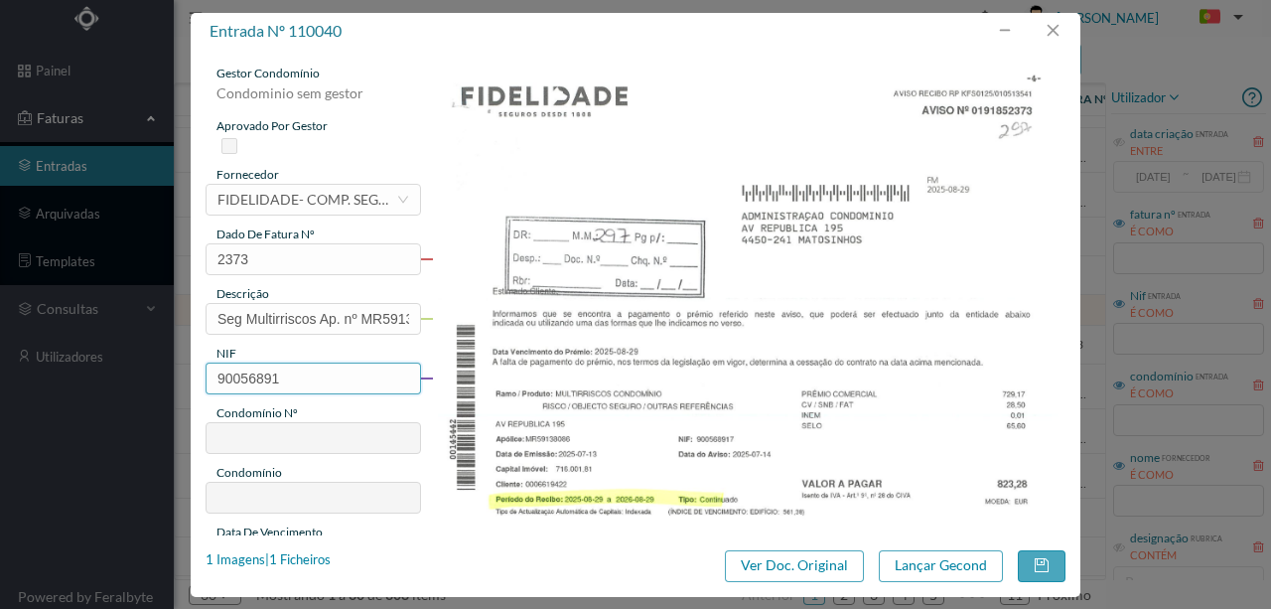
type input "900568917"
type input "297"
type input "ED. AV. DA REPUBLICA 195"
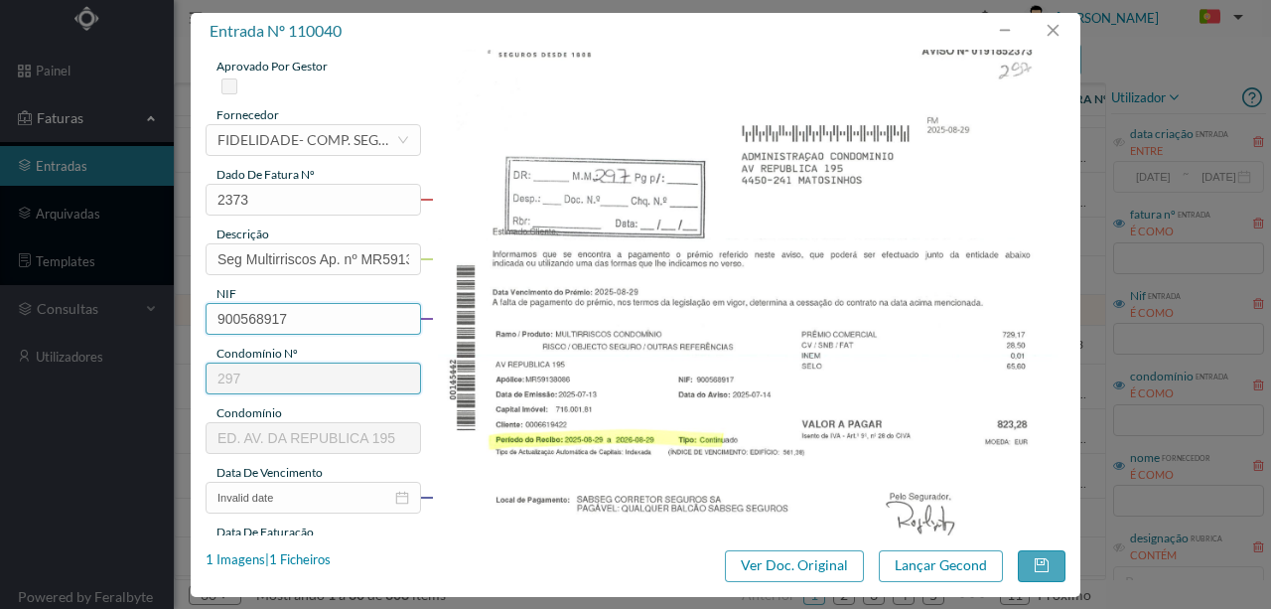
scroll to position [132, 0]
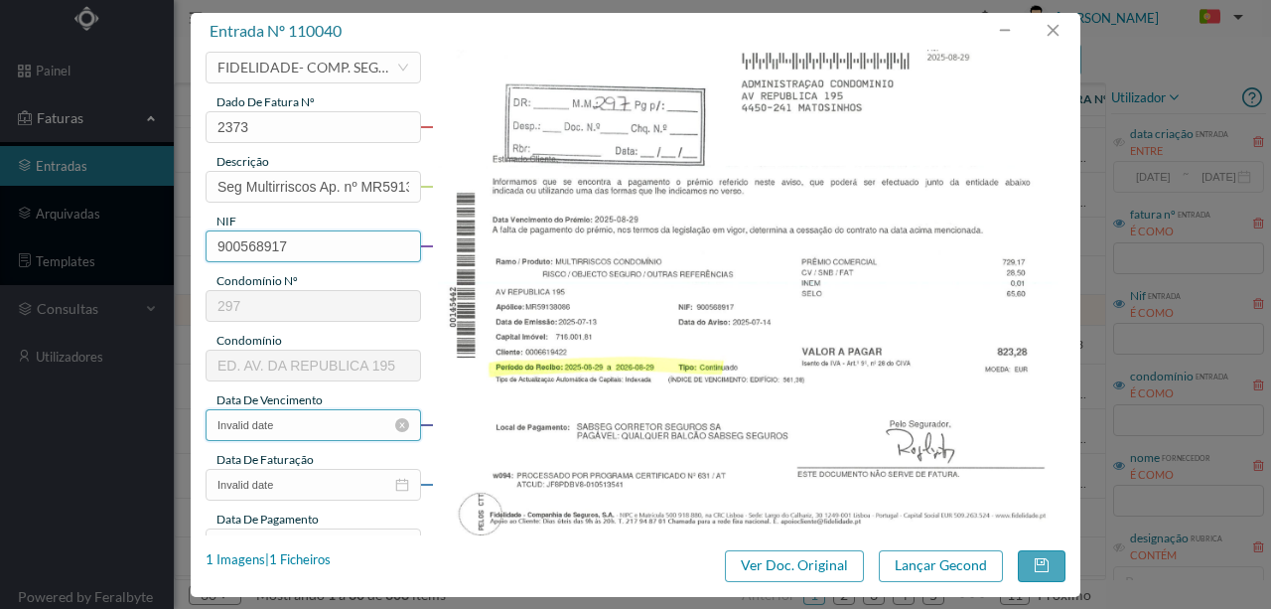
type input "900568917"
click at [322, 431] on input "Invalid date" at bounding box center [314, 425] width 216 height 32
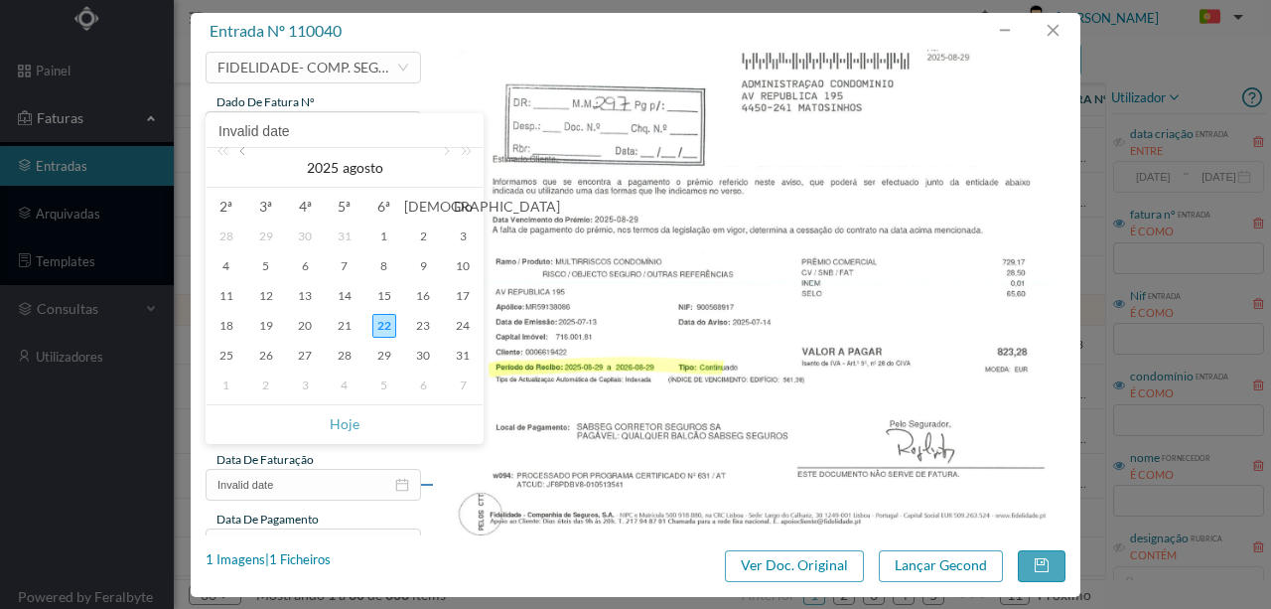
click at [246, 157] on link at bounding box center [244, 168] width 18 height 40
click at [464, 270] on div "13" at bounding box center [463, 266] width 24 height 24
type input "13-07-2025"
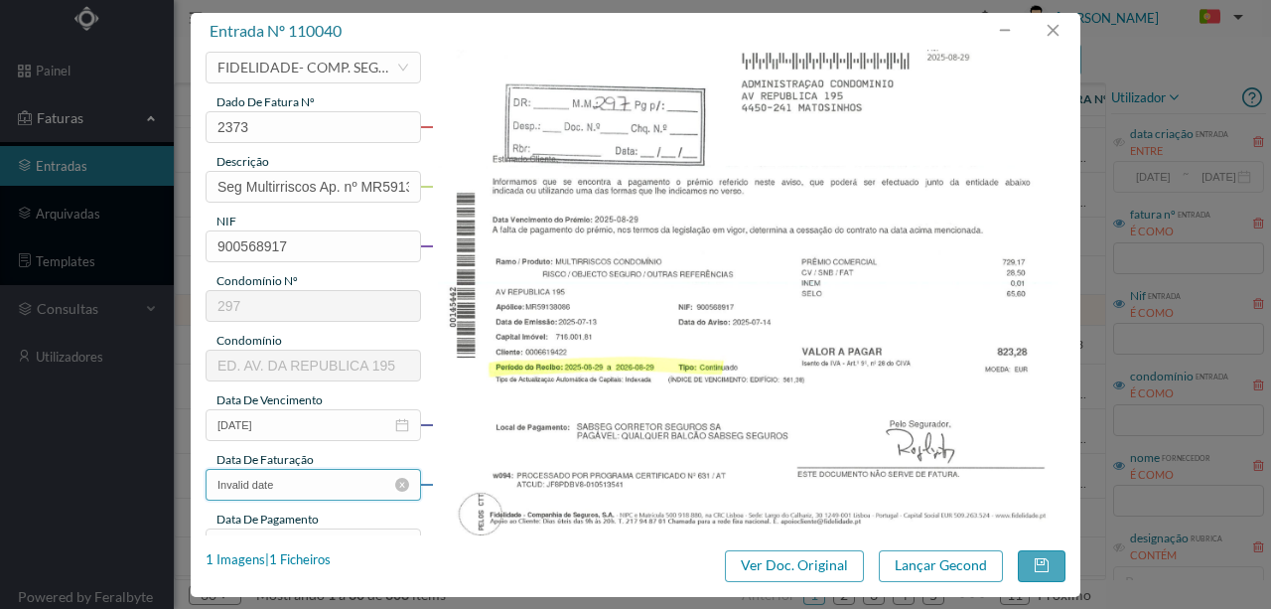
click at [297, 483] on input "Invalid date" at bounding box center [314, 485] width 216 height 32
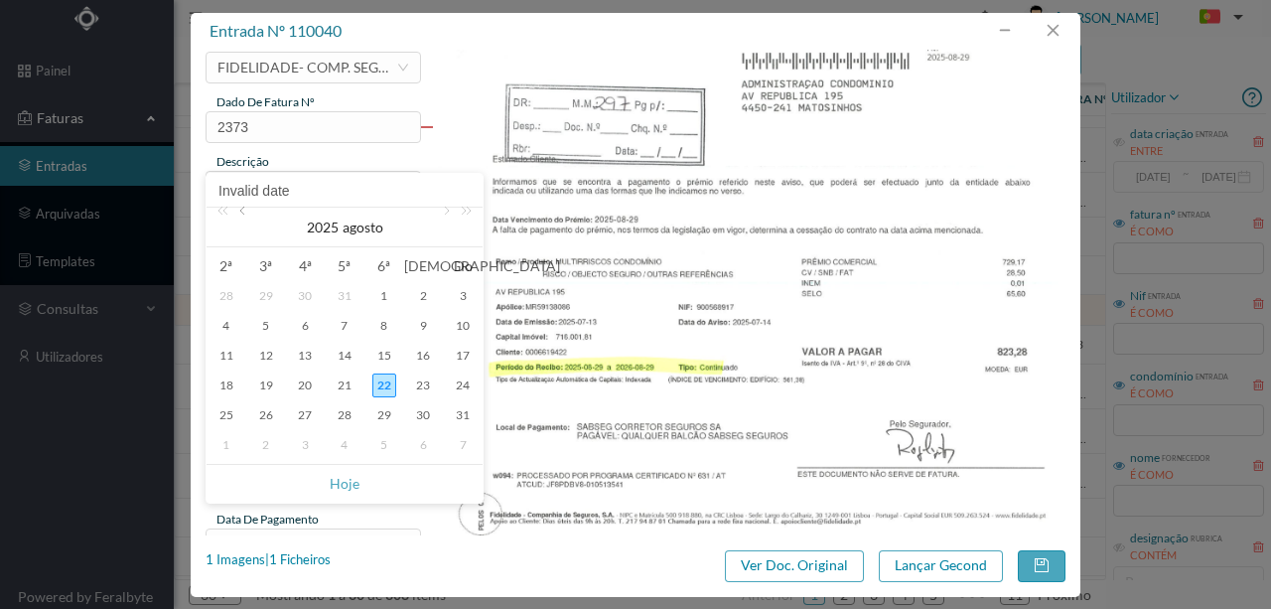
click at [242, 213] on link at bounding box center [244, 228] width 18 height 40
click at [463, 324] on div "13" at bounding box center [463, 326] width 24 height 24
type input "13-07-2025"
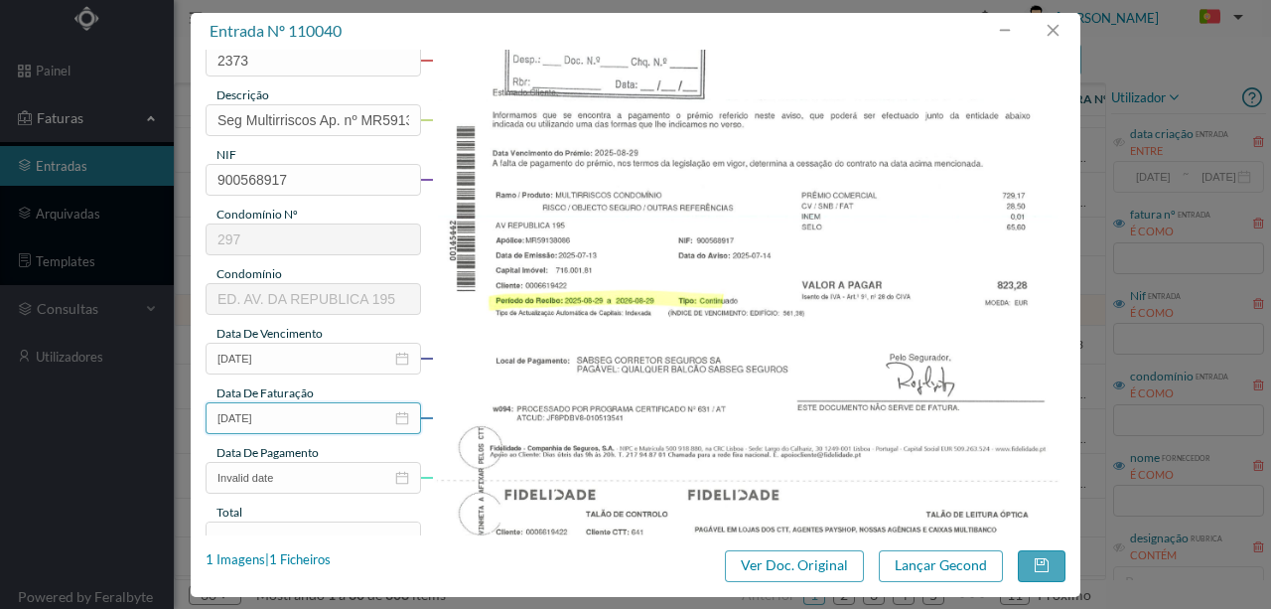
scroll to position [264, 0]
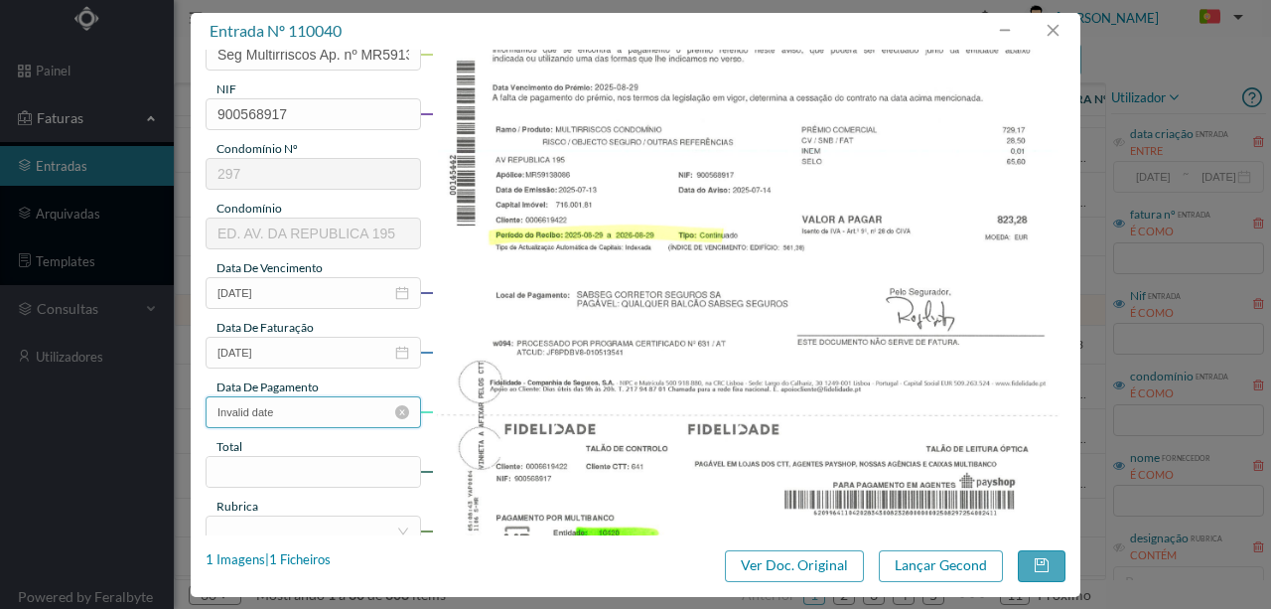
click at [302, 419] on input "Invalid date" at bounding box center [314, 412] width 216 height 32
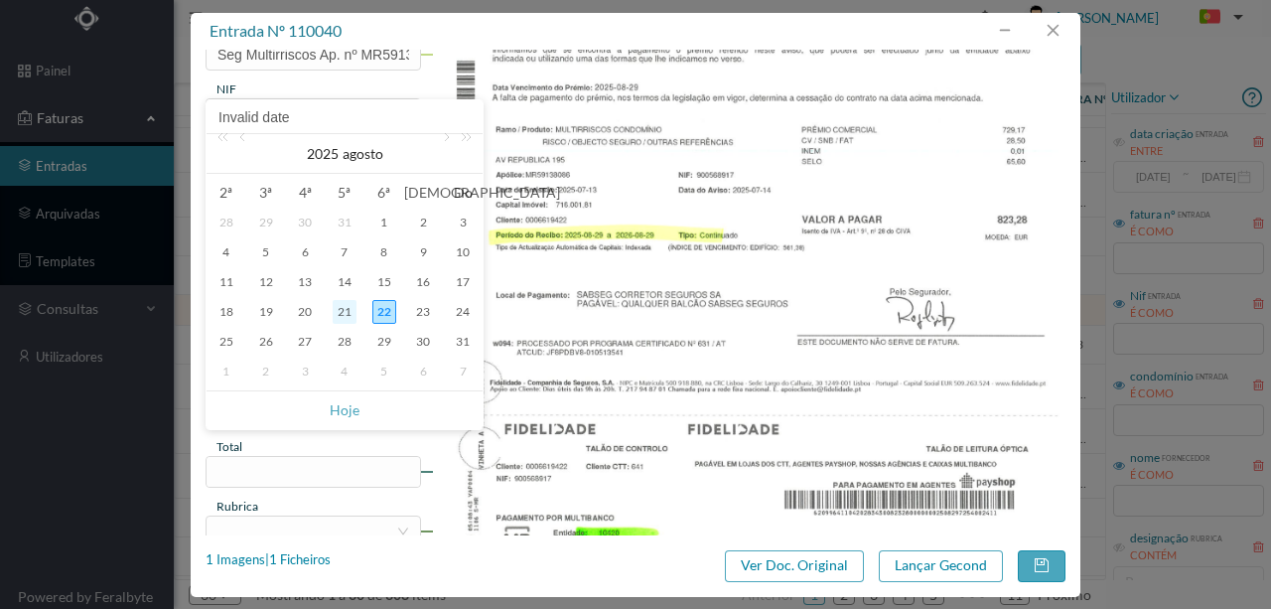
click at [344, 313] on div "21" at bounding box center [345, 312] width 24 height 24
type input "[DATE]"
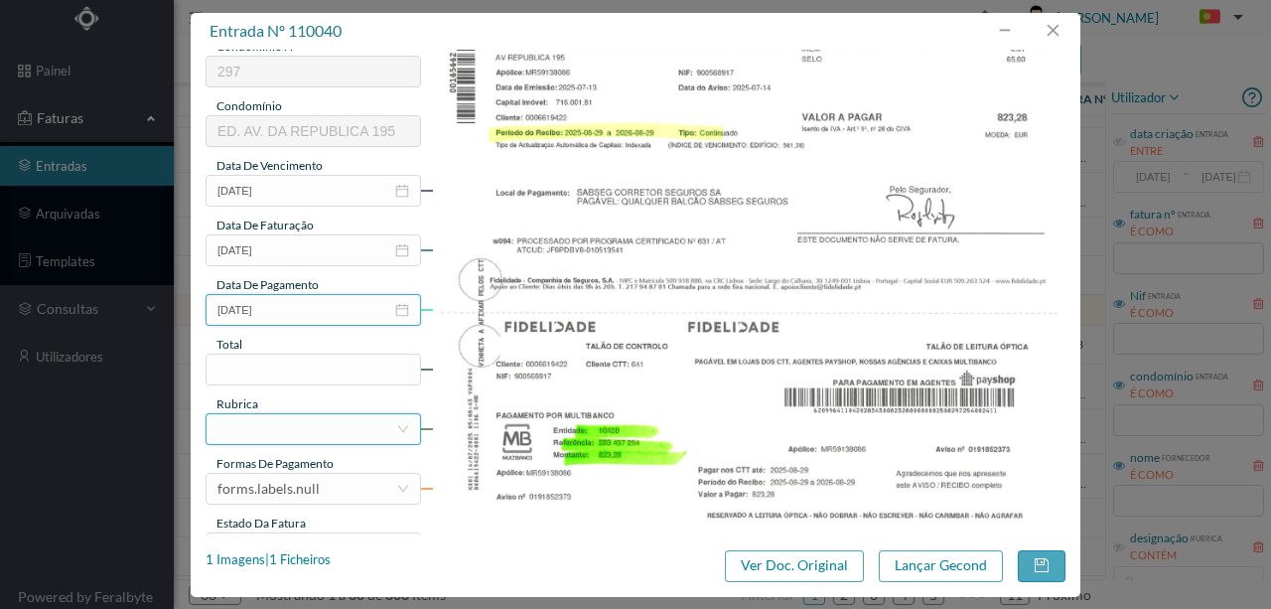
scroll to position [397, 0]
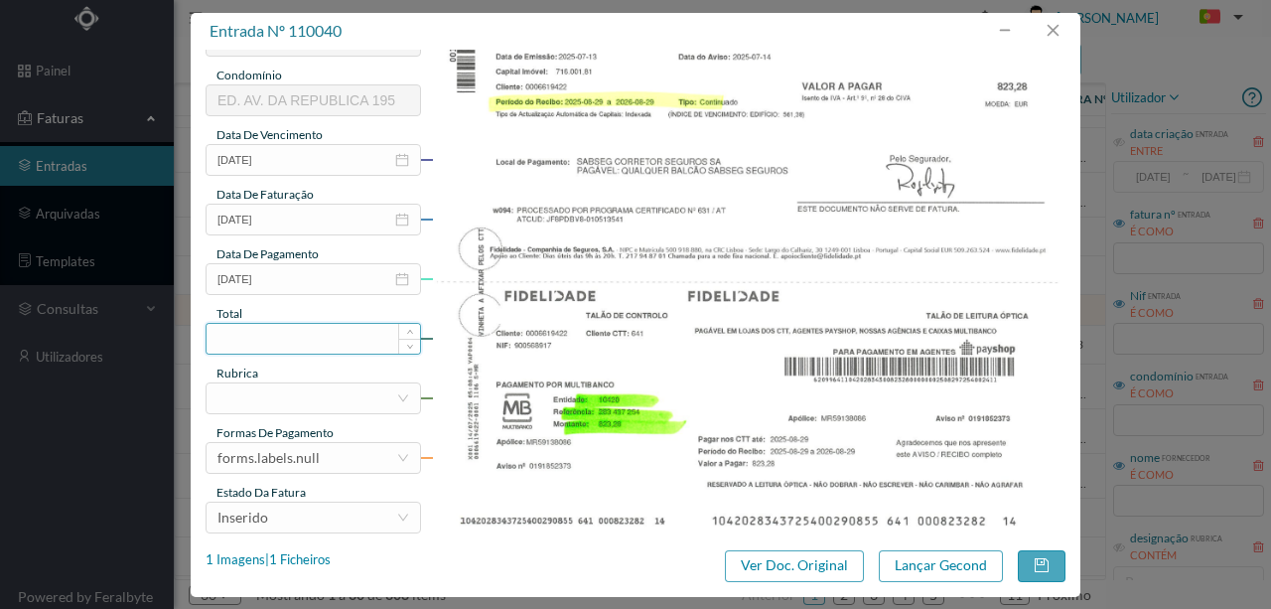
click at [262, 342] on input at bounding box center [314, 339] width 214 height 30
type input "823.28"
click at [291, 405] on div at bounding box center [307, 398] width 179 height 30
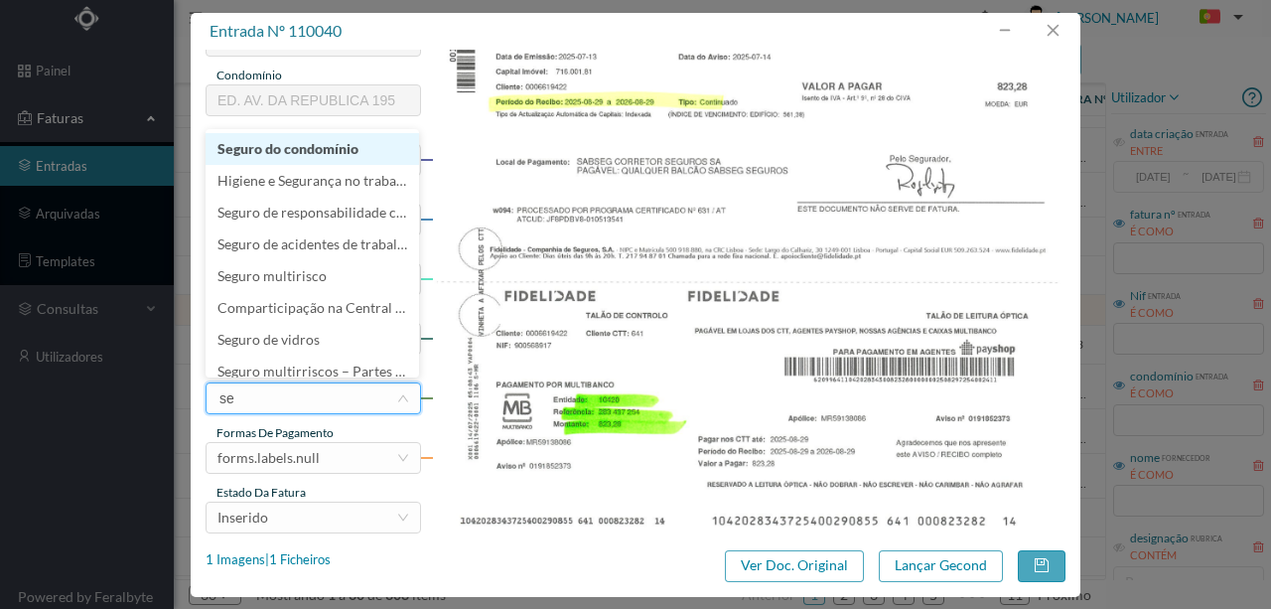
type input "seg"
click at [318, 151] on li "Seguro do condomínio" at bounding box center [313, 149] width 214 height 32
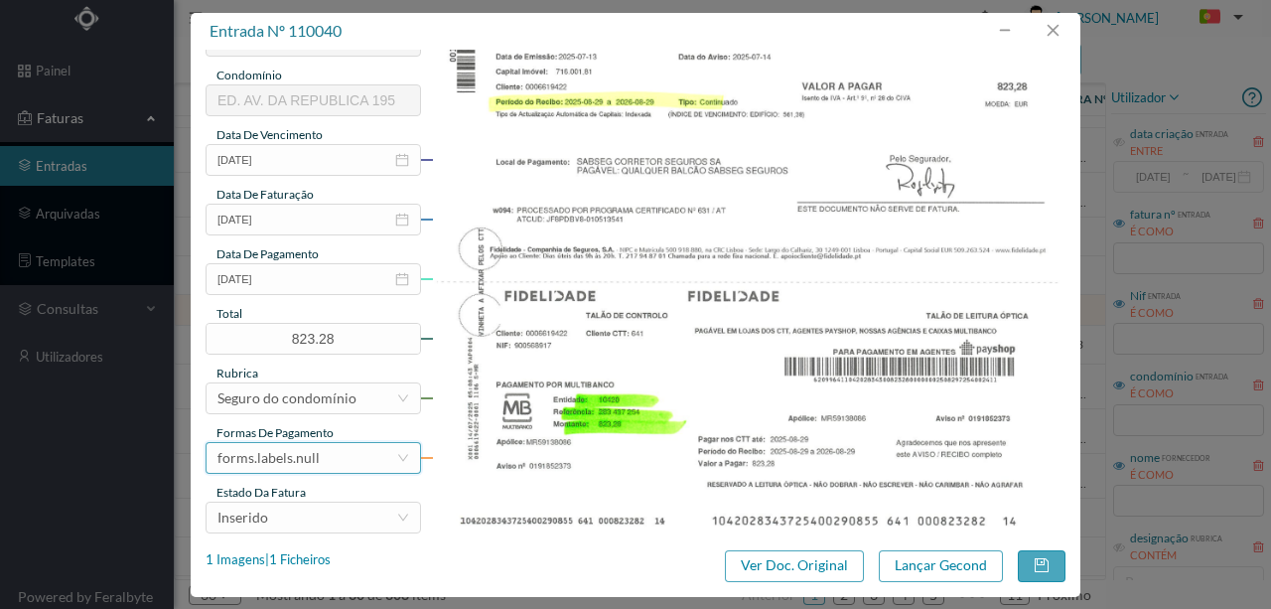
click at [316, 465] on div "forms.labels.null" at bounding box center [269, 458] width 102 height 30
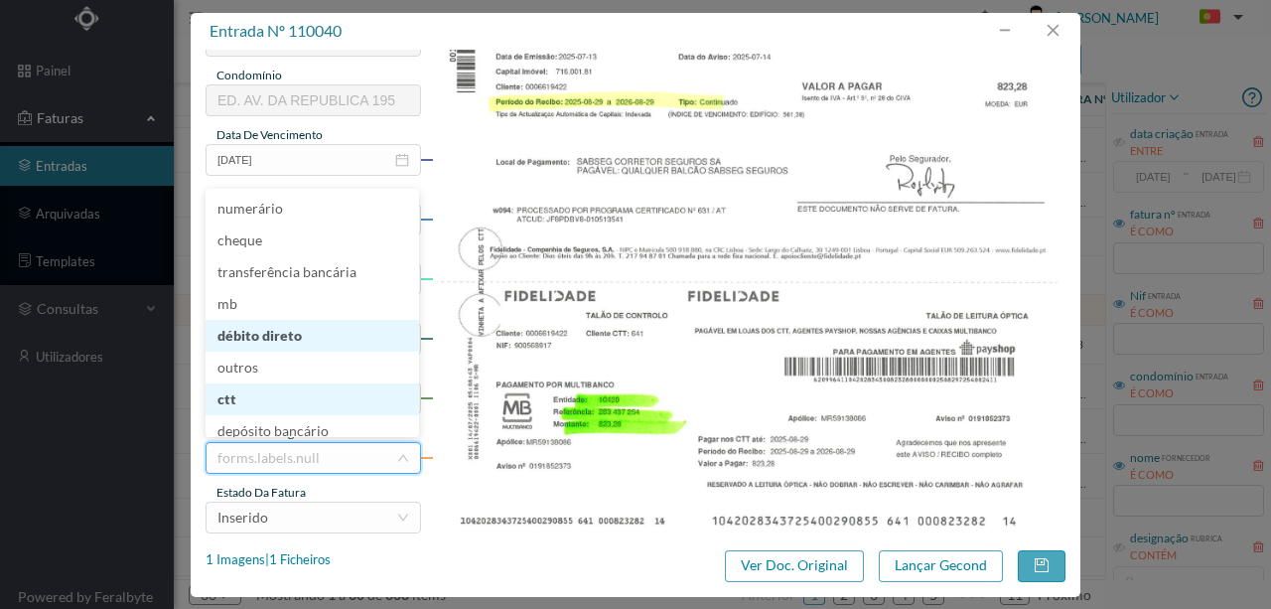
scroll to position [6, 0]
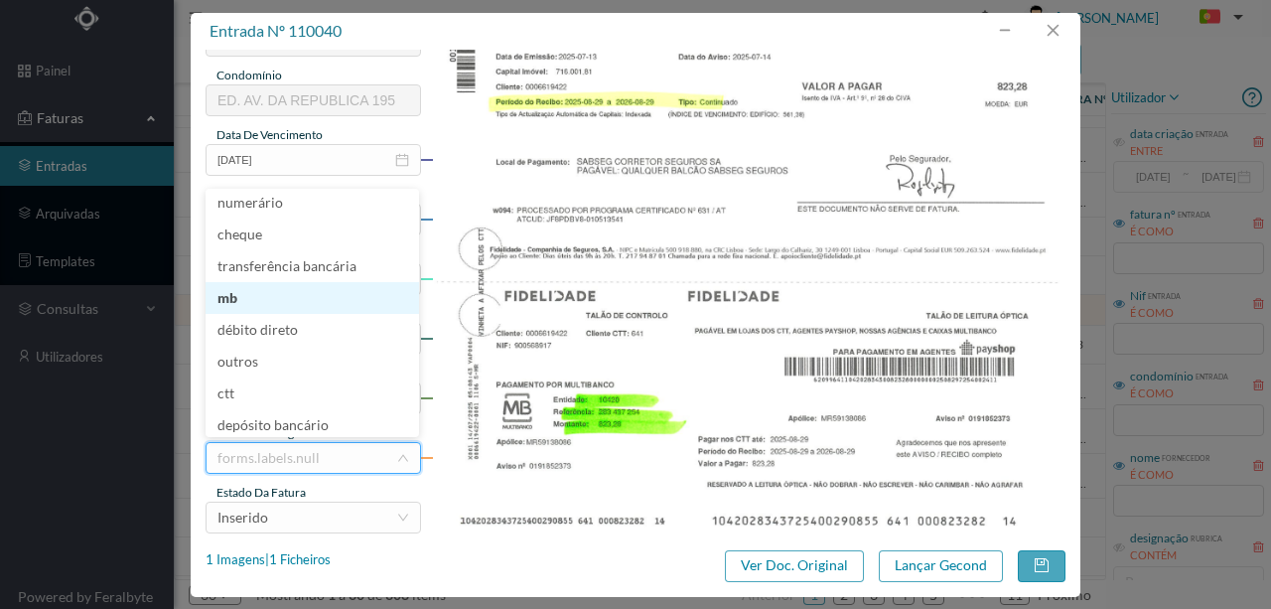
click at [241, 298] on li "mb" at bounding box center [313, 298] width 214 height 32
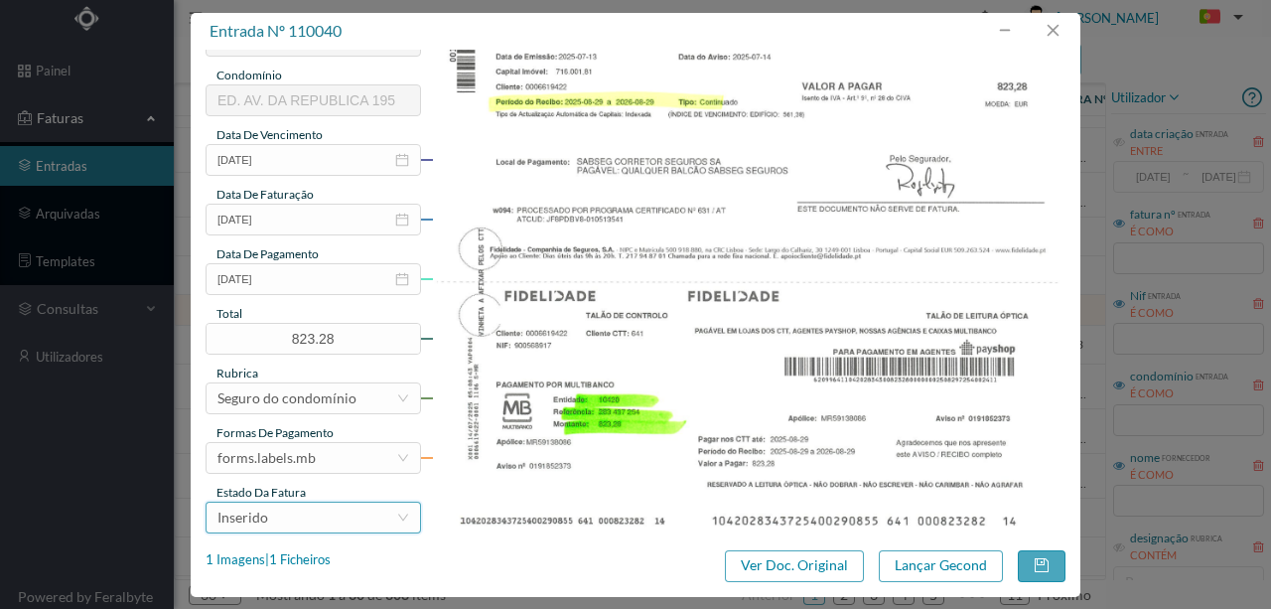
click at [315, 518] on div "Inserido" at bounding box center [307, 518] width 179 height 30
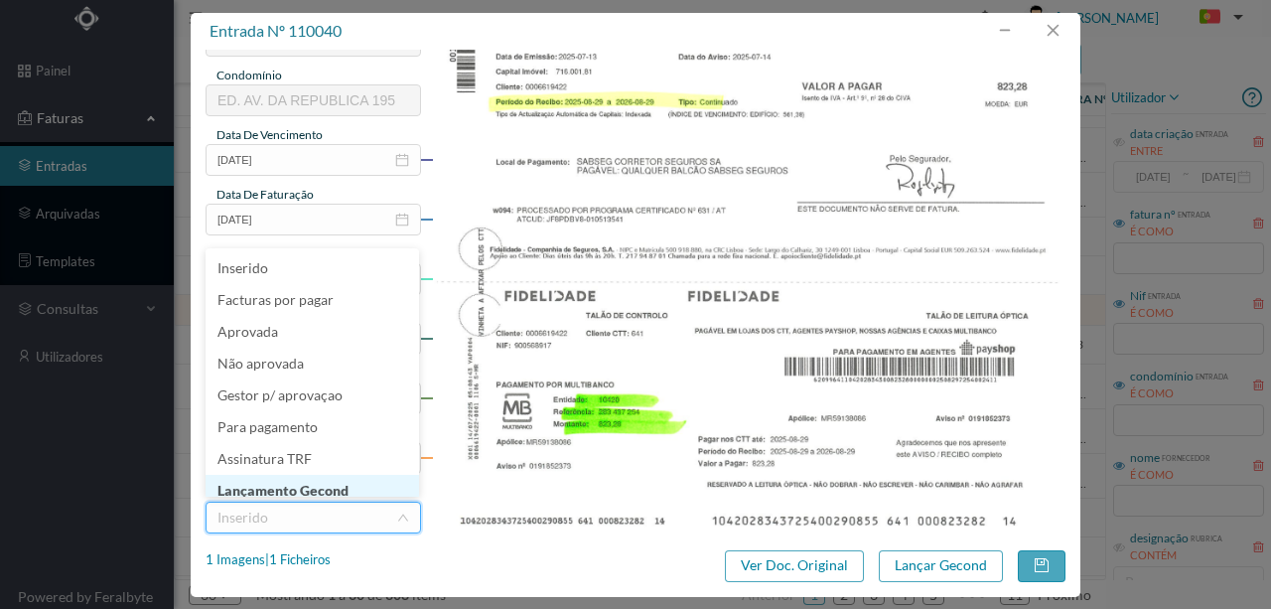
scroll to position [10, 0]
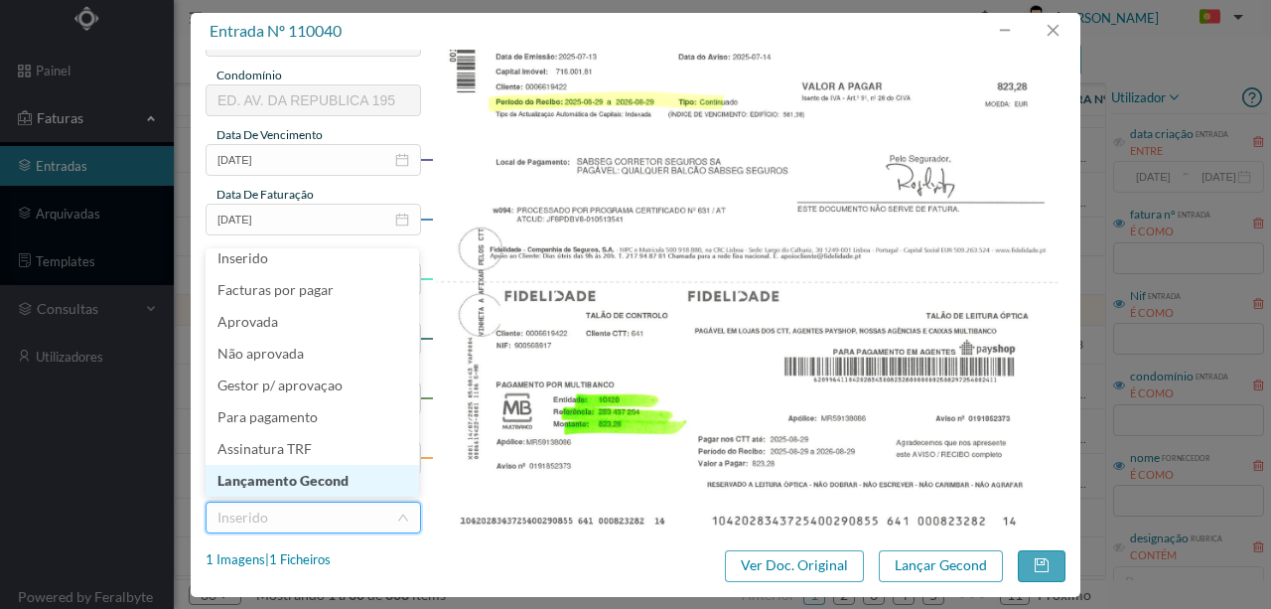
click at [299, 485] on li "Lançamento Gecond" at bounding box center [313, 481] width 214 height 32
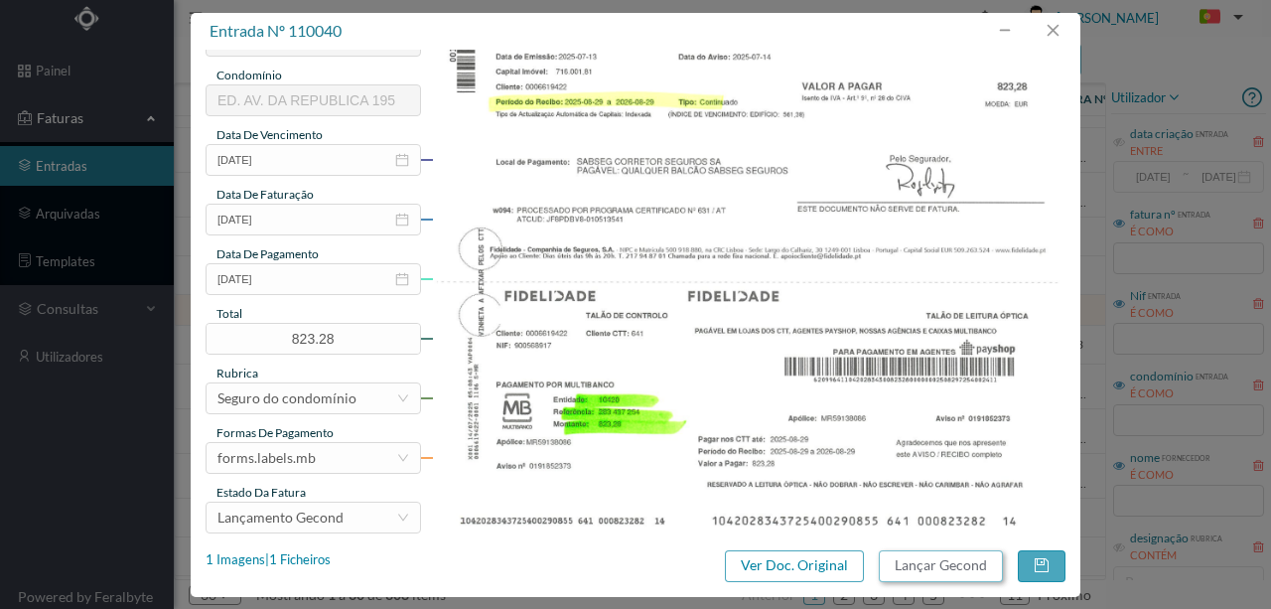
click at [941, 566] on button "Lançar Gecond" at bounding box center [941, 566] width 124 height 32
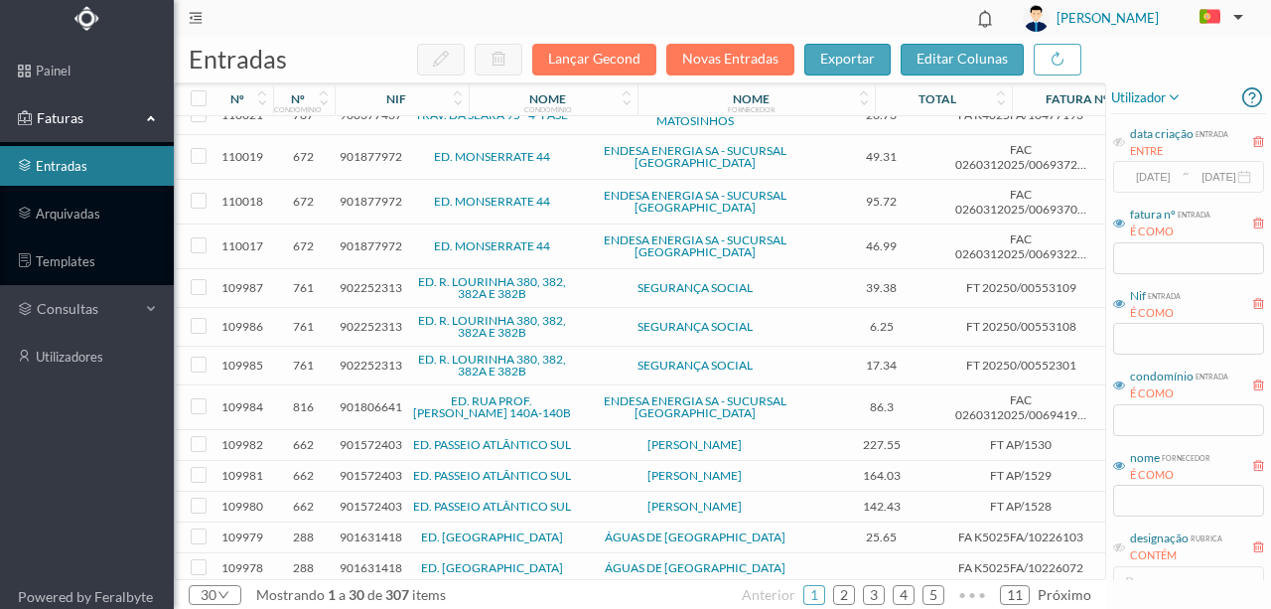
scroll to position [683, 0]
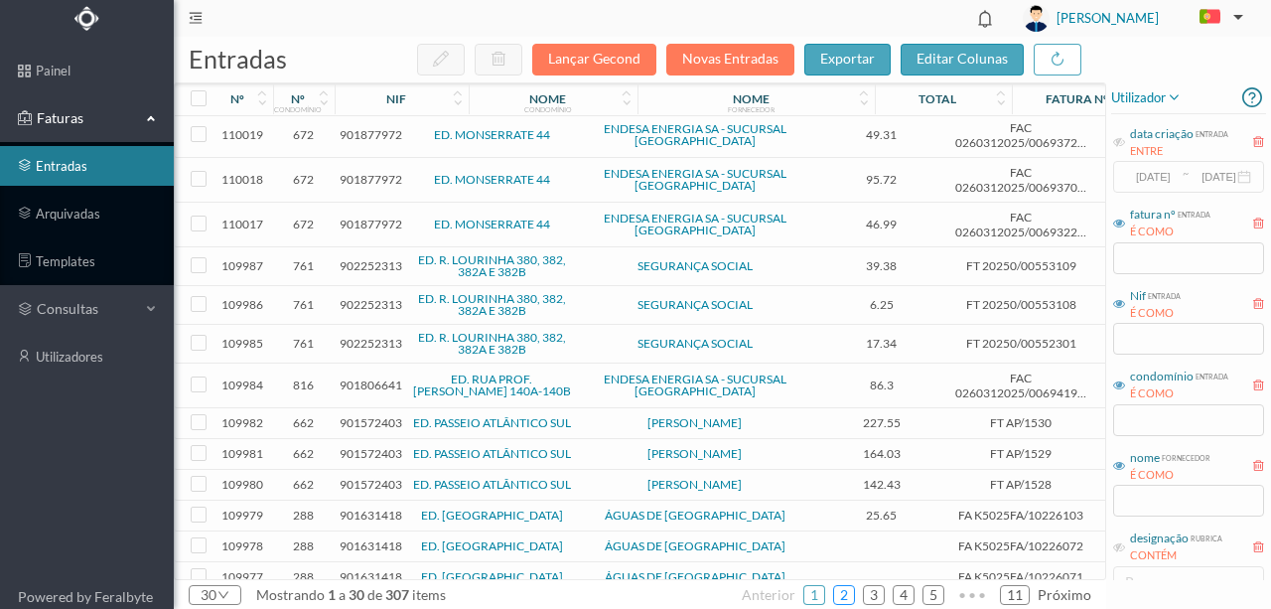
click at [846, 588] on link "2" at bounding box center [844, 595] width 20 height 30
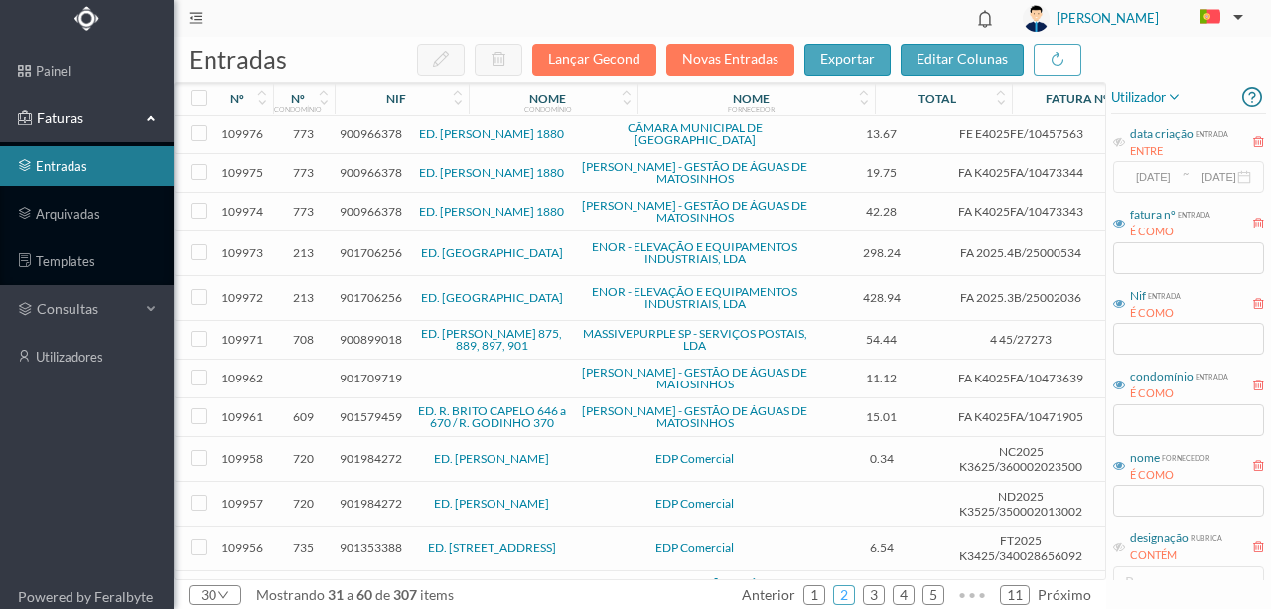
scroll to position [0, 0]
click at [359, 246] on span "901706256" at bounding box center [371, 253] width 63 height 15
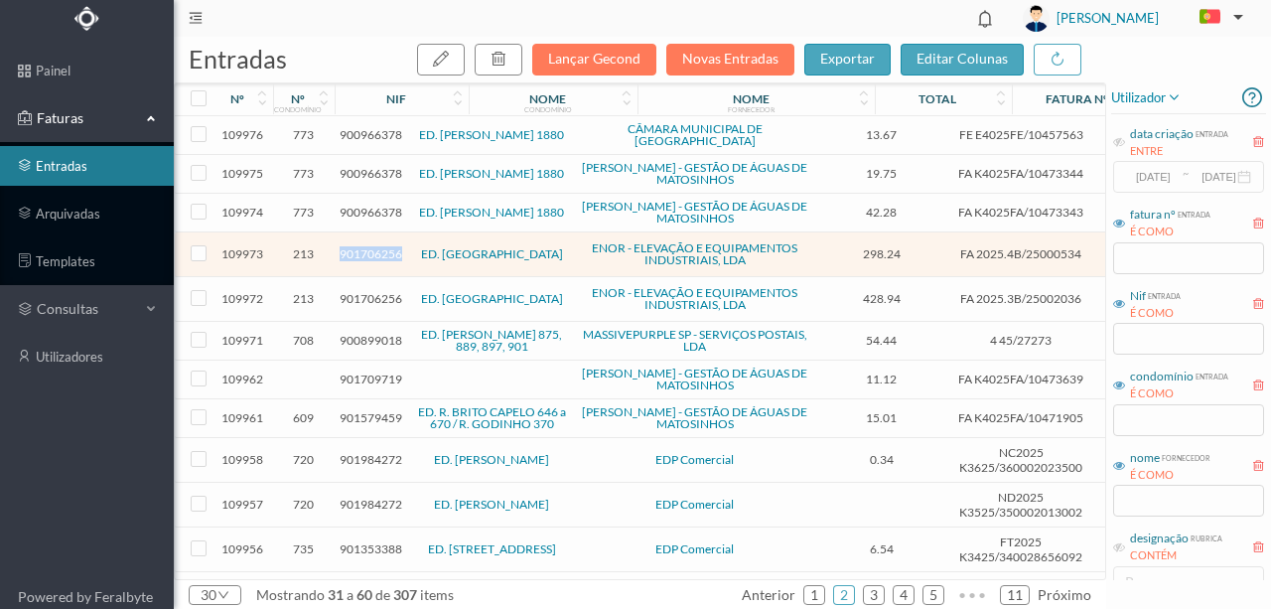
click at [359, 246] on span "901706256" at bounding box center [371, 253] width 63 height 15
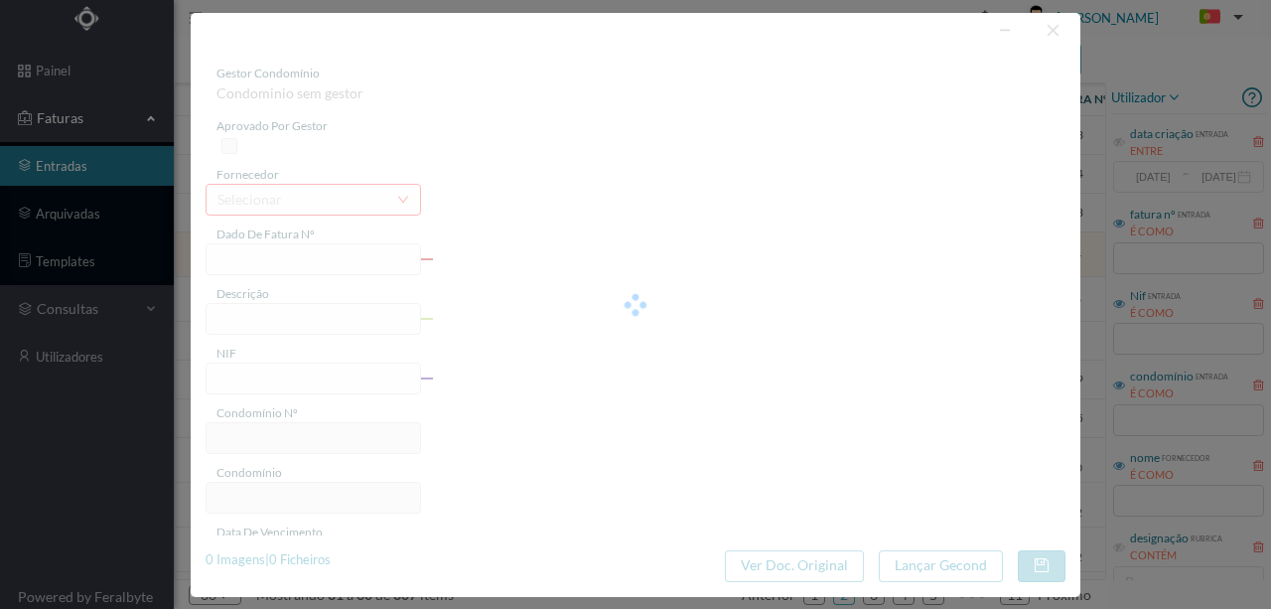
type input "FA 2025.4B/25000534"
type input "AGRADECEMOS A LIQUIDACAO DA 07 PR"
type input "901706256"
type input "18-08-2020"
type input "18-08-2025"
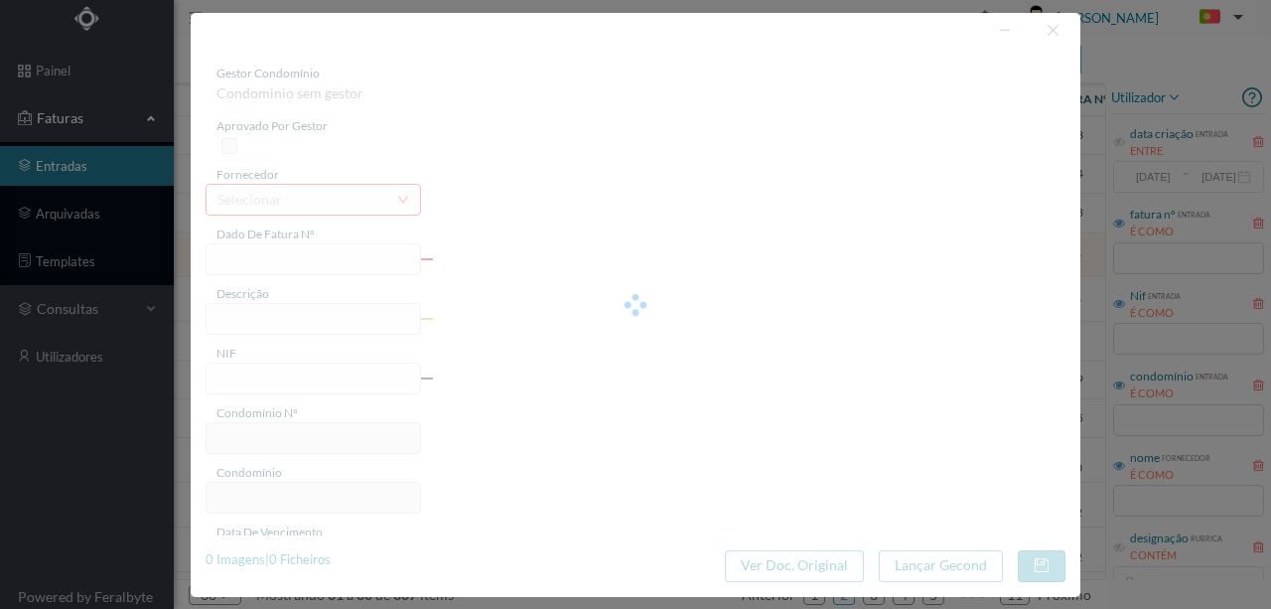
type input "18-08-2020"
type input "298.24"
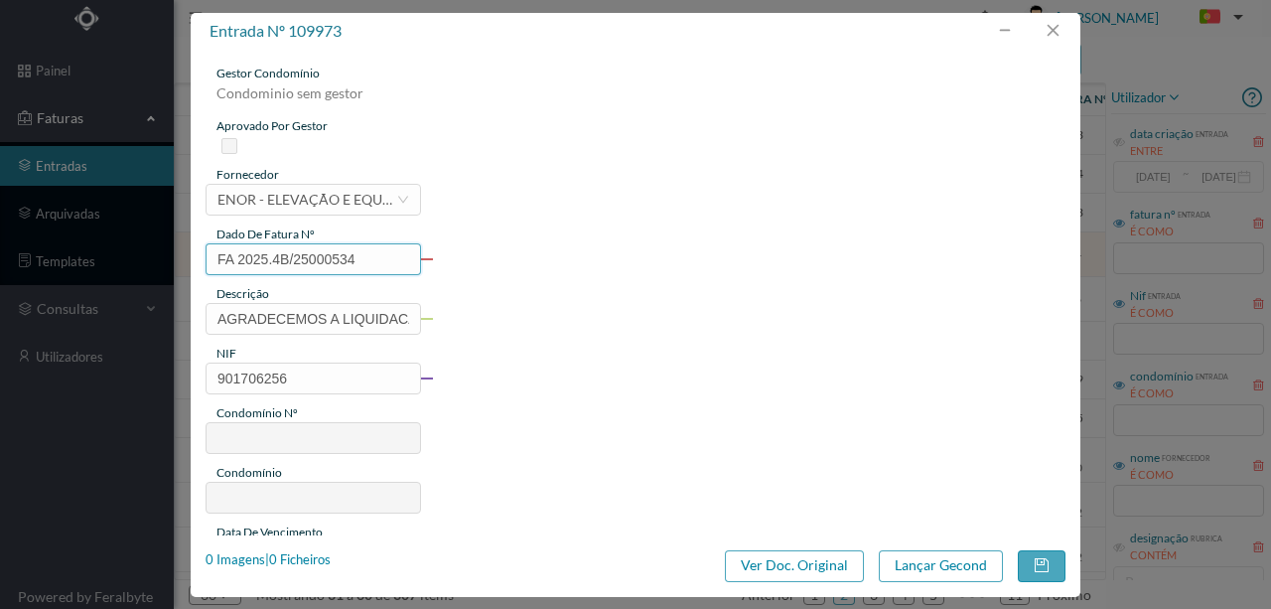
type input "213"
type input "ED. PARQUE - PORTO"
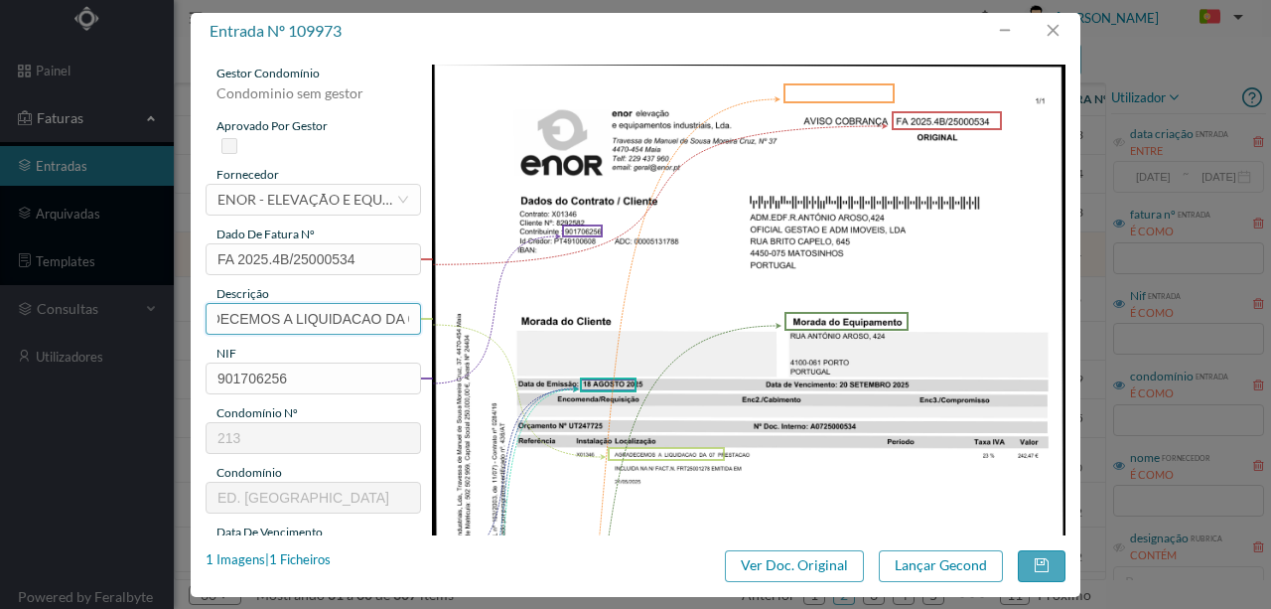
scroll to position [0, 85]
drag, startPoint x: 213, startPoint y: 312, endPoint x: 413, endPoint y: 316, distance: 200.7
click at [413, 316] on input "AGRADECEMOS A LIQUIDACAO DA 07 PR" at bounding box center [314, 319] width 216 height 32
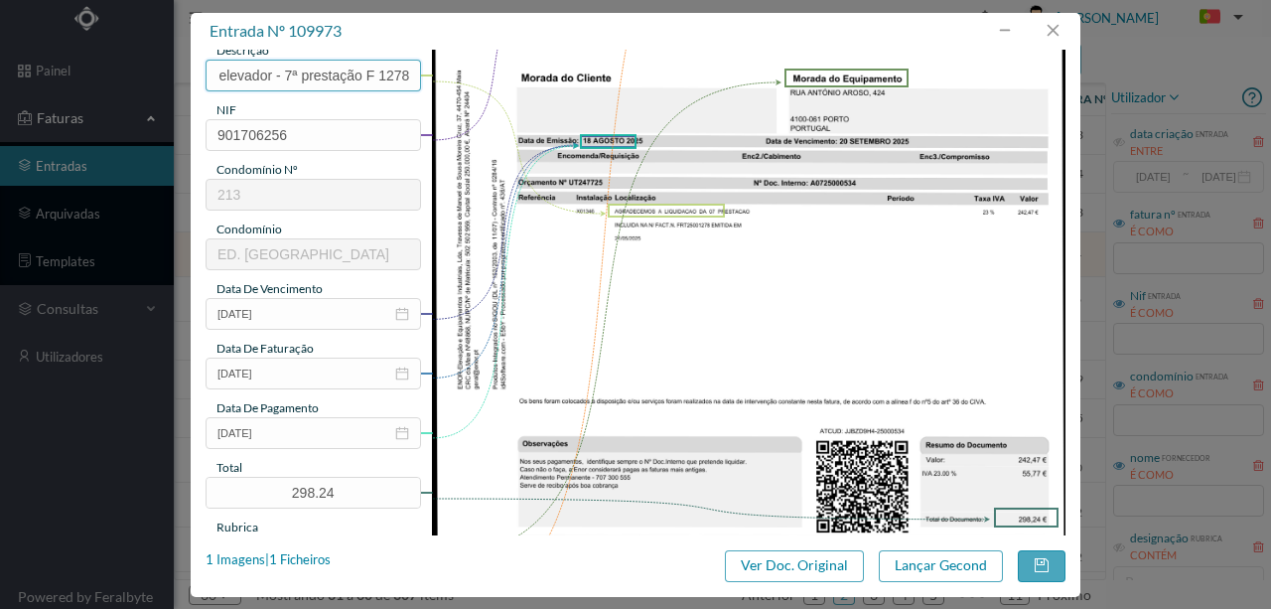
scroll to position [331, 0]
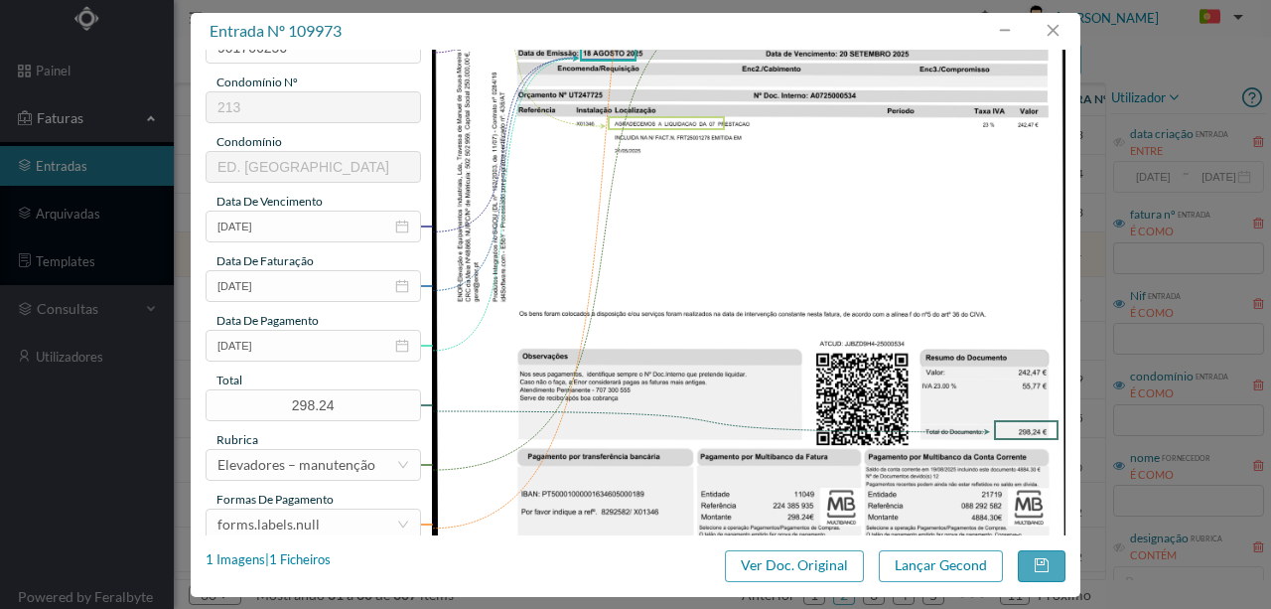
type input "Reparação elevador - 7ª prestação F 1278"
drag, startPoint x: 1061, startPoint y: 26, endPoint x: 1048, endPoint y: 36, distance: 16.3
click at [1061, 26] on button "button" at bounding box center [1053, 31] width 48 height 32
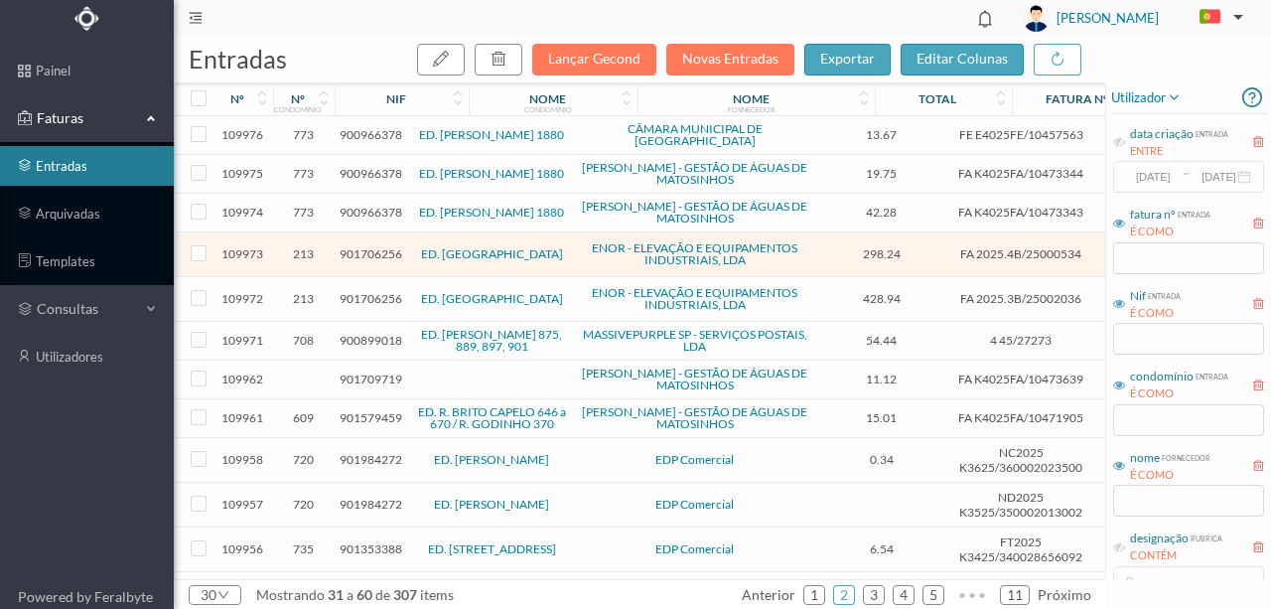
click at [370, 291] on span "901706256" at bounding box center [371, 298] width 63 height 15
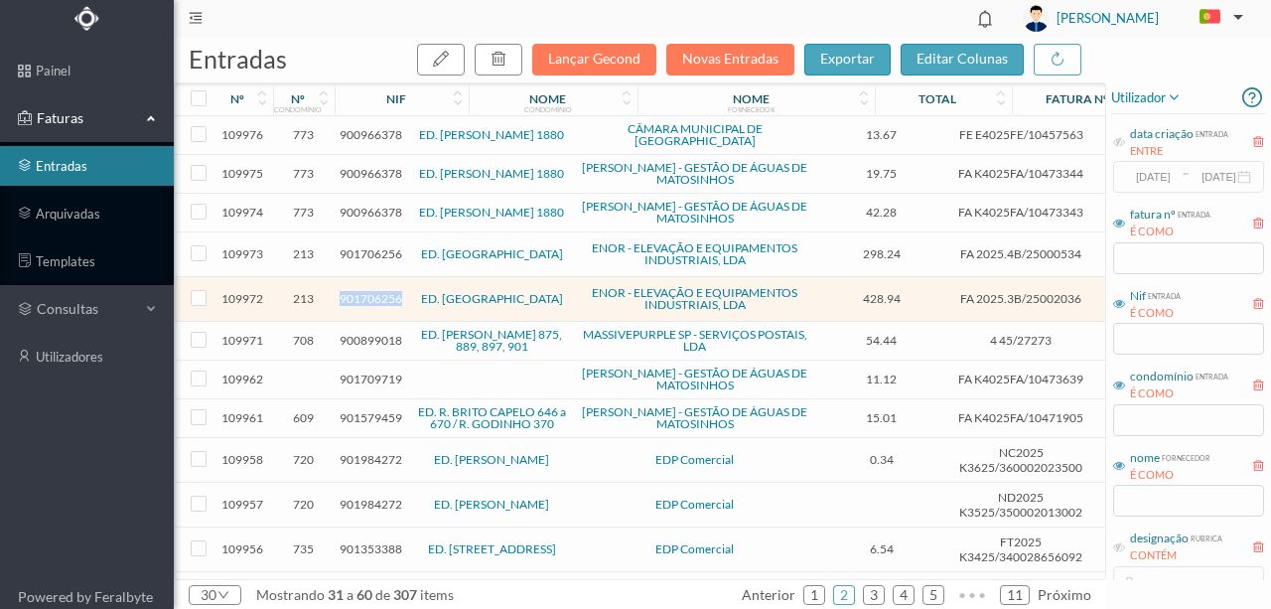
click at [370, 291] on span "901706256" at bounding box center [371, 298] width 63 height 15
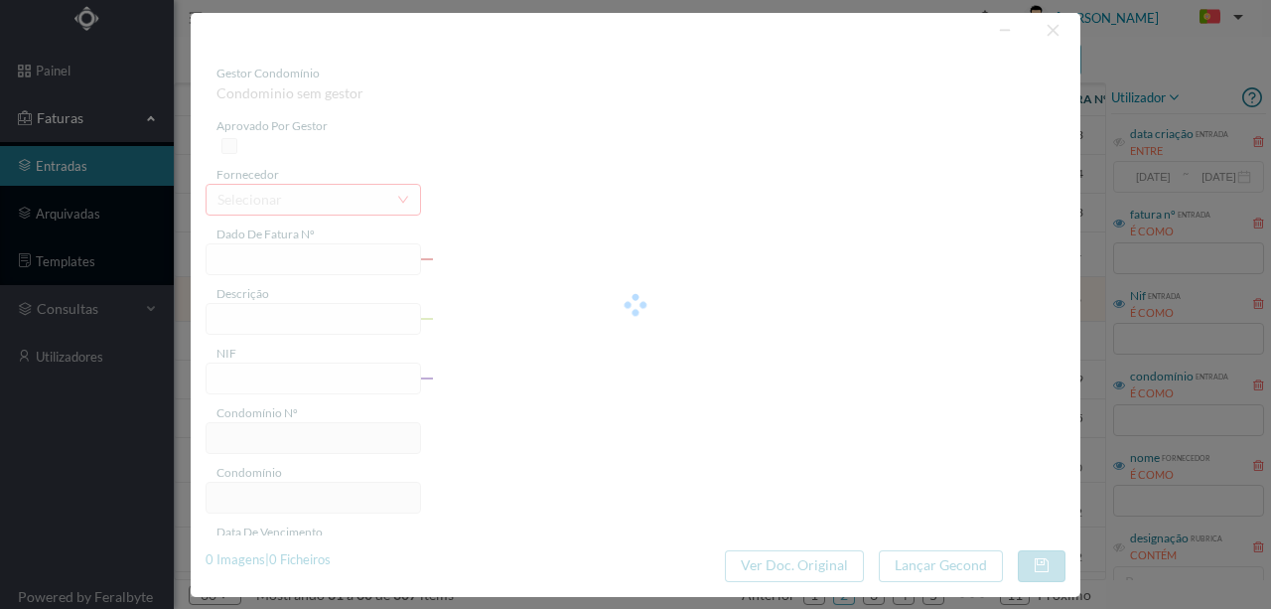
type input "FA 2025.3B/25002036"
type input "7. PRESTACAO-REPARACAO DA INSTALACA"
type input "901706256"
type input "18-08-2020"
type input "18-08-2025"
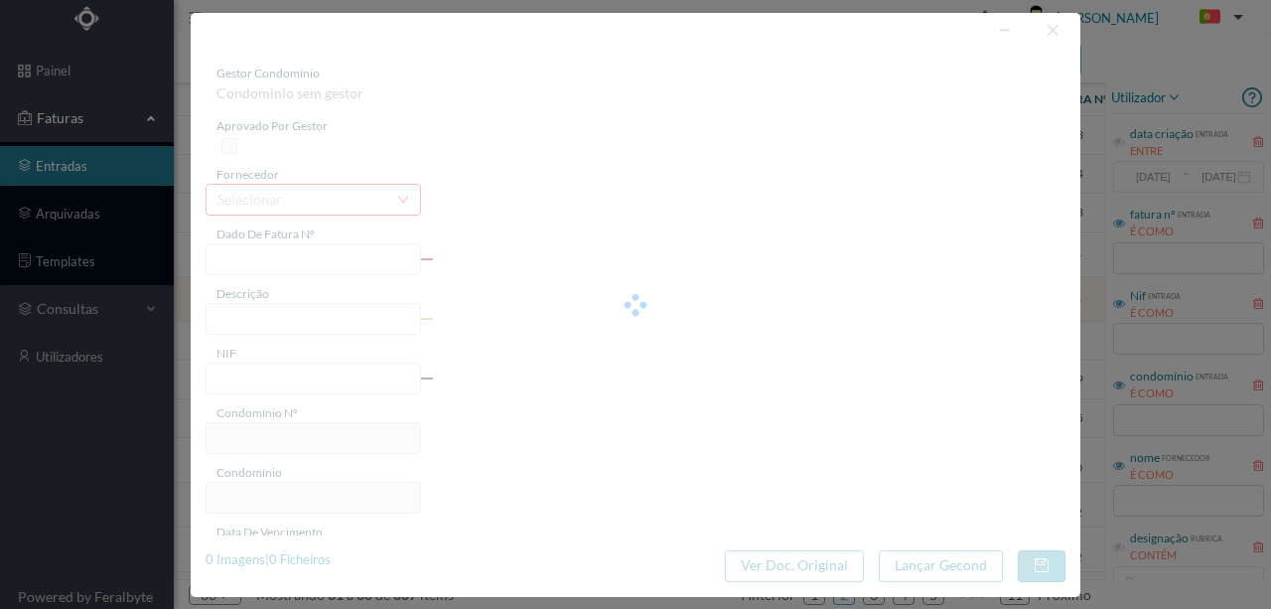
type input "18-08-2020"
type input "428.94"
type input "213"
type input "ED. PARQUE - PORTO"
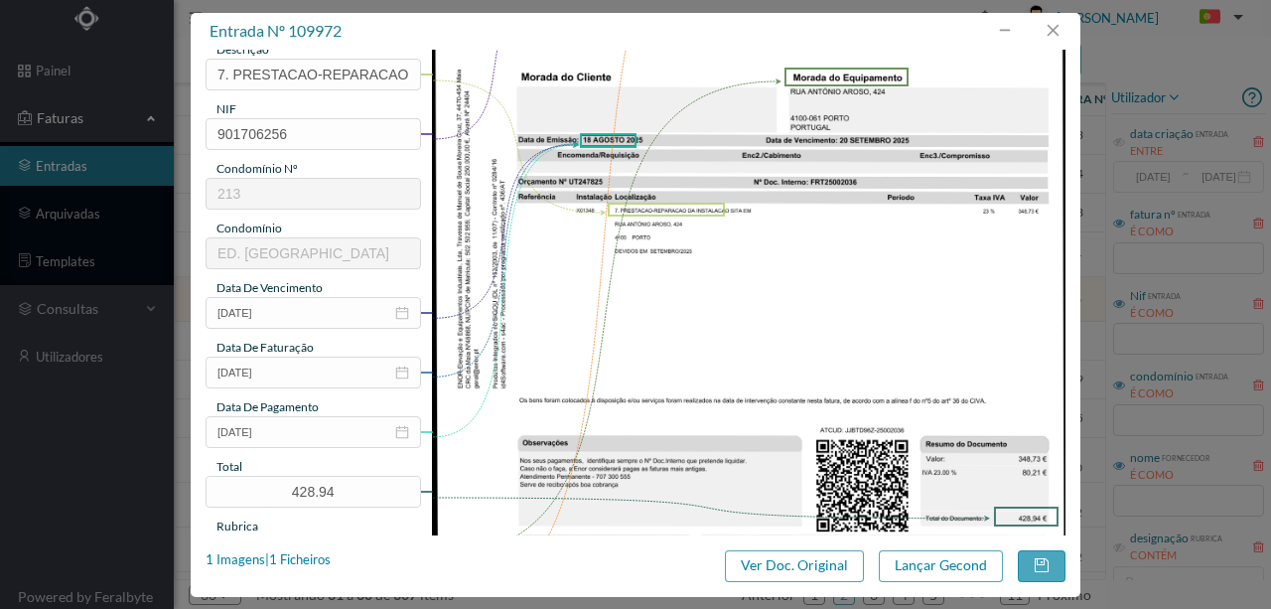
scroll to position [264, 0]
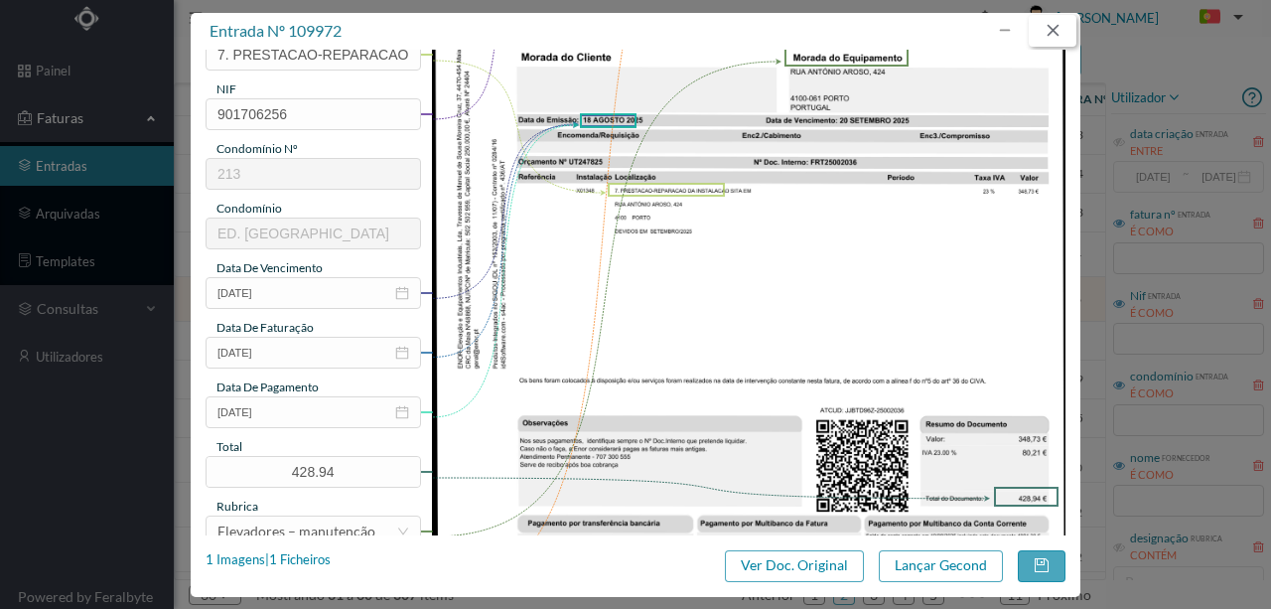
click at [1054, 29] on button "button" at bounding box center [1053, 31] width 48 height 32
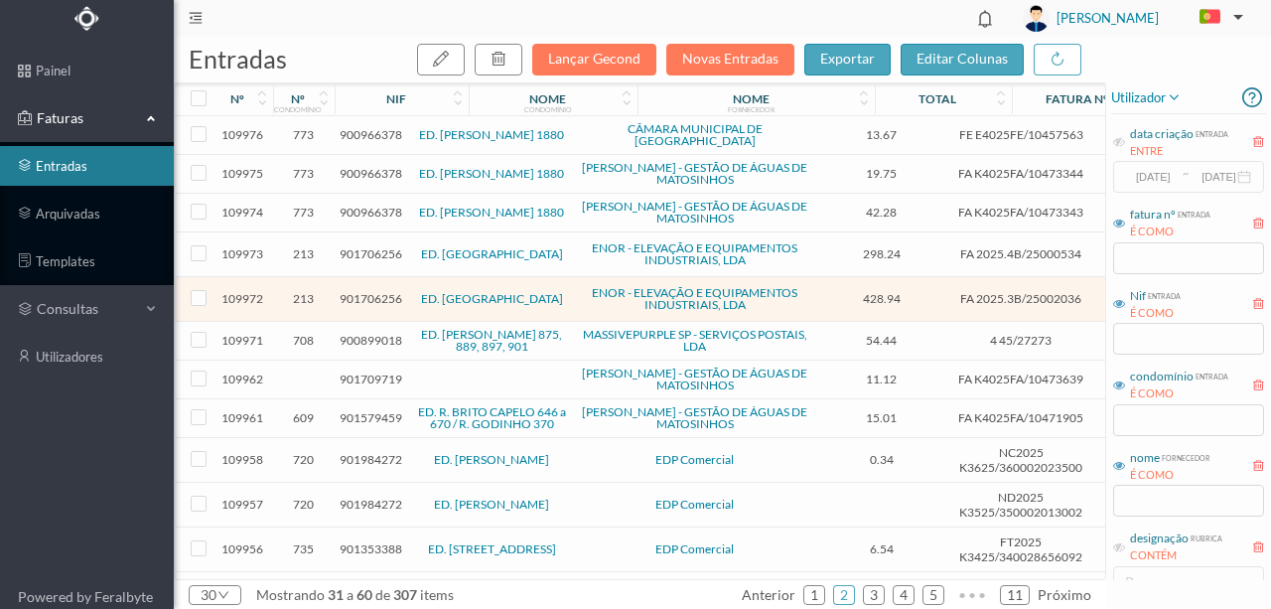
click at [379, 333] on span "900899018" at bounding box center [371, 340] width 63 height 15
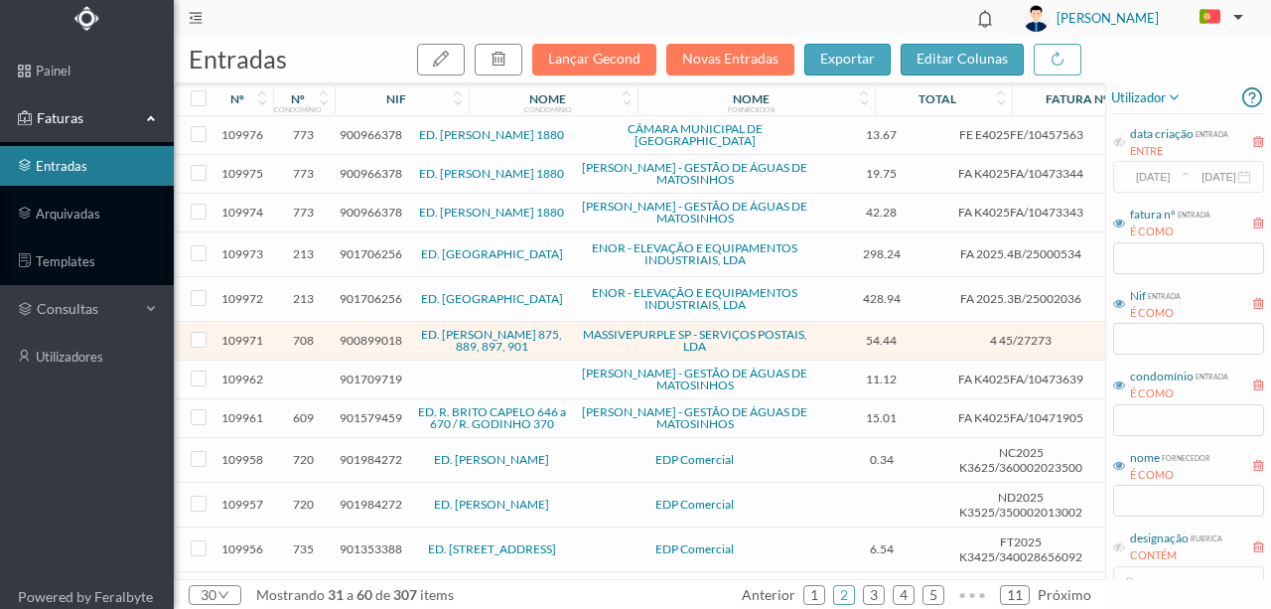
click at [372, 246] on span "901706256" at bounding box center [371, 253] width 63 height 15
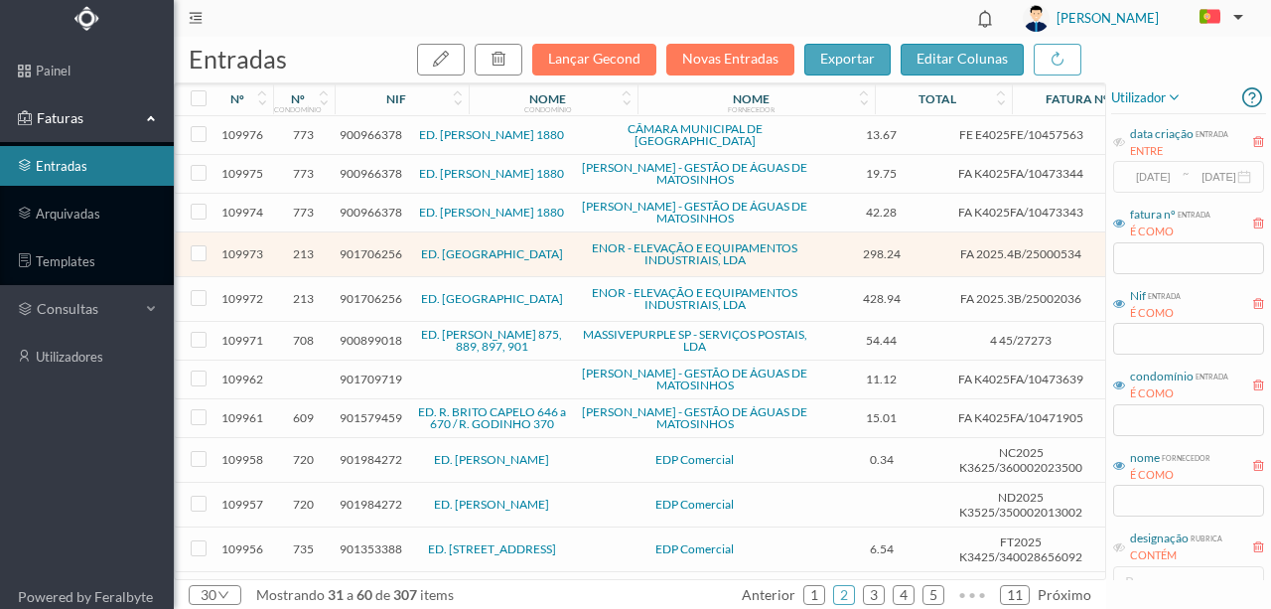
click at [383, 246] on span "901706256" at bounding box center [371, 253] width 63 height 15
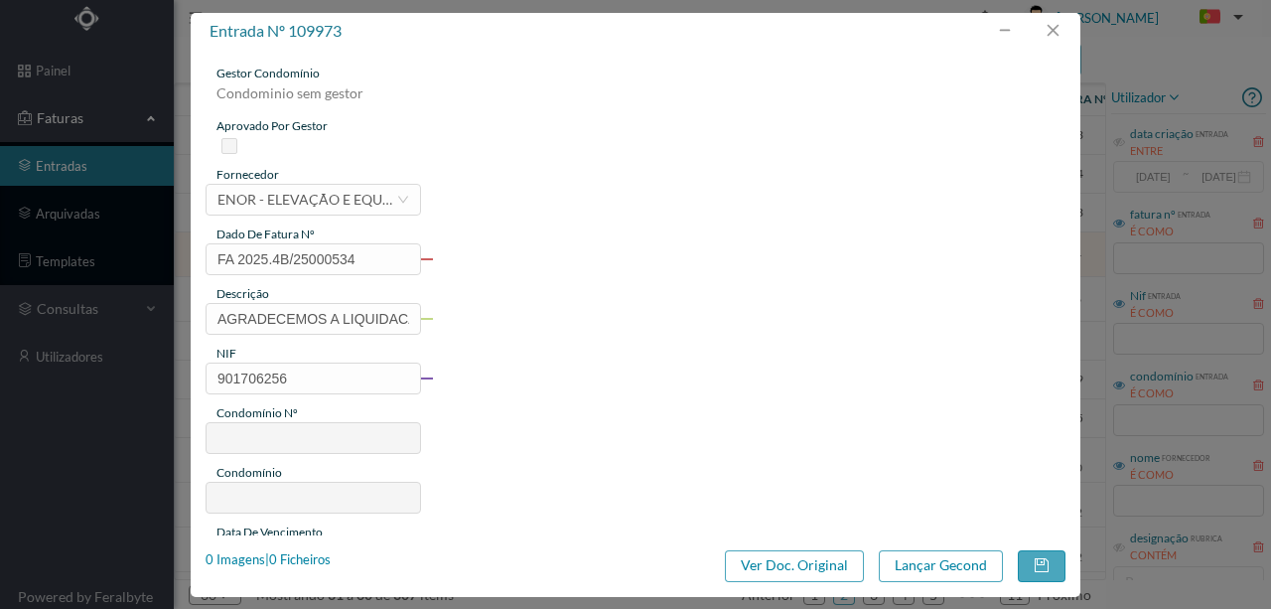
type input "FA 2025.4B/25000534"
type input "AGRADECEMOS A LIQUIDACAO DA 07 PR"
type input "901706256"
type input "18-08-2020"
type input "18-08-2025"
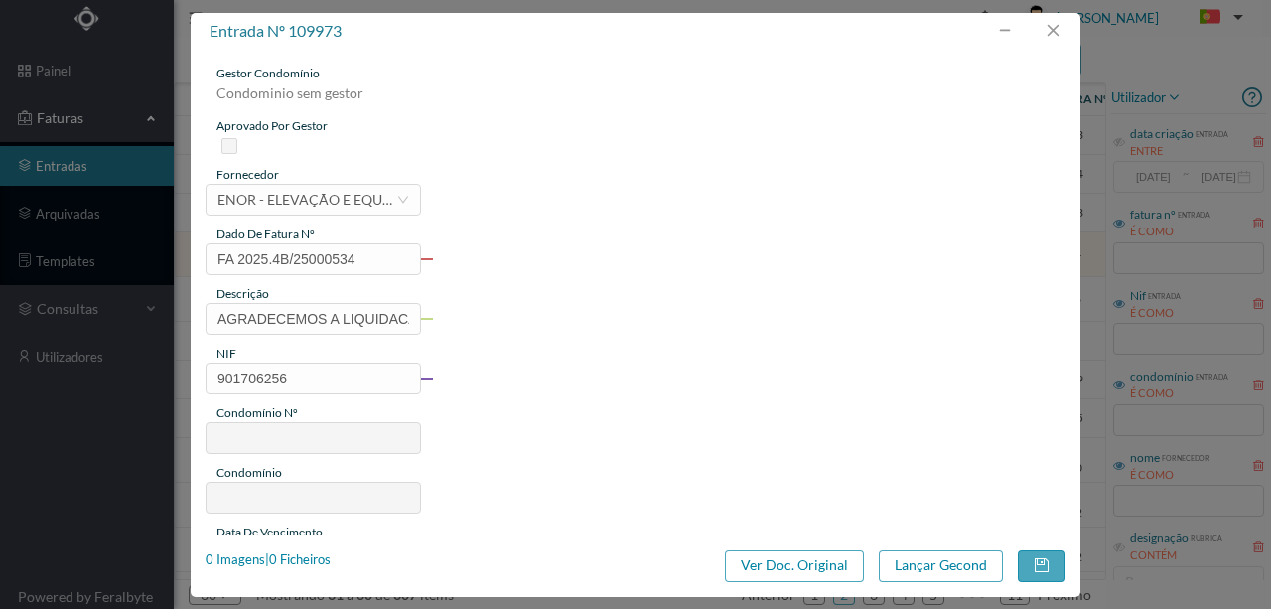
type input "18-08-2020"
type input "298.24"
type input "213"
type input "ED. PARQUE - PORTO"
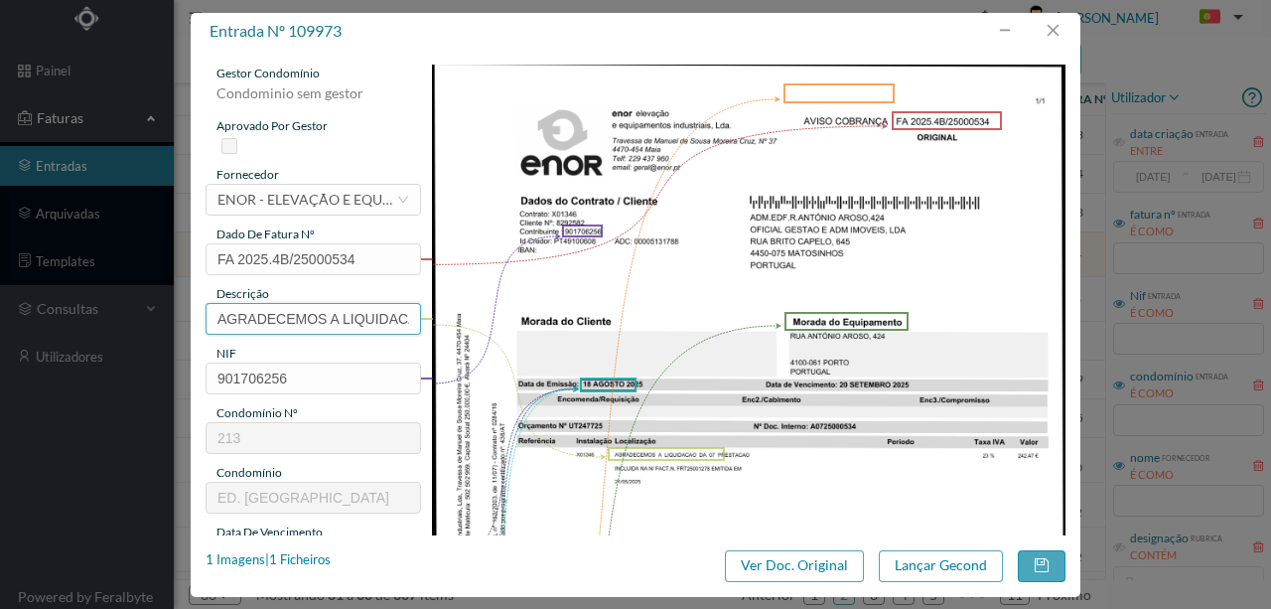
scroll to position [0, 85]
drag, startPoint x: 216, startPoint y: 319, endPoint x: 513, endPoint y: 293, distance: 299.1
click at [513, 293] on div "gestor condomínio Condominio sem gestor aprovado por gestor fornecedor selecion…" at bounding box center [636, 528] width 860 height 926
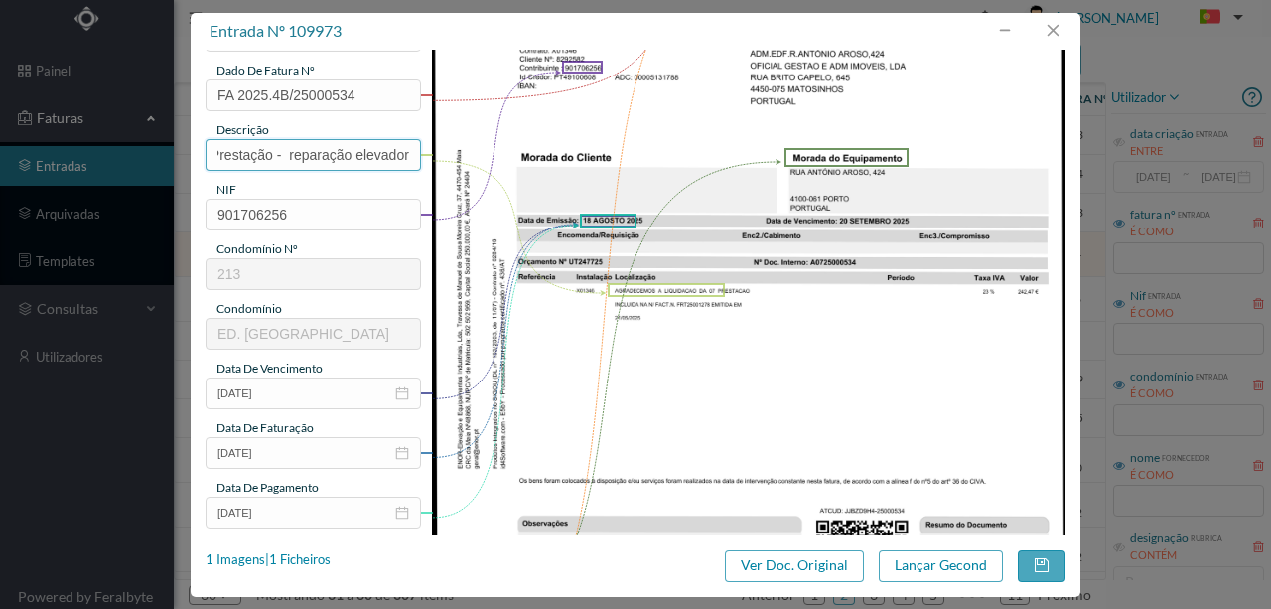
scroll to position [199, 0]
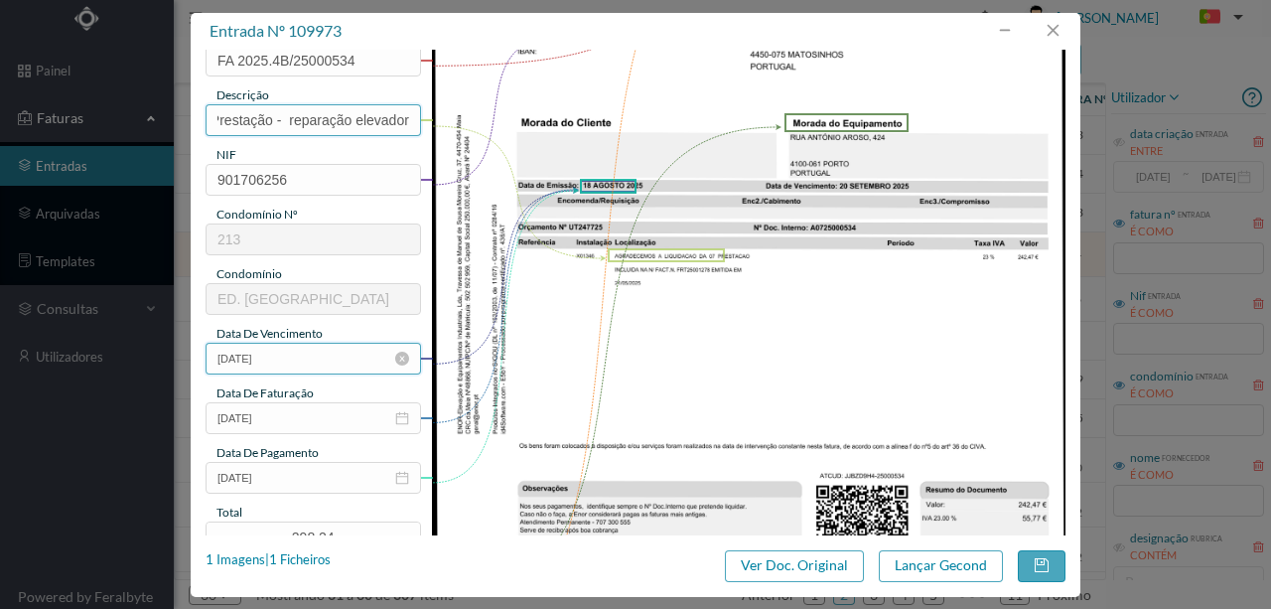
type input "7ª Prestação - reparação elevador"
click at [319, 356] on input "18-08-2020" at bounding box center [314, 359] width 216 height 32
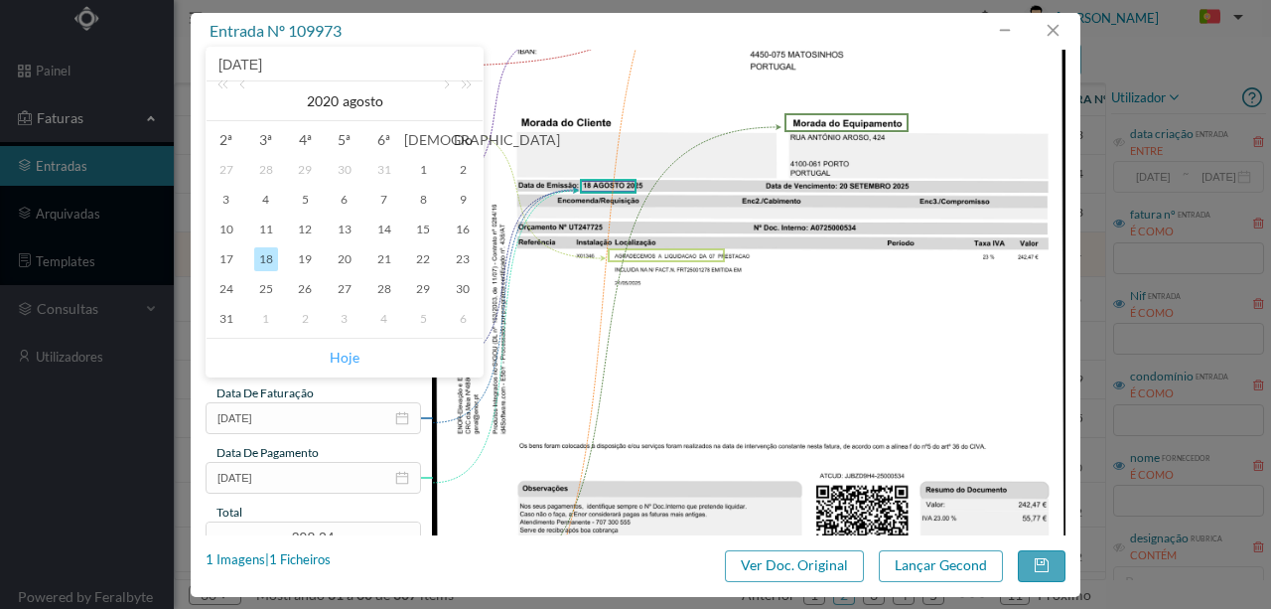
click at [348, 357] on link "Hoje" at bounding box center [345, 358] width 30 height 38
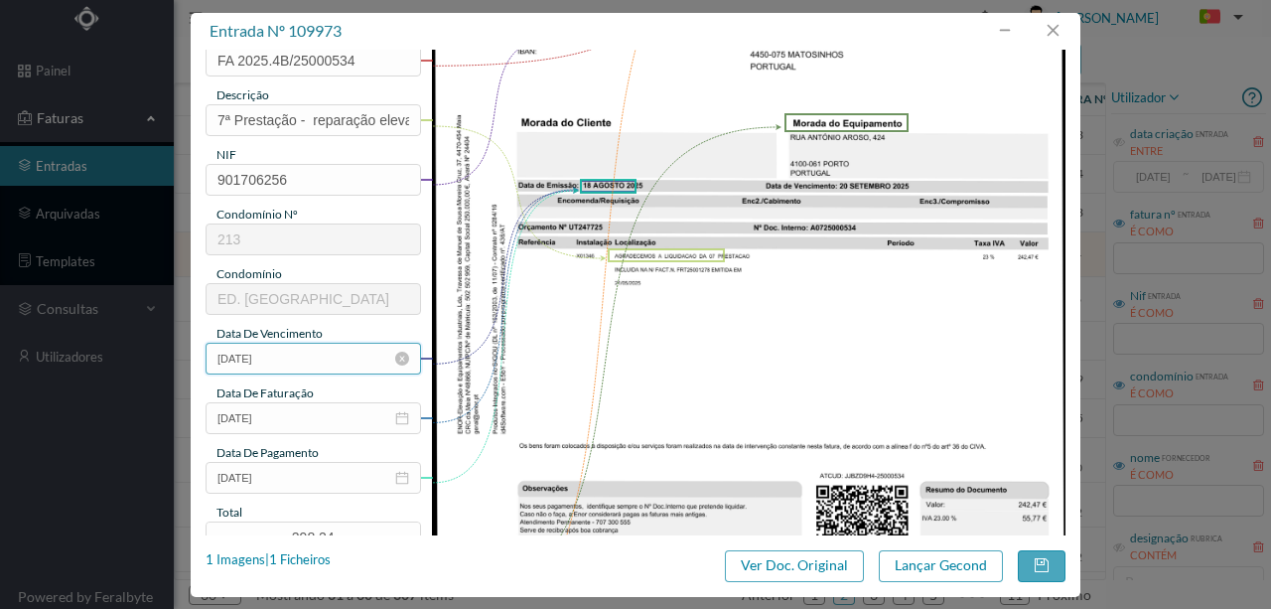
click at [288, 356] on input "22-08-2025" at bounding box center [314, 359] width 216 height 32
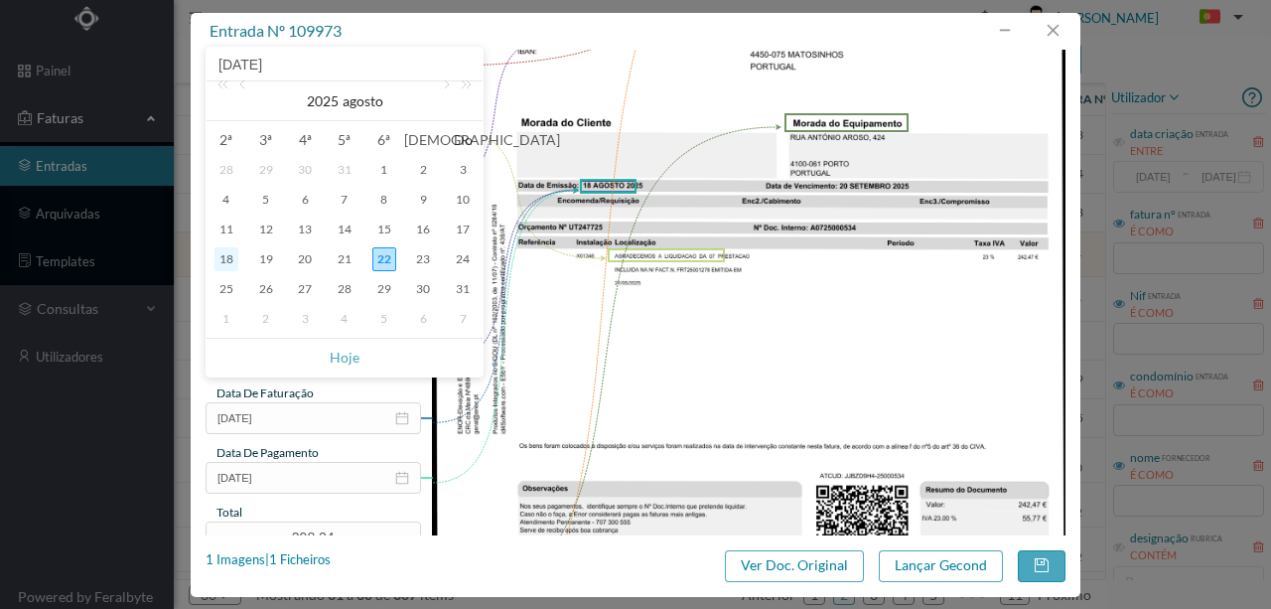
click at [230, 260] on div "18" at bounding box center [227, 259] width 24 height 24
type input "18-08-2025"
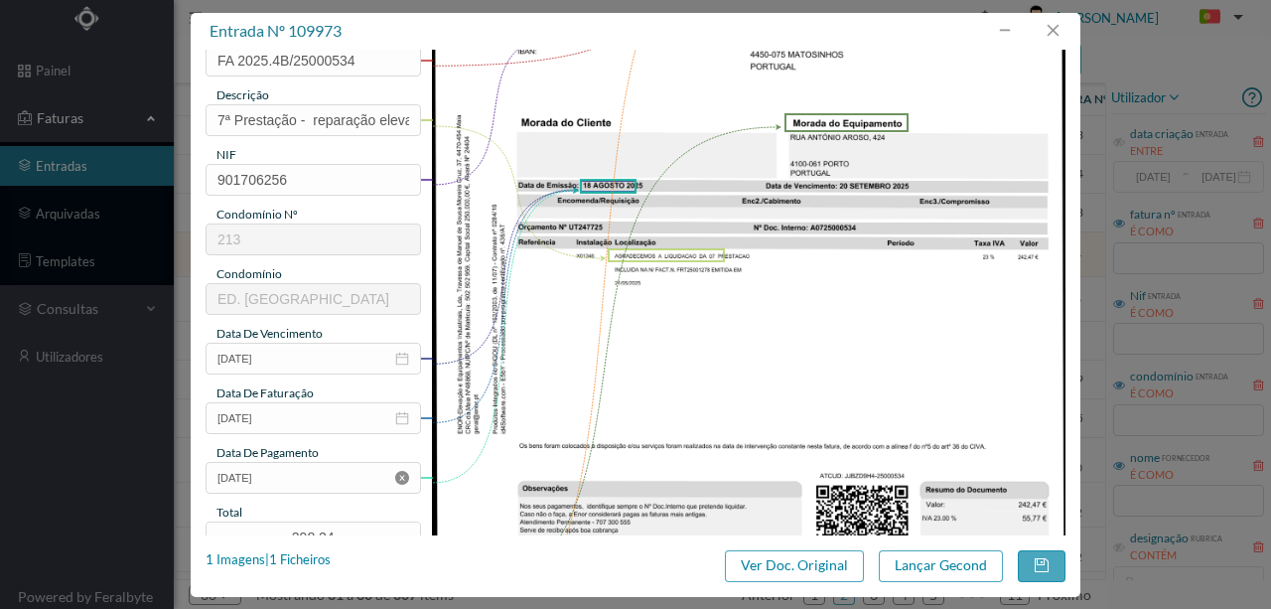
click at [400, 477] on icon "icon: close-circle" at bounding box center [402, 478] width 14 height 14
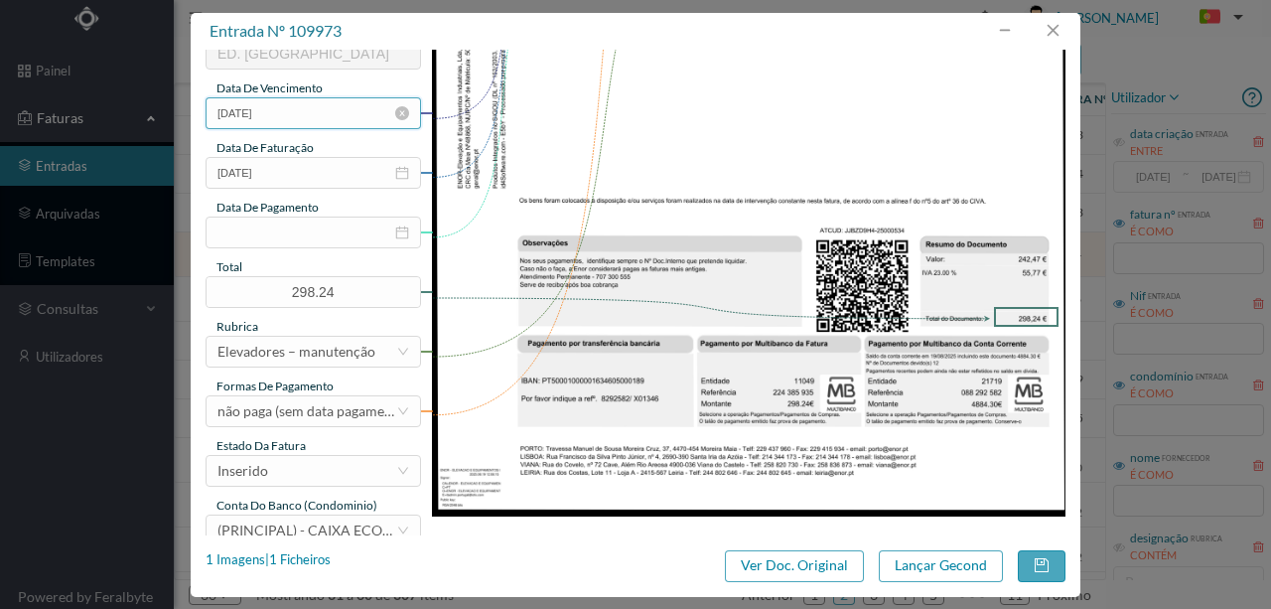
scroll to position [463, 0]
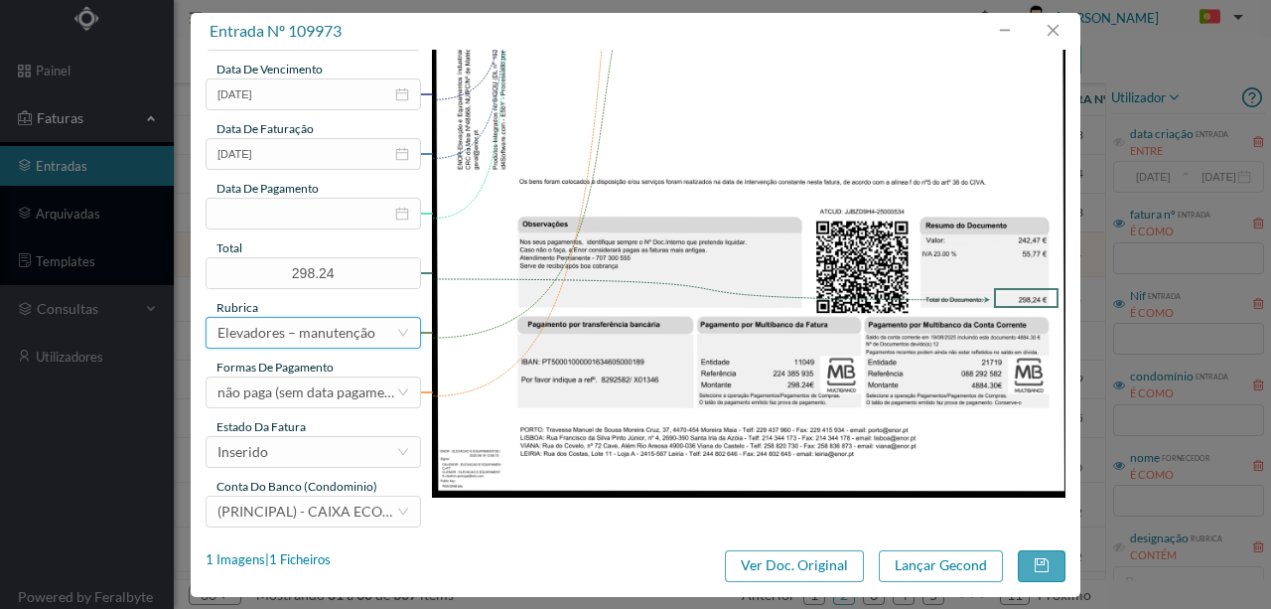
click at [348, 331] on div "Elevadores – manutenção" at bounding box center [297, 333] width 158 height 30
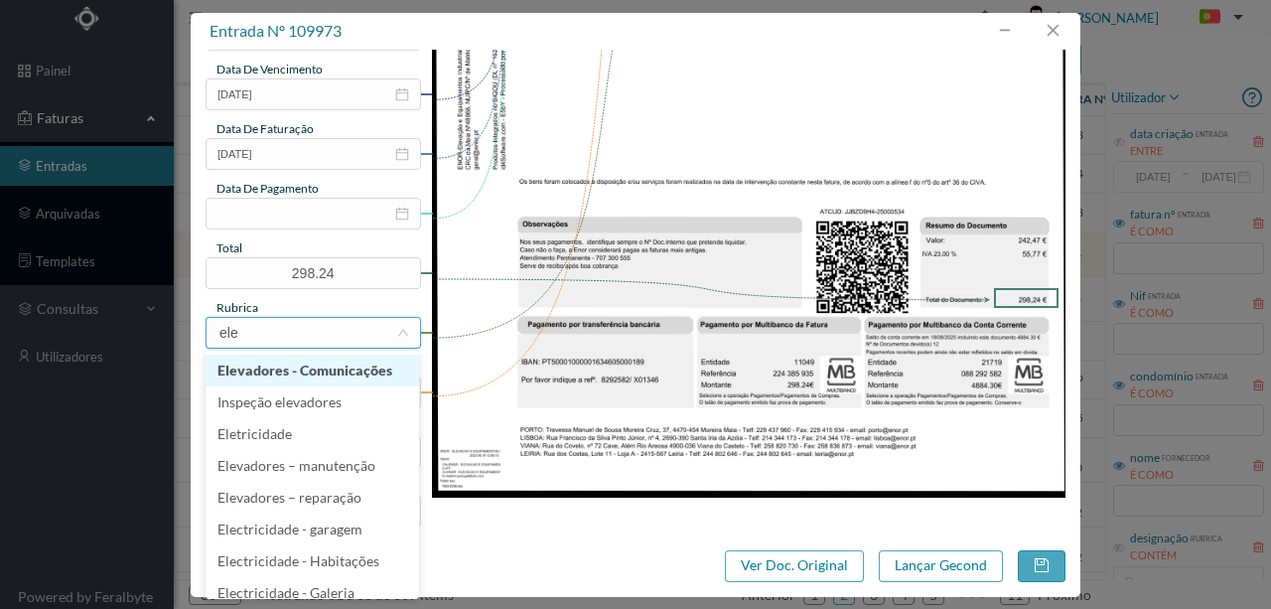
type input "elev"
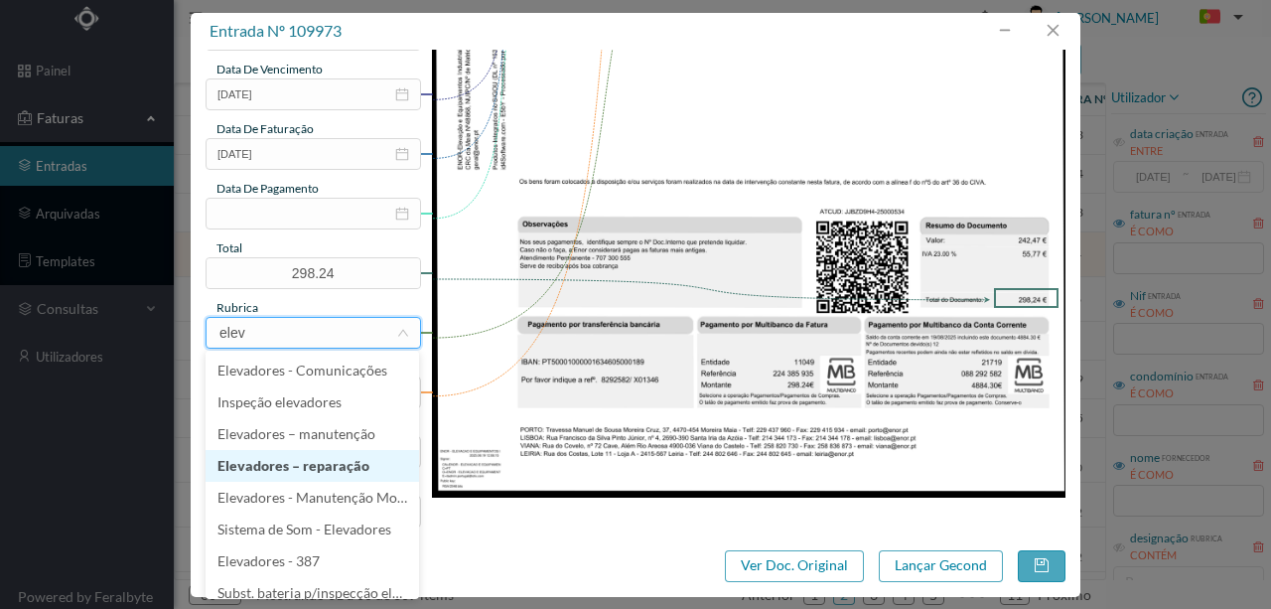
click at [316, 468] on li "Elevadores – reparação" at bounding box center [313, 466] width 214 height 32
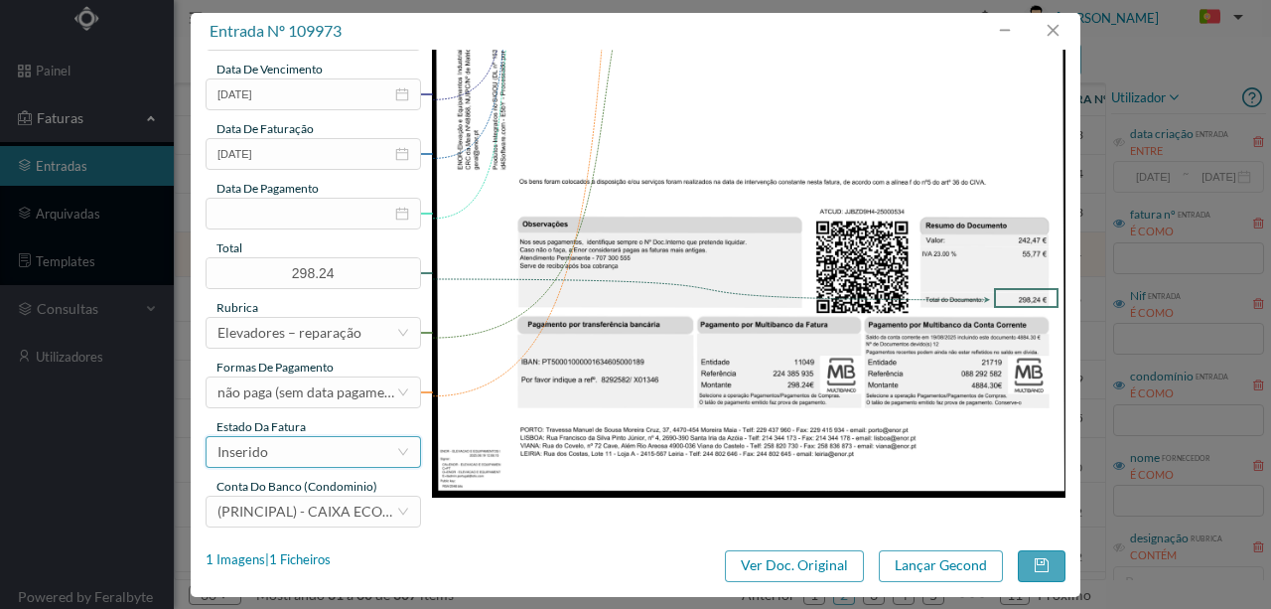
click at [279, 455] on div "Inserido" at bounding box center [307, 452] width 179 height 30
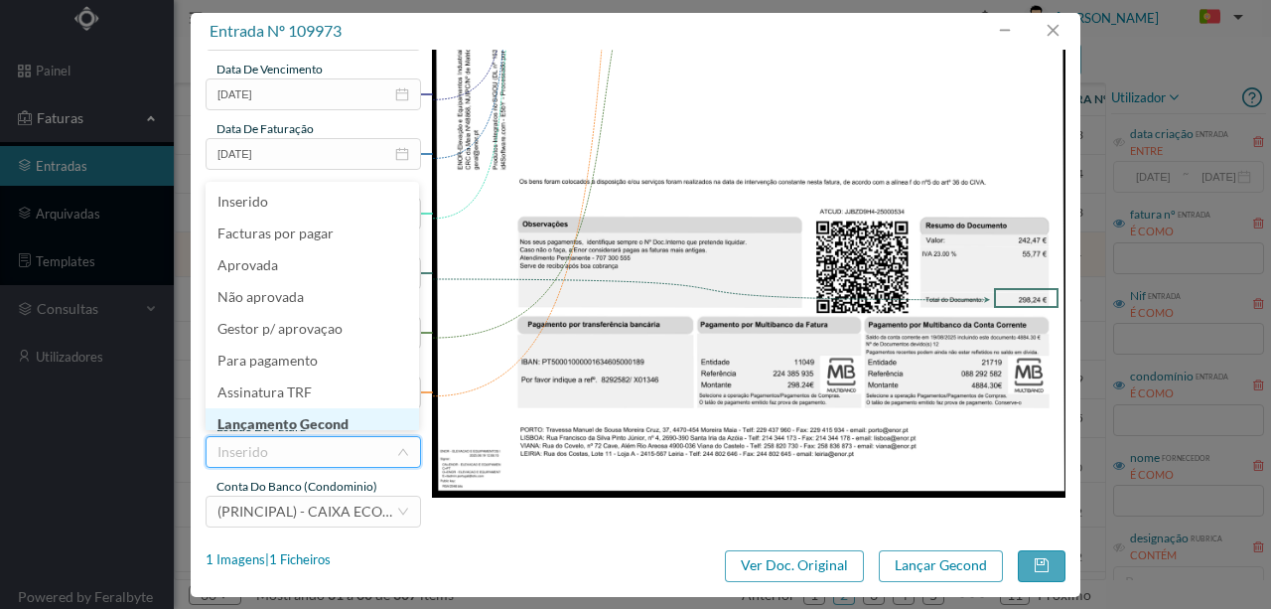
scroll to position [10, 0]
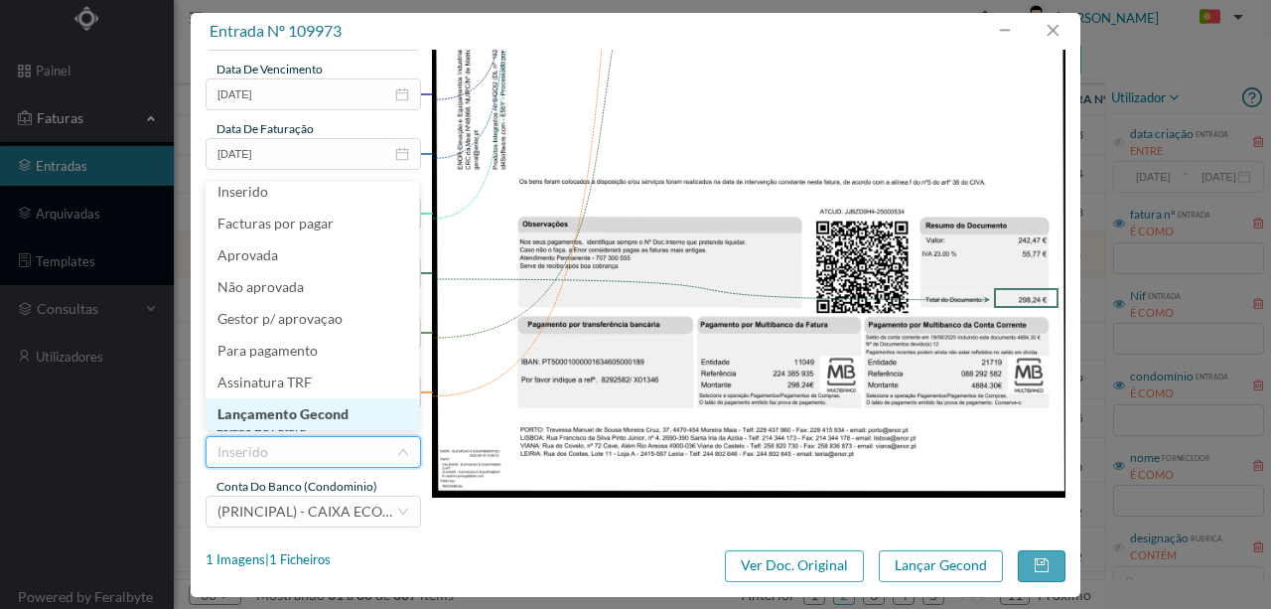
click at [318, 421] on li "Lançamento Gecond" at bounding box center [313, 414] width 214 height 32
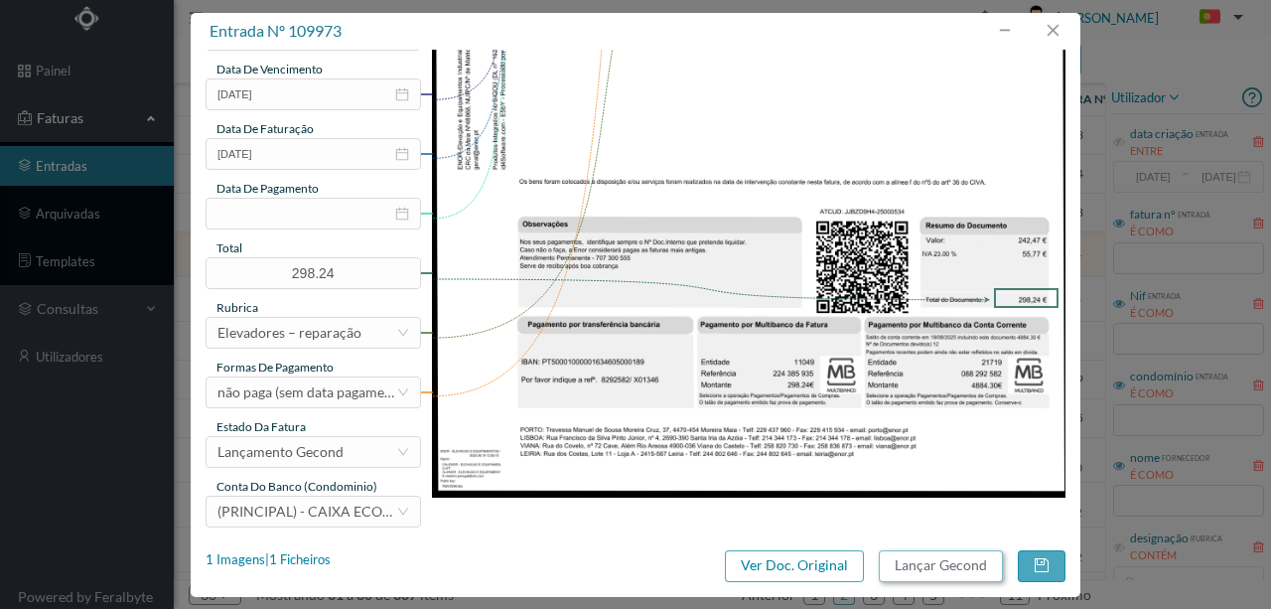
click at [897, 566] on button "Lançar Gecond" at bounding box center [941, 566] width 124 height 32
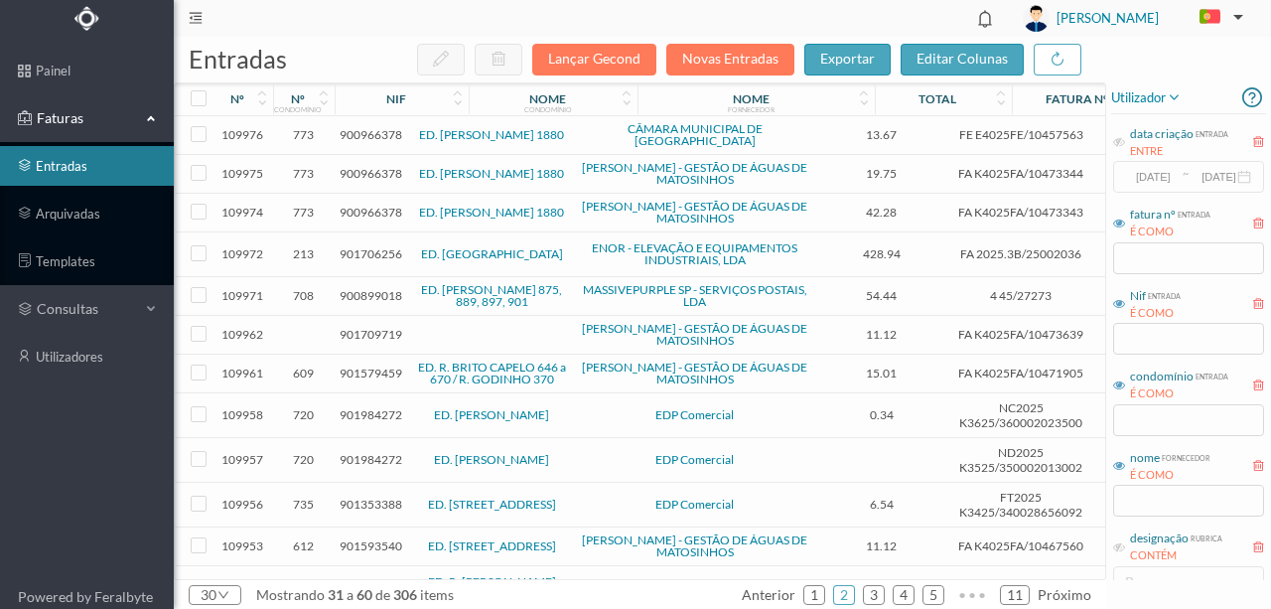
click at [369, 246] on span "901706256" at bounding box center [371, 253] width 63 height 15
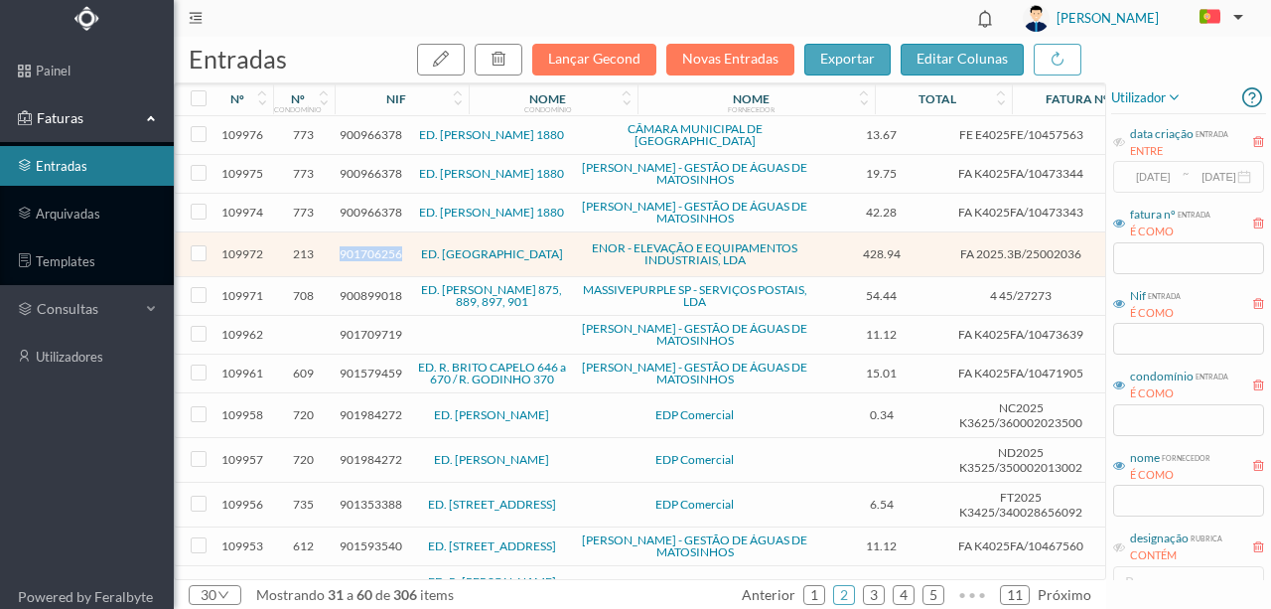
click at [369, 246] on span "901706256" at bounding box center [371, 253] width 63 height 15
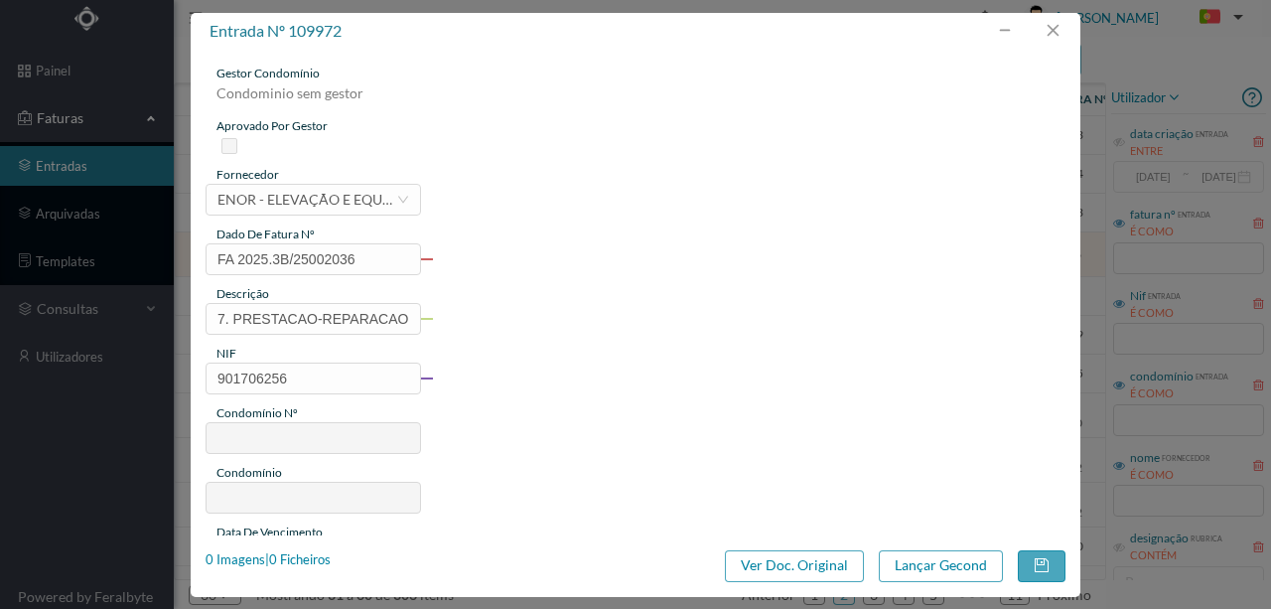
type input "FA 2025.3B/25002036"
type input "7. PRESTACAO-REPARACAO DA INSTALACA"
type input "901706256"
type input "18-08-2020"
type input "18-08-2025"
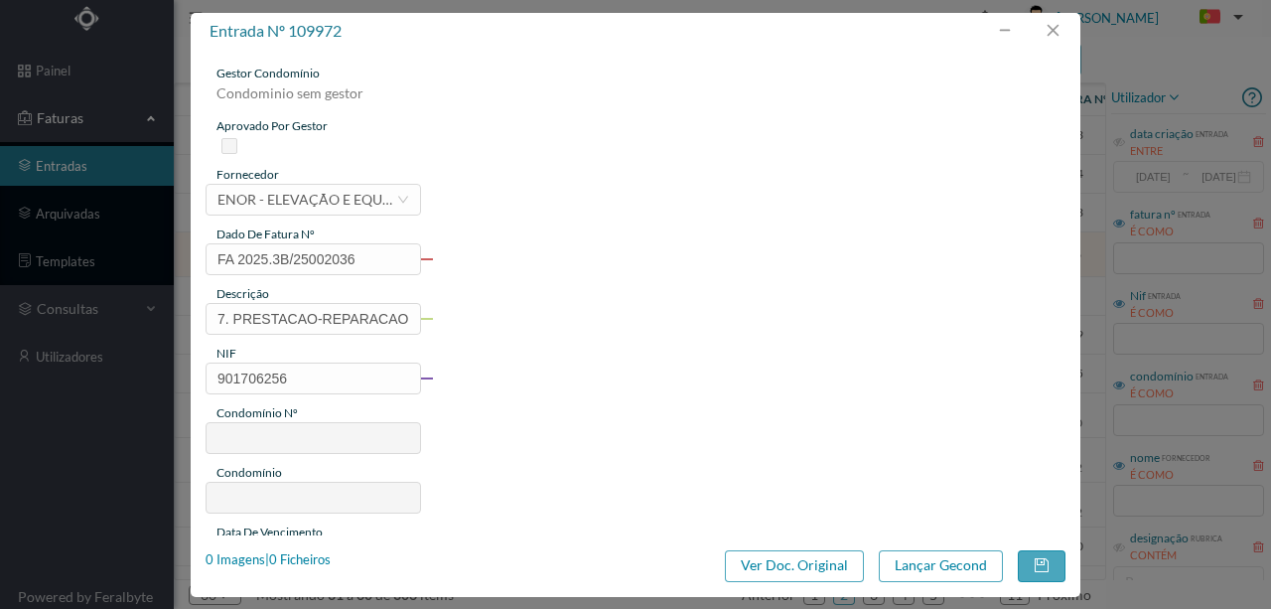
type input "18-08-2020"
type input "428.94"
type input "213"
type input "ED. PARQUE - PORTO"
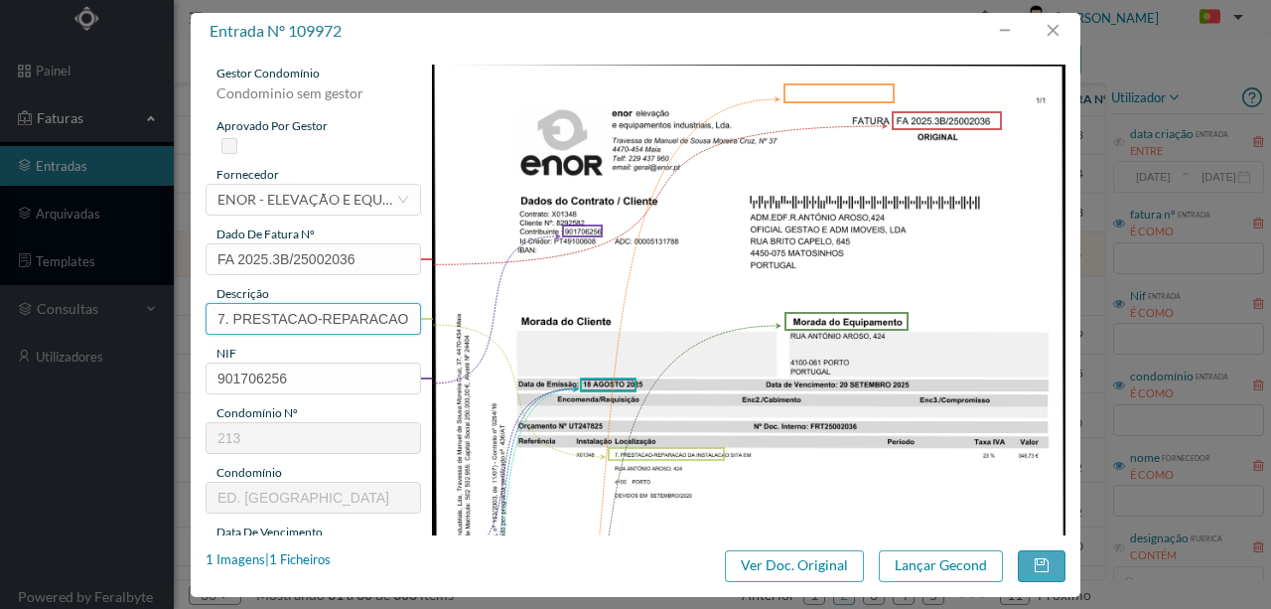
click at [346, 314] on input "7. PRESTACAO-REPARACAO DA INSTALACA" at bounding box center [314, 319] width 216 height 32
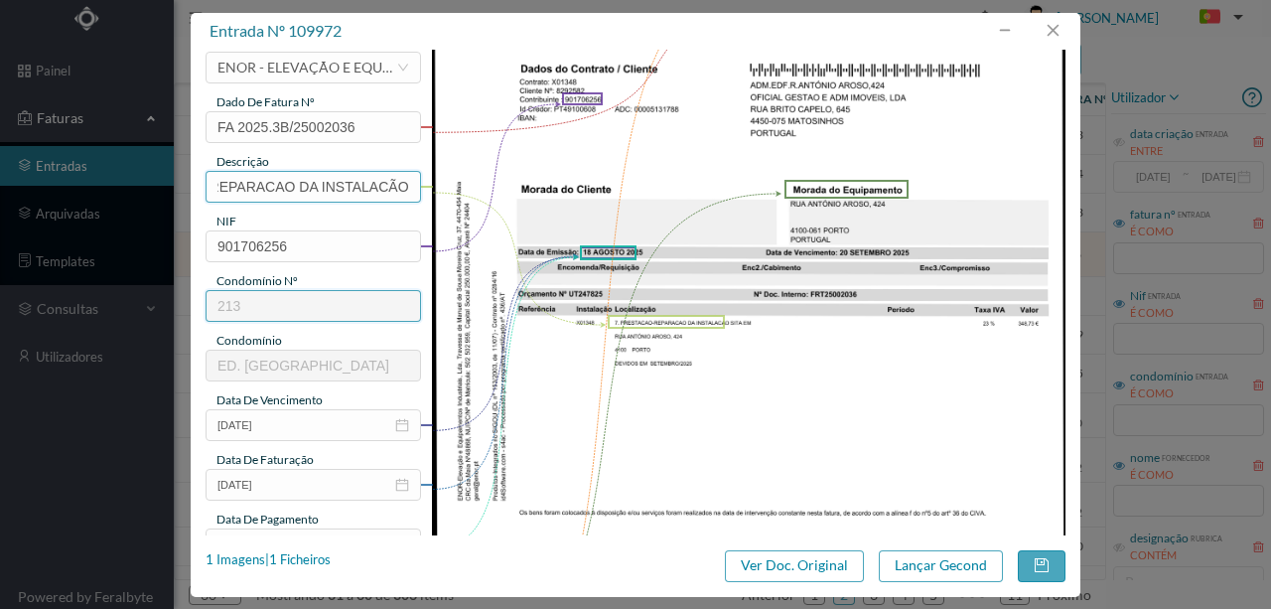
scroll to position [199, 0]
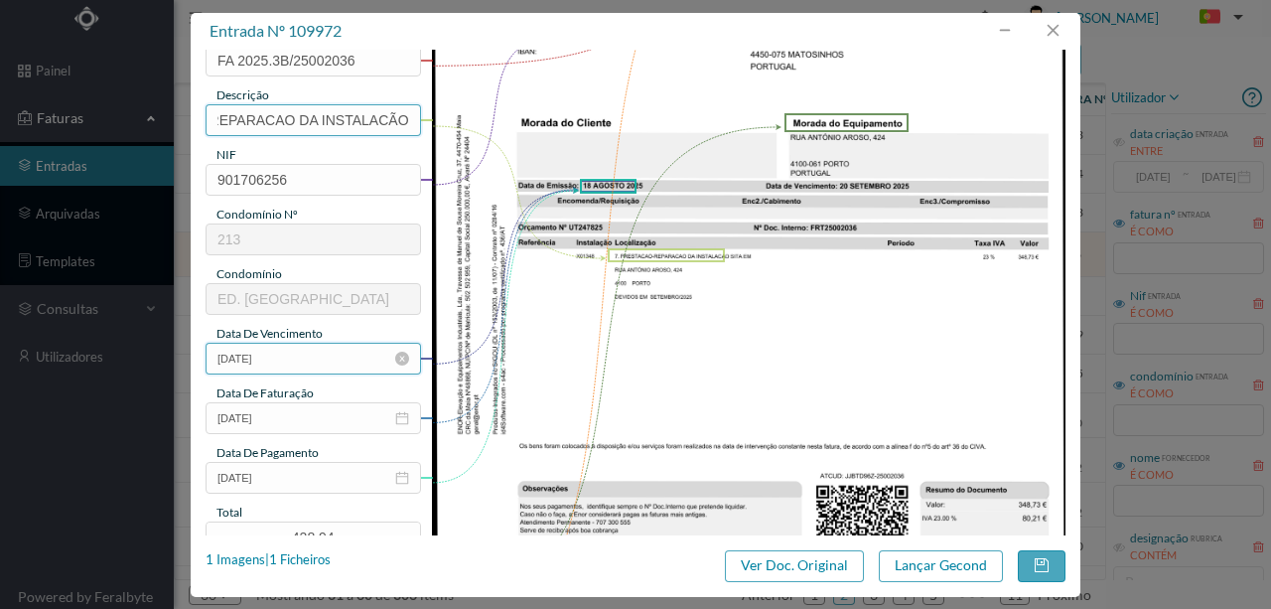
type input "7. PRESTACAO-REPARACAO DA INSTALACÃO"
click at [284, 358] on input "18-08-2020" at bounding box center [314, 359] width 216 height 32
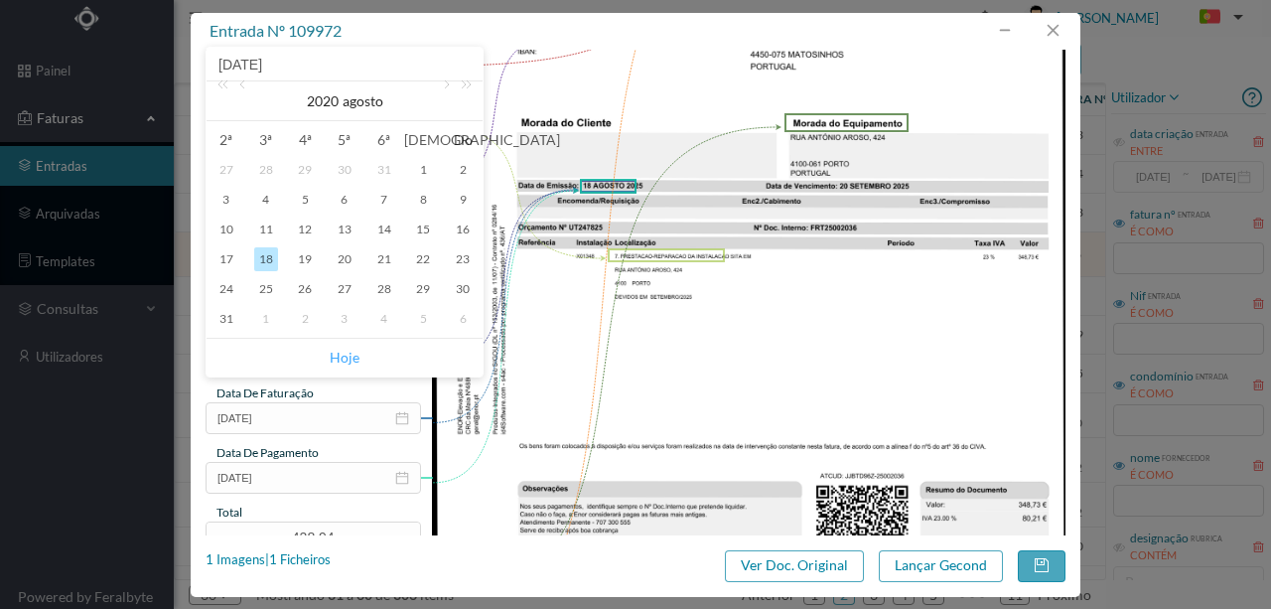
click at [346, 362] on link "Hoje" at bounding box center [345, 358] width 30 height 38
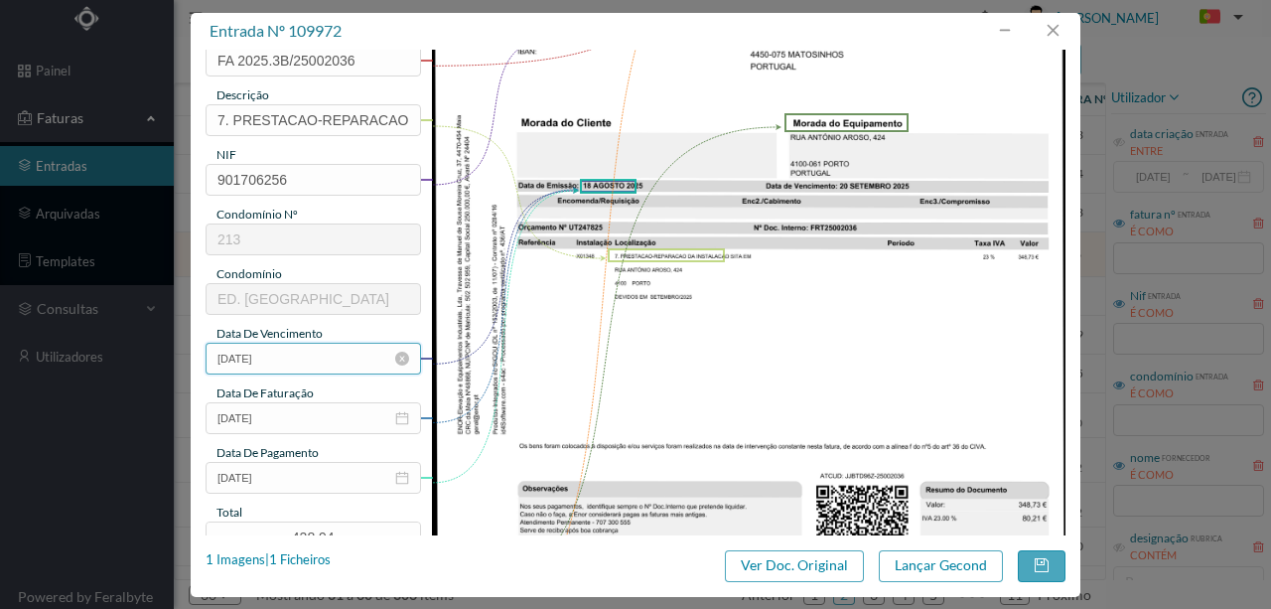
click at [253, 360] on input "22-08-2025" at bounding box center [314, 359] width 216 height 32
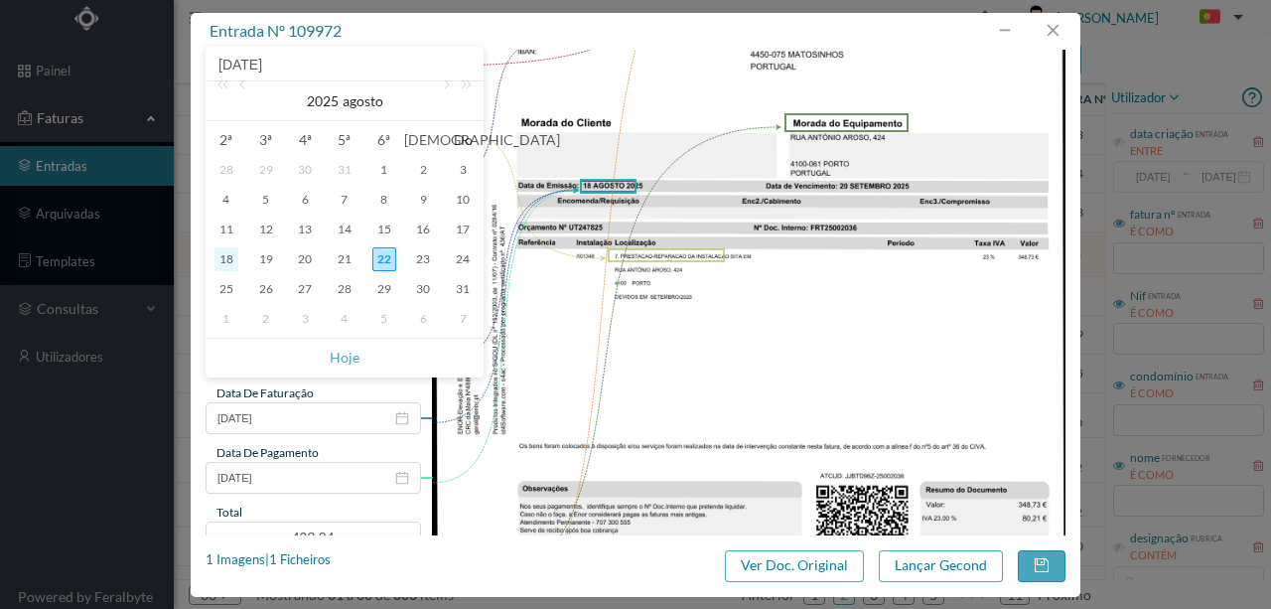
click at [230, 259] on div "18" at bounding box center [227, 259] width 24 height 24
type input "18-08-2025"
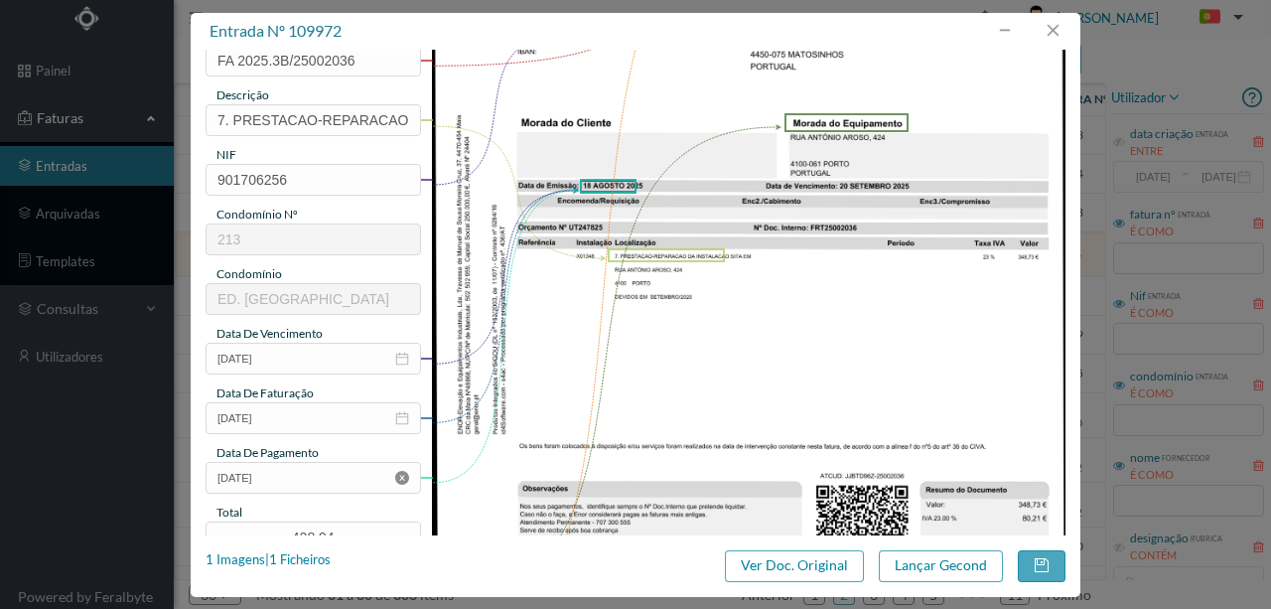
click at [401, 480] on icon "icon: close-circle" at bounding box center [402, 478] width 14 height 14
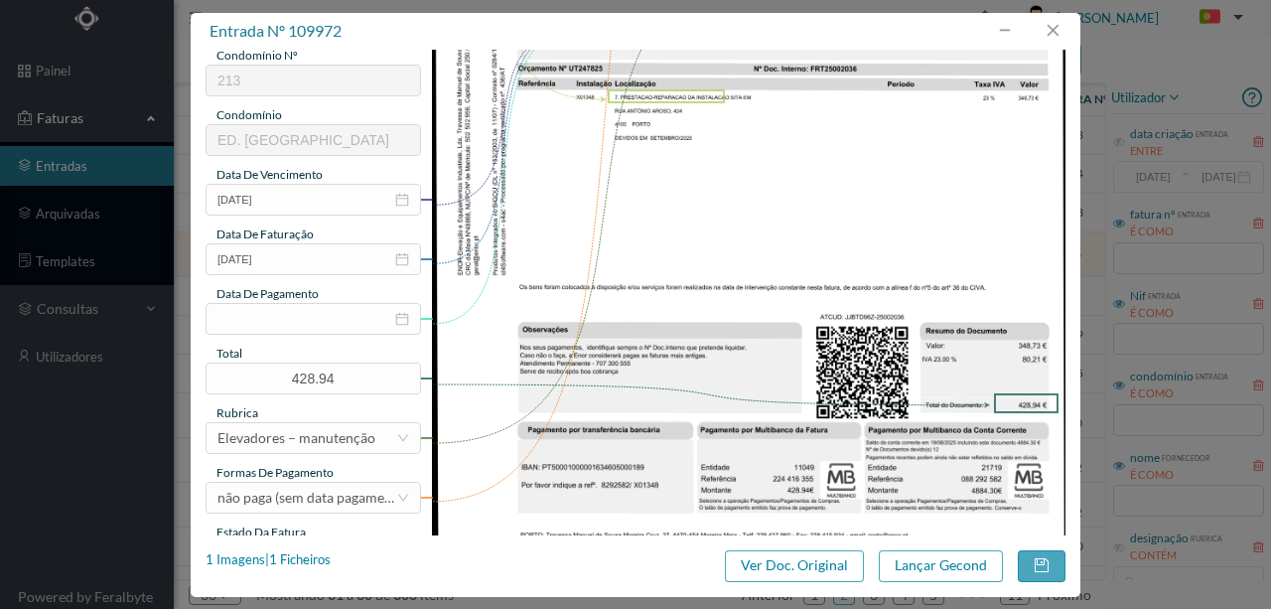
scroll to position [397, 0]
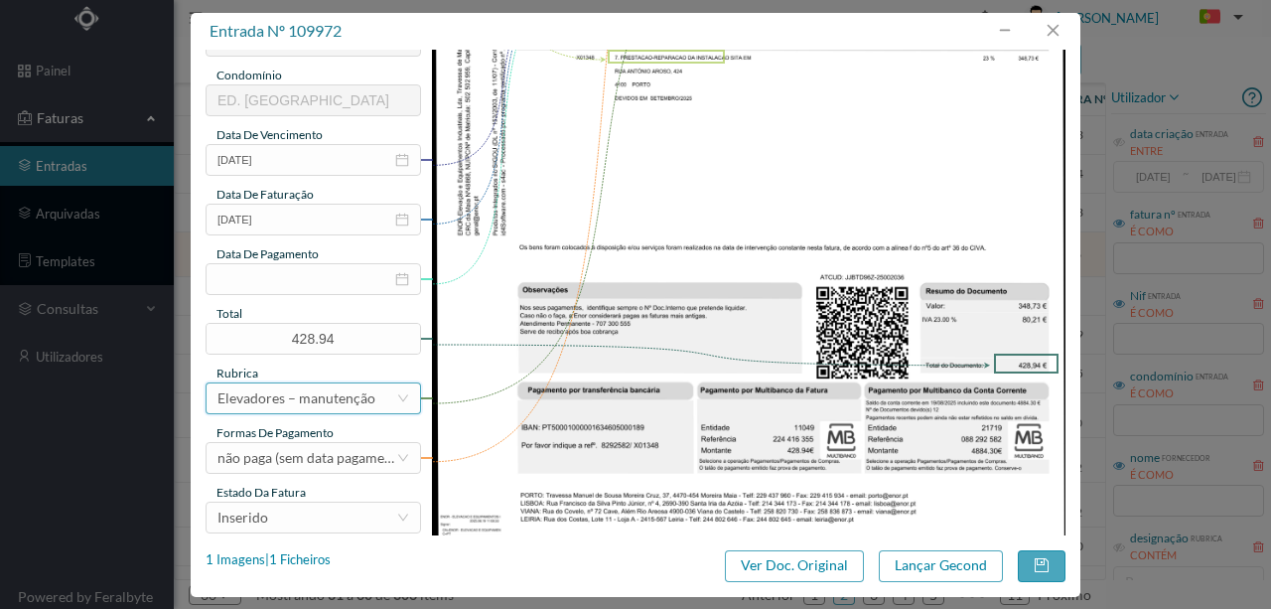
click at [306, 403] on div "Elevadores – manutenção" at bounding box center [297, 398] width 158 height 30
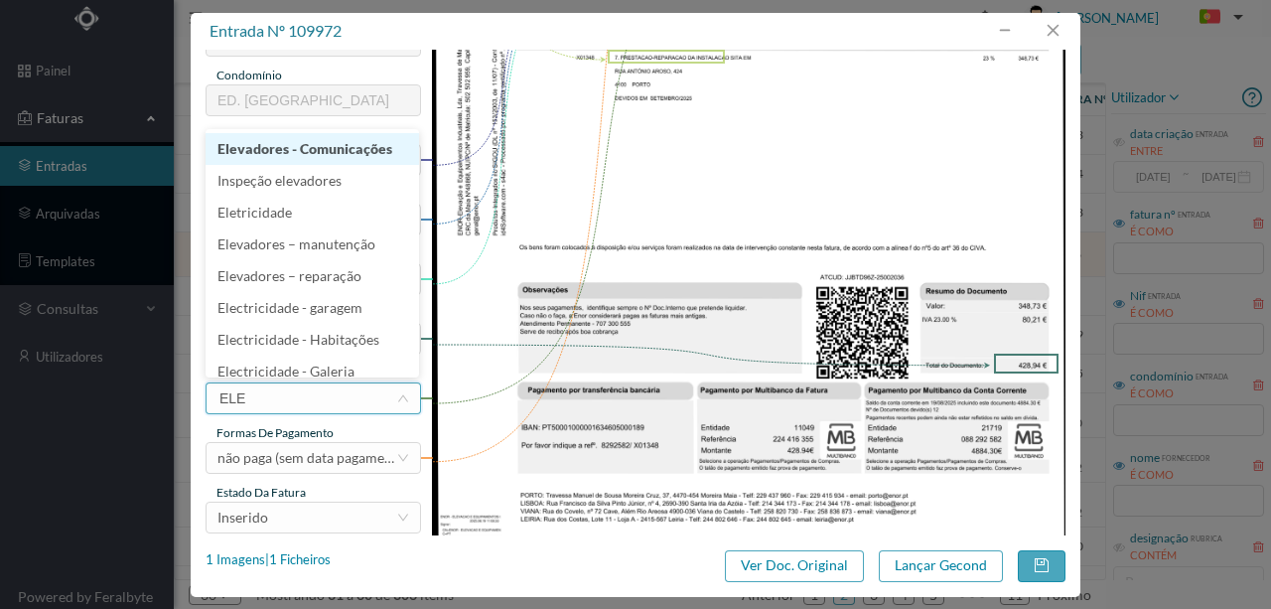
type input "ELEV"
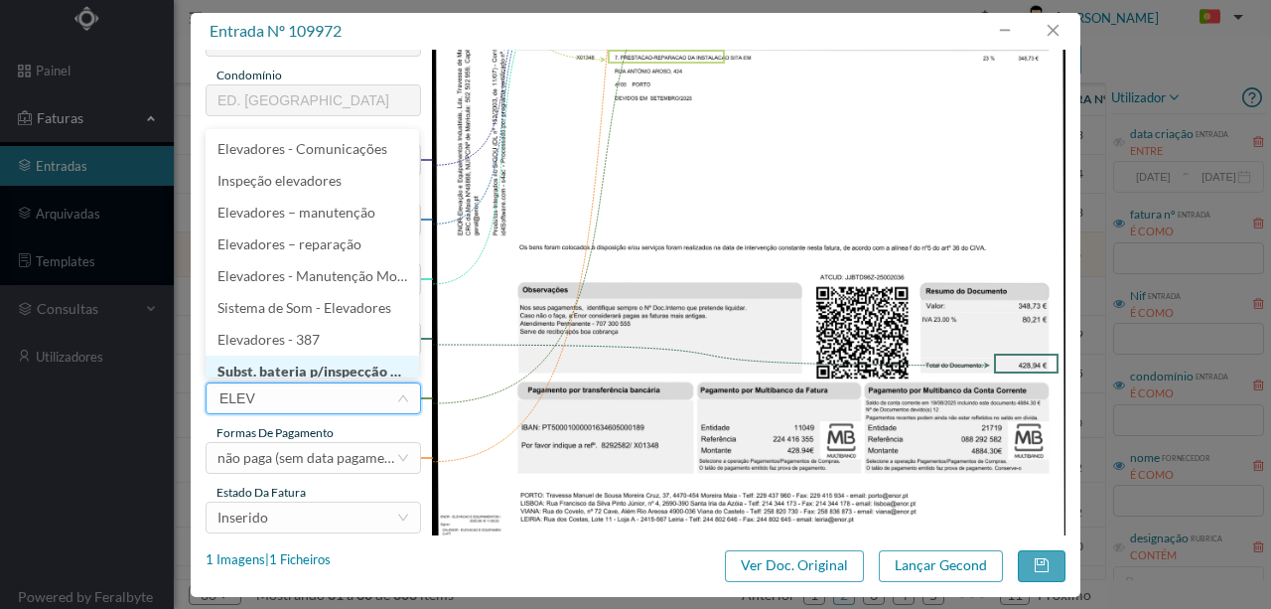
scroll to position [10, 0]
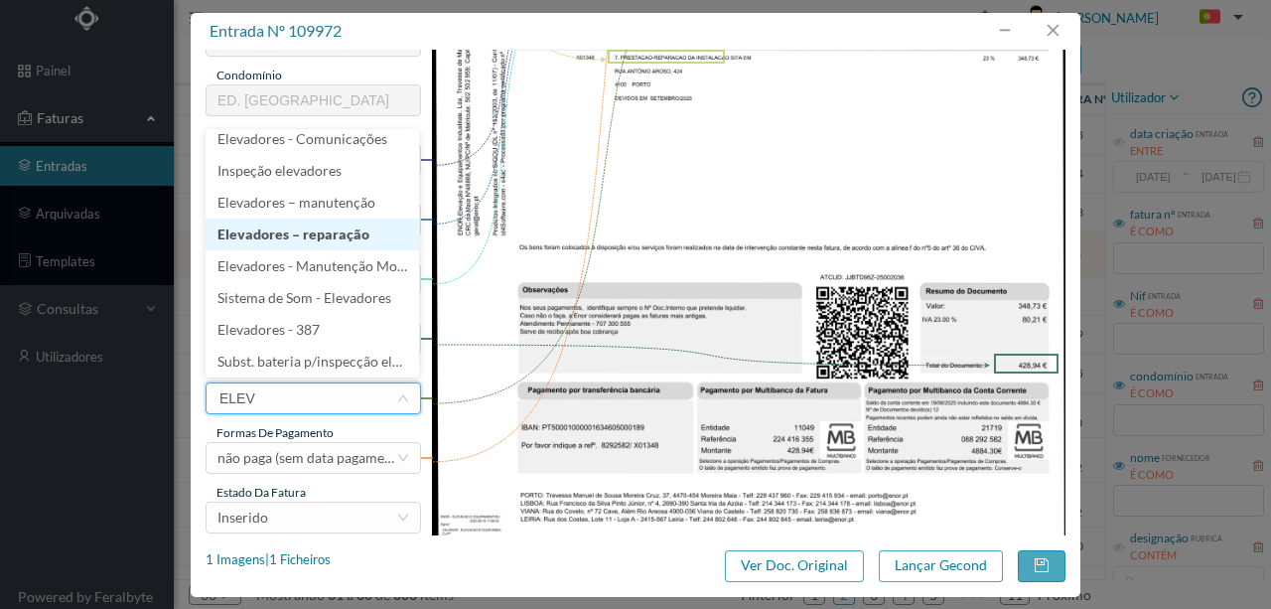
click at [309, 231] on li "Elevadores – reparação" at bounding box center [313, 234] width 214 height 32
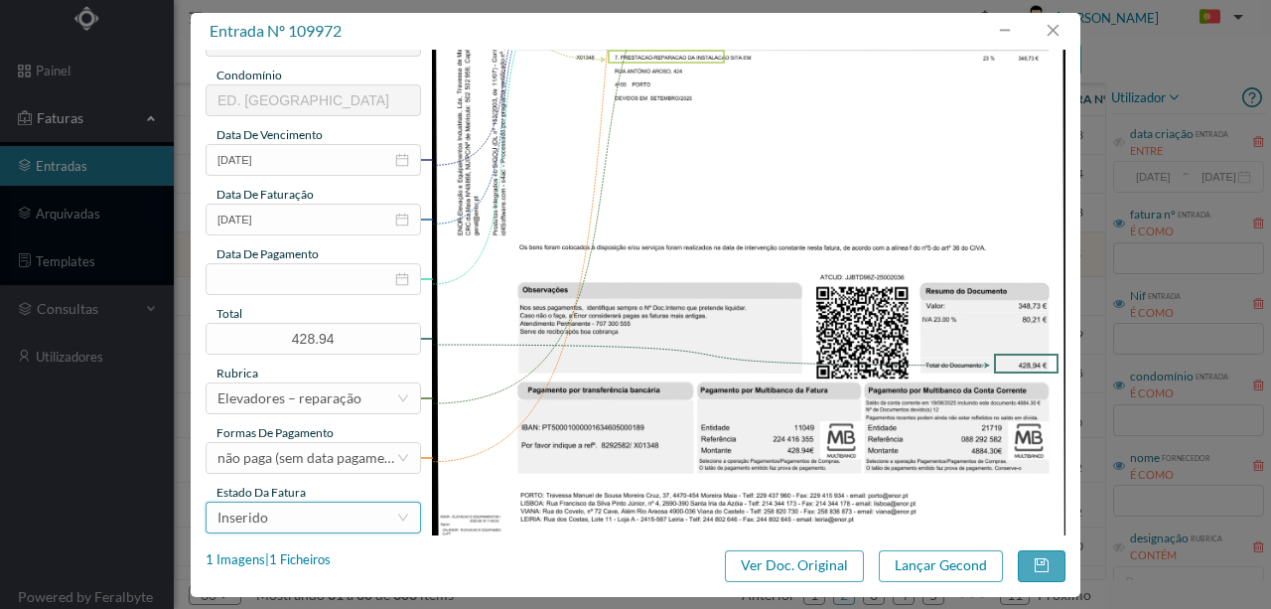
click at [283, 521] on div "Inserido" at bounding box center [307, 518] width 179 height 30
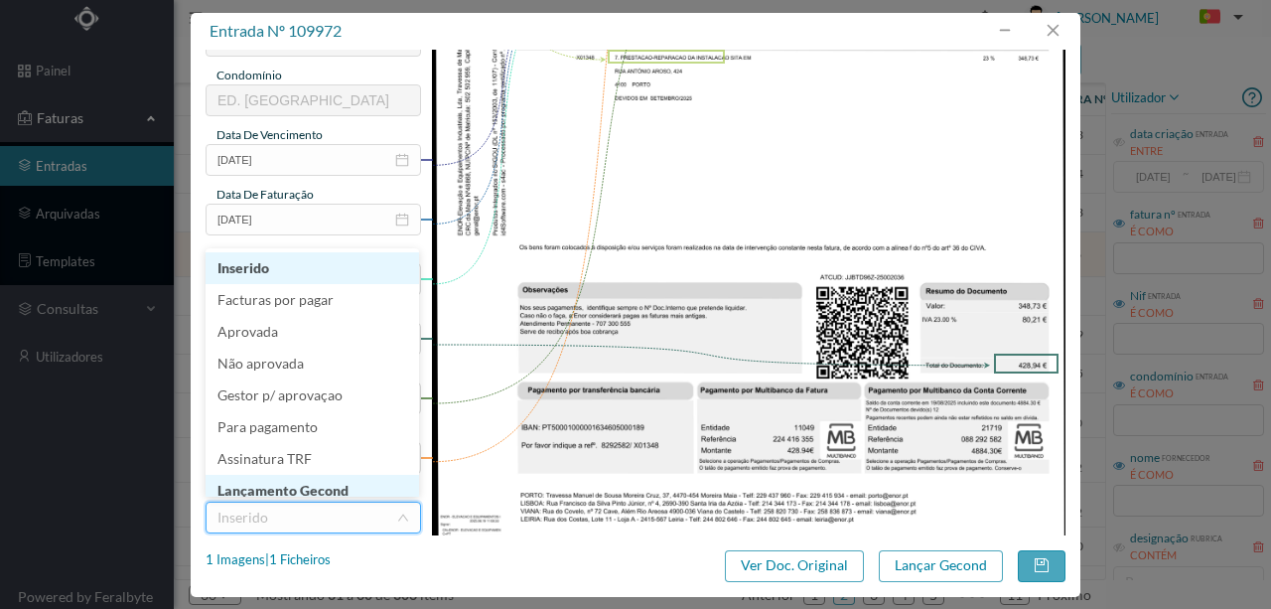
scroll to position [10, 0]
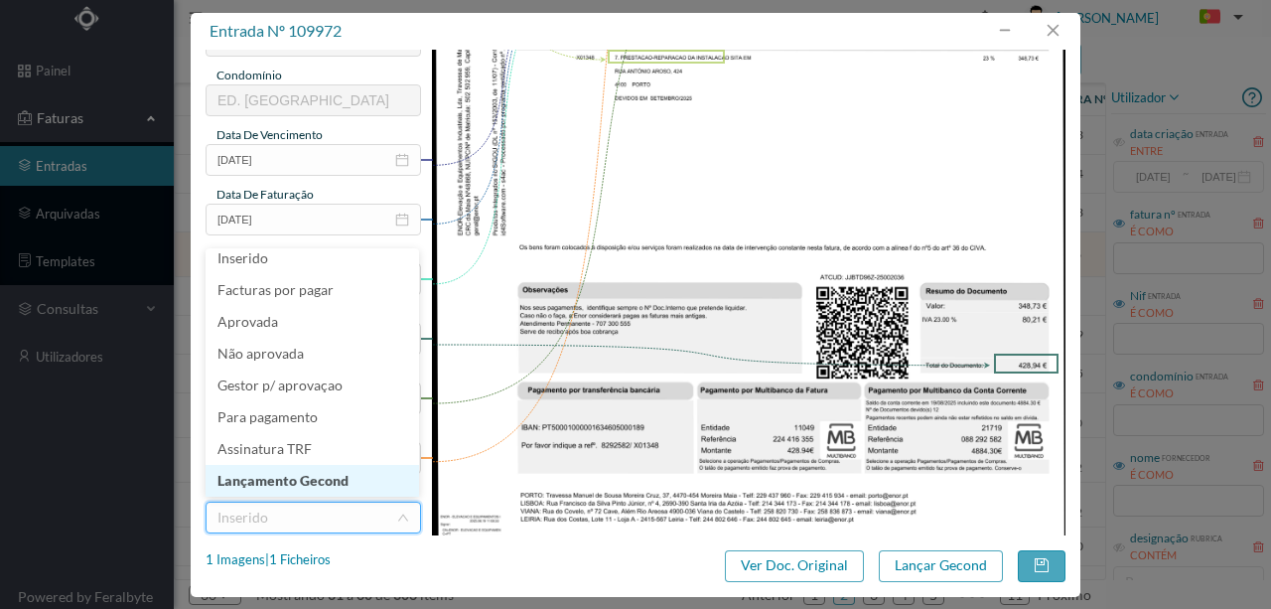
click at [326, 478] on li "Lançamento Gecond" at bounding box center [313, 481] width 214 height 32
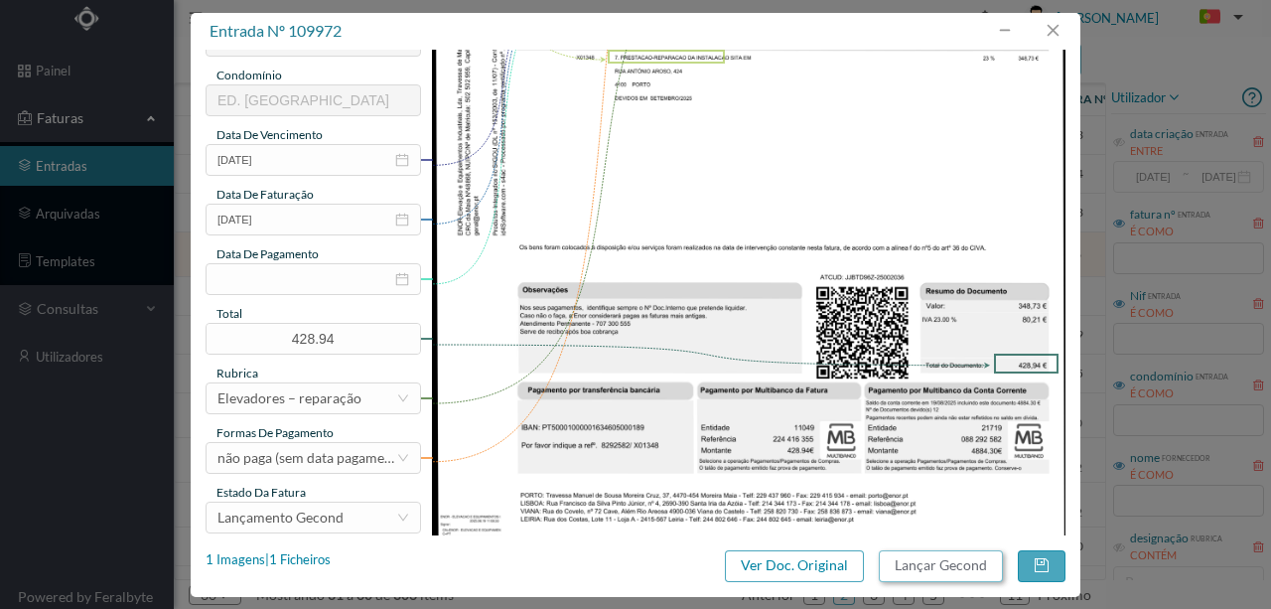
click at [957, 569] on button "Lançar Gecond" at bounding box center [941, 566] width 124 height 32
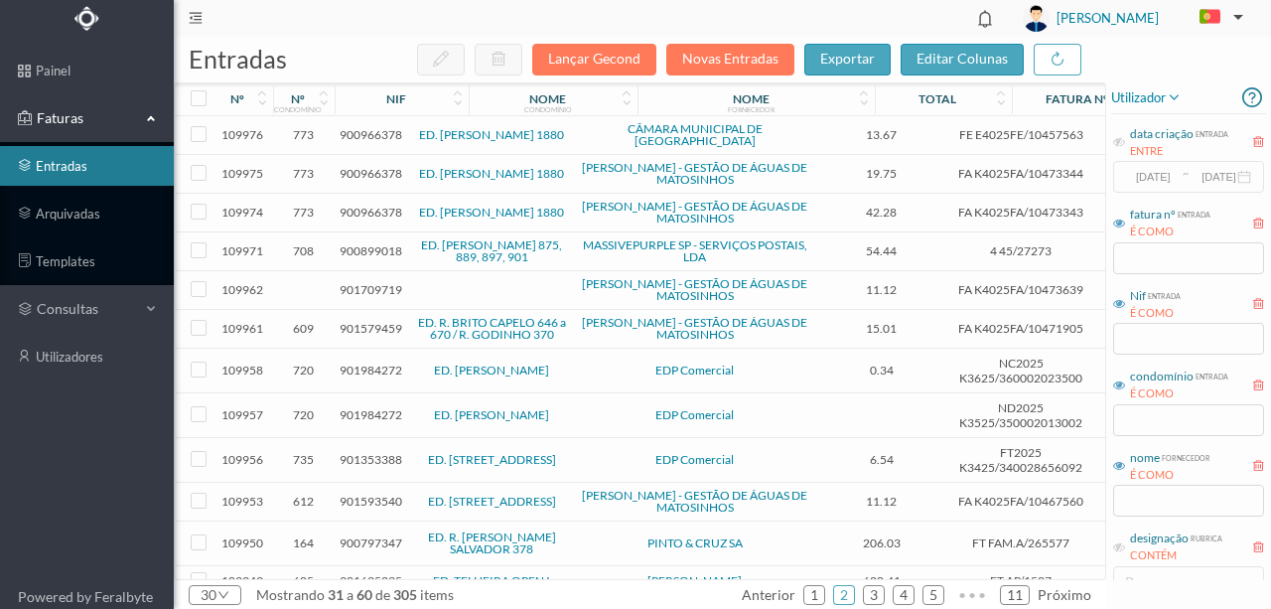
click at [379, 282] on span "901709719" at bounding box center [371, 289] width 63 height 15
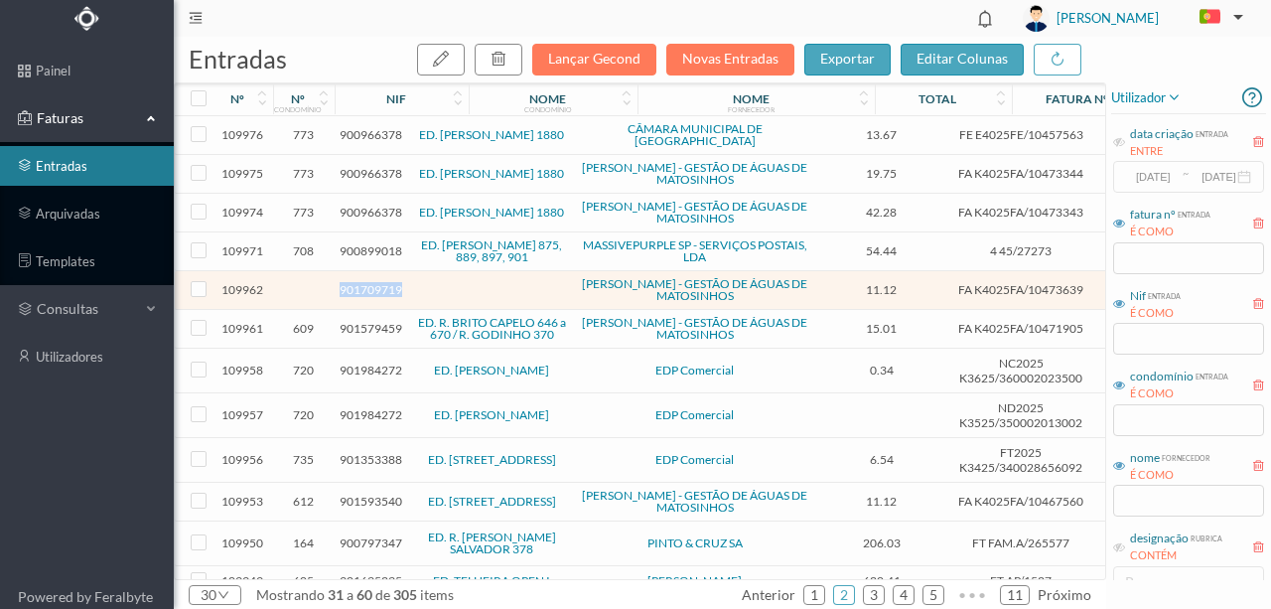
click at [379, 282] on span "901709719" at bounding box center [371, 289] width 63 height 15
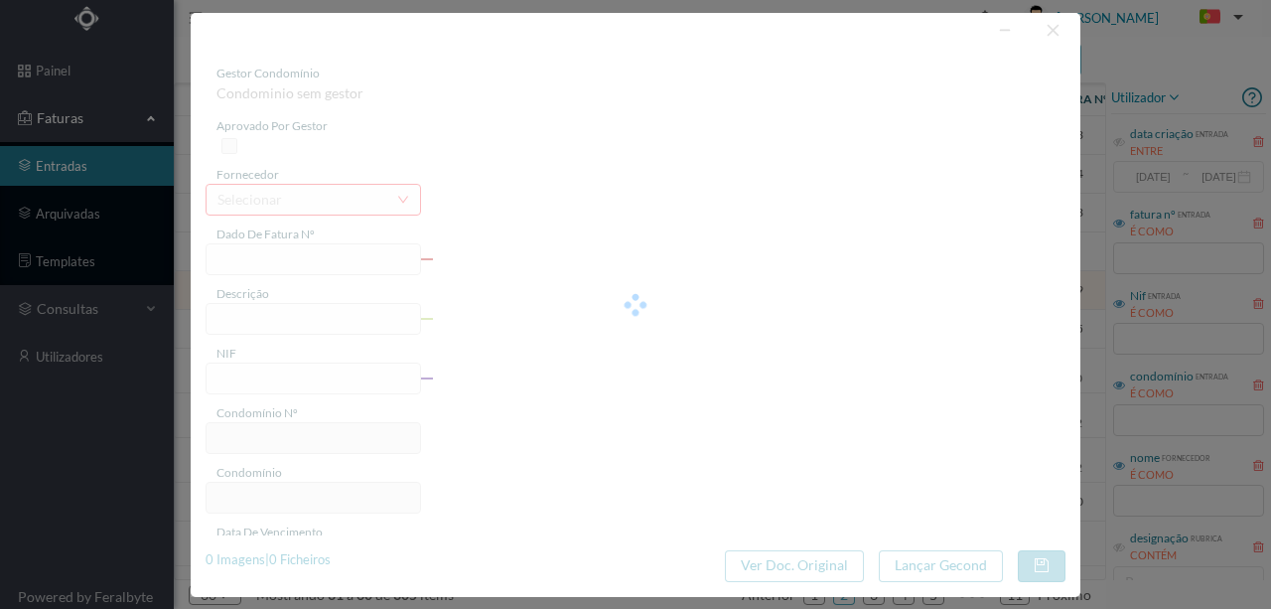
type input "FA K4025FA/10473639"
type input "E NT INTAENS Wifi IRIA Vi VV Di TCE TO"
type input "901709719"
type input "08-09-2025"
type input "19-08-2025"
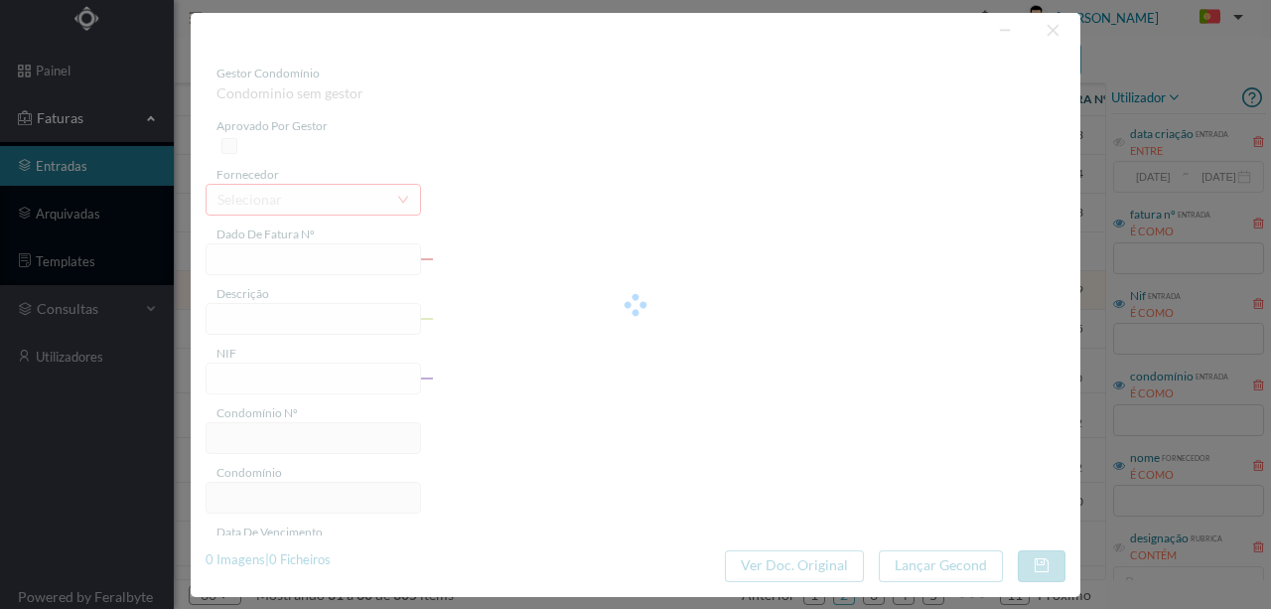
type input "08-09-2025"
type input "11.12"
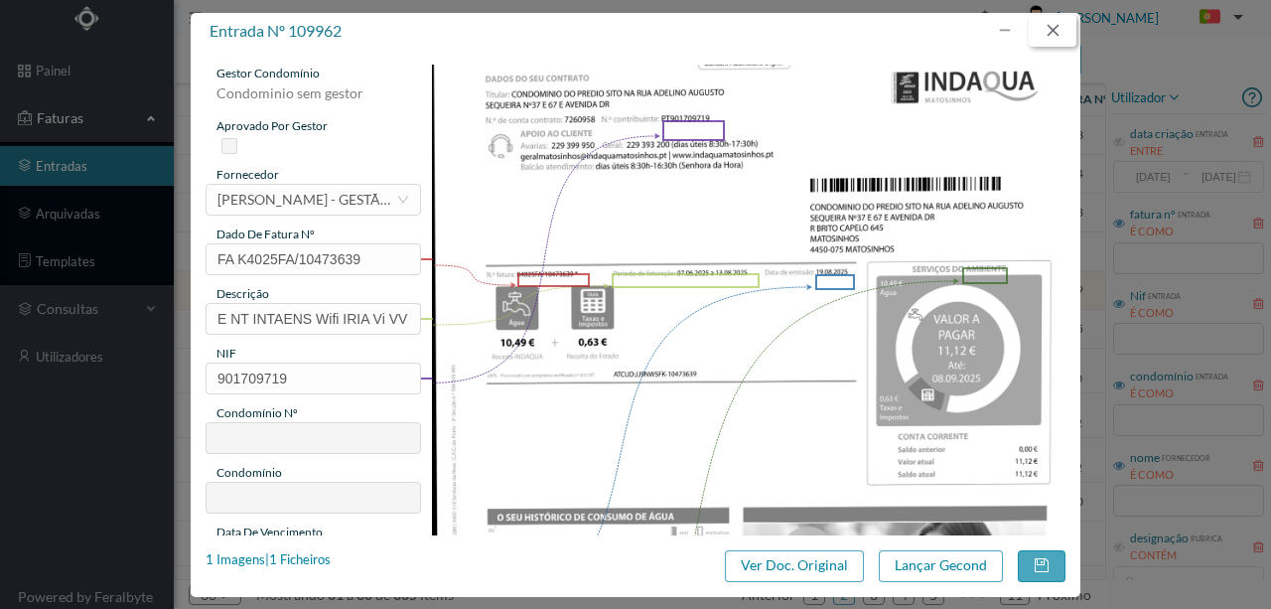
click at [1063, 28] on button "button" at bounding box center [1053, 31] width 48 height 32
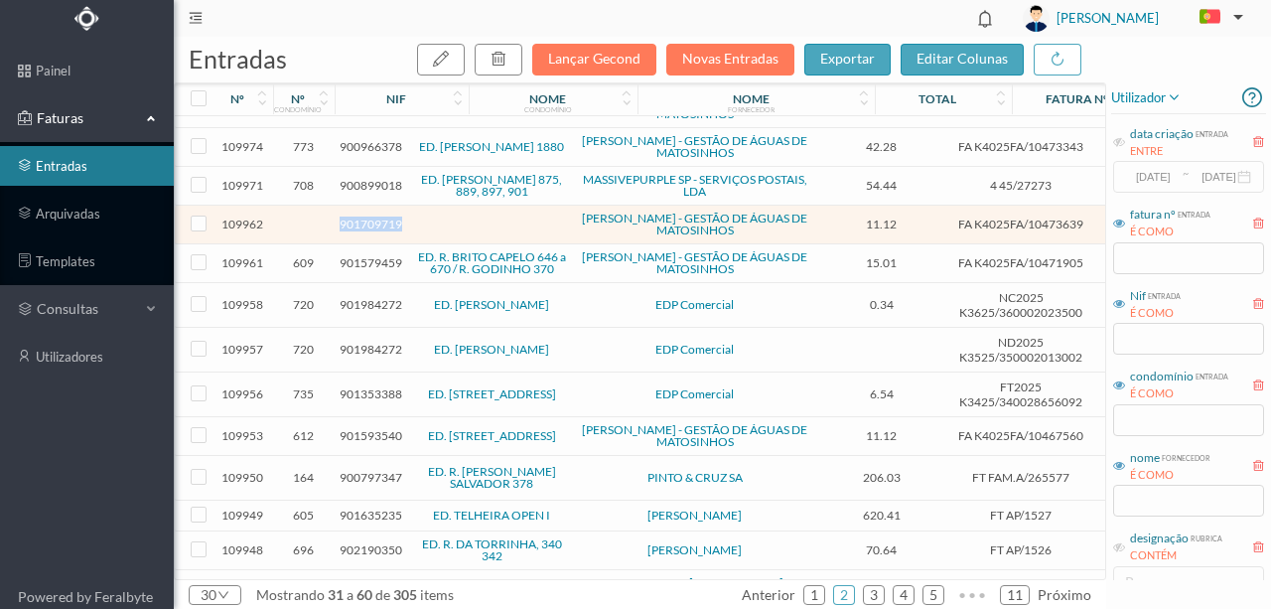
scroll to position [132, 0]
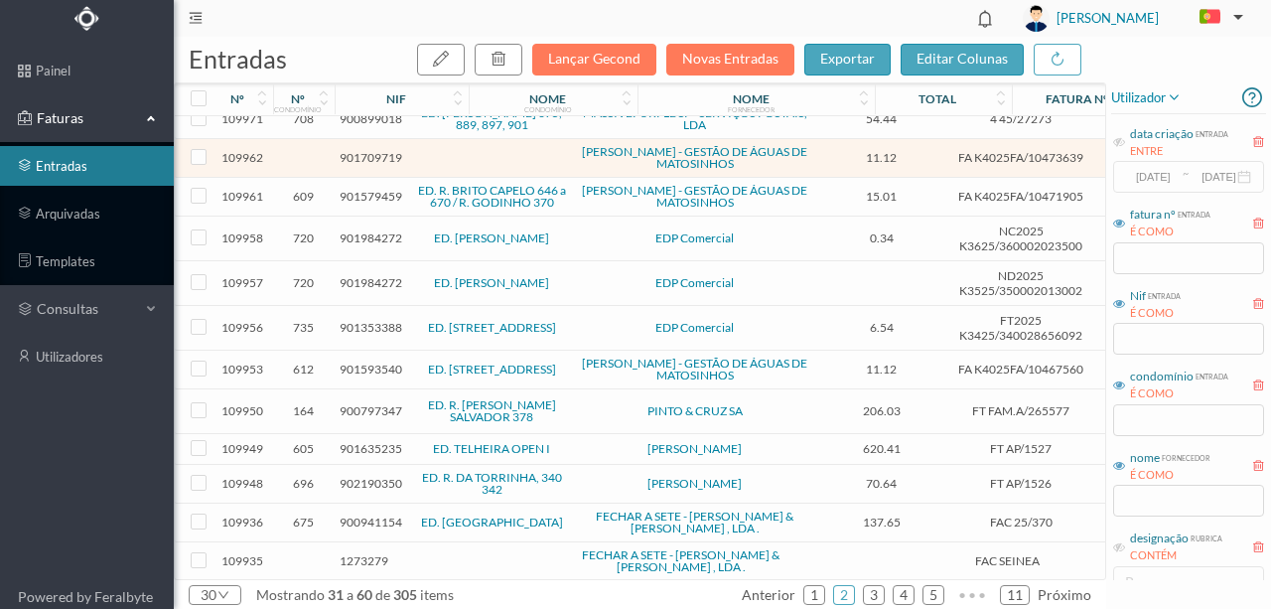
click at [363, 403] on span "900797347" at bounding box center [371, 410] width 63 height 15
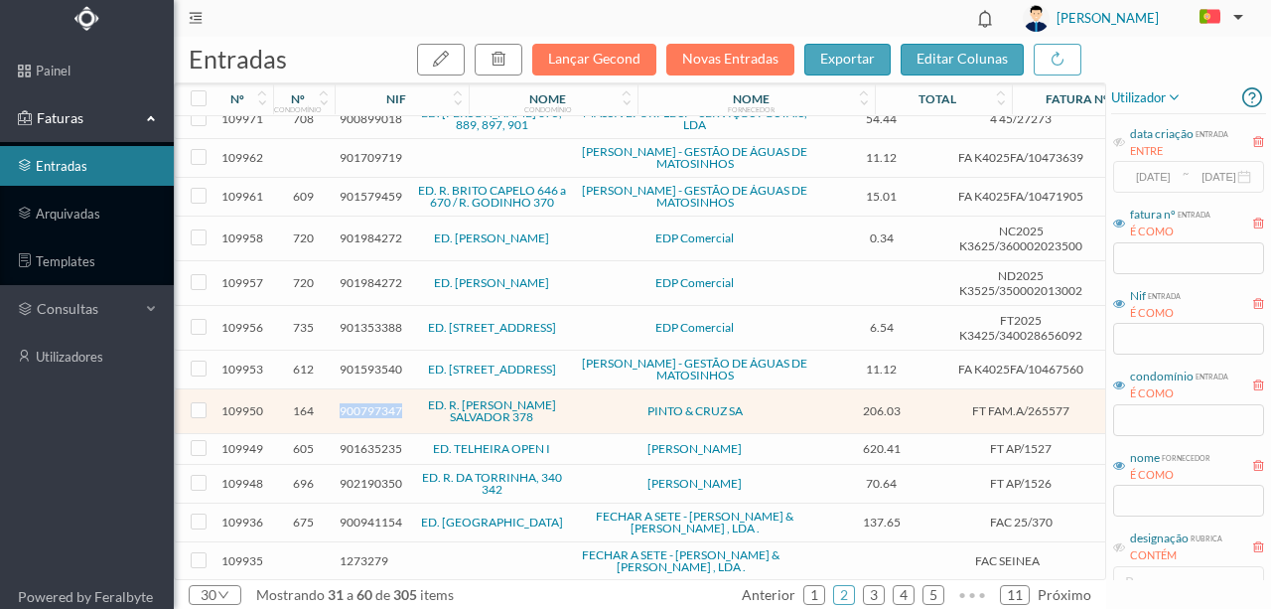
click at [363, 403] on span "900797347" at bounding box center [371, 410] width 63 height 15
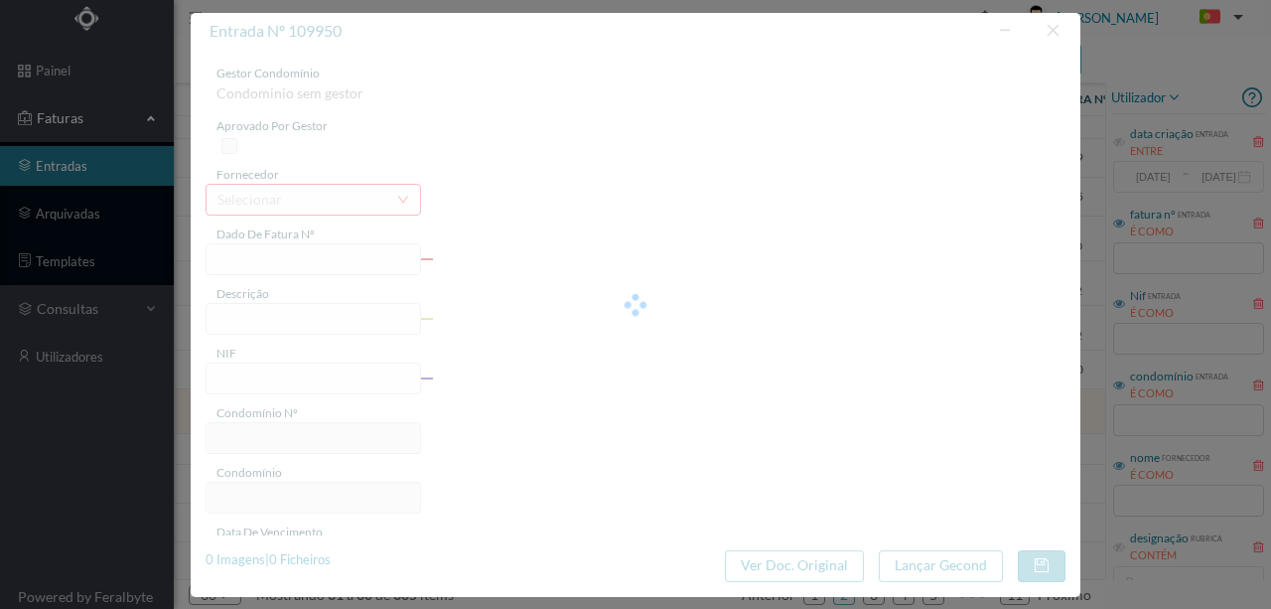
type input "FT FAM.A/265577"
type input "TE ET Mantitencão Preventiva"
type input "900797347"
type input "18-08-2025"
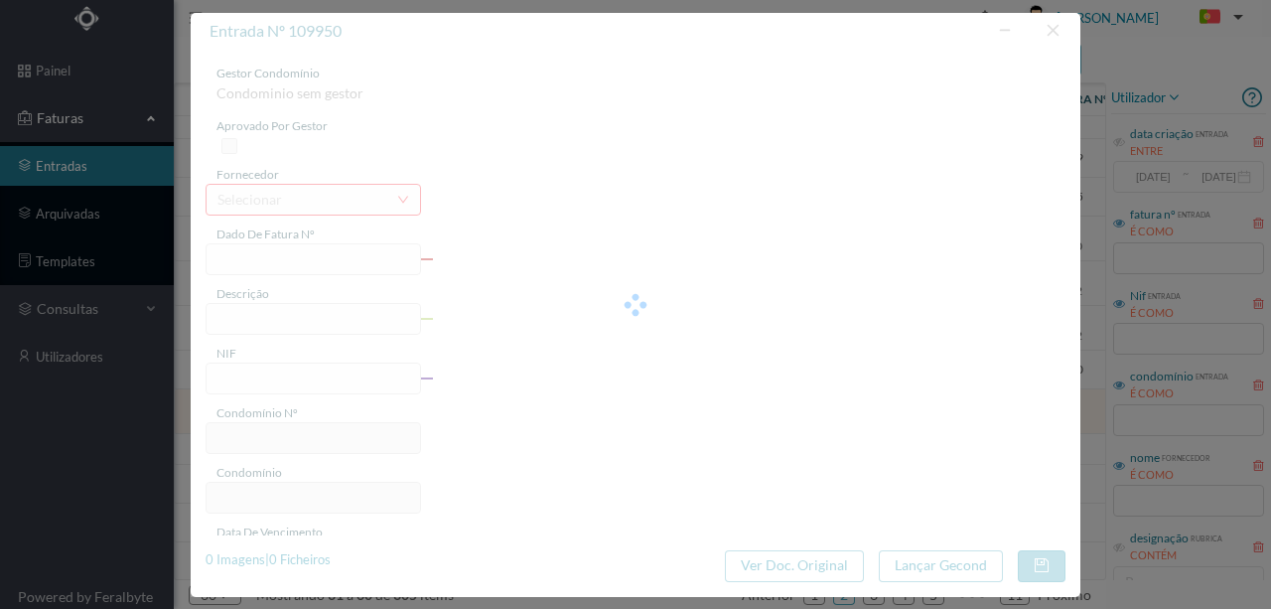
type input "206.03"
type input "164"
type input "ED. R. [PERSON_NAME] SALVADOR 378"
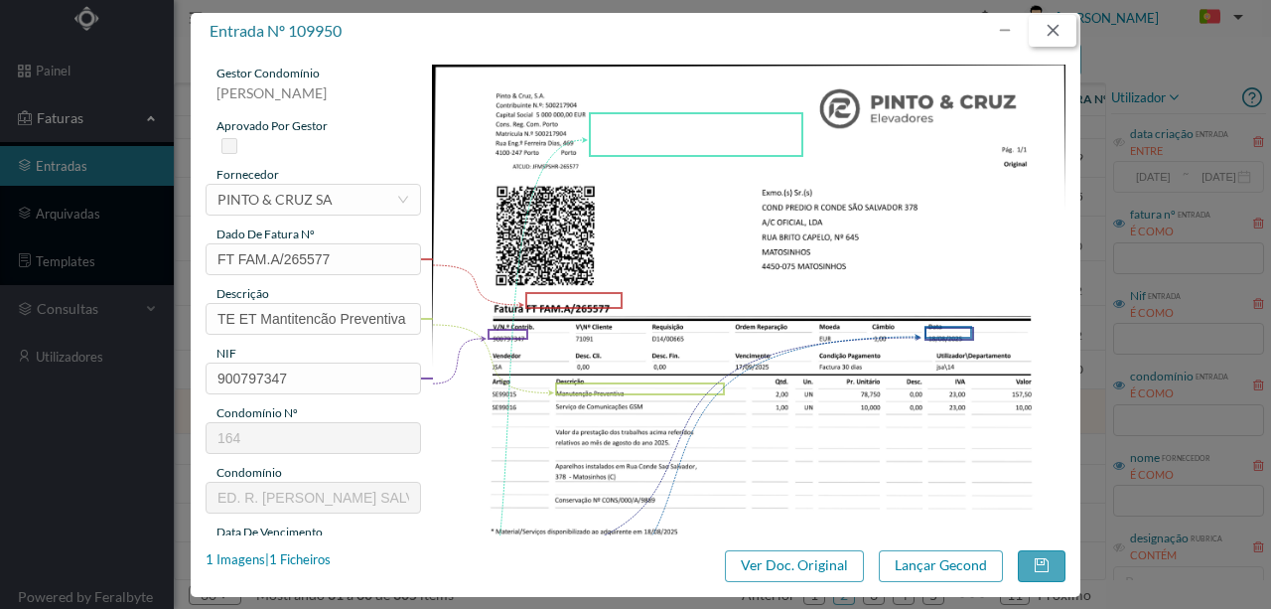
click at [1050, 35] on button "button" at bounding box center [1053, 31] width 48 height 32
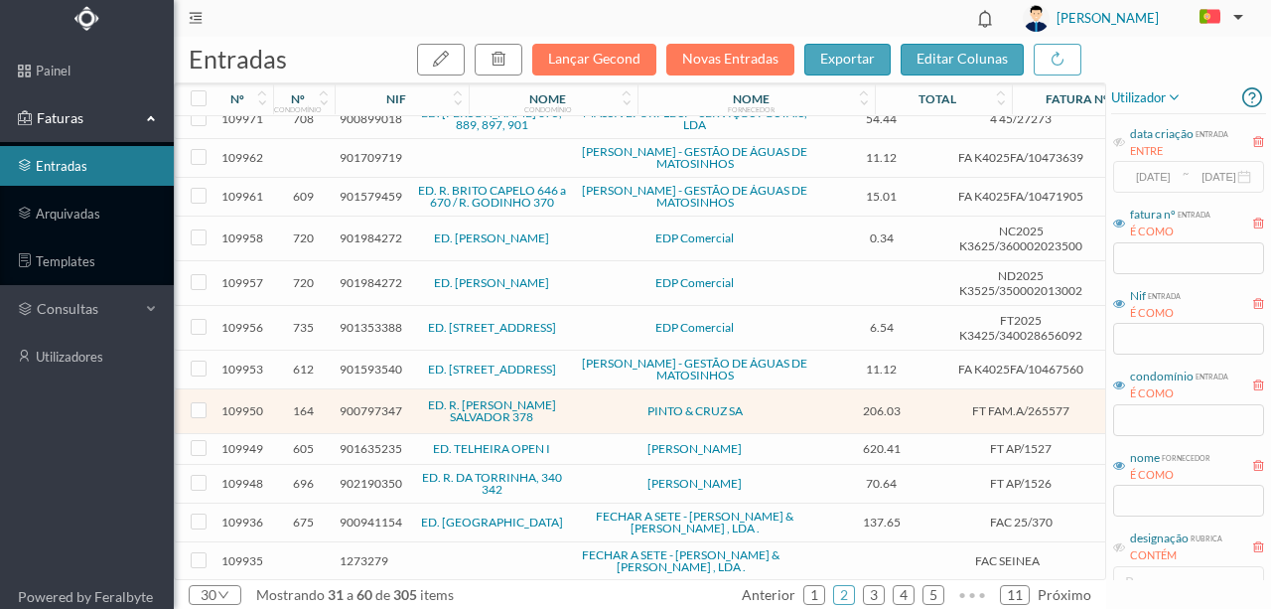
click at [372, 441] on span "901635235" at bounding box center [371, 448] width 63 height 15
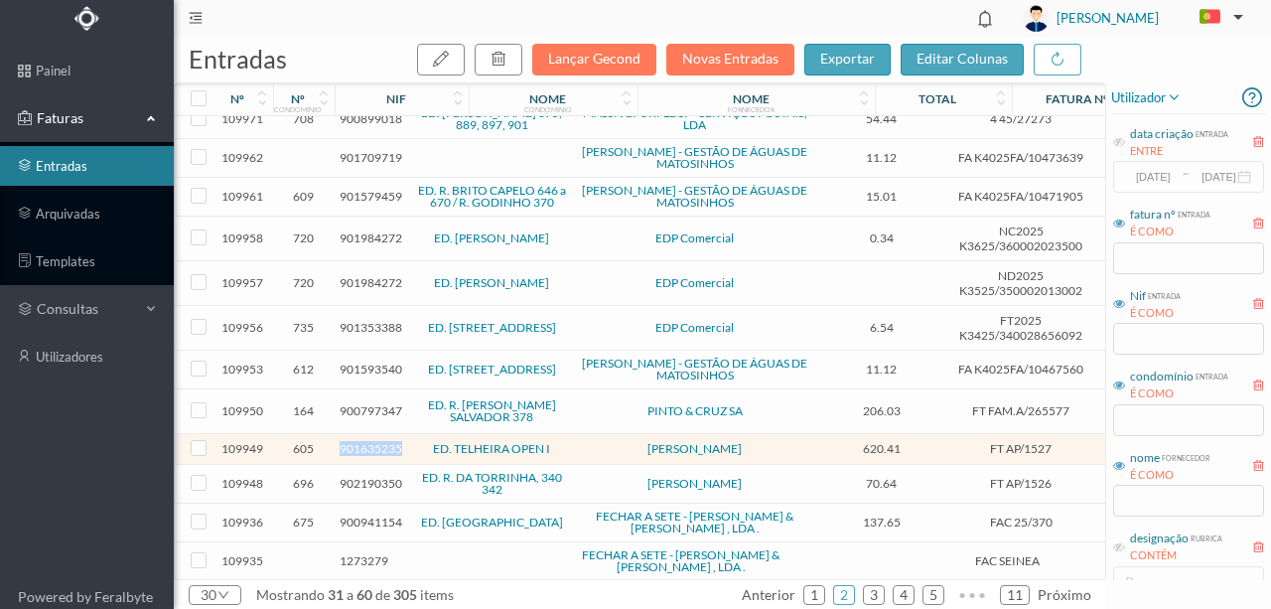
click at [372, 441] on span "901635235" at bounding box center [371, 448] width 63 height 15
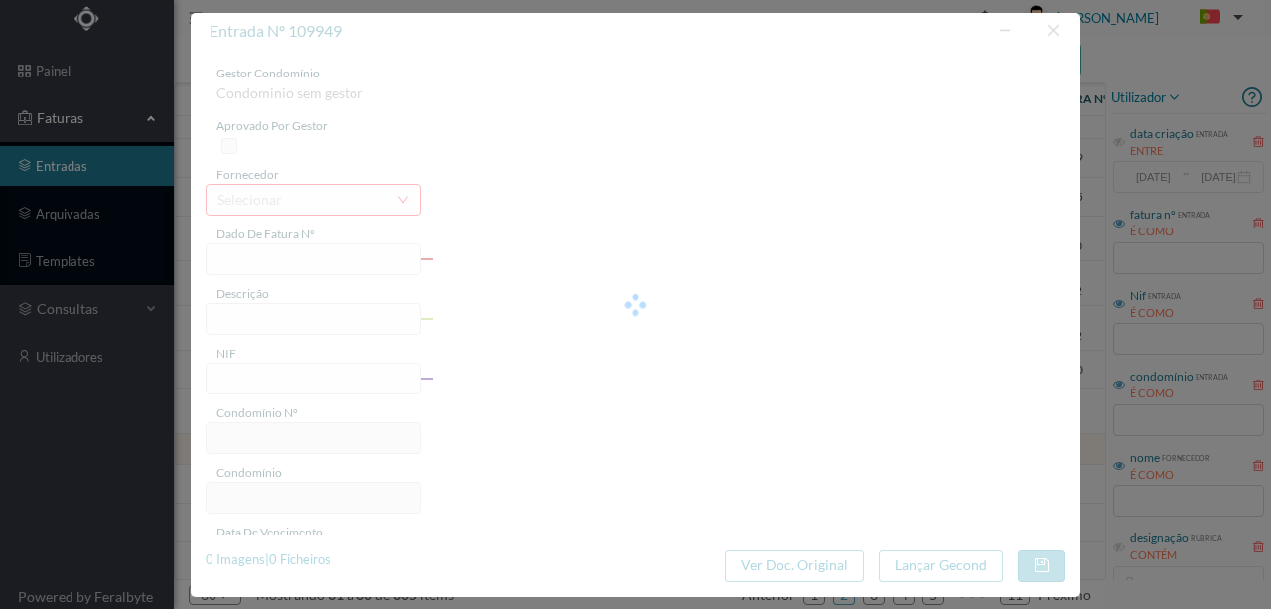
type input "FT AP/1527"
type input "Honorarios Processo Contencioso - Fração F"
type input "901635235"
type input "[DATE]"
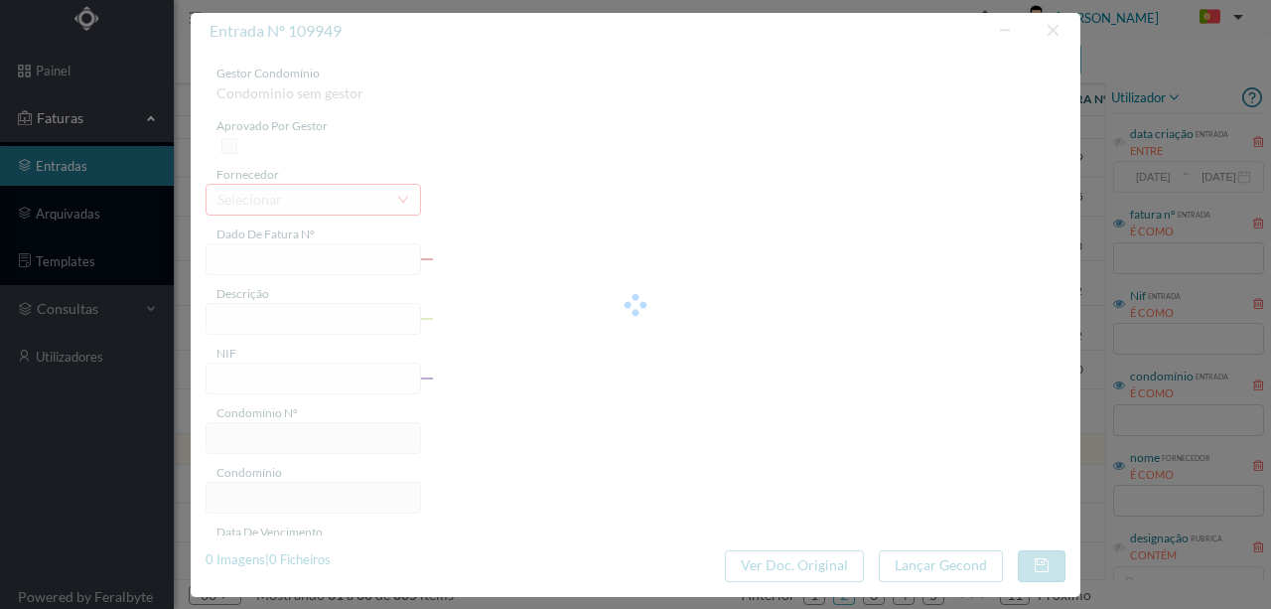
type input "[DATE]"
type input "620.41"
type input "605"
type input "ED. TELHEIRA OPEN I"
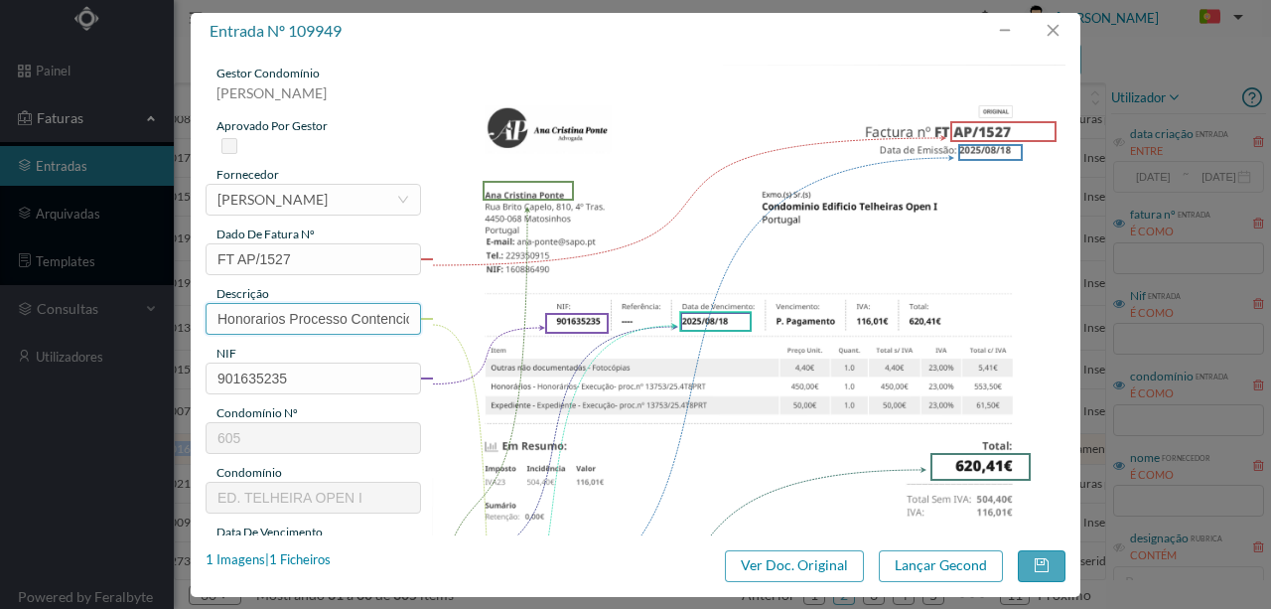
scroll to position [0, 304]
click at [392, 324] on input "Honorarios Processo Contencioso - Fração F" at bounding box center [314, 319] width 216 height 32
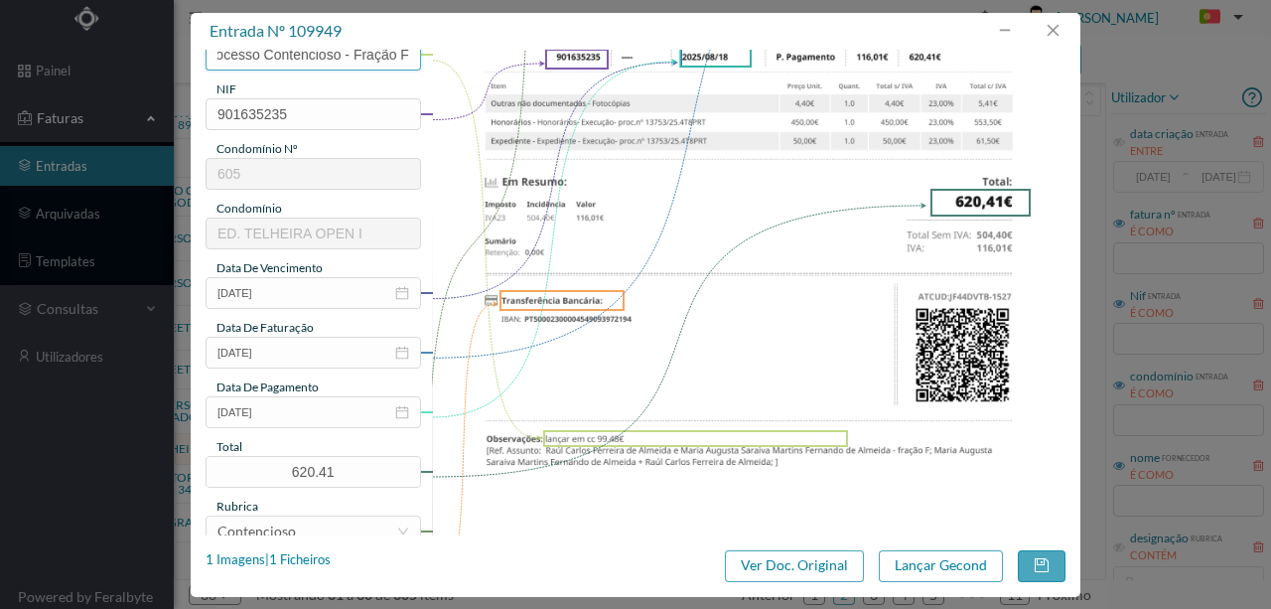
scroll to position [397, 0]
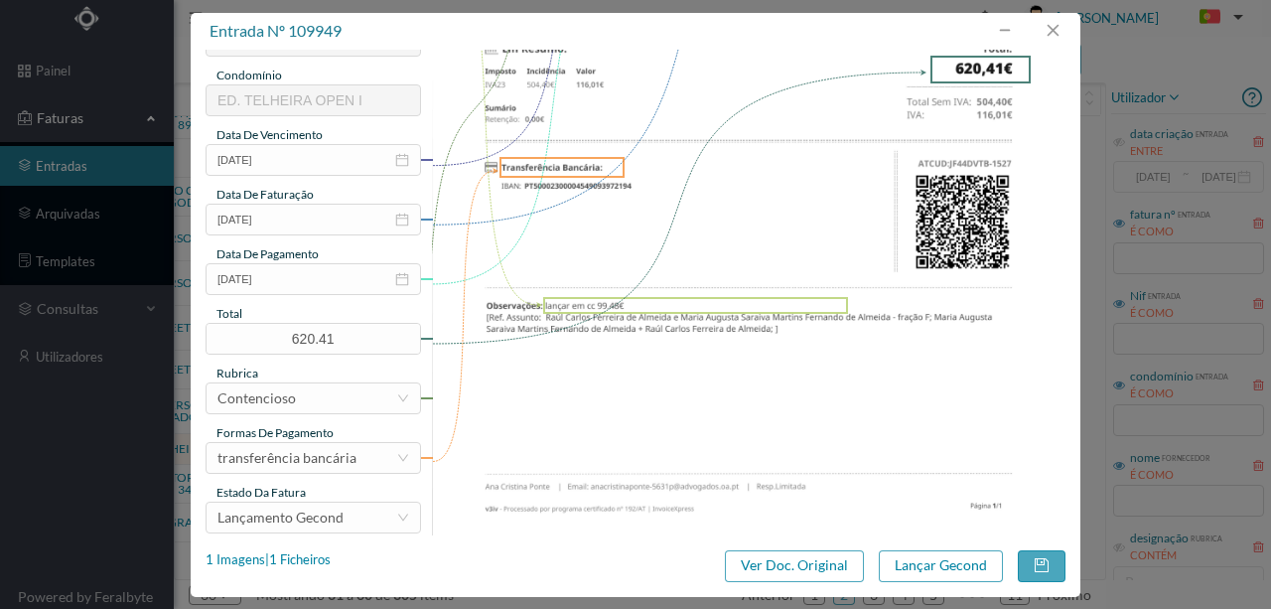
click at [614, 396] on img at bounding box center [749, 115] width 635 height 897
click at [908, 570] on button "Lançar Gecond" at bounding box center [941, 566] width 124 height 32
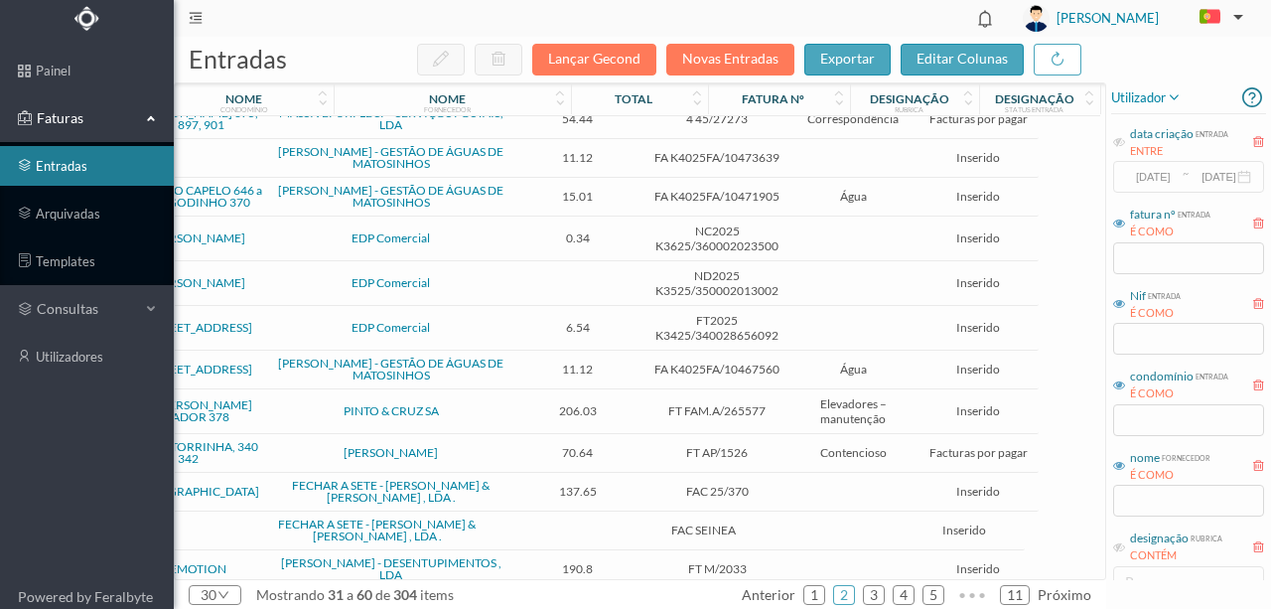
click at [250, 400] on span "ED. R. [PERSON_NAME] SALVADOR 378" at bounding box center [188, 411] width 160 height 24
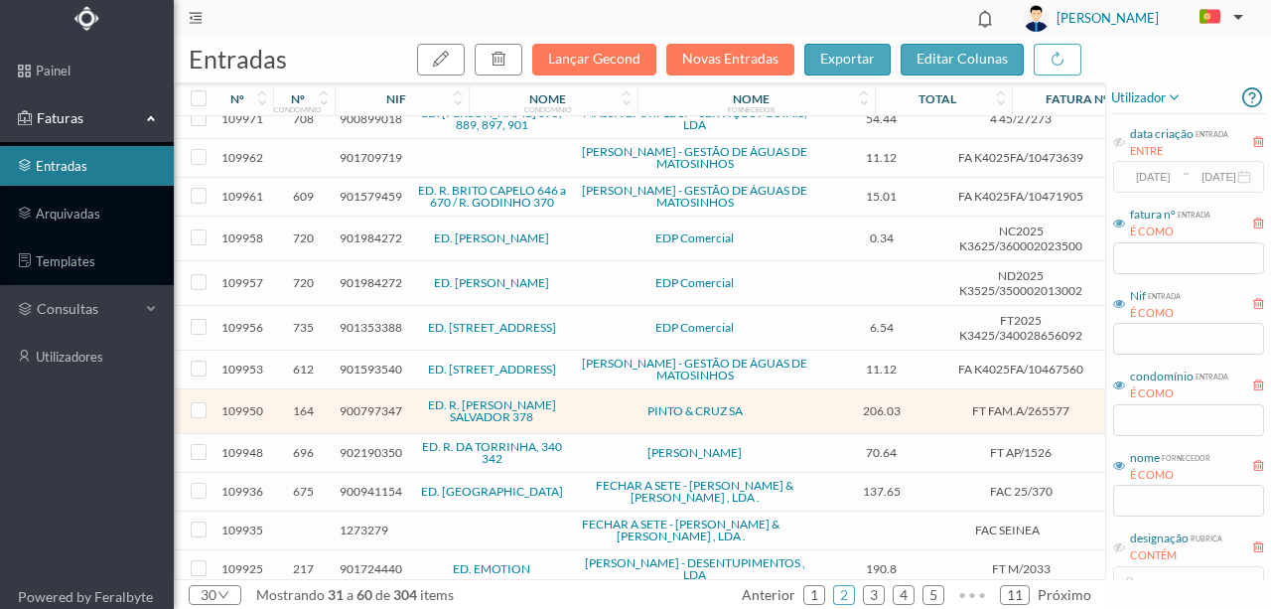
click at [376, 403] on span "900797347" at bounding box center [371, 410] width 63 height 15
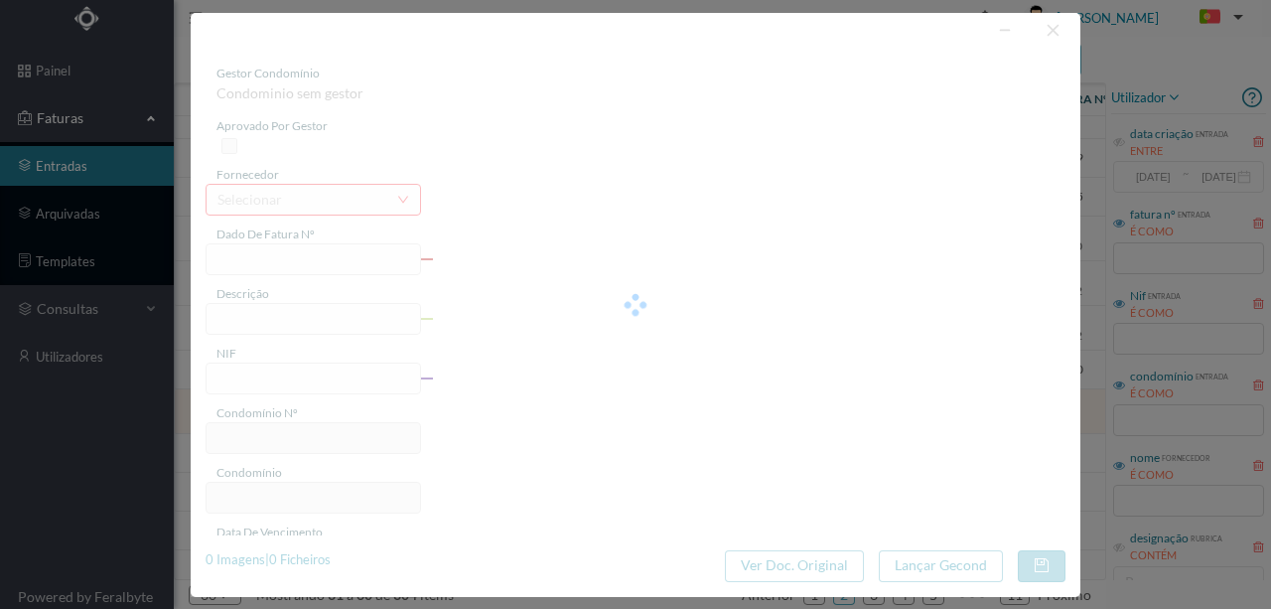
type input "FT FAM.A/265577"
type input "TE ET Mantitencão Preventiva"
type input "900797347"
type input "18-08-2025"
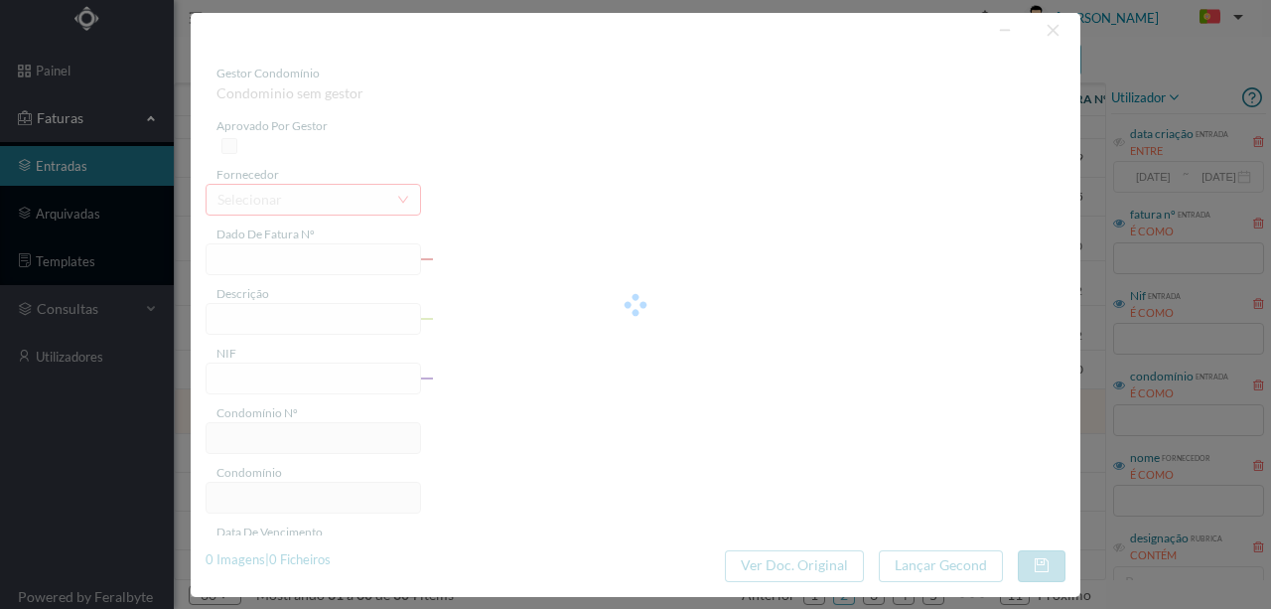
type input "206.03"
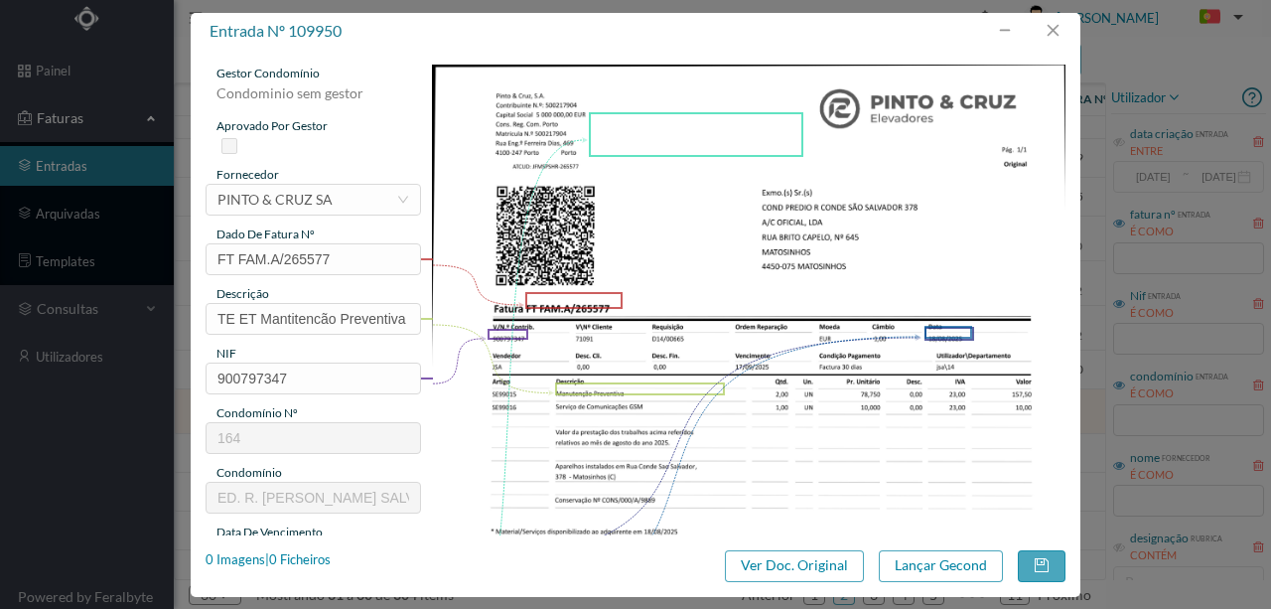
type input "164"
type input "ED. R. [PERSON_NAME] SALVADOR 378"
click at [1065, 31] on button "button" at bounding box center [1053, 31] width 48 height 32
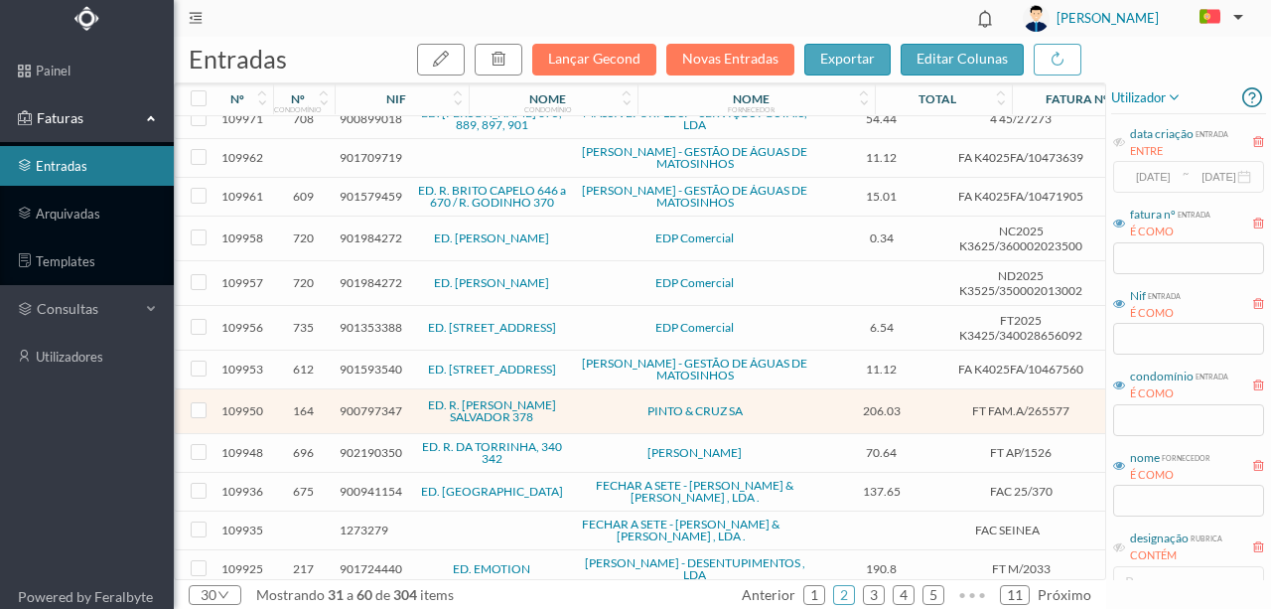
click at [360, 445] on span "902190350" at bounding box center [371, 452] width 63 height 15
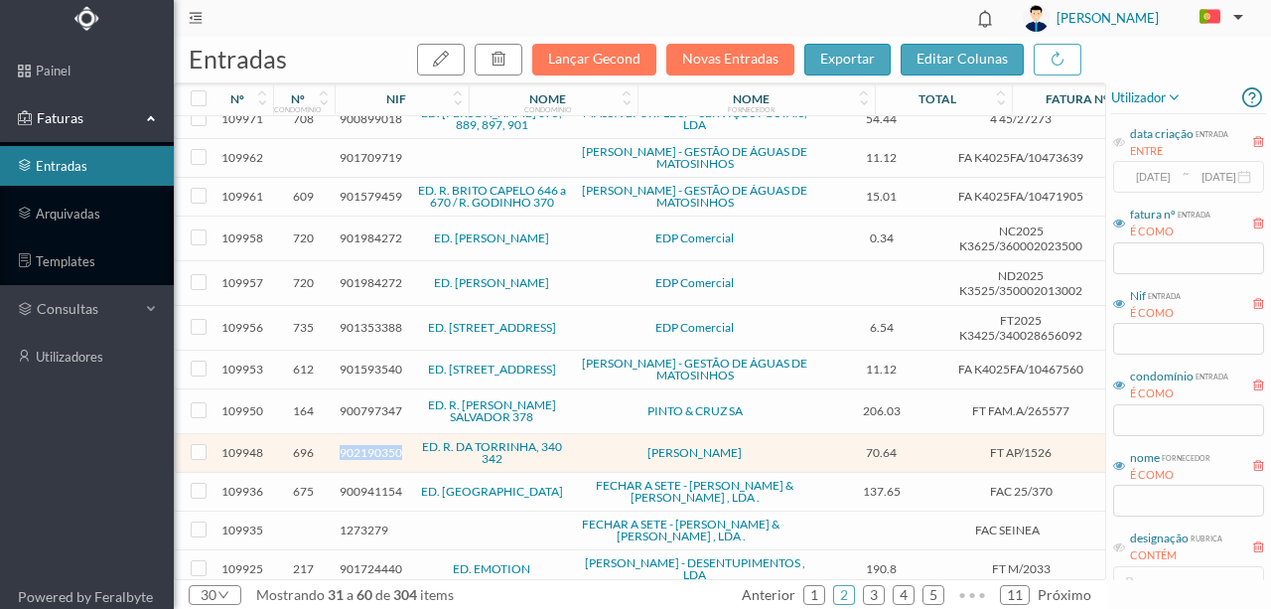
click at [360, 445] on span "902190350" at bounding box center [371, 452] width 63 height 15
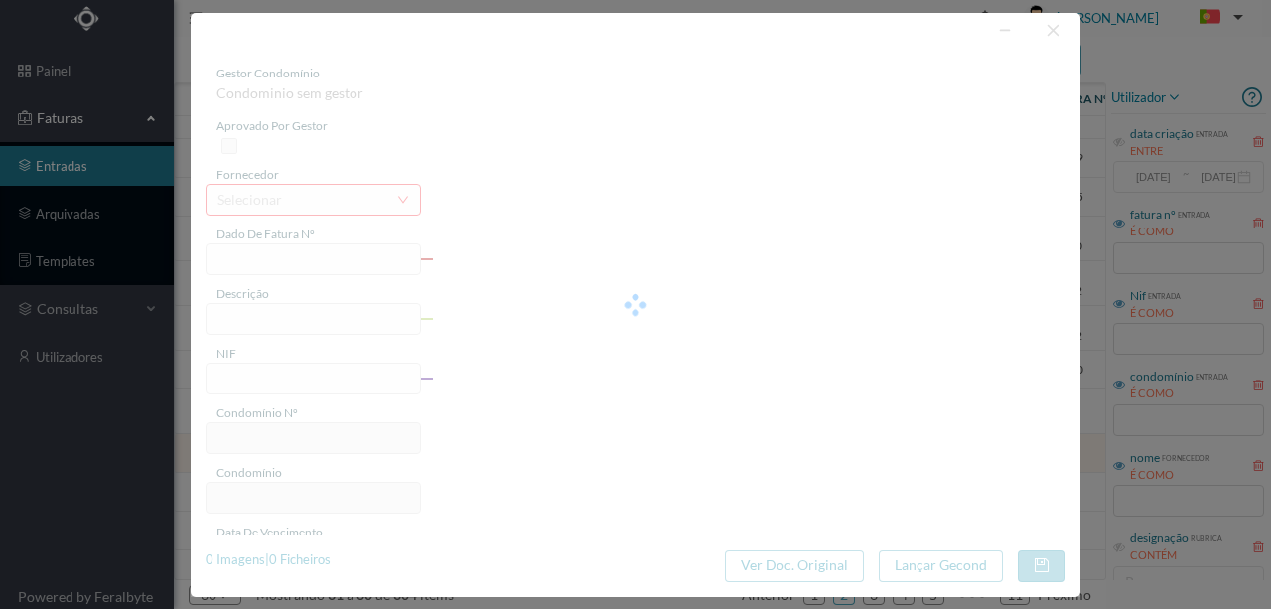
type input "FT AP/1526"
type input "nçar em cc 70.64€"
type input "902190350"
type input "[DATE]"
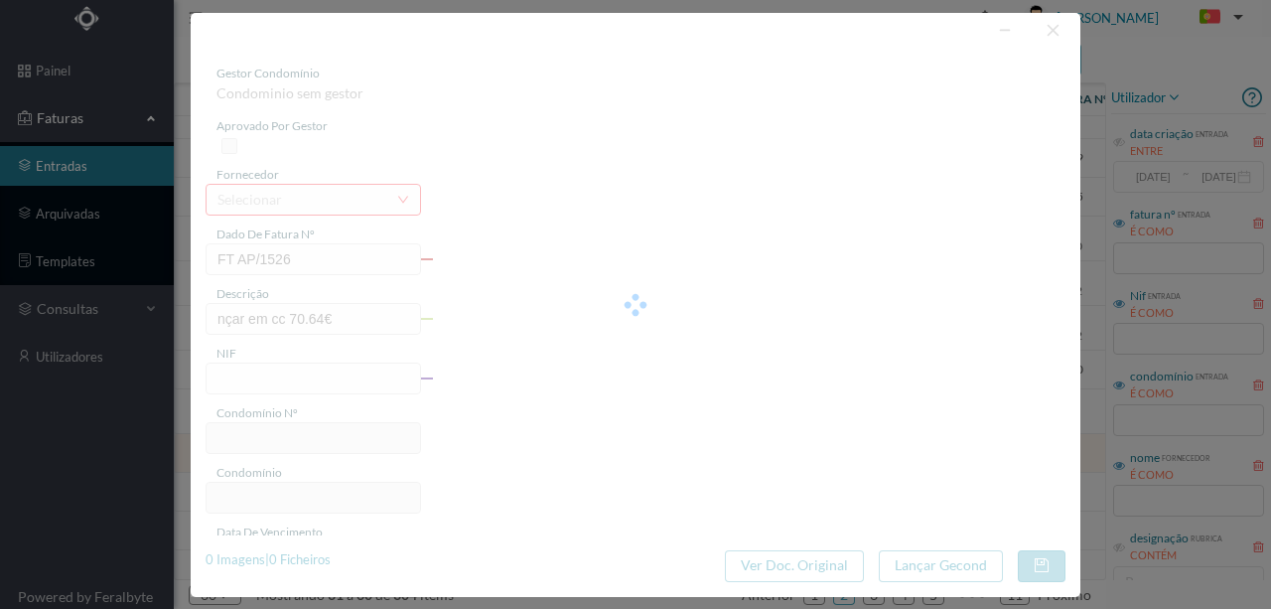
type input "[DATE]"
type input "70.64"
type input "696"
type input "ED. R. DA TORRINHA, 340 342"
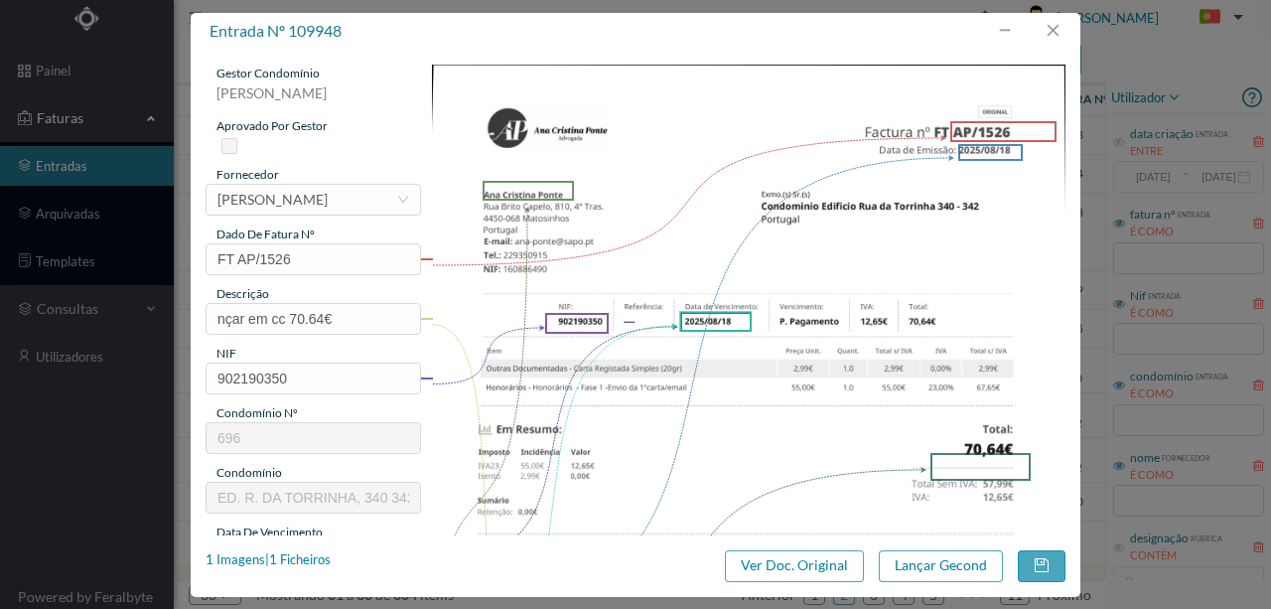
scroll to position [132, 0]
drag, startPoint x: 351, startPoint y: 320, endPoint x: 169, endPoint y: 315, distance: 181.8
click at [169, 315] on div "entrada nº 109948 gestor condomínio [PERSON_NAME] aprovado por gestor fornecedo…" at bounding box center [635, 304] width 1271 height 609
type input "N"
click at [401, 316] on input "Honorarios Fase 1 - Envio de 1ª carta" at bounding box center [314, 319] width 216 height 32
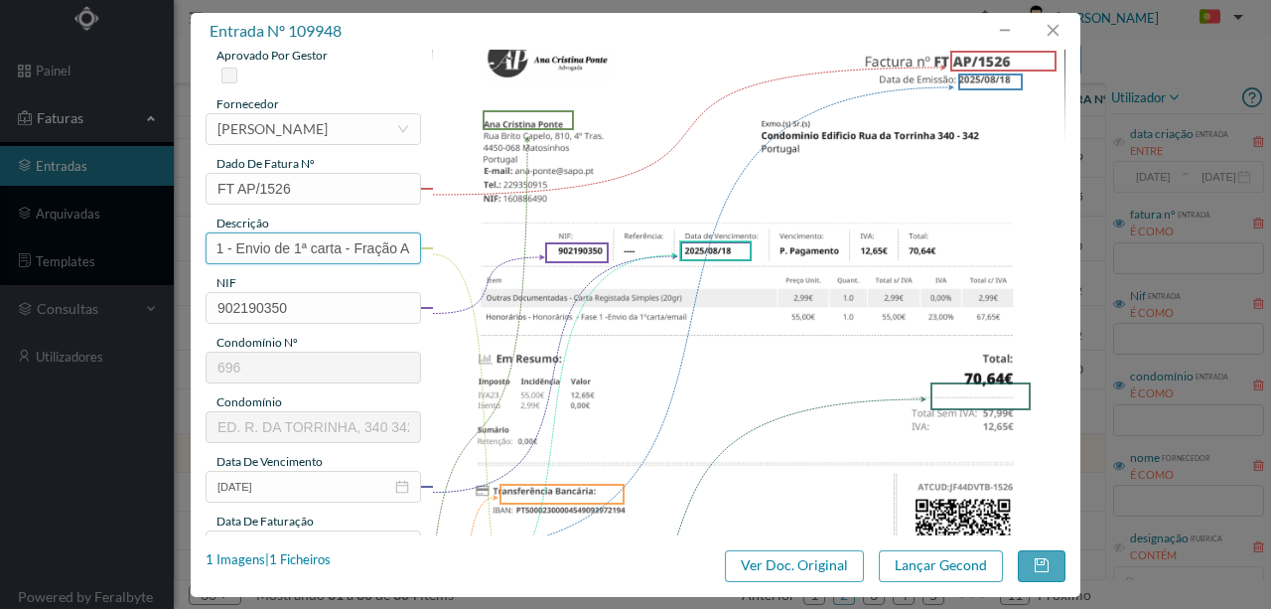
scroll to position [199, 0]
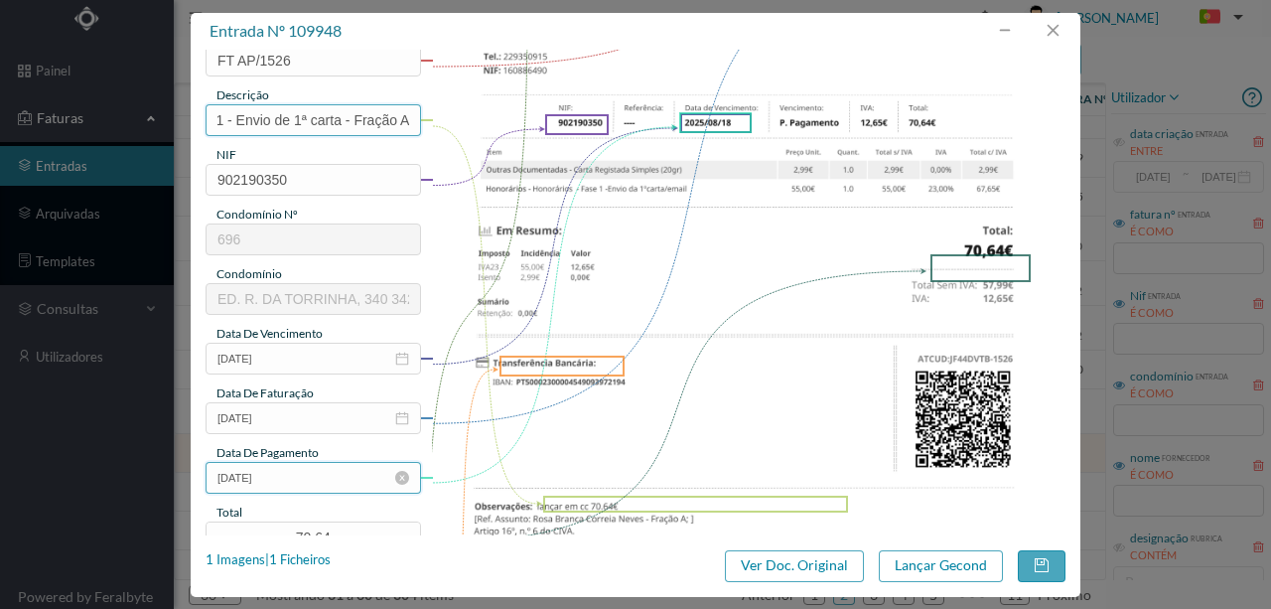
type input "Honorarios Fase 1 - Envio de 1ª carta - Fração A"
click at [346, 485] on input "[DATE]" at bounding box center [314, 478] width 216 height 32
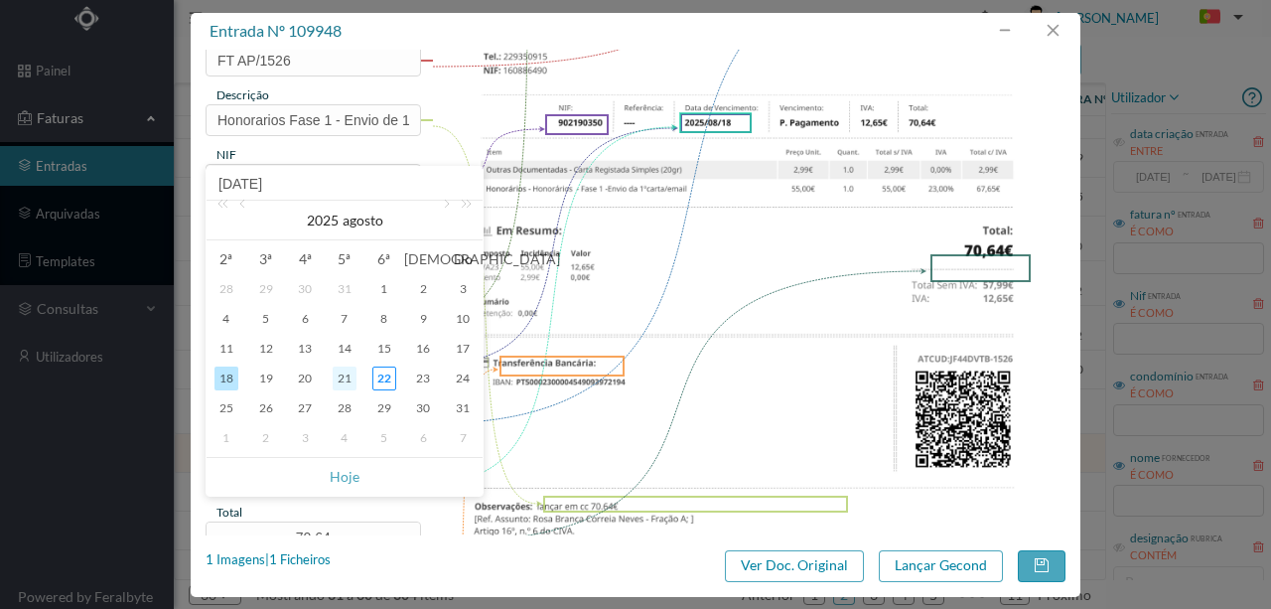
click at [342, 382] on div "21" at bounding box center [345, 378] width 24 height 24
type input "[DATE]"
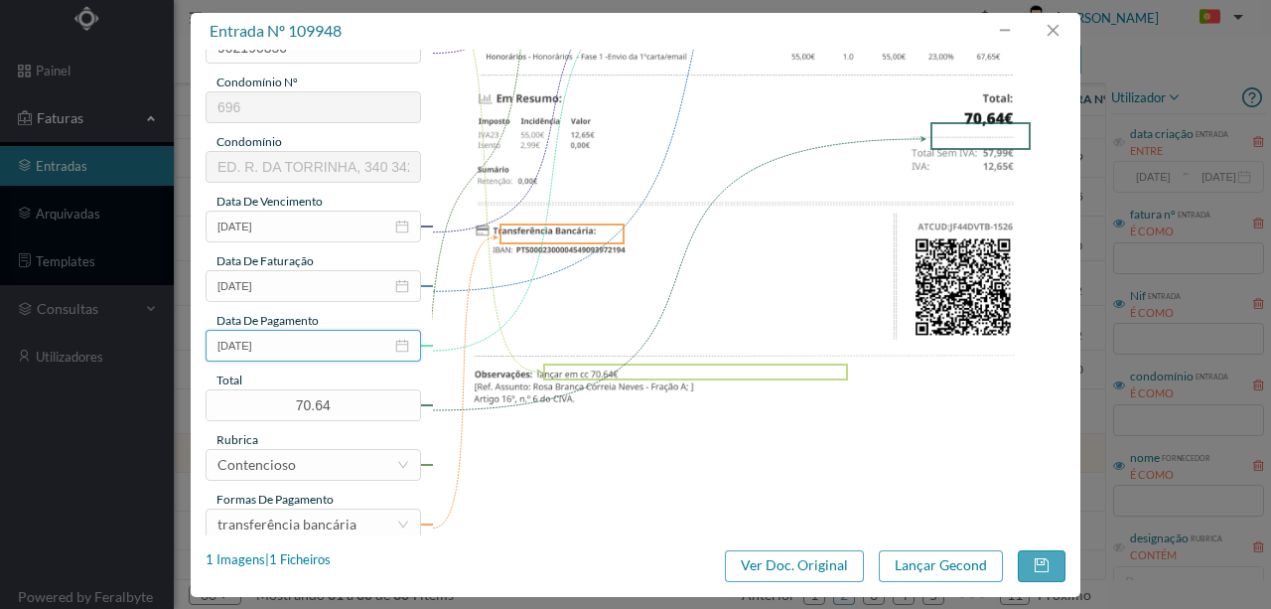
scroll to position [463, 0]
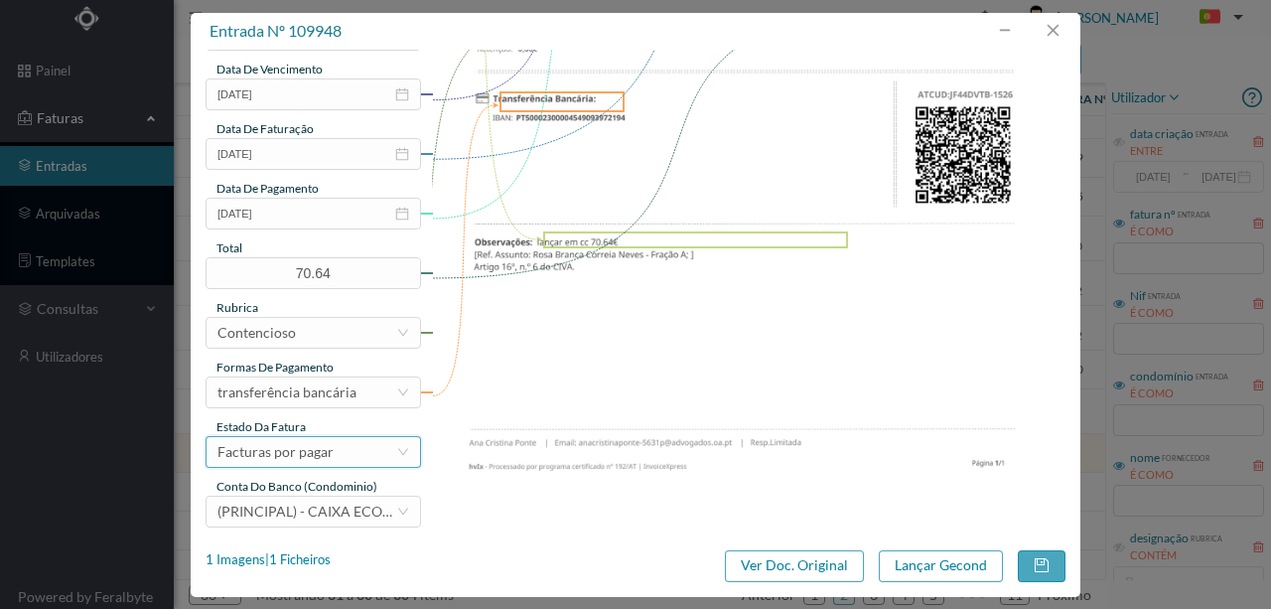
click at [328, 457] on div "Facturas por pagar" at bounding box center [276, 452] width 116 height 30
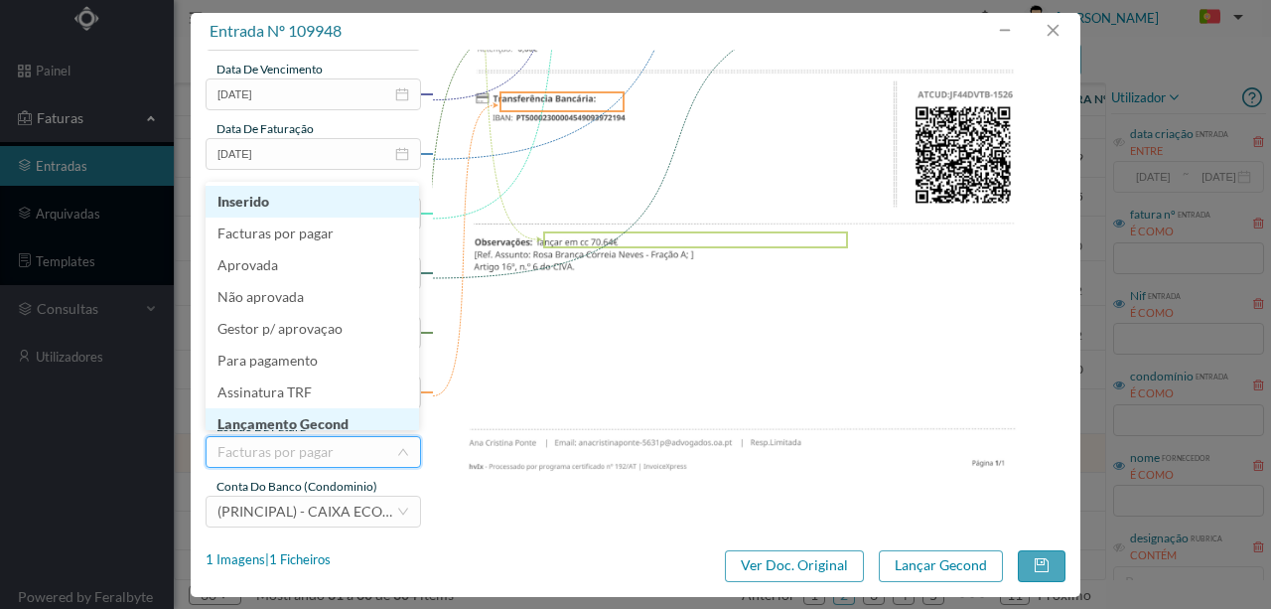
scroll to position [10, 0]
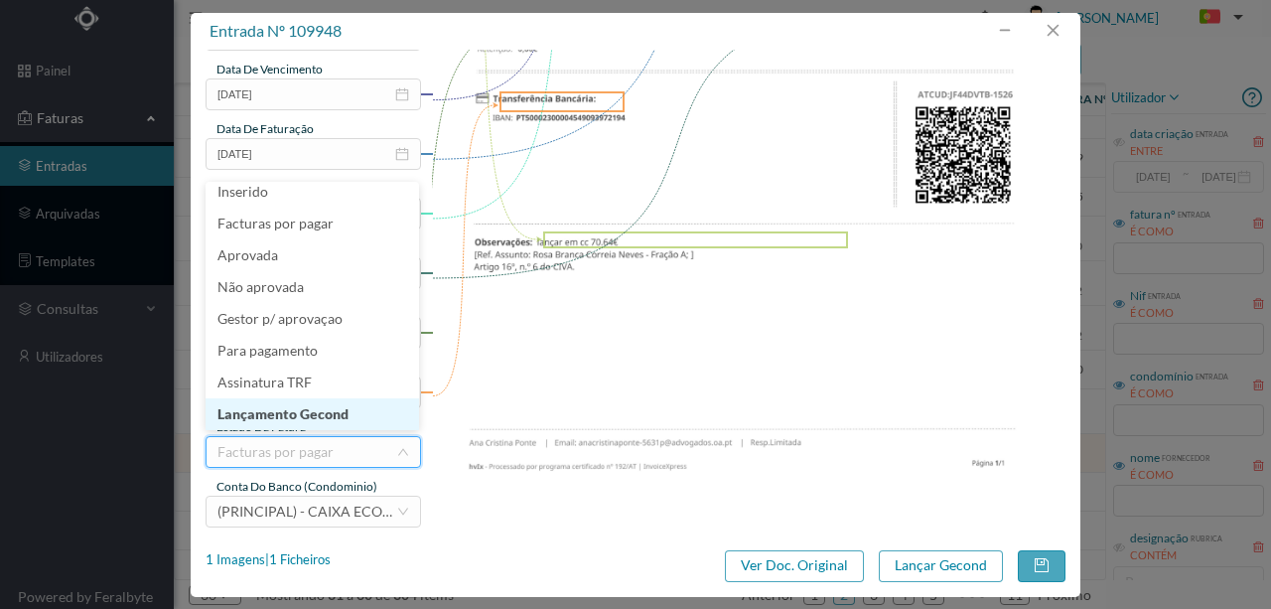
click at [324, 415] on li "Lançamento Gecond" at bounding box center [313, 414] width 214 height 32
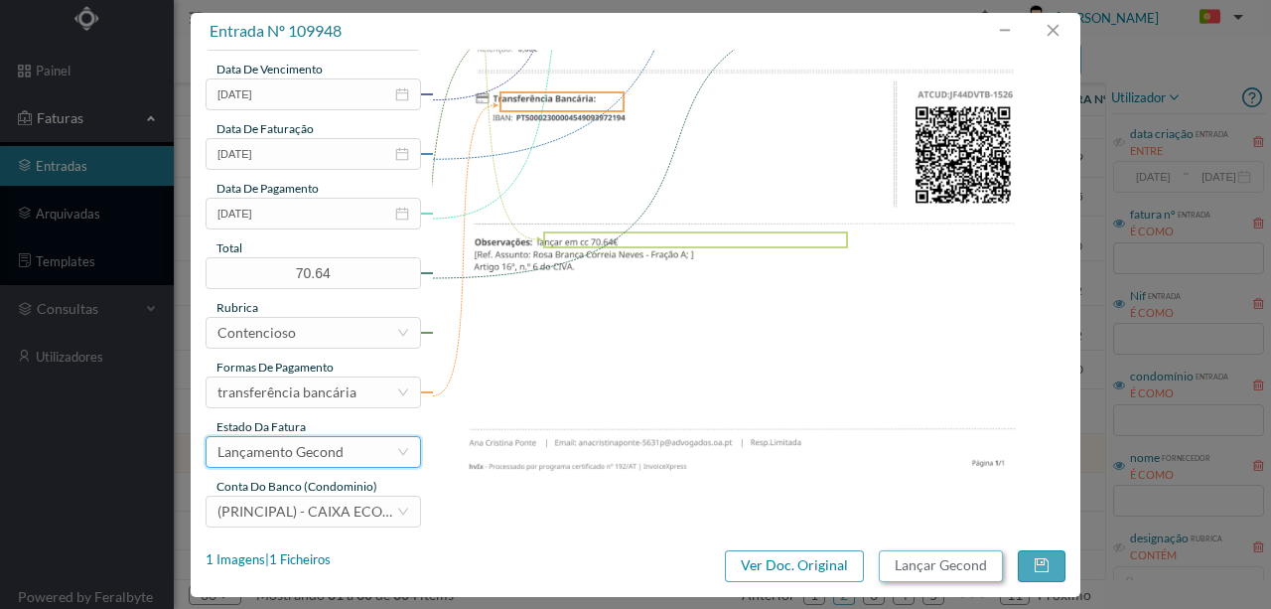
click at [935, 560] on button "Lançar Gecond" at bounding box center [941, 566] width 124 height 32
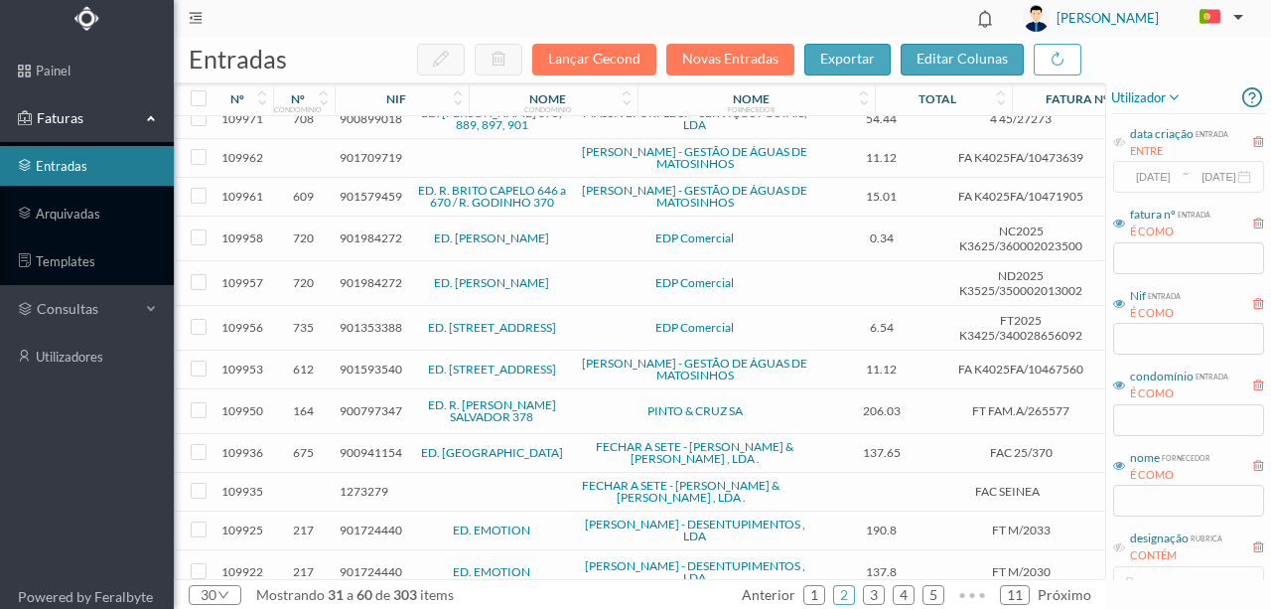
click at [778, 24] on header "[PERSON_NAME]" at bounding box center [722, 18] width 1097 height 37
click at [800, 14] on header "[PERSON_NAME]" at bounding box center [722, 18] width 1097 height 37
click at [492, 397] on link "ED. R. [PERSON_NAME] SALVADOR 378" at bounding box center [492, 410] width 128 height 27
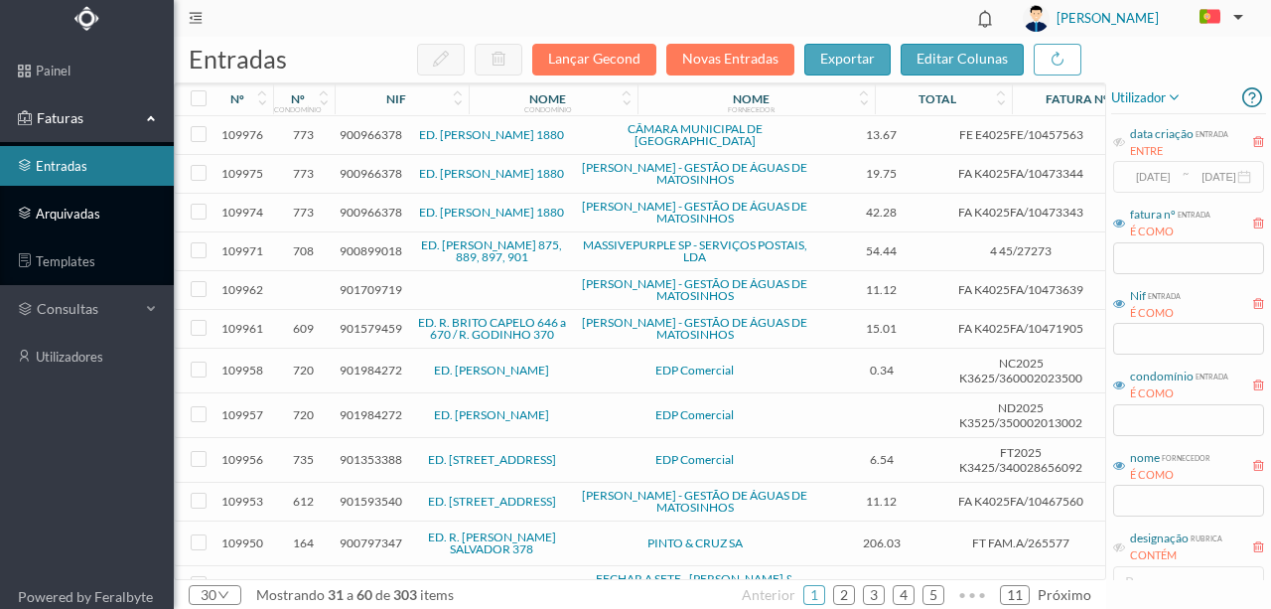
click at [84, 215] on link "arquivadas" at bounding box center [87, 214] width 174 height 40
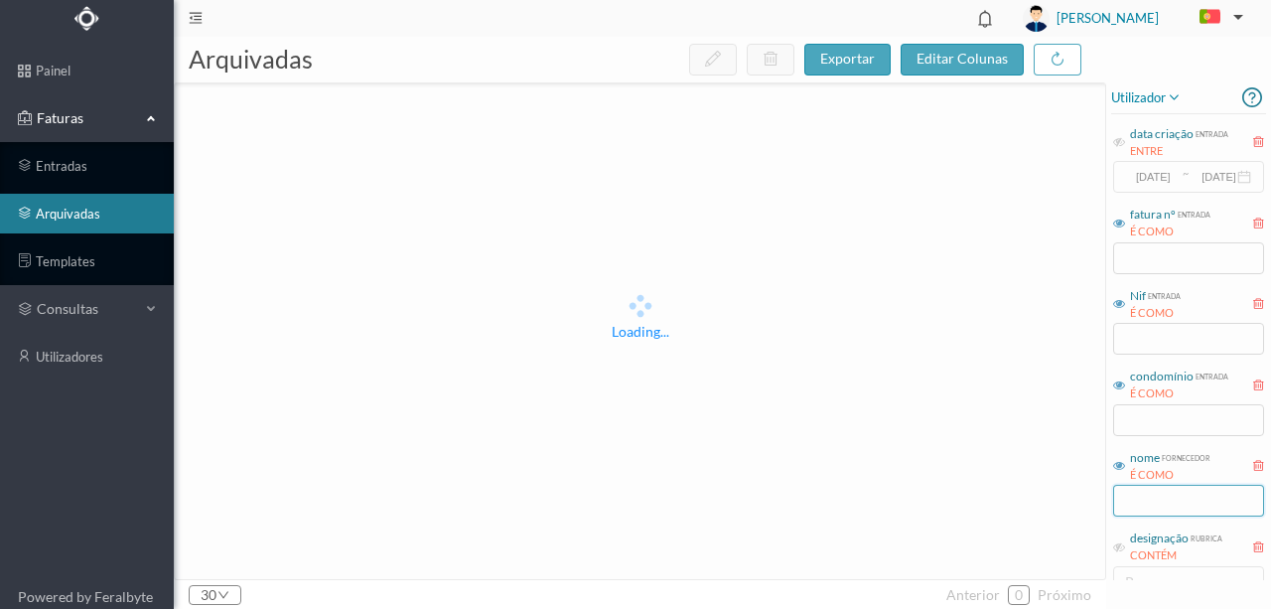
click at [1132, 501] on input "text" at bounding box center [1188, 501] width 151 height 32
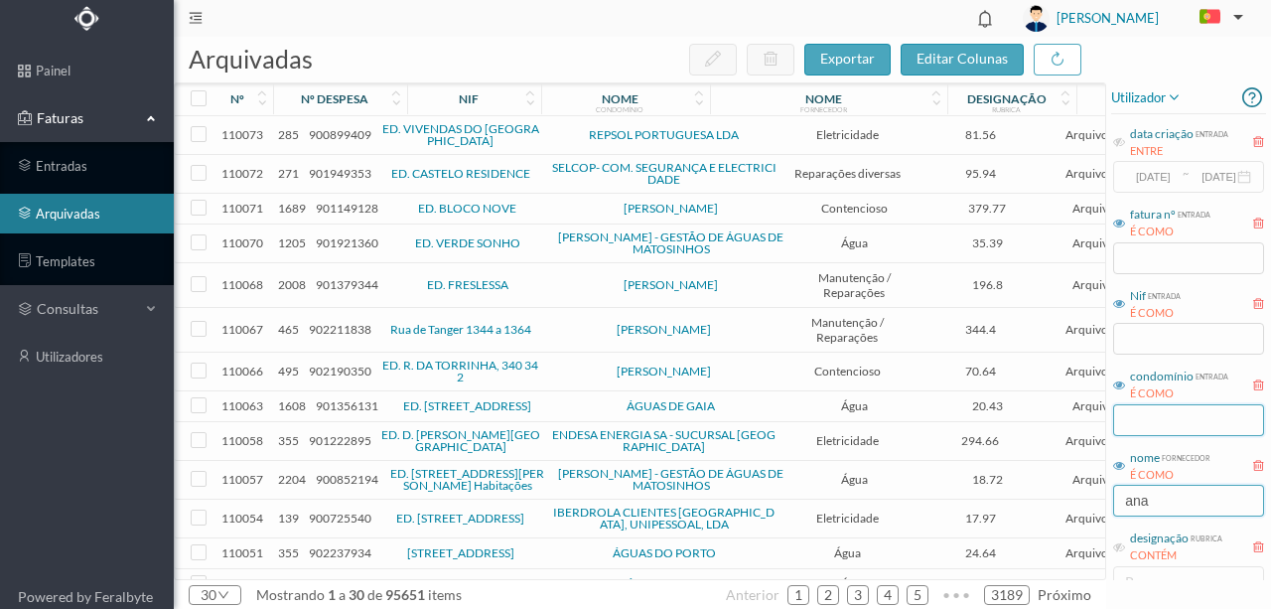
type input "ana"
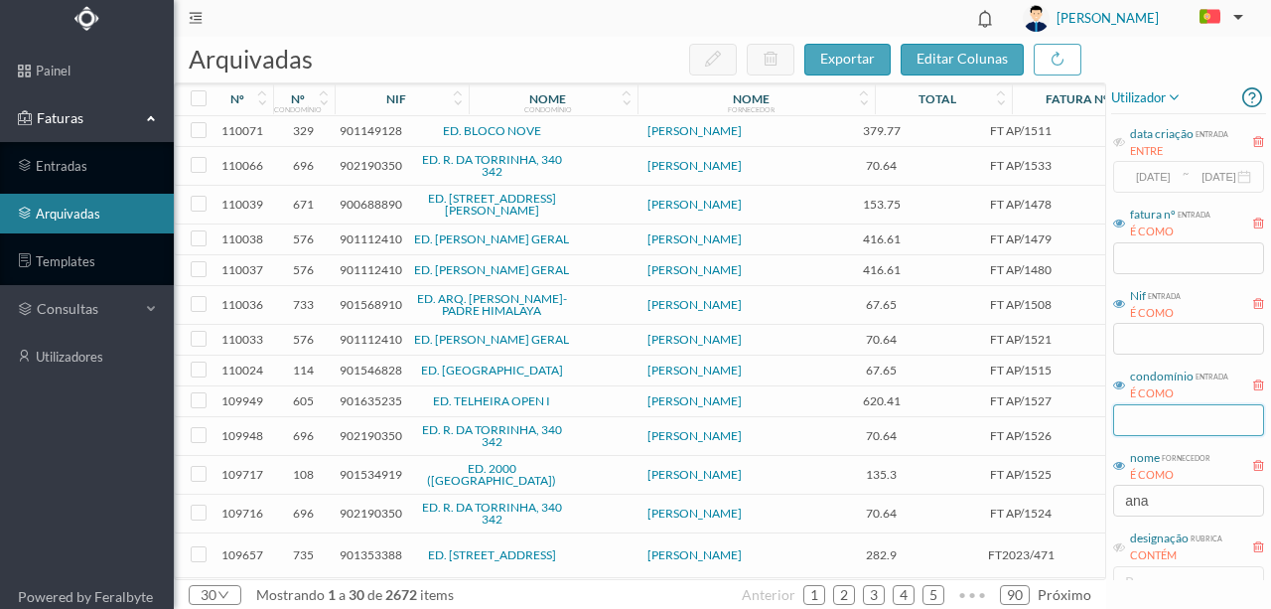
click at [1138, 420] on input "text" at bounding box center [1188, 420] width 151 height 32
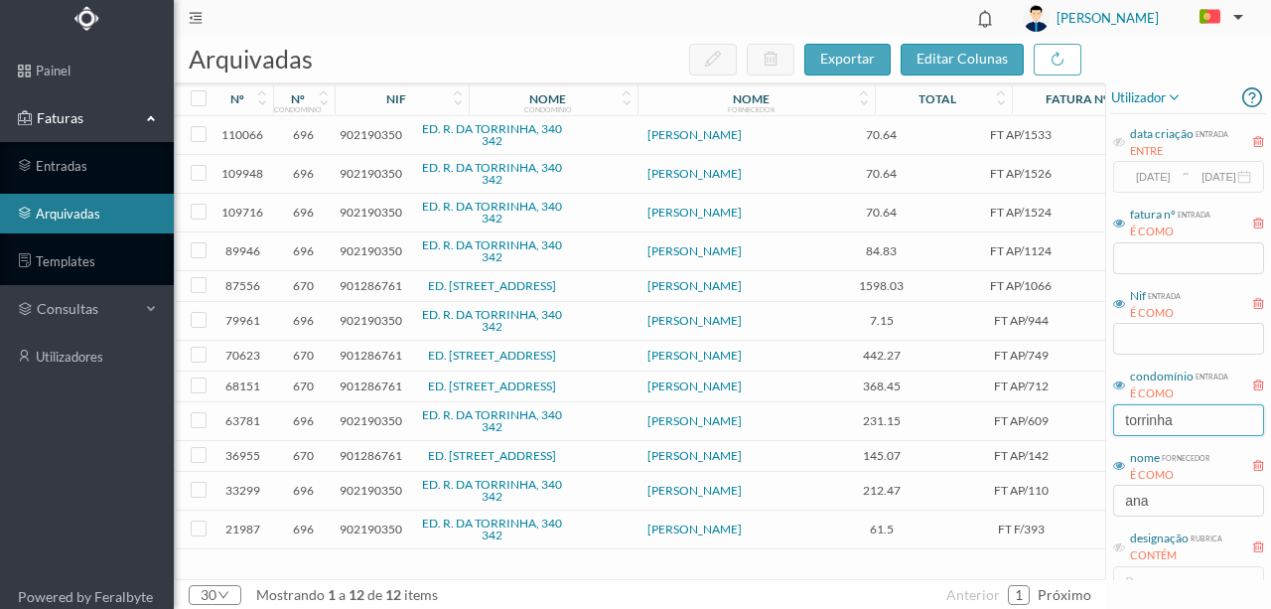
type input "torrinha"
click at [375, 213] on span "902190350" at bounding box center [371, 212] width 63 height 15
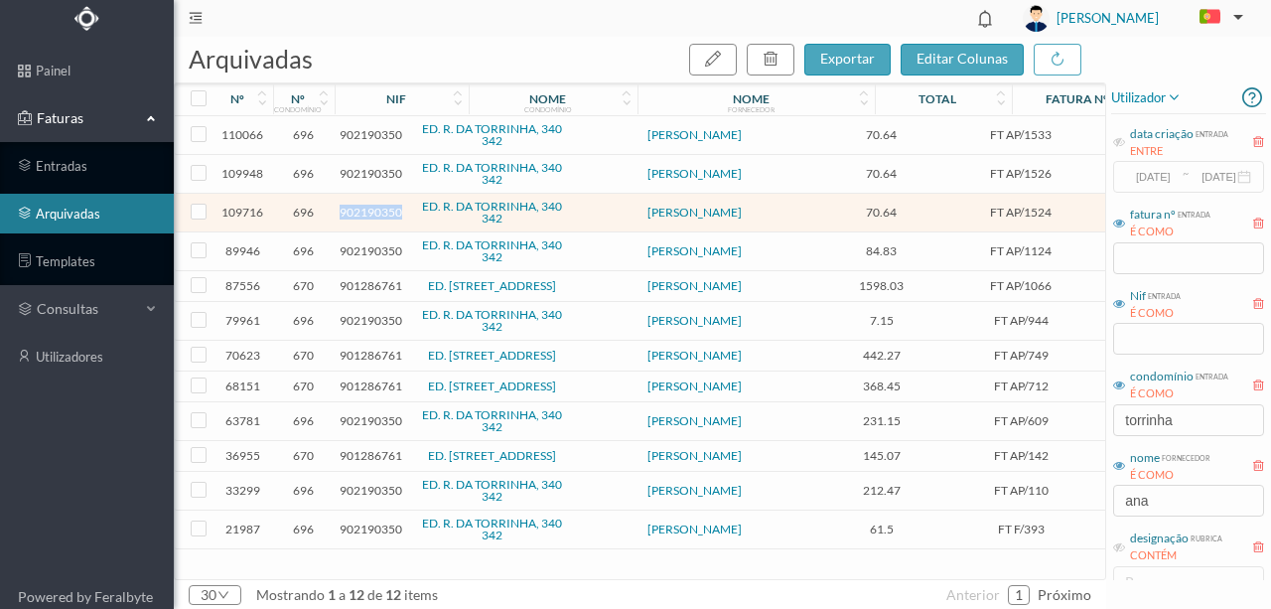
click at [375, 213] on span "902190350" at bounding box center [371, 212] width 63 height 15
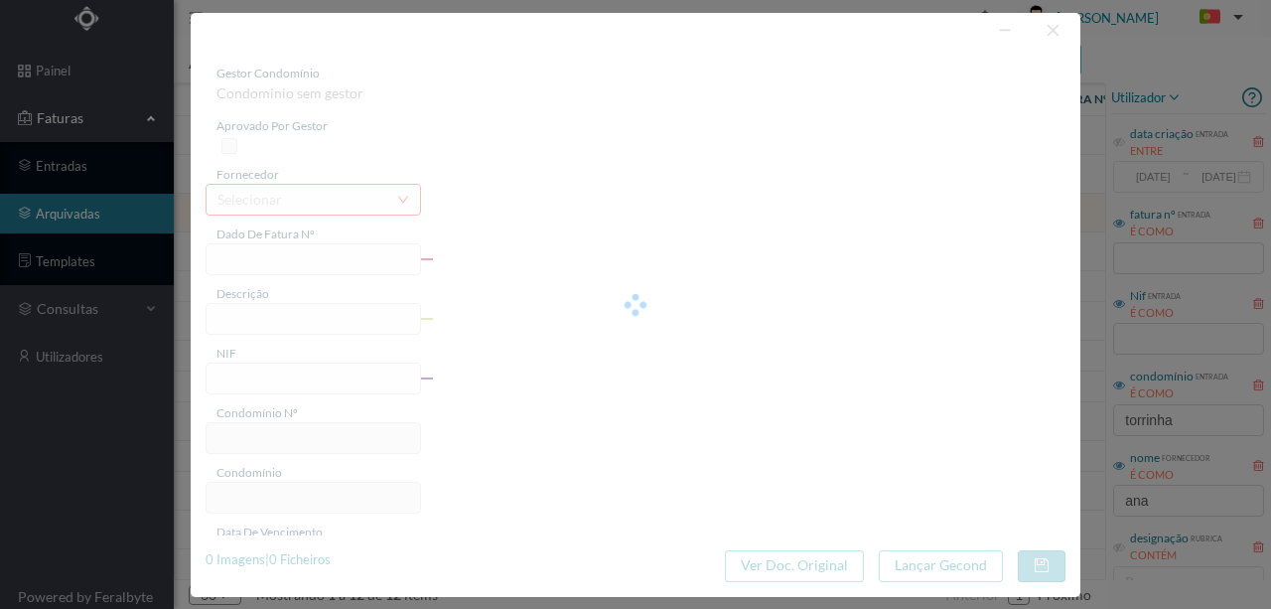
type input "FT AP/1524"
type input "Honorarios Fase 1 - Envio de 1ª carta Fração A"
type input "902190350"
type input "[DATE]"
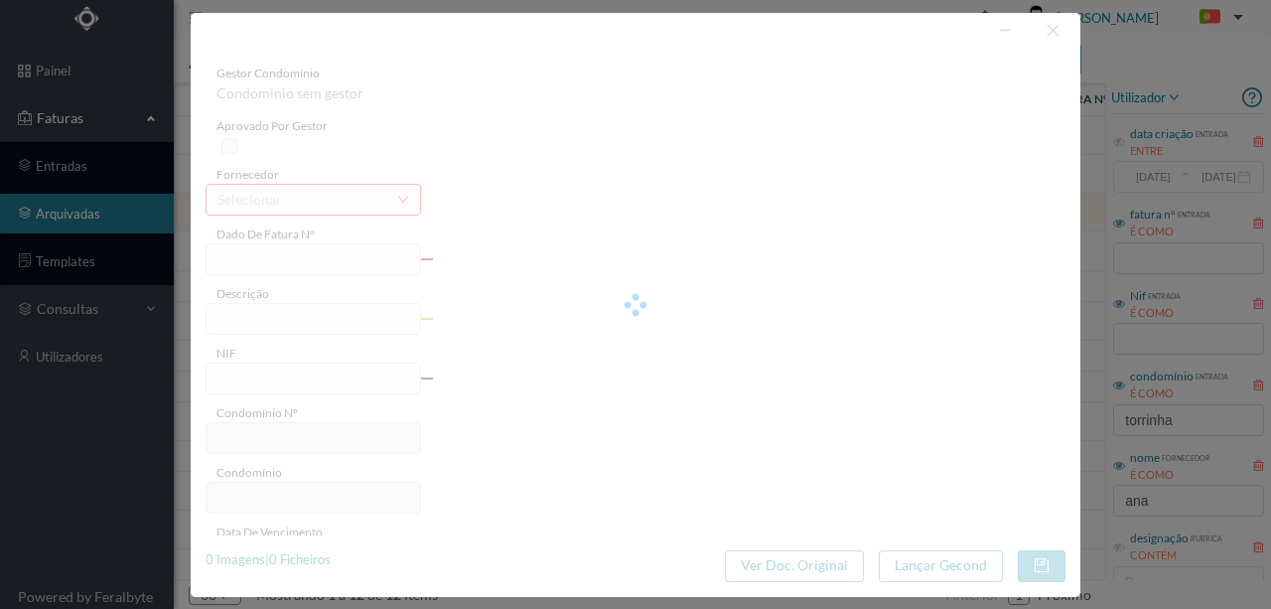
type input "[DATE]"
type input "70.64"
type input "696"
type input "ED. R. DA TORRINHA, 340 342"
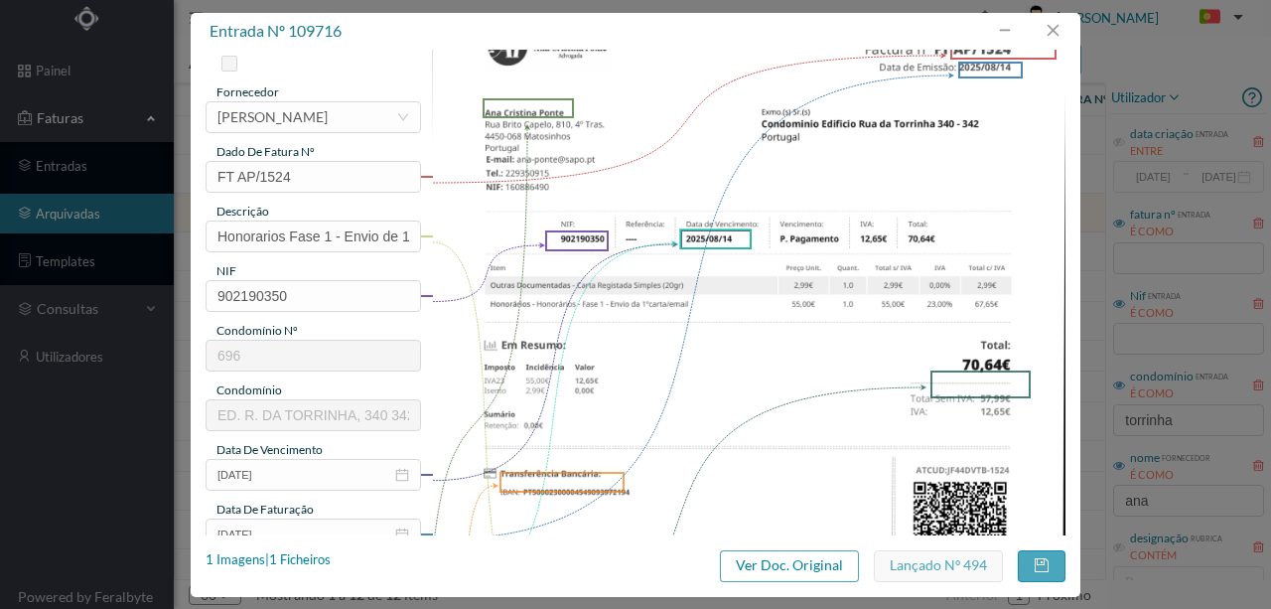
scroll to position [264, 0]
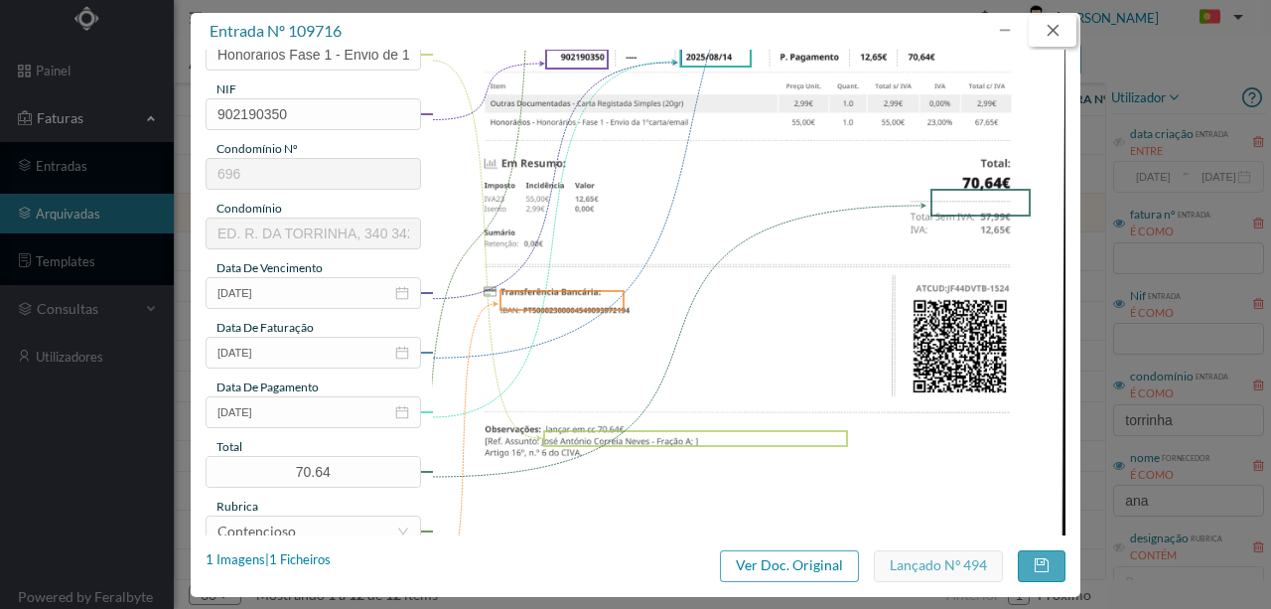
click at [1054, 34] on button "button" at bounding box center [1053, 31] width 48 height 32
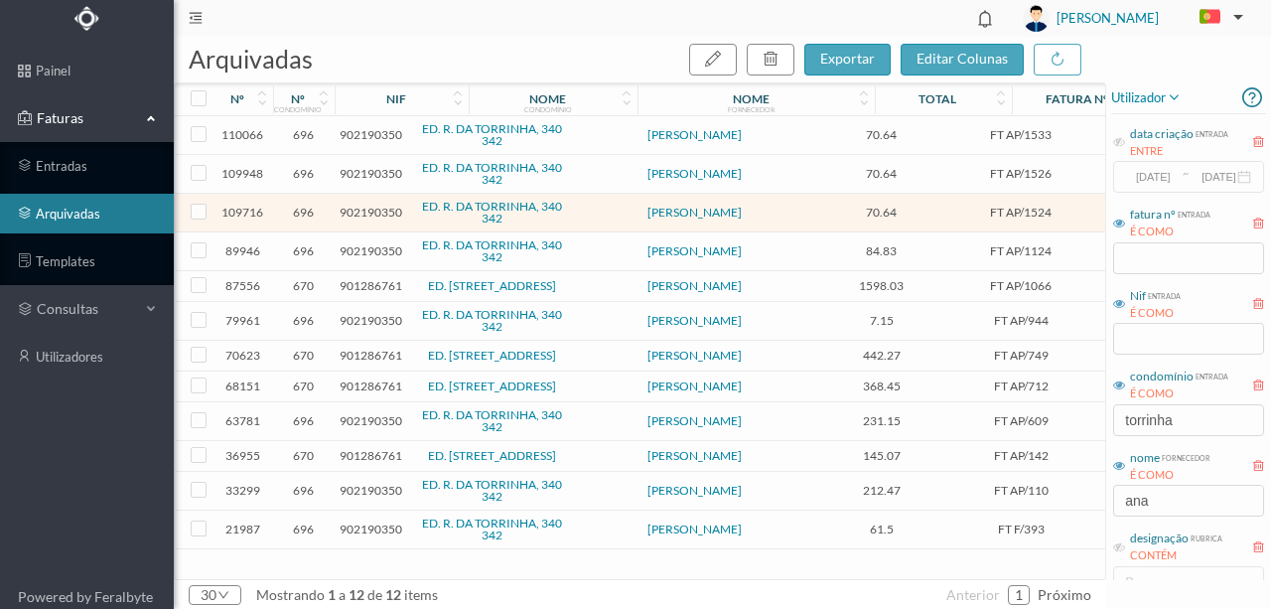
click at [362, 166] on span "902190350" at bounding box center [371, 173] width 63 height 15
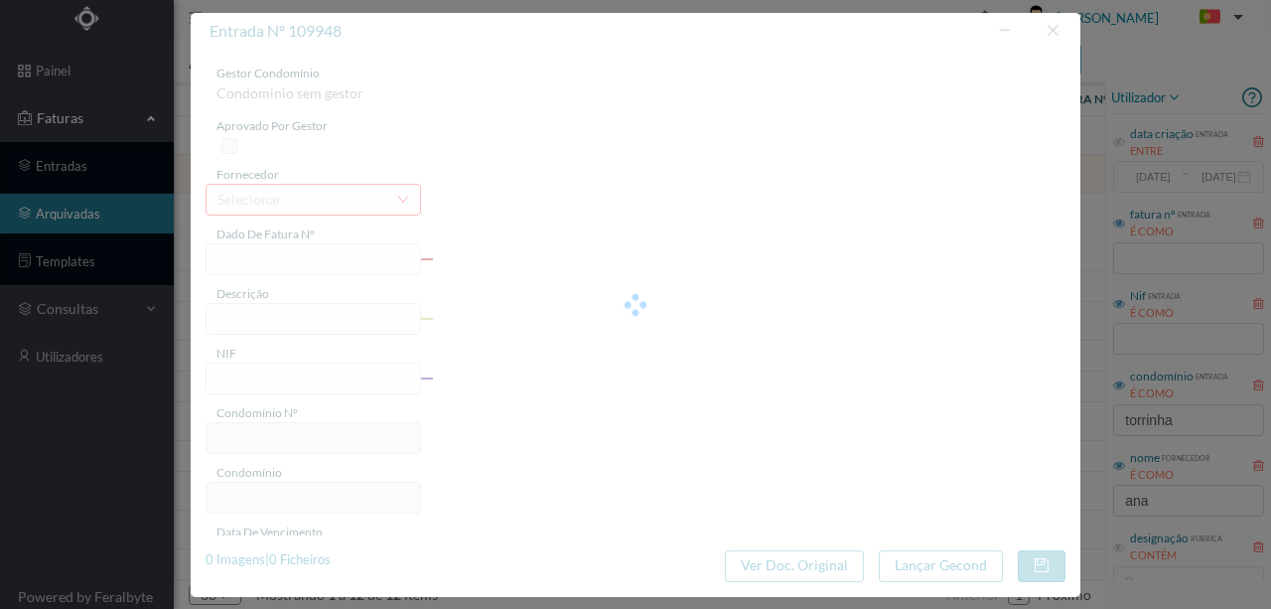
type input "FT AP/1526"
type input "Honorarios Fase 1 - Envio de 1ª carta - Fração A"
type input "902190350"
type input "[DATE]"
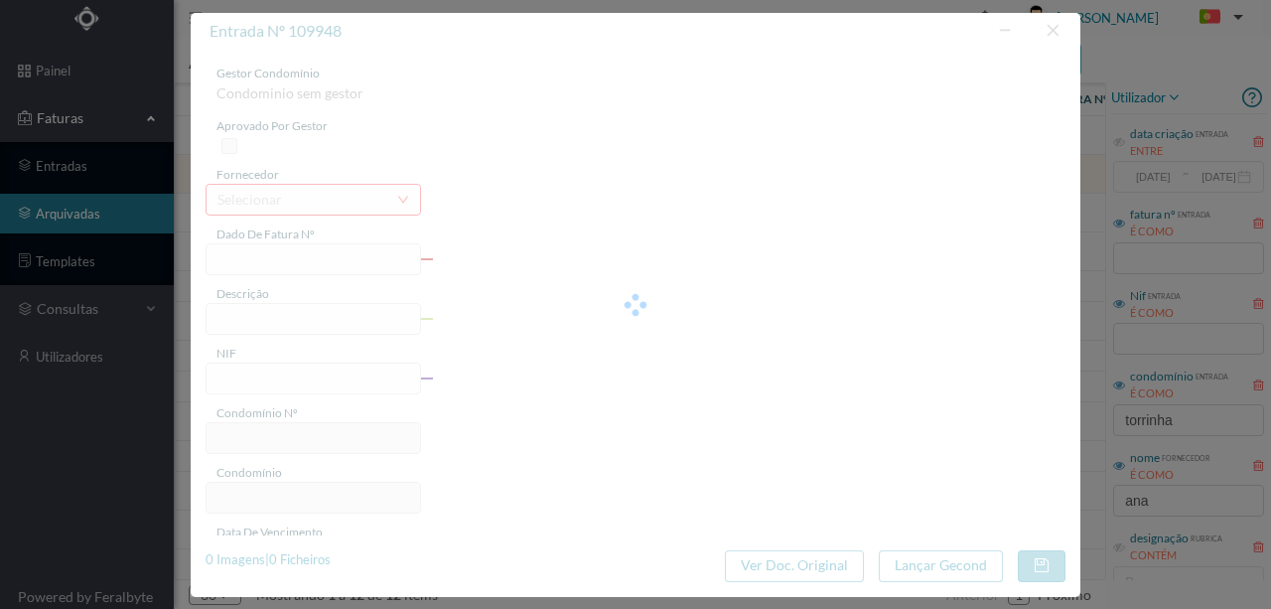
type input "[DATE]"
type input "70.64"
type input "696"
type input "ED. R. DA TORRINHA, 340 342"
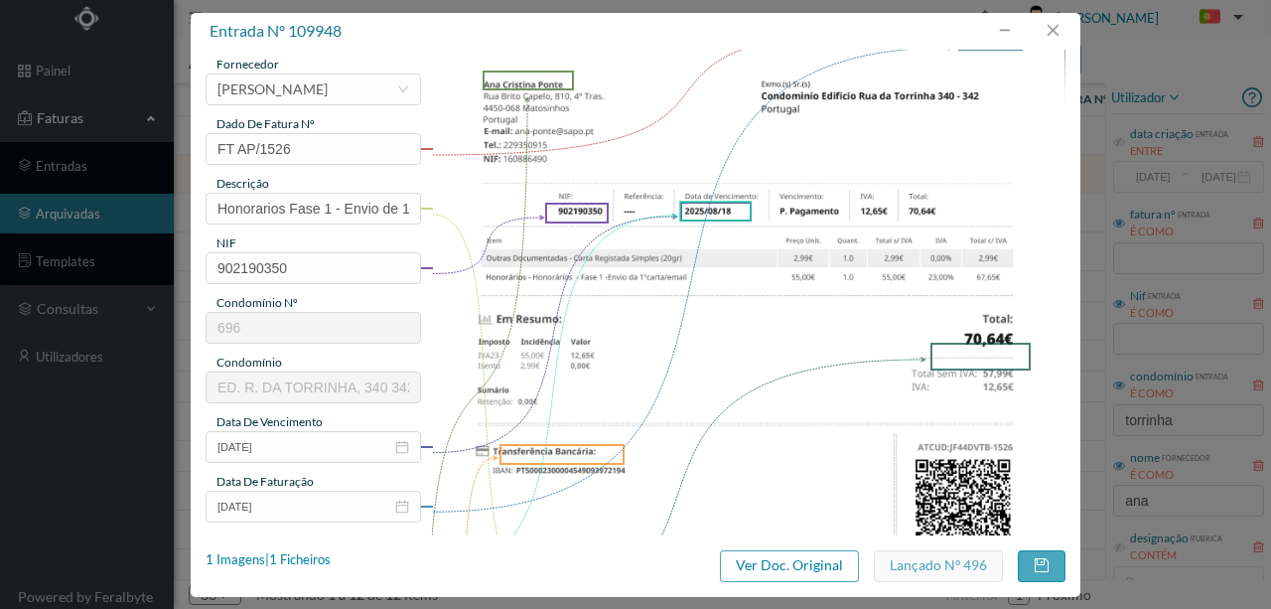
scroll to position [66, 0]
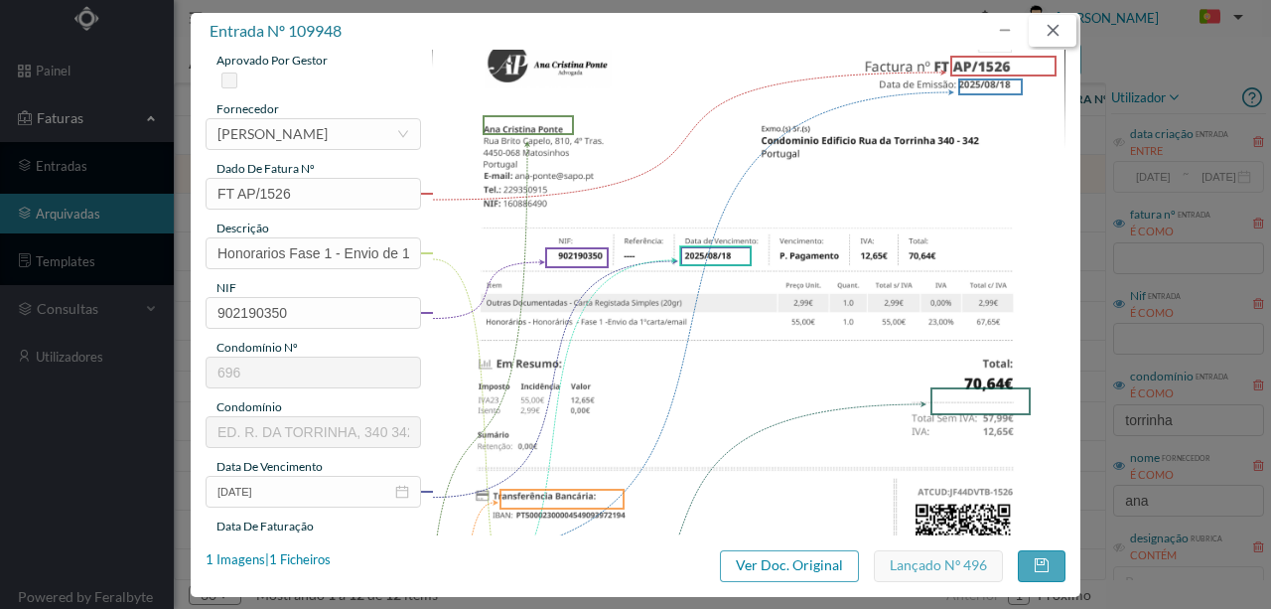
click at [1058, 30] on button "button" at bounding box center [1053, 31] width 48 height 32
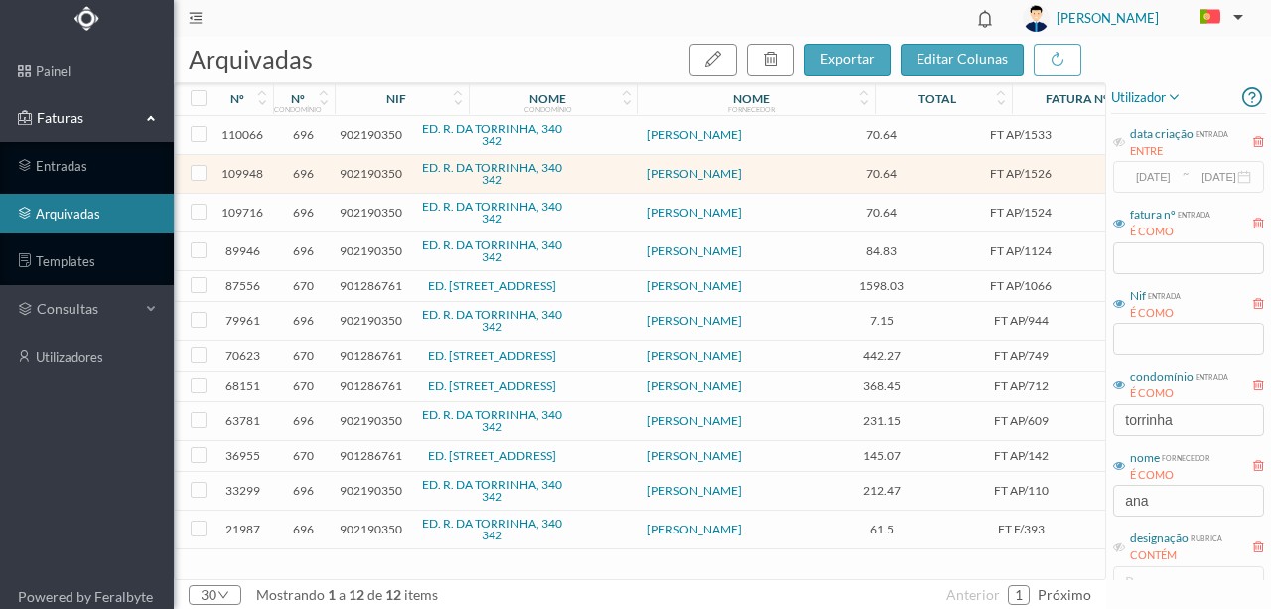
click at [369, 137] on span "902190350" at bounding box center [371, 134] width 63 height 15
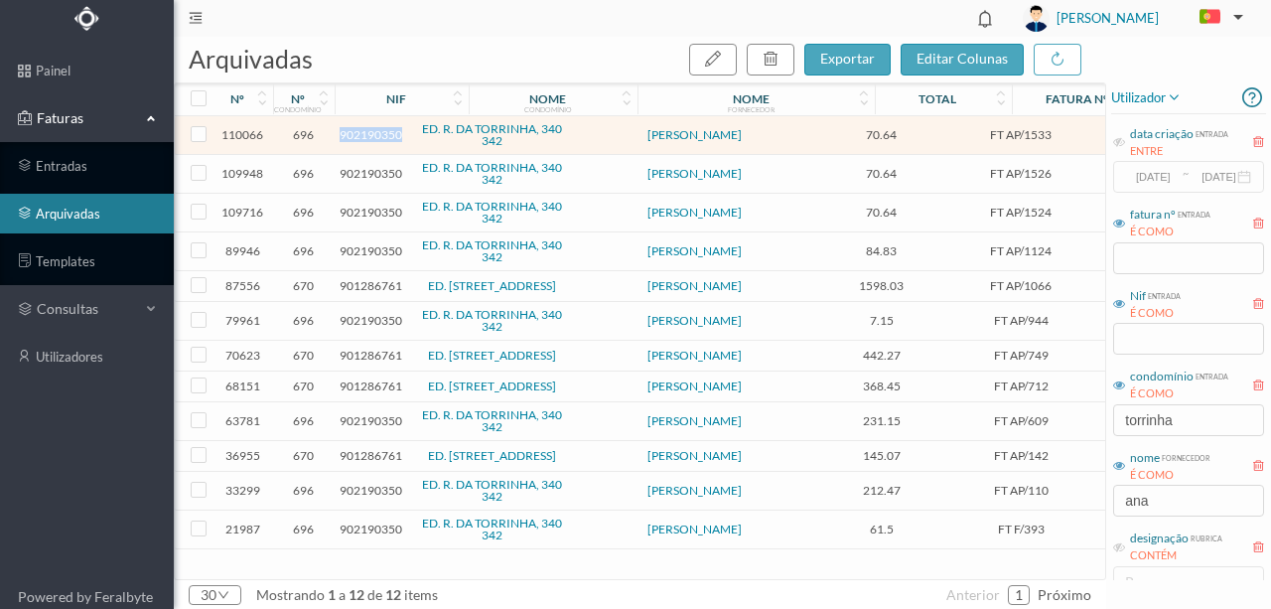
click at [369, 137] on span "902190350" at bounding box center [371, 134] width 63 height 15
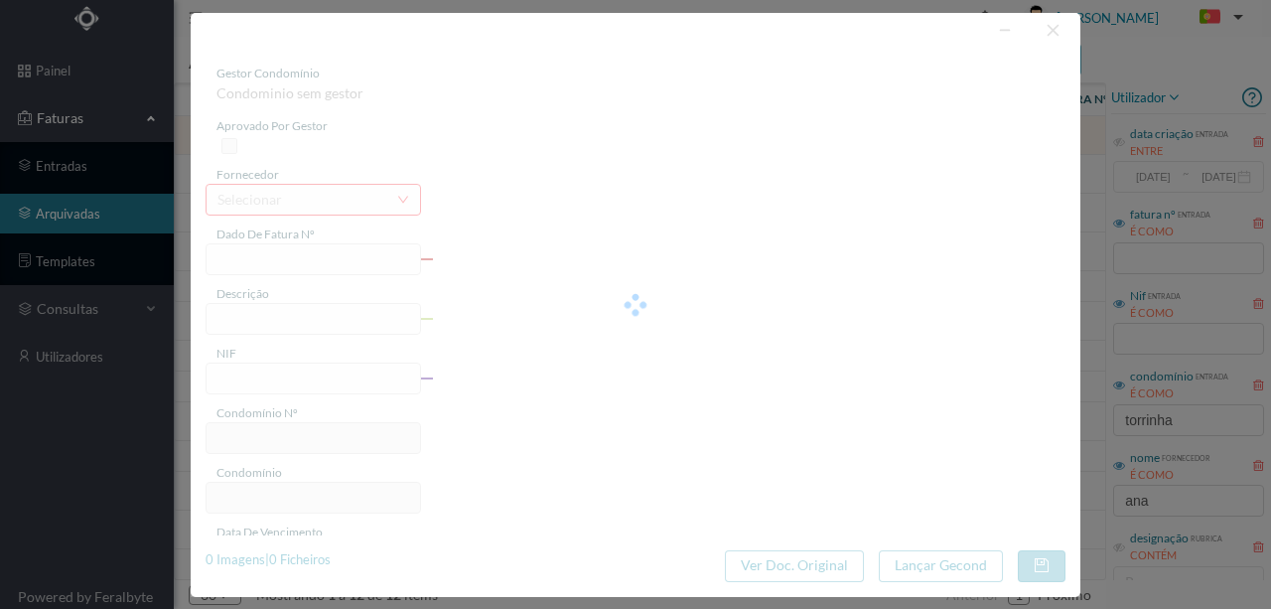
type input "FT AP/1533"
type input "Honorarios Fase 1 - Envio de 1ª carta - Fração A"
type input "902190350"
type input "[DATE]"
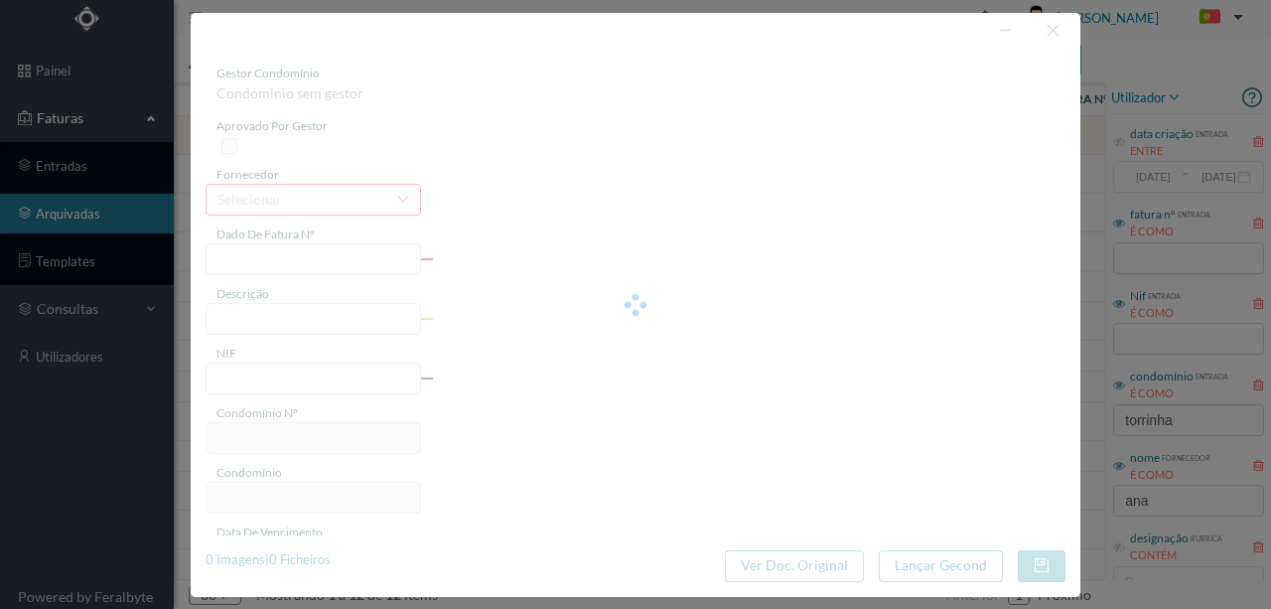
type input "[DATE]"
type input "70.64"
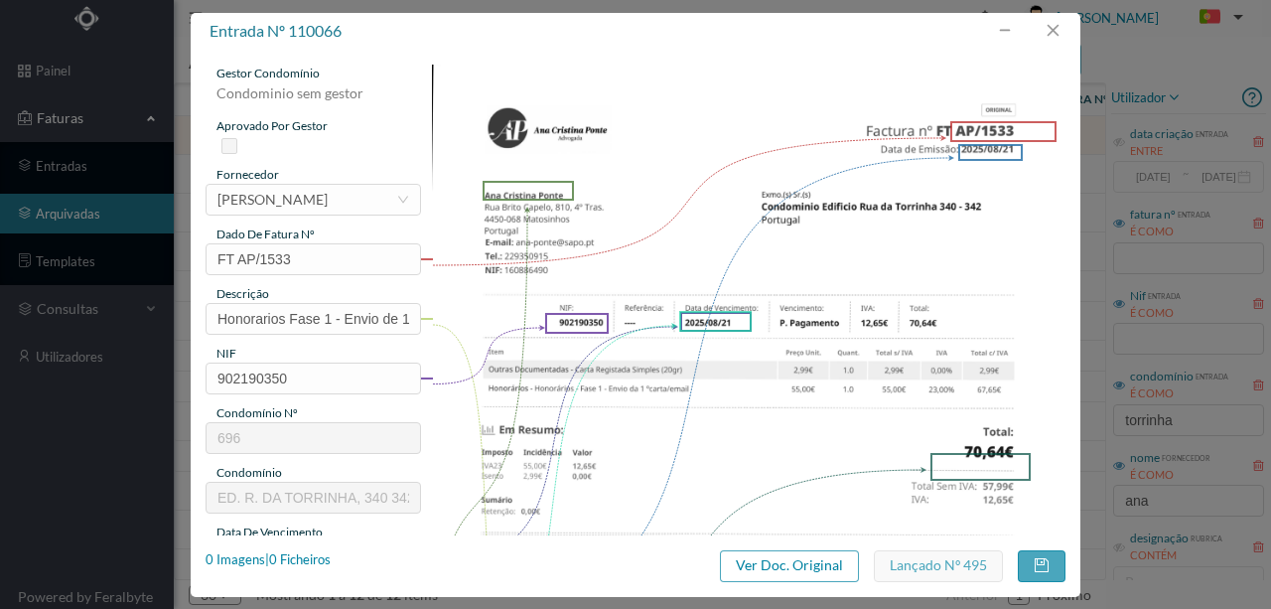
type input "696"
type input "ED. R. DA TORRINHA, 340 342"
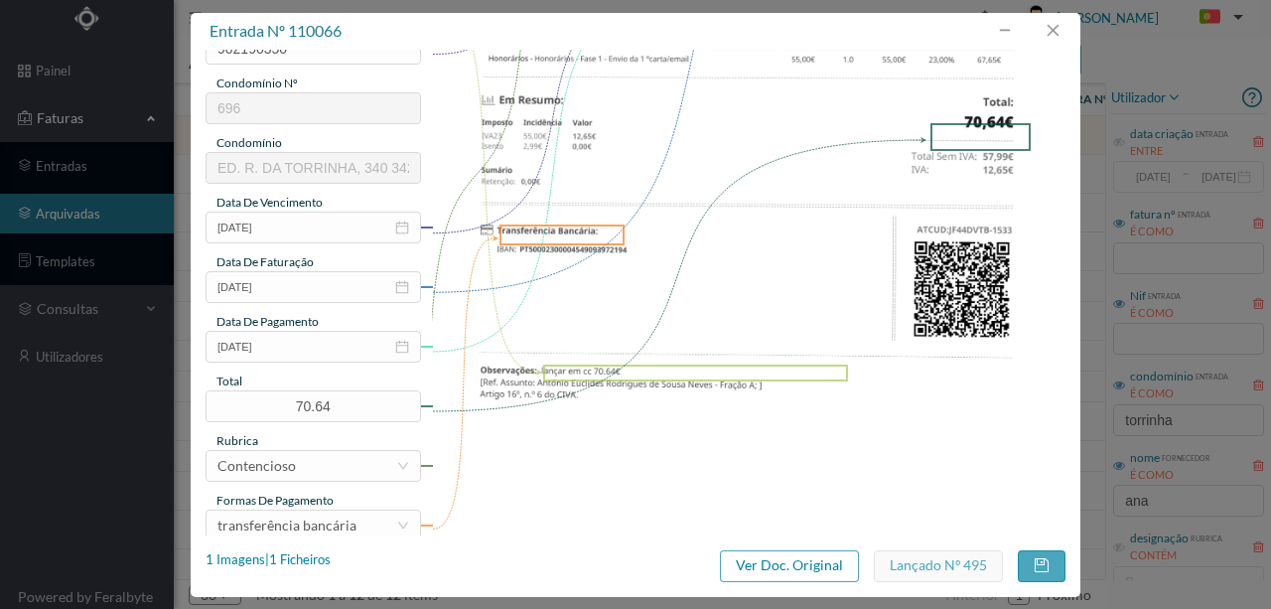
scroll to position [331, 0]
